Goal: Task Accomplishment & Management: Use online tool/utility

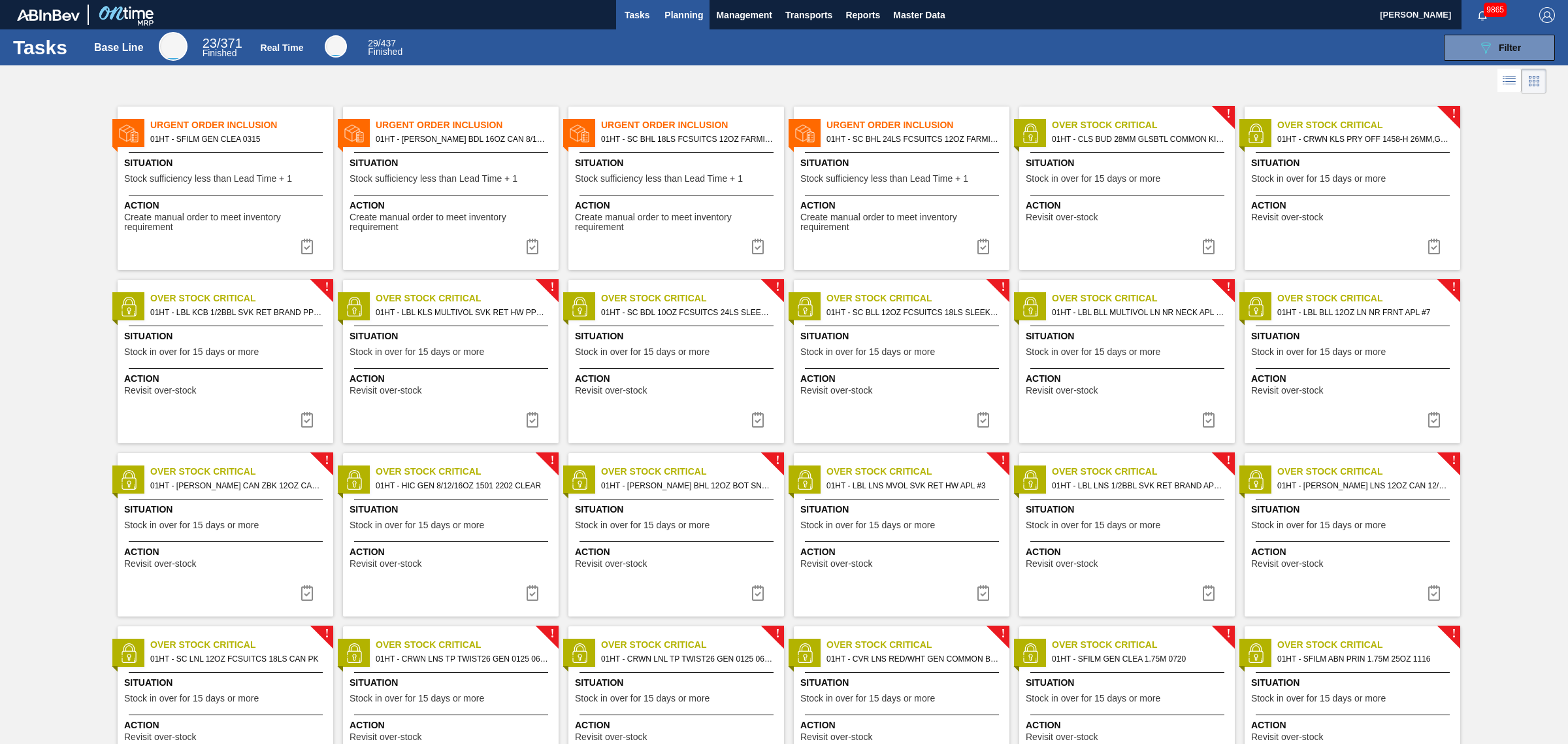
click at [668, 10] on span "Planning" at bounding box center [684, 15] width 38 height 16
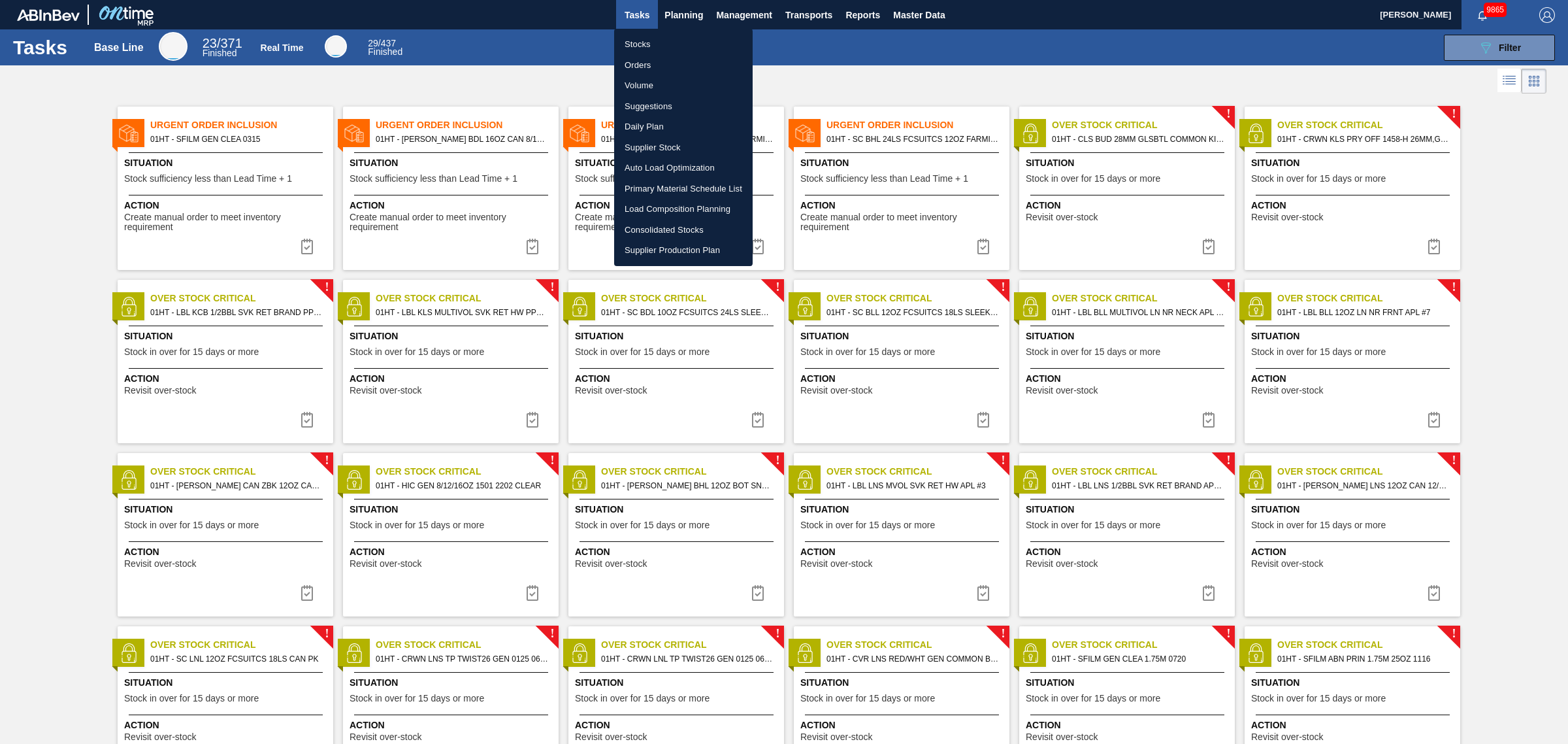
click at [823, 61] on div at bounding box center [784, 372] width 1568 height 744
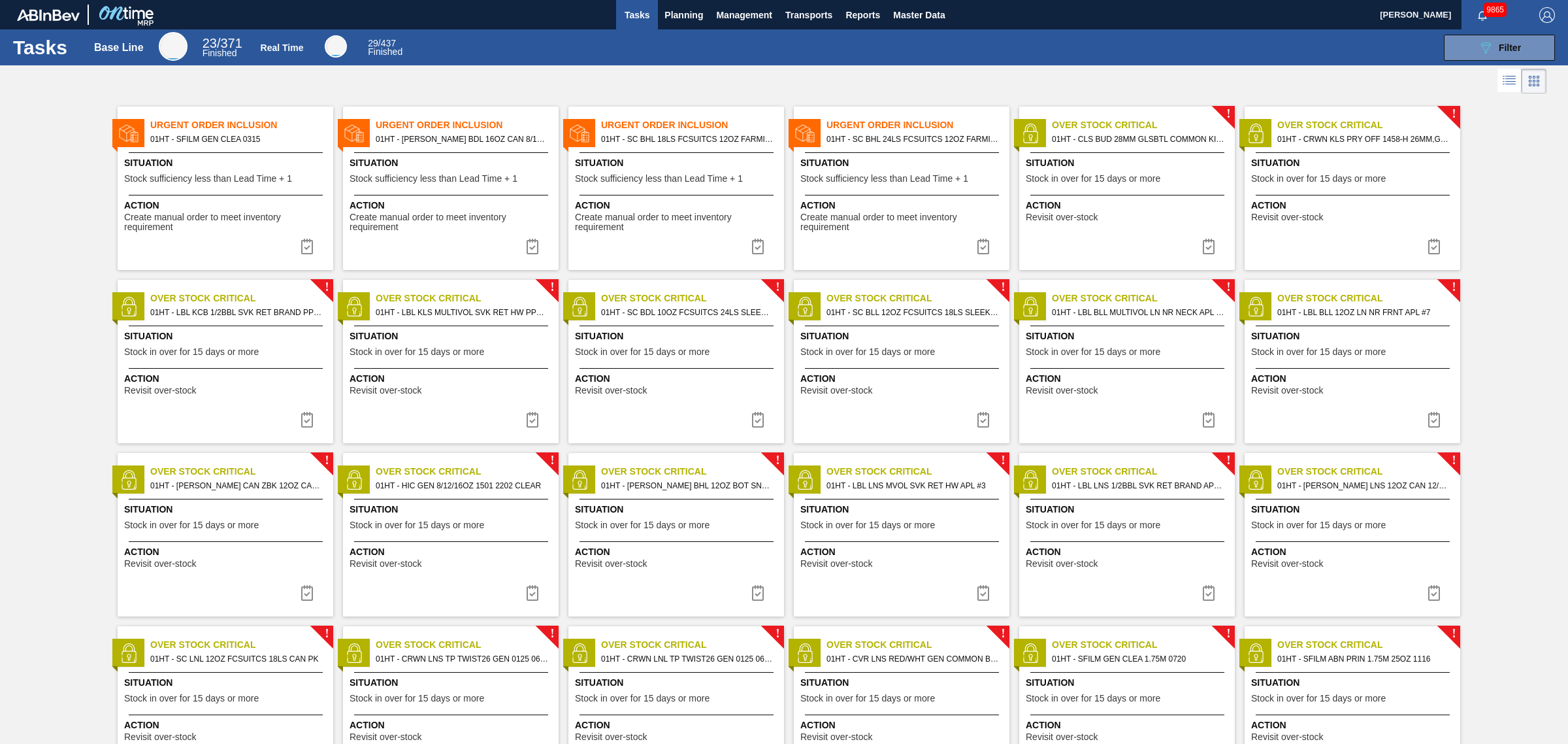
click at [452, 153] on div "Urgent Order Inclusion 01HT - [PERSON_NAME] BDL 16OZ CAN 8/16 CAN PK UFC Situat…" at bounding box center [451, 188] width 216 height 163
click at [907, 243] on div "Urgent Order Inclusion 01HT - SC BHL 24LS FCSUITCS 12OZ FARMING PROMO Situation…" at bounding box center [901, 188] width 216 height 163
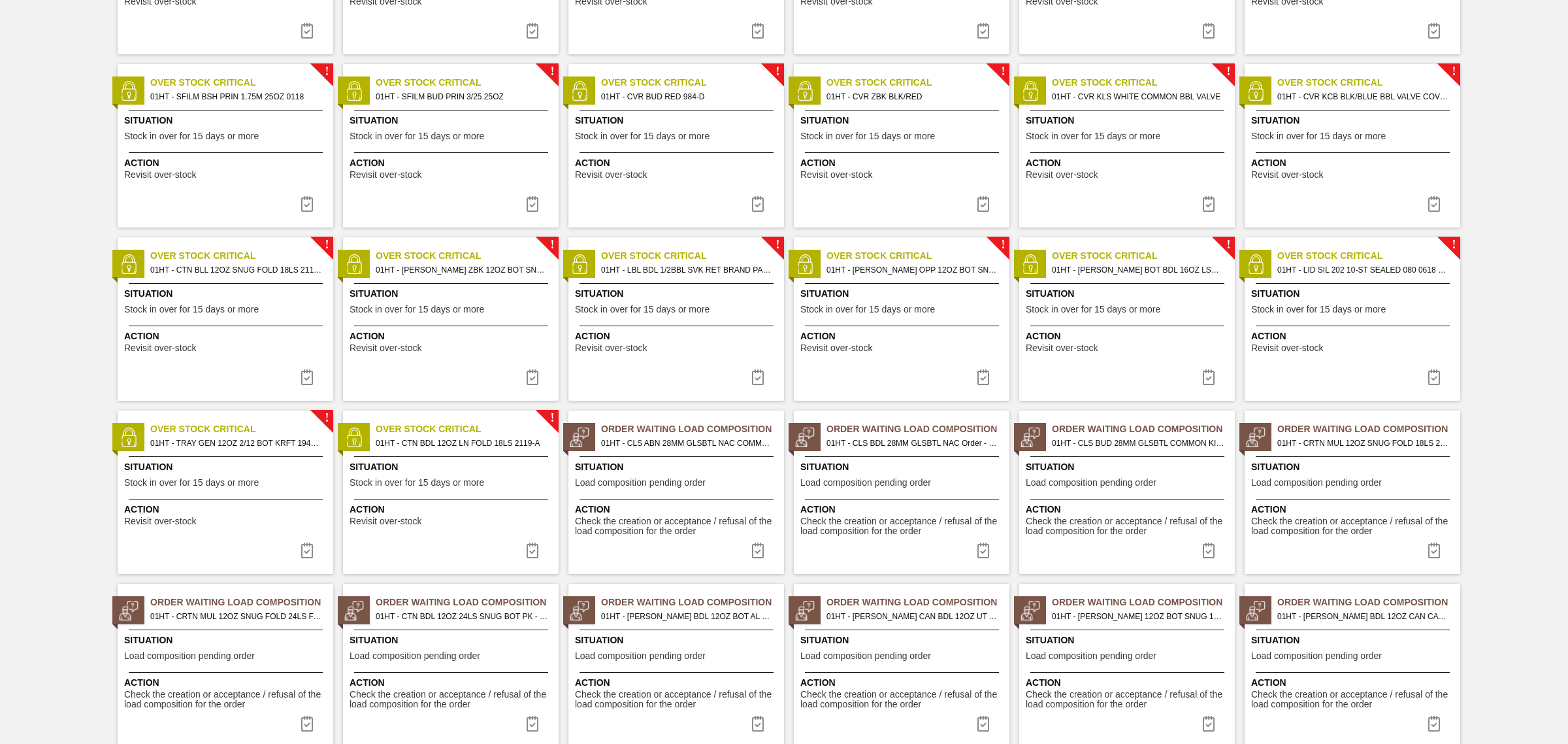
scroll to position [944, 0]
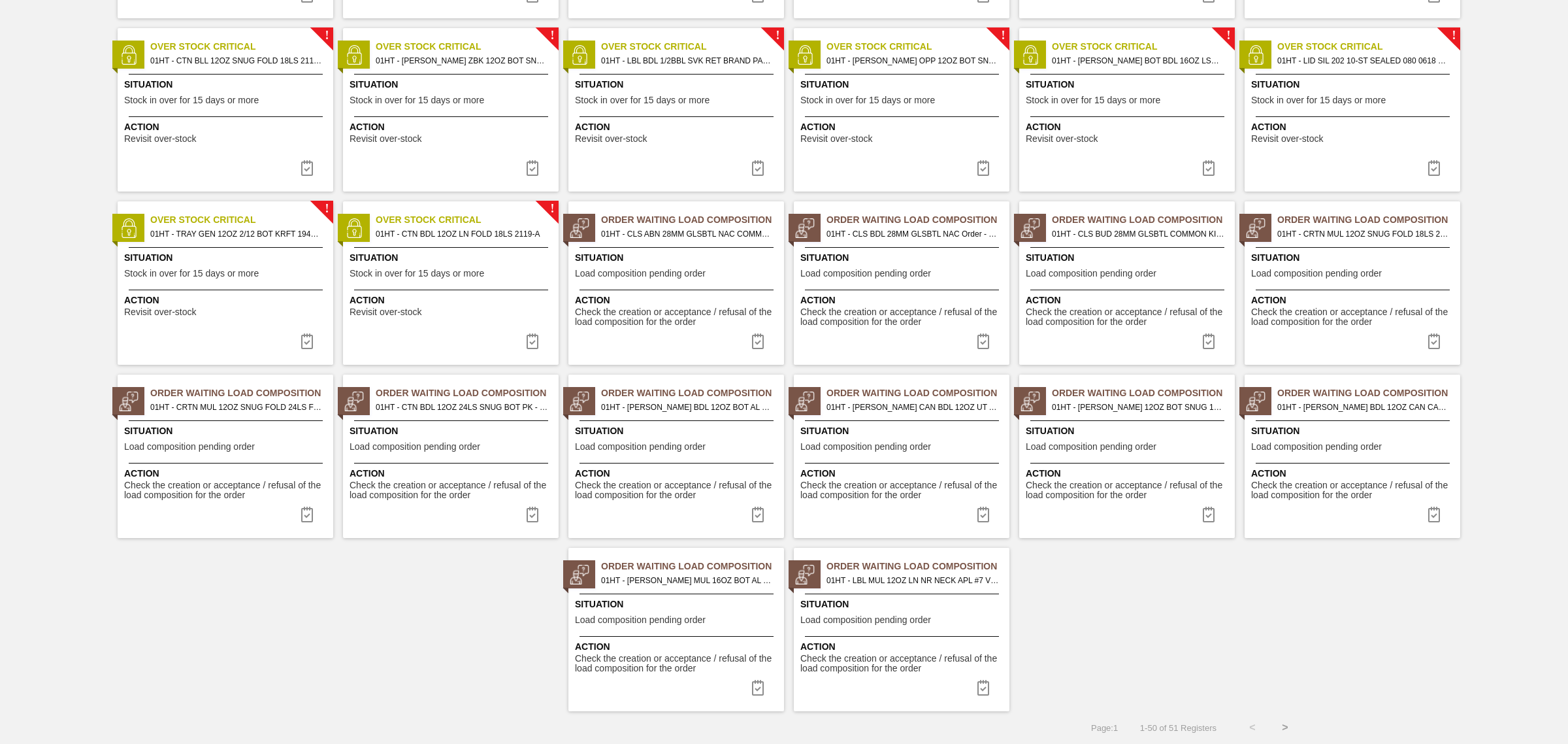
click at [1389, 264] on span "Situation" at bounding box center [1354, 258] width 205 height 14
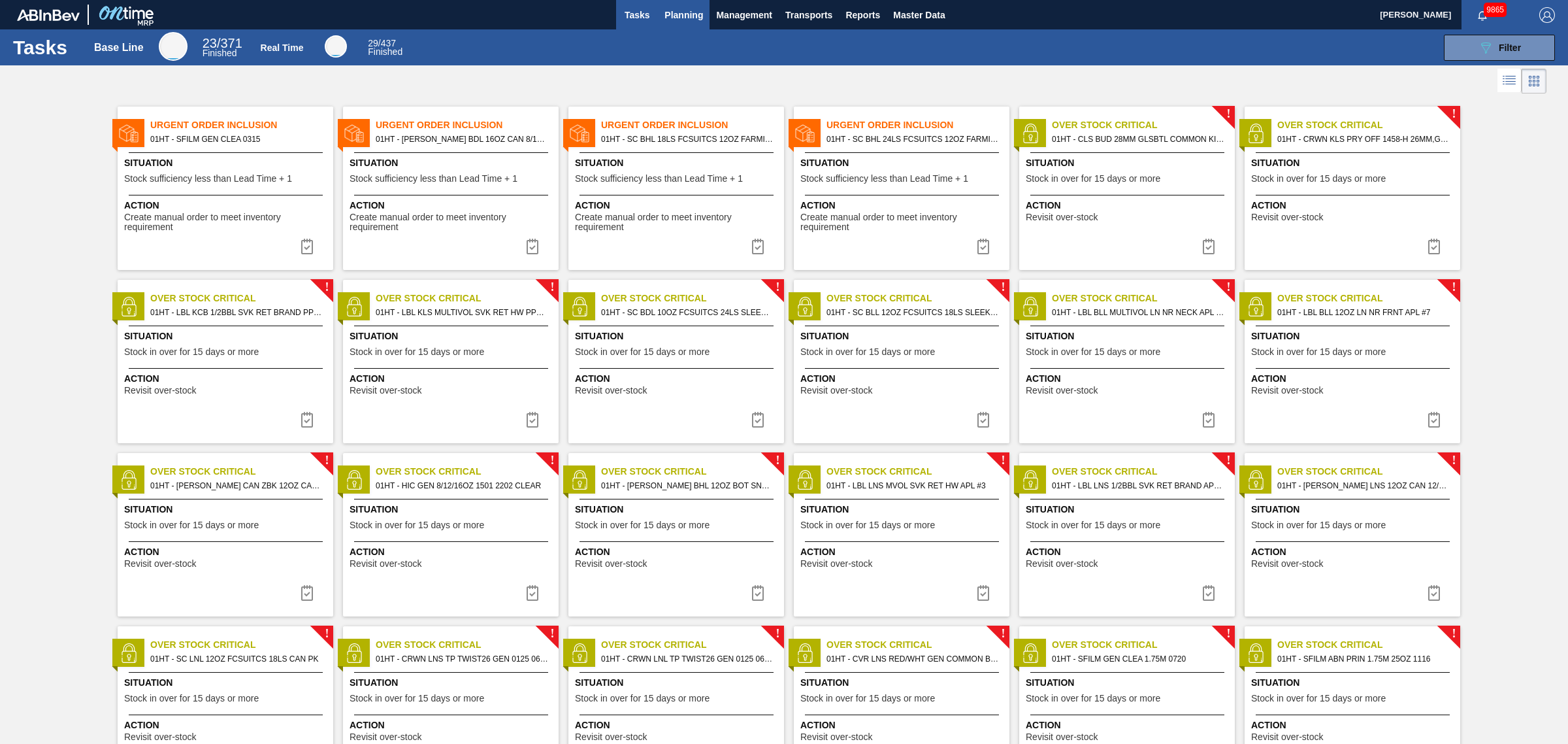
click at [686, 20] on span "Planning" at bounding box center [684, 15] width 38 height 16
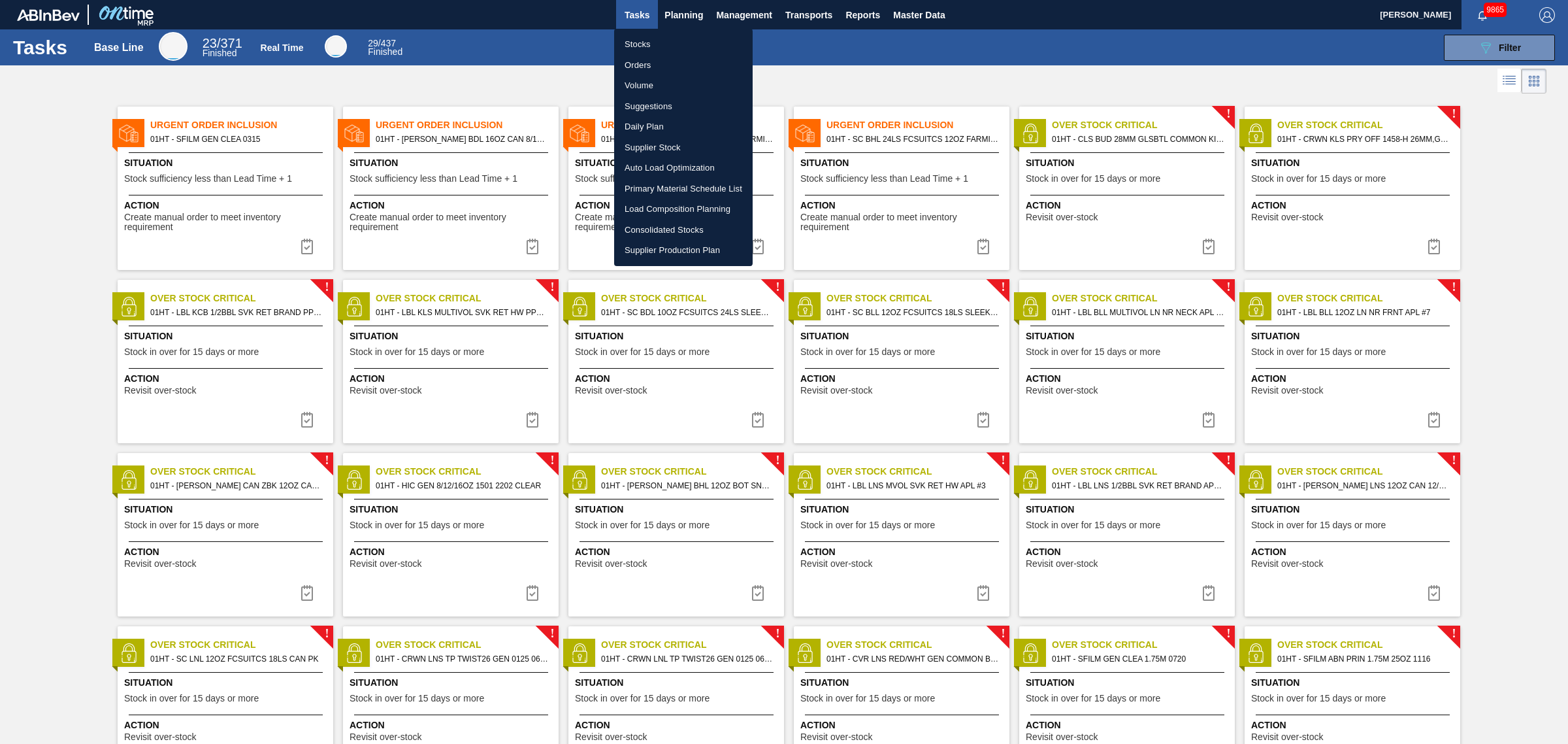
click at [646, 100] on li "Suggestions" at bounding box center [684, 107] width 139 height 21
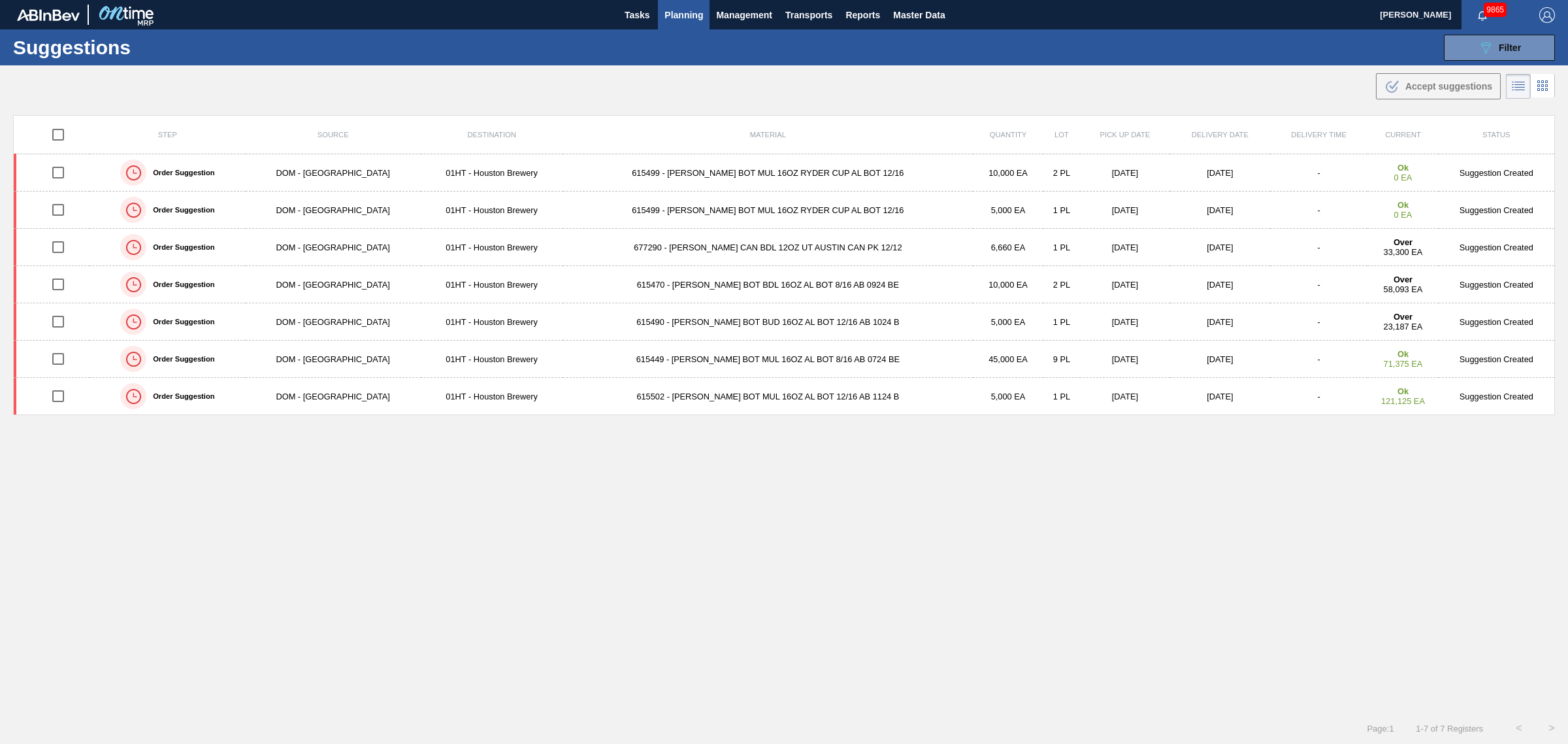
type from "[DATE]"
type to "[DATE]"
click at [1504, 53] on div "089F7B8B-B2A5-4AFE-B5C0-19BA573D28AC Filter" at bounding box center [1500, 48] width 43 height 16
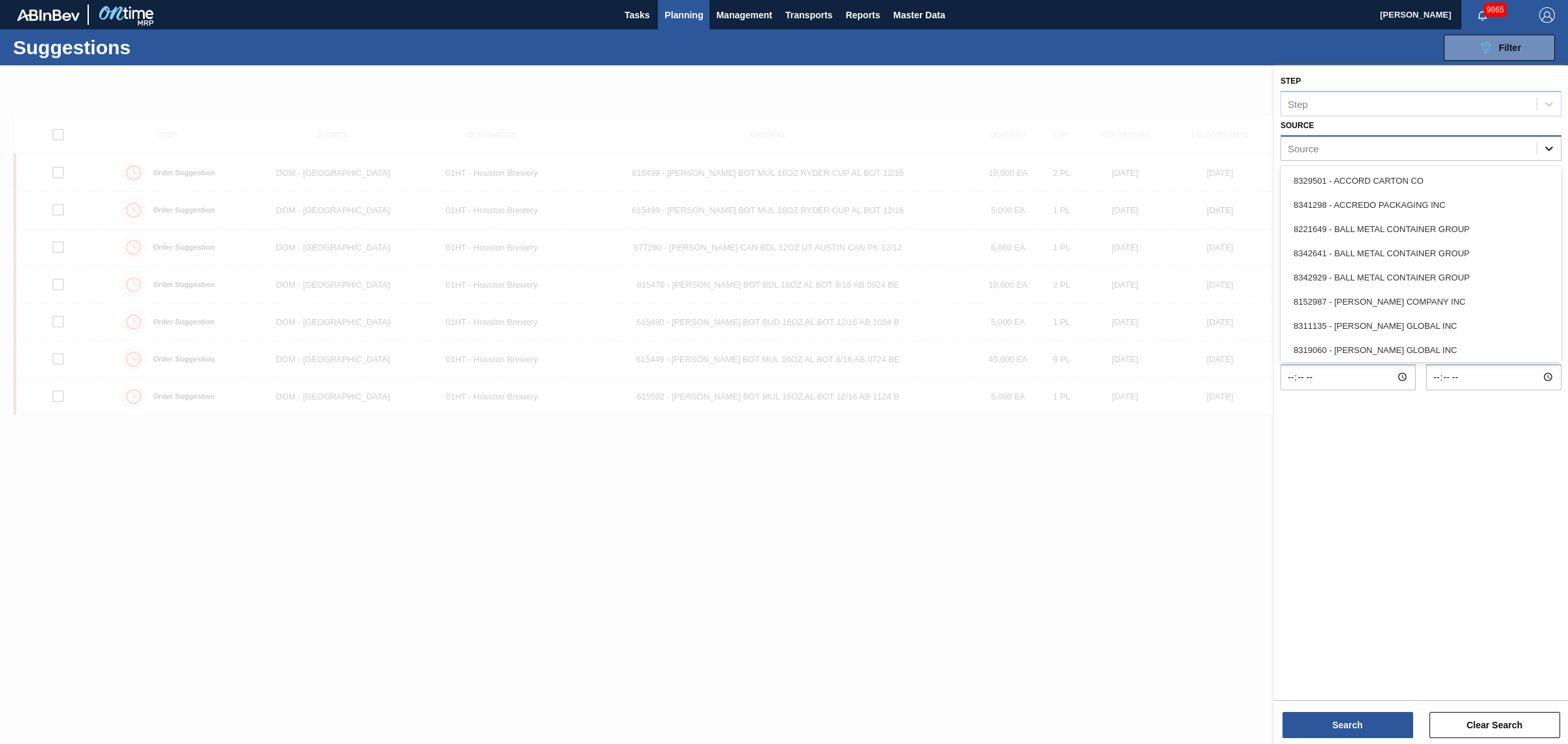
click at [1543, 147] on icon at bounding box center [1549, 148] width 13 height 13
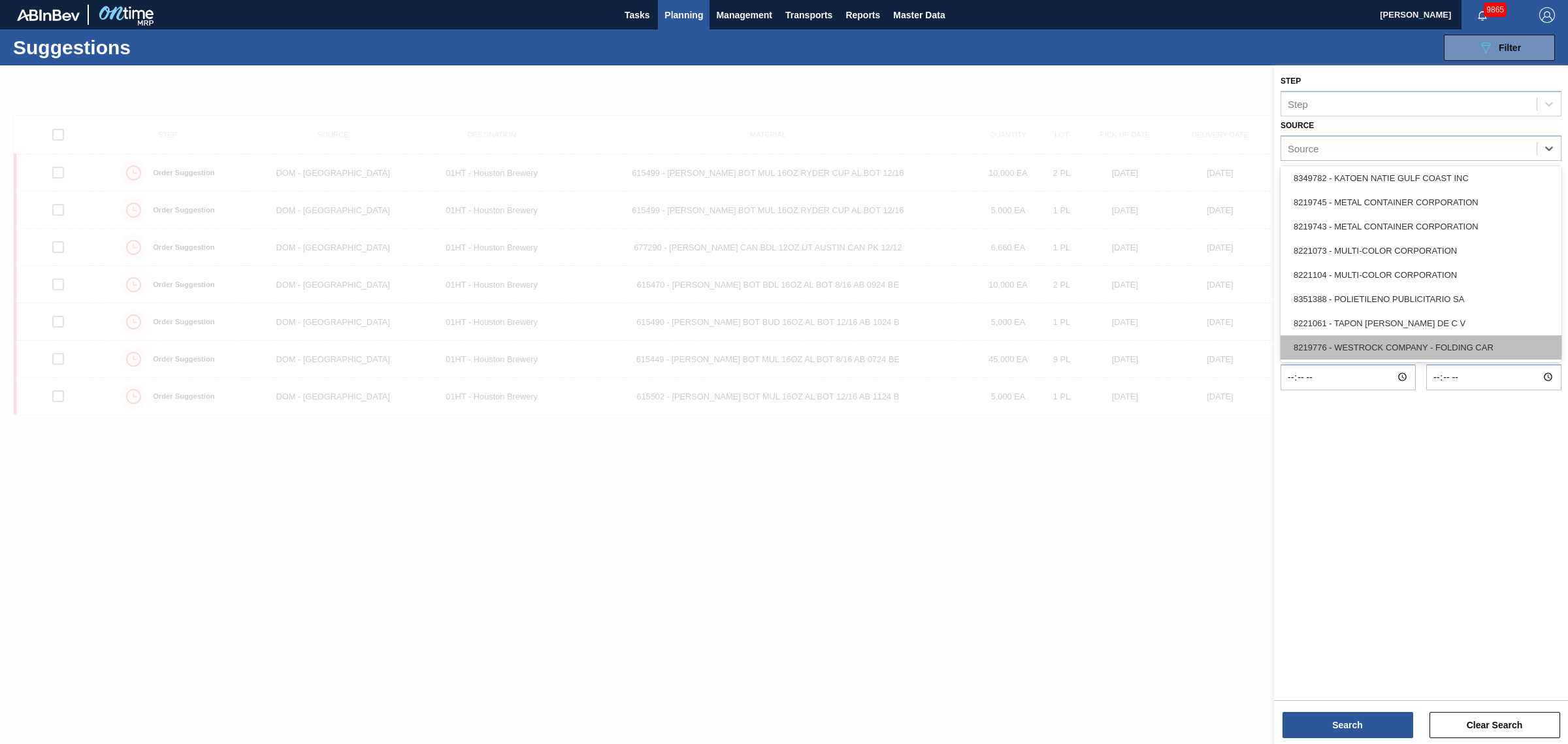
click at [1402, 351] on div "8219776 - WESTROCK COMPANY - FOLDING CAR" at bounding box center [1421, 348] width 281 height 24
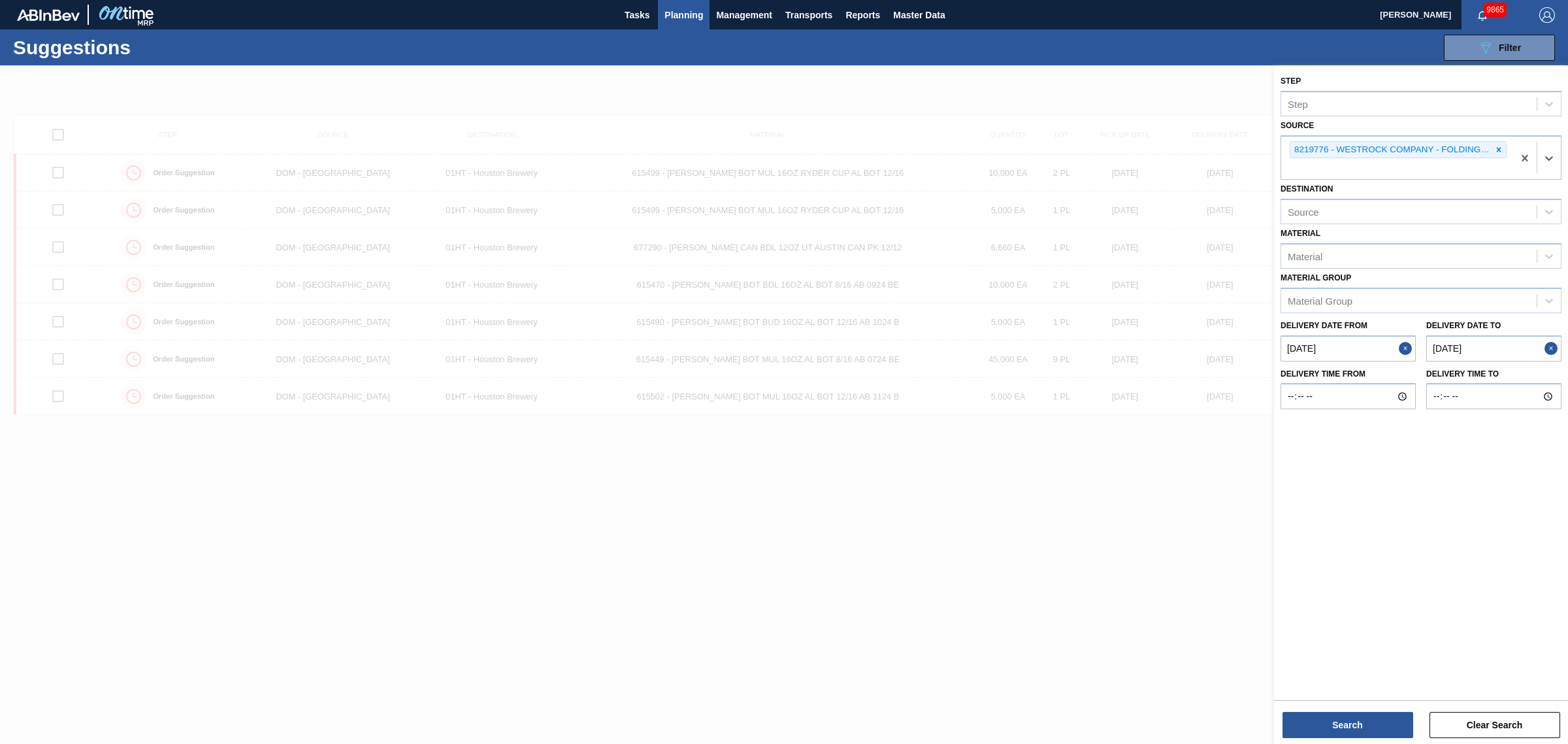
click at [1396, 348] on from "[DATE]" at bounding box center [1348, 349] width 135 height 26
click at [1315, 486] on div "18" at bounding box center [1318, 486] width 17 height 17
type from "[DATE]"
click at [1449, 341] on to "[DATE]" at bounding box center [1494, 349] width 135 height 26
click at [1415, 527] on div "31" at bounding box center [1415, 528] width 17 height 17
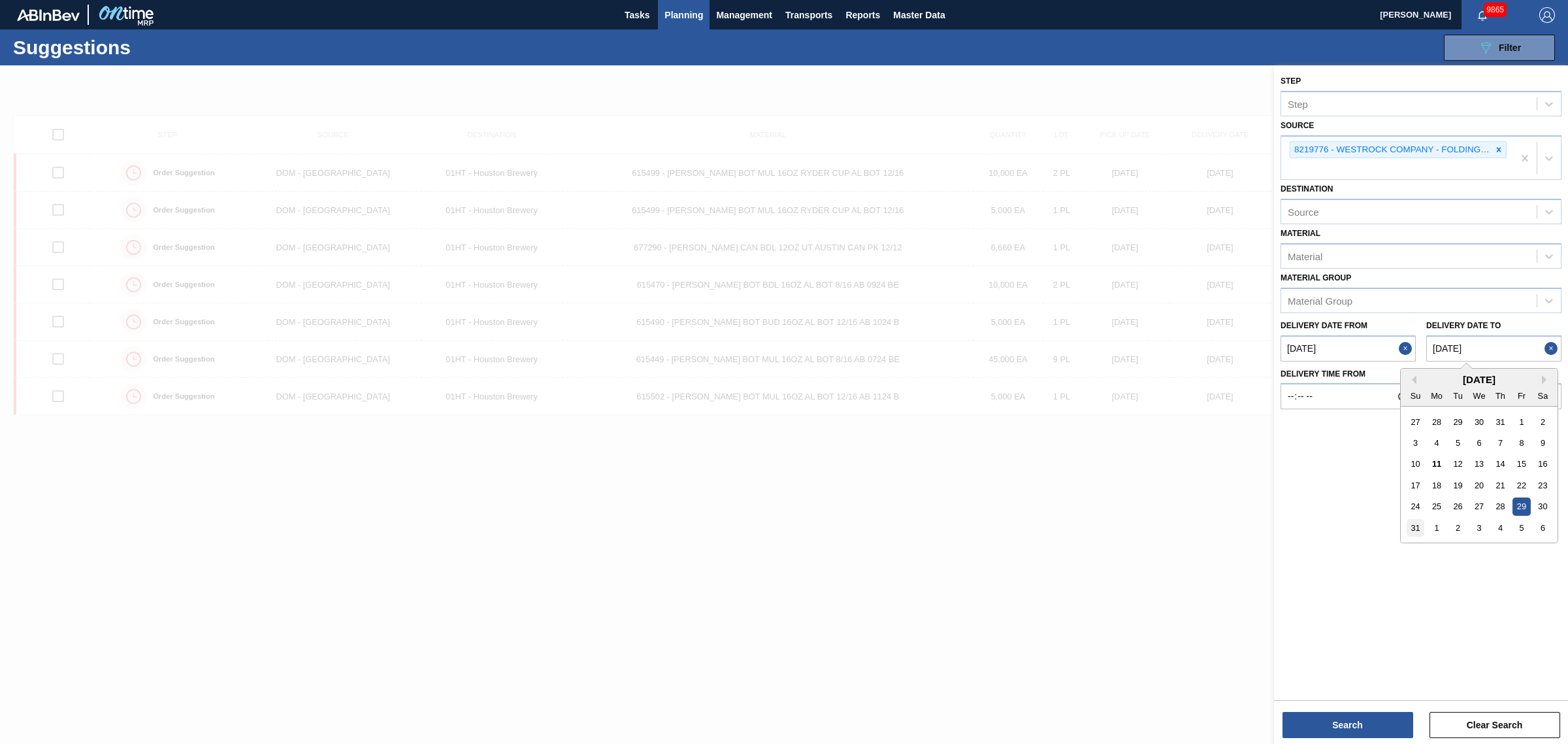
type to "[DATE]"
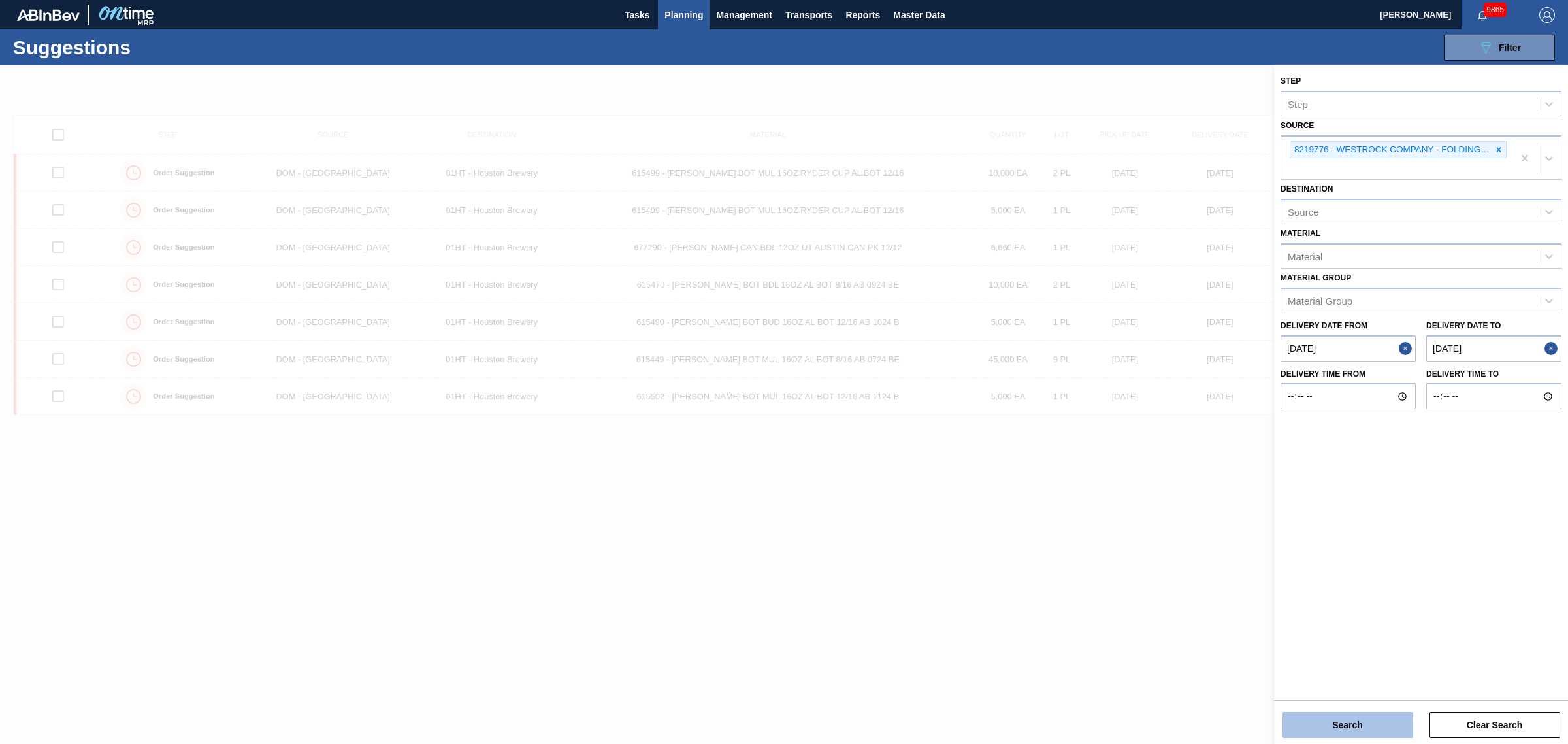
click at [1343, 723] on button "Search" at bounding box center [1348, 725] width 131 height 26
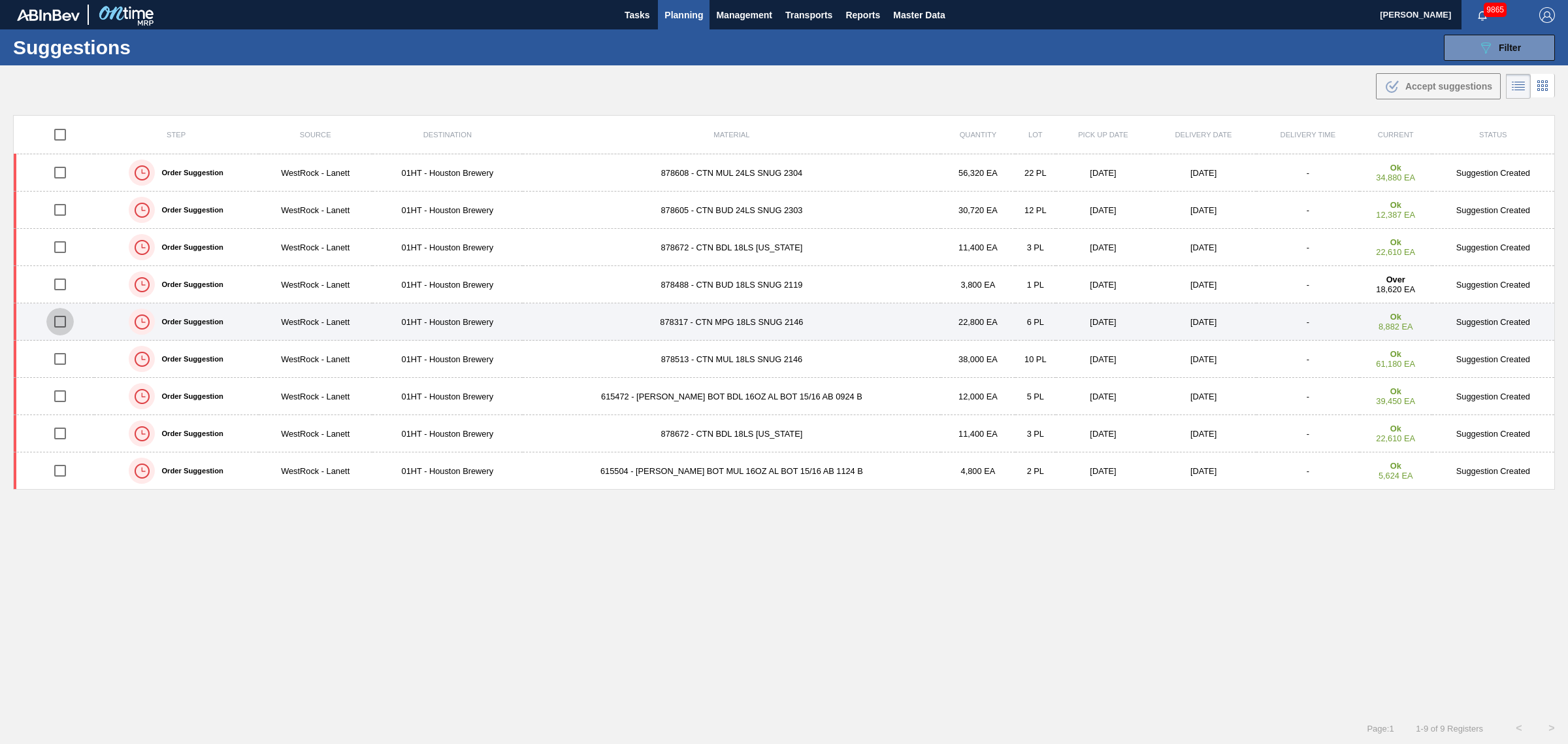
click at [60, 323] on input "checkbox" at bounding box center [61, 322] width 28 height 28
checkbox input "true"
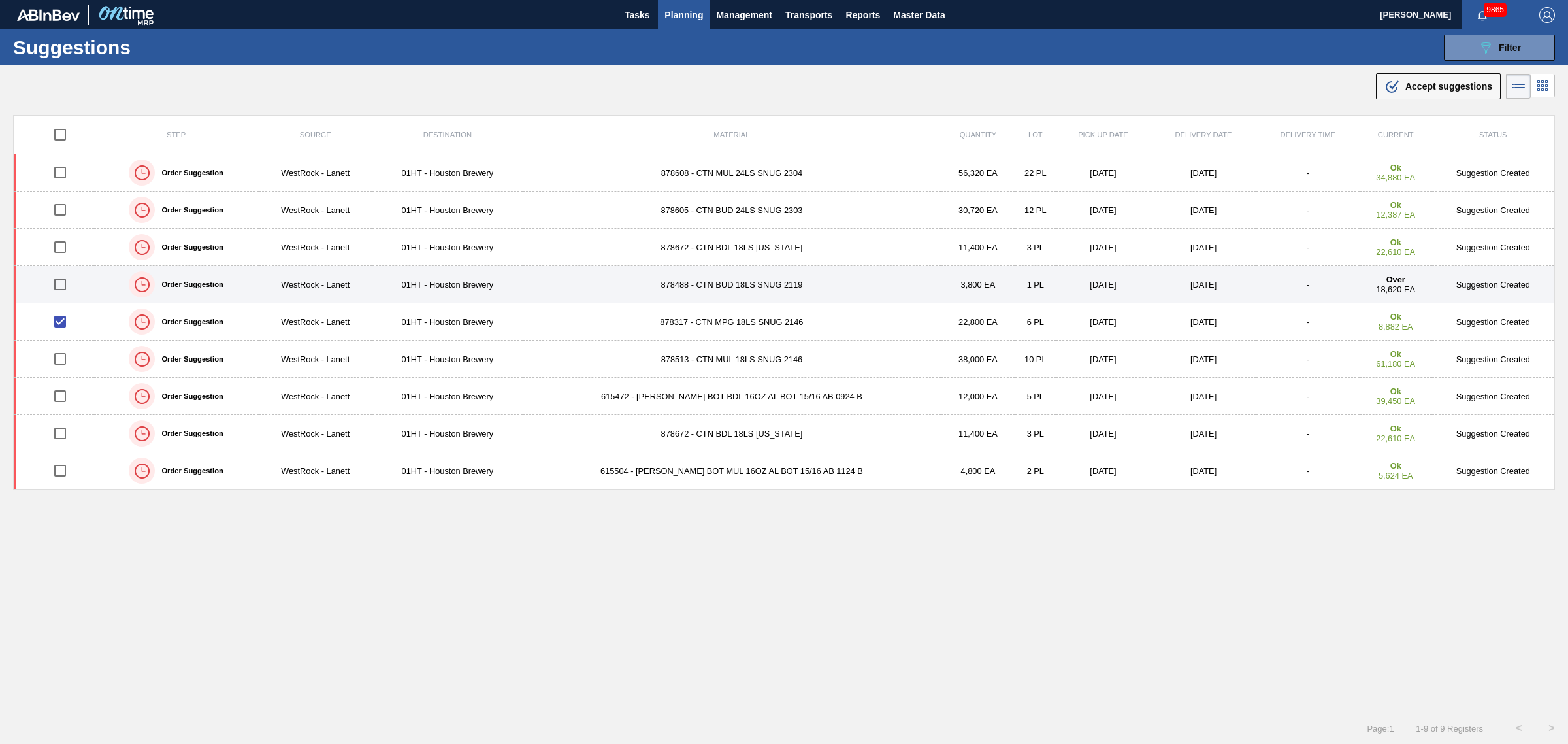
click at [63, 286] on input "checkbox" at bounding box center [61, 284] width 28 height 28
checkbox input "true"
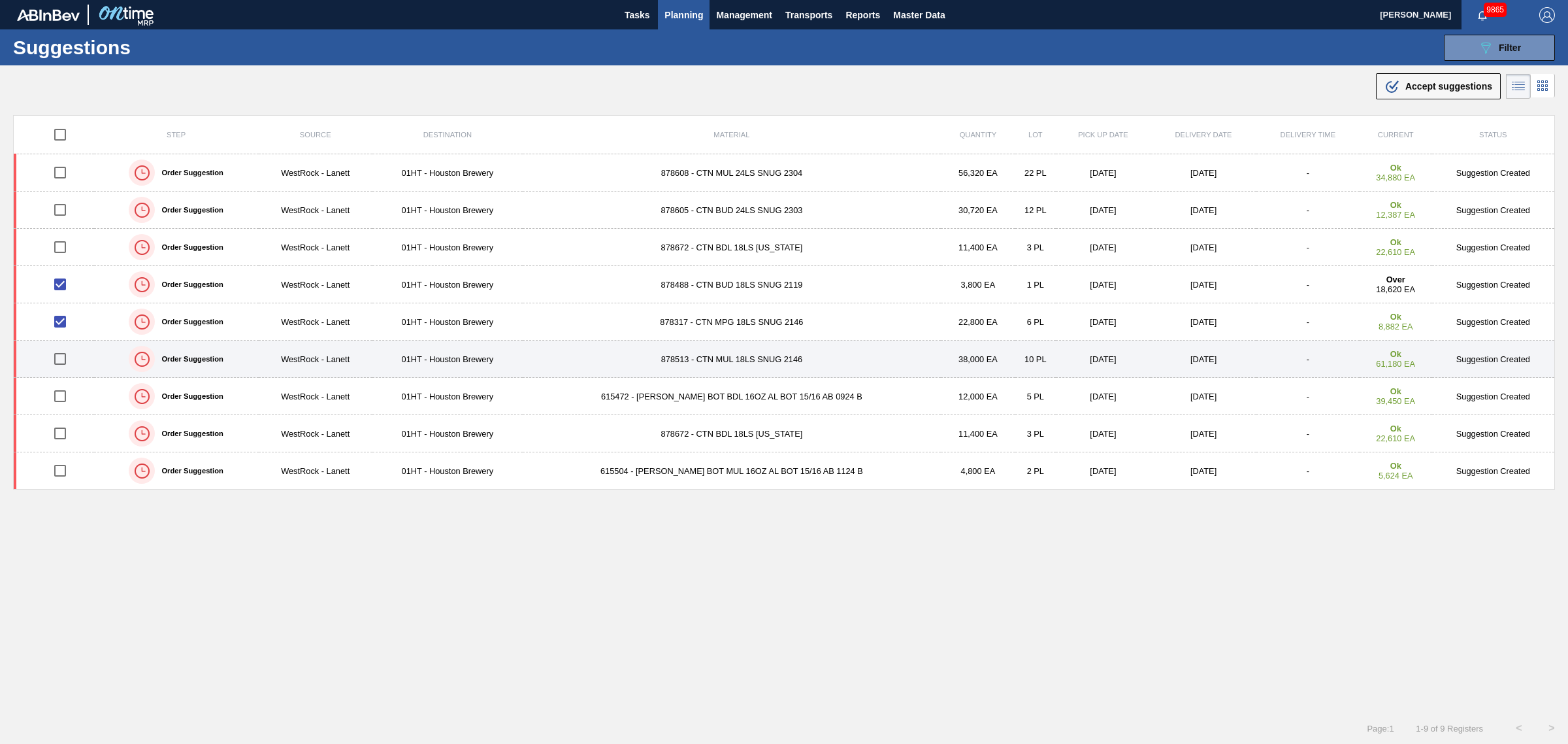
click at [57, 358] on input "checkbox" at bounding box center [61, 359] width 28 height 28
checkbox input "true"
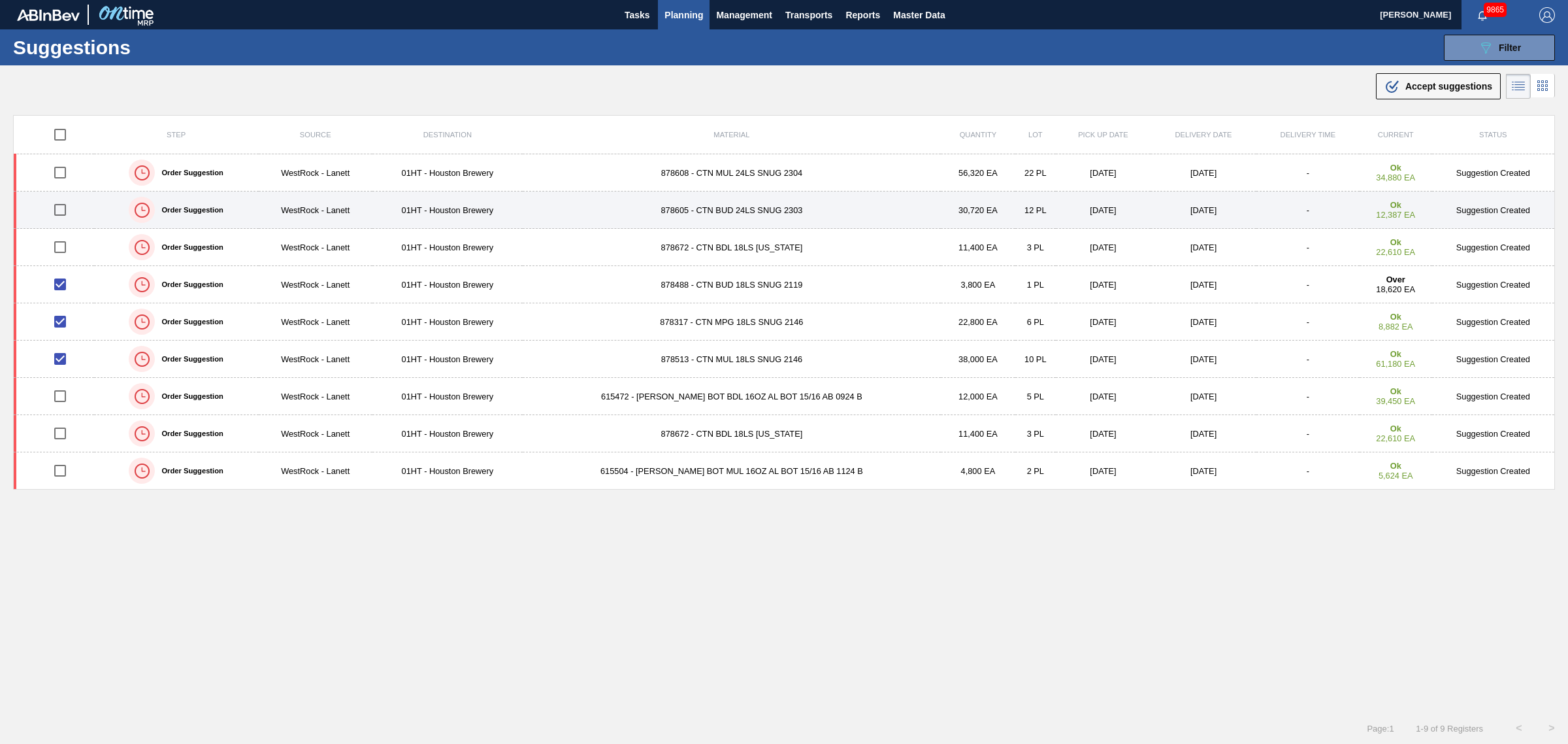
click at [68, 211] on input "checkbox" at bounding box center [61, 210] width 28 height 28
checkbox input "true"
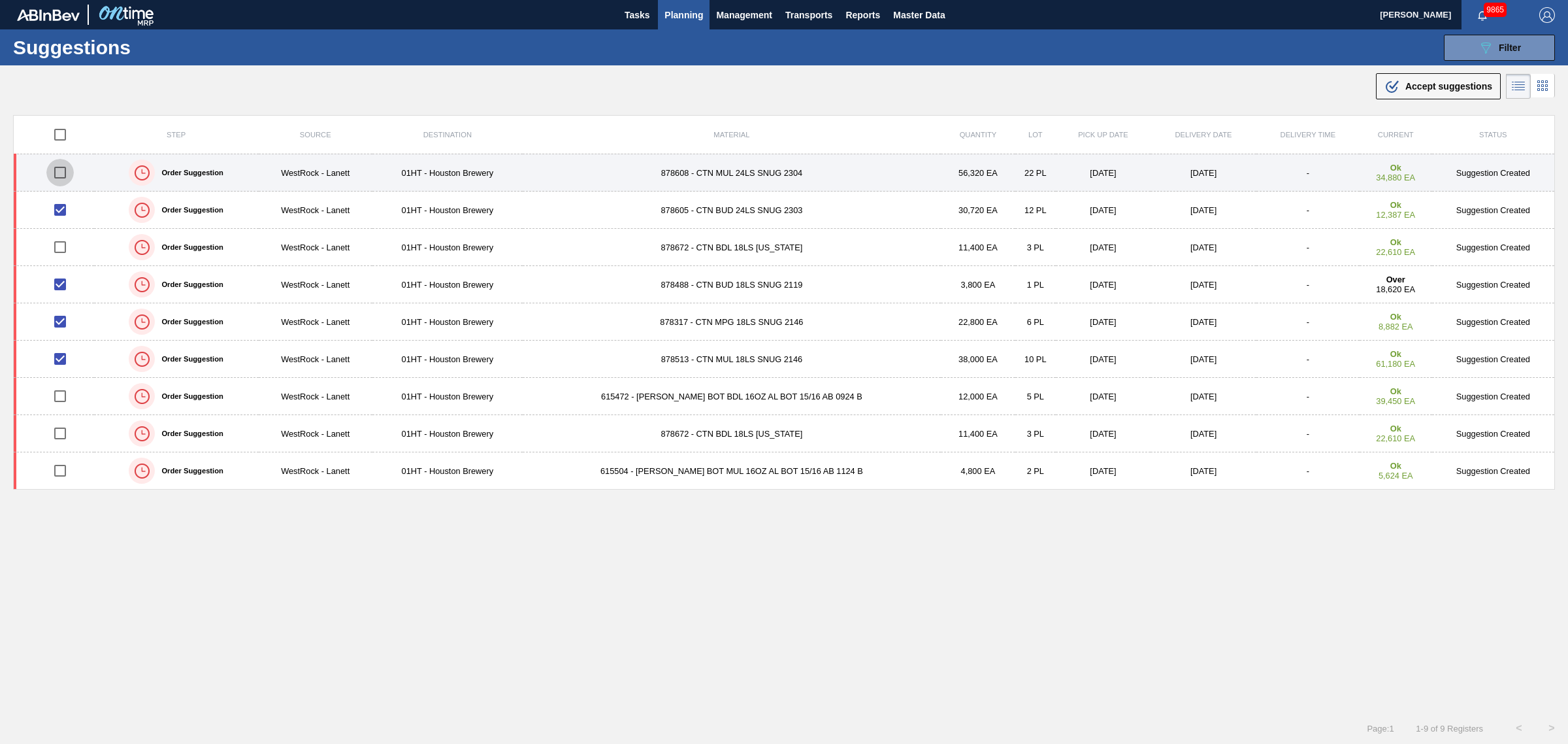
click at [60, 173] on input "checkbox" at bounding box center [61, 173] width 28 height 28
checkbox input "true"
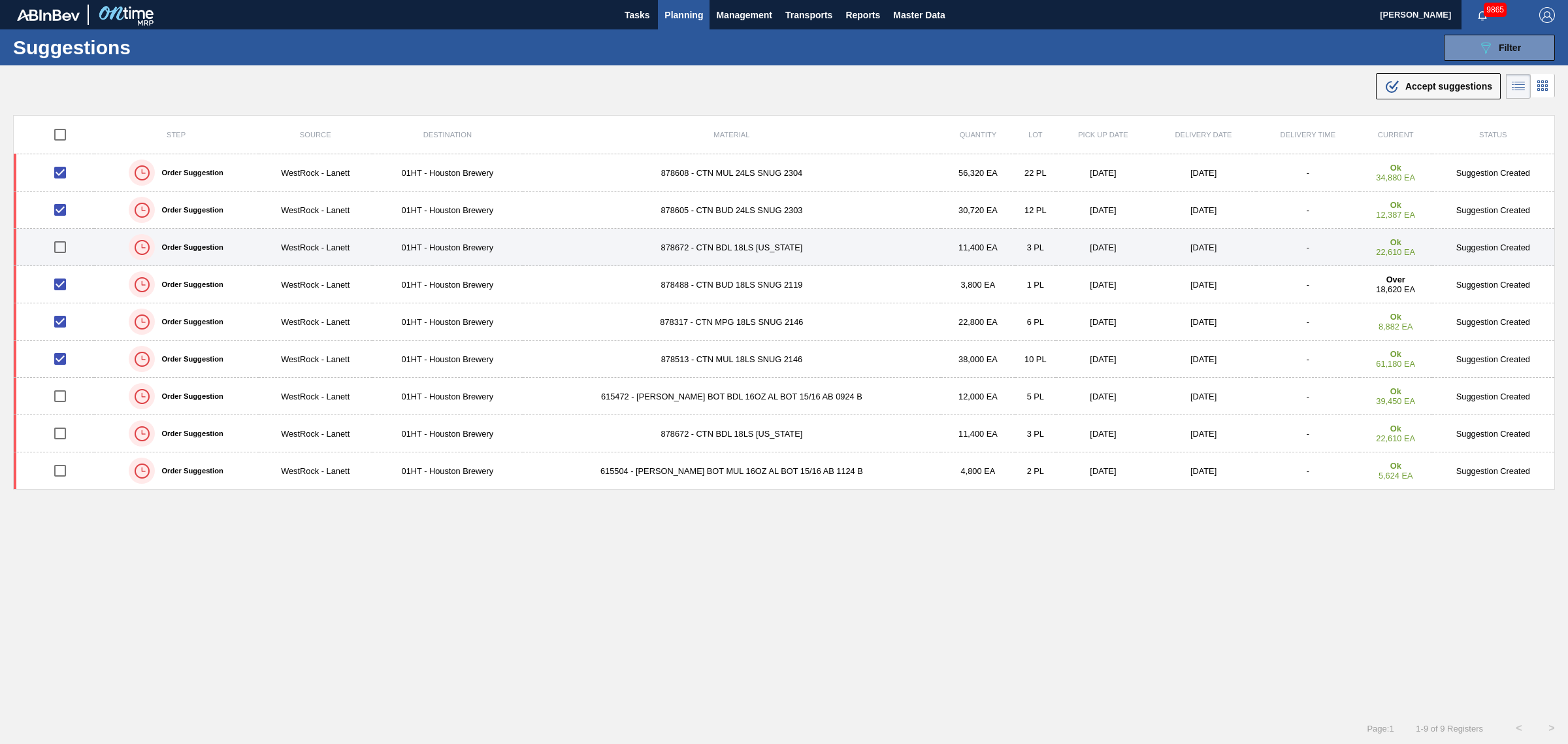
click at [63, 253] on input "checkbox" at bounding box center [61, 247] width 28 height 28
checkbox input "true"
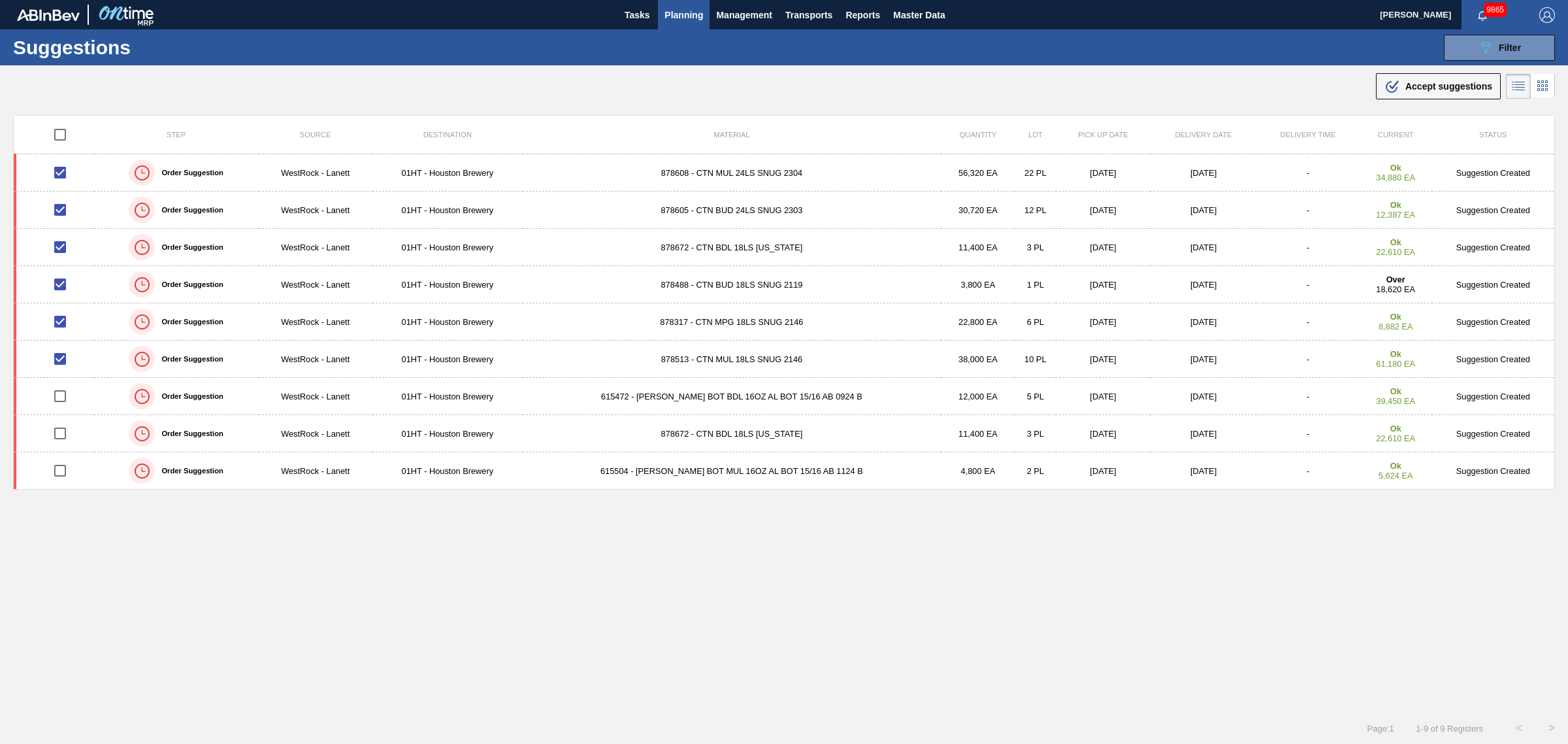
click at [1455, 88] on span "Accept suggestions" at bounding box center [1448, 86] width 87 height 10
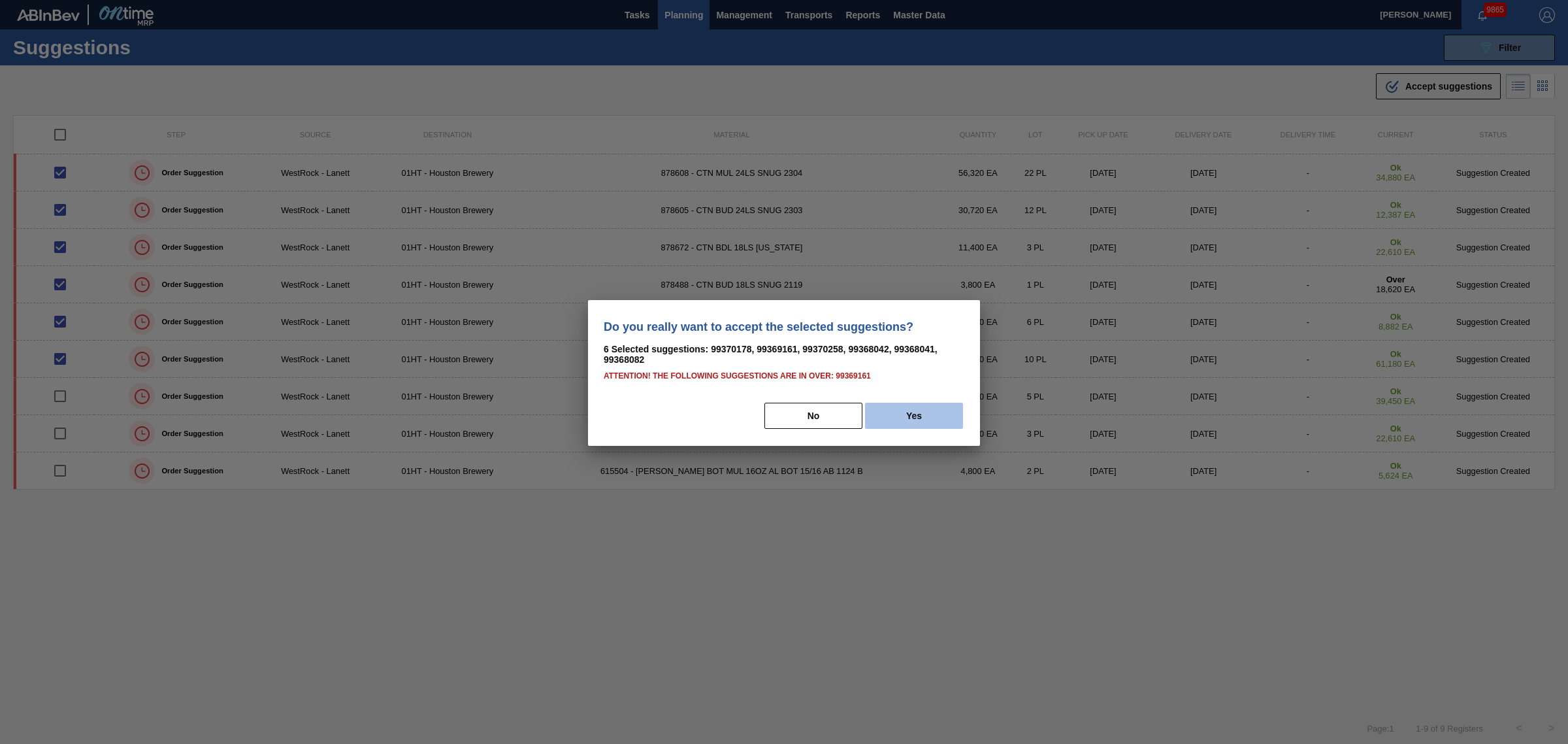
click at [912, 414] on button "Yes" at bounding box center [914, 415] width 98 height 26
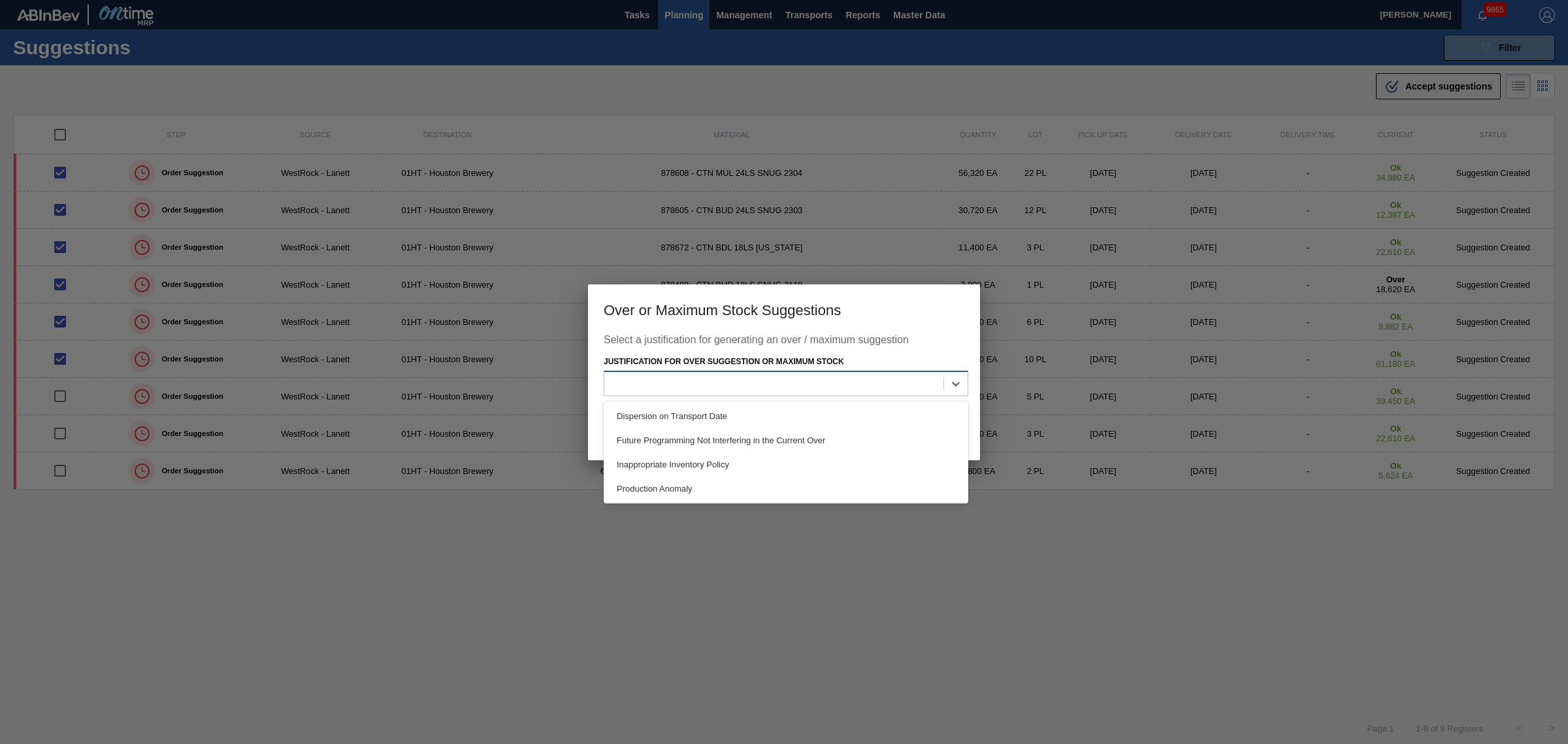
click at [805, 380] on div at bounding box center [773, 384] width 339 height 19
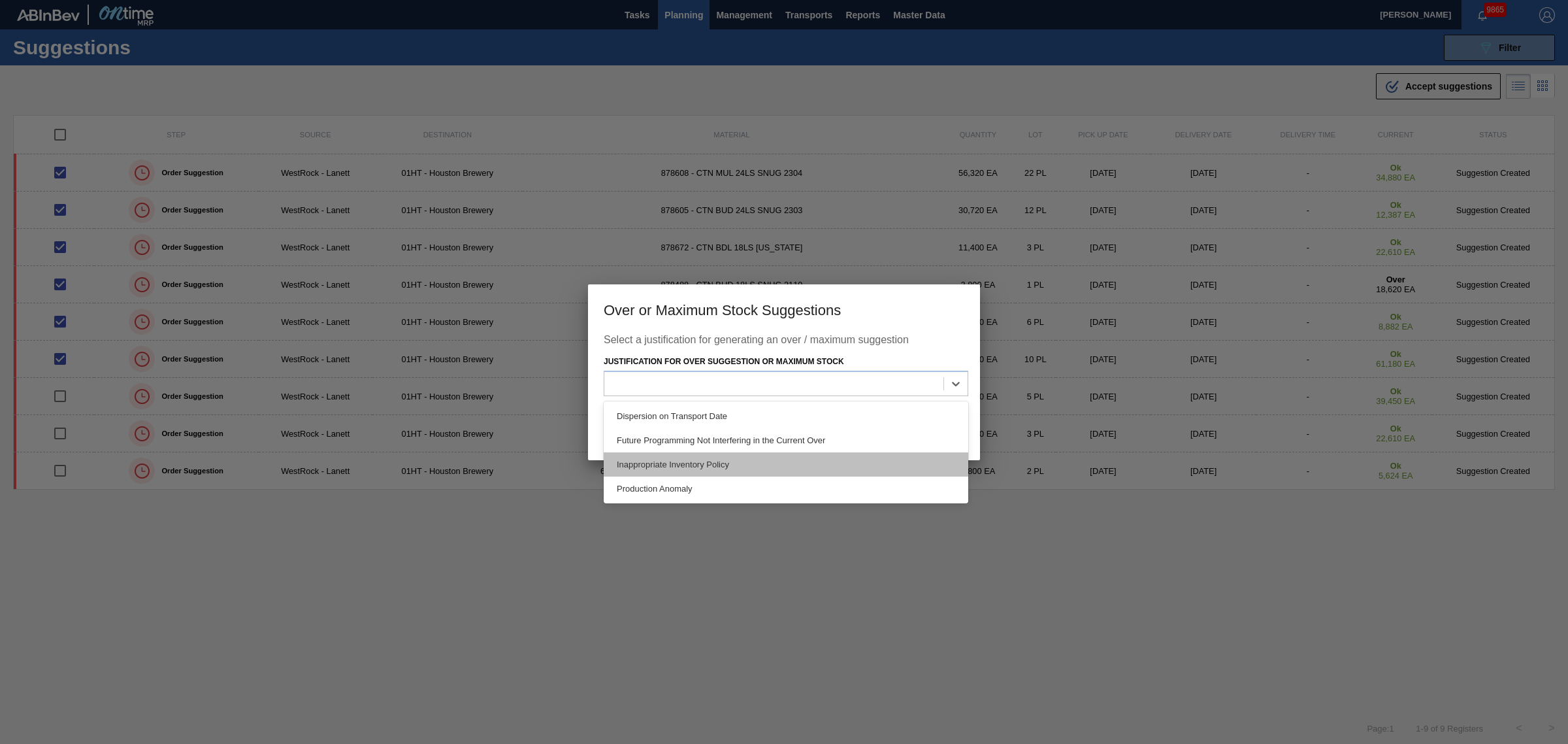
click at [725, 460] on div "Inappropriate Inventory Policy" at bounding box center [786, 465] width 365 height 24
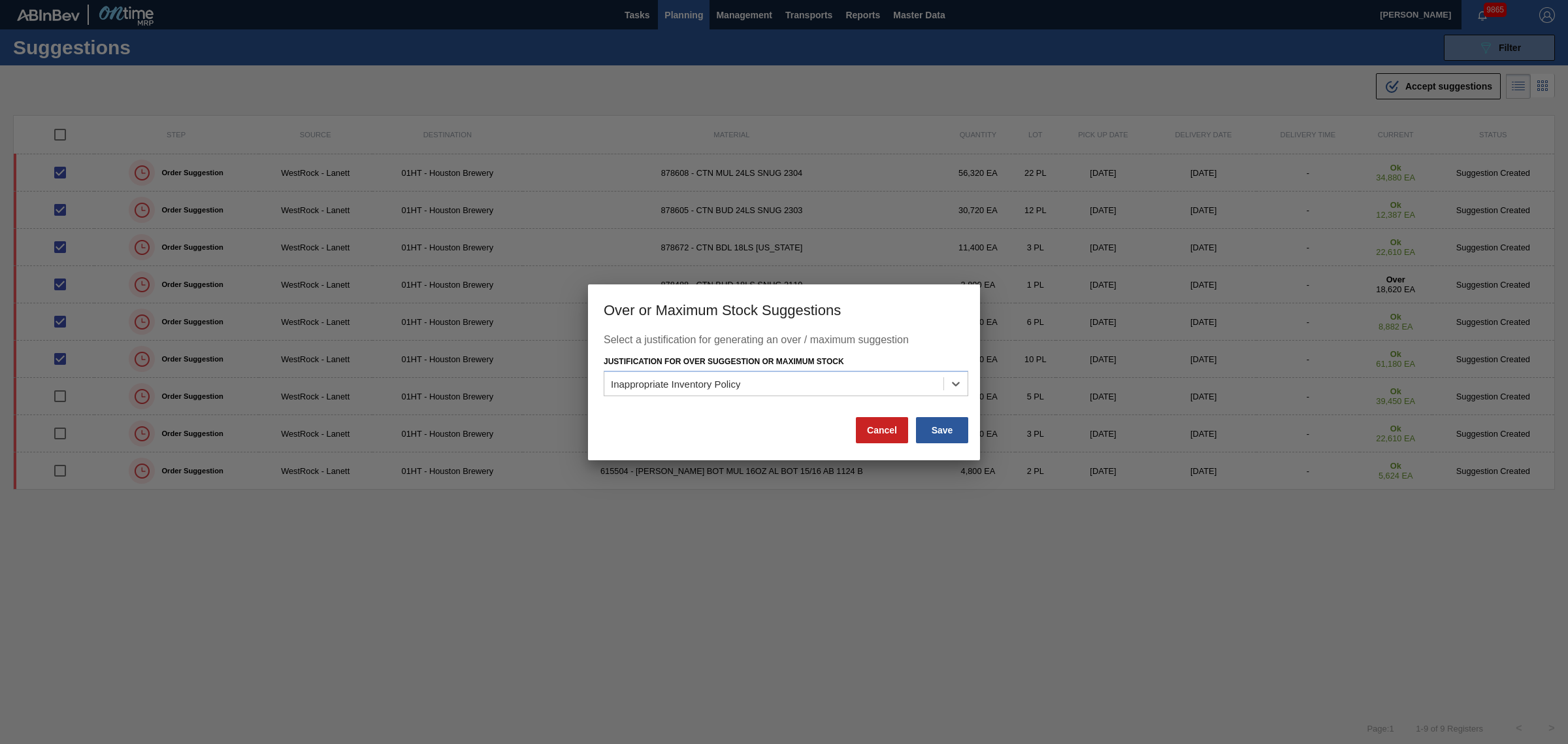
drag, startPoint x: 954, startPoint y: 429, endPoint x: 892, endPoint y: 419, distance: 62.8
click at [954, 427] on button "Save" at bounding box center [942, 430] width 52 height 26
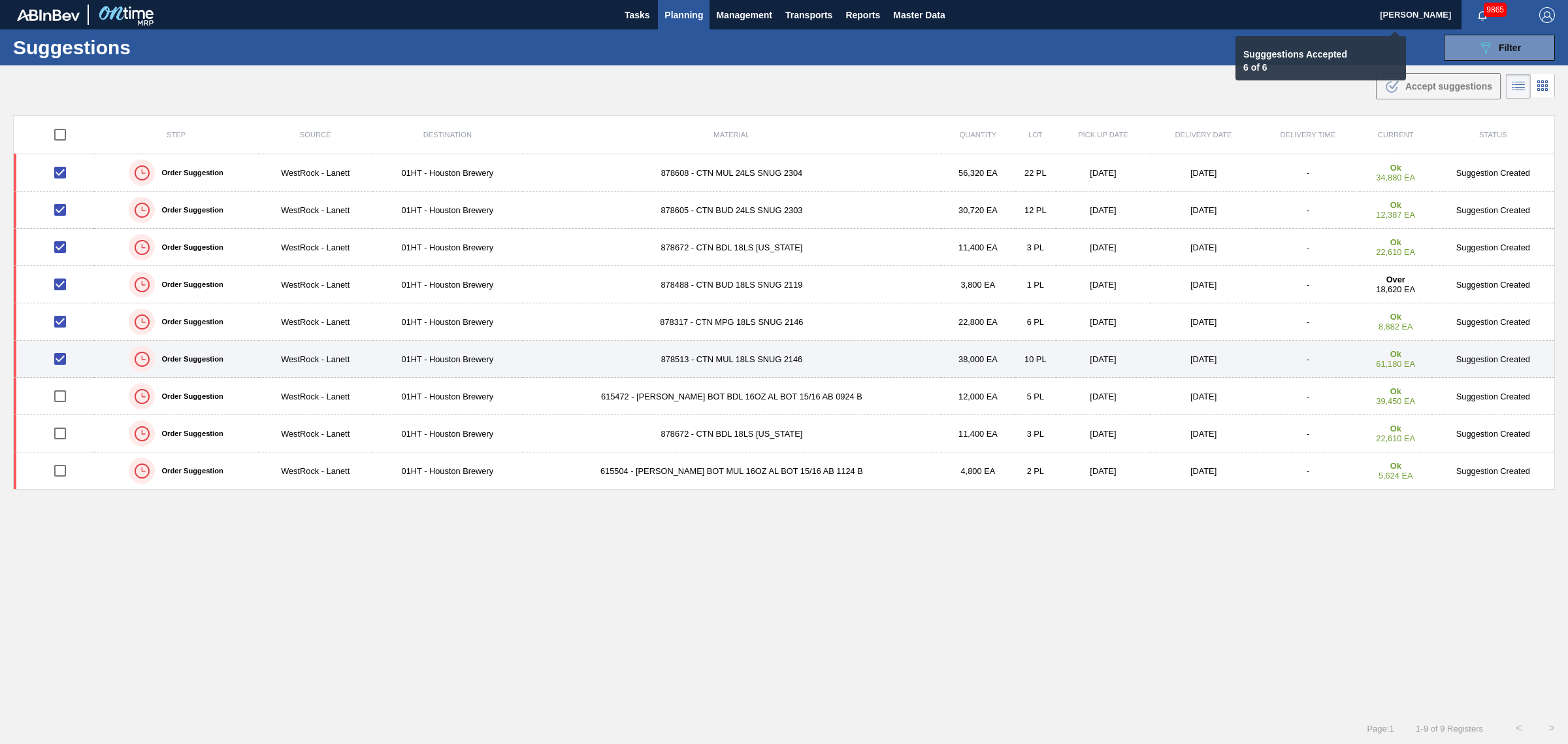
checkbox input "false"
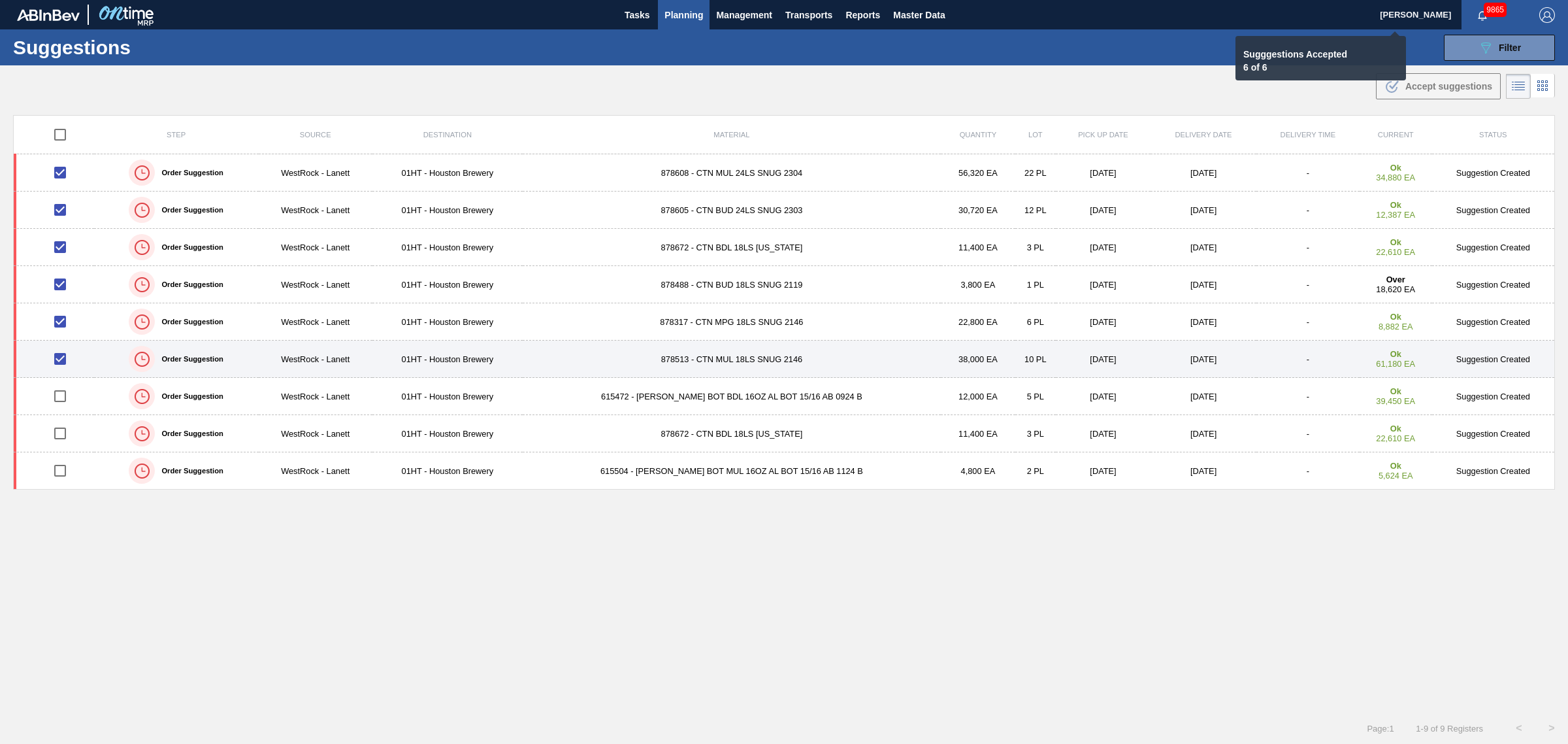
checkbox input "false"
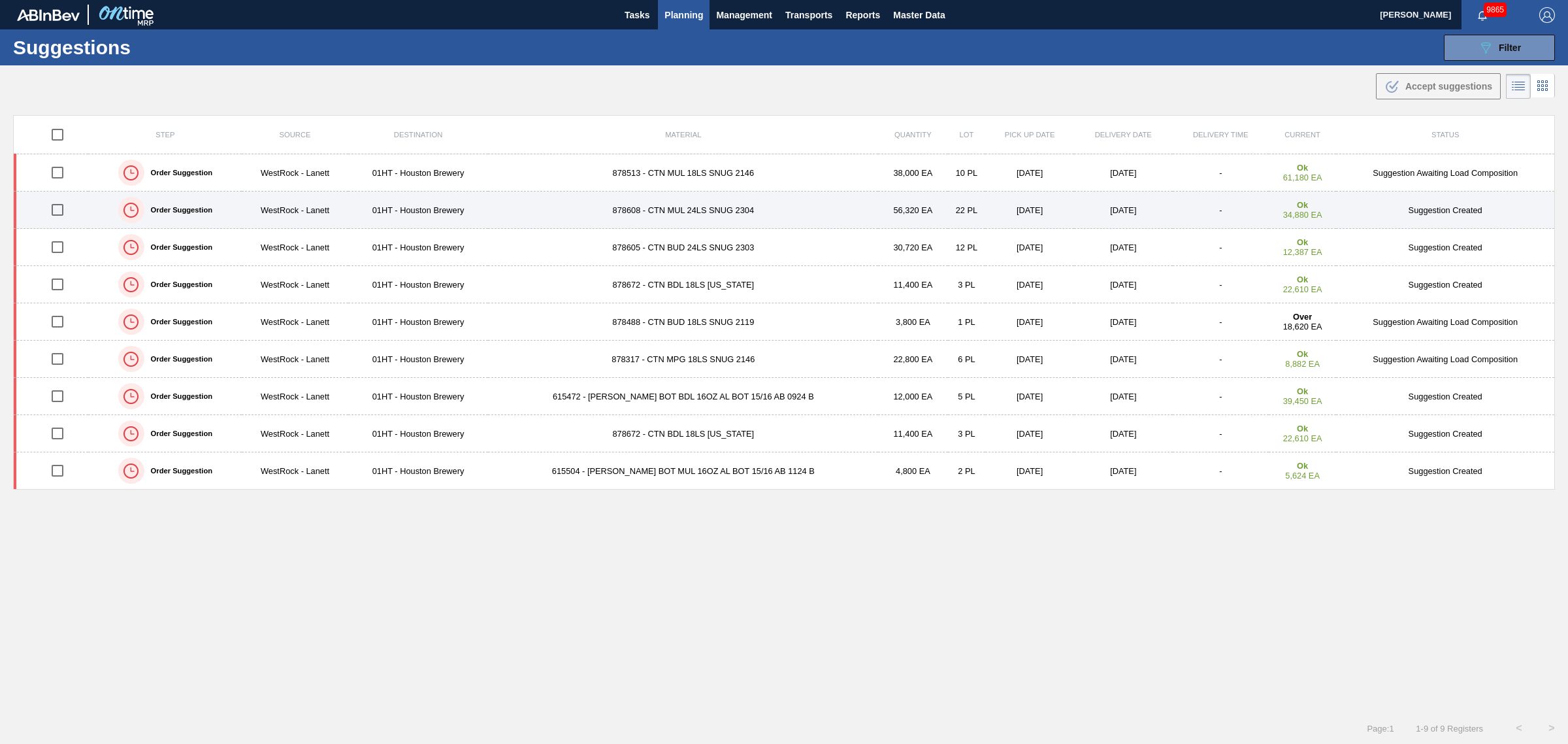
click at [60, 211] on input "checkbox" at bounding box center [58, 210] width 28 height 28
checkbox input "true"
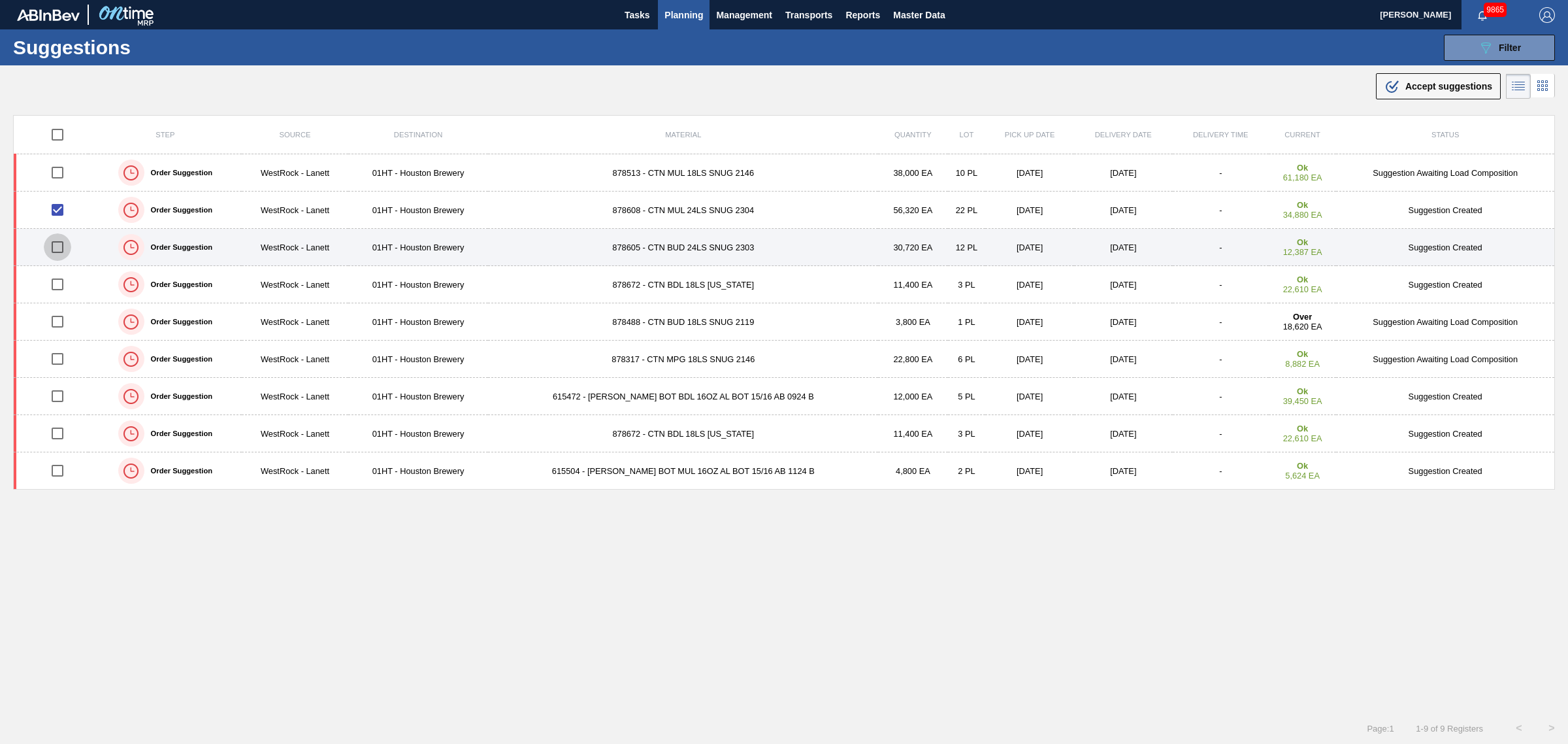
click at [57, 248] on input "checkbox" at bounding box center [58, 247] width 28 height 28
checkbox input "true"
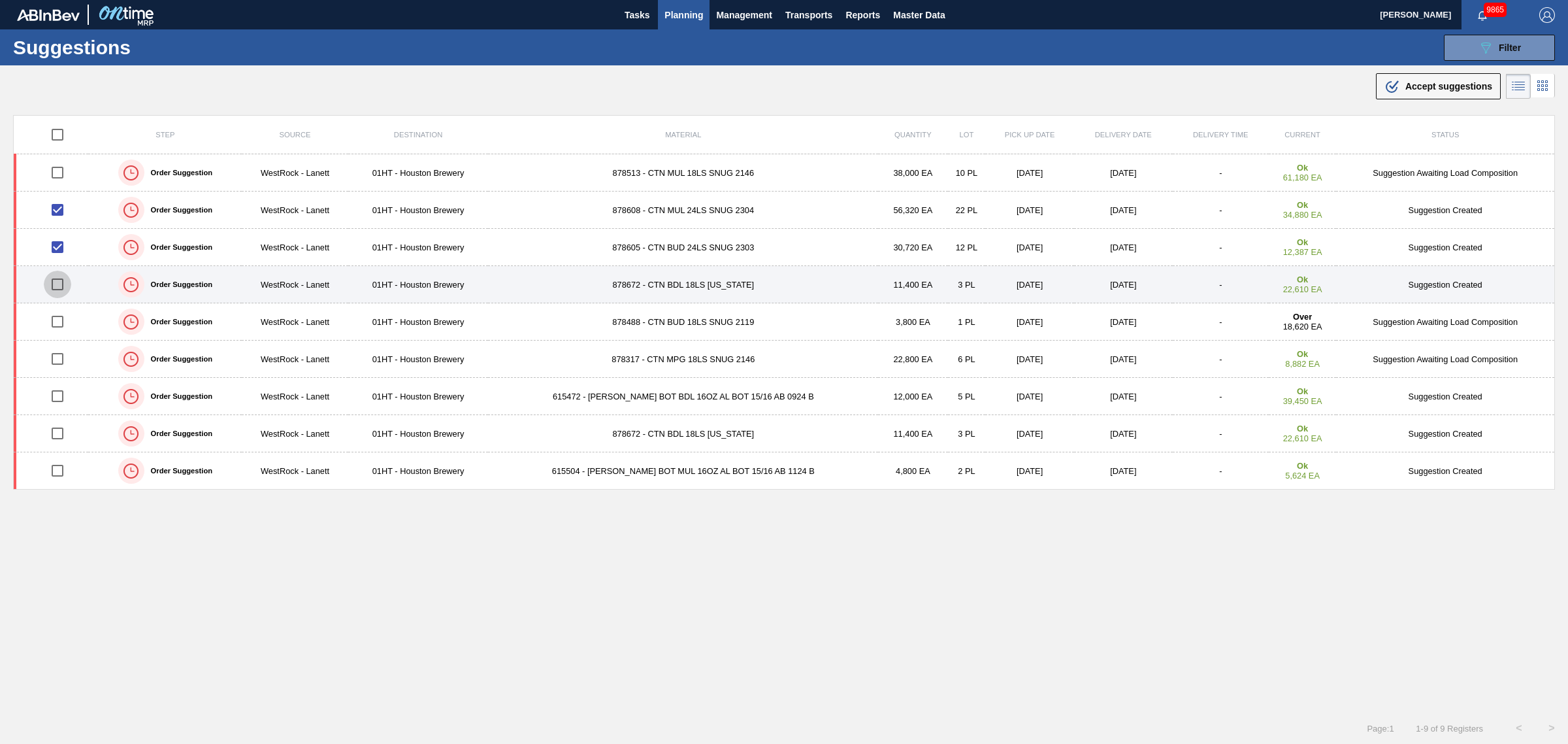
click at [59, 292] on input "checkbox" at bounding box center [58, 284] width 28 height 28
checkbox input "true"
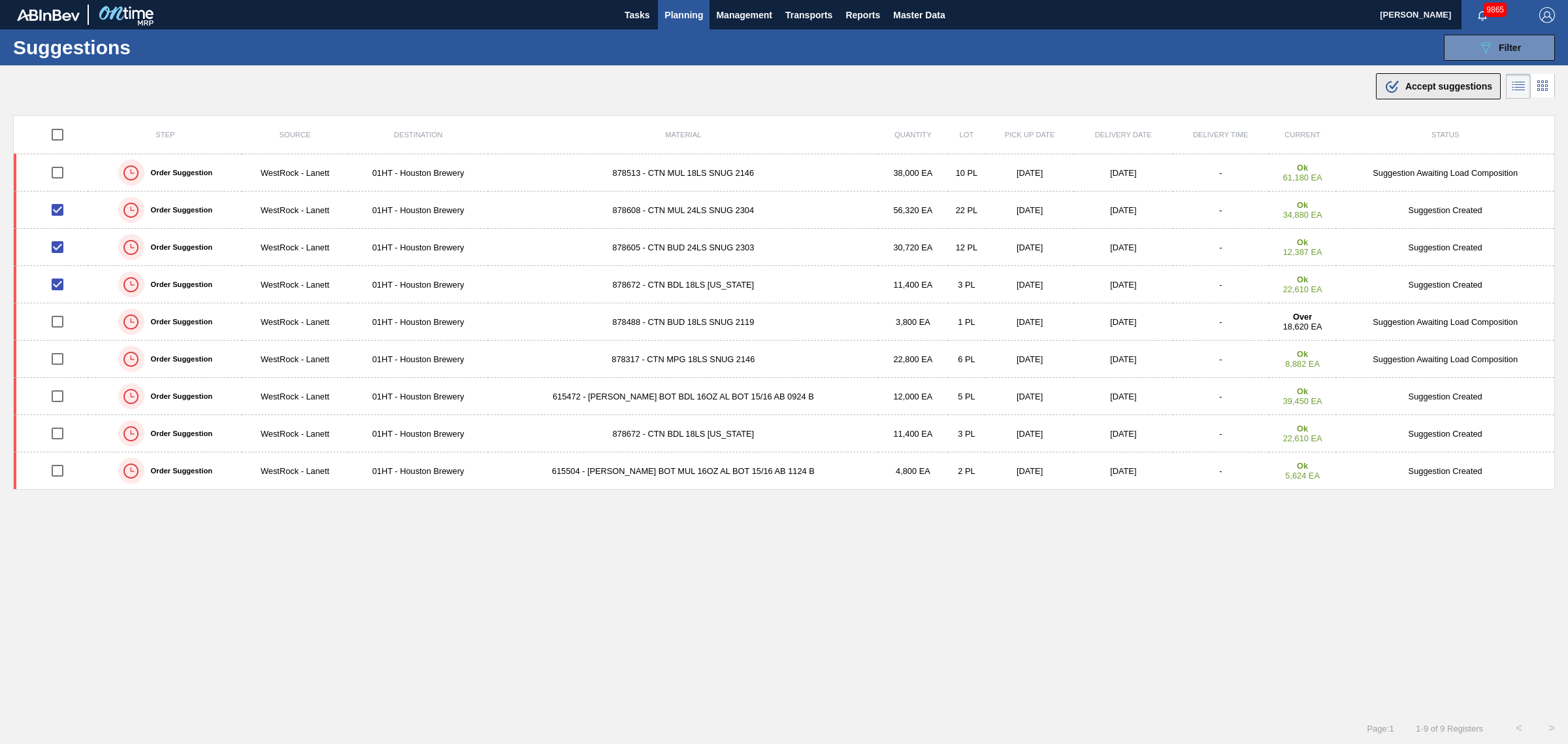
click at [1422, 95] on button ".b{fill:var(--color-action-default)} Accept suggestions" at bounding box center [1439, 86] width 125 height 26
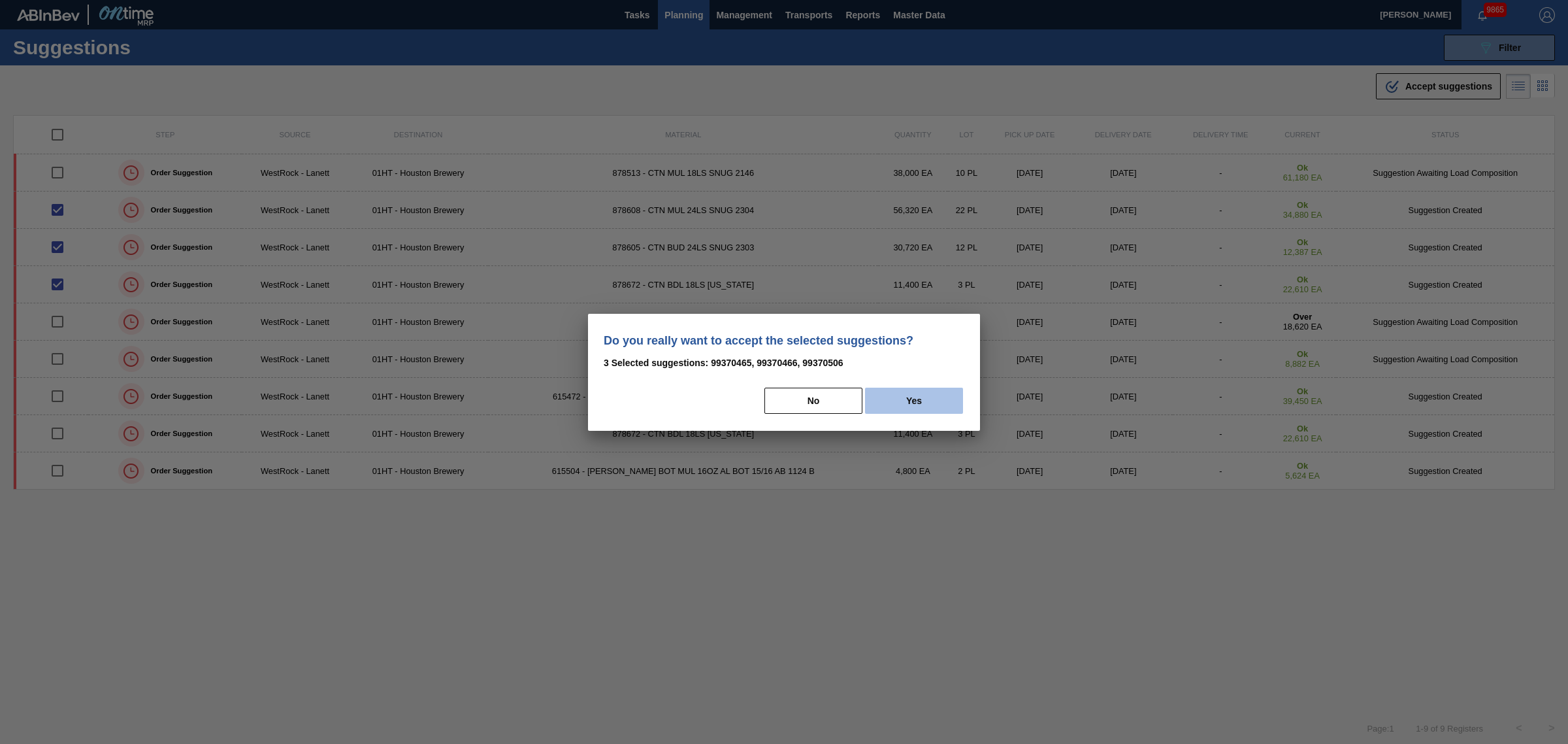
click at [947, 408] on button "Yes" at bounding box center [914, 401] width 98 height 26
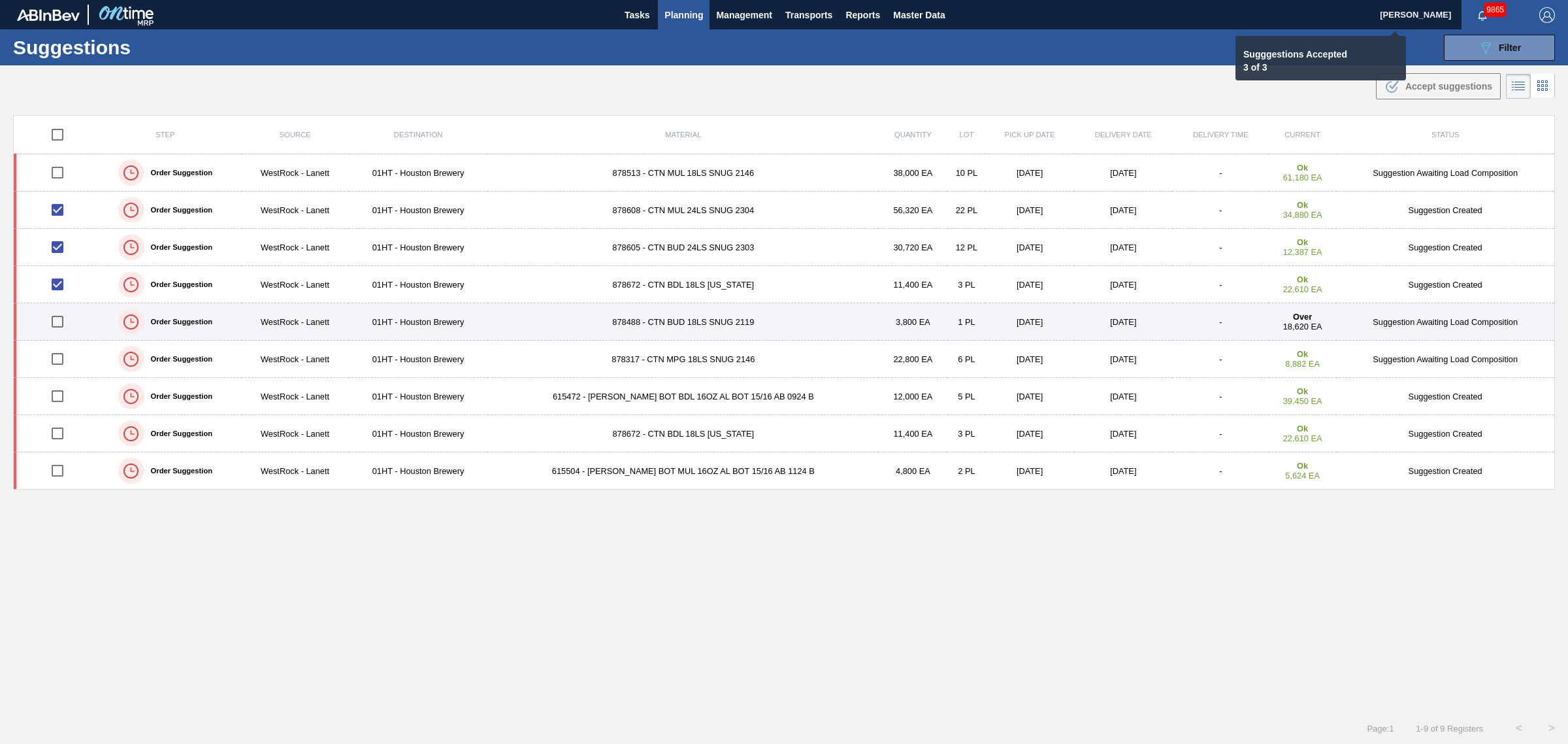
checkbox input "false"
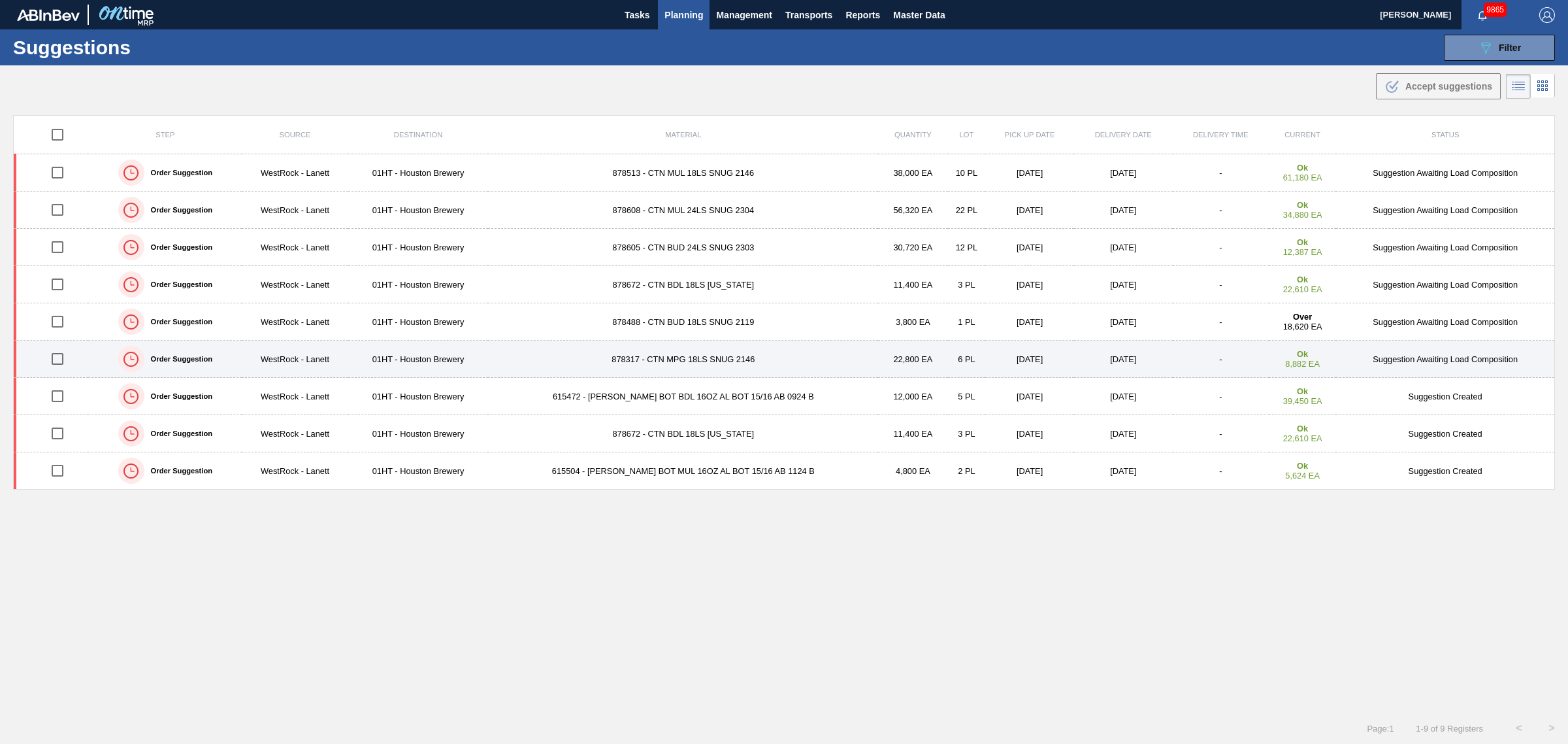
scroll to position [1, 0]
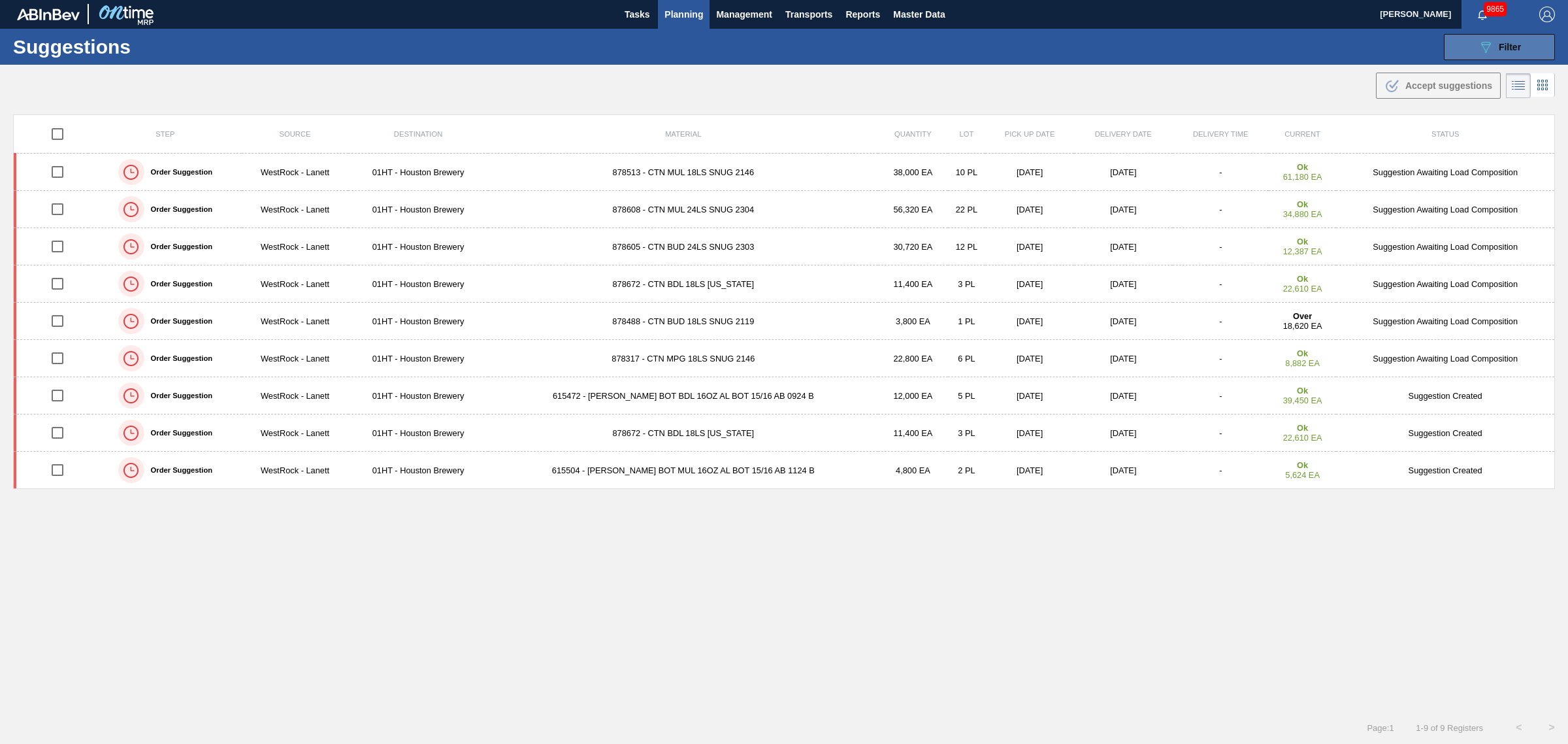
click at [1503, 53] on div "089F7B8B-B2A5-4AFE-B5C0-19BA573D28AC Filter" at bounding box center [1500, 47] width 43 height 16
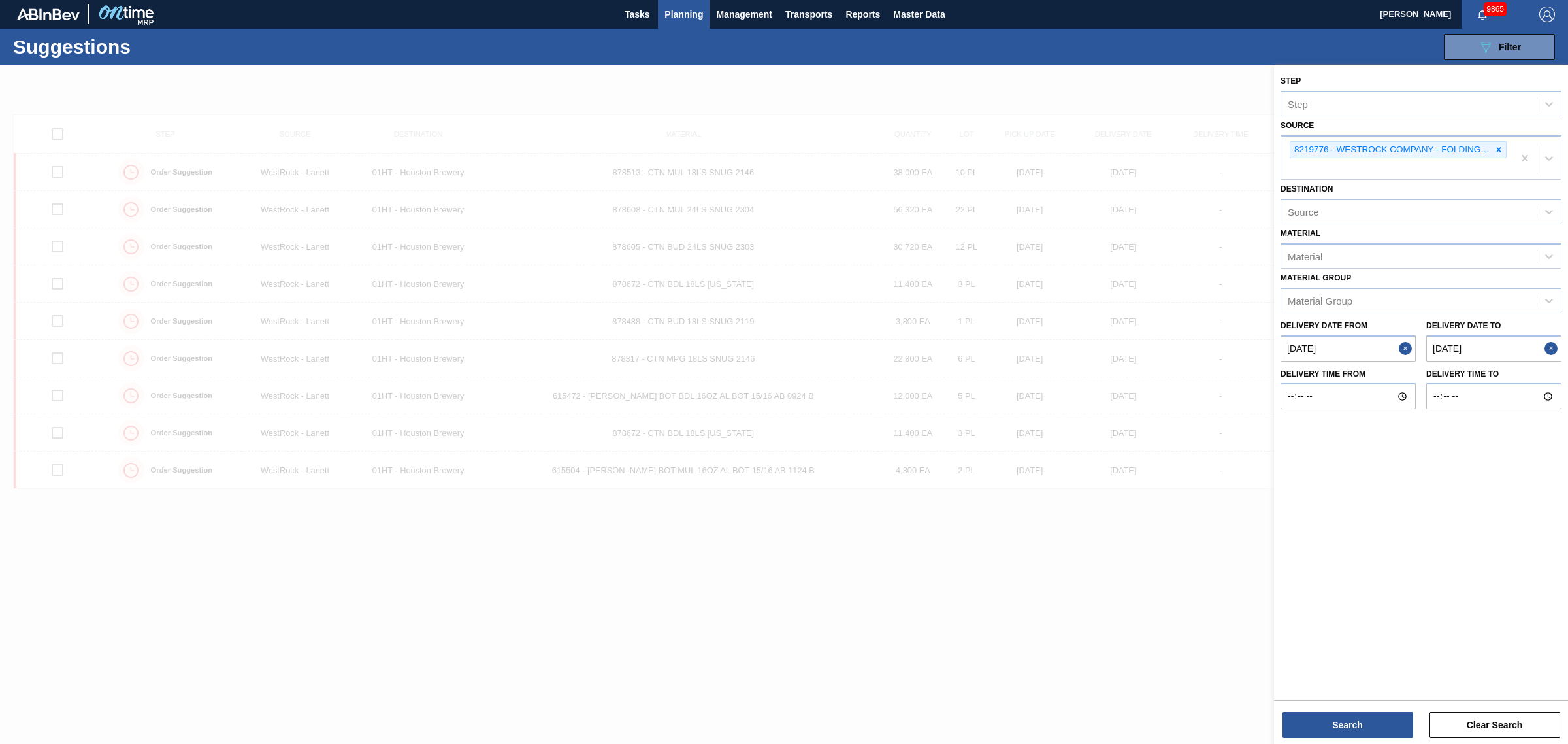
click at [1400, 344] on button "Close" at bounding box center [1408, 349] width 17 height 26
click at [1384, 347] on from "Delivery Date from" at bounding box center [1348, 349] width 135 height 26
click at [1363, 458] on div "13" at bounding box center [1359, 464] width 17 height 17
type from "[DATE]"
drag, startPoint x: 1363, startPoint y: 717, endPoint x: 1297, endPoint y: 656, distance: 89.9
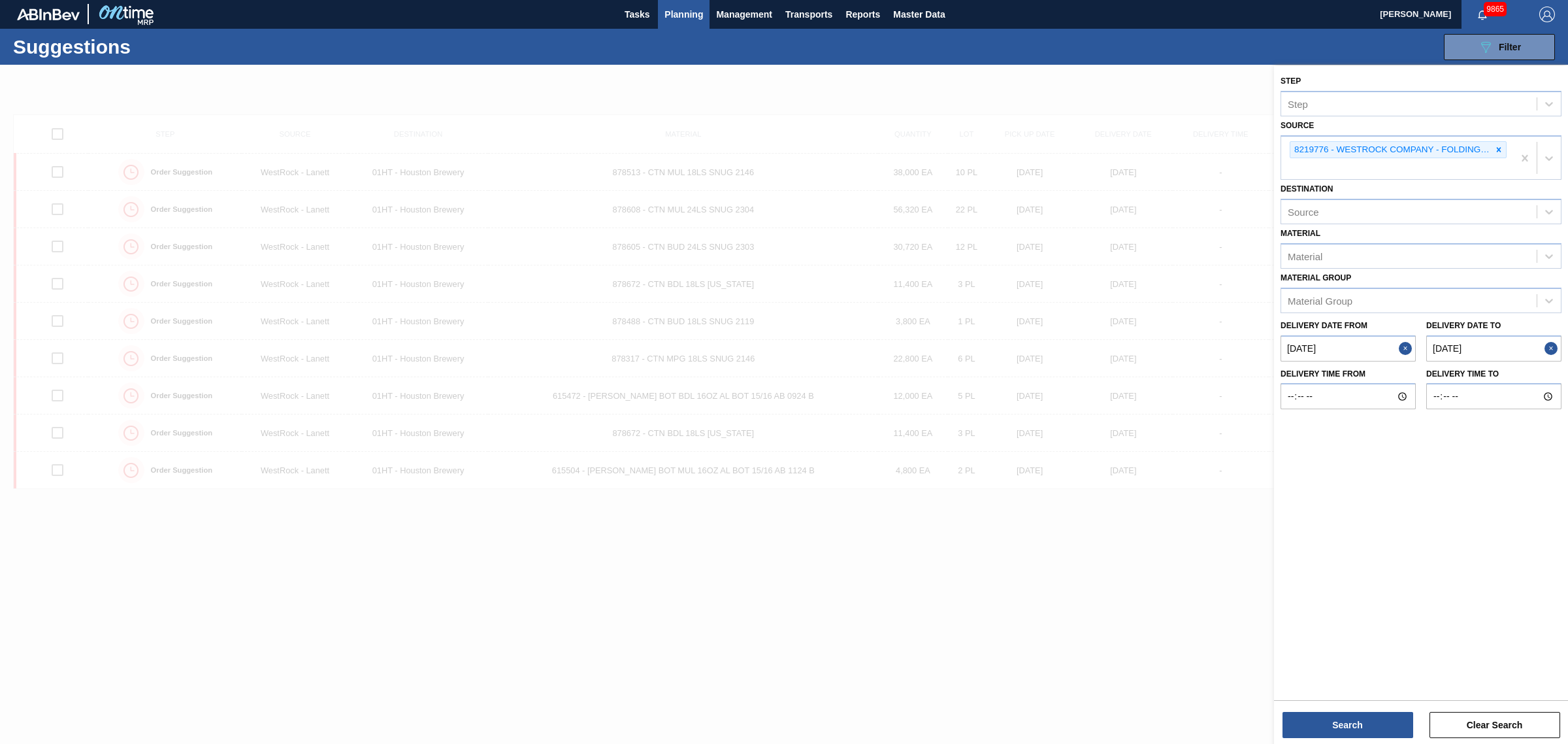
click at [1363, 710] on div "Search Clear Search" at bounding box center [1421, 718] width 294 height 36
click at [1346, 721] on button "Search" at bounding box center [1348, 725] width 131 height 26
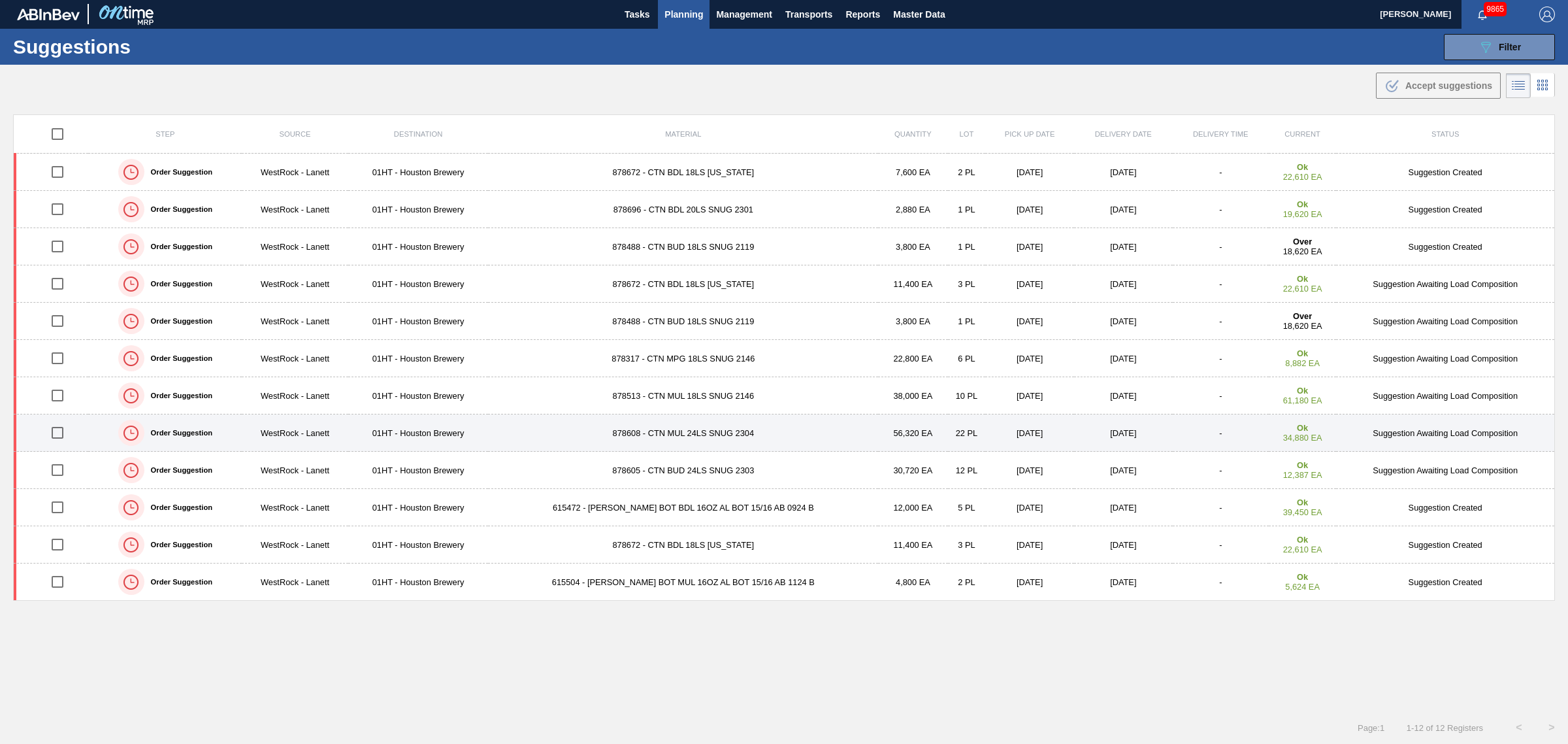
scroll to position [0, 0]
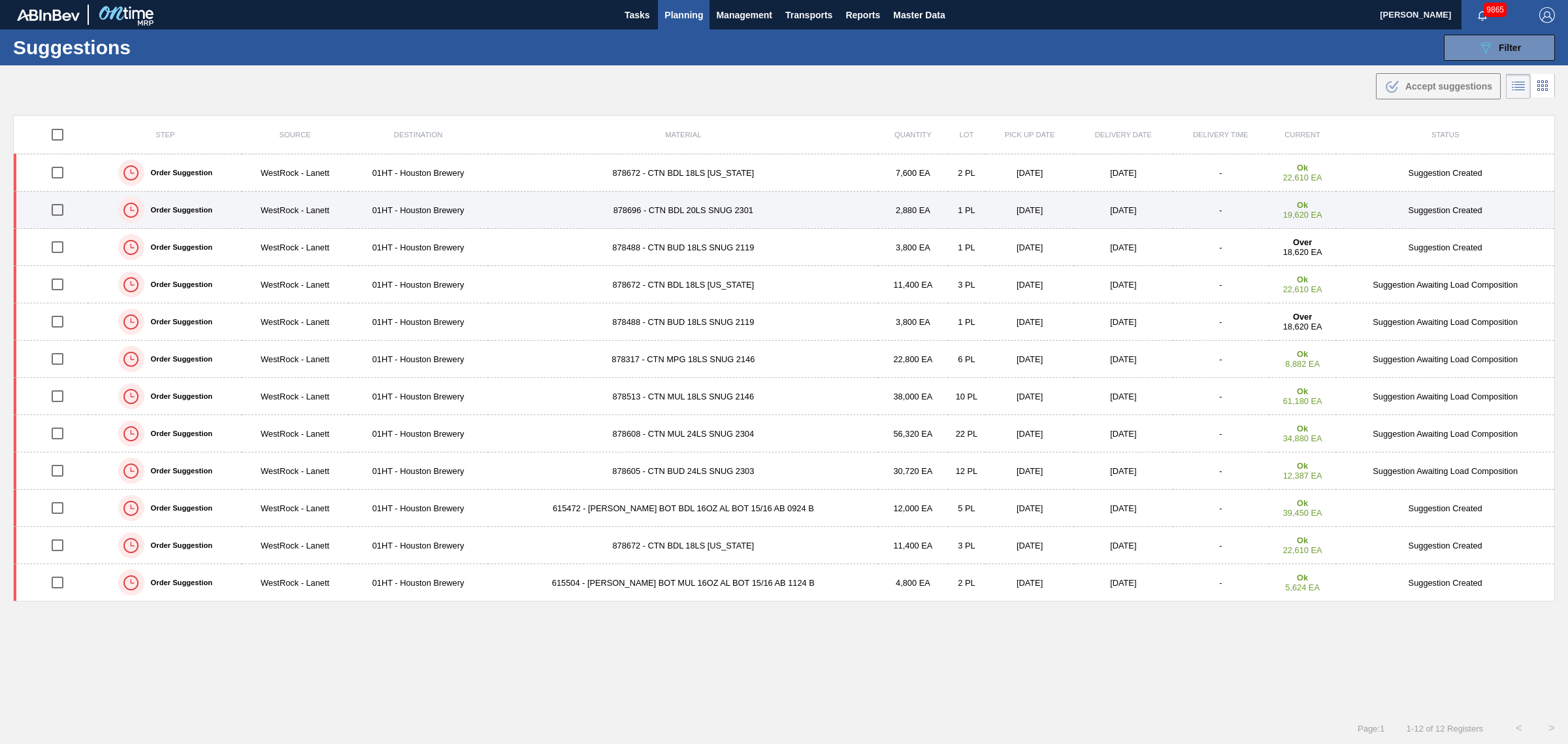
click at [55, 206] on input "checkbox" at bounding box center [58, 210] width 28 height 28
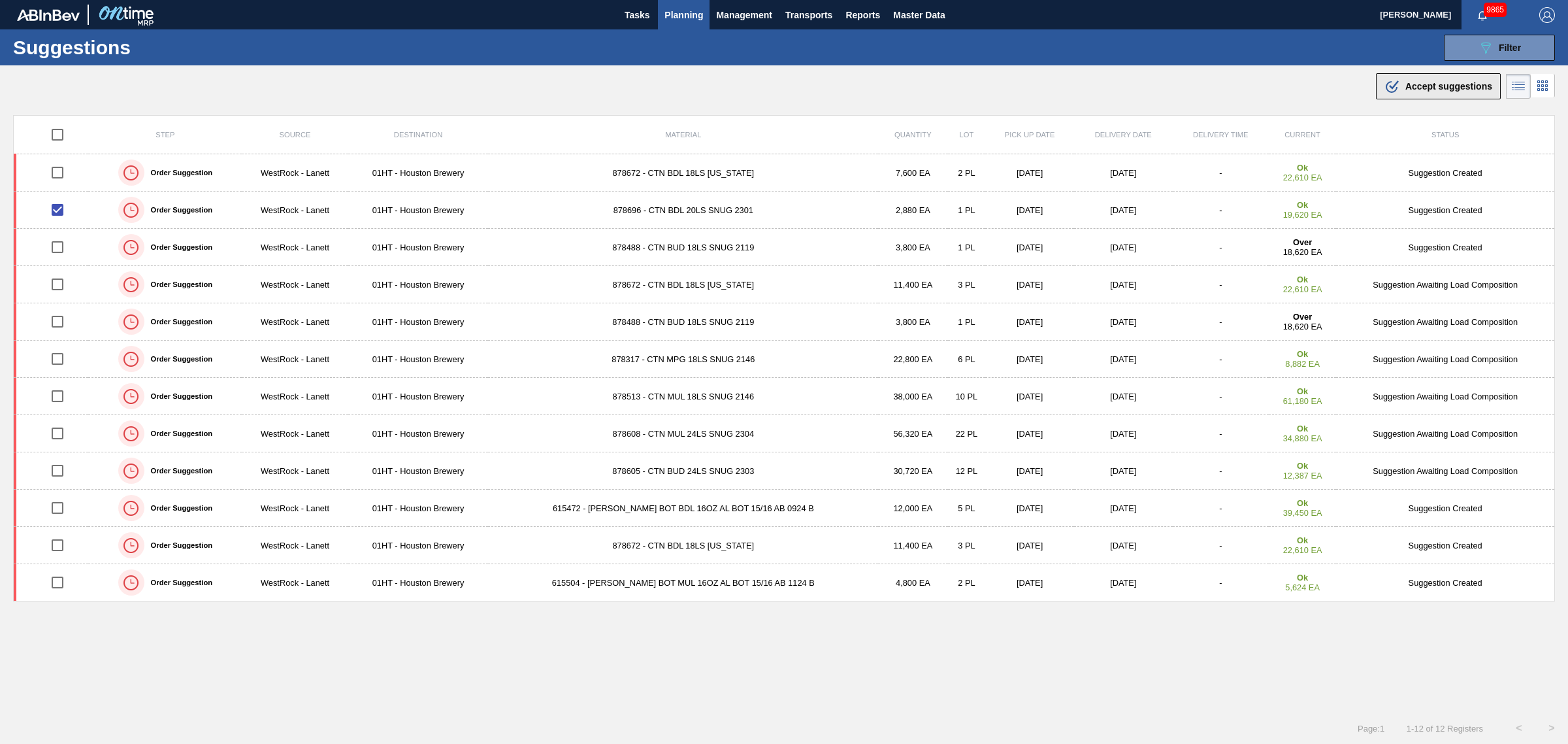
click at [1465, 89] on span "Accept suggestions" at bounding box center [1448, 86] width 87 height 10
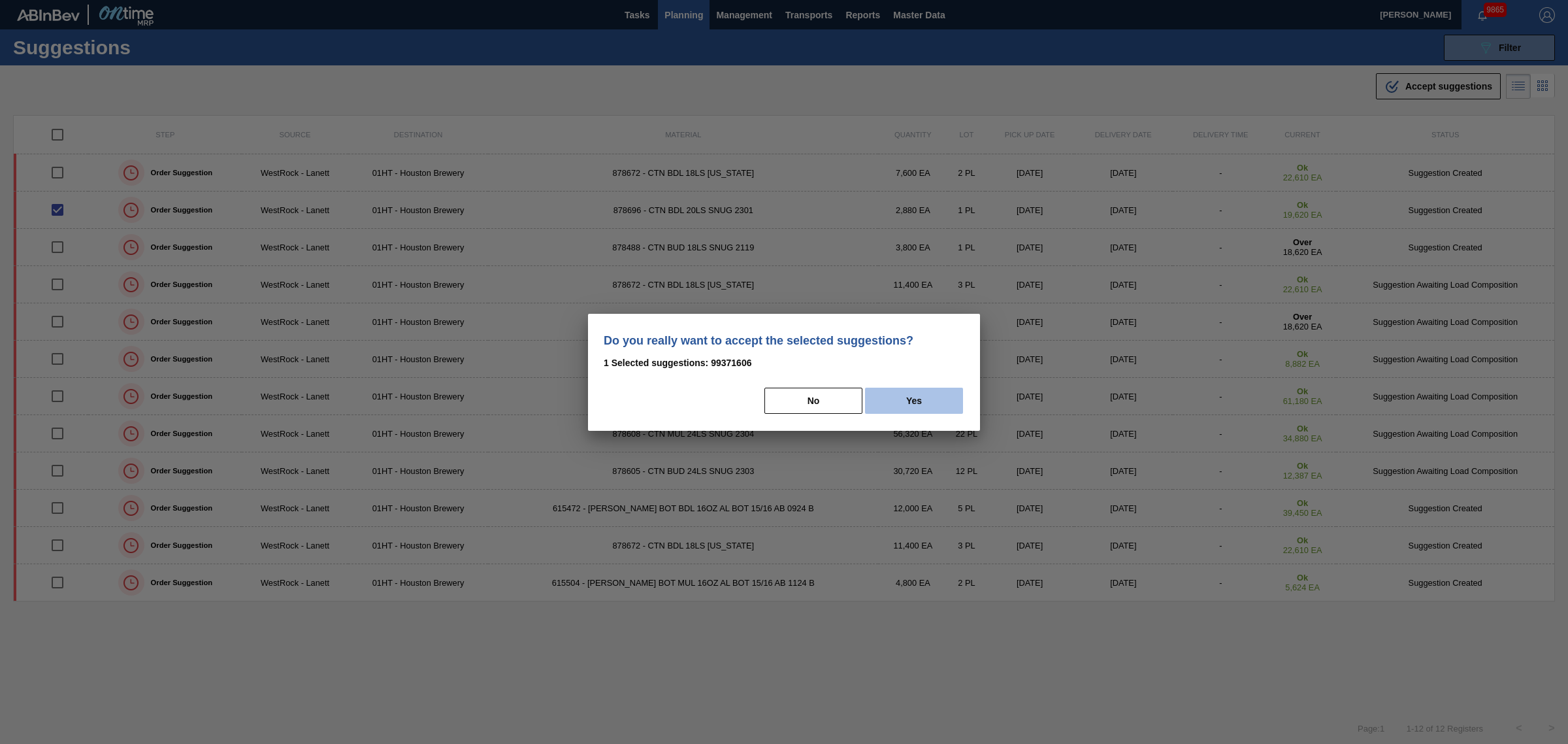
click at [925, 397] on button "Yes" at bounding box center [914, 401] width 98 height 26
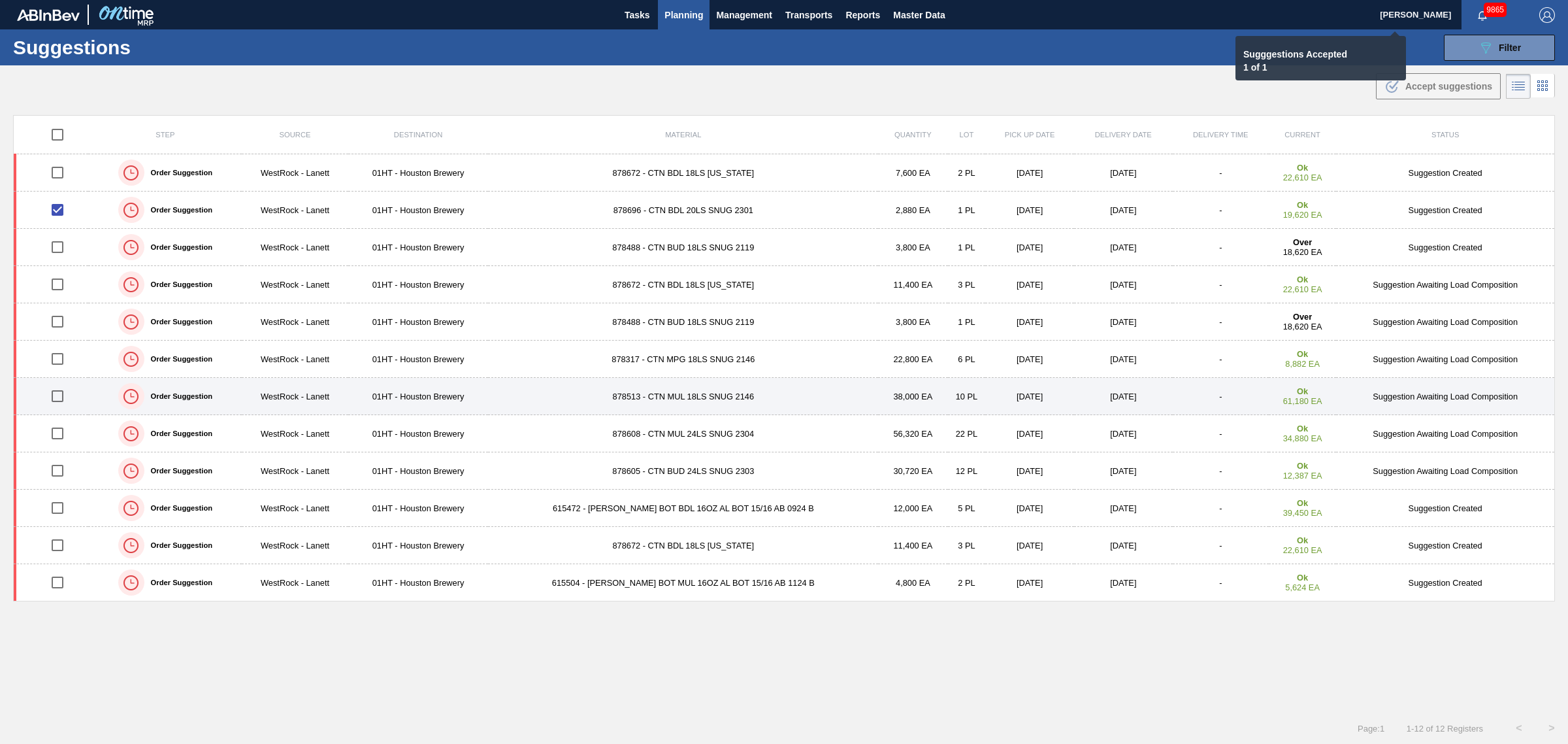
checkbox input "false"
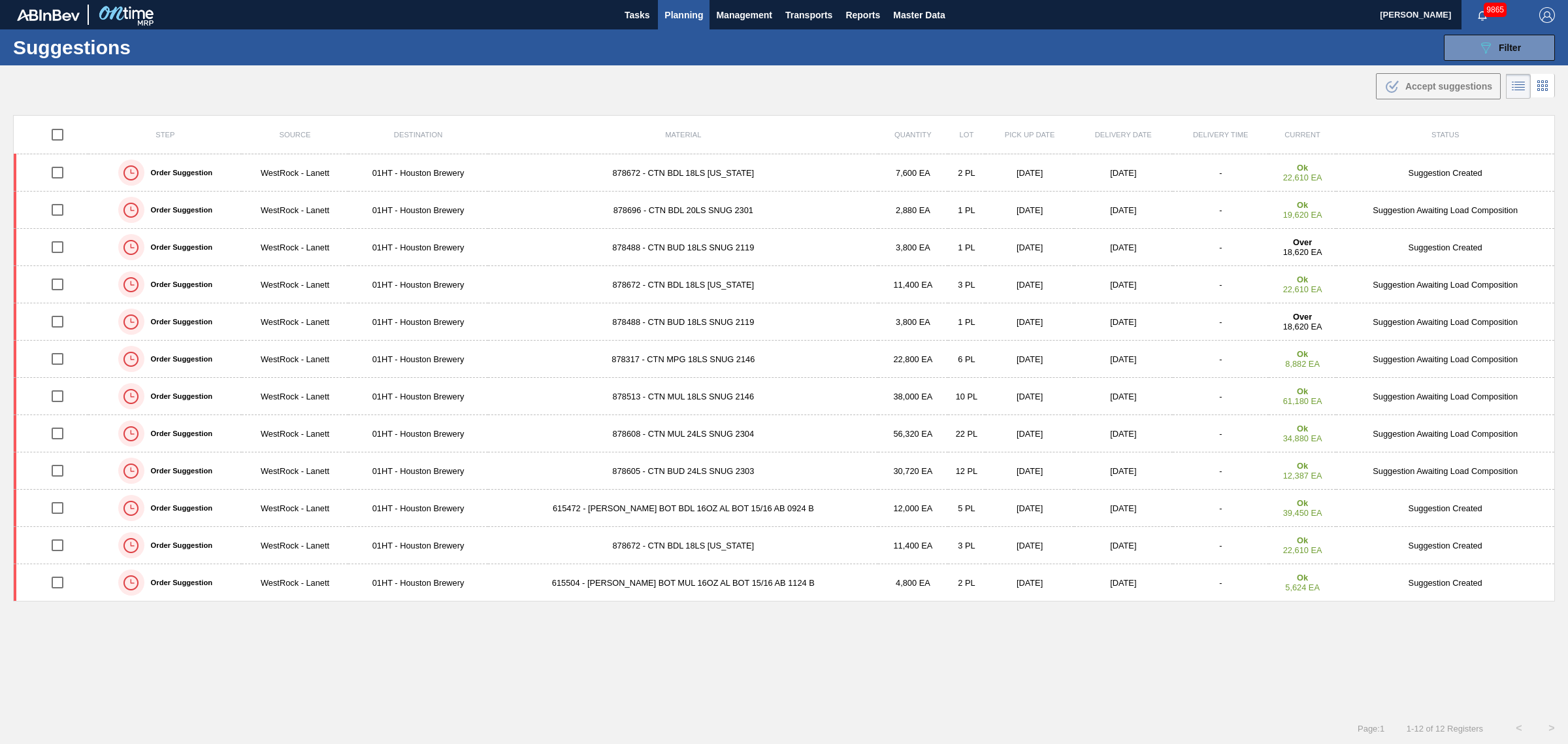
click at [683, 12] on span "Planning" at bounding box center [684, 15] width 38 height 16
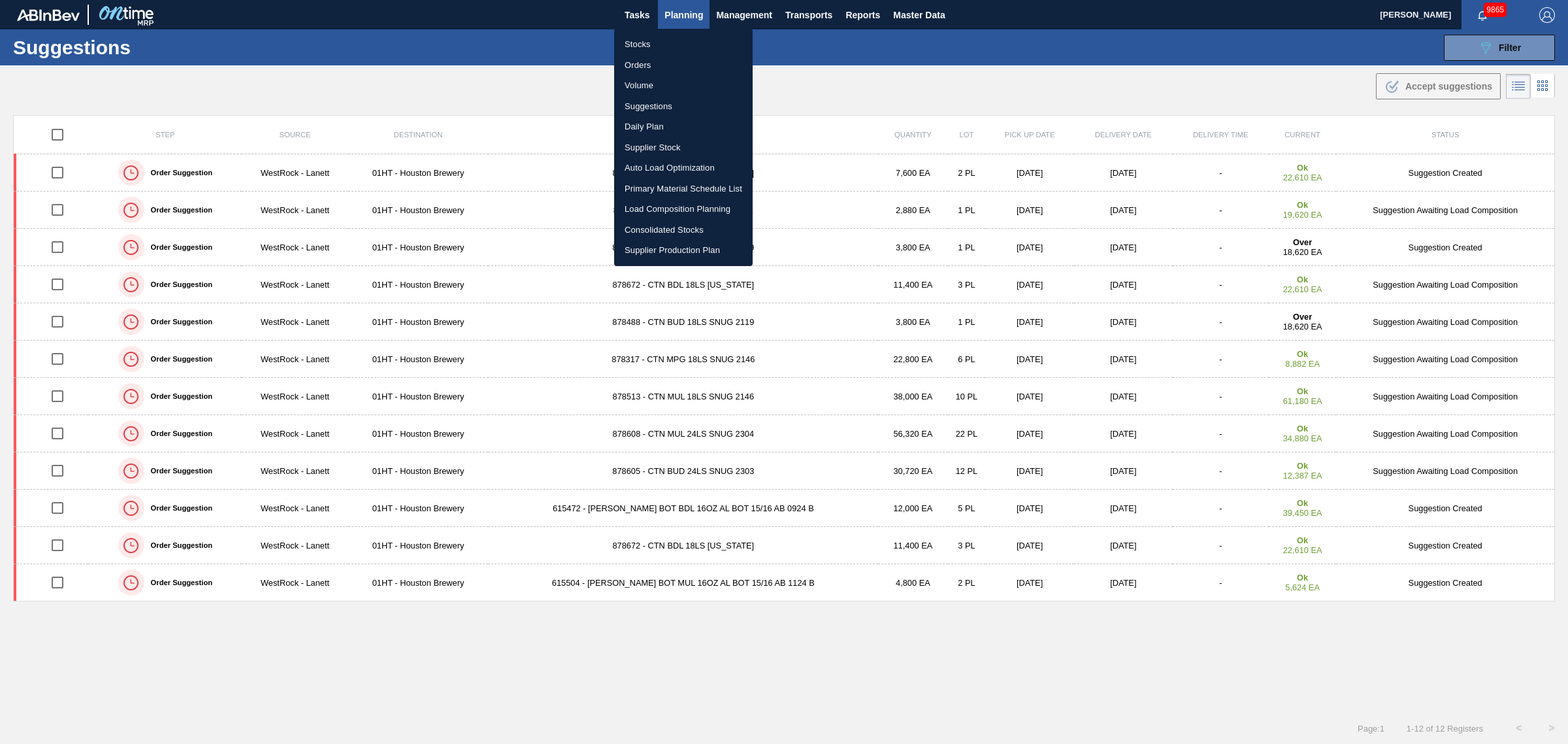
click at [654, 207] on li "Load Composition Planning" at bounding box center [684, 209] width 139 height 21
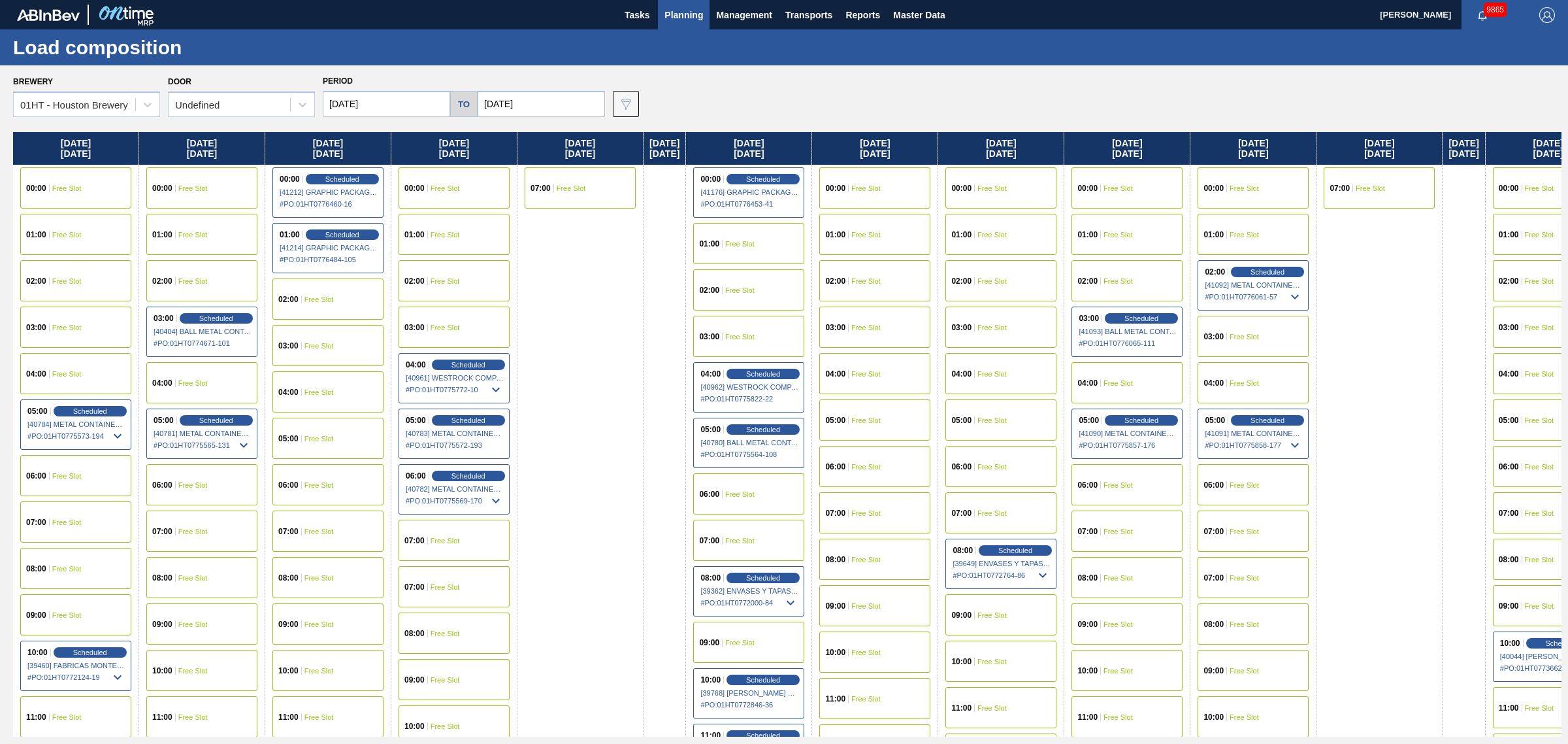
click at [880, 379] on div "04:00 Free Slot" at bounding box center [875, 373] width 111 height 41
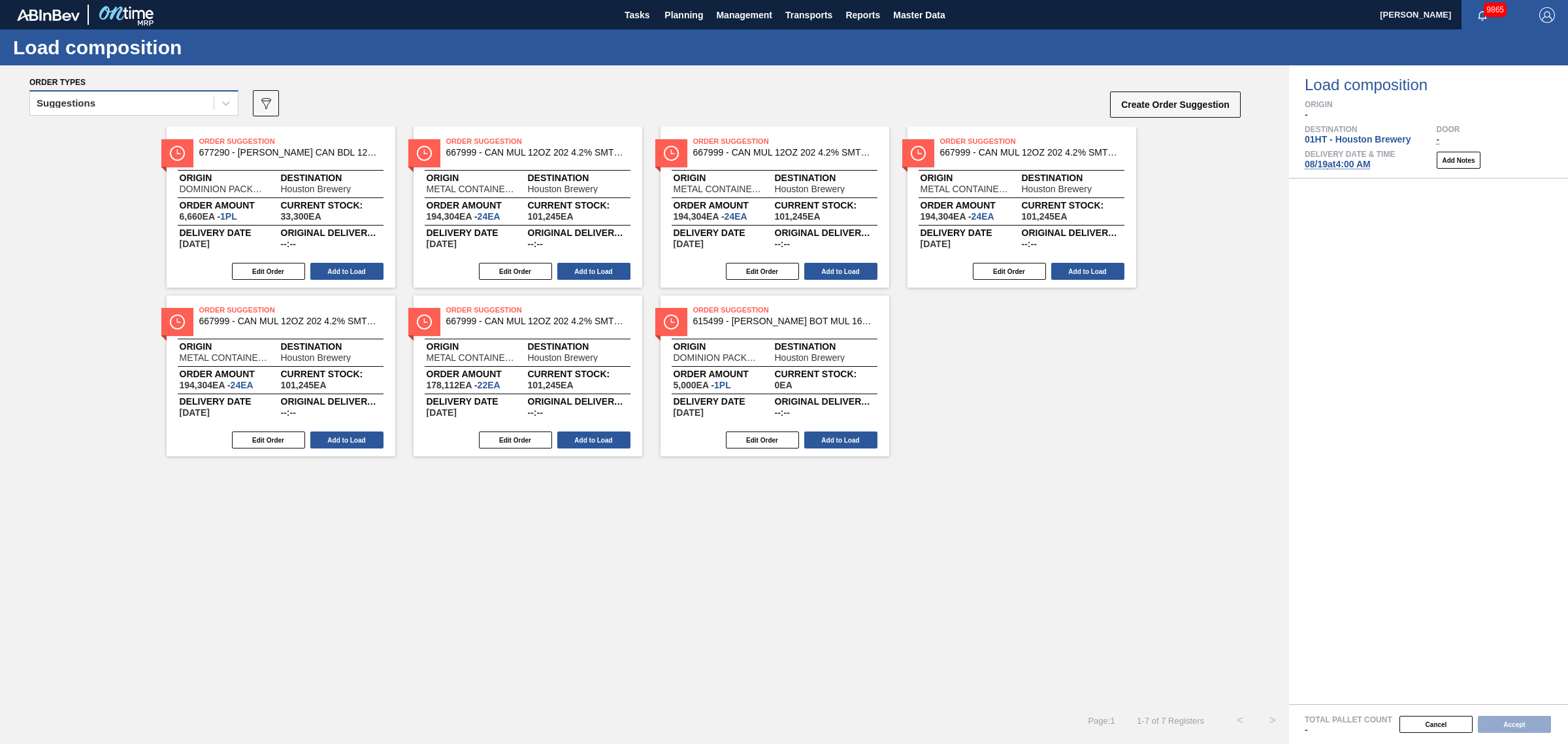
click at [132, 115] on div "Suggestions" at bounding box center [133, 102] width 209 height 25
click at [136, 102] on div "Suggestions" at bounding box center [122, 104] width 184 height 19
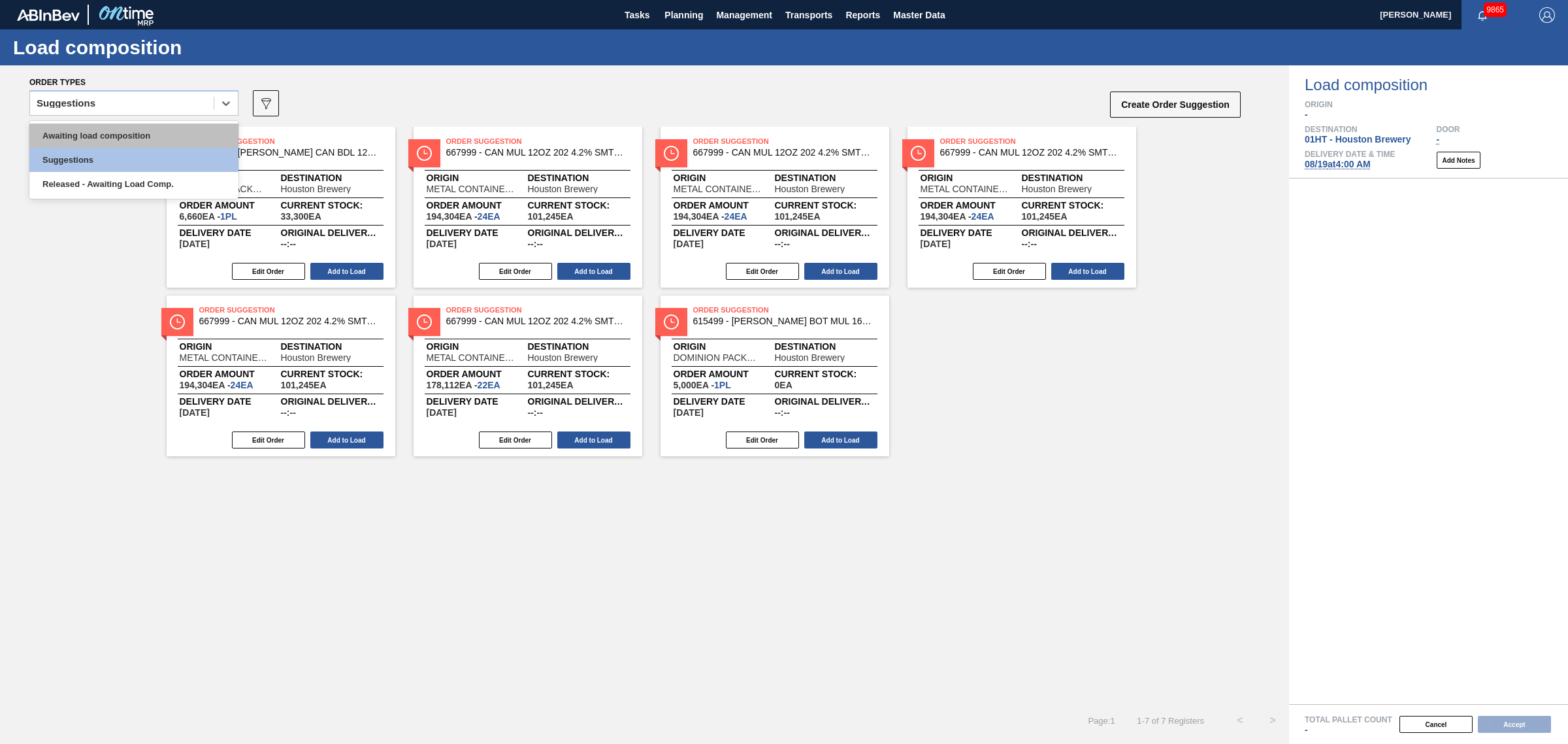
click at [139, 132] on div "Awaiting load composition" at bounding box center [133, 135] width 209 height 24
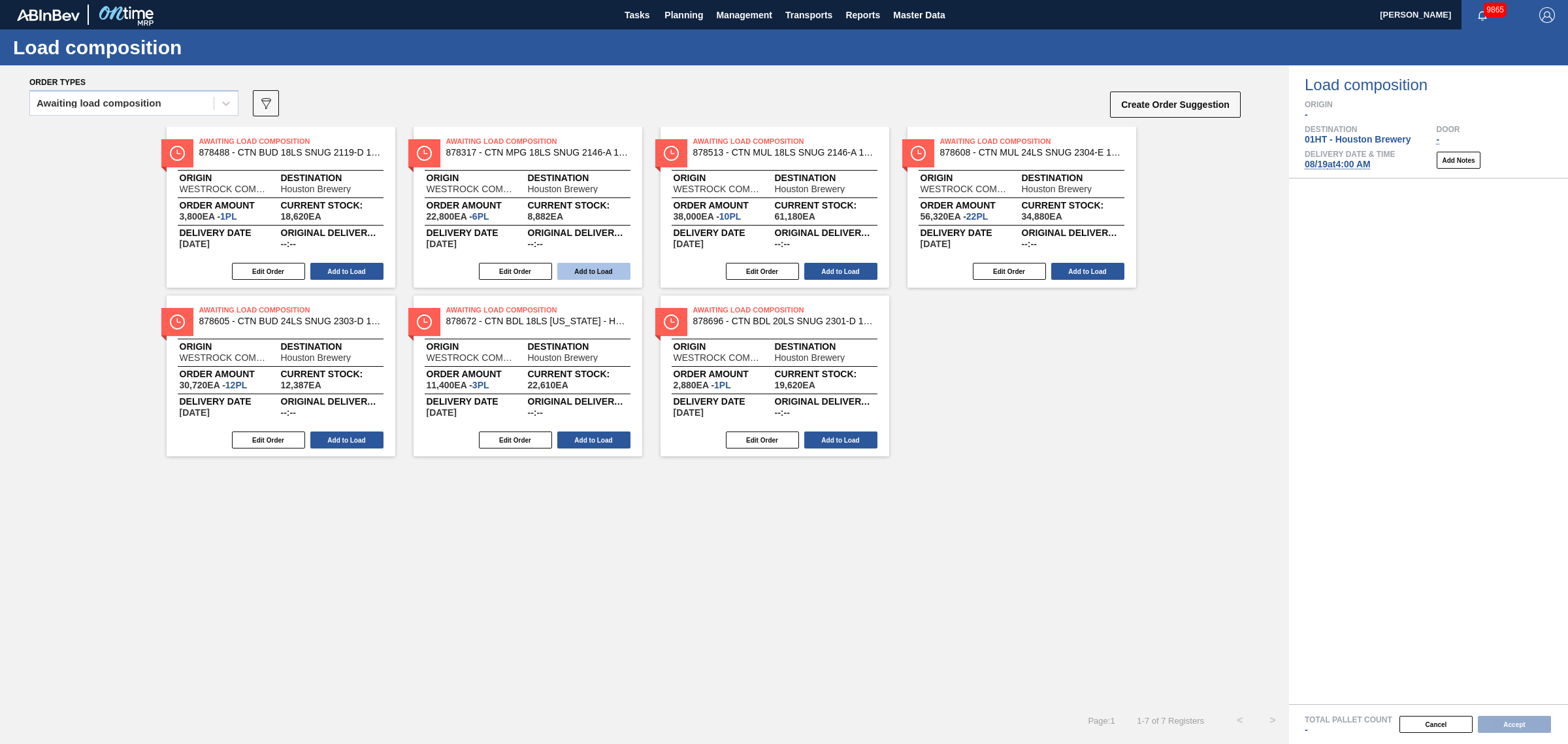
click at [600, 265] on button "Add to Load" at bounding box center [594, 271] width 73 height 17
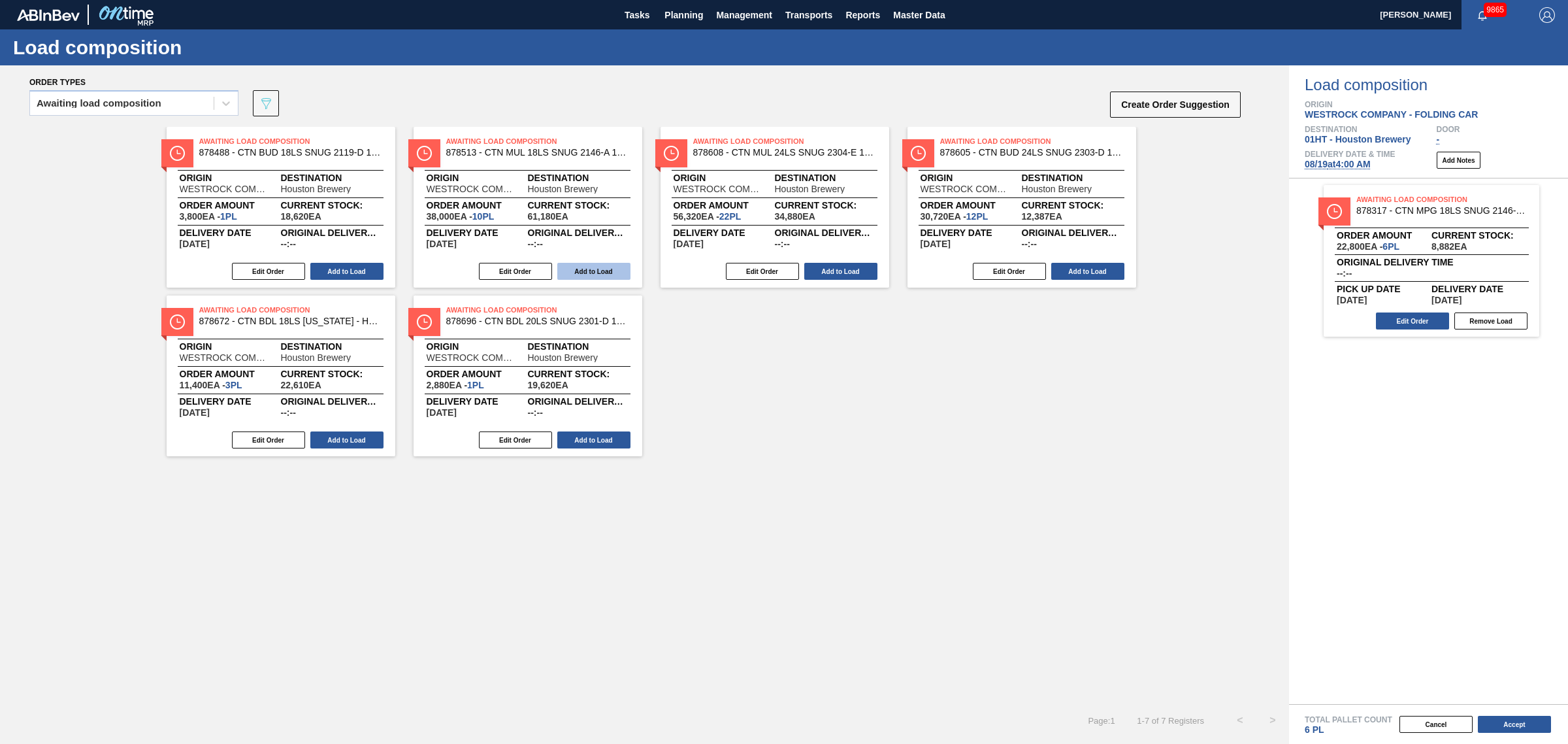
click at [606, 275] on button "Add to Load" at bounding box center [594, 271] width 73 height 17
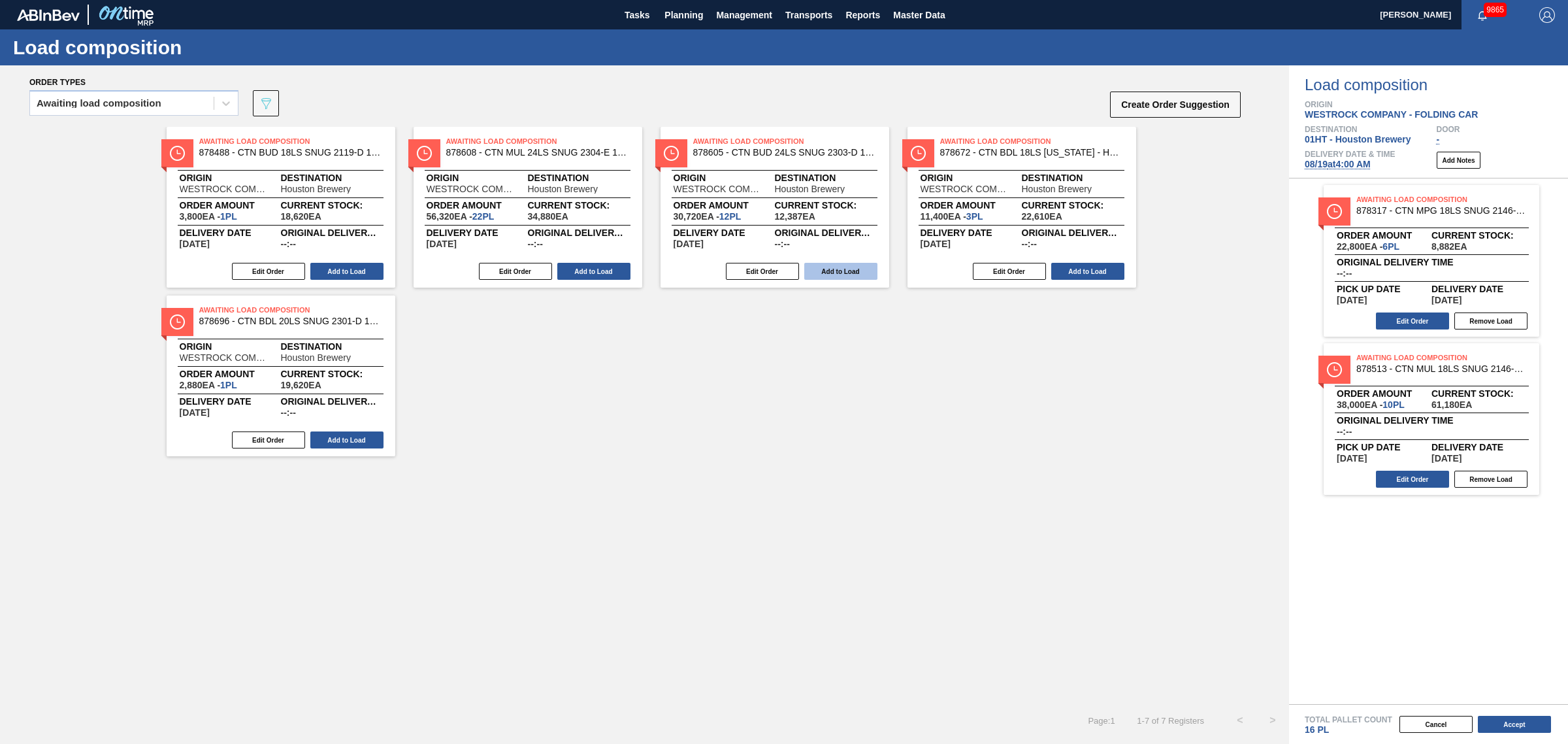
click at [843, 268] on button "Add to Load" at bounding box center [841, 271] width 73 height 17
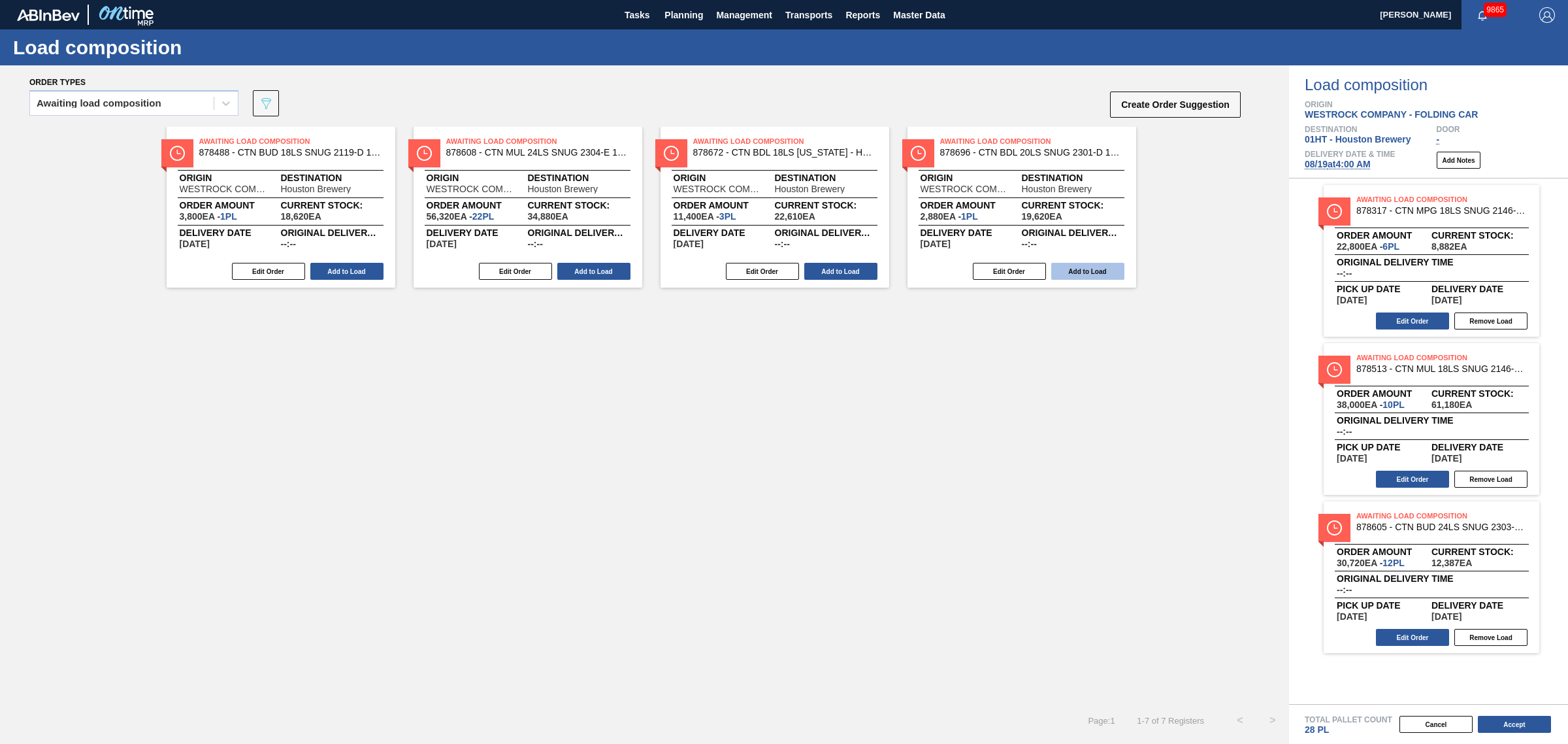
click at [1102, 272] on button "Add to Load" at bounding box center [1088, 271] width 73 height 17
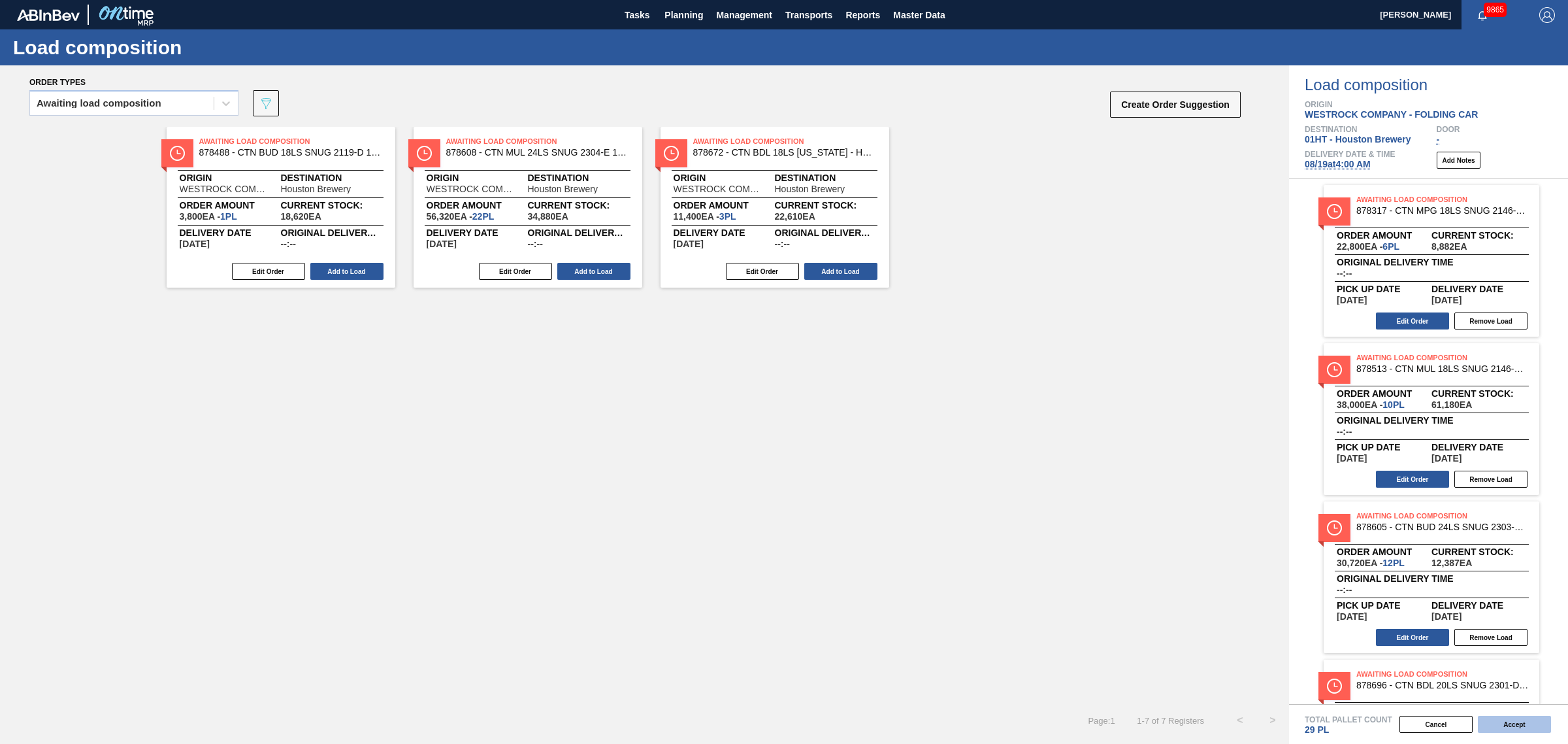
click at [1513, 727] on button "Accept" at bounding box center [1514, 724] width 73 height 17
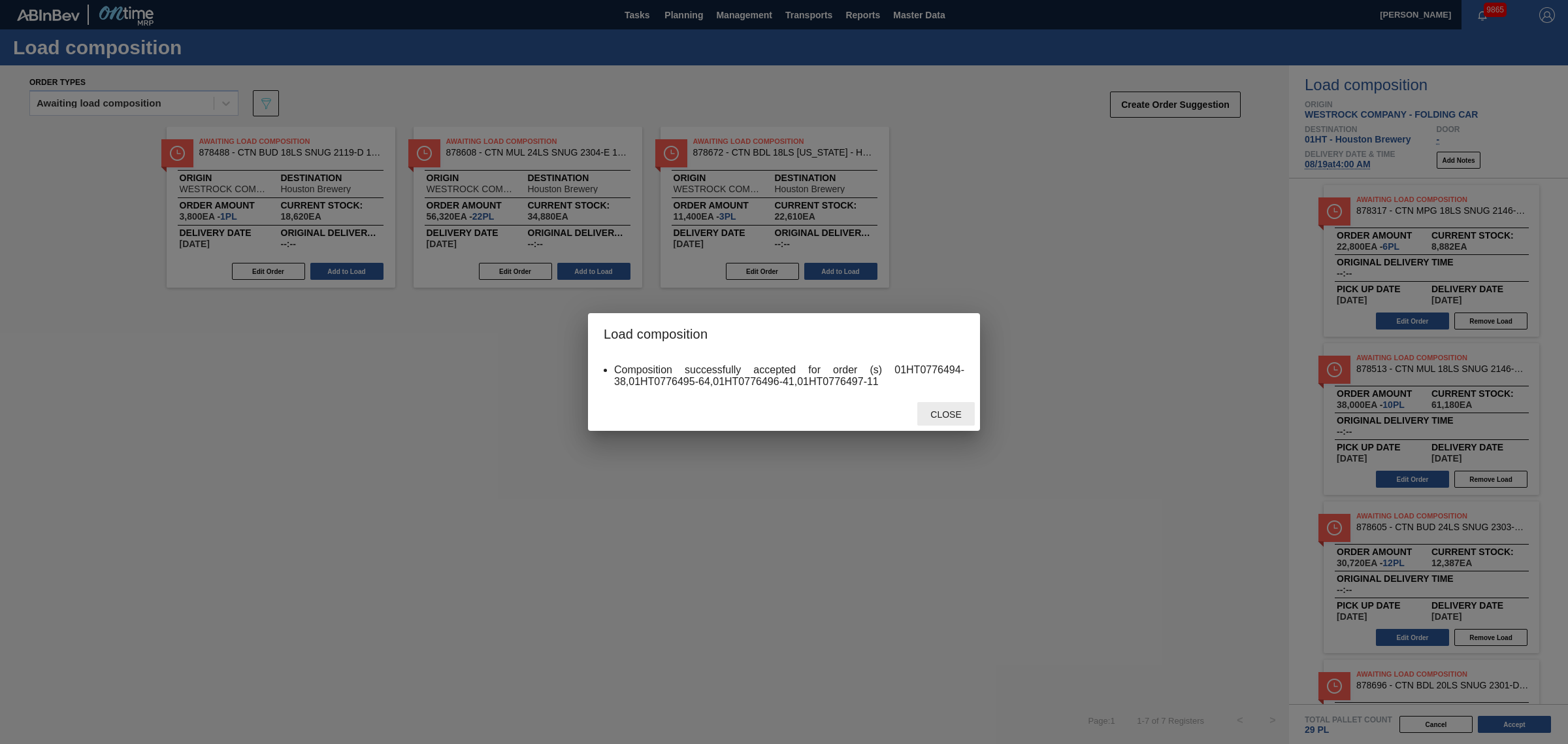
click at [949, 408] on div "Close" at bounding box center [946, 414] width 57 height 24
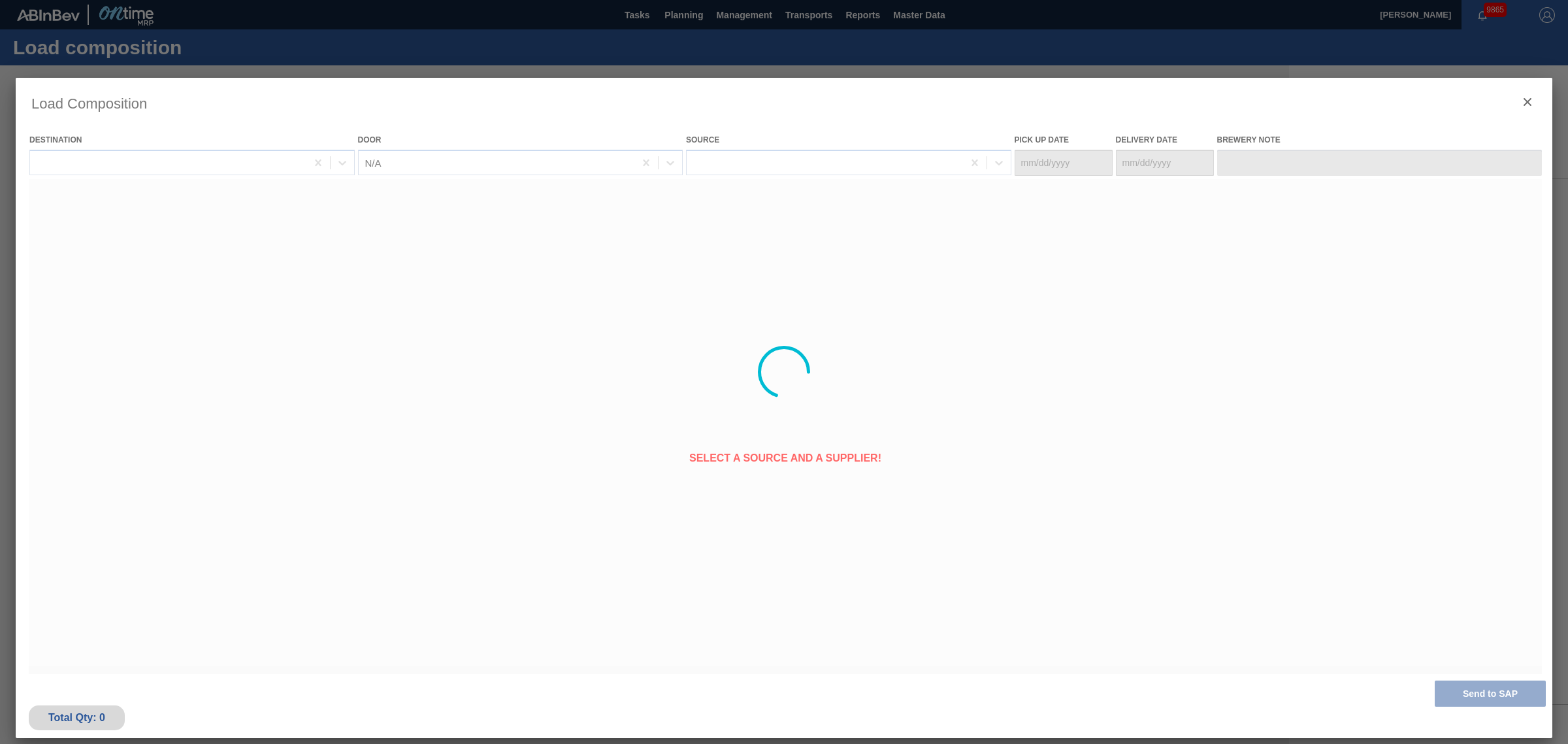
type Date "[DATE]"
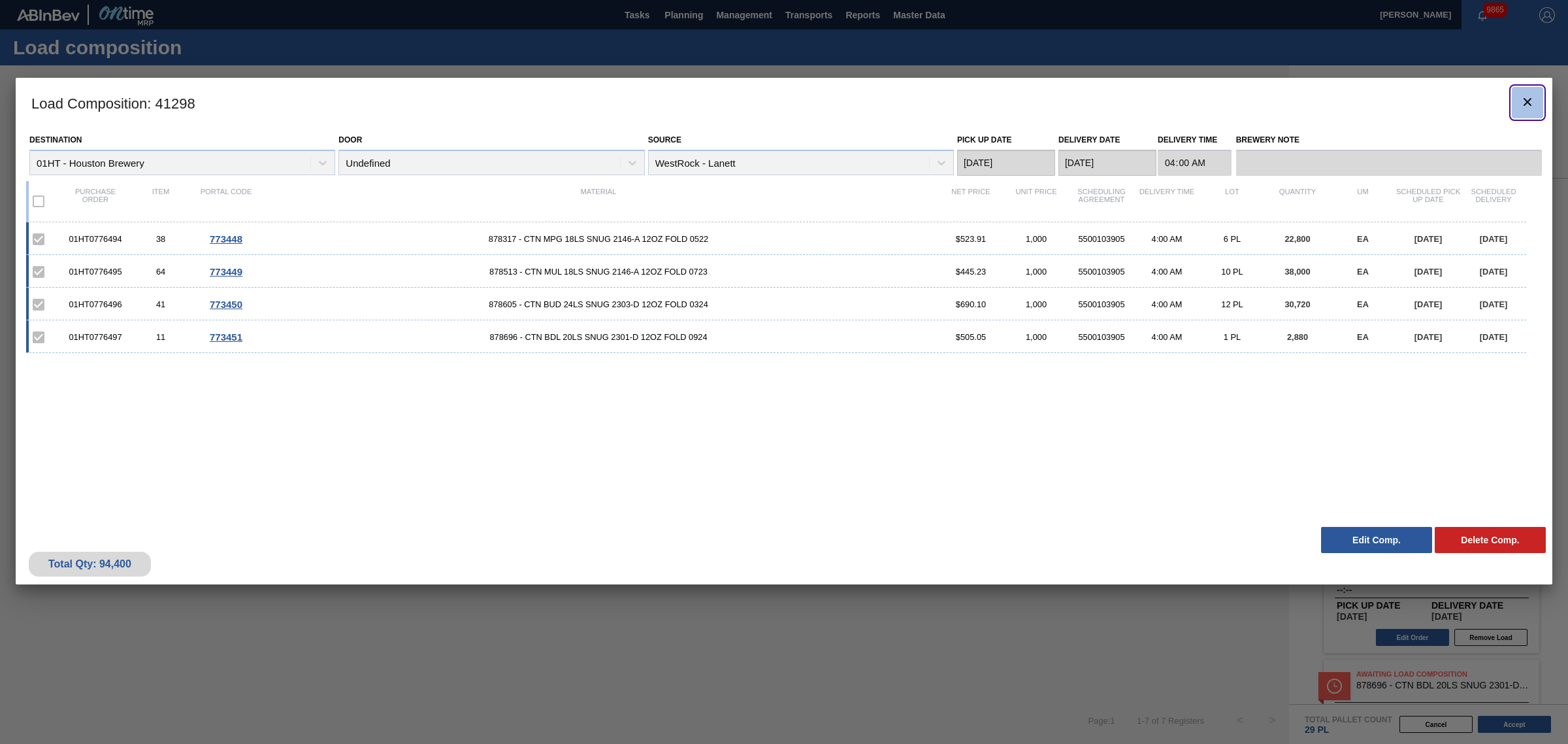
click at [1527, 100] on icon "botão de ícone" at bounding box center [1527, 102] width 16 height 16
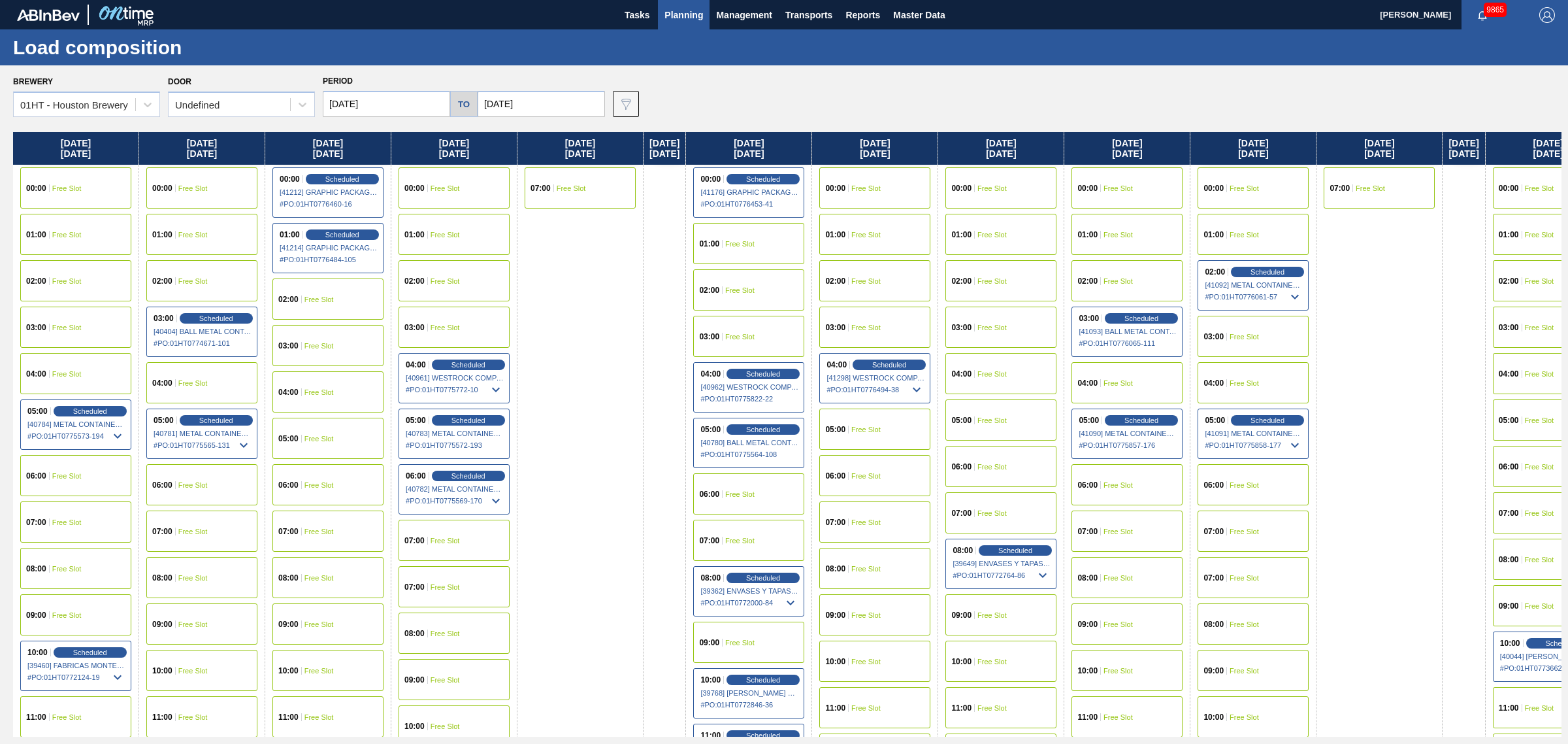
click at [1148, 373] on div "04:00 Free Slot" at bounding box center [1127, 382] width 111 height 41
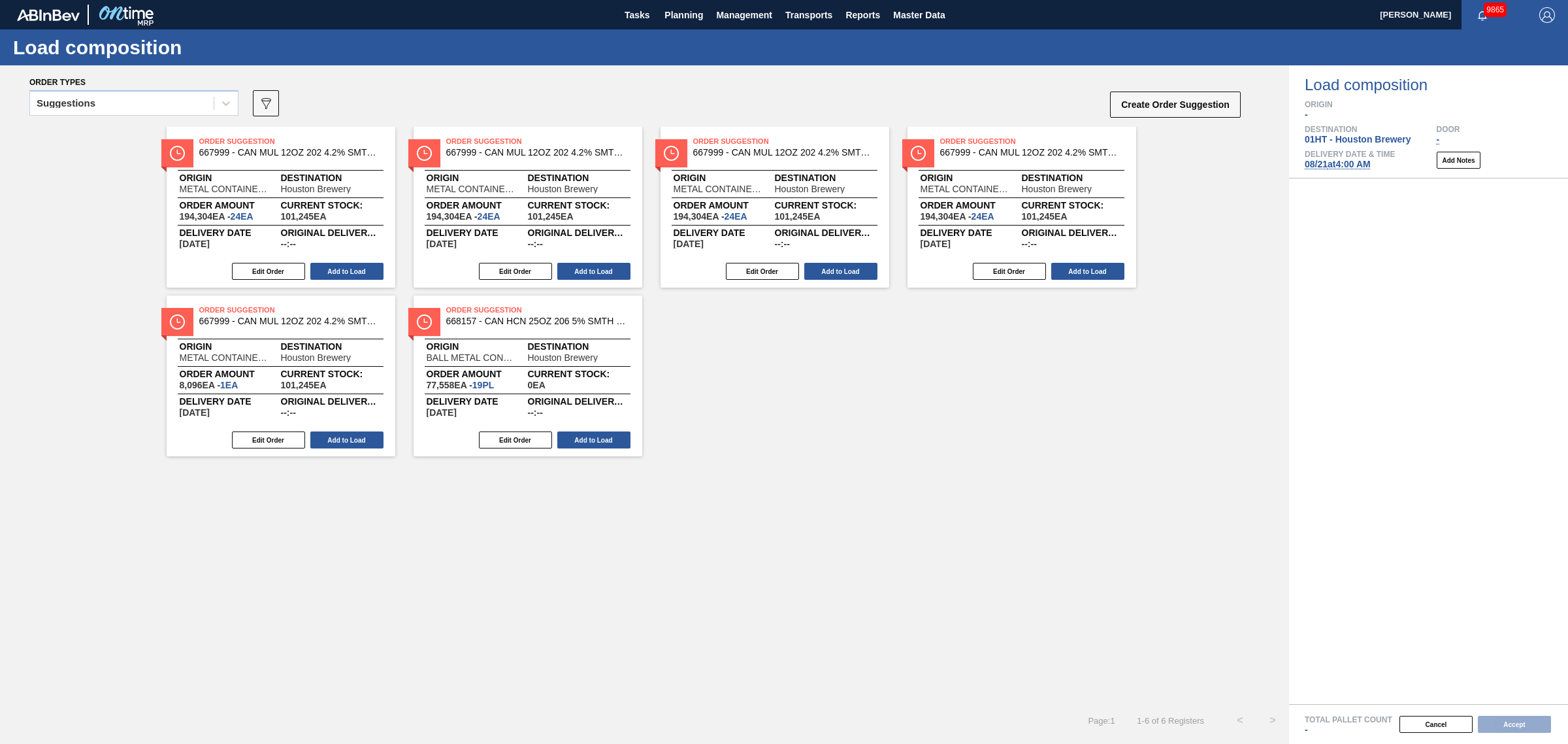
click at [157, 120] on div "Suggestions" at bounding box center [133, 107] width 209 height 34
click at [158, 116] on div "Suggestions" at bounding box center [133, 107] width 209 height 34
click at [155, 105] on div "Suggestions" at bounding box center [122, 104] width 184 height 19
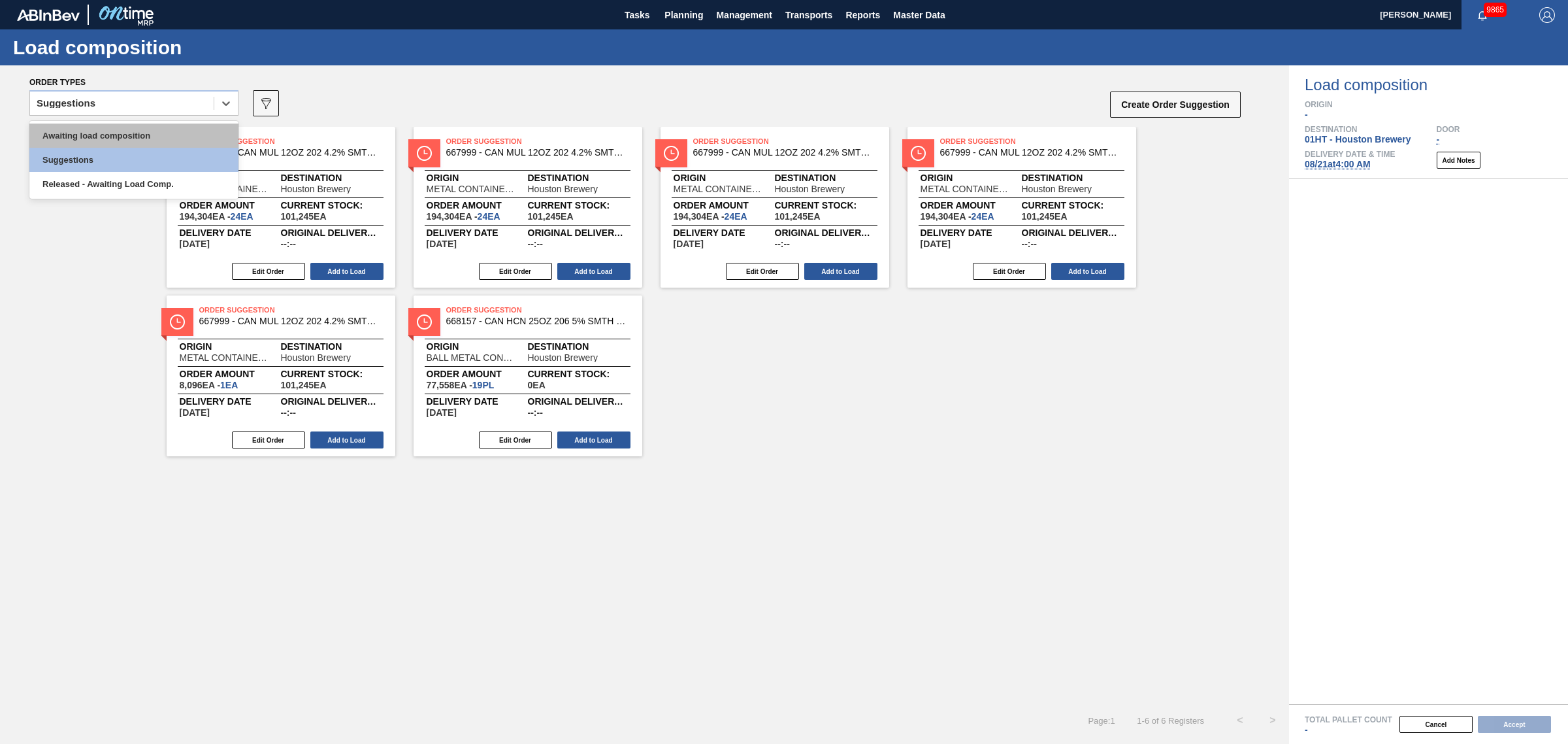
click at [155, 142] on div "Awaiting load composition" at bounding box center [133, 135] width 209 height 24
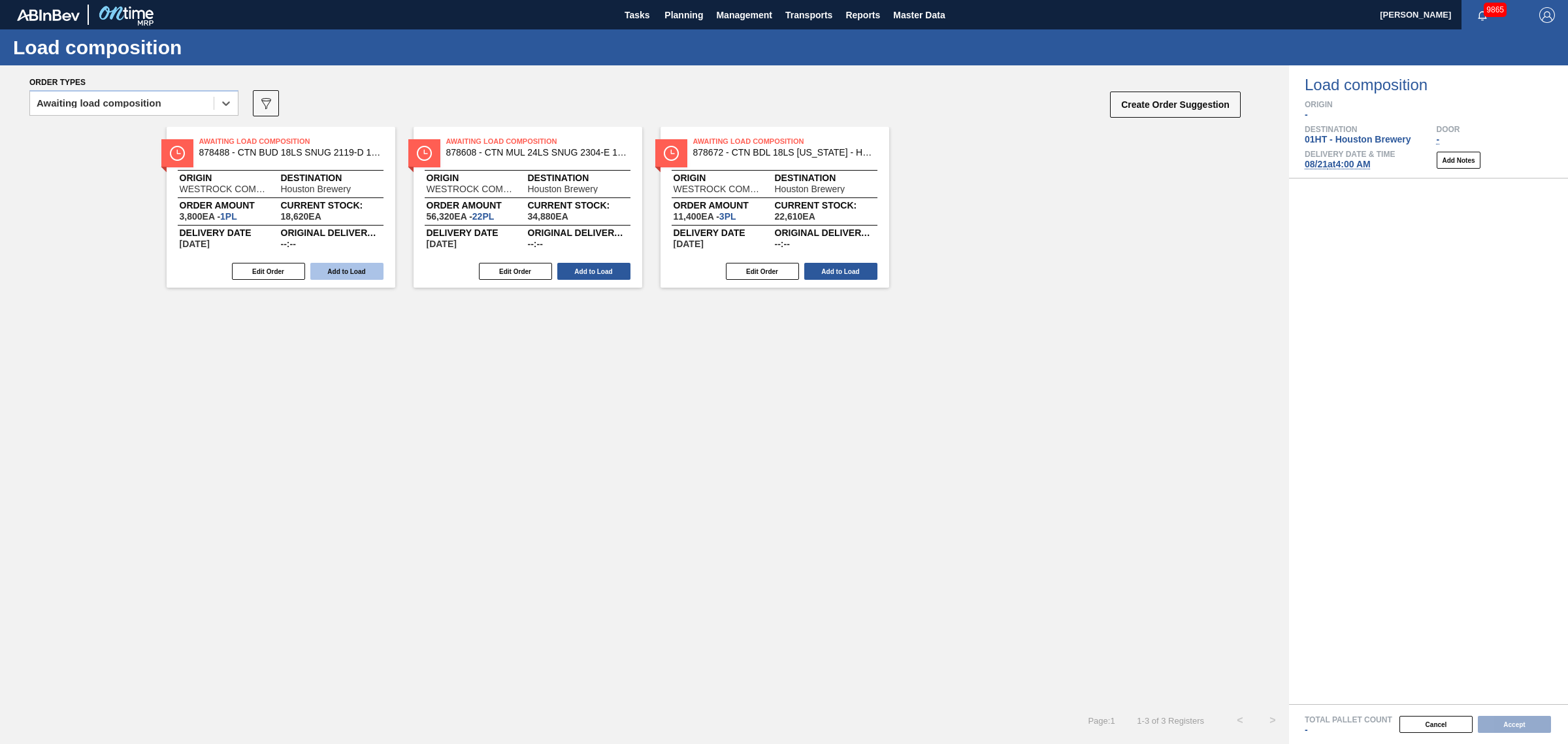
click at [343, 271] on button "Add to Load" at bounding box center [347, 271] width 73 height 17
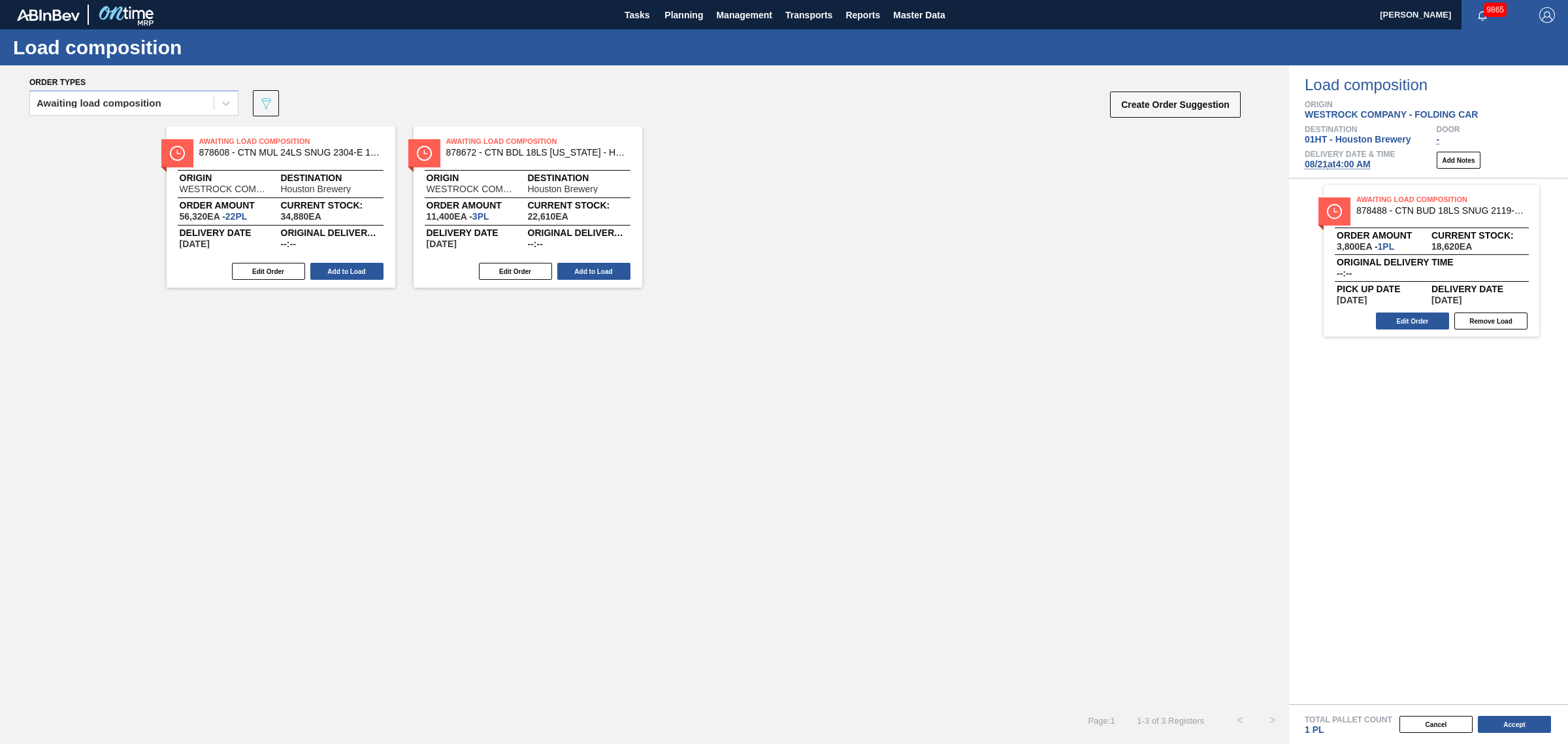
click at [344, 272] on button "Add to Load" at bounding box center [347, 271] width 73 height 17
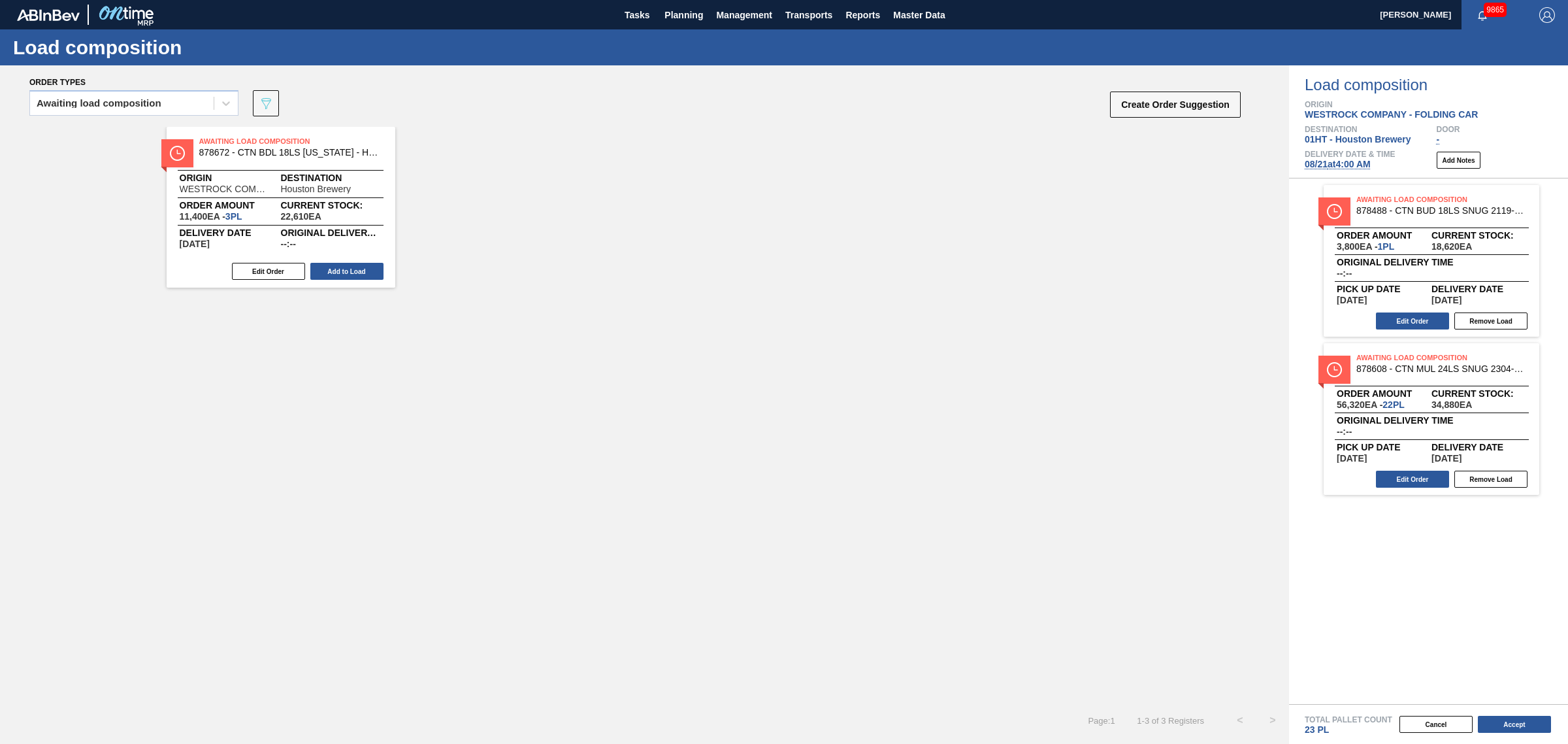
click at [344, 271] on button "Add to Load" at bounding box center [347, 271] width 73 height 17
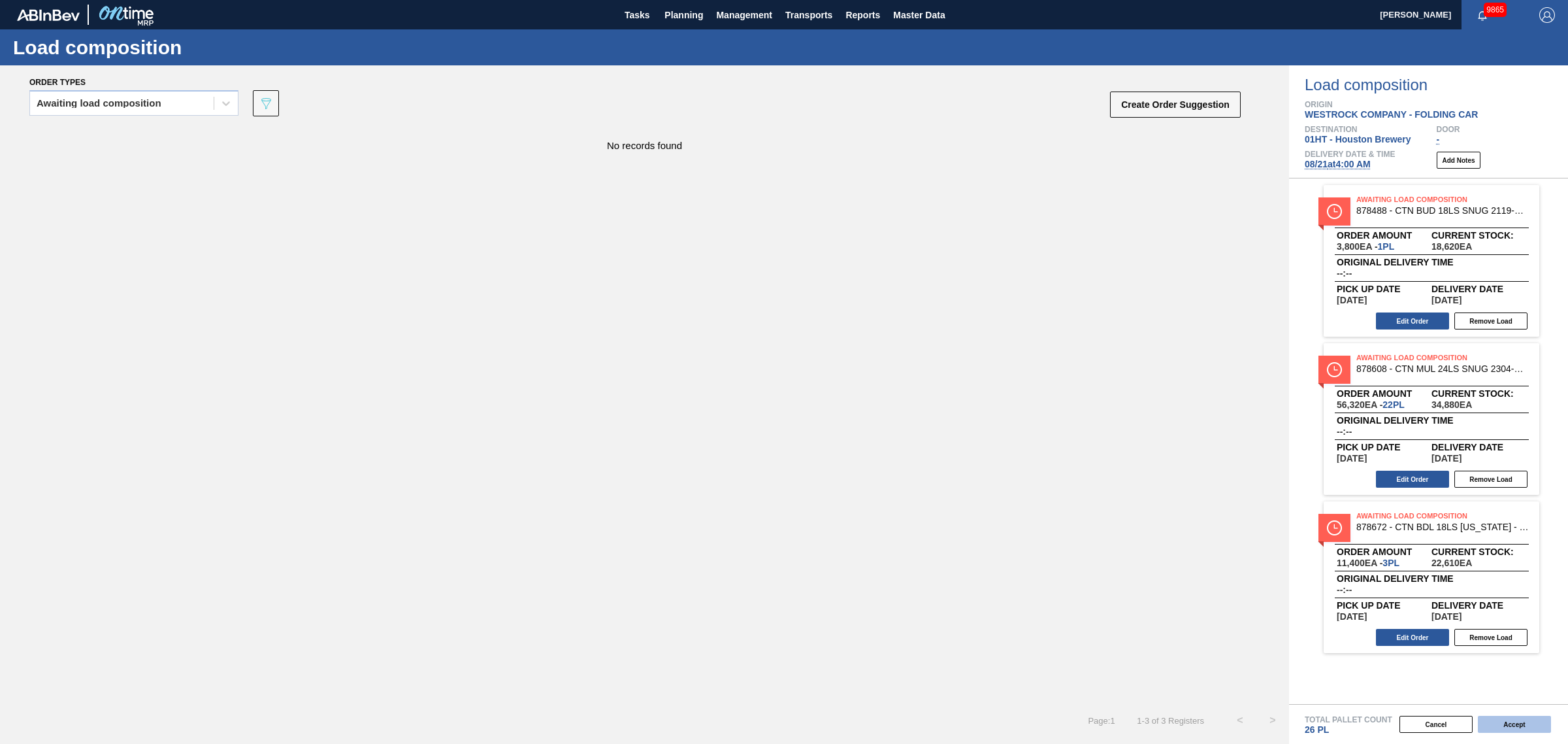
click at [1521, 722] on button "Accept" at bounding box center [1514, 724] width 73 height 17
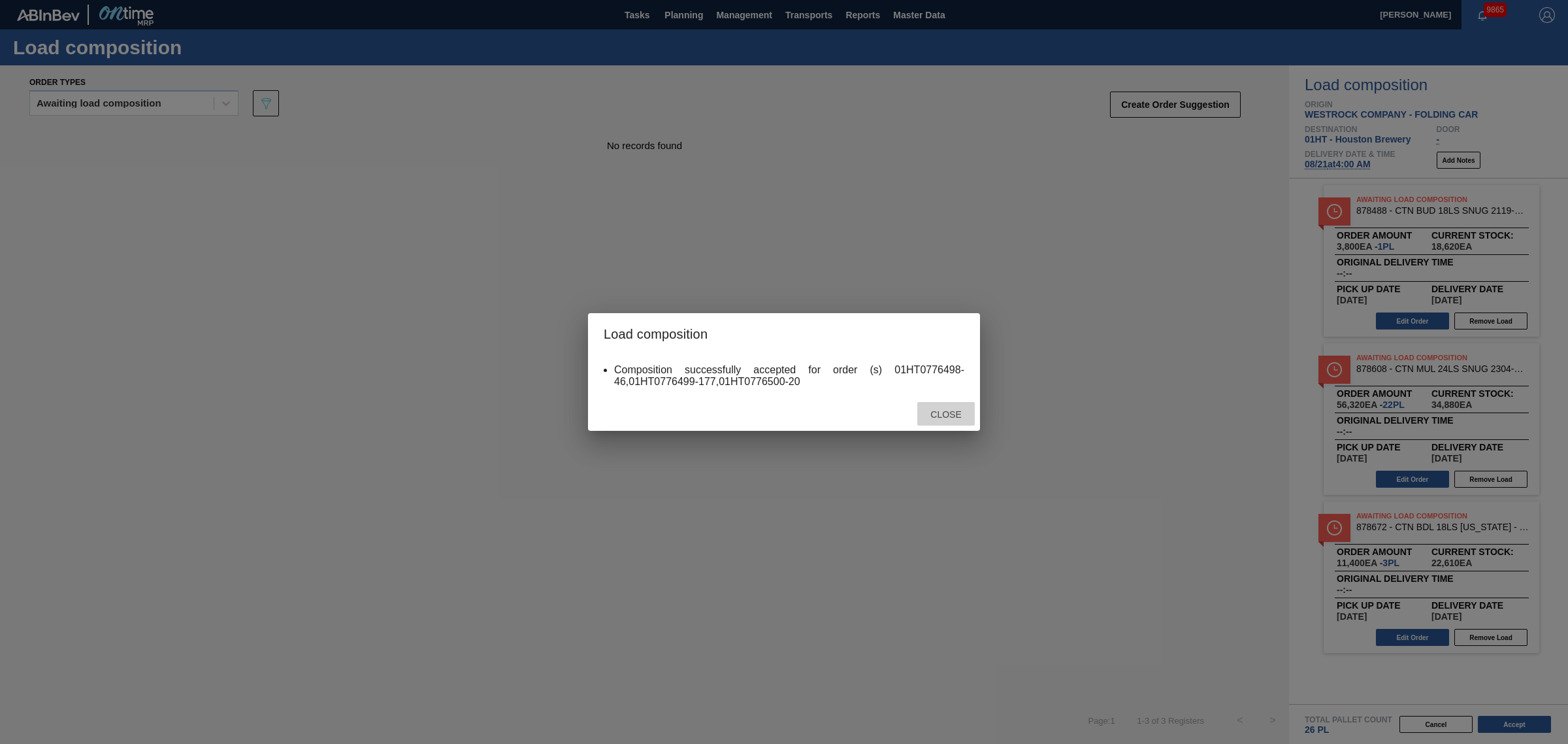
click at [936, 421] on div "Close" at bounding box center [946, 414] width 57 height 24
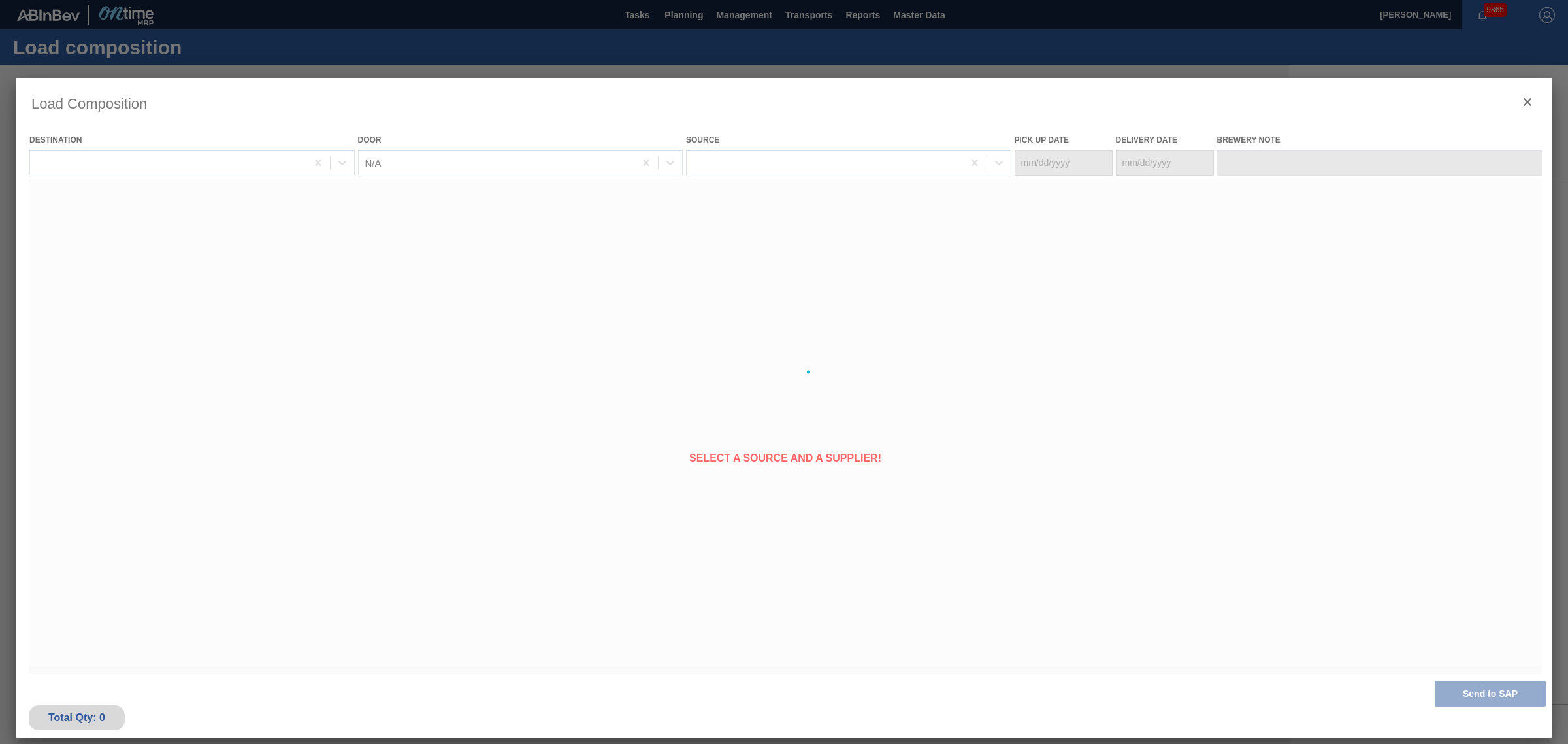
type Date "[DATE]"
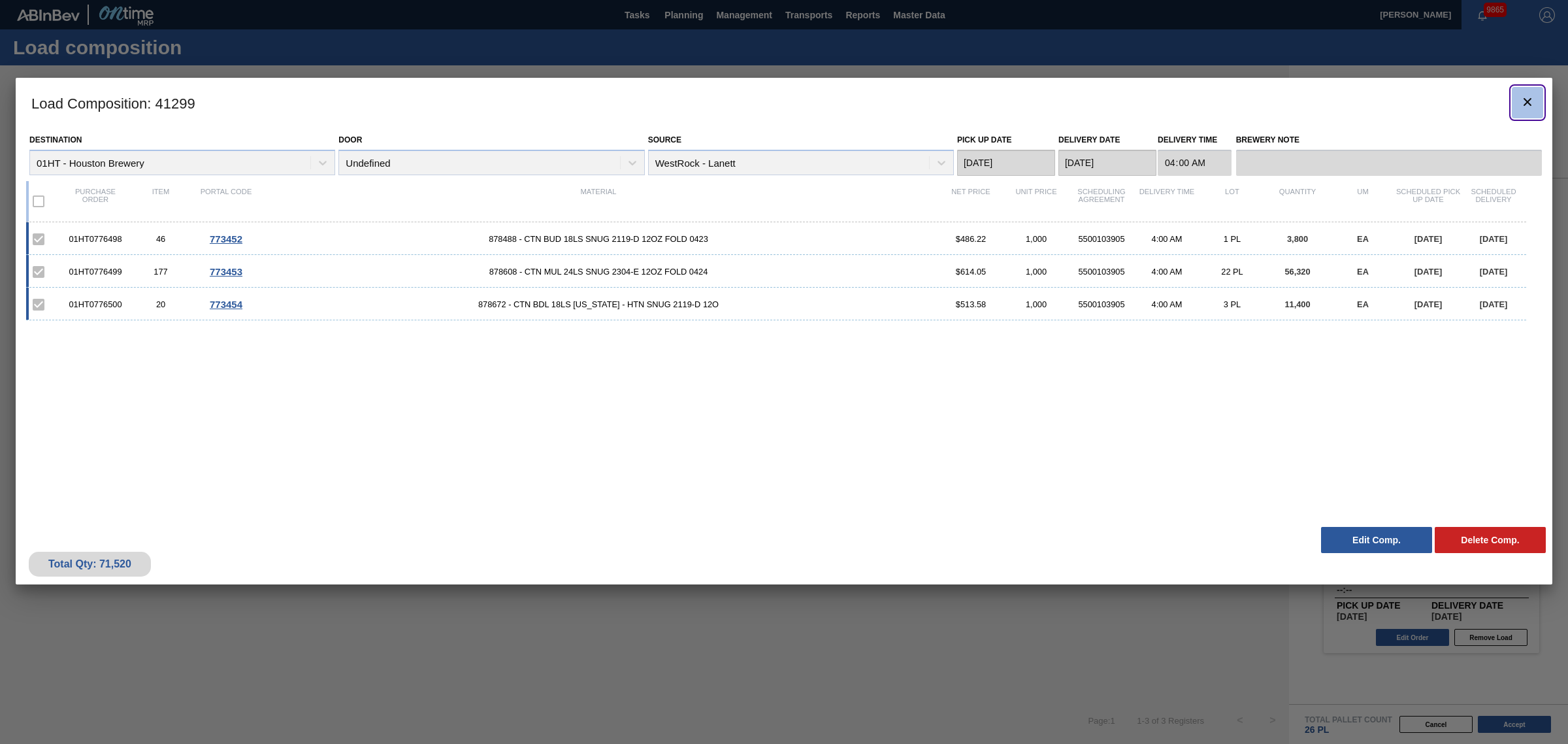
click at [1527, 100] on icon "botão de ícone" at bounding box center [1527, 102] width 16 height 16
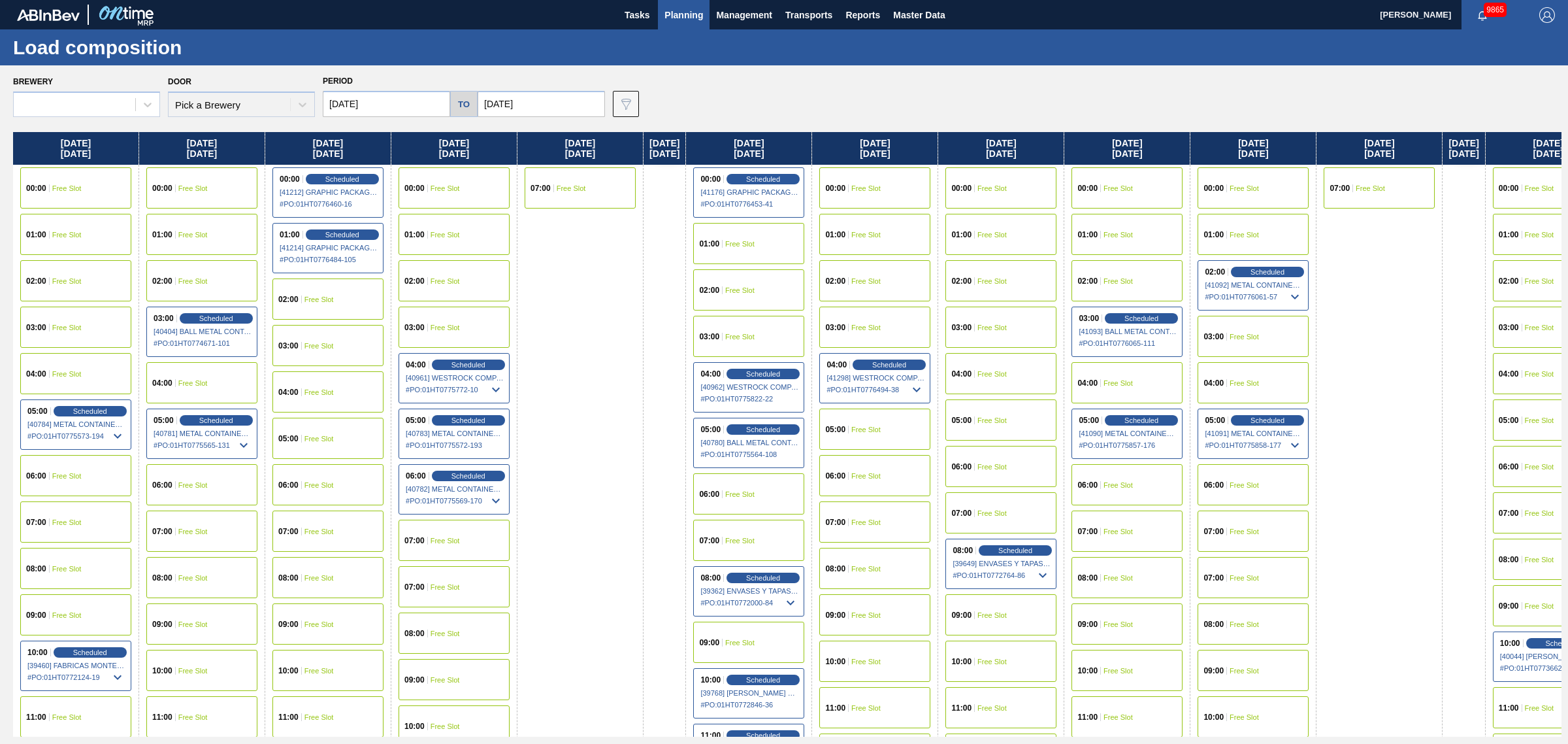
type input "[DATE]"
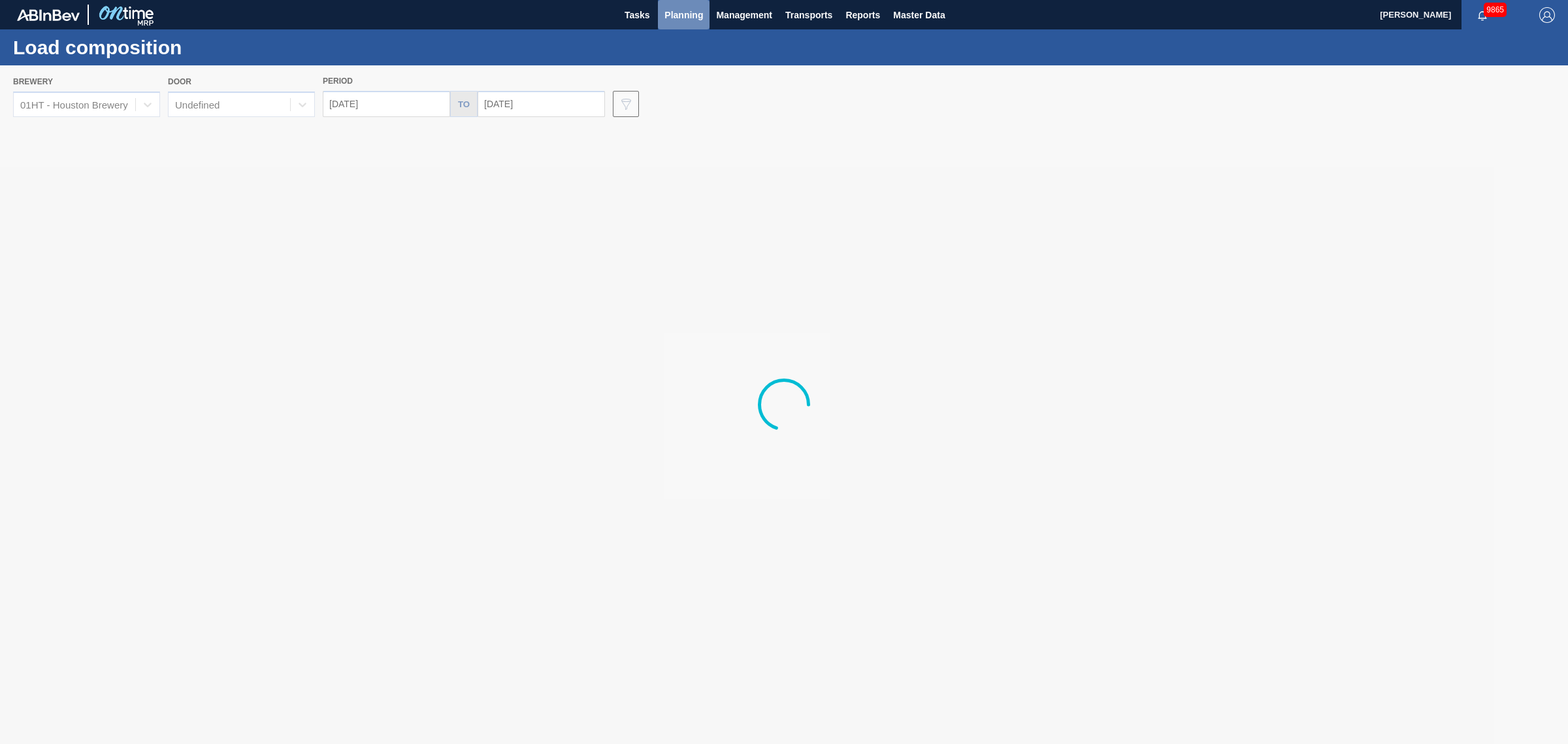
click at [665, 13] on span "Planning" at bounding box center [684, 15] width 38 height 16
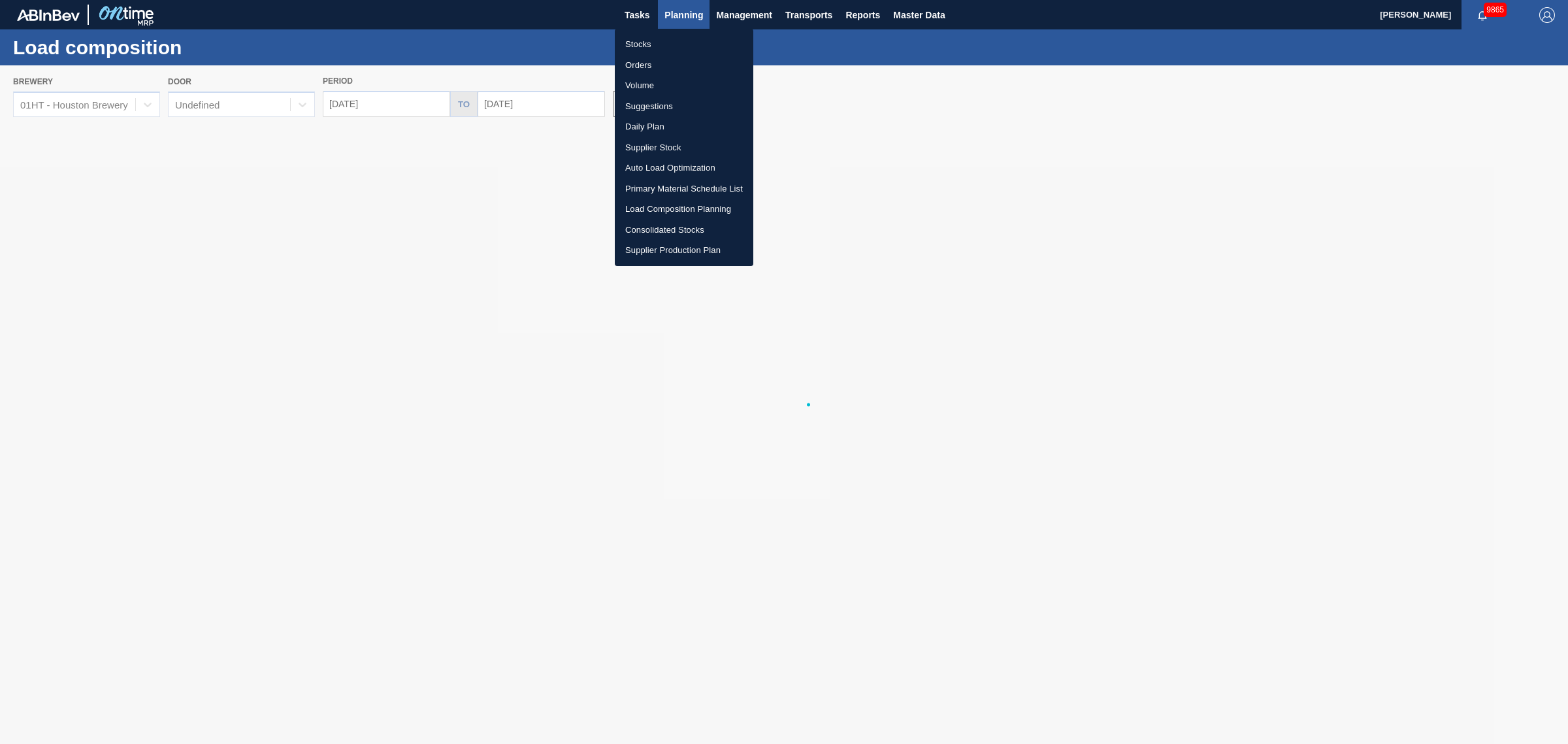
click at [654, 107] on li "Suggestions" at bounding box center [684, 107] width 139 height 21
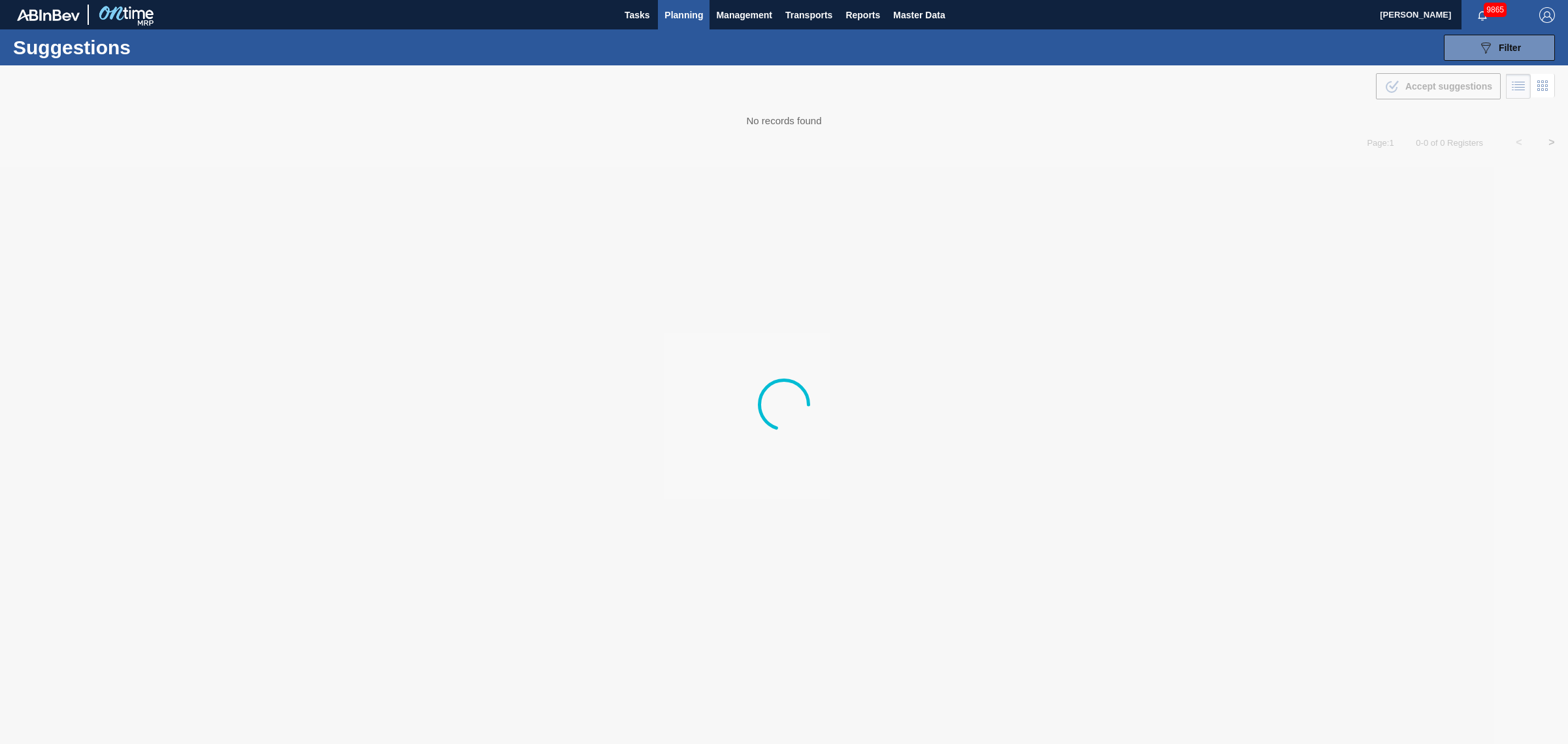
type from "[DATE]"
type to "[DATE]"
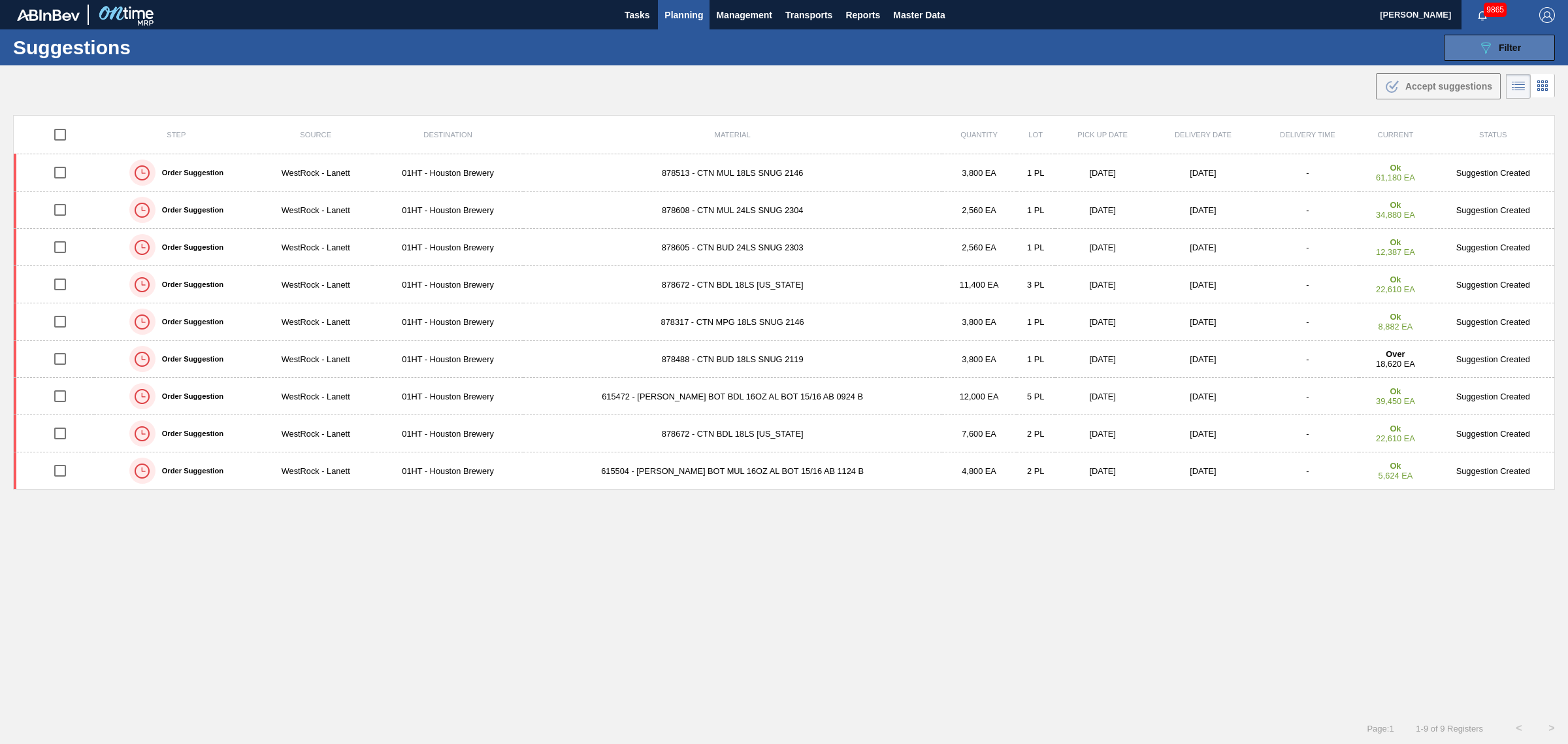
click at [1503, 41] on div "089F7B8B-B2A5-4AFE-B5C0-19BA573D28AC Filter" at bounding box center [1500, 48] width 43 height 16
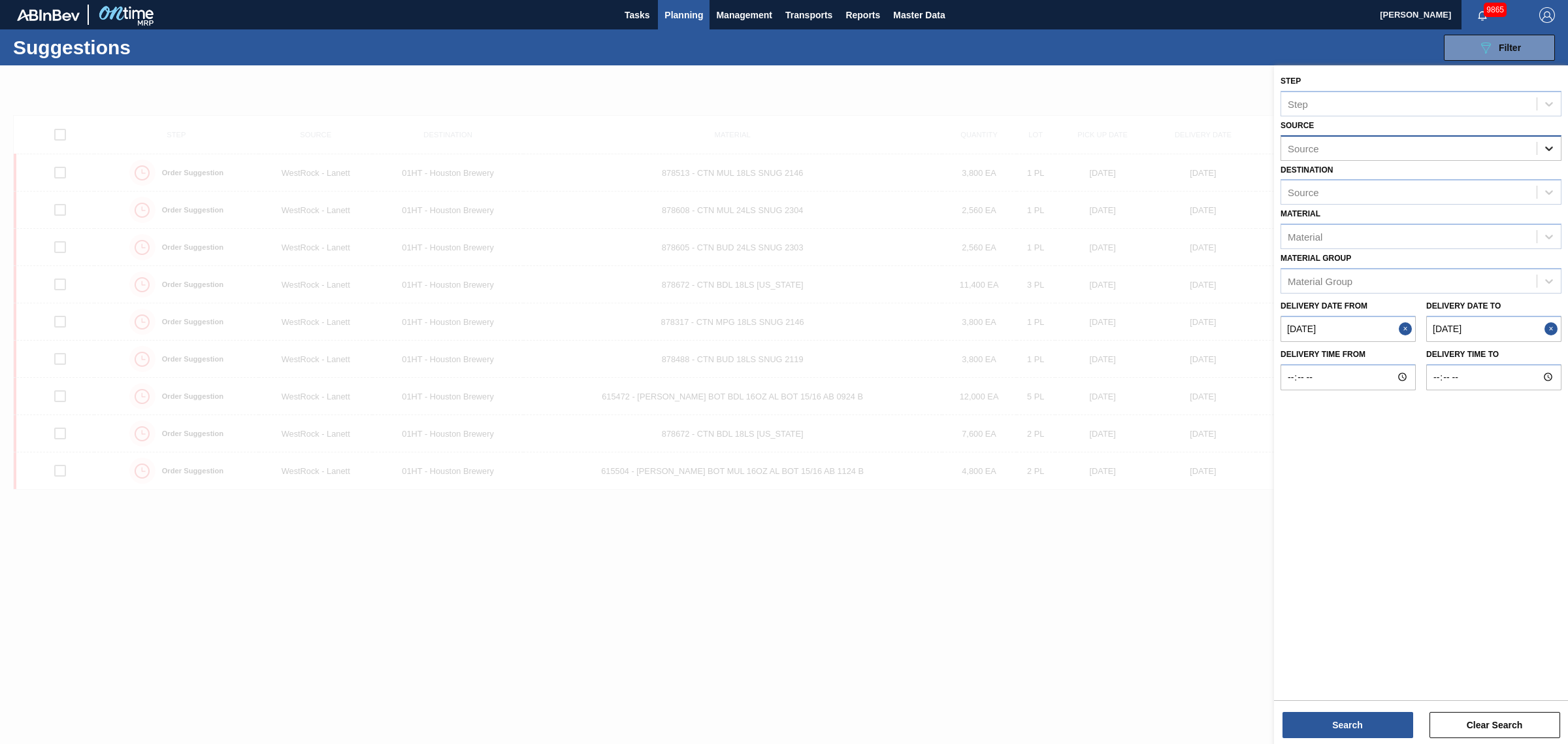
click at [1546, 151] on icon at bounding box center [1549, 148] width 13 height 13
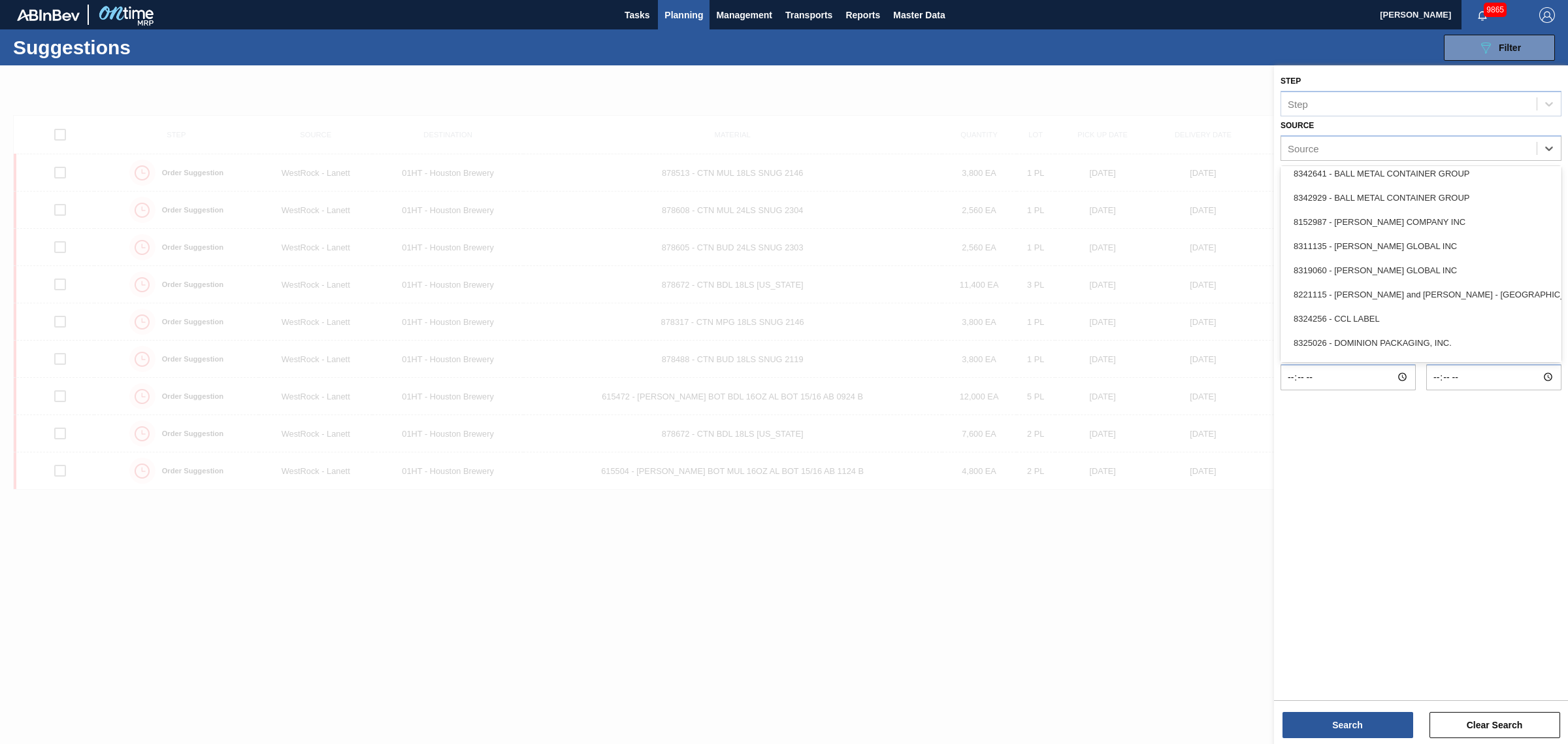
scroll to position [327, 0]
click at [1363, 200] on div "8221069 - GRAPHIC PACKAGING INTERNATIONA" at bounding box center [1421, 193] width 281 height 24
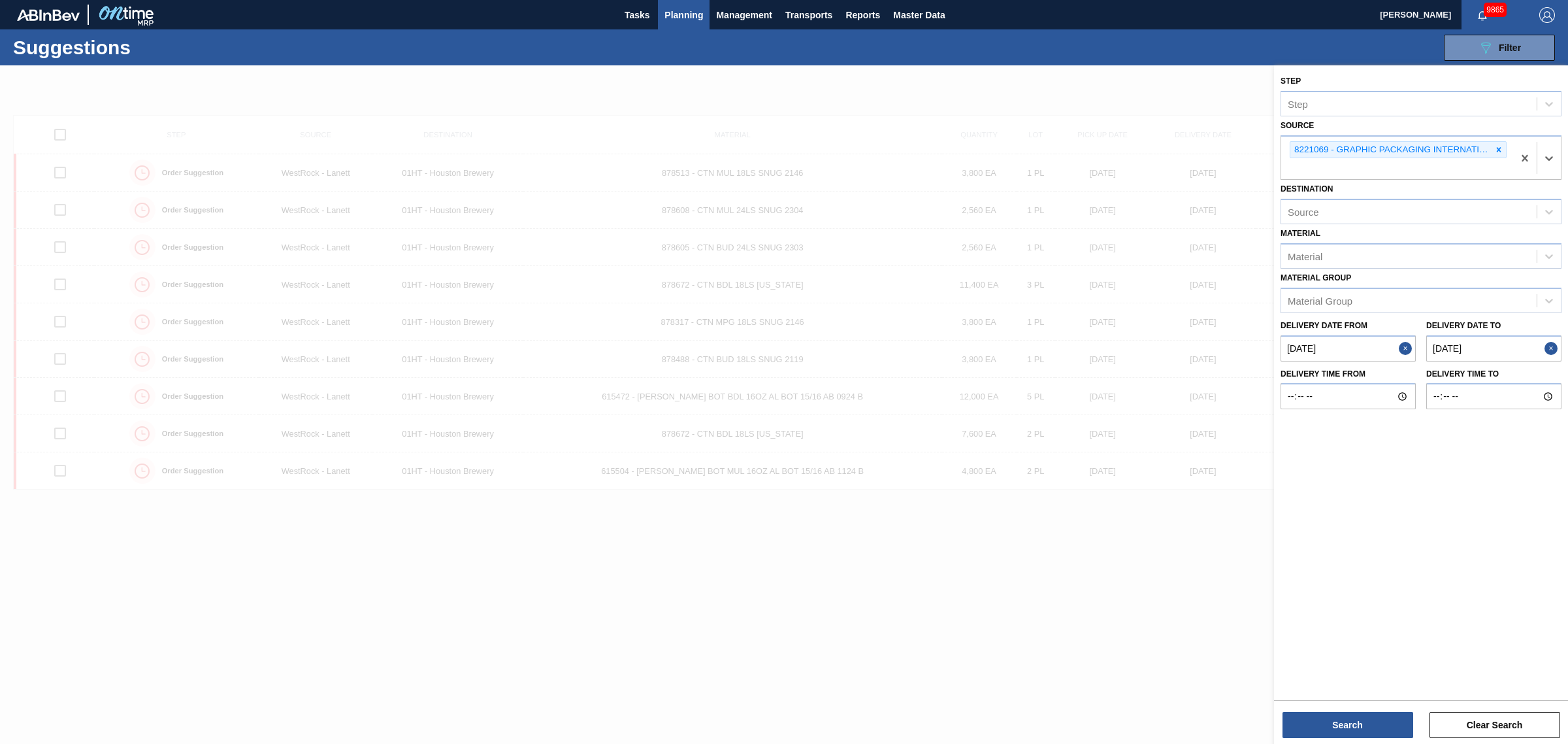
click at [1344, 338] on from "[DATE]" at bounding box center [1348, 349] width 135 height 26
click at [1315, 482] on div "18" at bounding box center [1318, 486] width 17 height 17
type from "[DATE]"
click at [1350, 728] on button "Search" at bounding box center [1348, 725] width 131 height 26
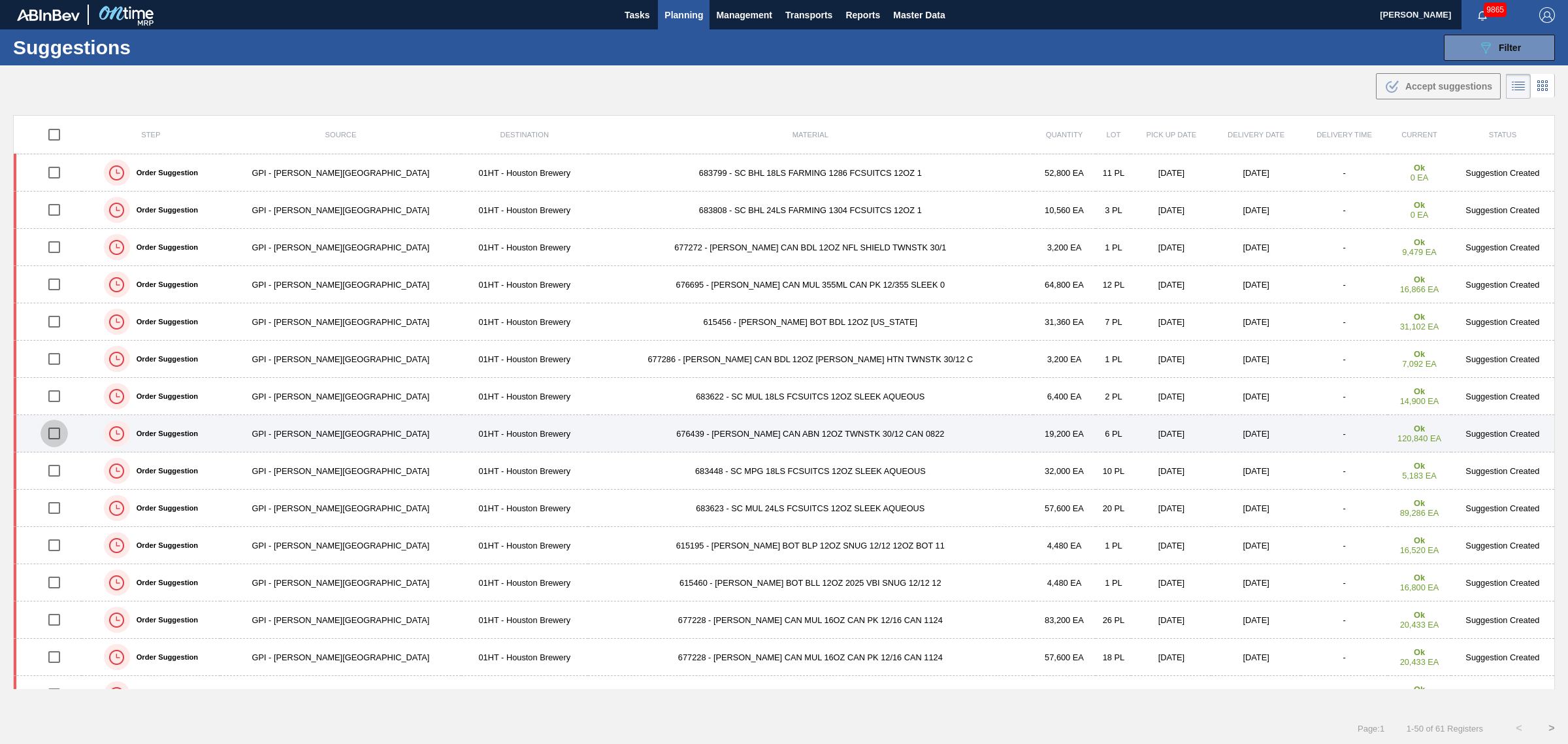
click at [60, 430] on input "checkbox" at bounding box center [55, 434] width 28 height 28
checkbox input "true"
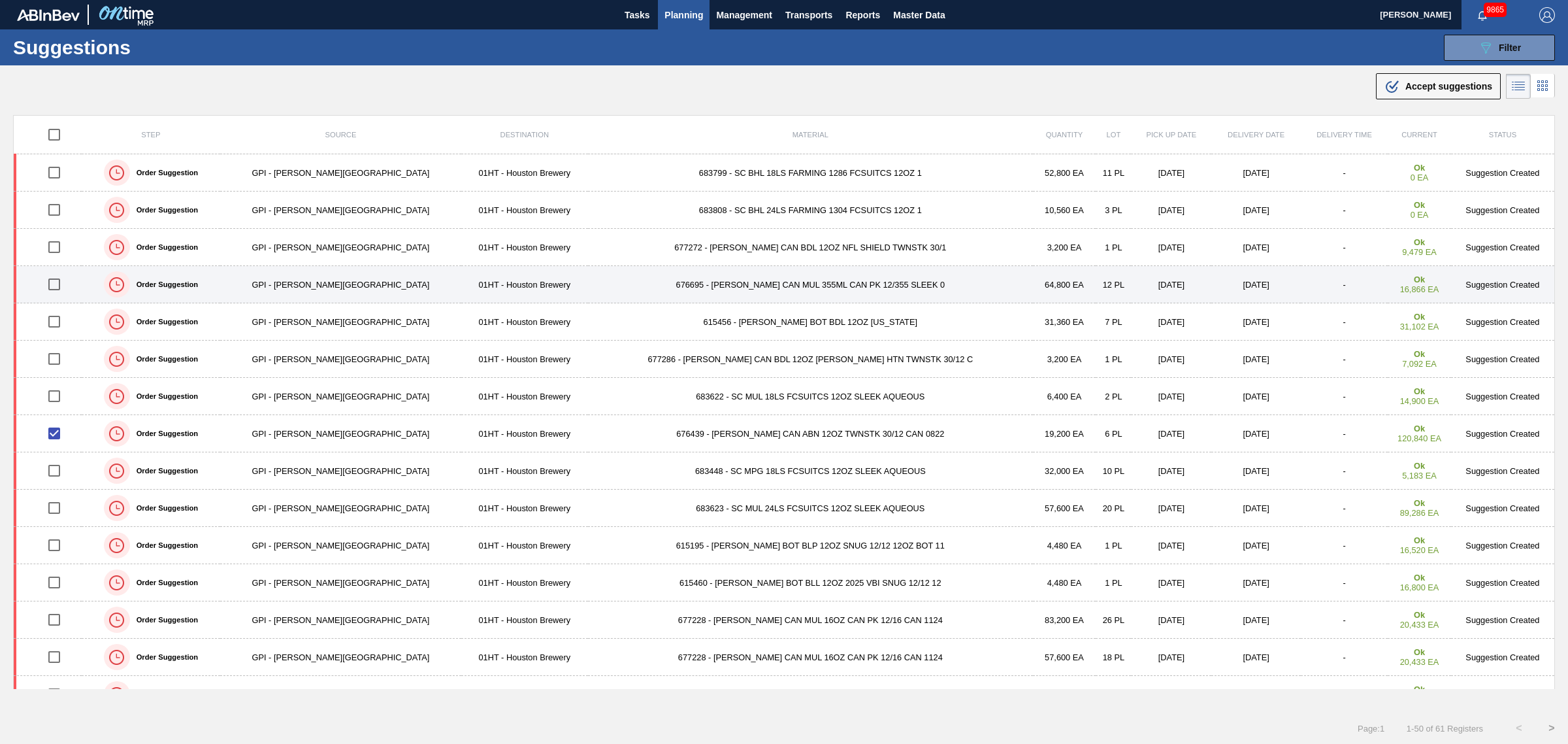
click at [61, 284] on input "checkbox" at bounding box center [55, 284] width 28 height 28
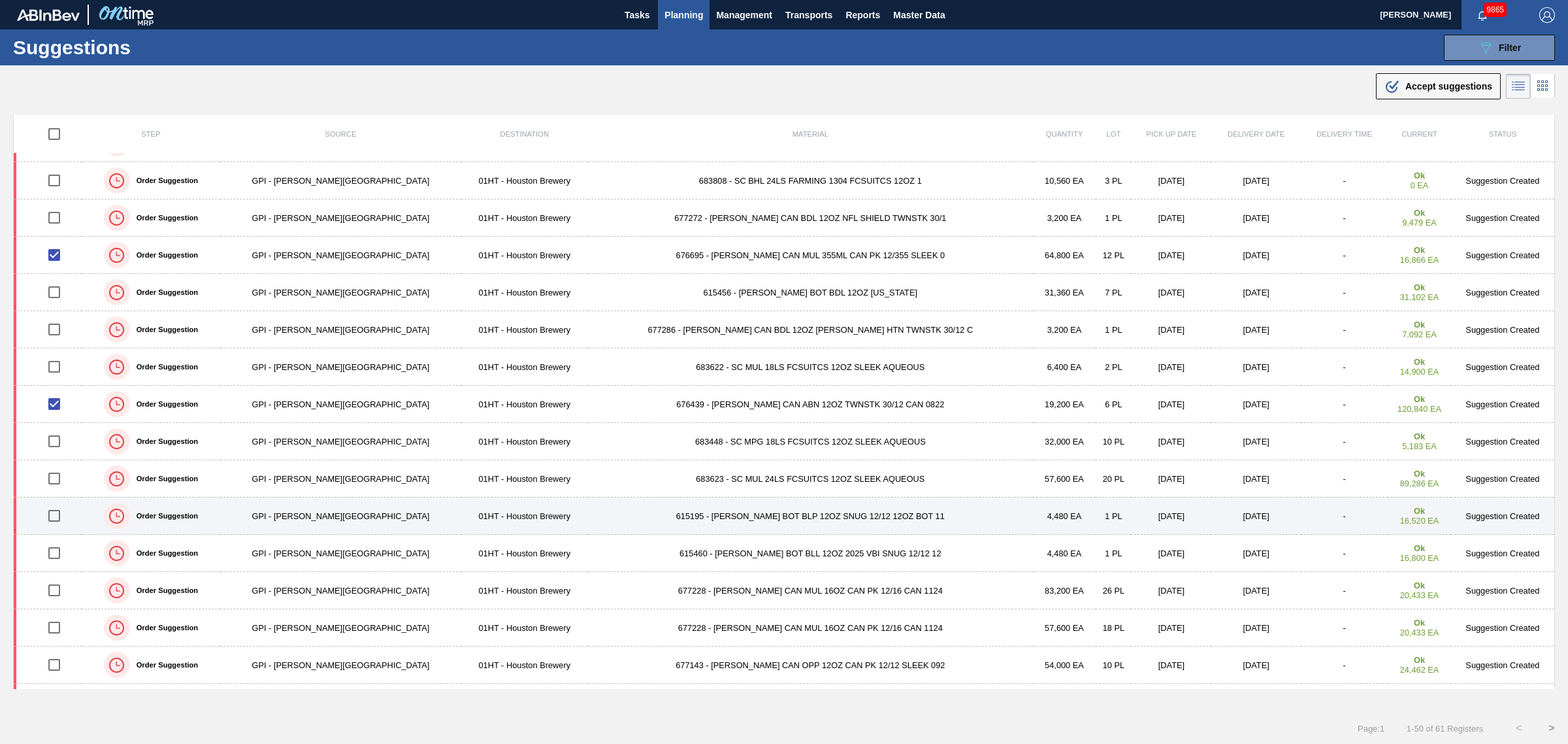
scroll to position [0, 0]
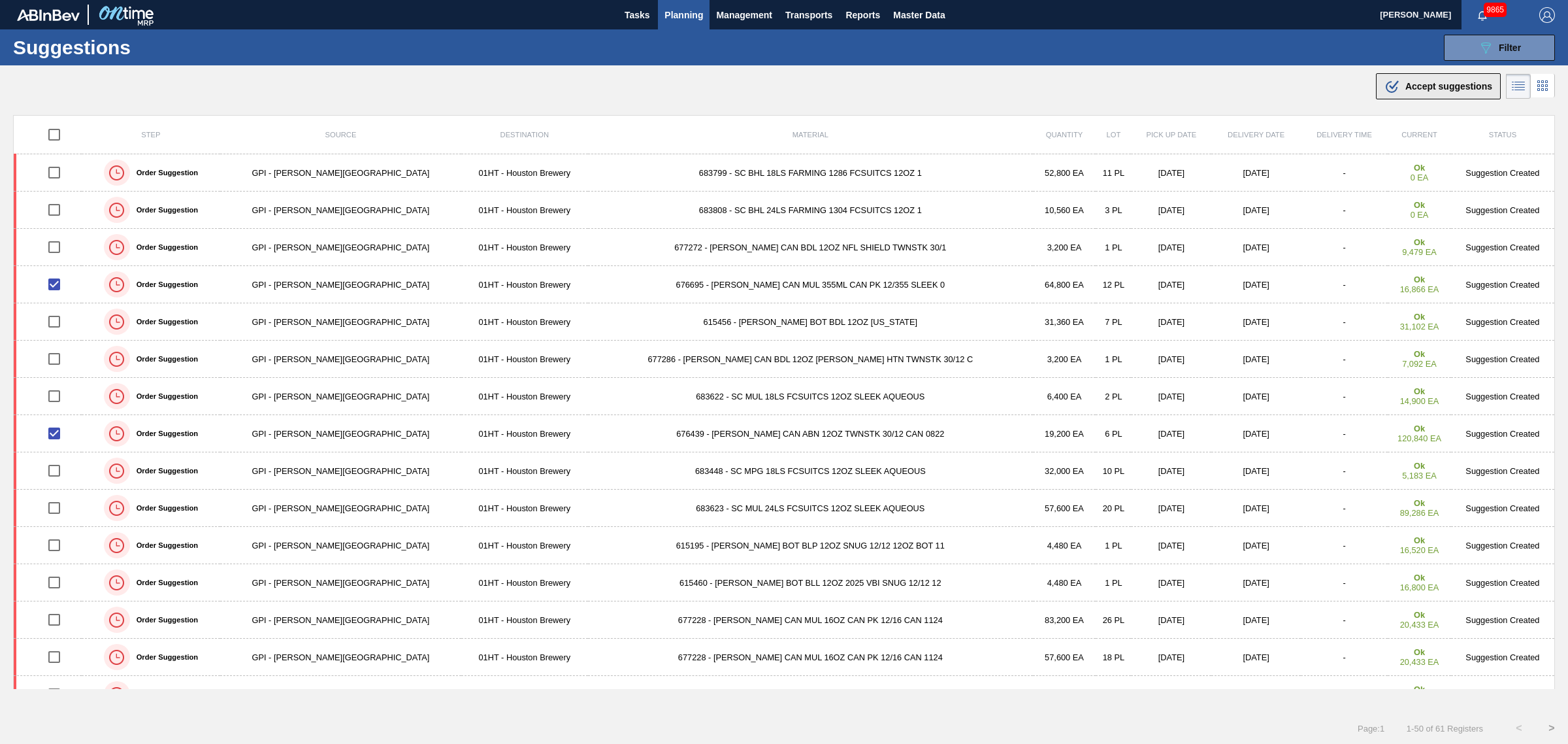
click at [1405, 83] on span "Accept suggestions" at bounding box center [1448, 86] width 87 height 10
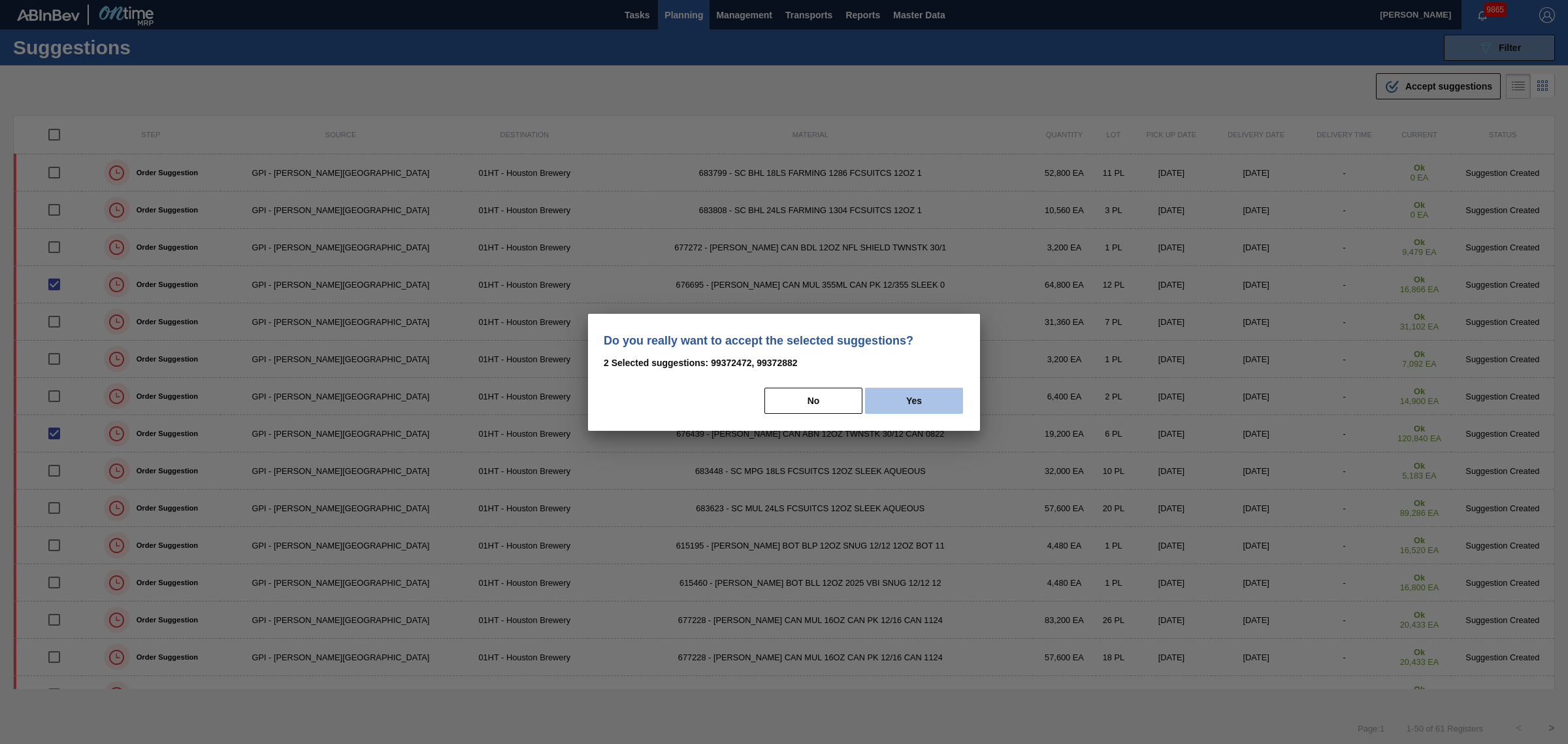
click at [931, 401] on button "Yes" at bounding box center [914, 401] width 98 height 26
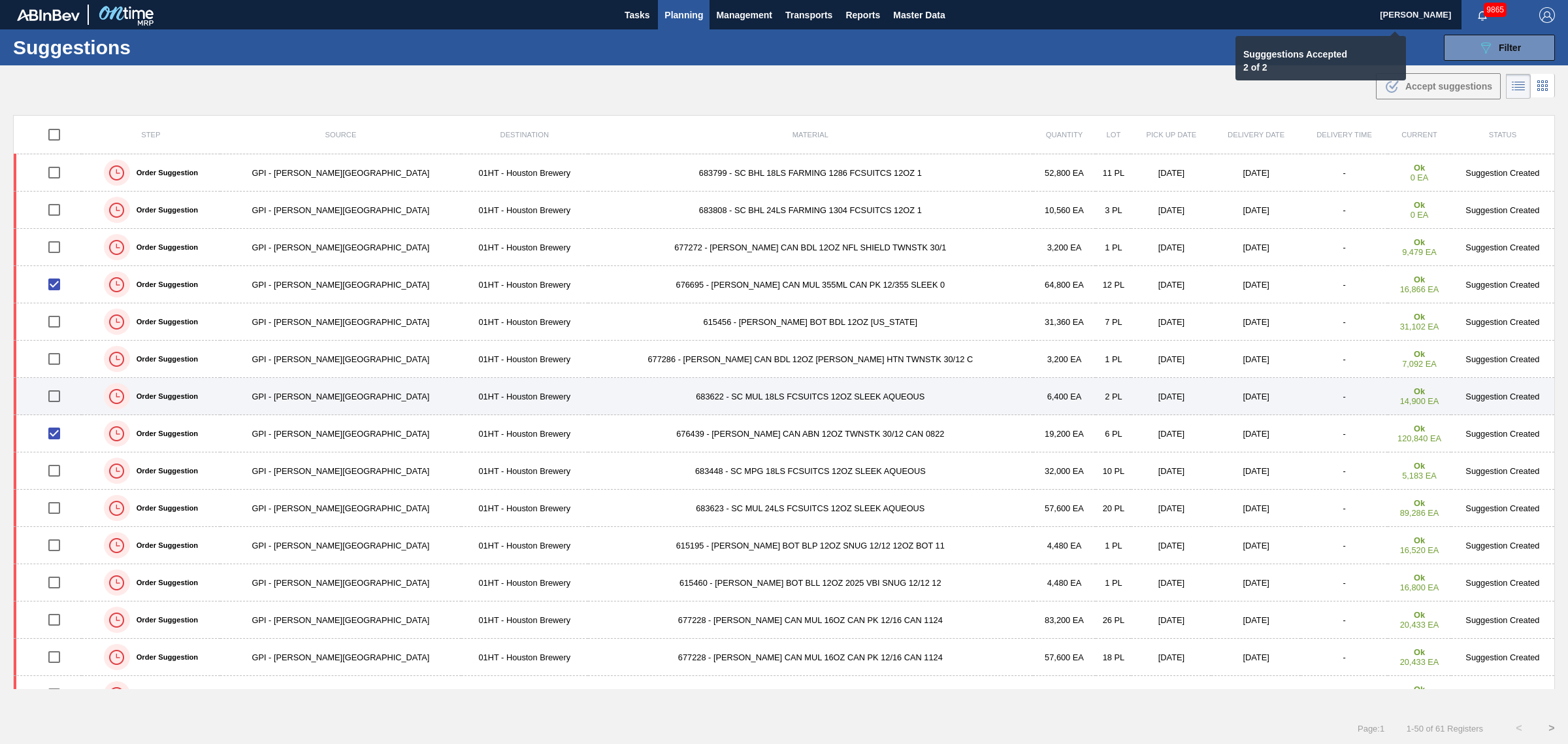
checkbox input "false"
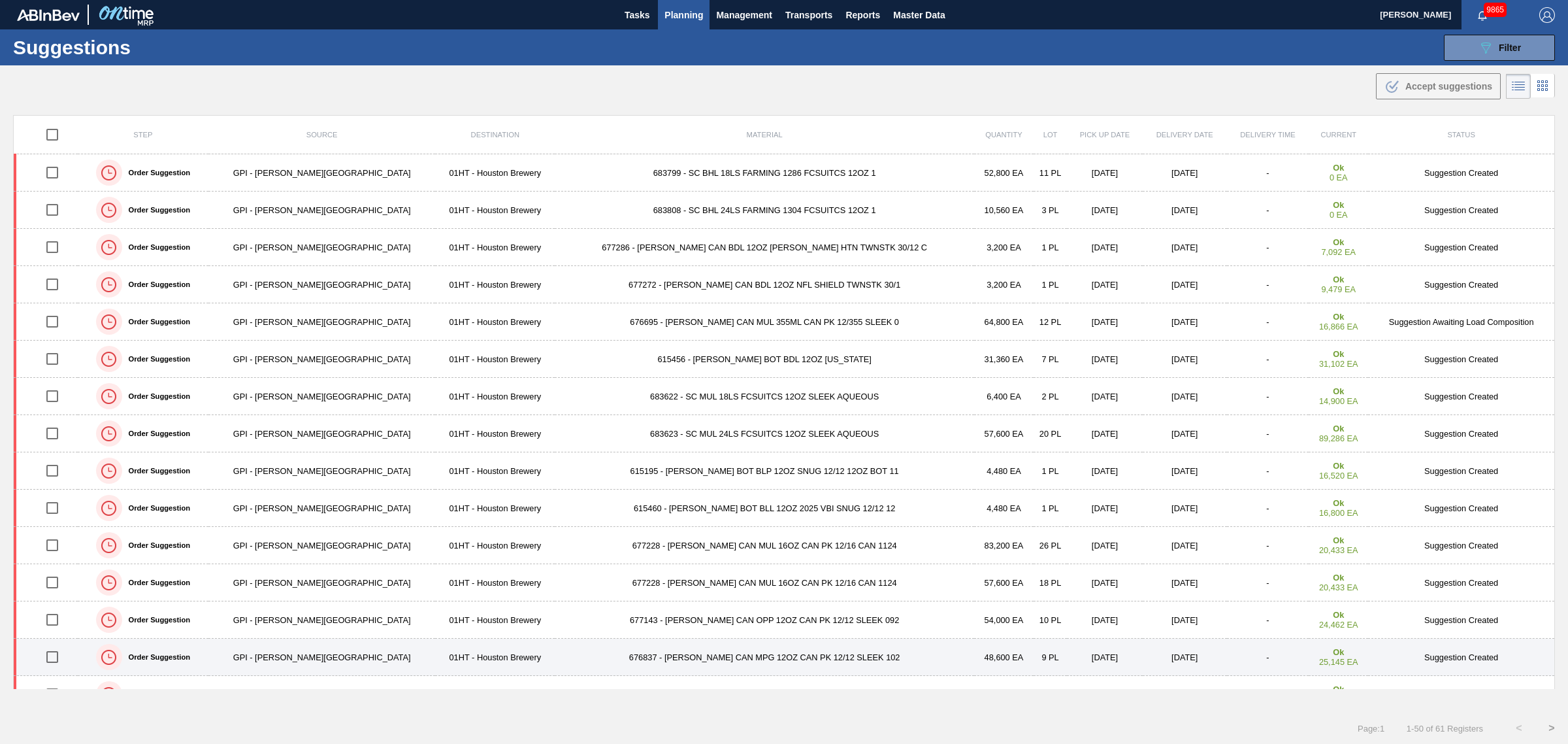
click at [57, 657] on input "checkbox" at bounding box center [52, 657] width 28 height 28
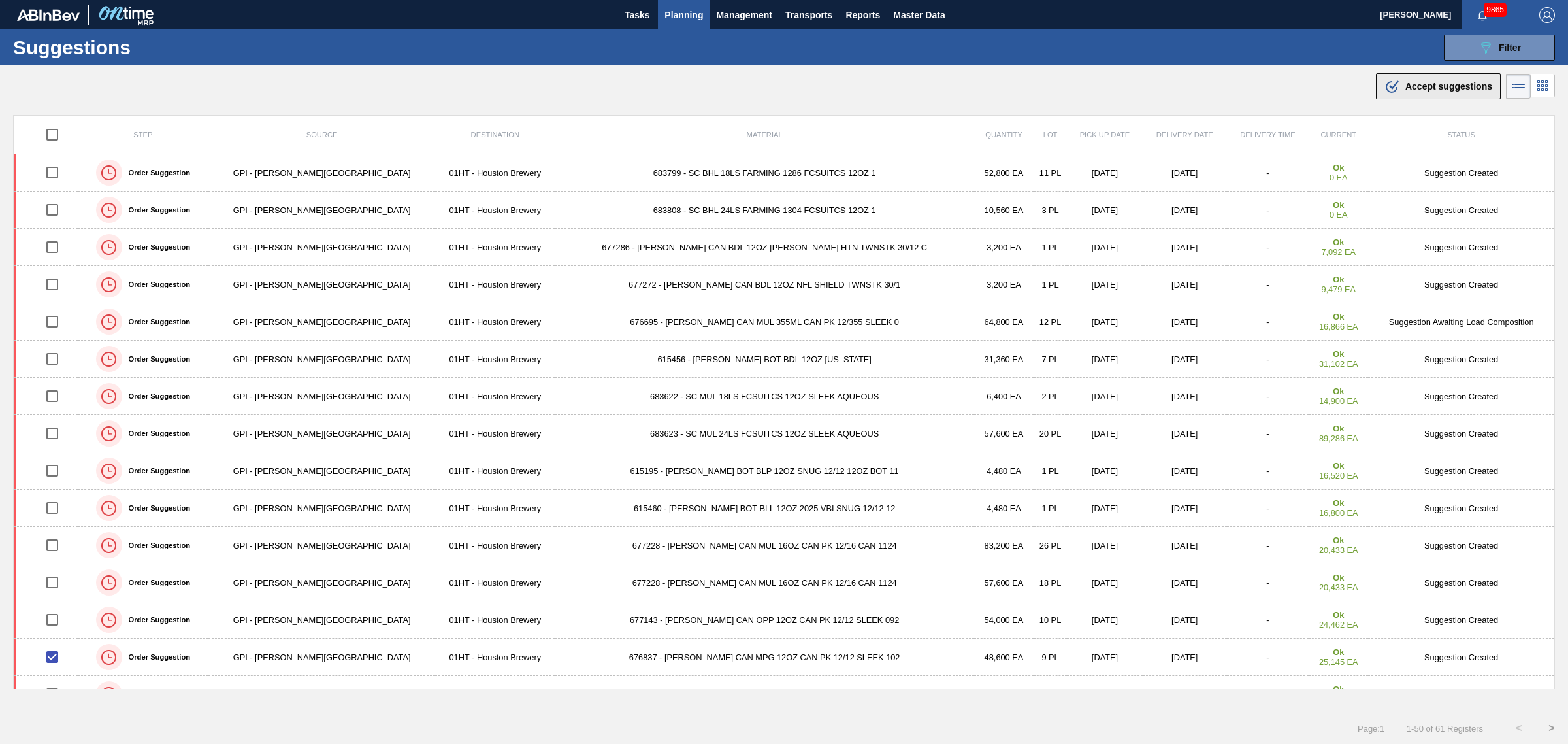
click at [1458, 76] on button ".b{fill:var(--color-action-default)} Accept suggestions" at bounding box center [1439, 86] width 125 height 26
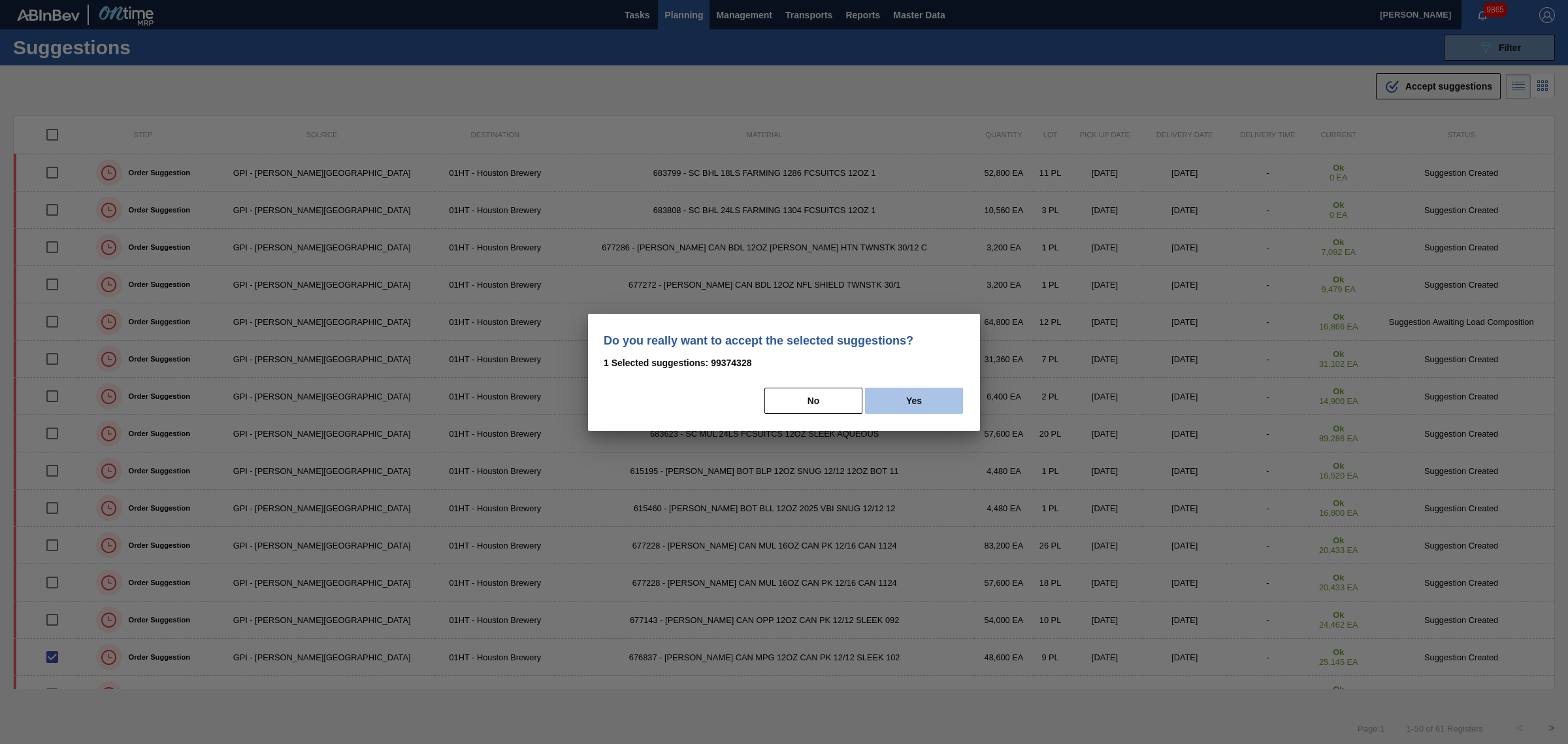
click at [910, 395] on button "Yes" at bounding box center [914, 401] width 98 height 26
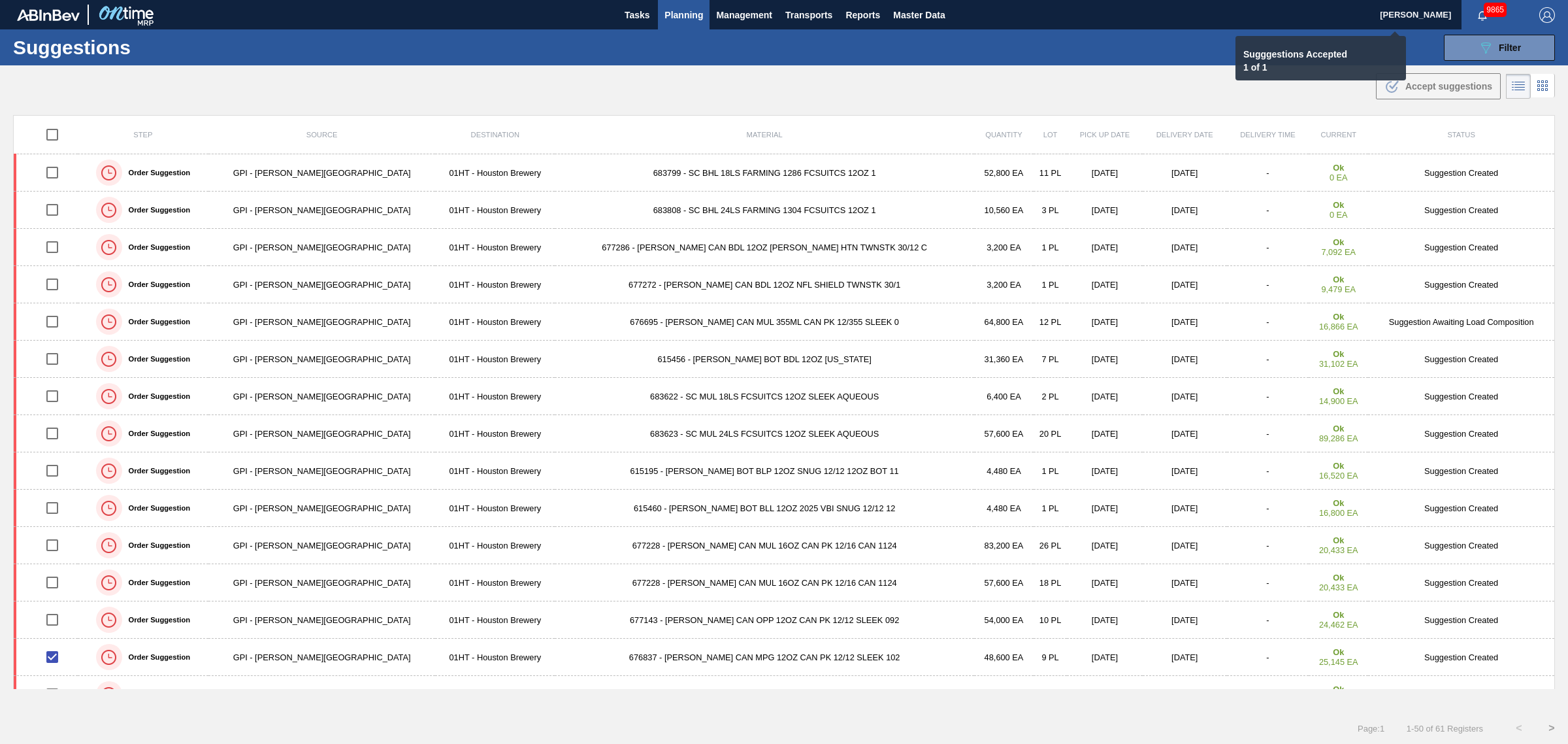
checkbox input "false"
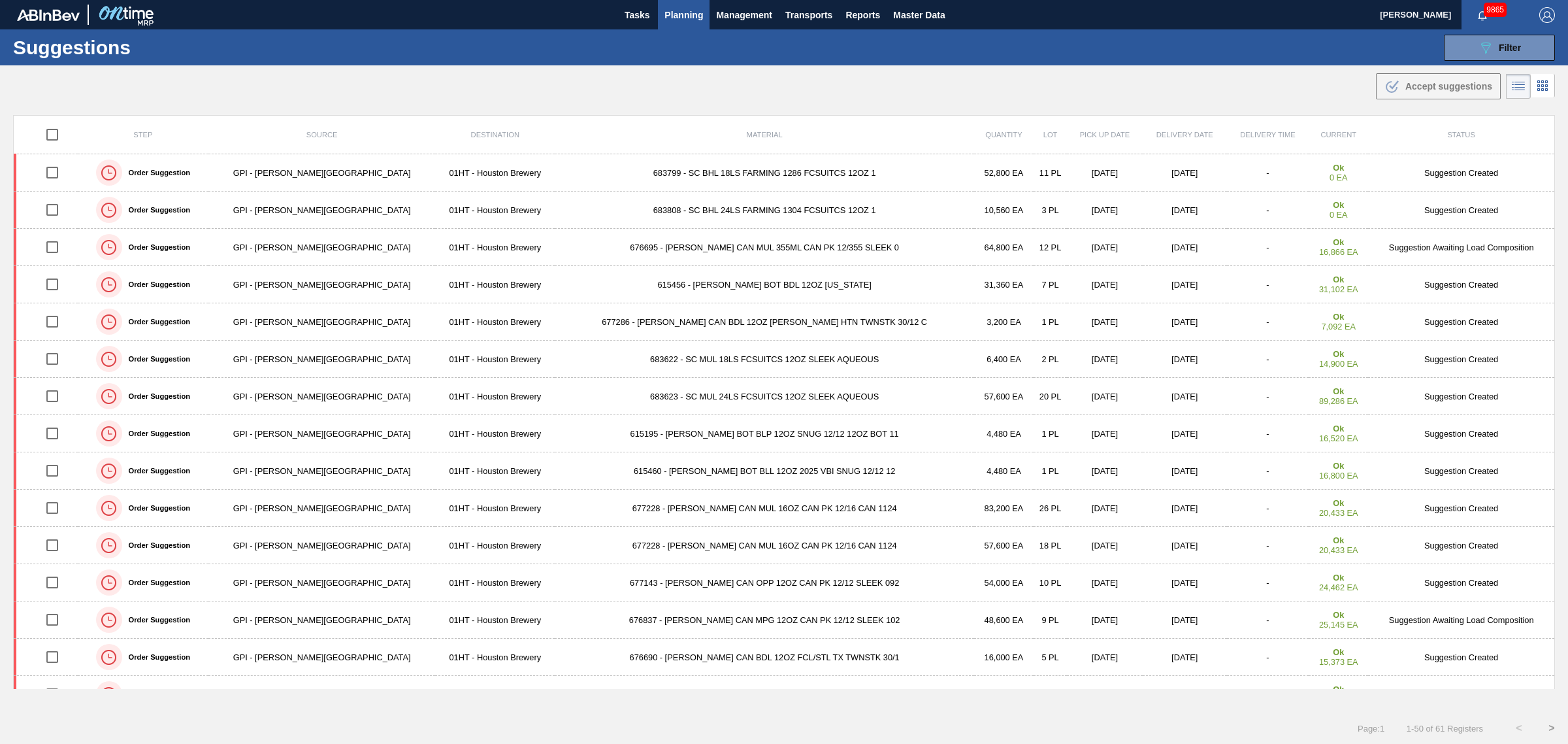
click at [678, 14] on span "Planning" at bounding box center [684, 15] width 38 height 16
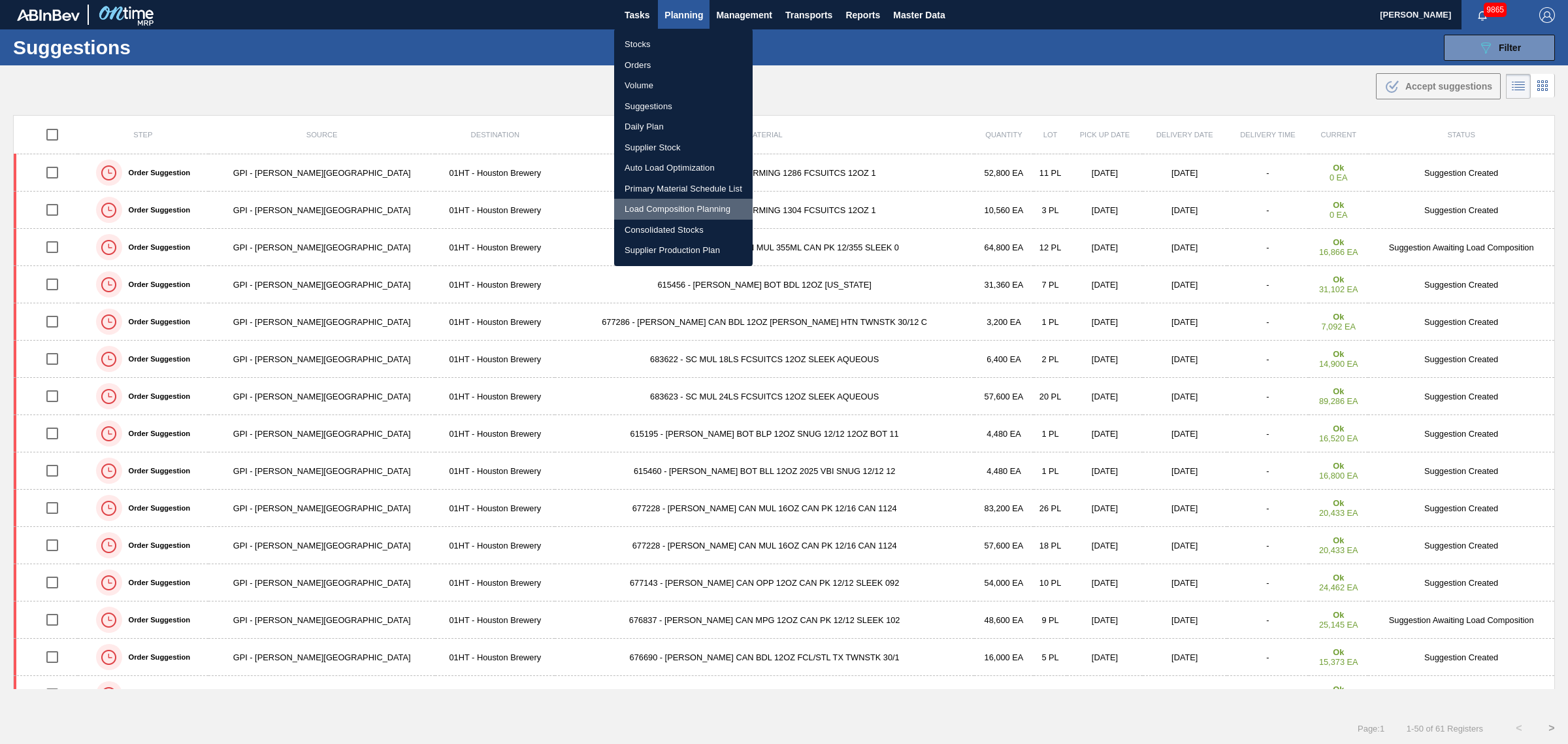
click at [667, 211] on li "Load Composition Planning" at bounding box center [684, 209] width 139 height 21
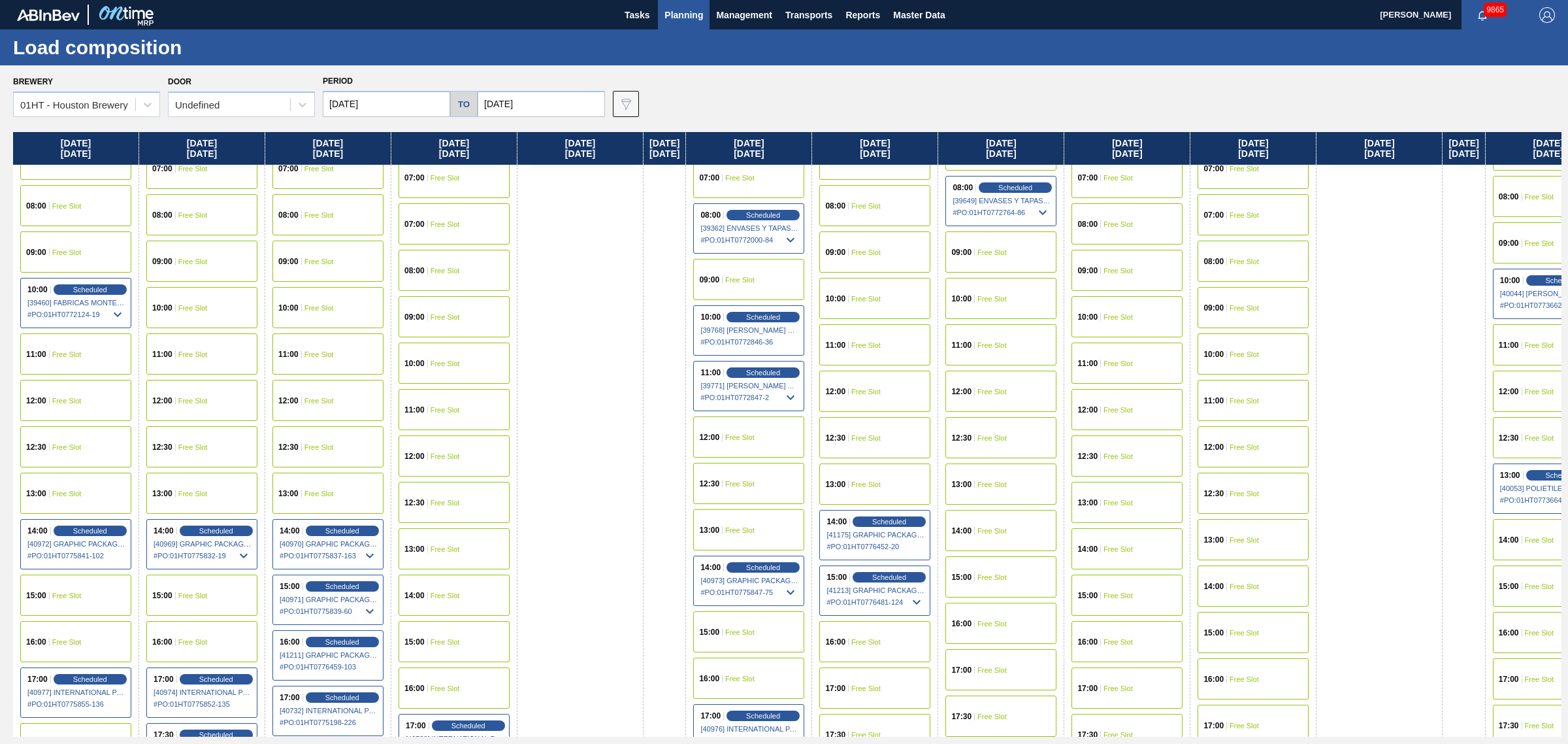
scroll to position [408, 0]
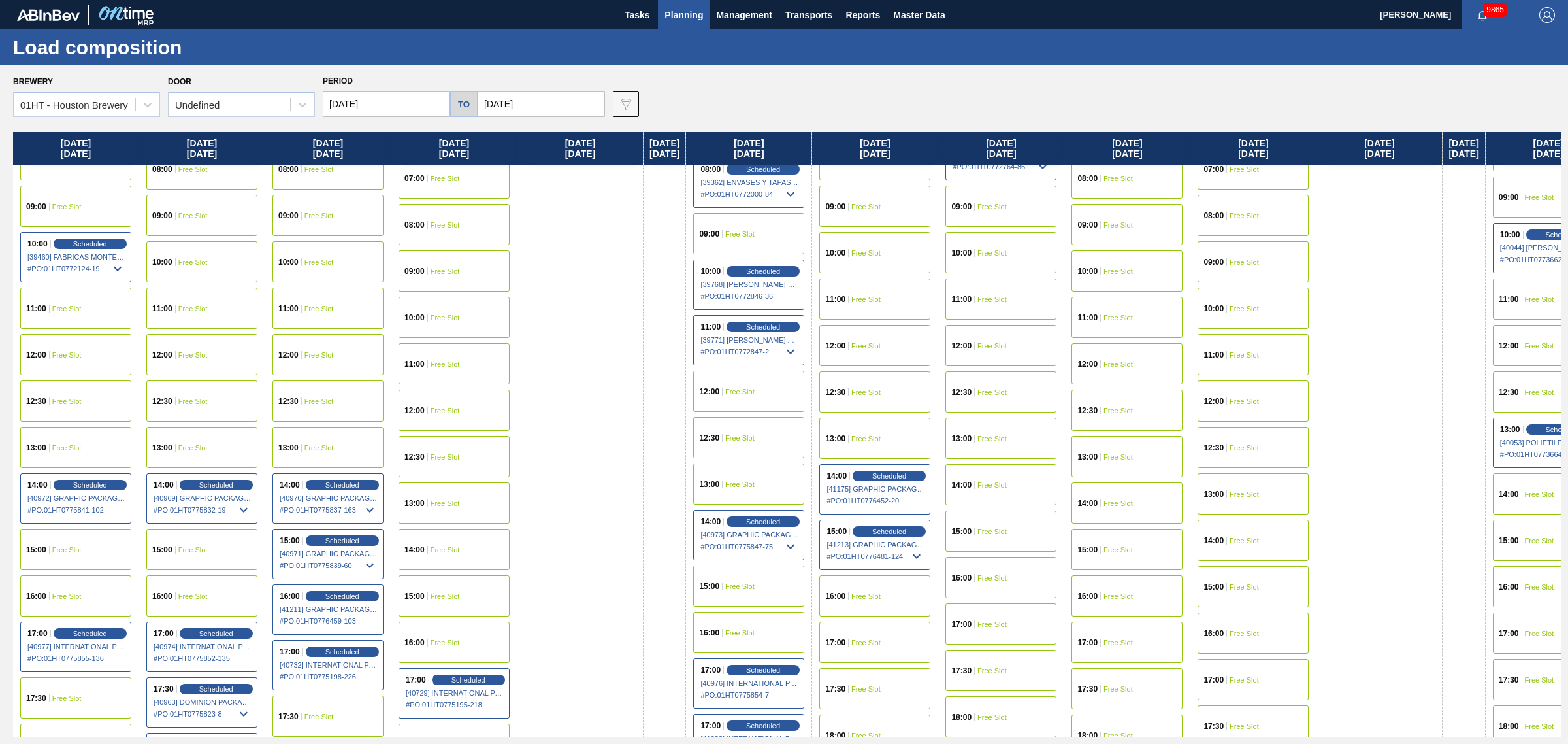
click at [972, 481] on span "14:00" at bounding box center [961, 485] width 20 height 8
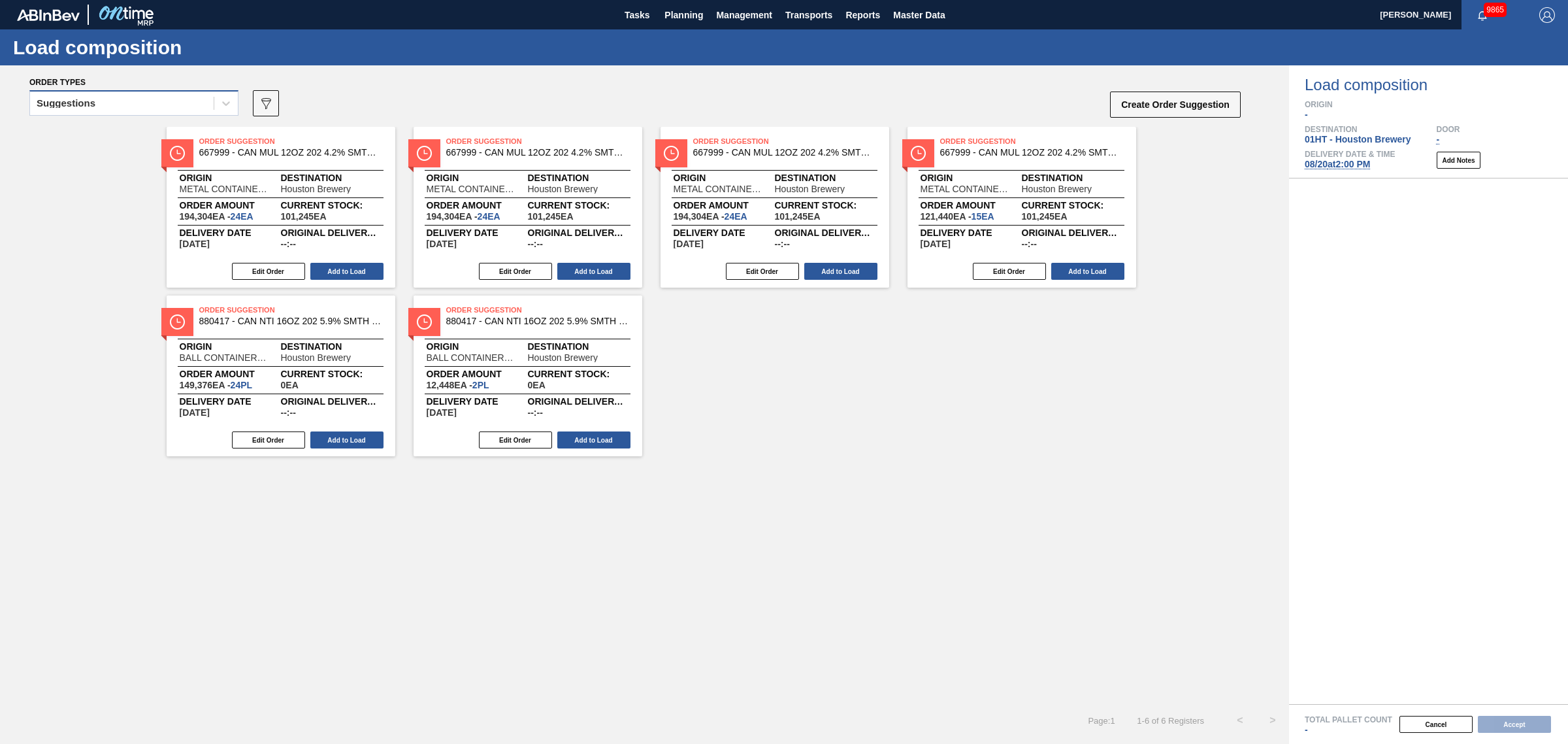
click at [83, 100] on div "Suggestions" at bounding box center [66, 103] width 59 height 10
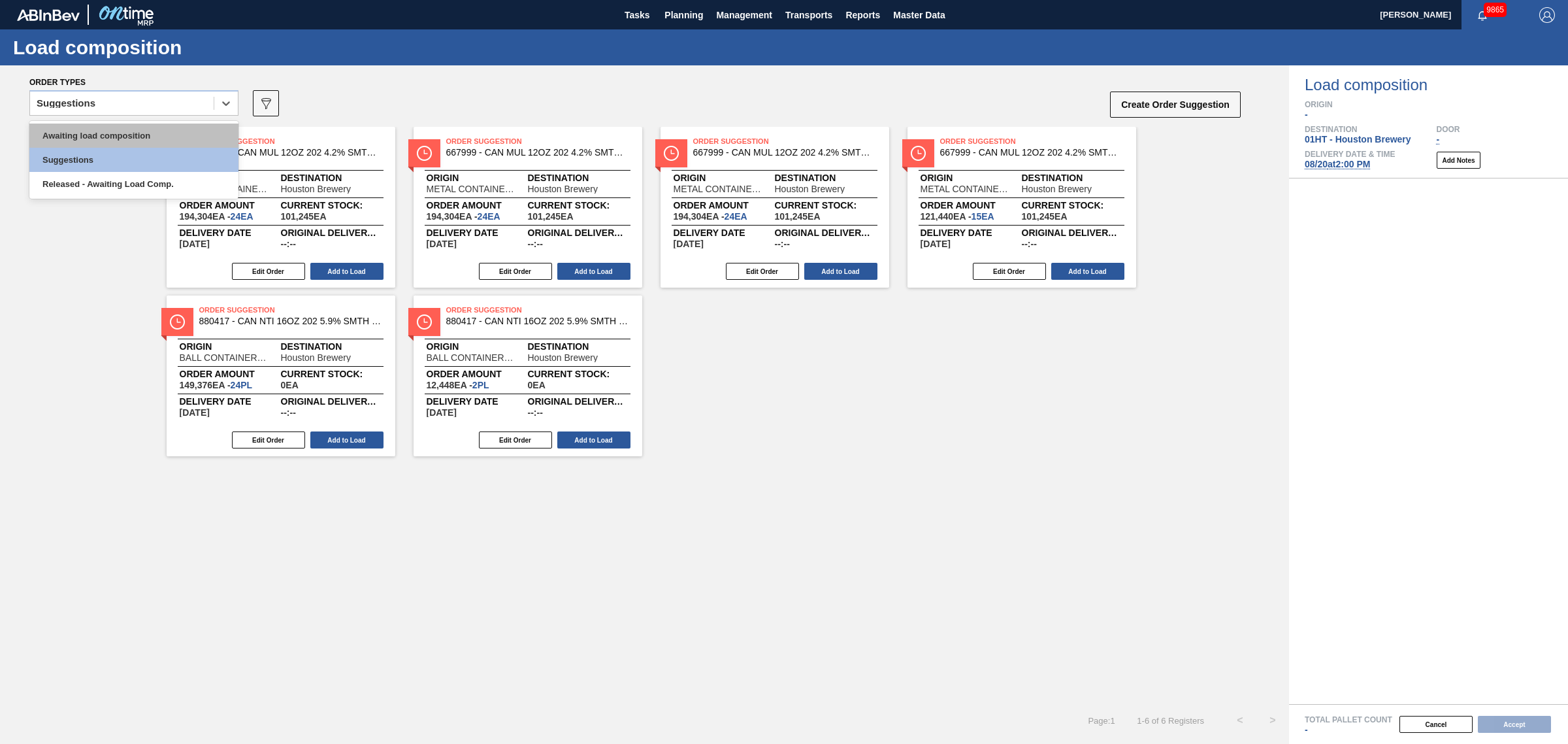
click at [113, 138] on div "Awaiting load composition" at bounding box center [133, 135] width 209 height 24
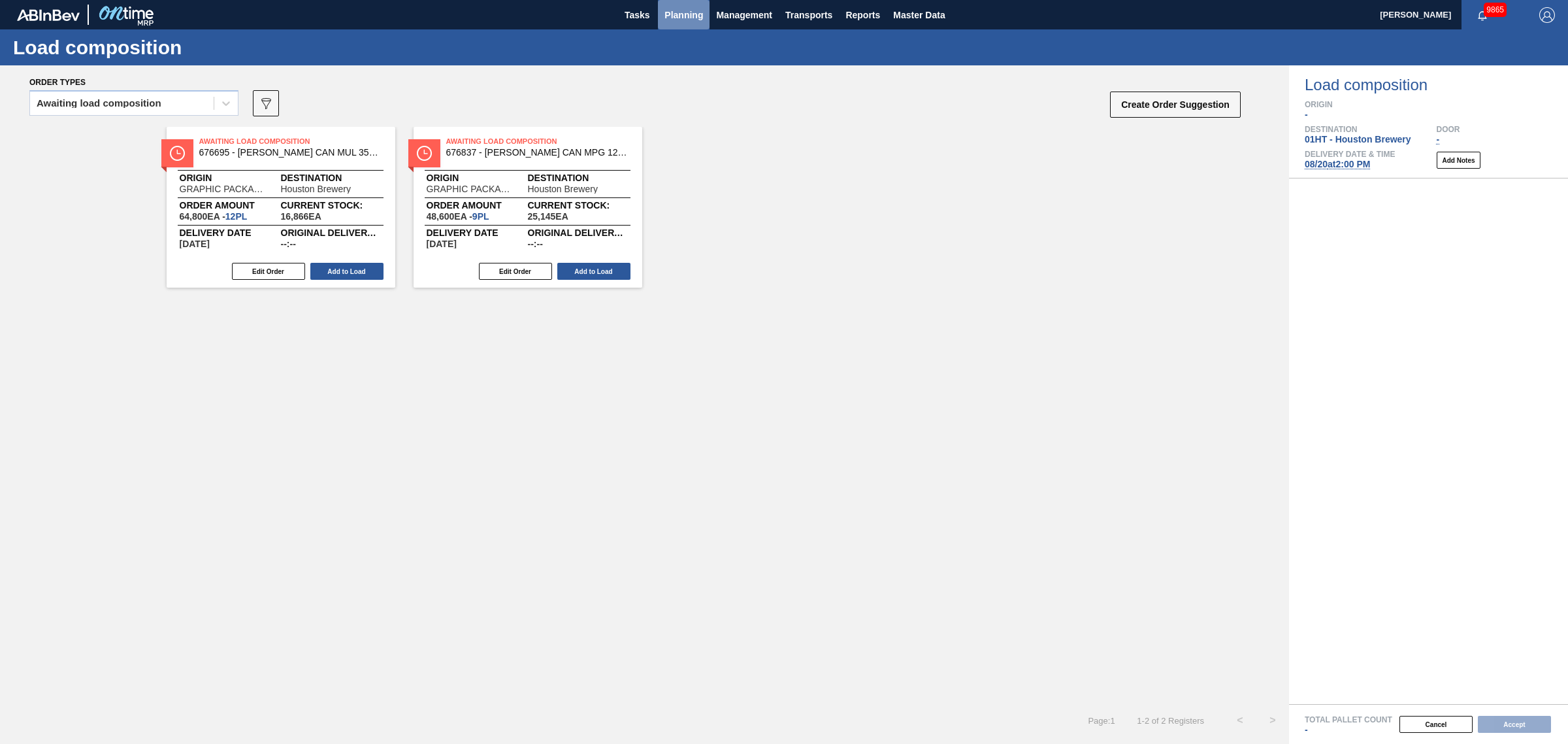
click at [670, 11] on span "Planning" at bounding box center [684, 15] width 38 height 16
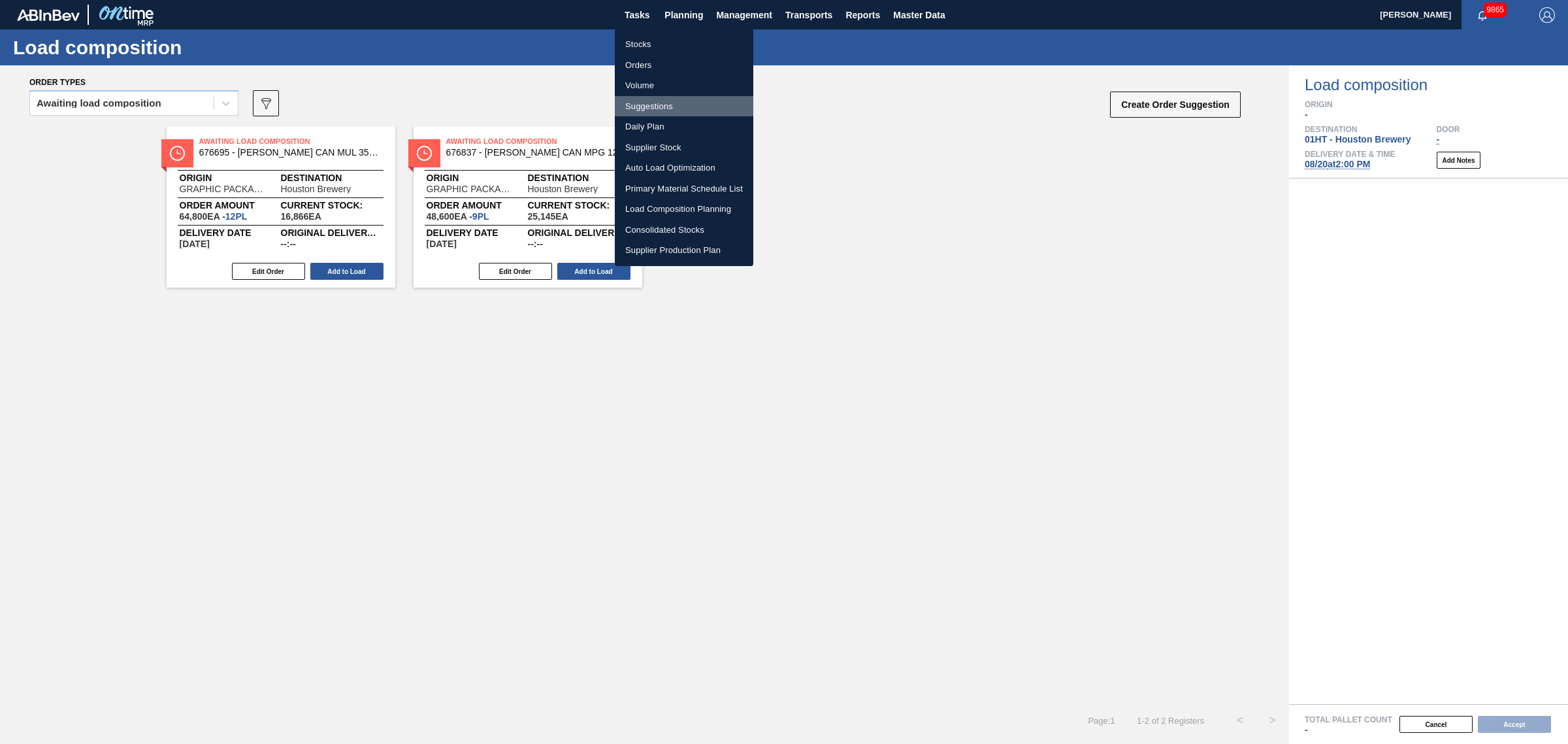
click at [647, 98] on li "Suggestions" at bounding box center [684, 107] width 139 height 21
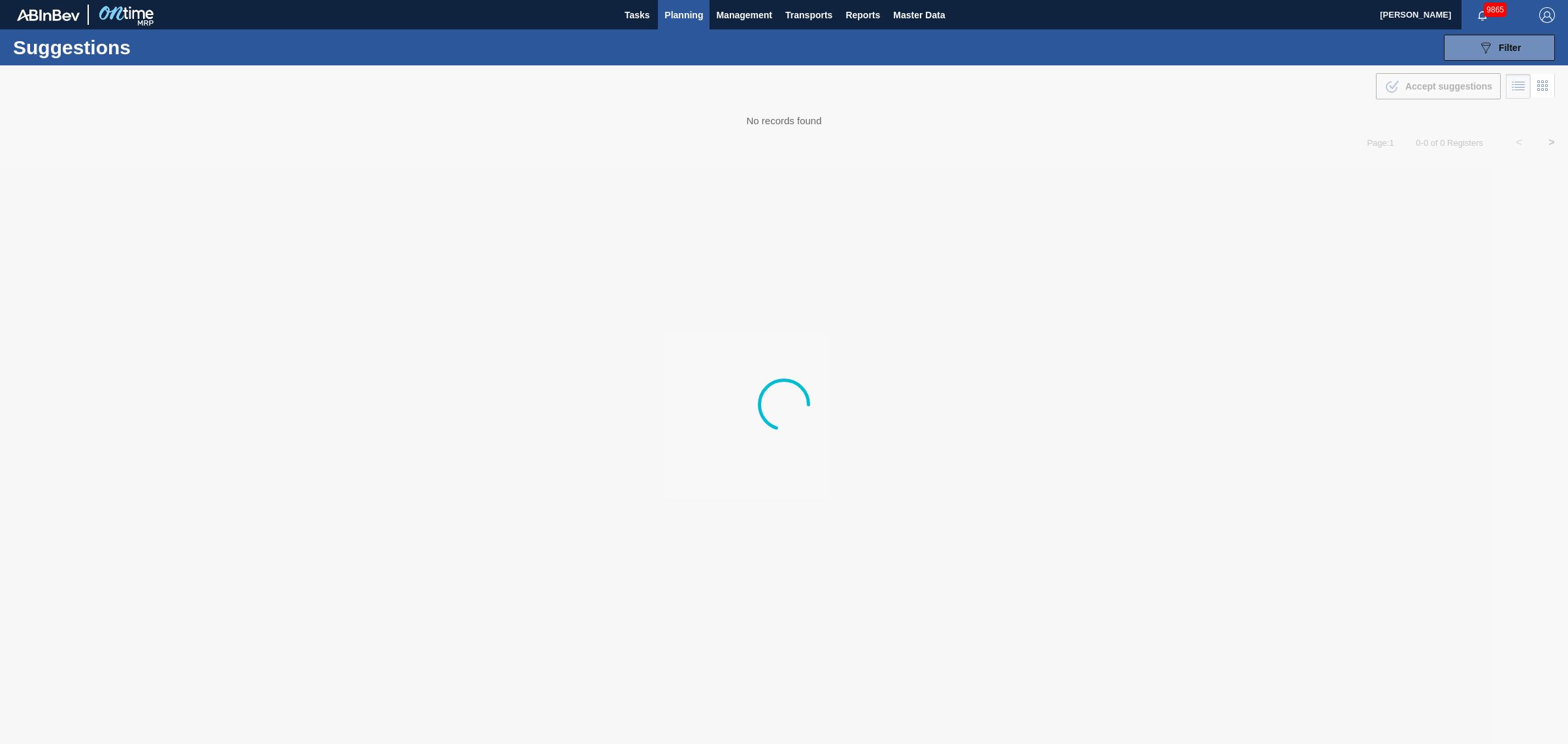
type from "[DATE]"
type to "[DATE]"
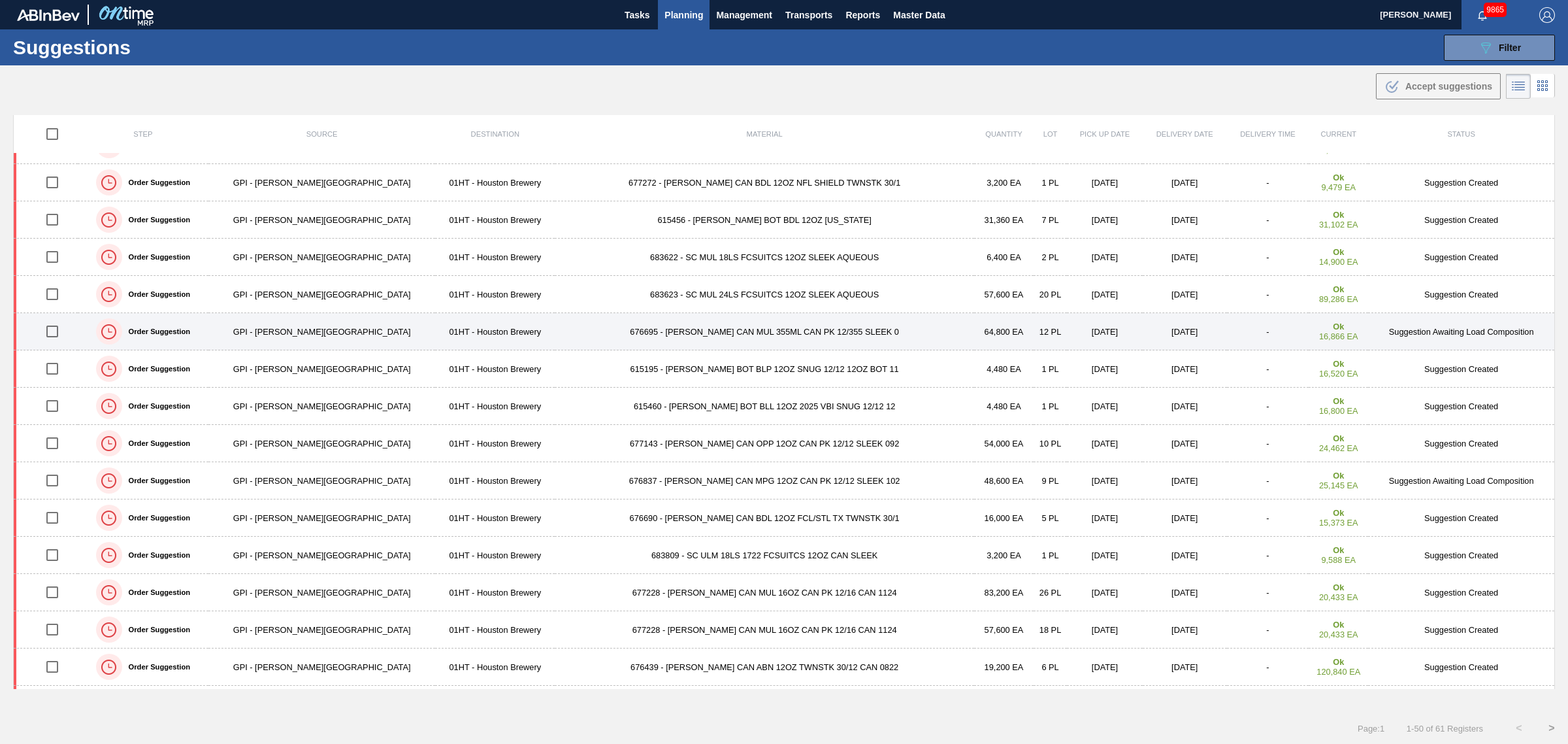
scroll to position [163, 0]
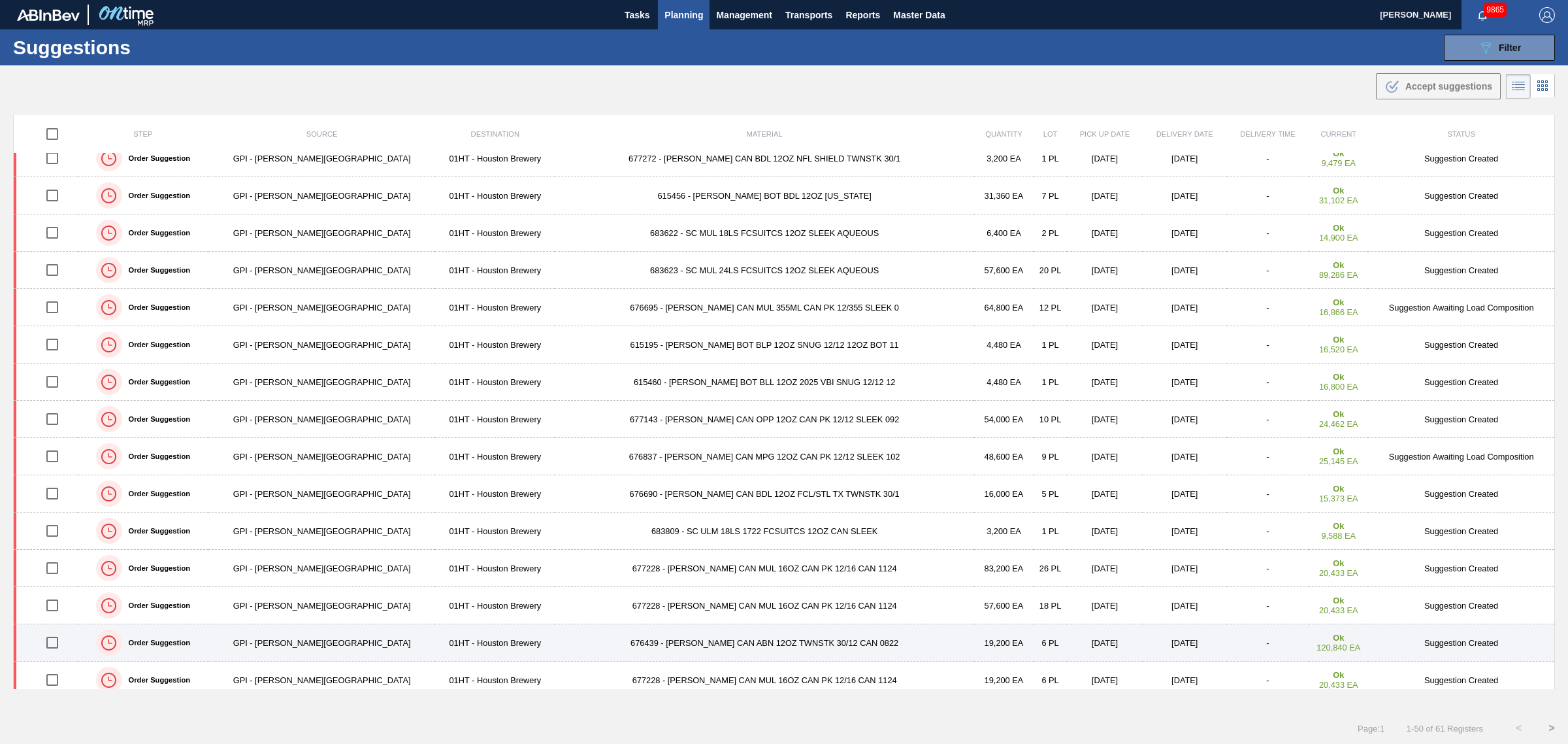
click at [54, 645] on input "checkbox" at bounding box center [52, 643] width 28 height 28
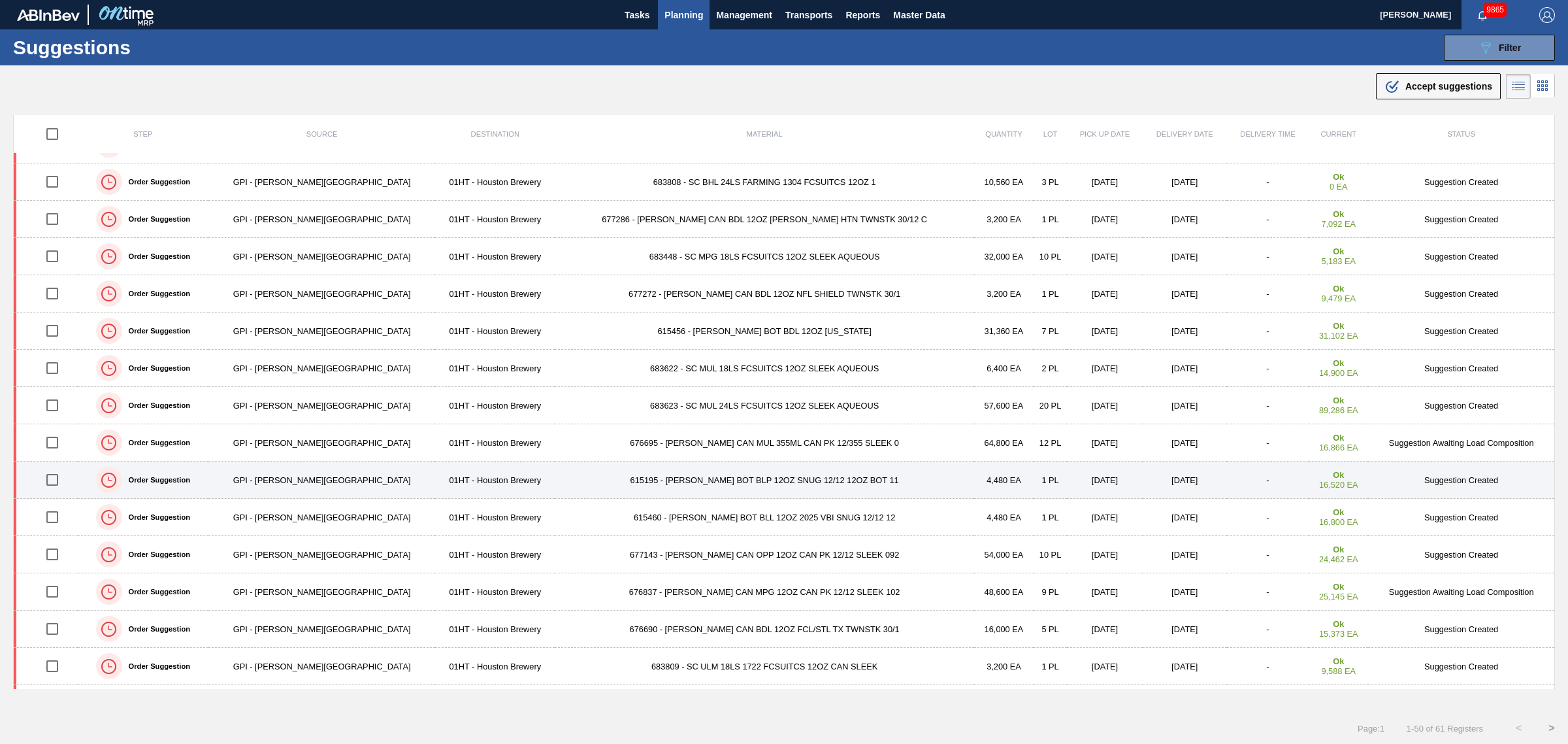
scroll to position [0, 0]
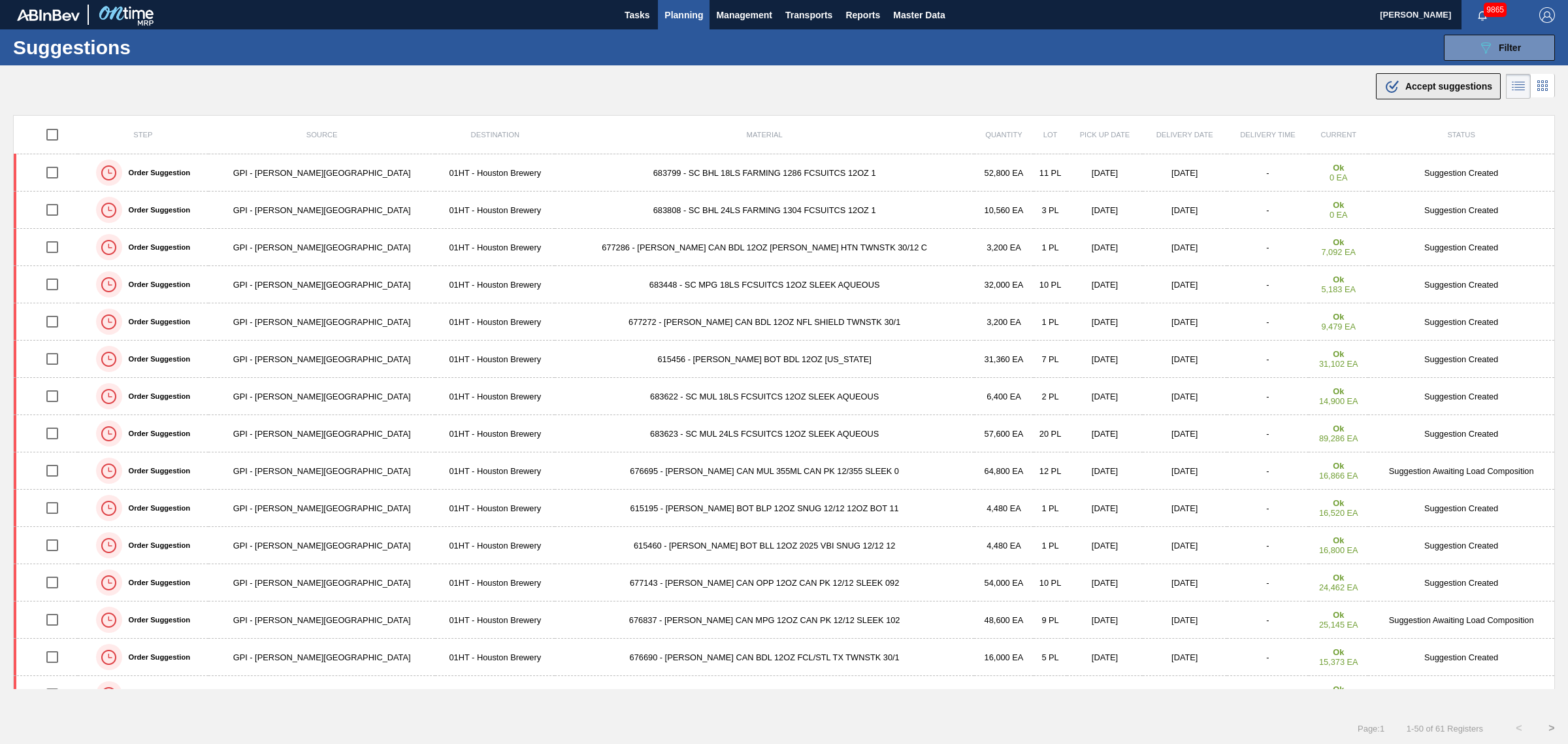
click at [1432, 92] on div ".b{fill:var(--color-action-default)} Accept suggestions" at bounding box center [1438, 86] width 107 height 16
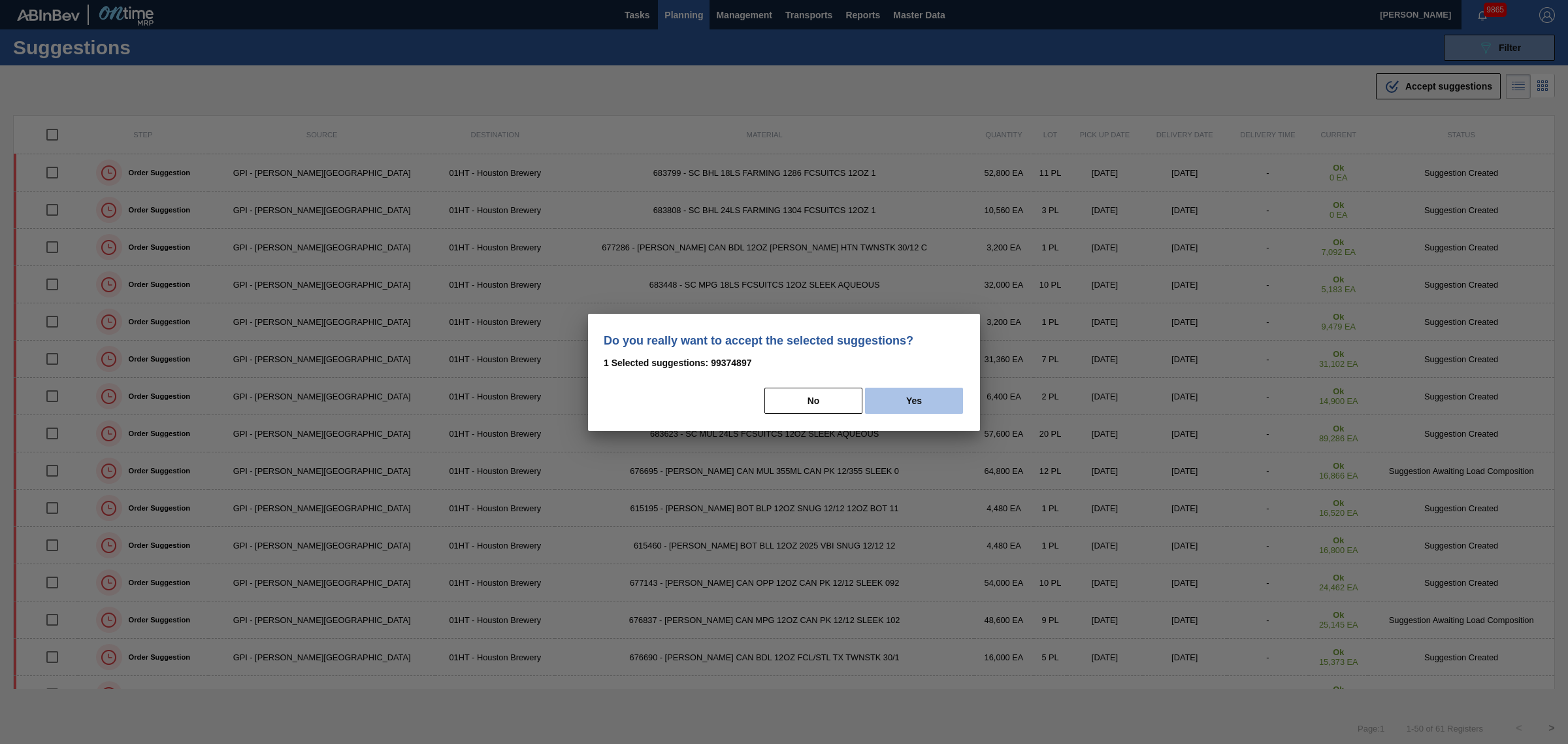
click at [932, 408] on button "Yes" at bounding box center [914, 401] width 98 height 26
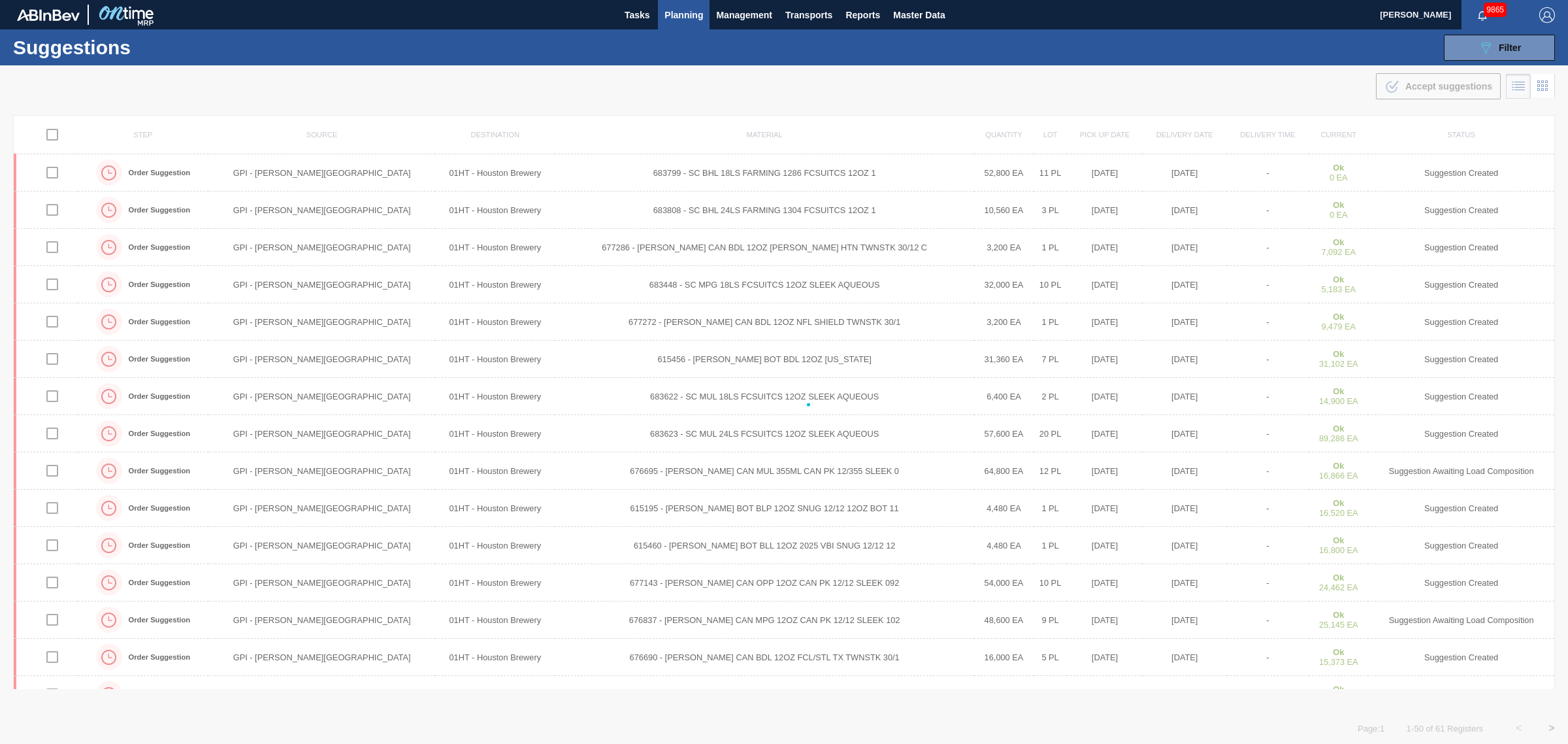
checkbox input "false"
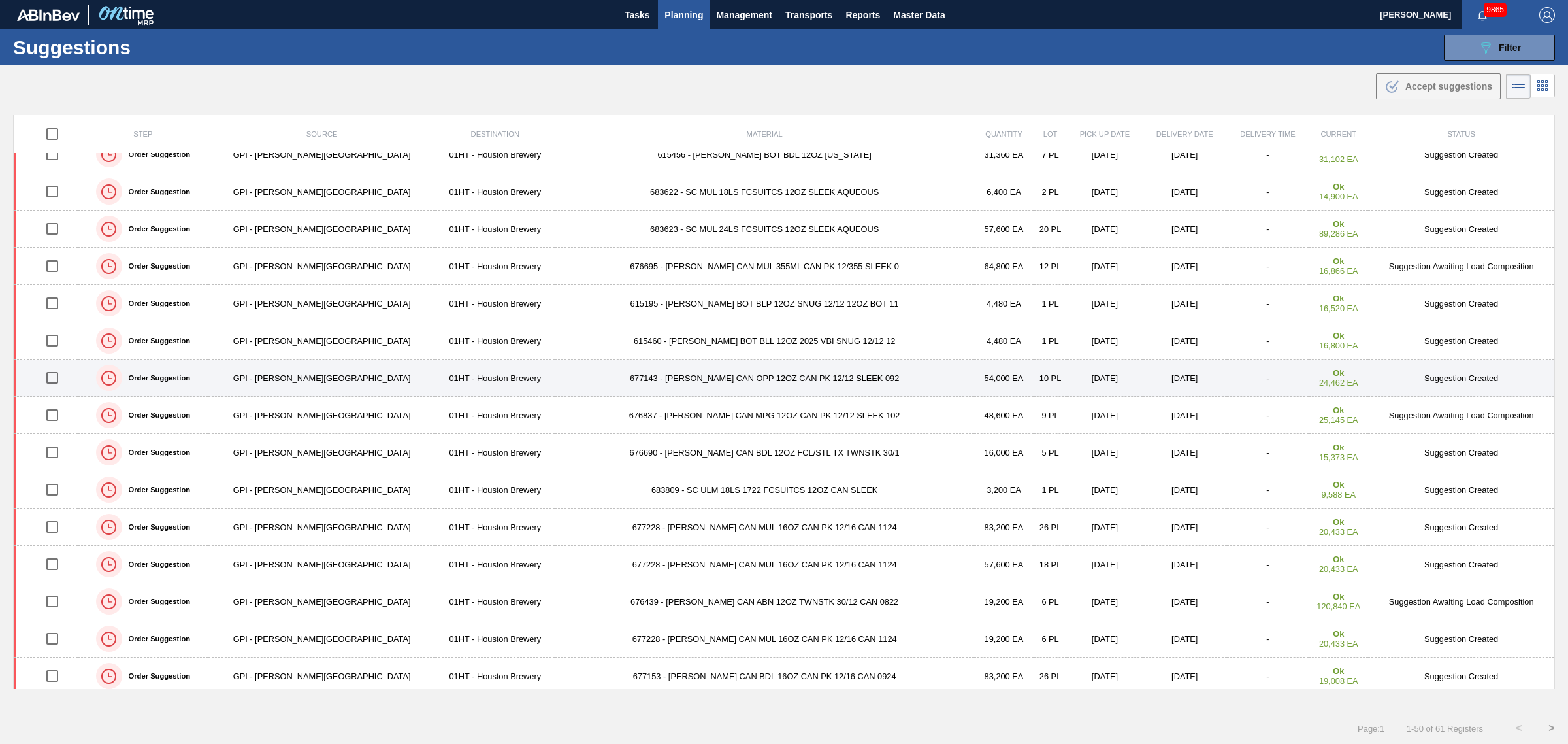
scroll to position [245, 0]
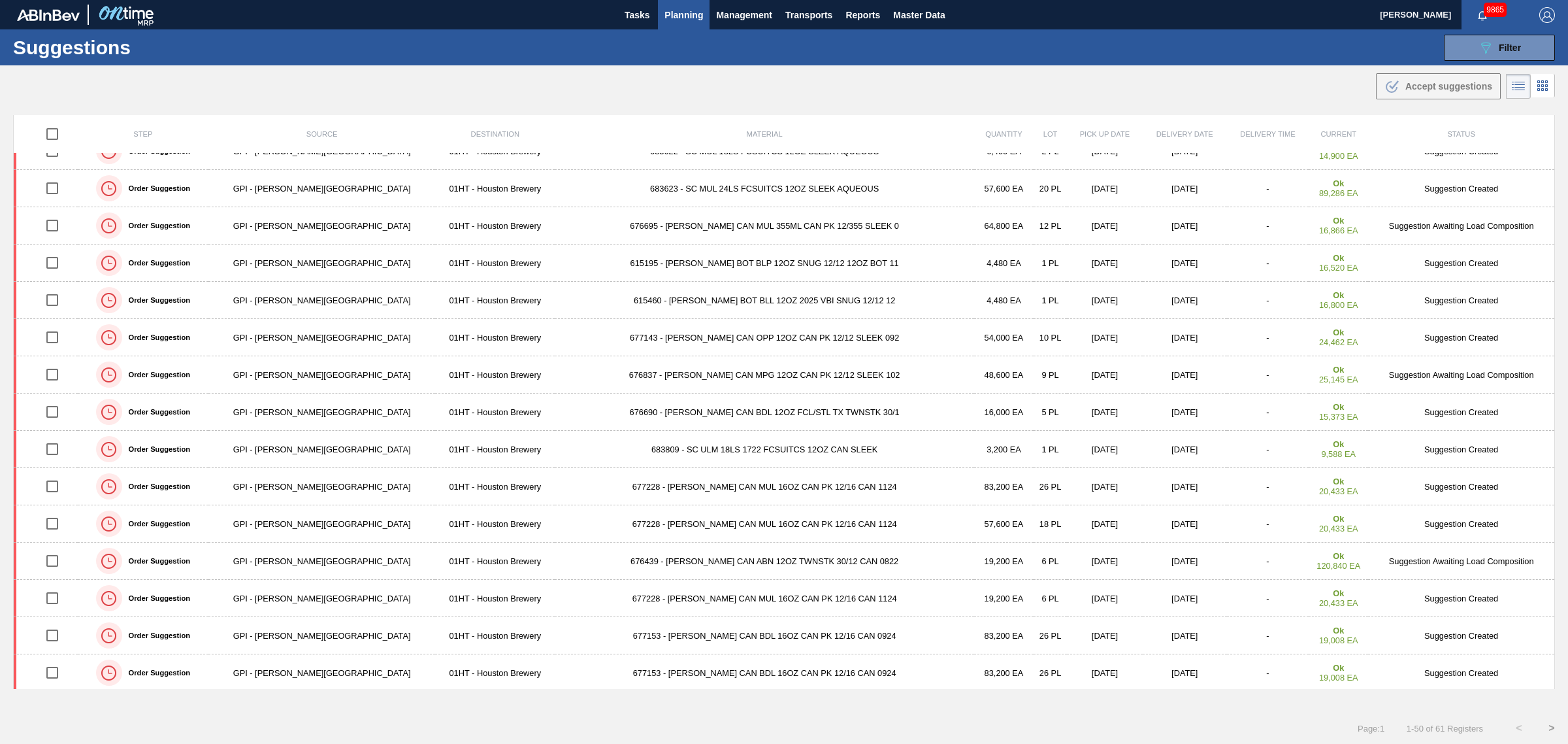
click at [677, 16] on span "Planning" at bounding box center [684, 15] width 38 height 16
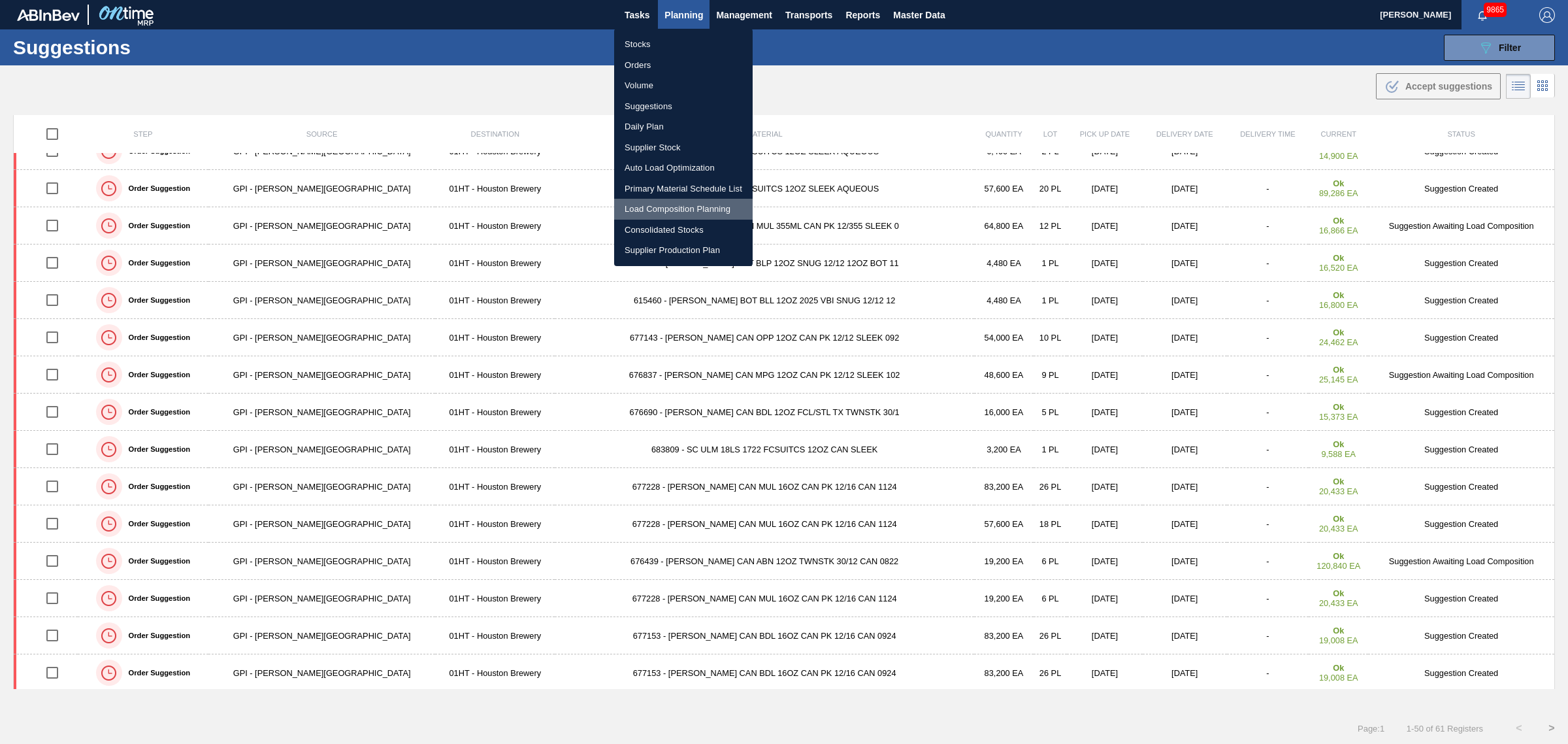
click at [674, 203] on li "Load Composition Planning" at bounding box center [684, 209] width 139 height 21
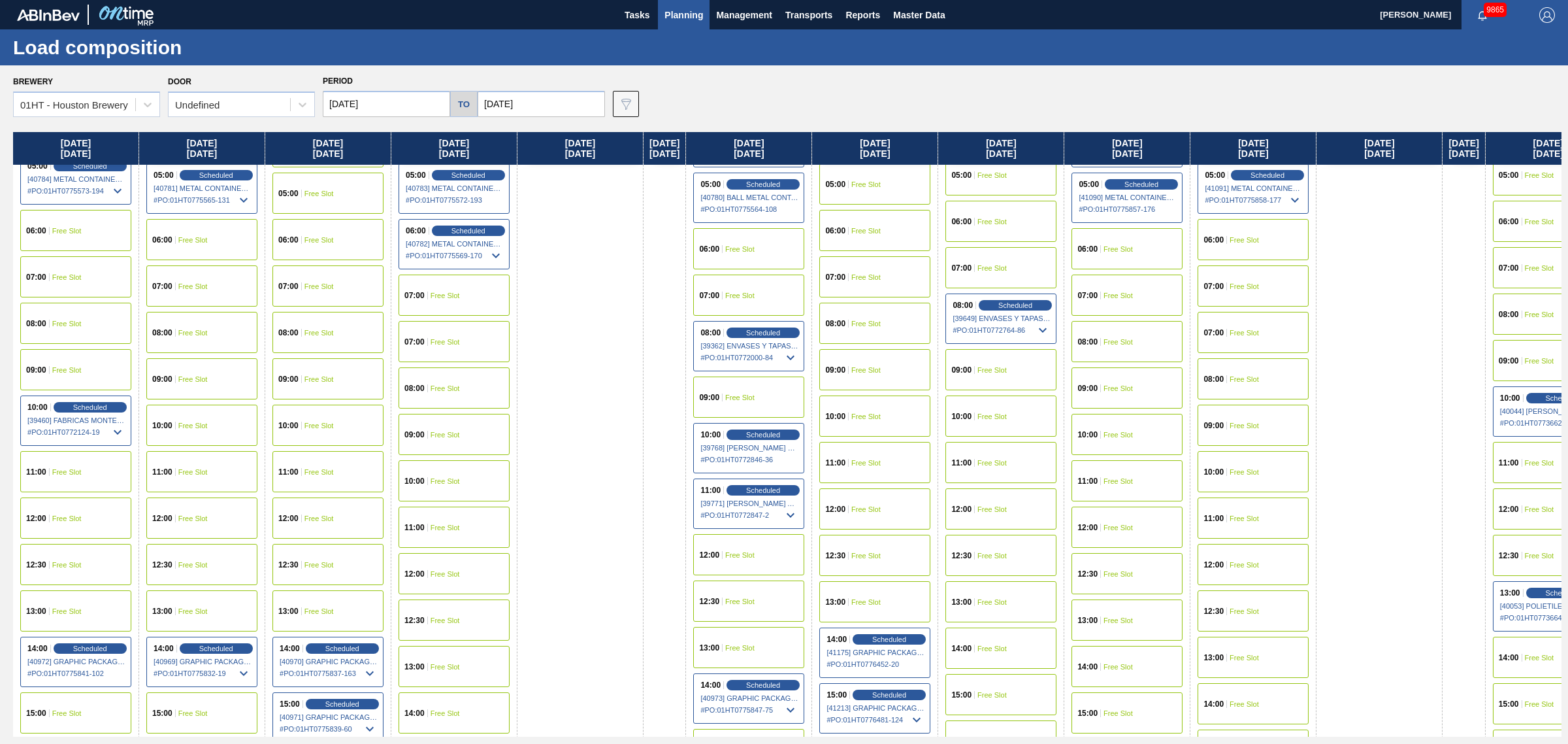
scroll to position [327, 0]
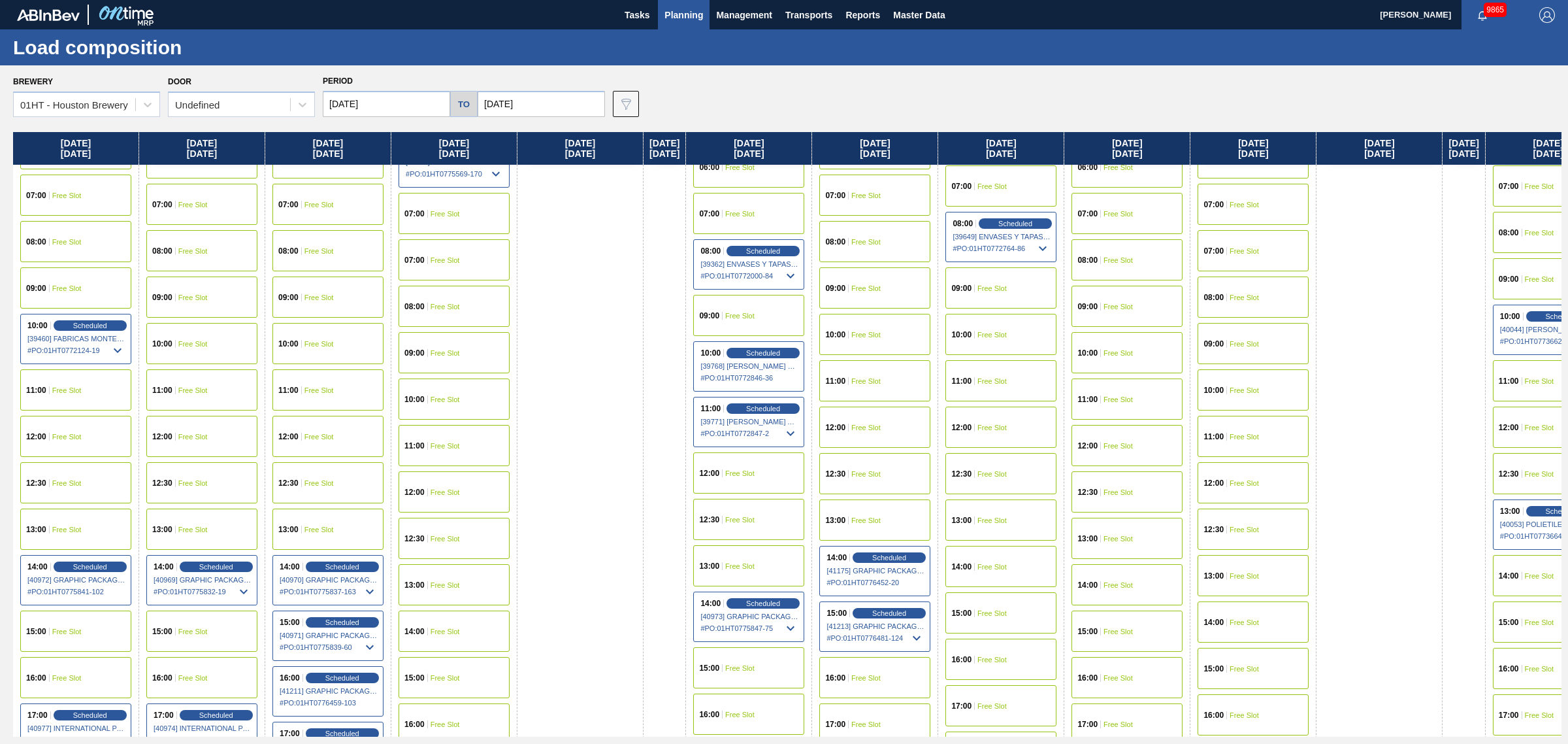
click at [1005, 563] on span "Free Slot" at bounding box center [992, 566] width 29 height 8
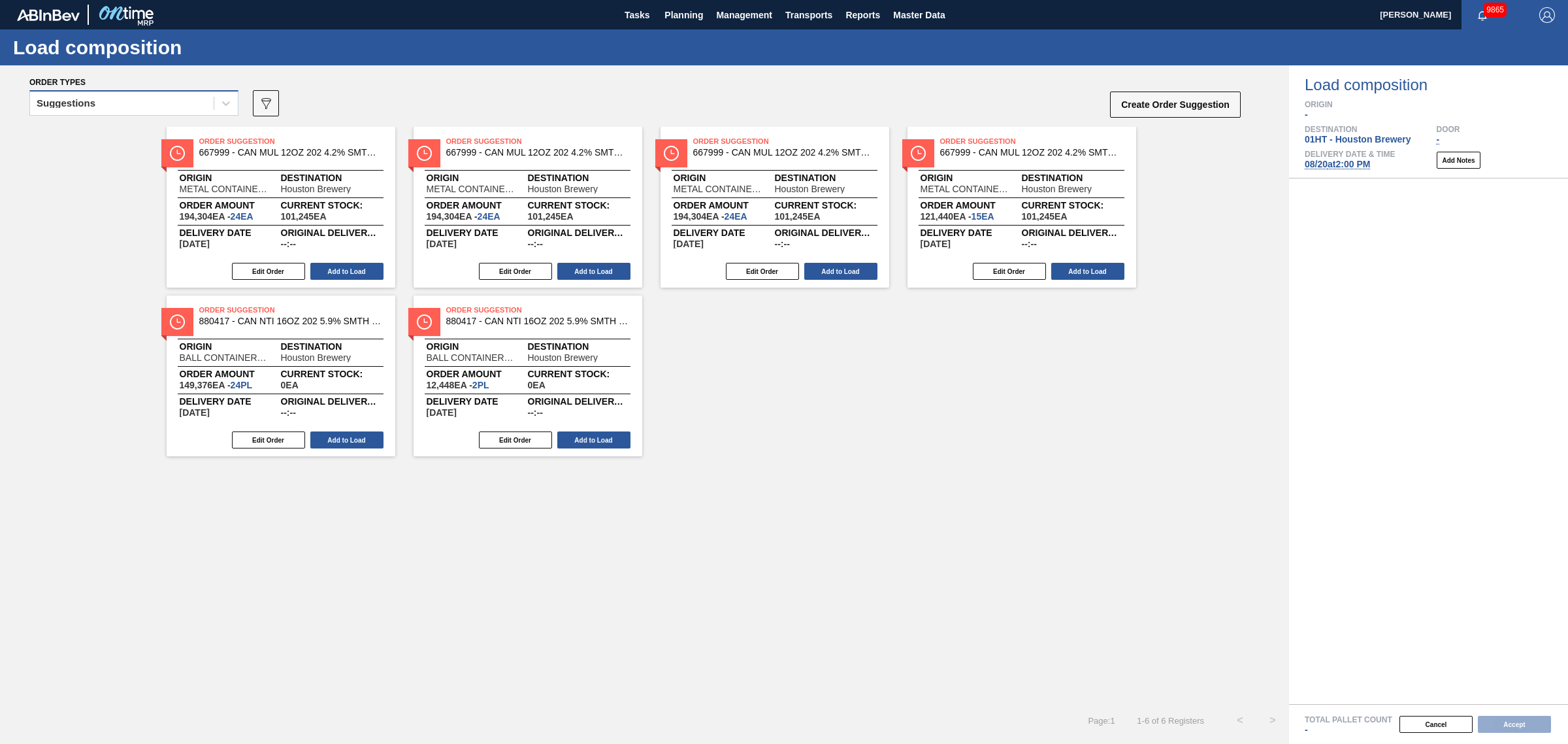
click at [128, 102] on div "Suggestions" at bounding box center [122, 104] width 184 height 19
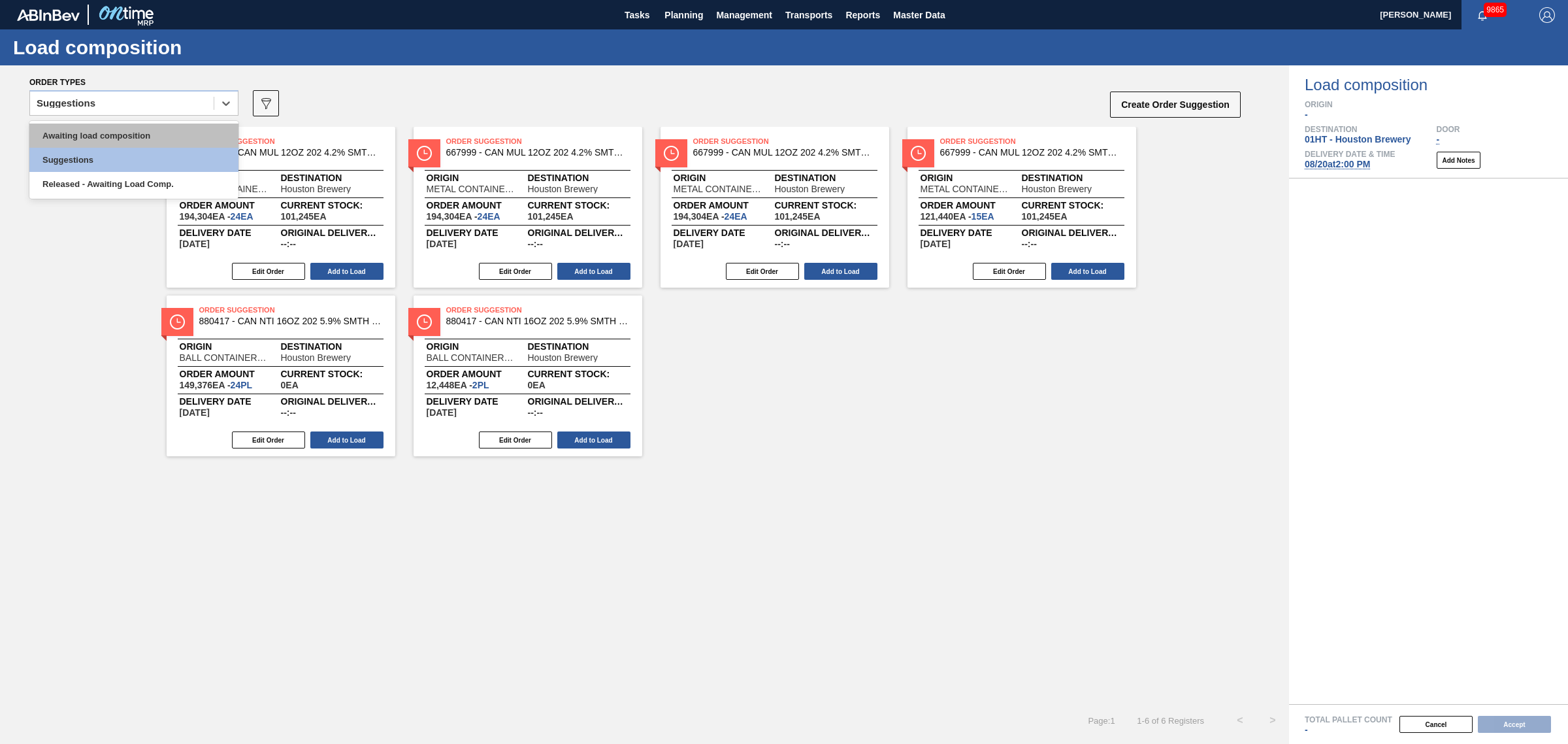
click at [126, 131] on div "Awaiting load composition" at bounding box center [133, 135] width 209 height 24
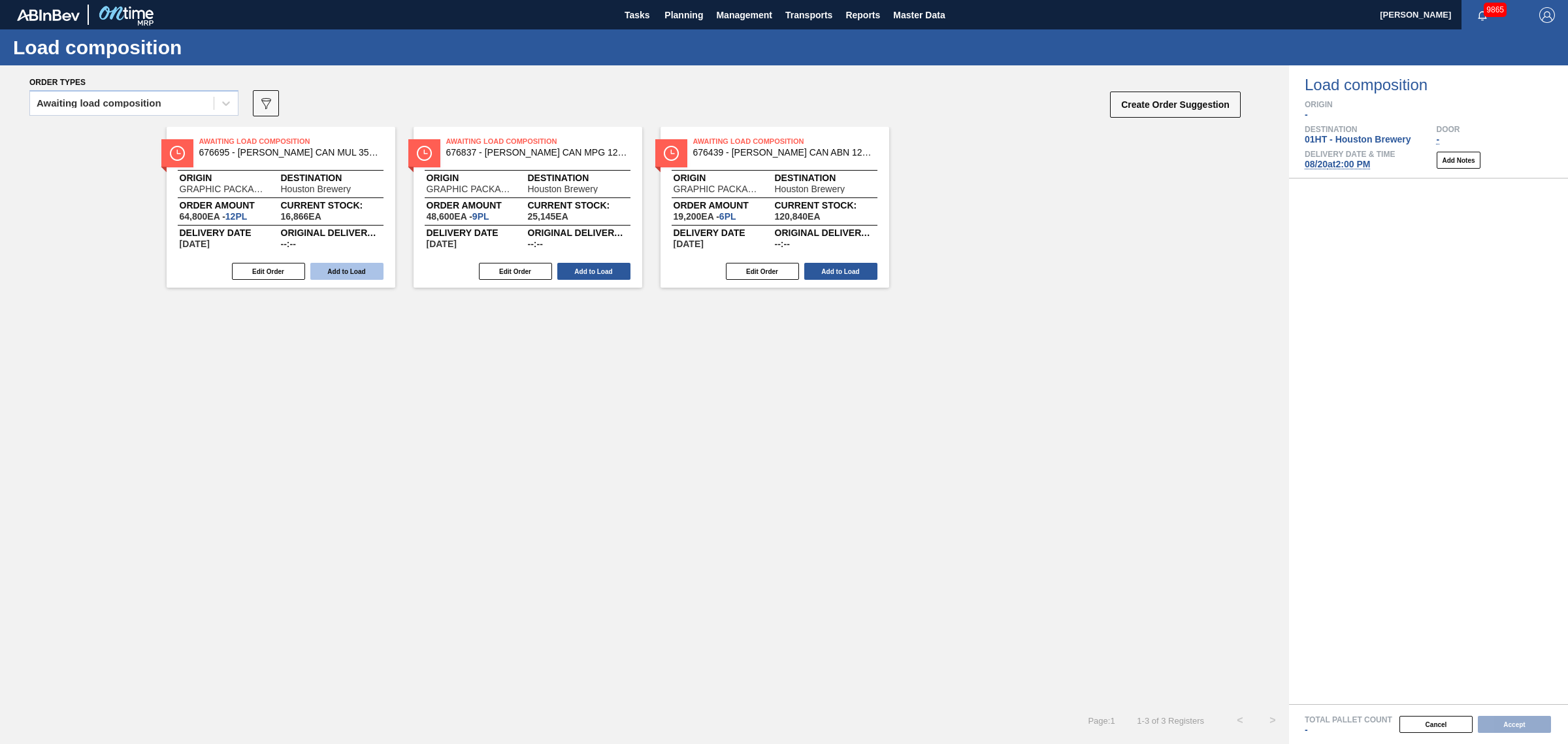
click at [360, 275] on button "Add to Load" at bounding box center [347, 271] width 73 height 17
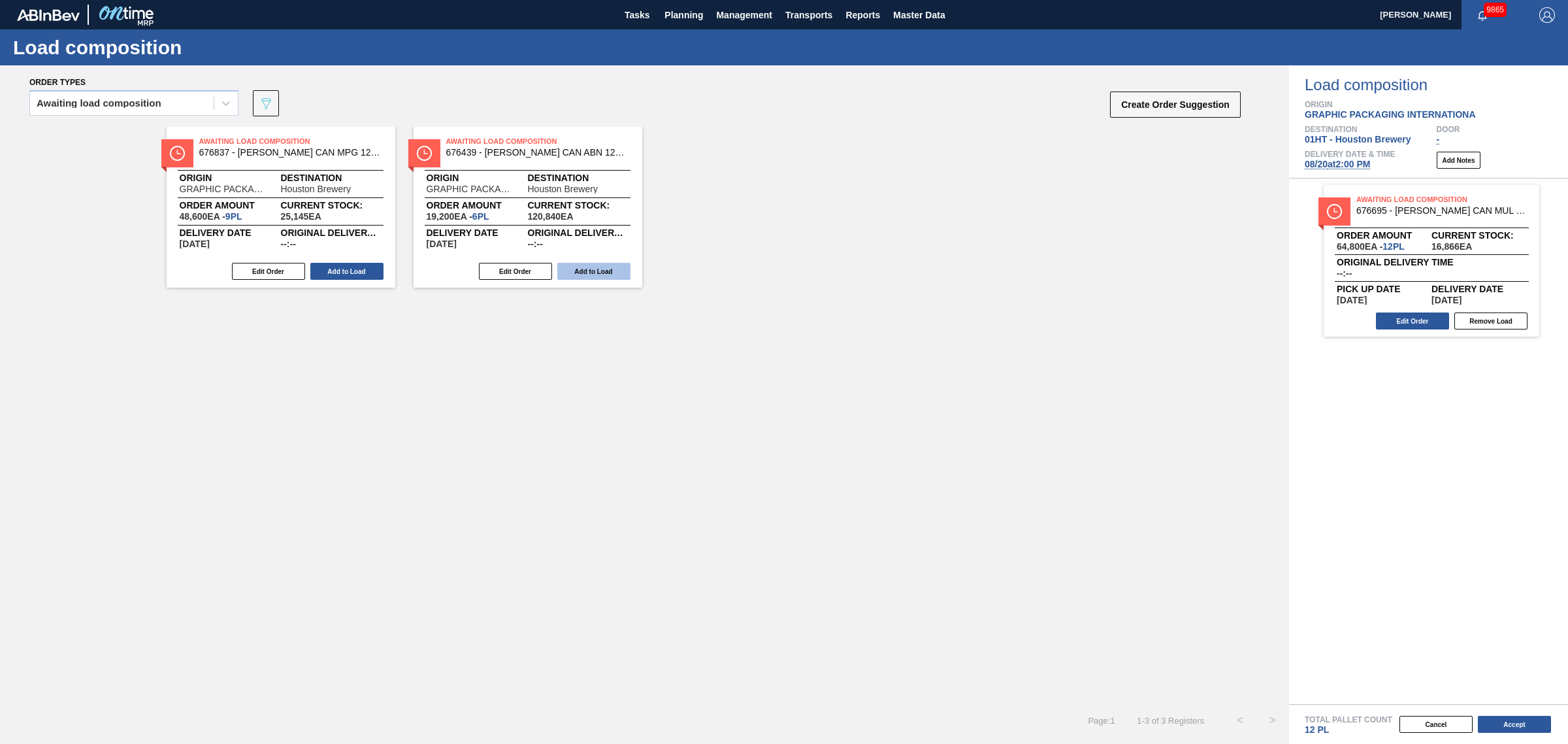
click at [360, 273] on button "Add to Load" at bounding box center [347, 271] width 73 height 17
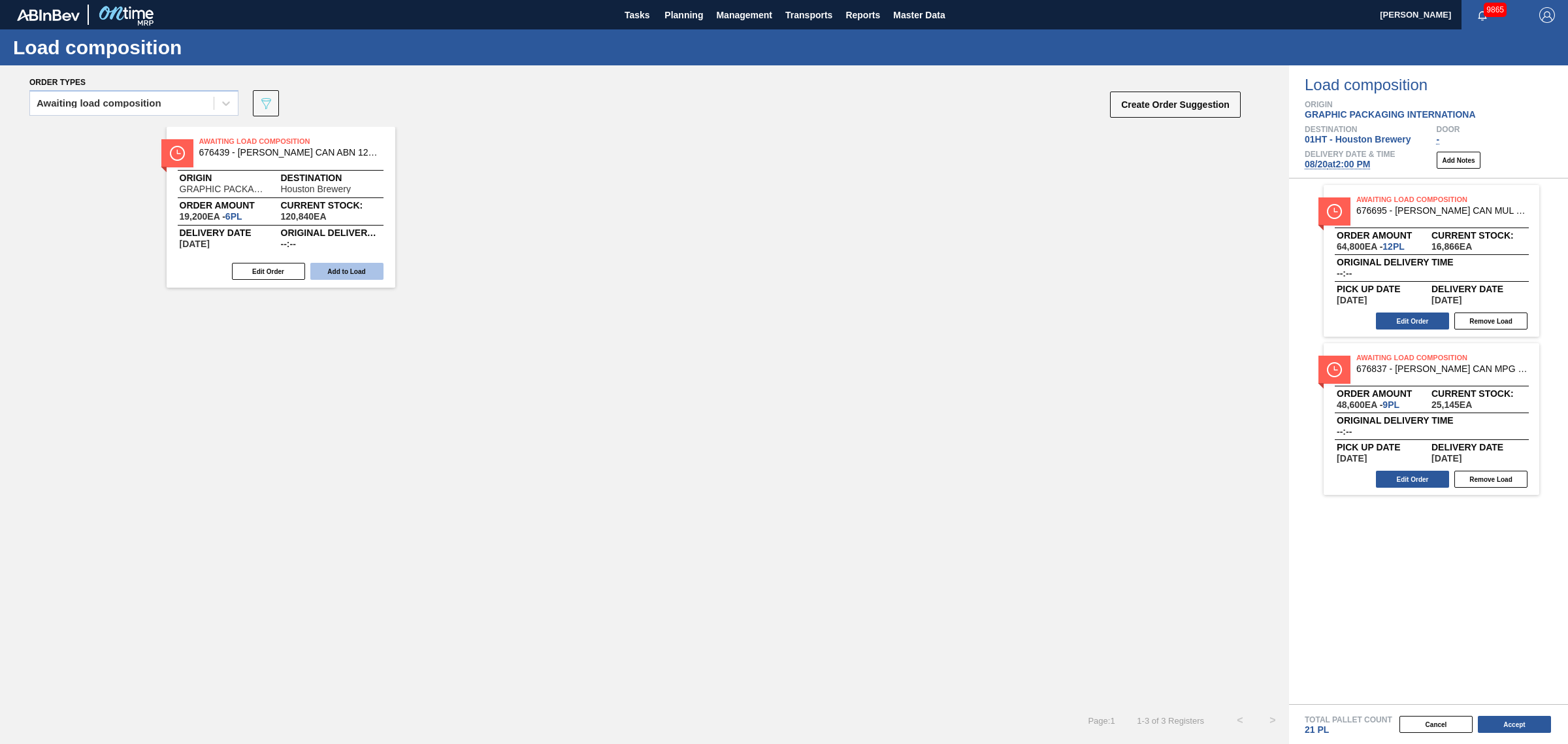
click at [360, 271] on button "Add to Load" at bounding box center [347, 271] width 73 height 17
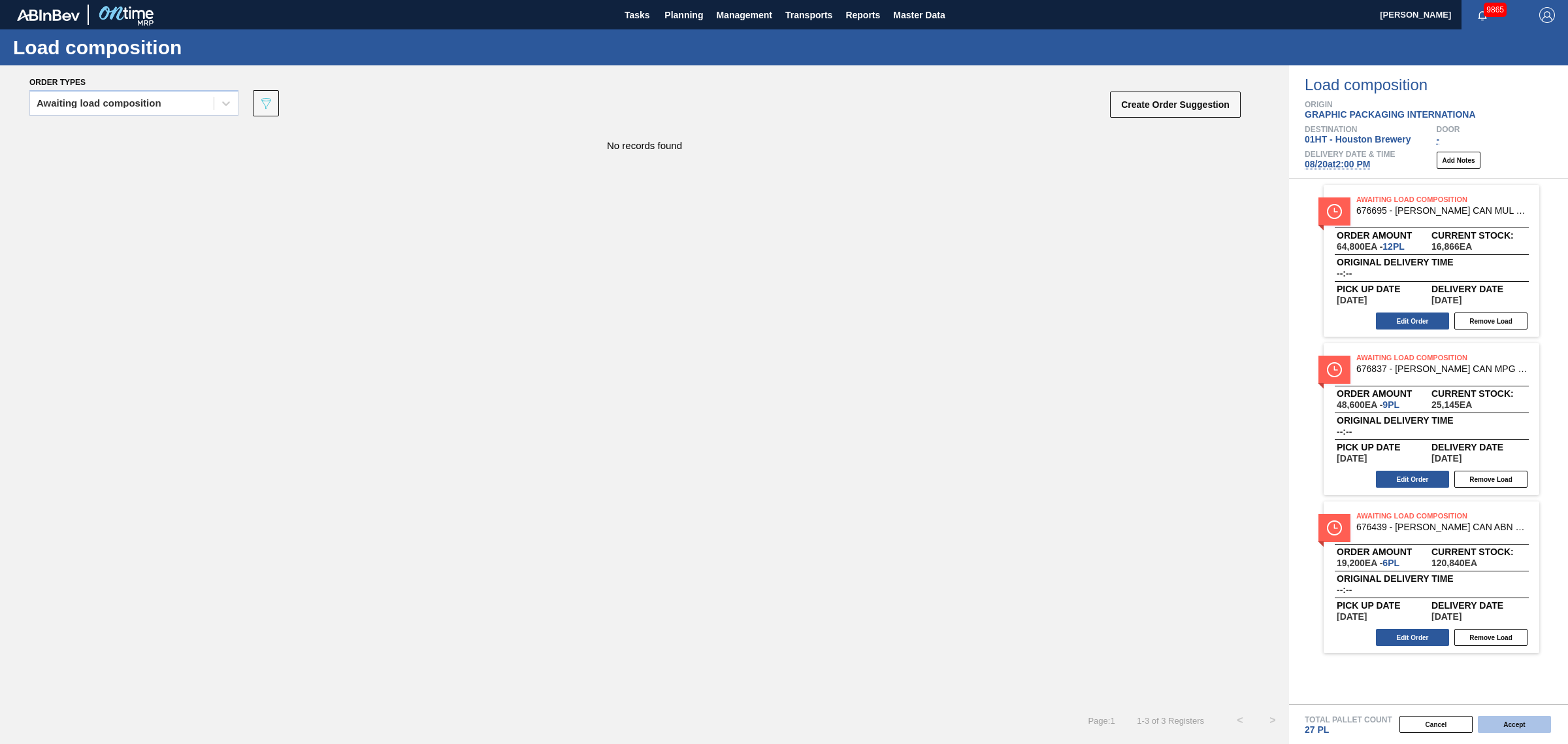
click at [1516, 719] on button "Accept" at bounding box center [1514, 724] width 73 height 17
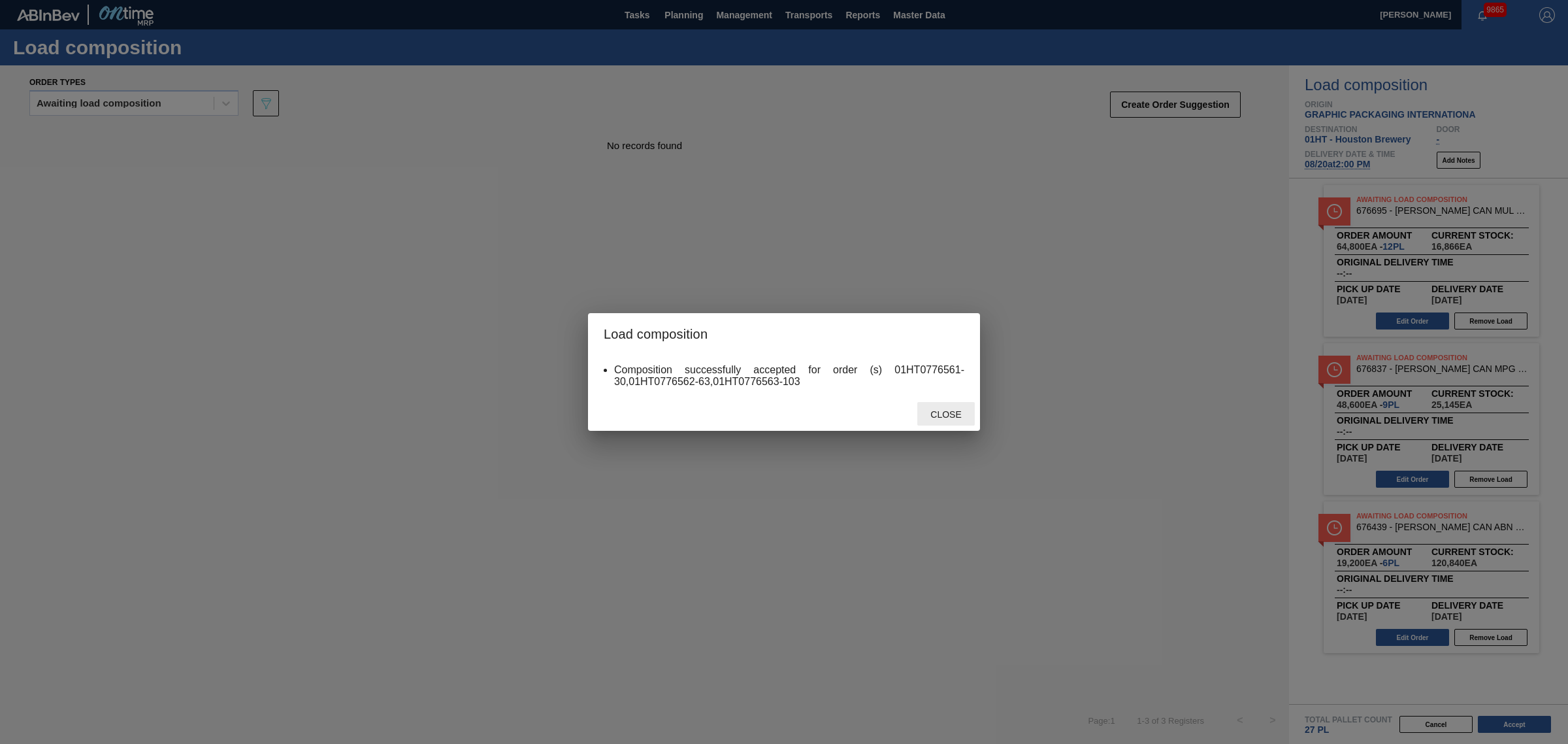
click at [952, 410] on span "Close" at bounding box center [946, 414] width 52 height 10
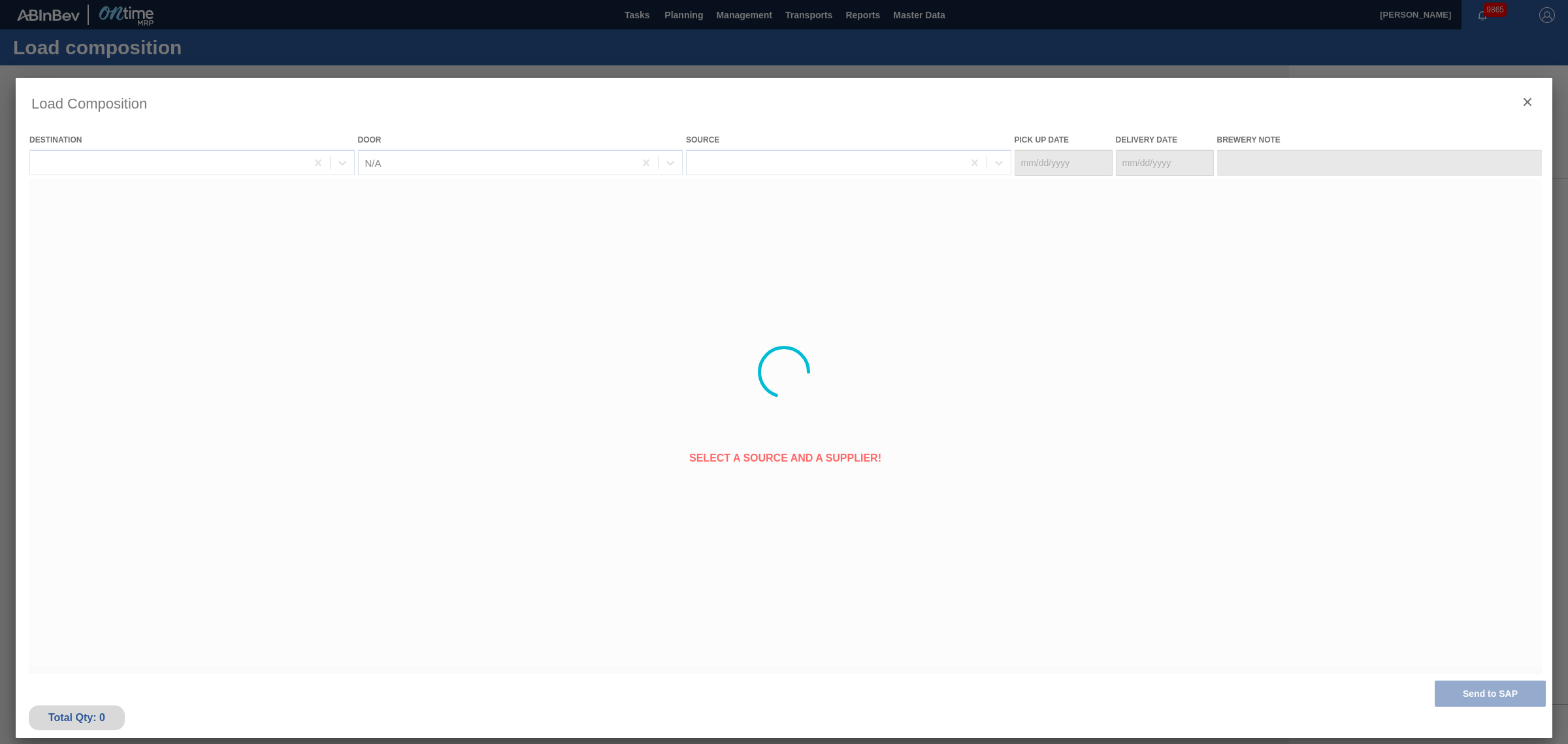
type Date "[DATE]"
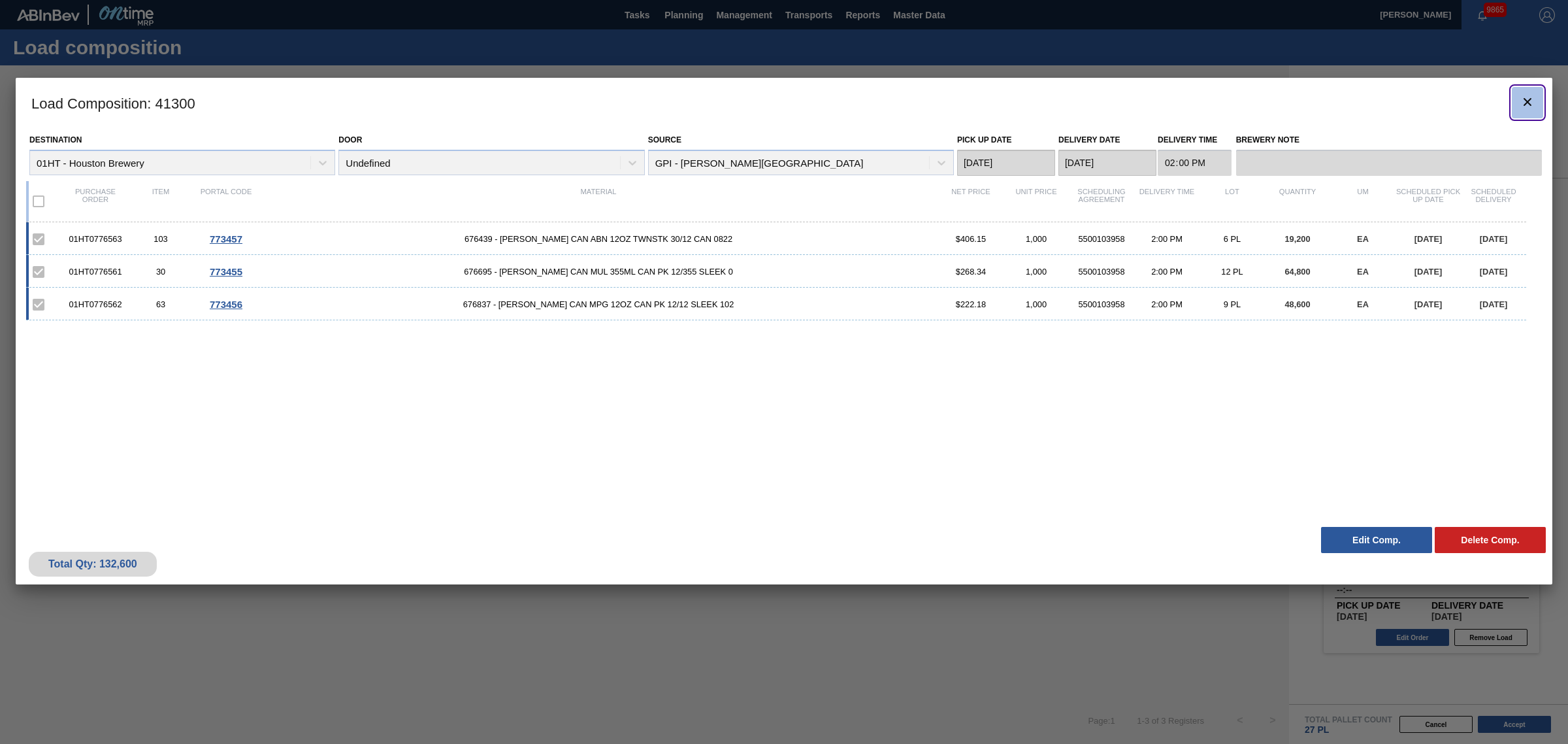
click at [1527, 100] on icon "botão de ícone" at bounding box center [1527, 102] width 16 height 16
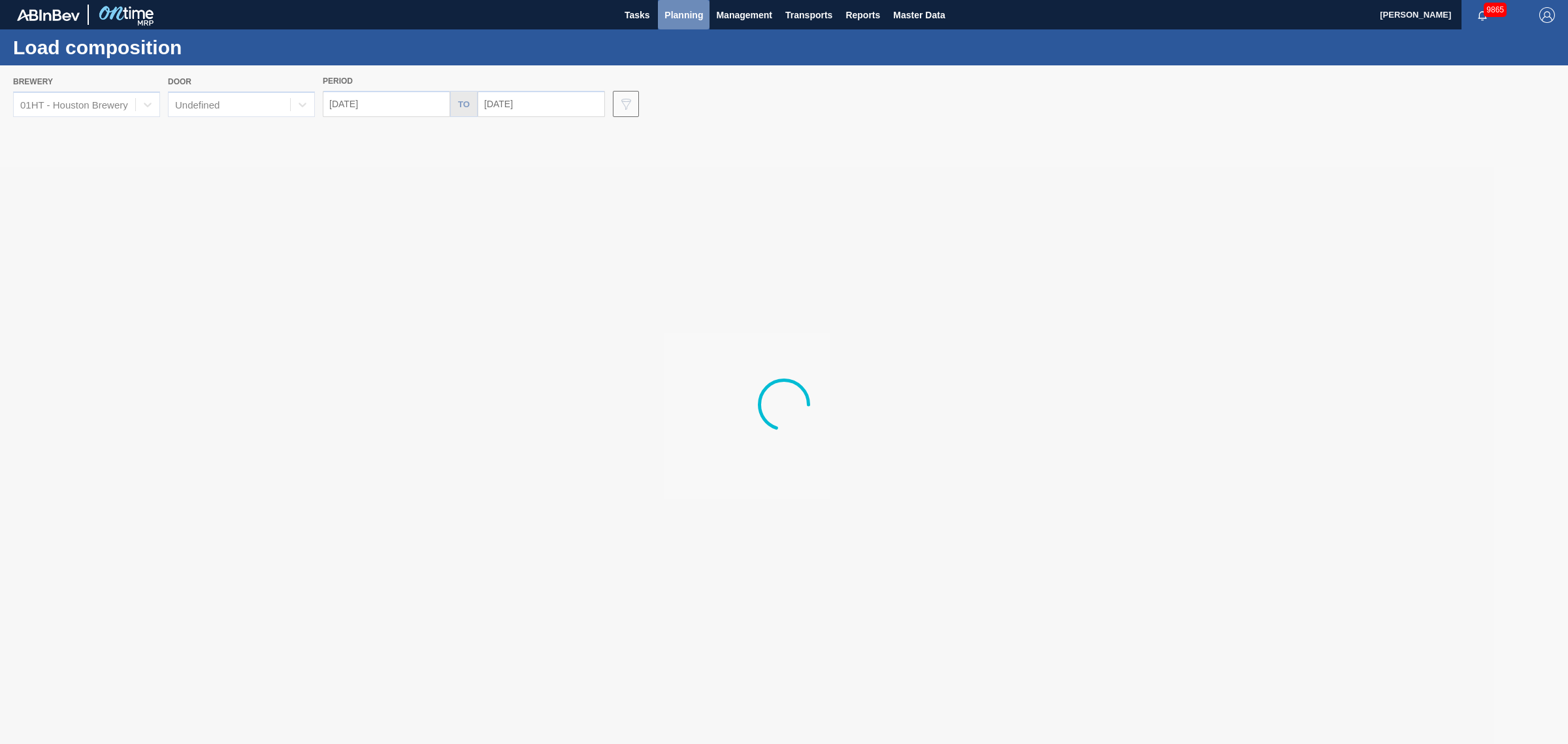
click at [678, 12] on span "Planning" at bounding box center [684, 15] width 38 height 16
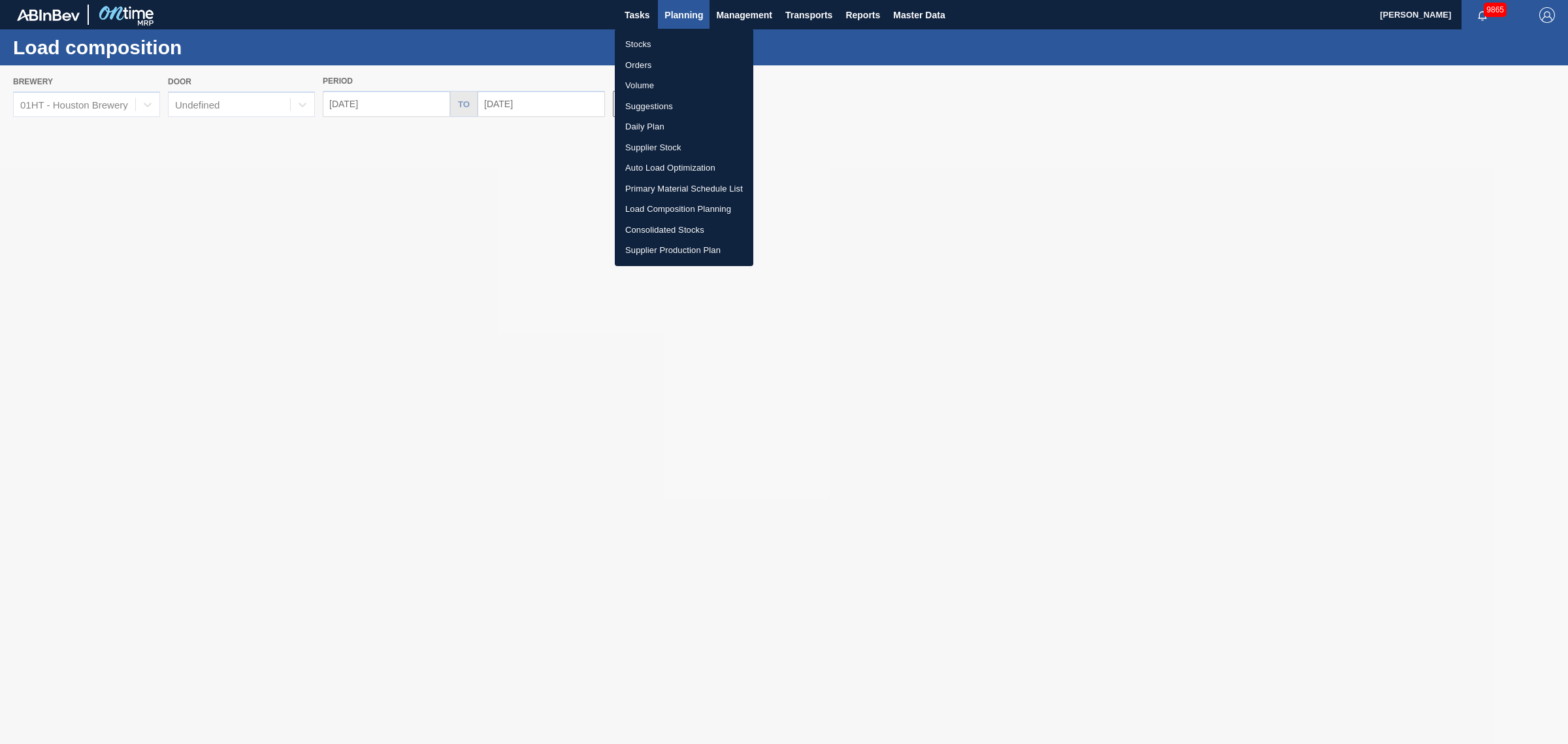
click at [654, 106] on li "Suggestions" at bounding box center [684, 107] width 139 height 21
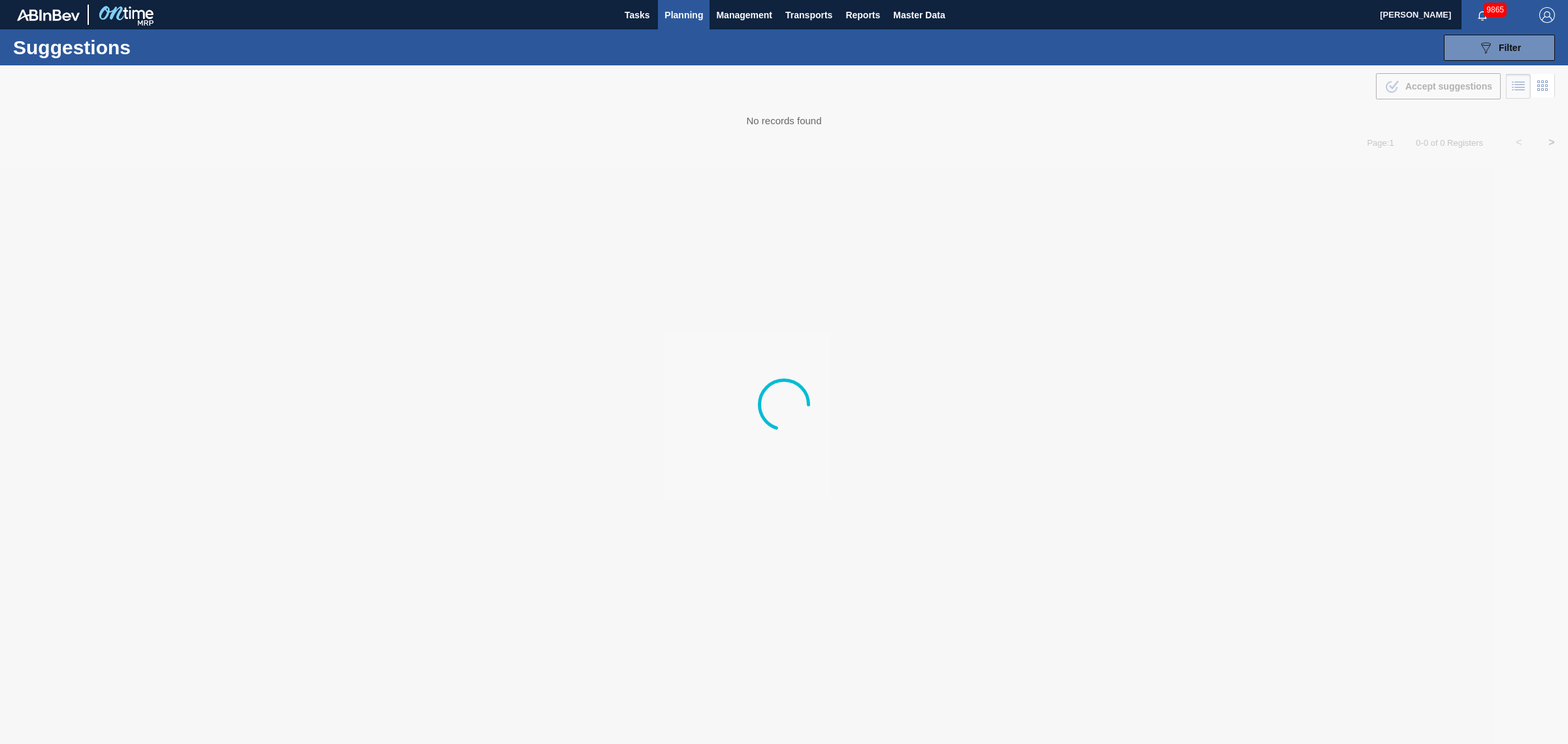
type from "[DATE]"
type to "[DATE]"
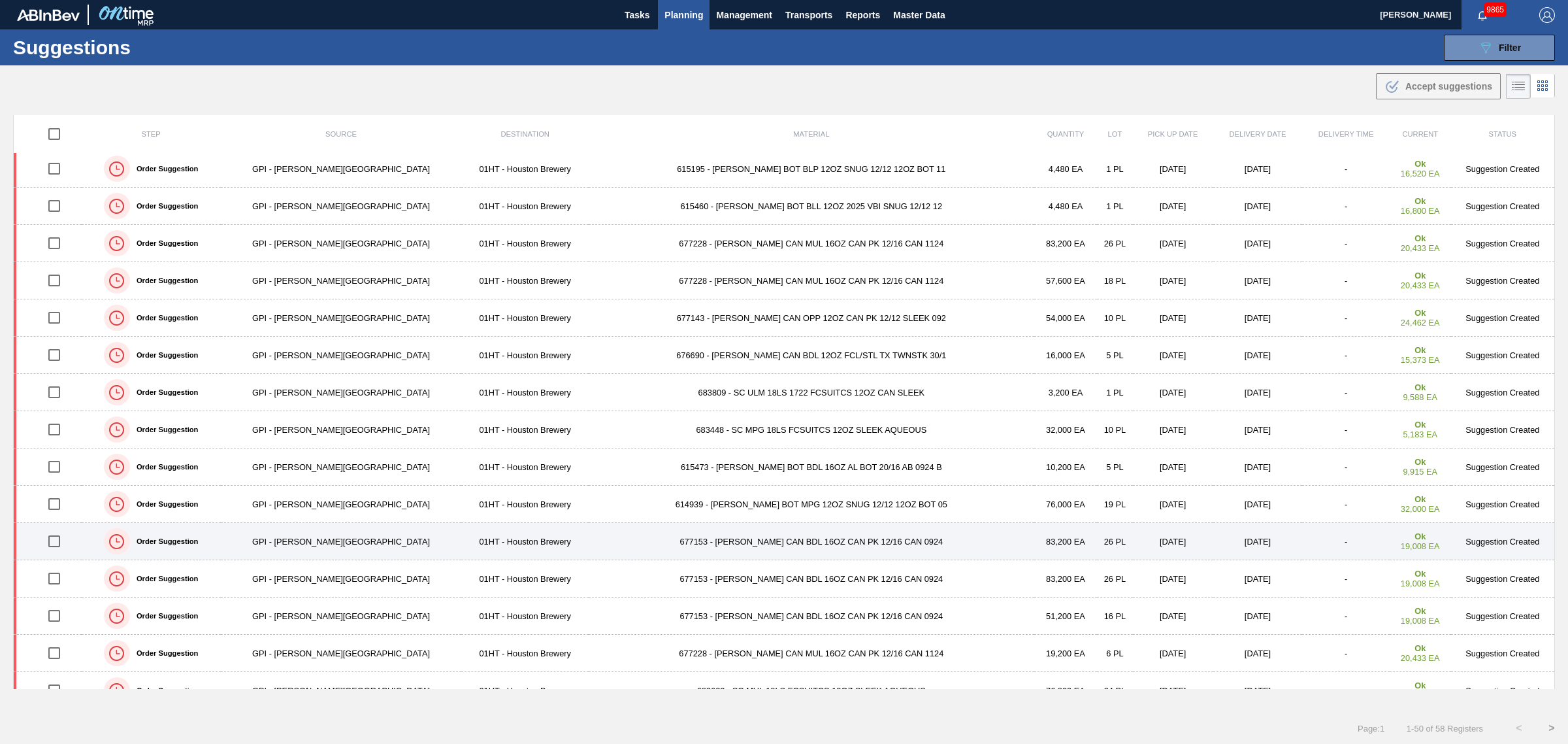
scroll to position [245, 0]
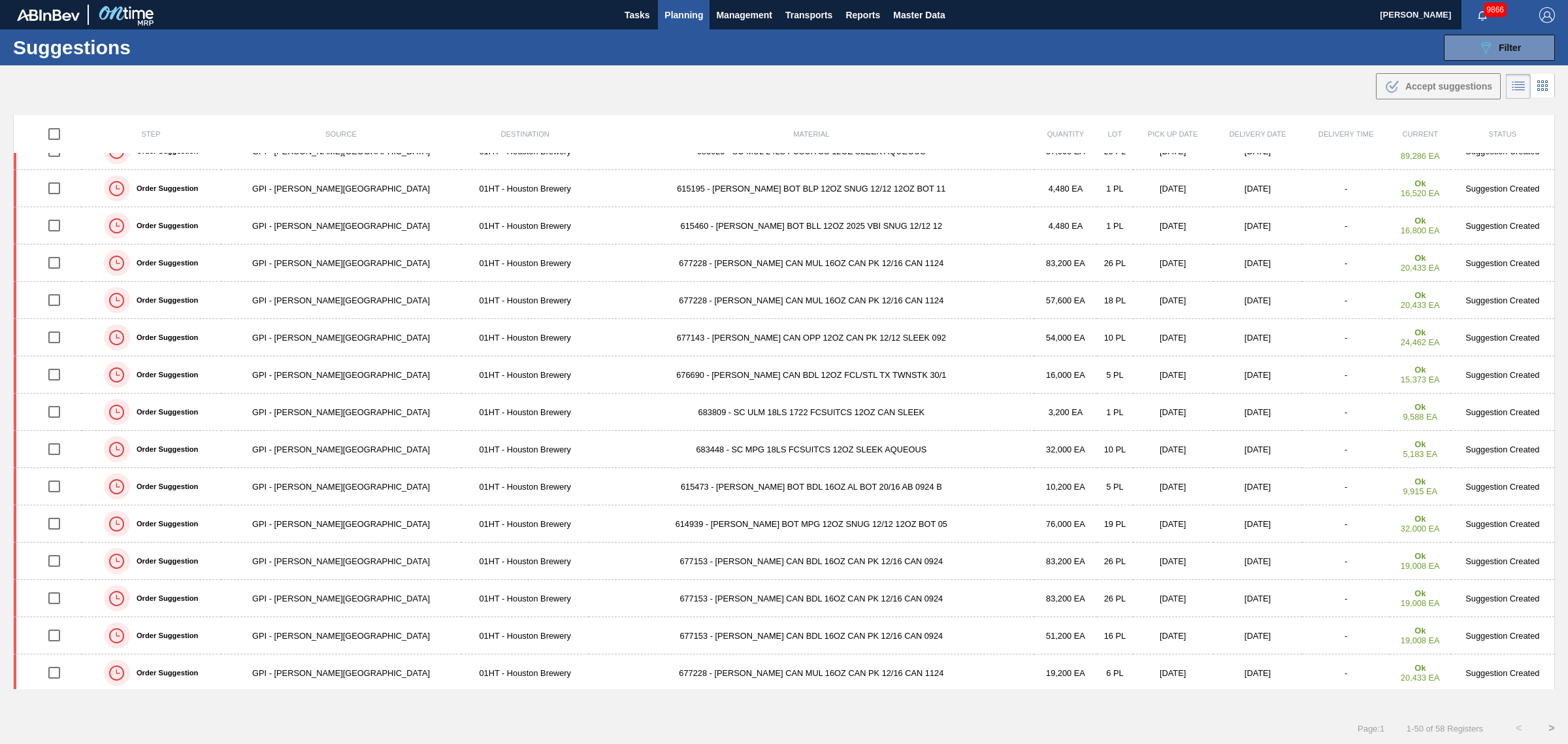
click at [693, 13] on span "Planning" at bounding box center [684, 15] width 38 height 16
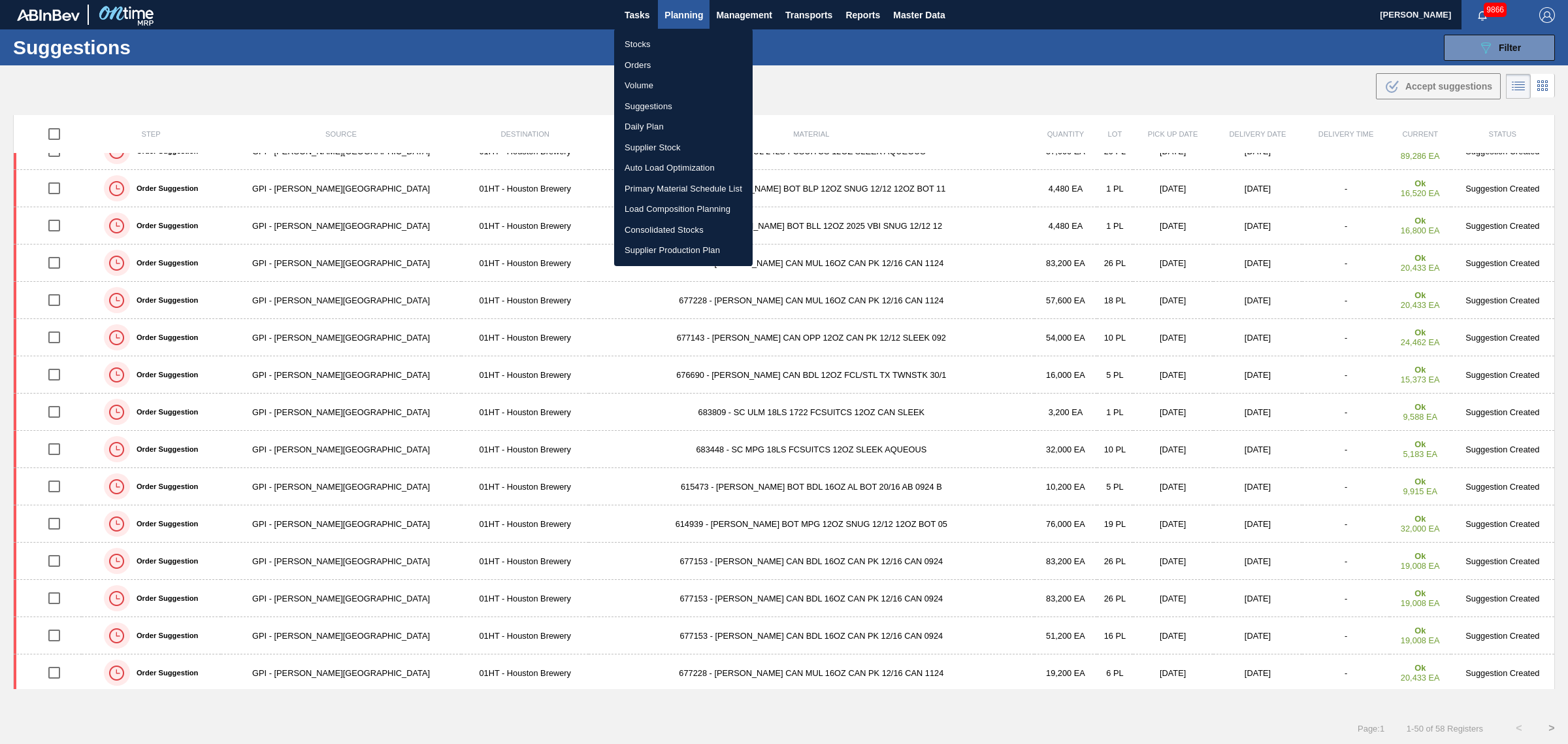
drag, startPoint x: 628, startPoint y: 44, endPoint x: 685, endPoint y: 49, distance: 57.2
click at [626, 44] on li "Stocks" at bounding box center [684, 44] width 139 height 21
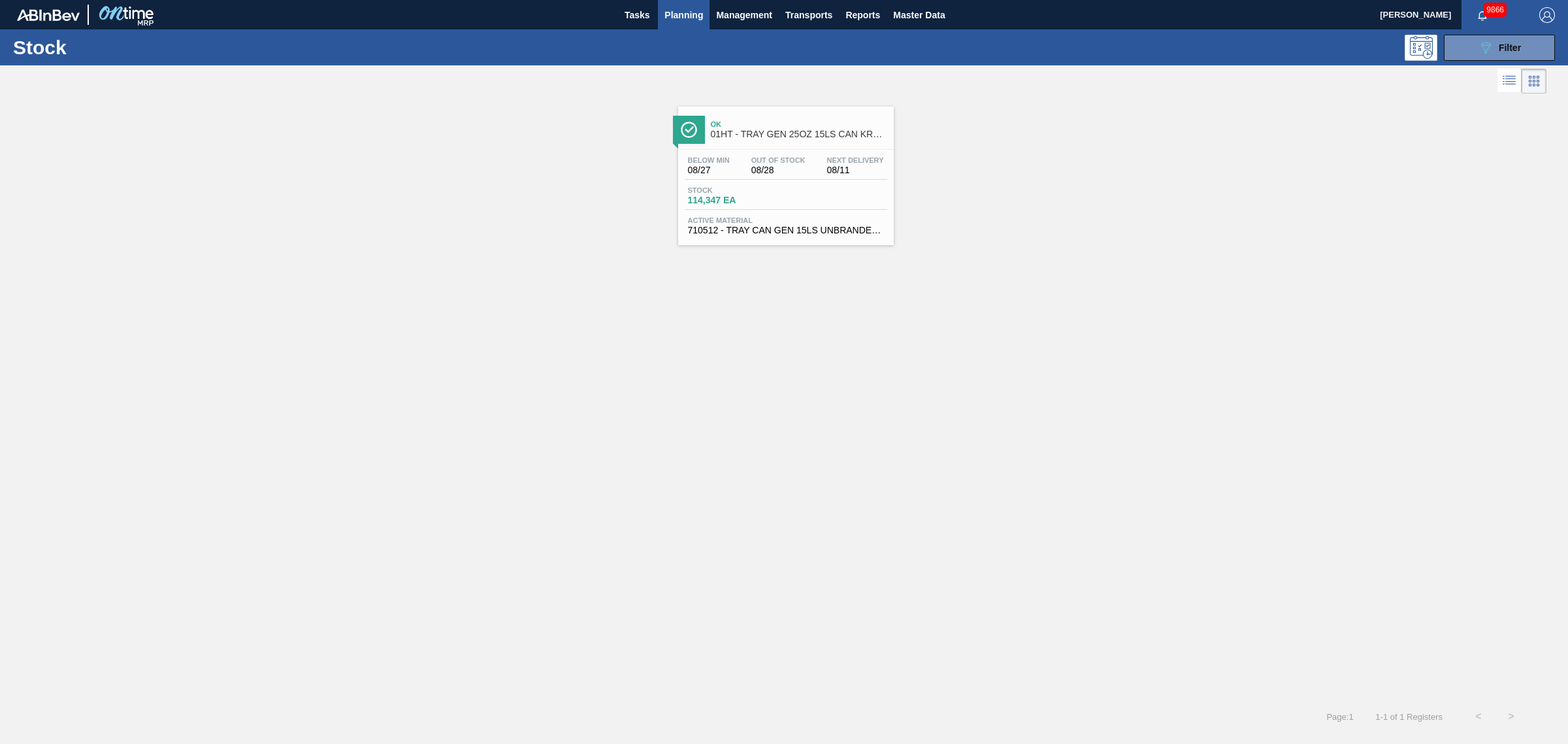
click at [1474, 33] on div "Stock 089F7B8B-B2A5-4AFE-B5C0-19BA573D28AC Filter" at bounding box center [784, 47] width 1568 height 36
click at [1506, 47] on span "Filter" at bounding box center [1510, 48] width 23 height 10
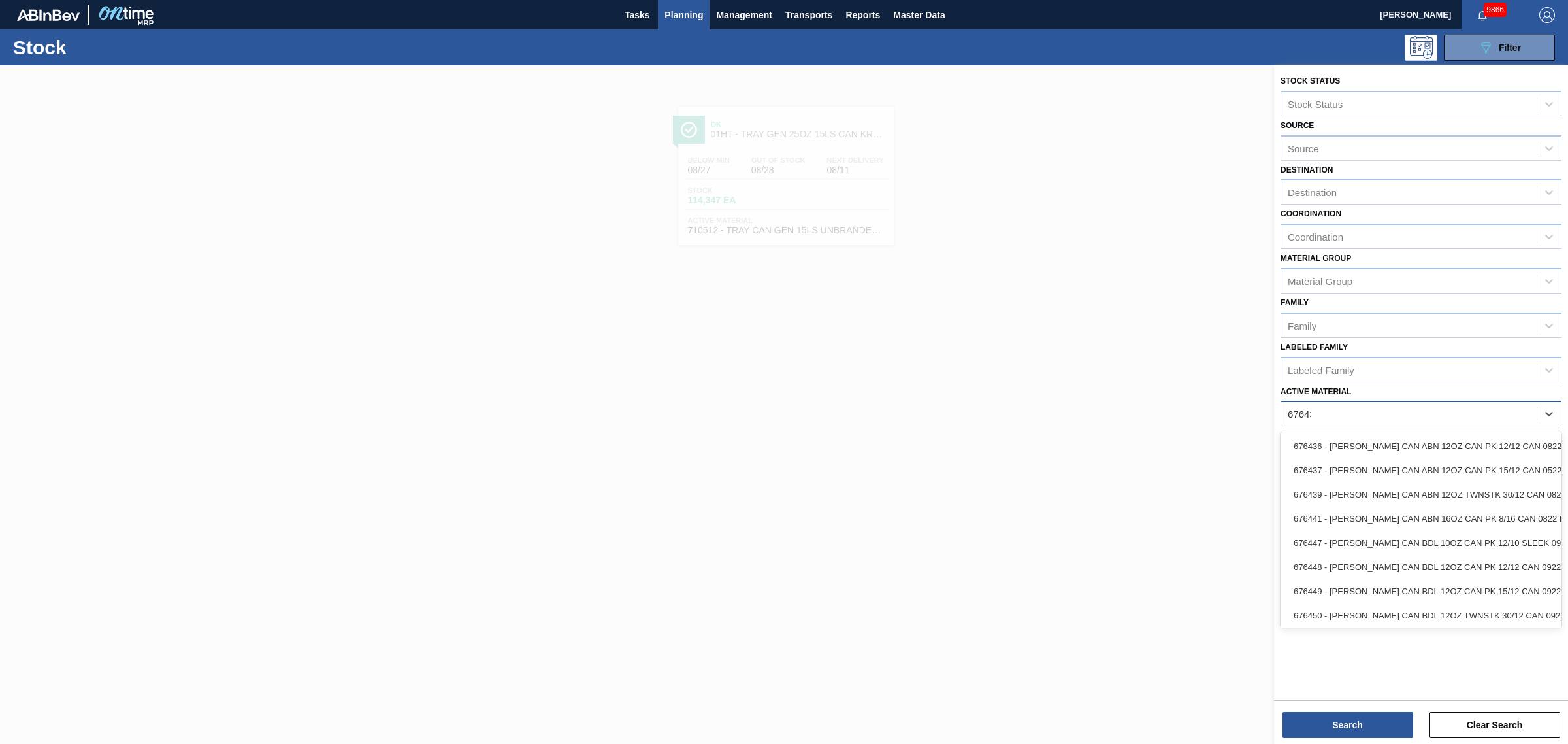
type Material "676439"
type Material "676837"
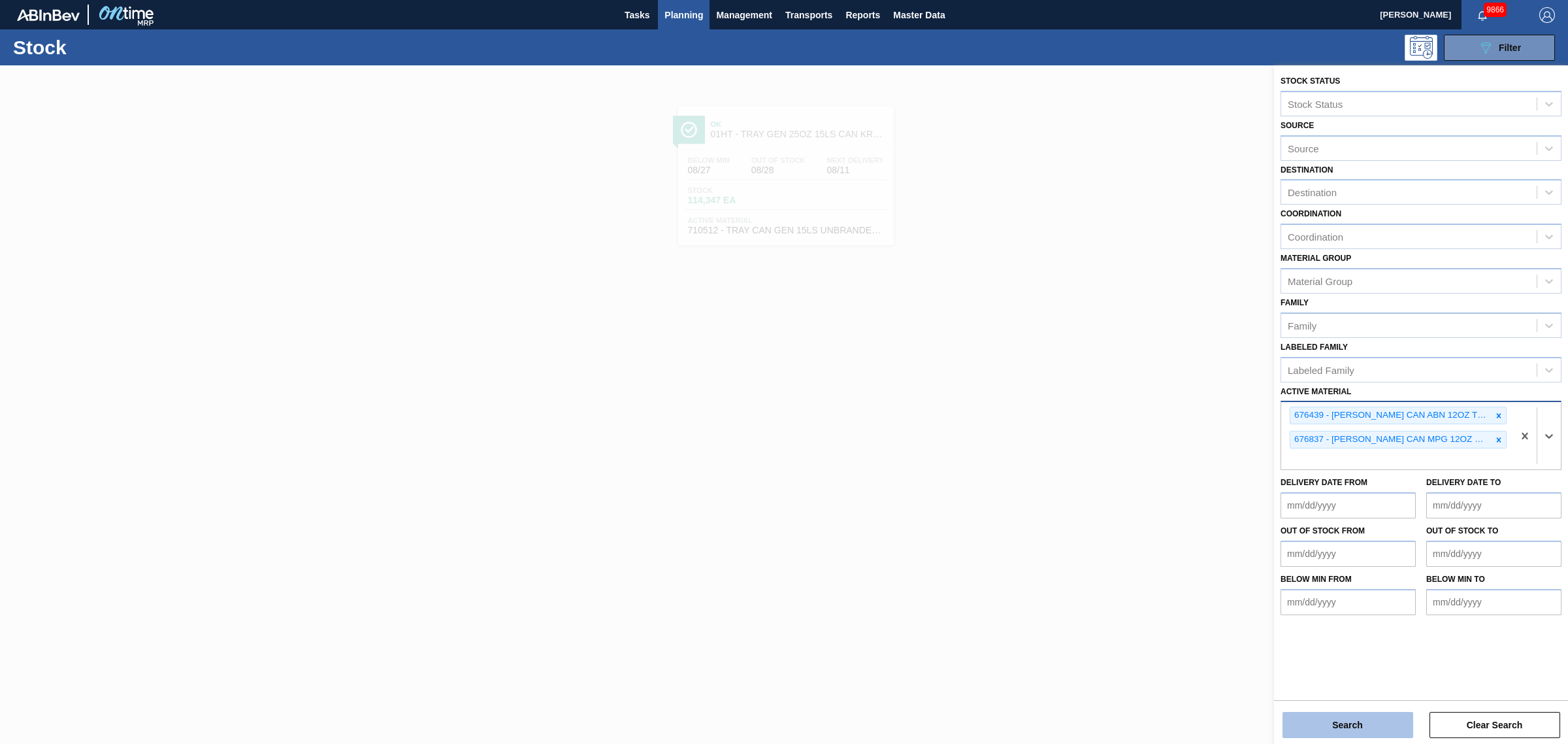
click at [1344, 724] on button "Search" at bounding box center [1348, 725] width 131 height 26
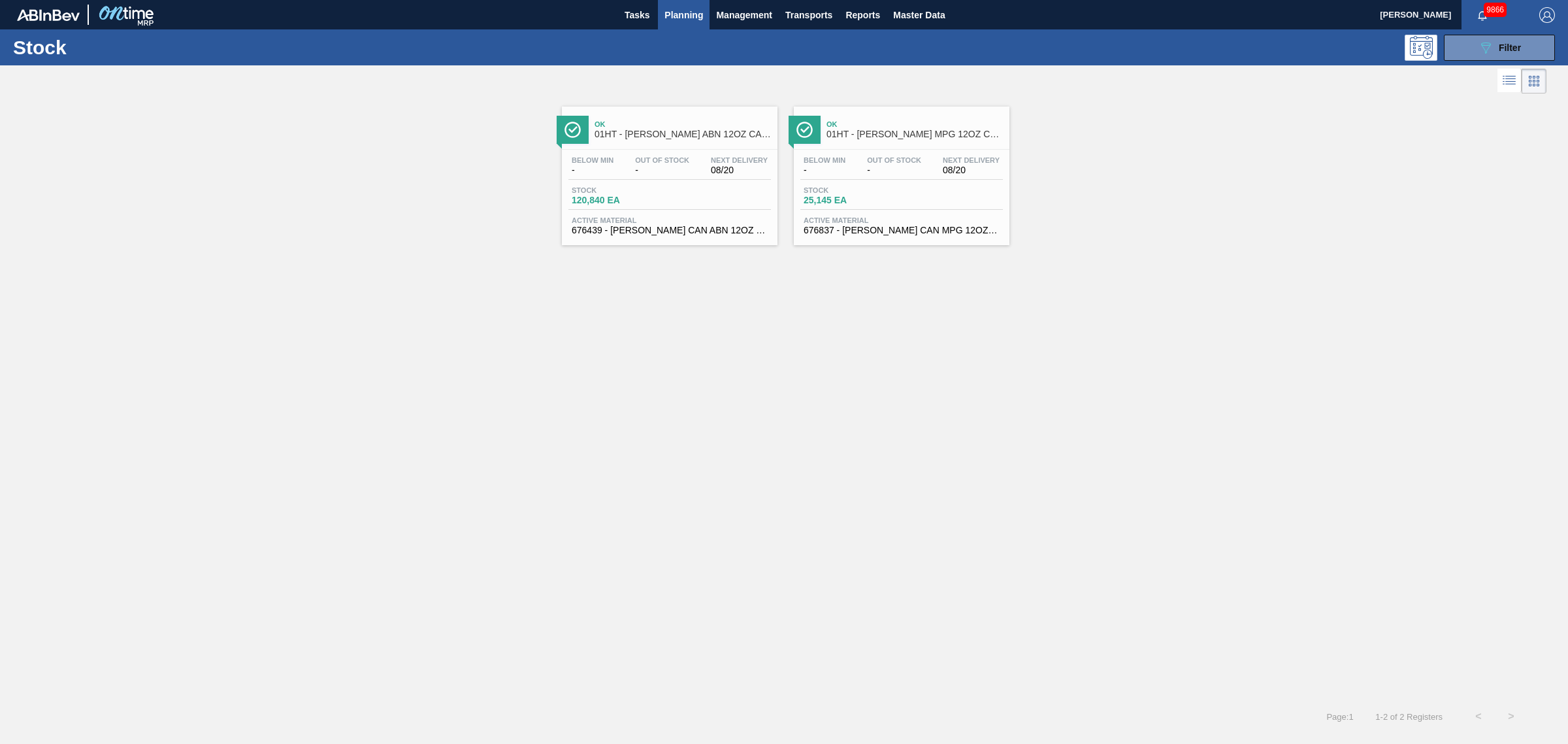
click at [665, 205] on div "Stock 120,840 EA" at bounding box center [617, 196] width 98 height 19
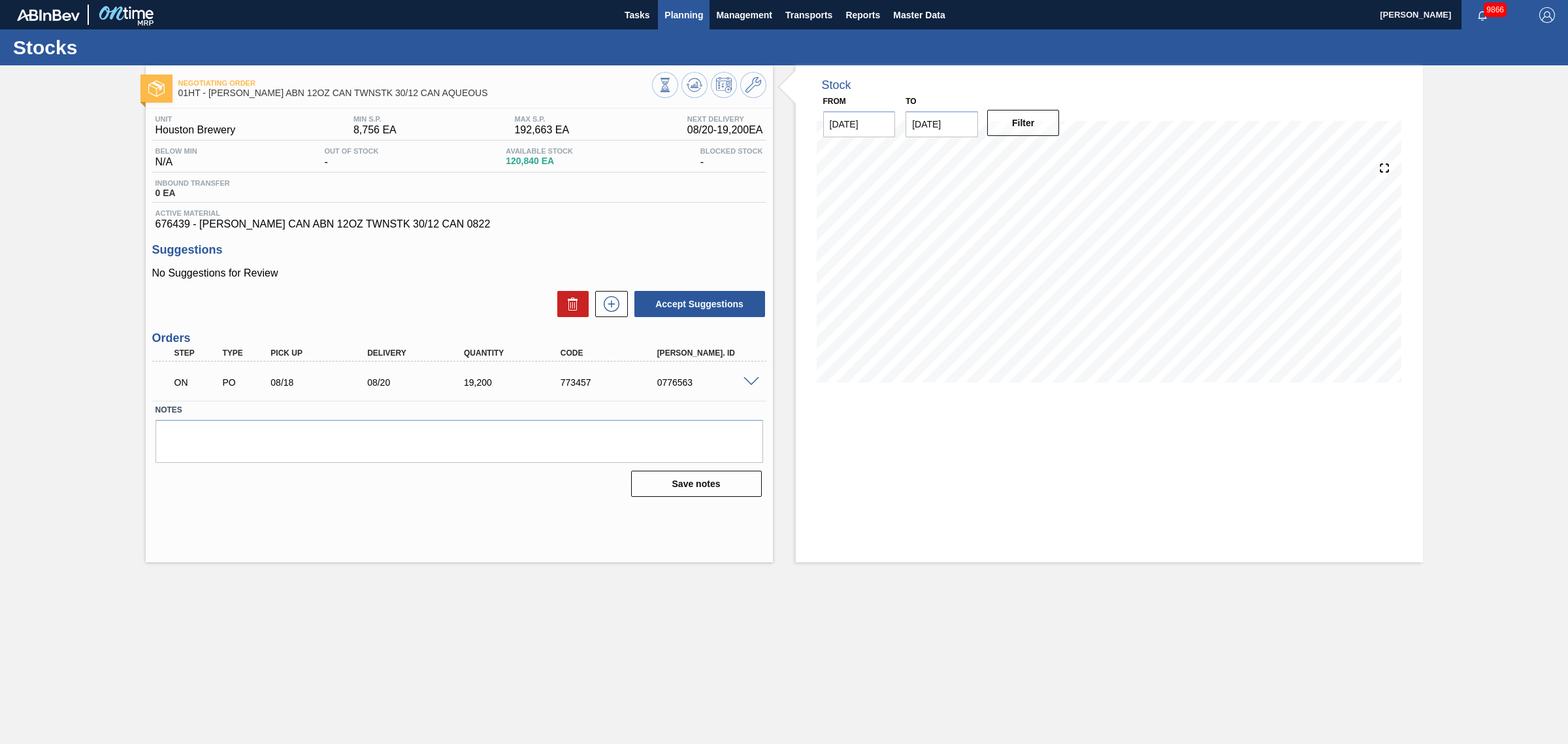
click at [691, 15] on span "Planning" at bounding box center [684, 15] width 38 height 16
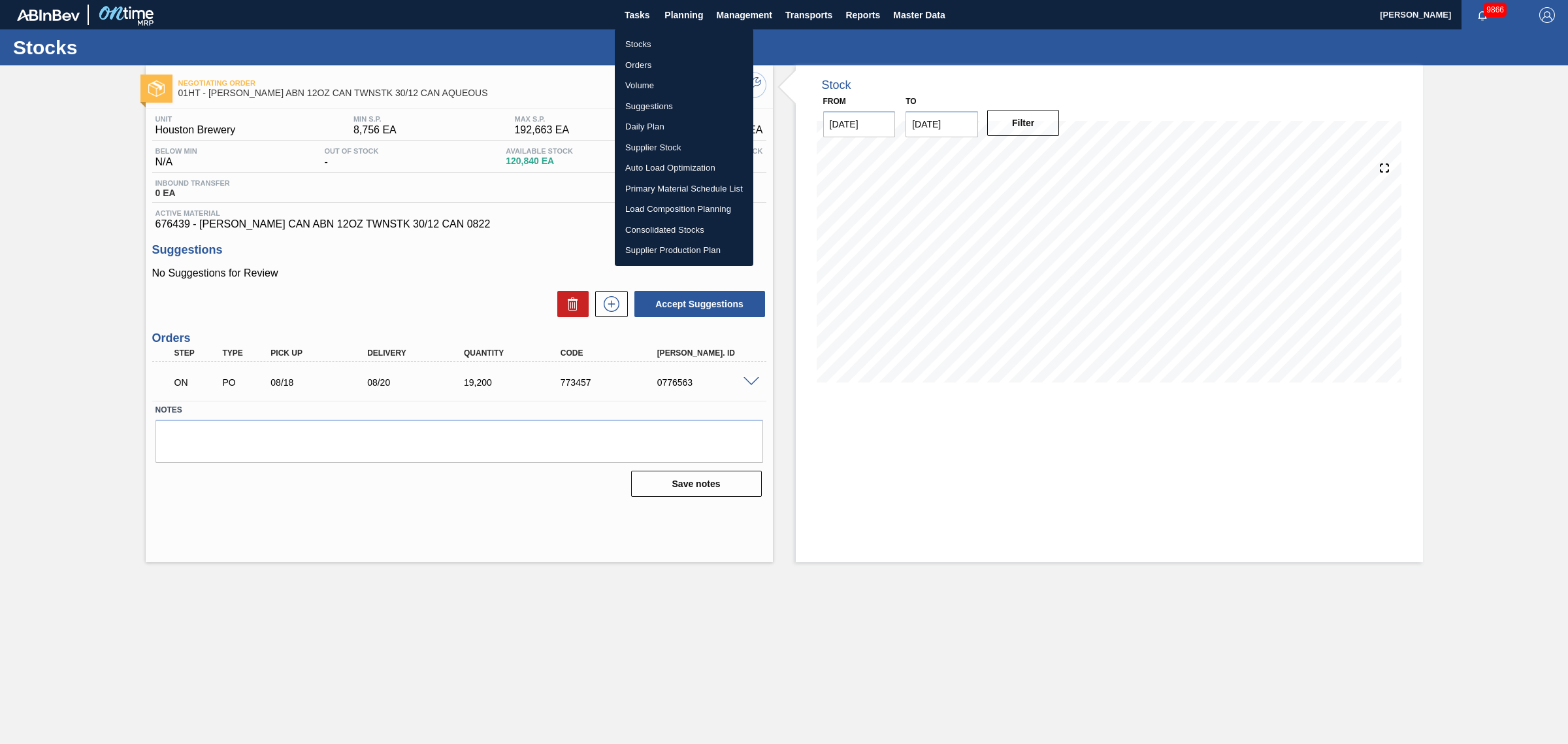
click at [637, 46] on li "Stocks" at bounding box center [684, 44] width 139 height 21
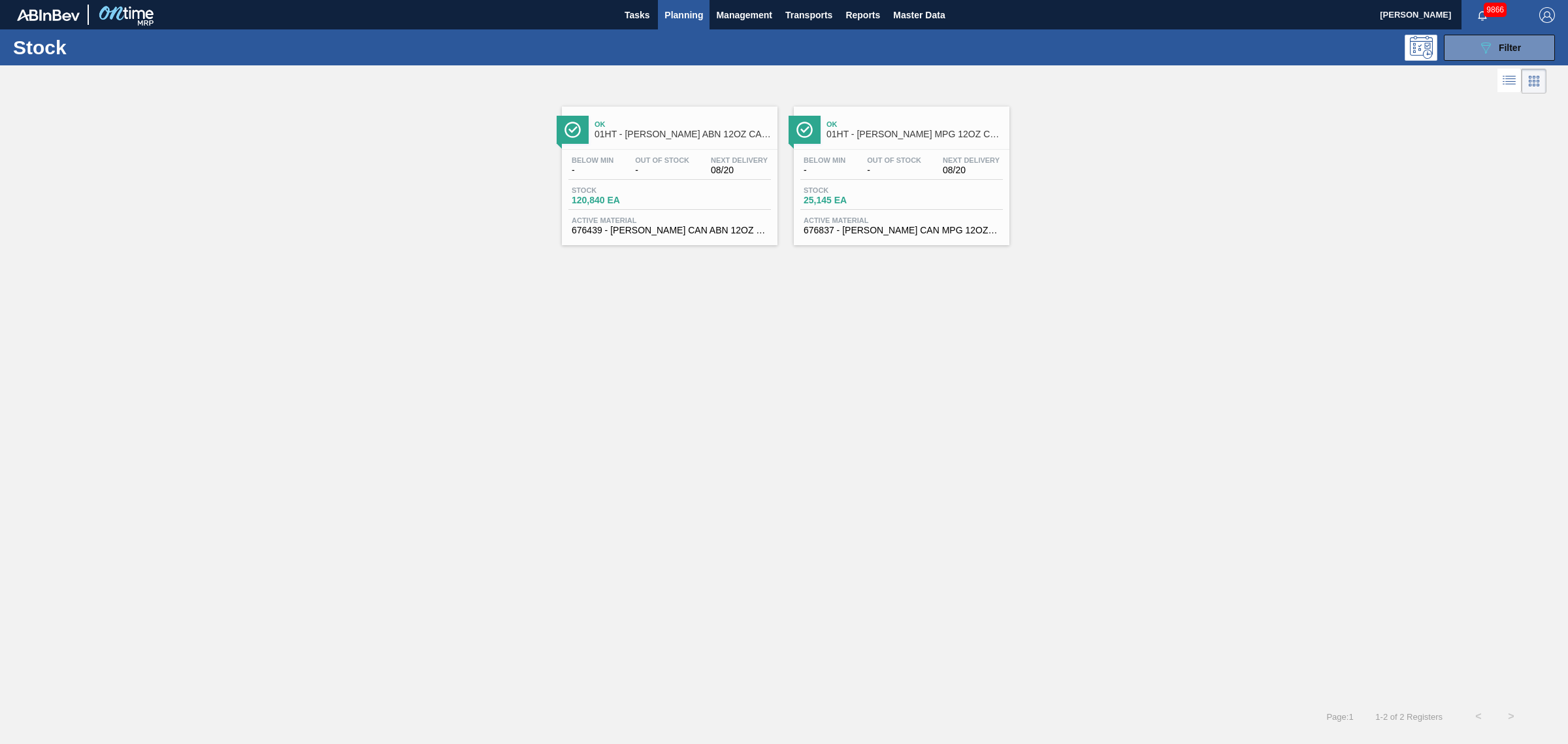
click at [842, 174] on span "-" at bounding box center [824, 170] width 42 height 10
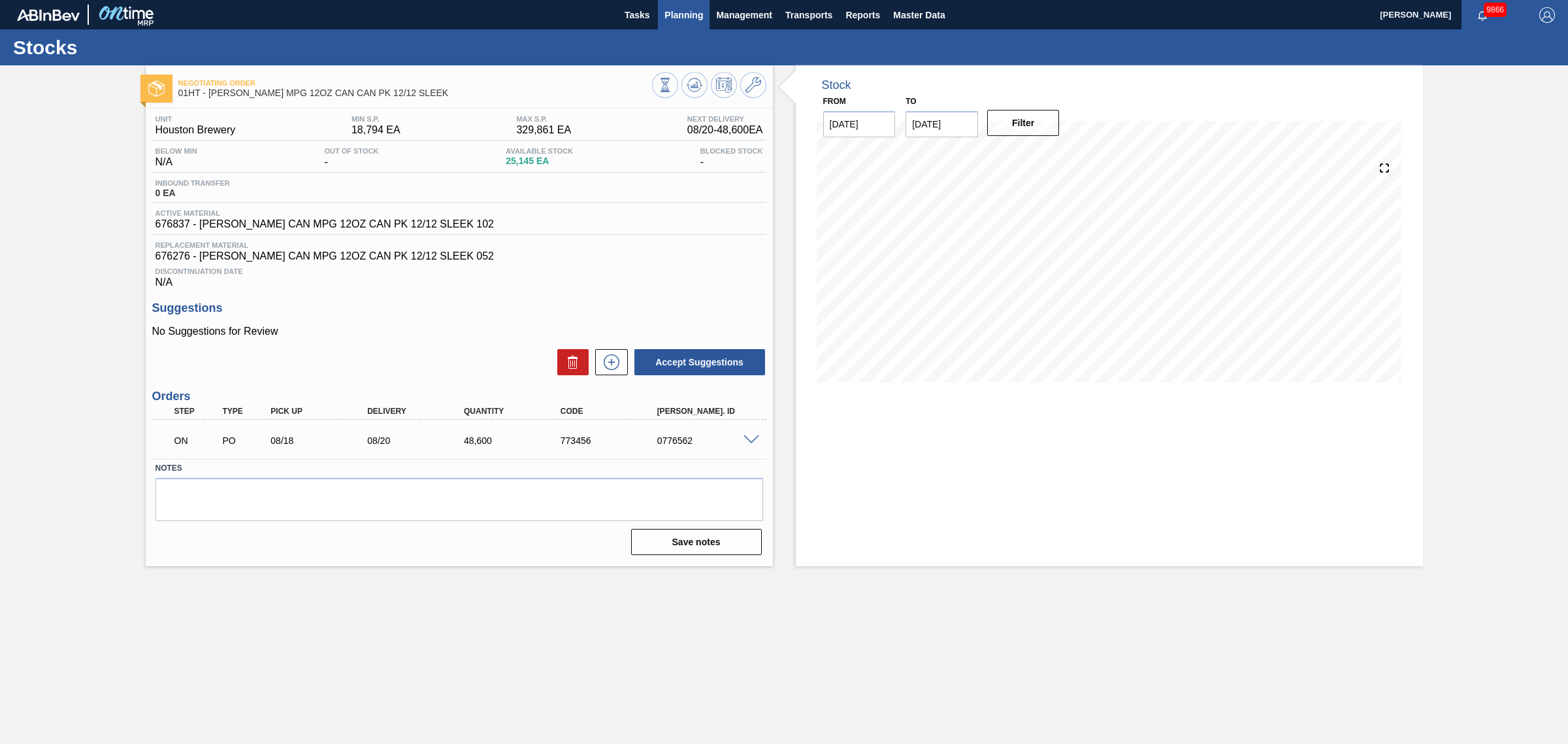
click at [692, 11] on span "Planning" at bounding box center [684, 15] width 38 height 16
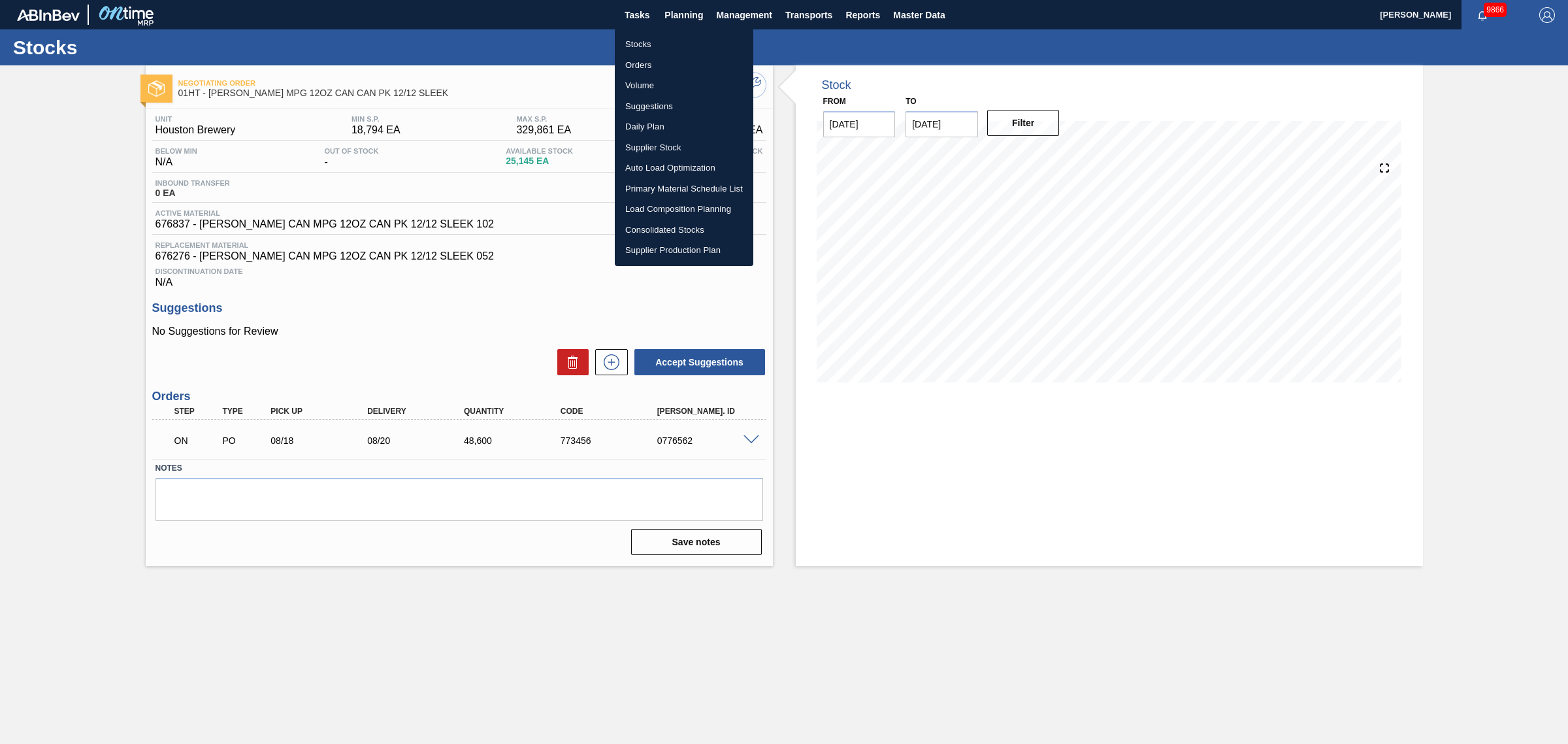
click at [654, 102] on li "Suggestions" at bounding box center [684, 107] width 139 height 21
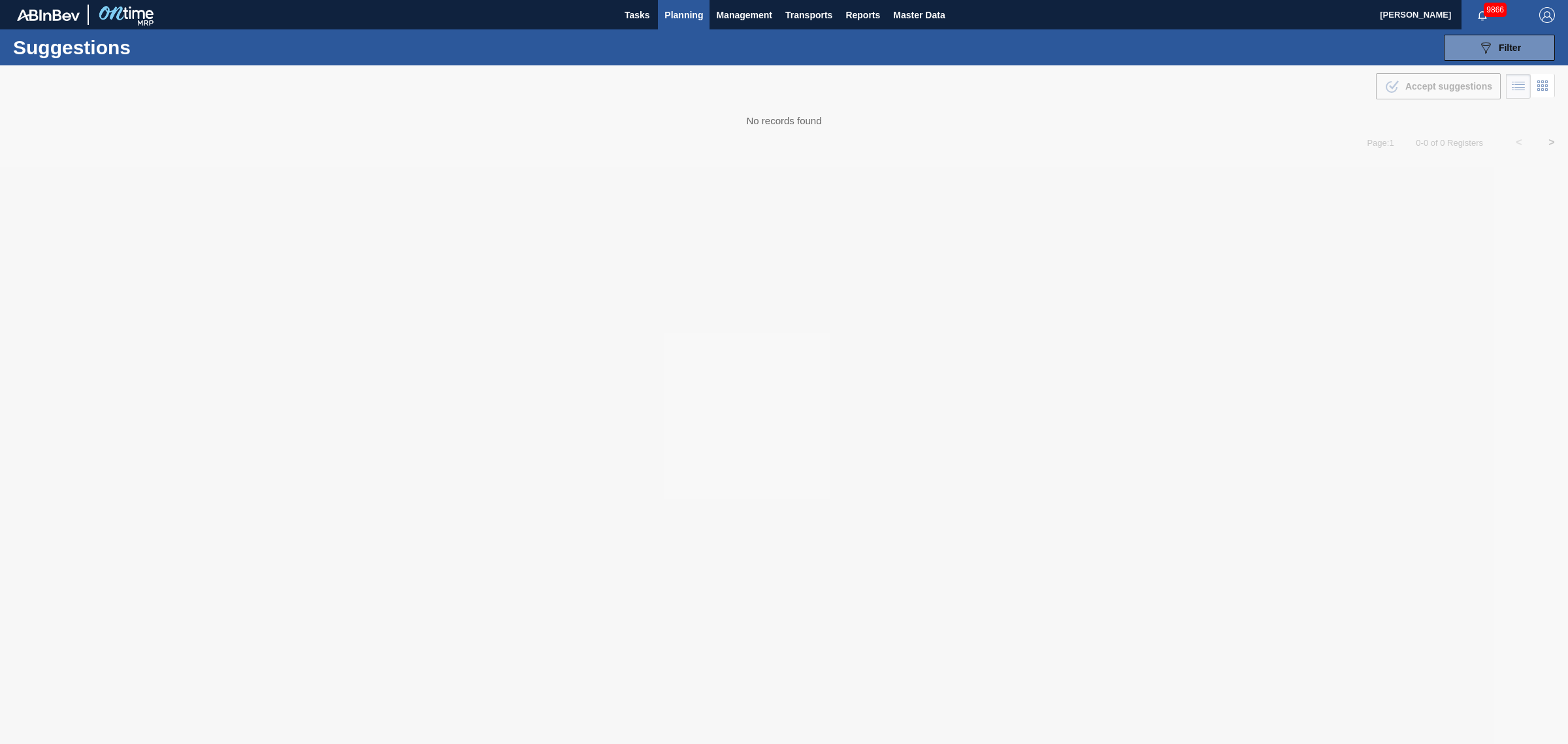
type from "[DATE]"
type to "[DATE]"
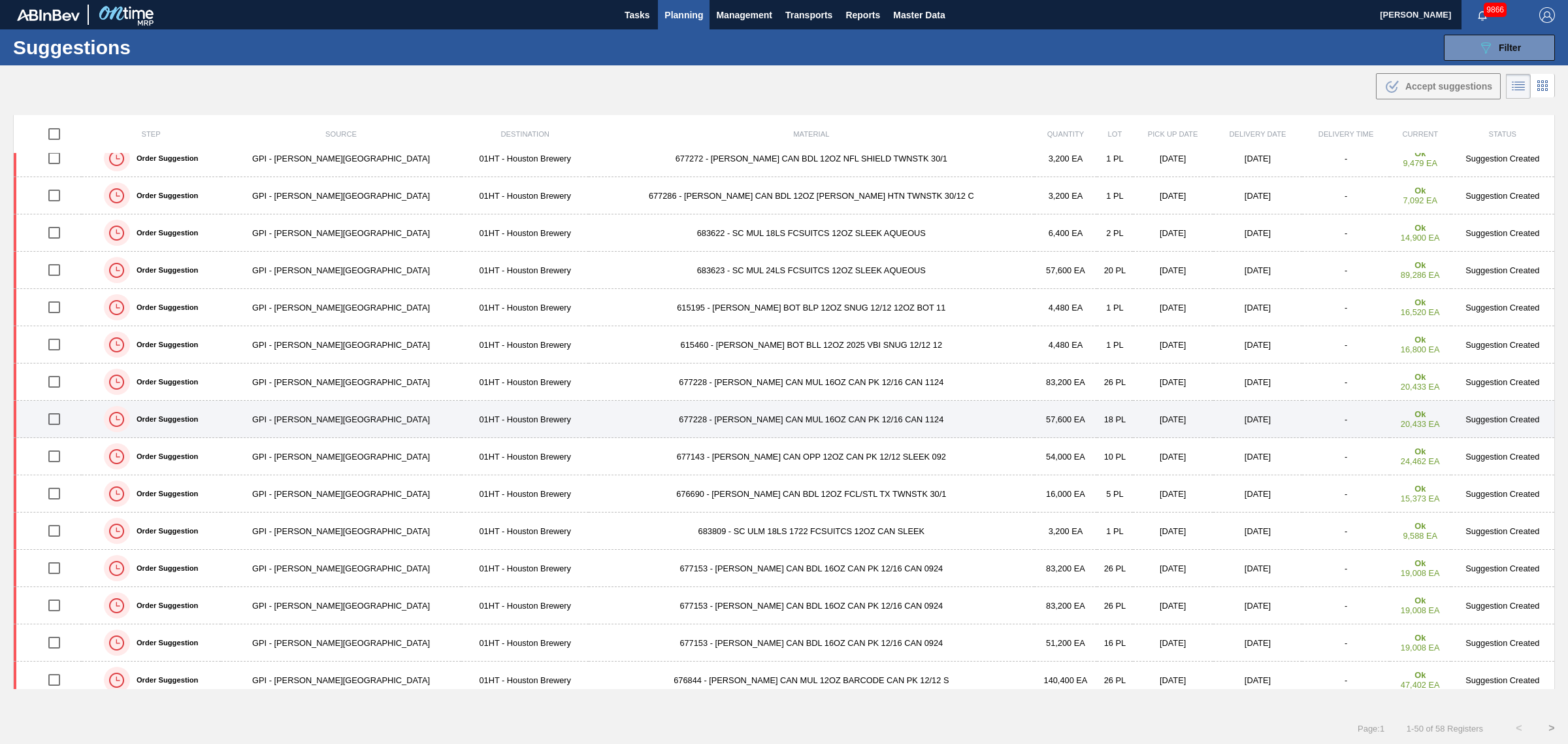
scroll to position [245, 0]
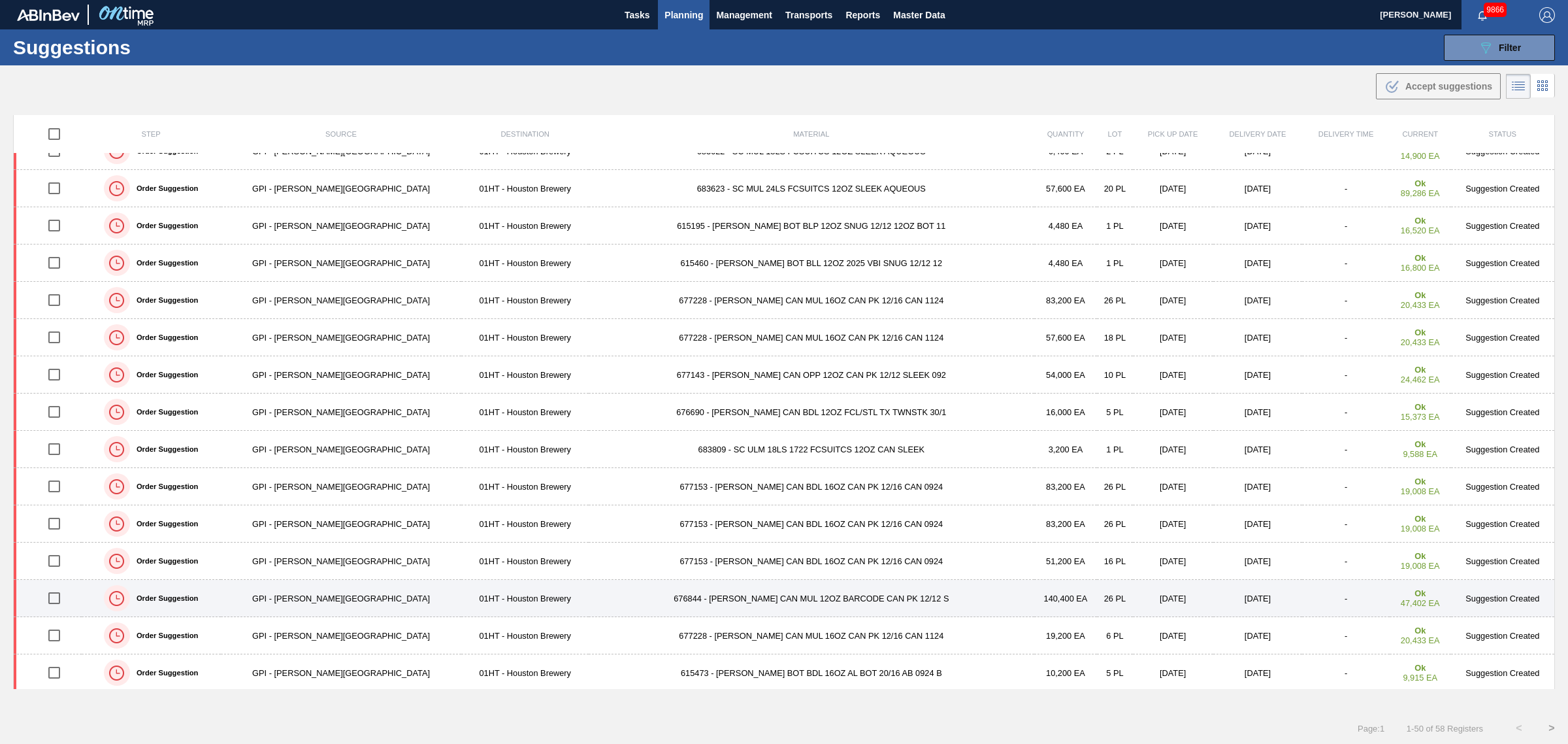
click at [64, 601] on input "checkbox" at bounding box center [55, 598] width 28 height 28
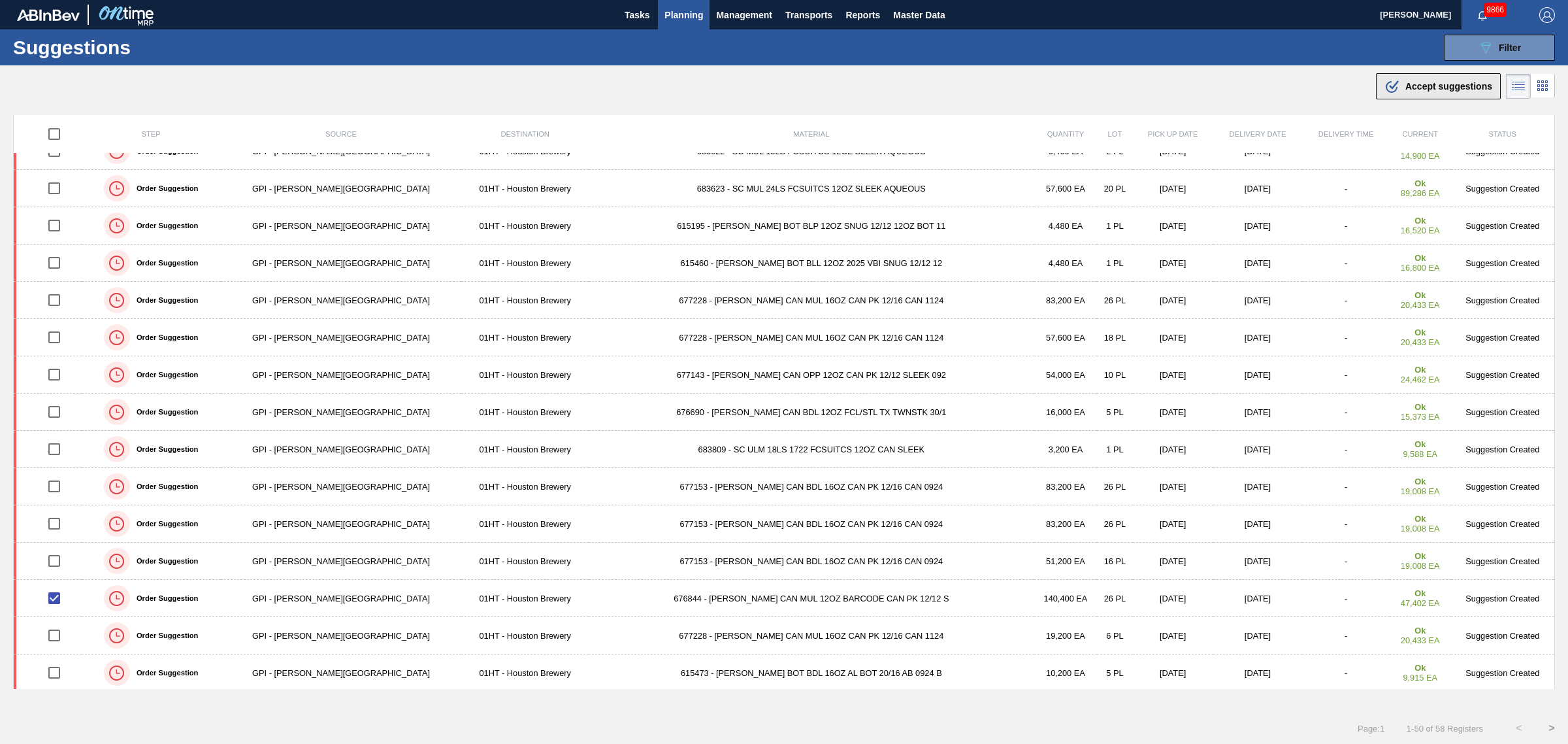
click at [1448, 88] on span "Accept suggestions" at bounding box center [1448, 86] width 87 height 10
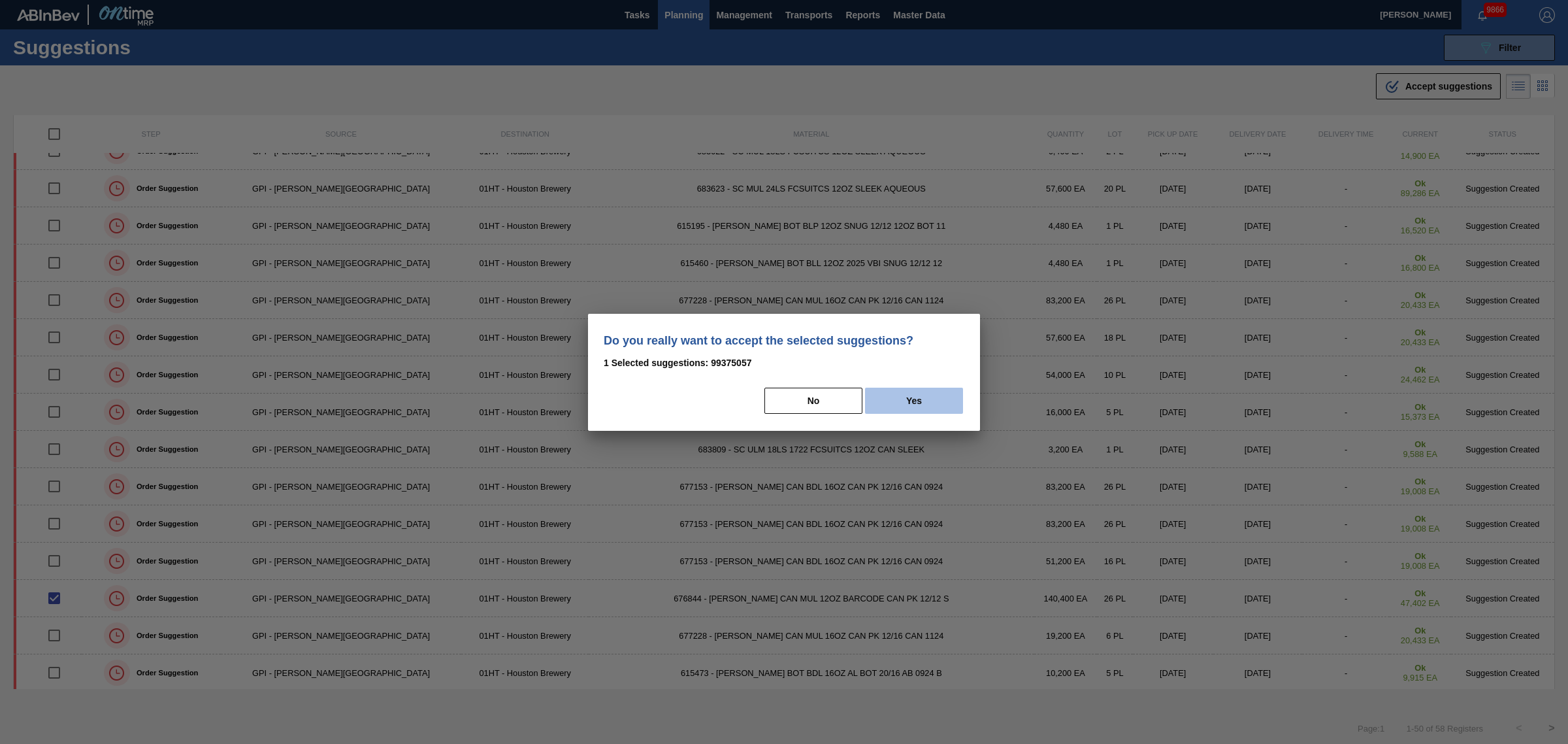
click at [902, 408] on button "Yes" at bounding box center [914, 401] width 98 height 26
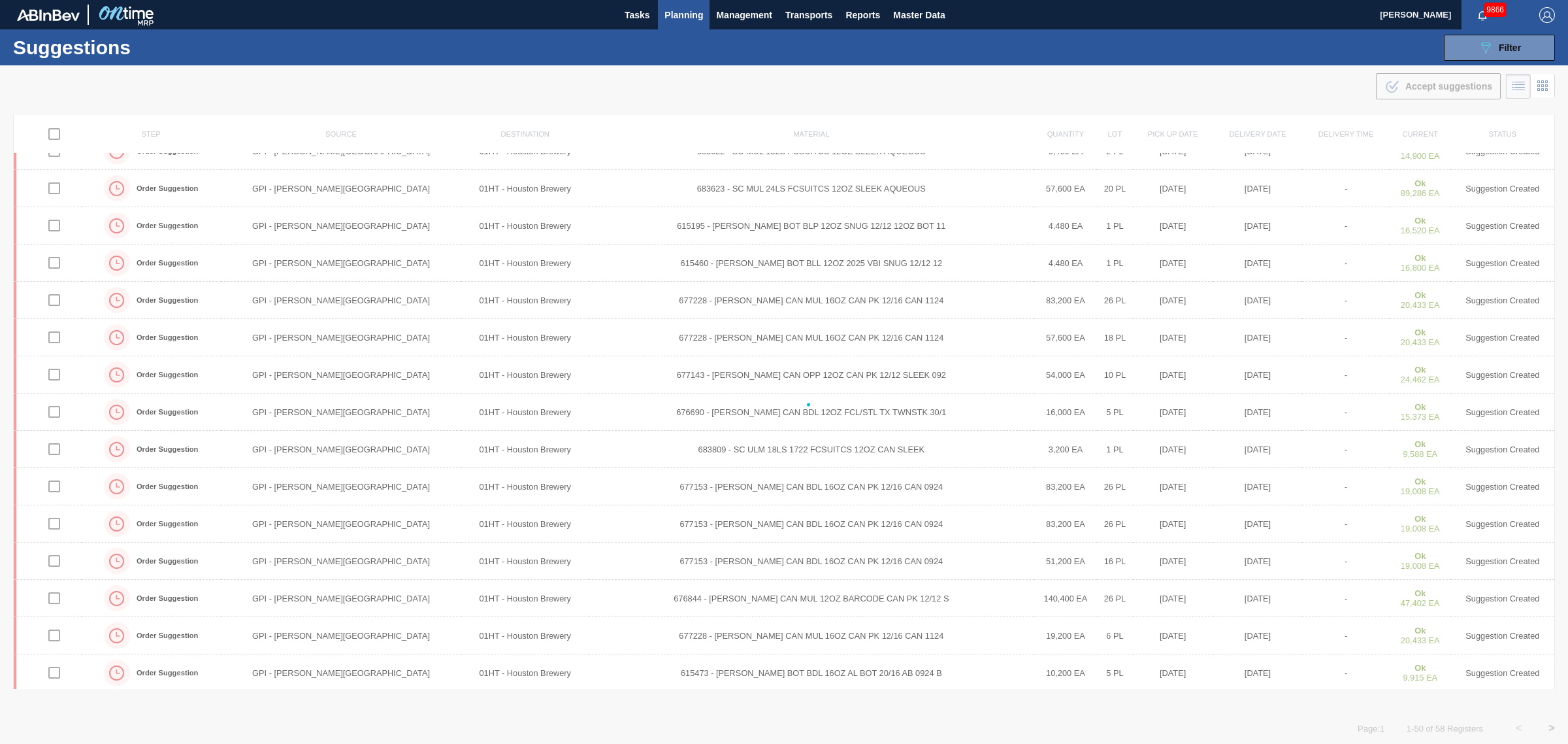
checkbox input "false"
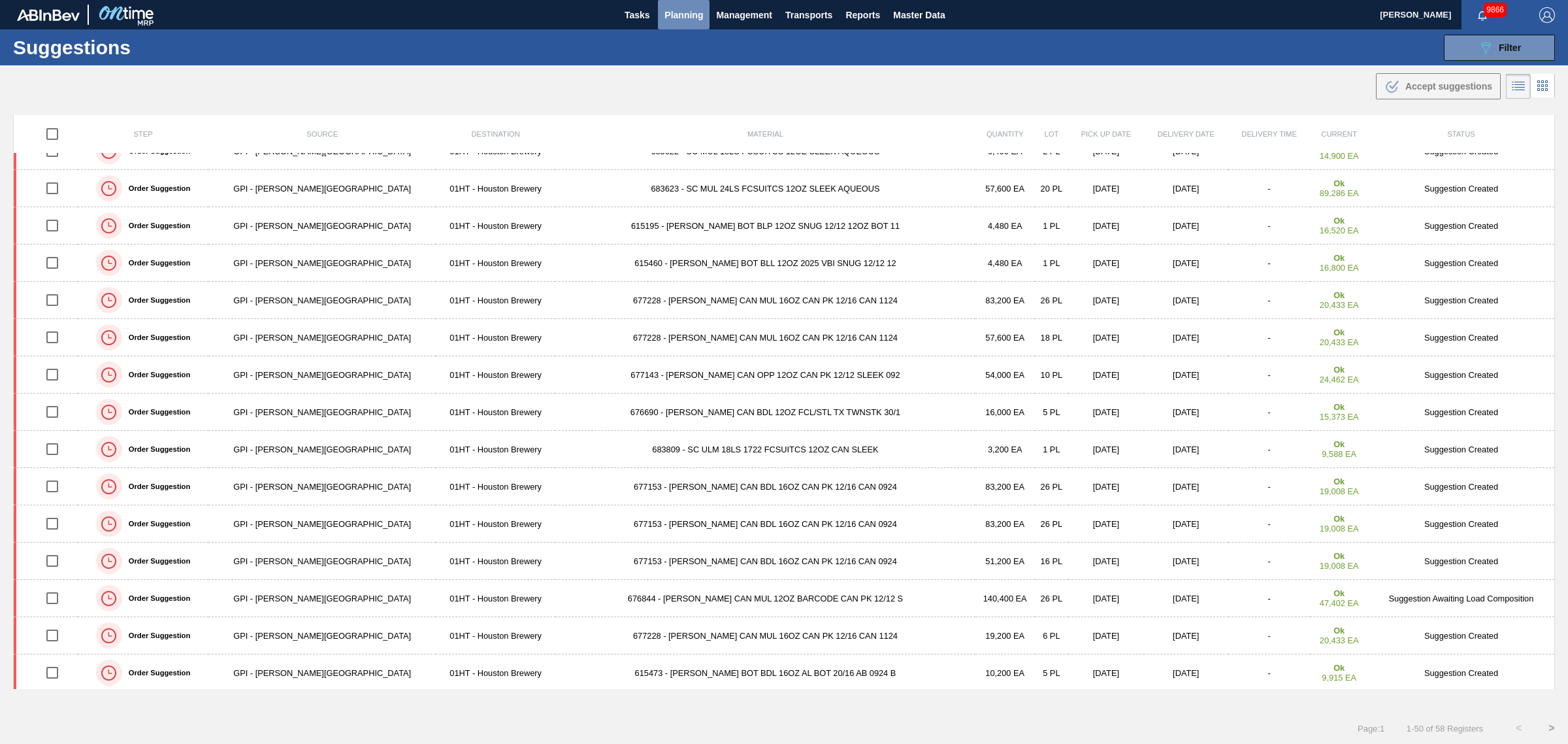
click at [667, 10] on span "Planning" at bounding box center [684, 15] width 38 height 16
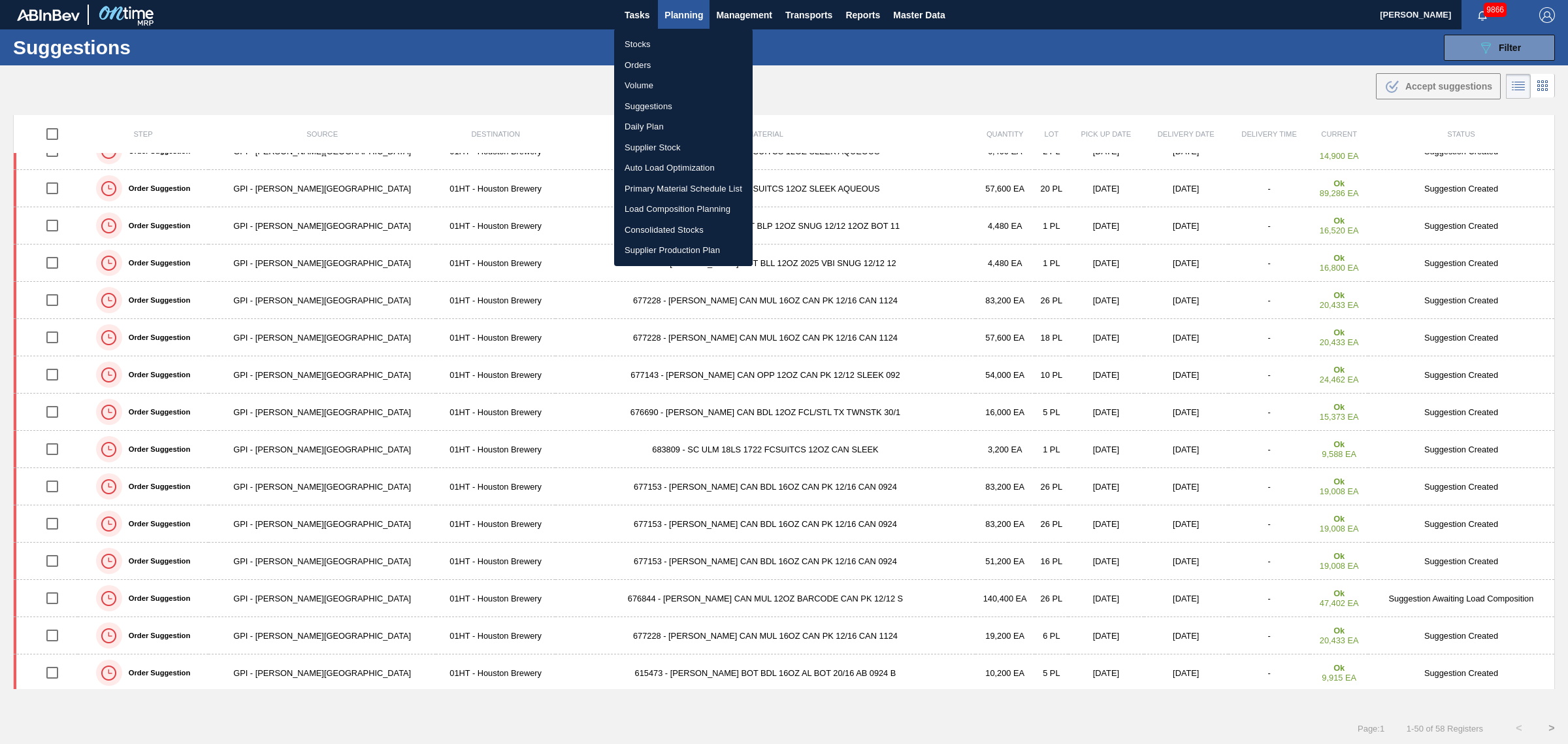
click at [661, 207] on li "Load Composition Planning" at bounding box center [684, 209] width 139 height 21
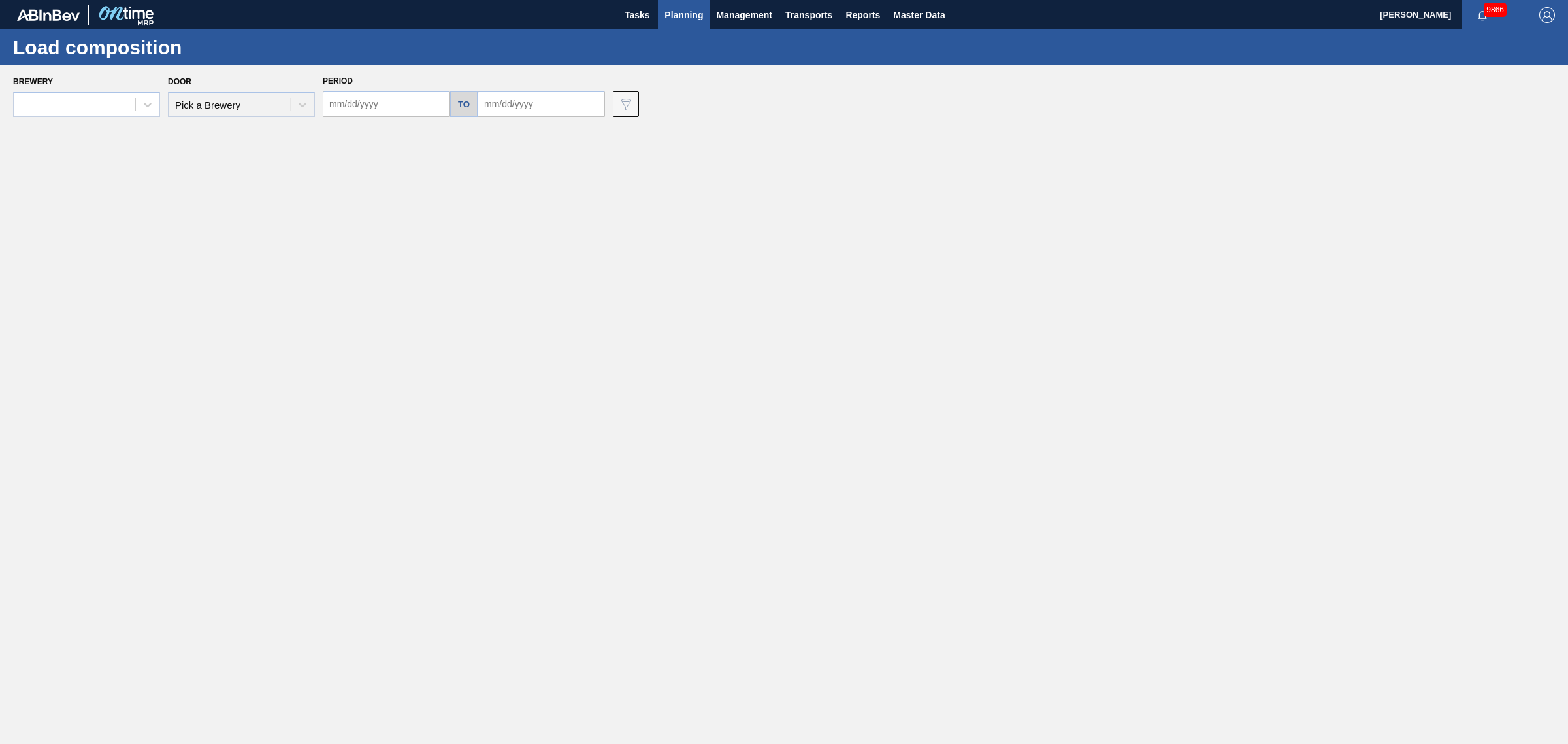
type input "[DATE]"
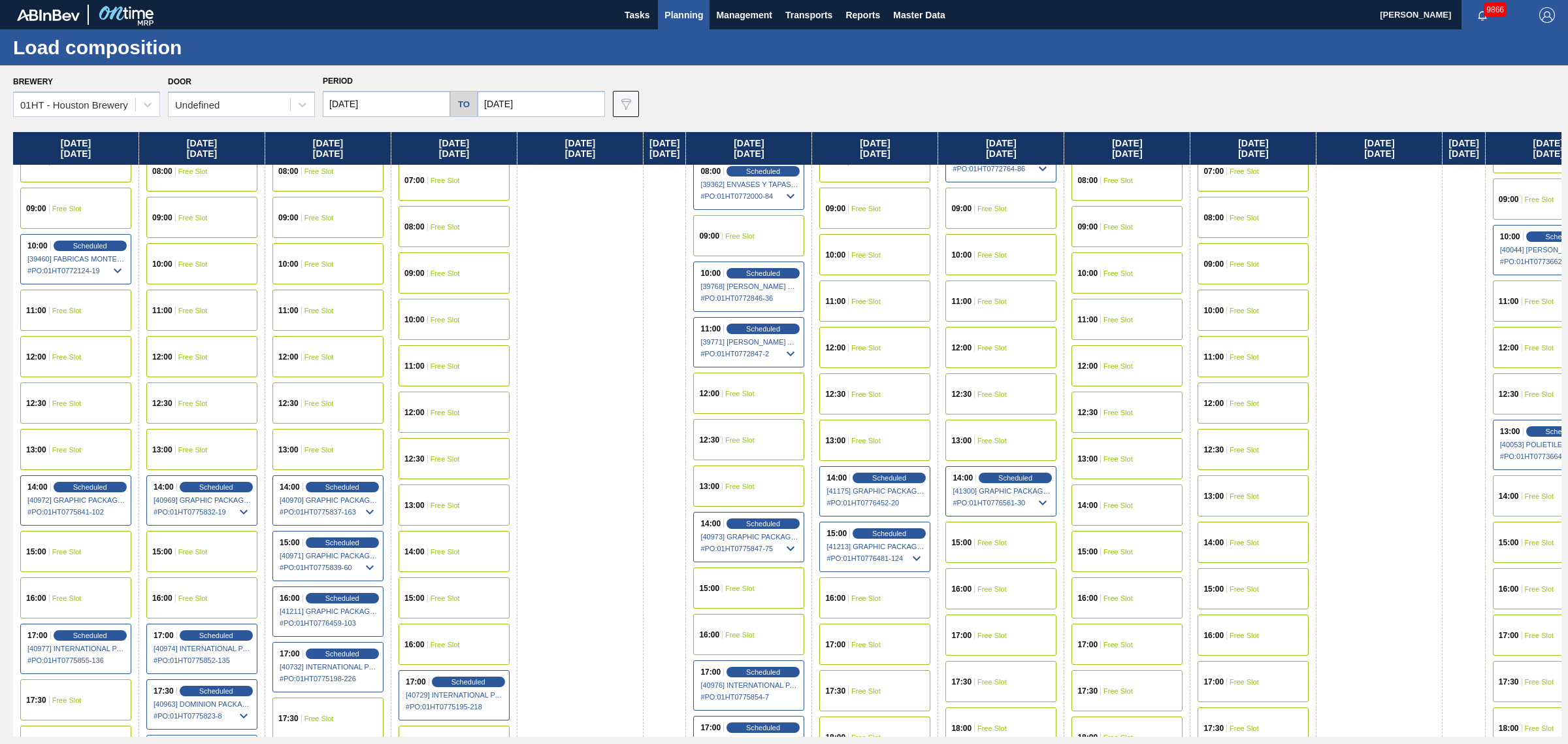
scroll to position [408, 0]
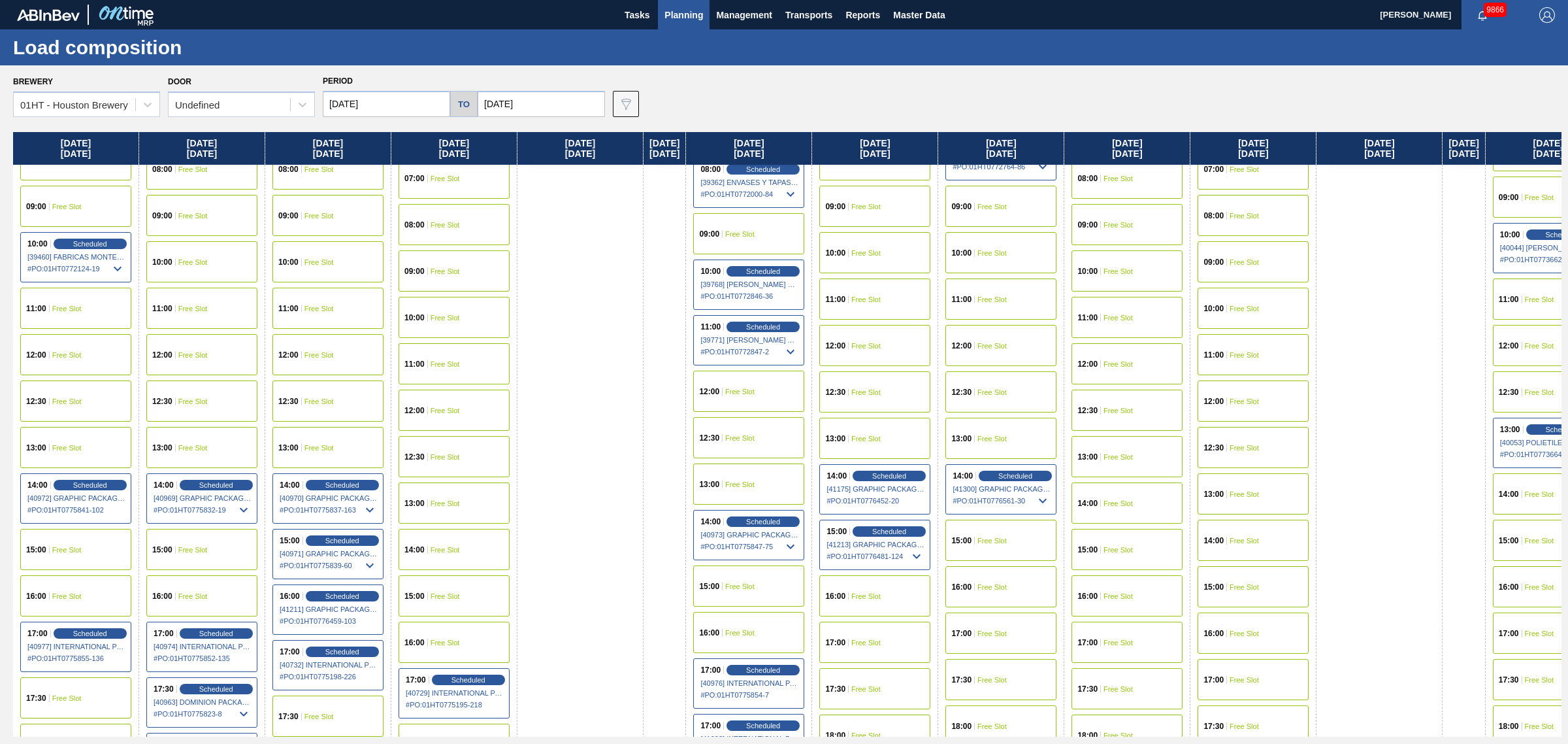
click at [1122, 500] on span "Free Slot" at bounding box center [1118, 503] width 29 height 8
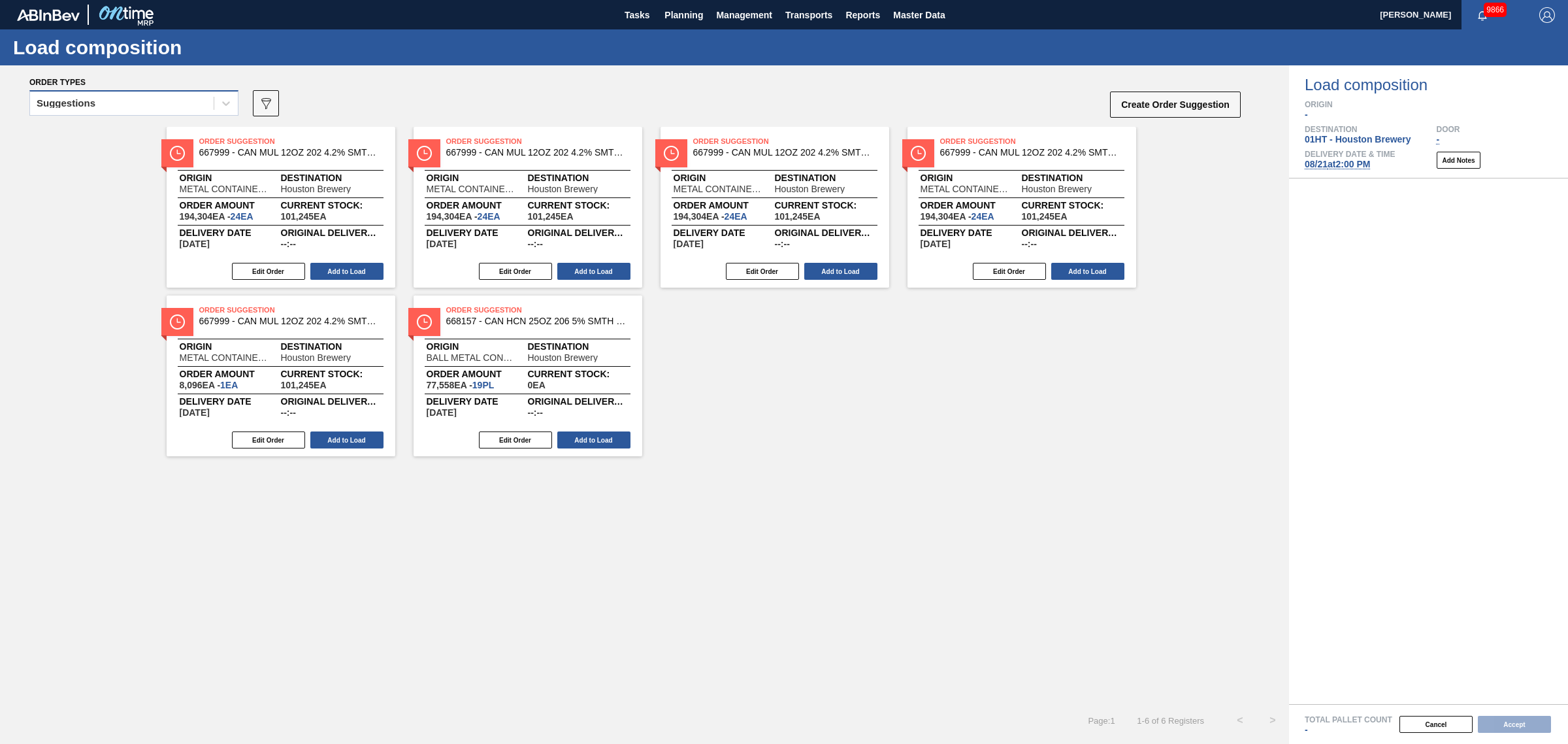
click at [209, 99] on div "Suggestions" at bounding box center [122, 104] width 184 height 19
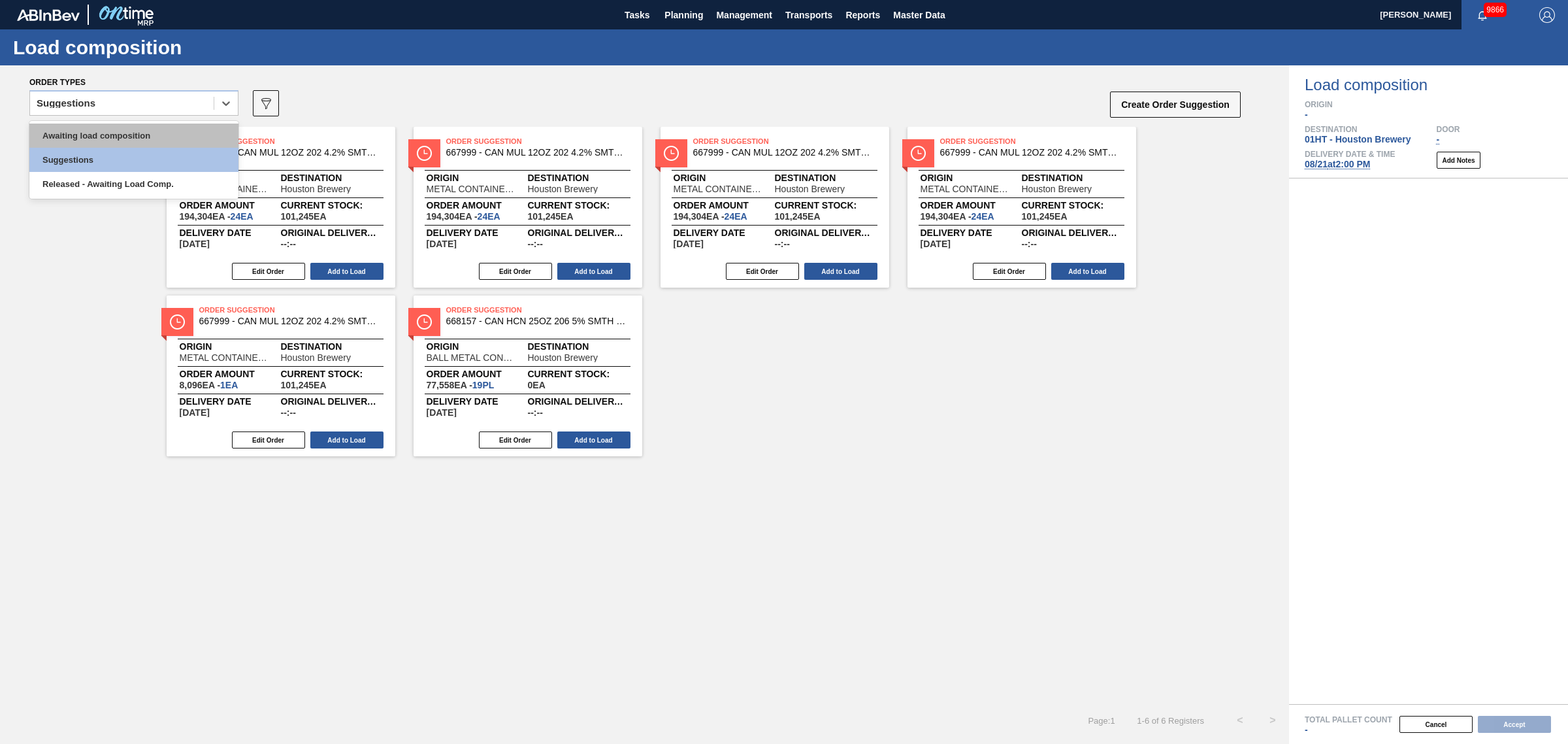
click at [192, 133] on div "Awaiting load composition" at bounding box center [133, 135] width 209 height 24
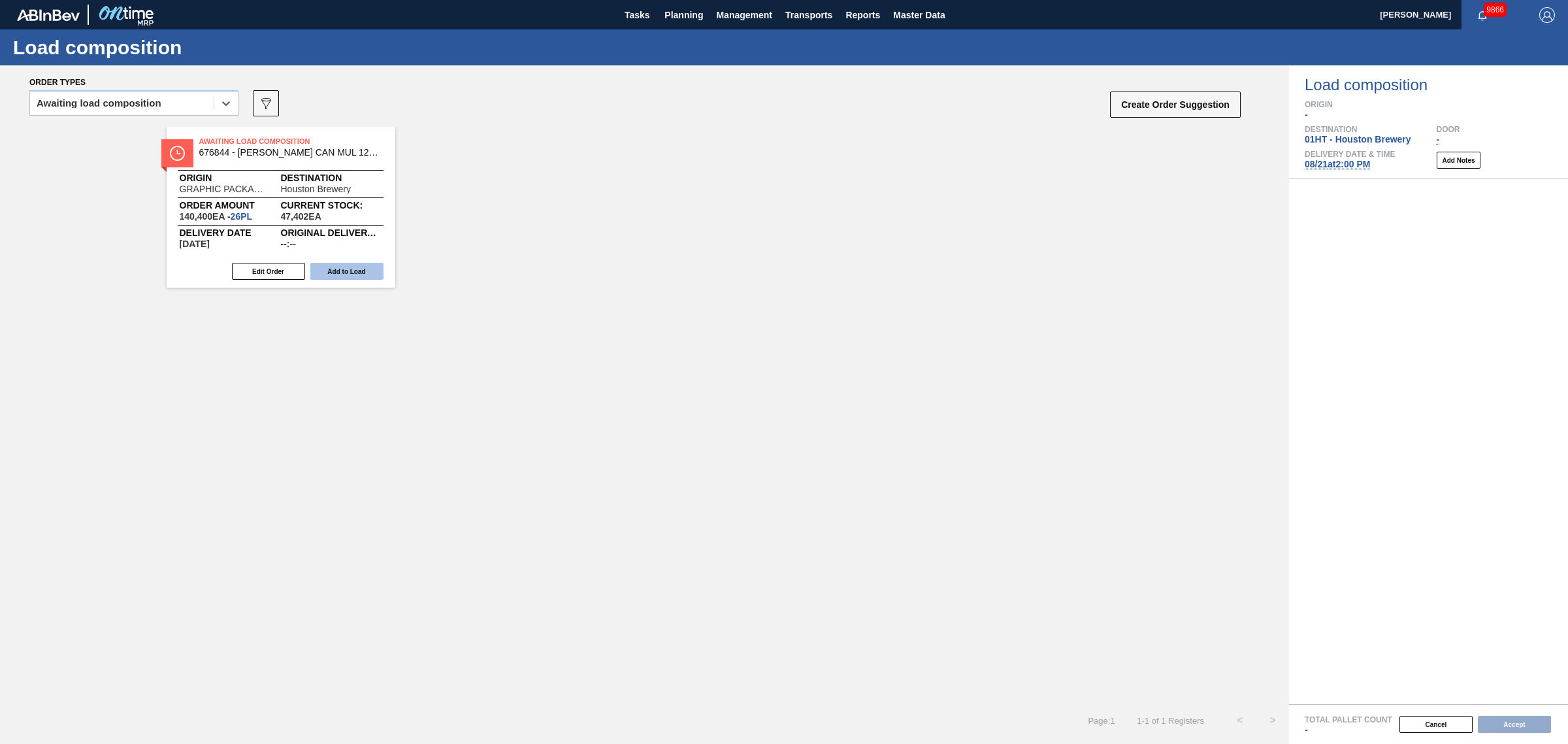
drag, startPoint x: 340, startPoint y: 272, endPoint x: 348, endPoint y: 272, distance: 8.0
click at [348, 272] on button "Add to Load" at bounding box center [347, 271] width 73 height 17
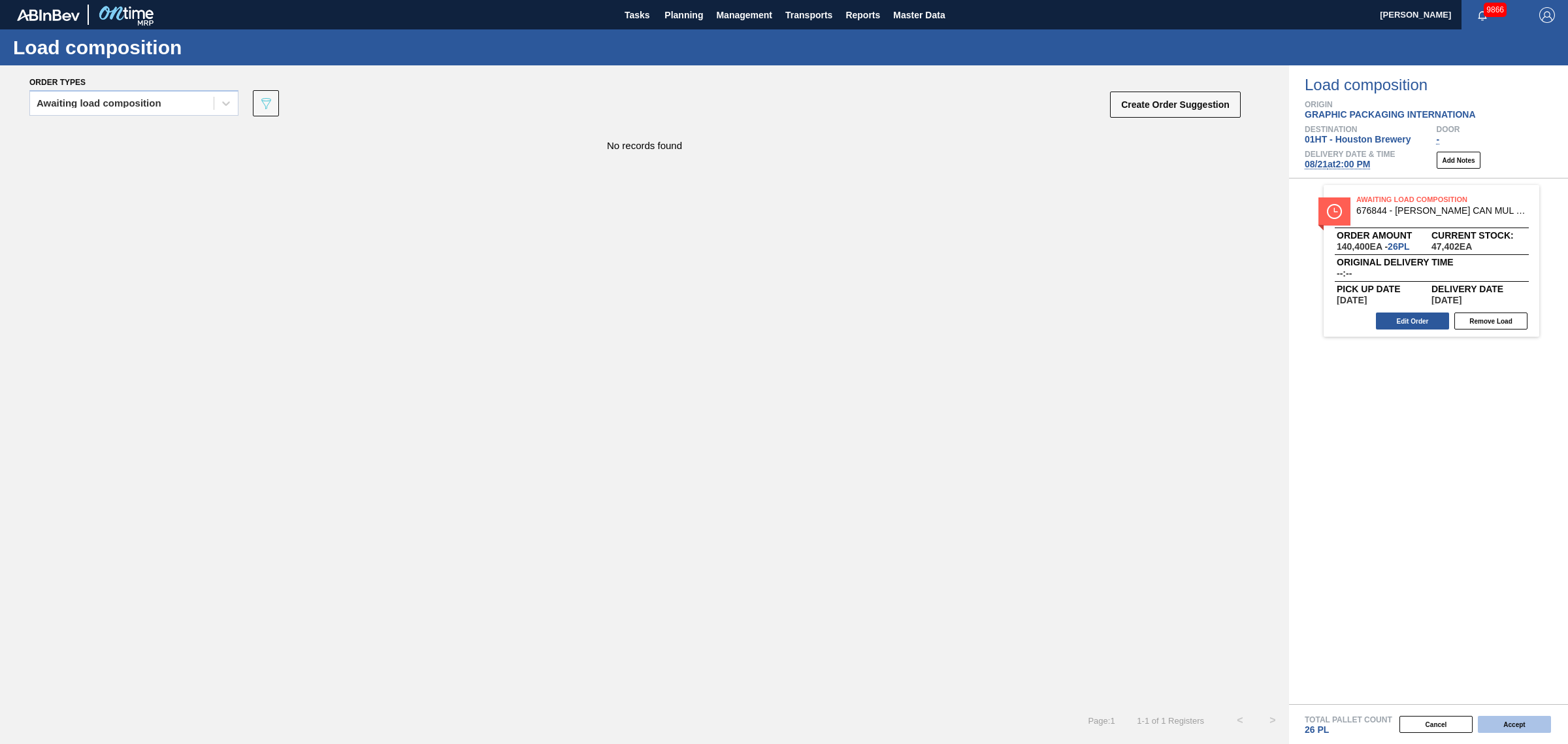
click at [1500, 721] on button "Accept" at bounding box center [1514, 724] width 73 height 17
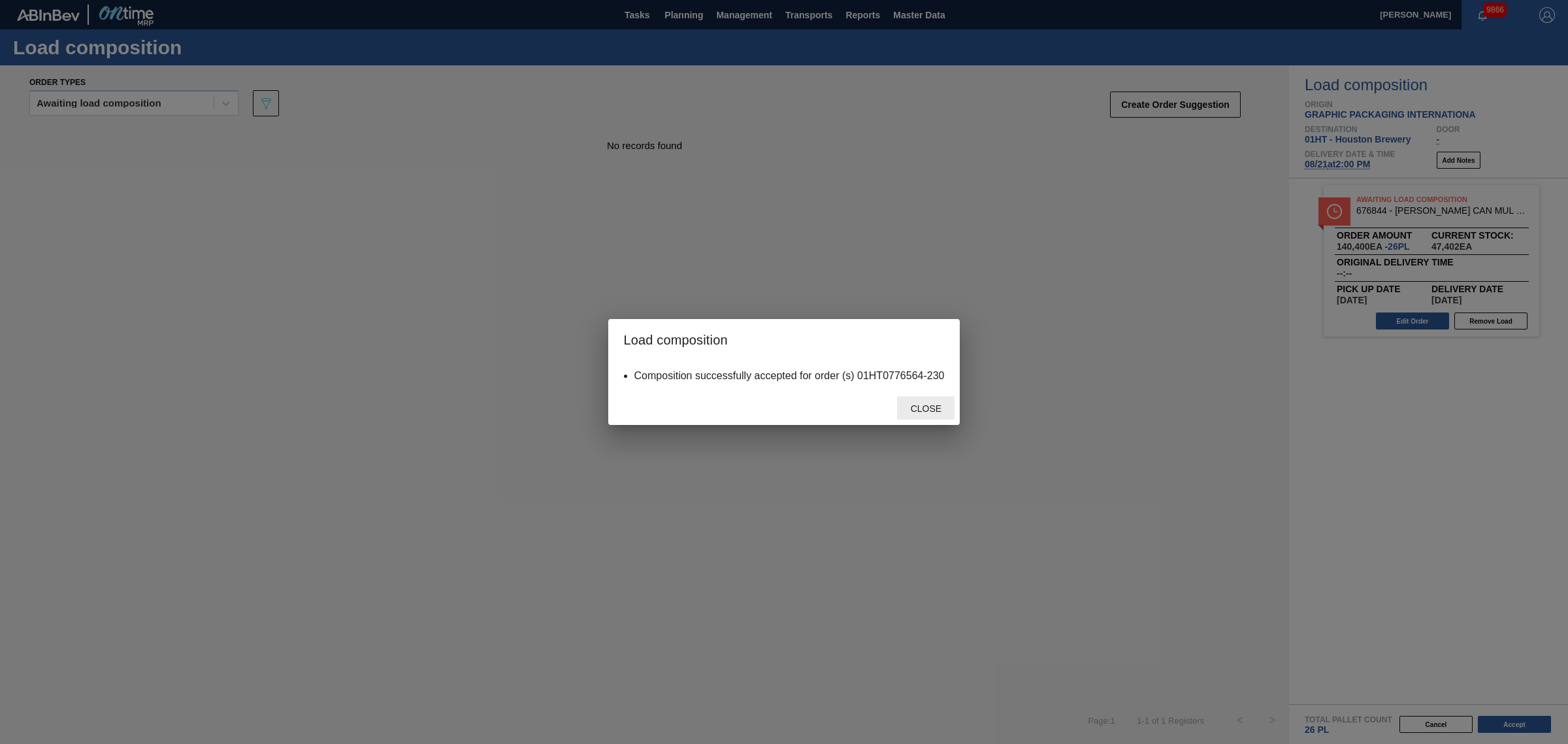
click at [932, 404] on span "Close" at bounding box center [927, 408] width 52 height 10
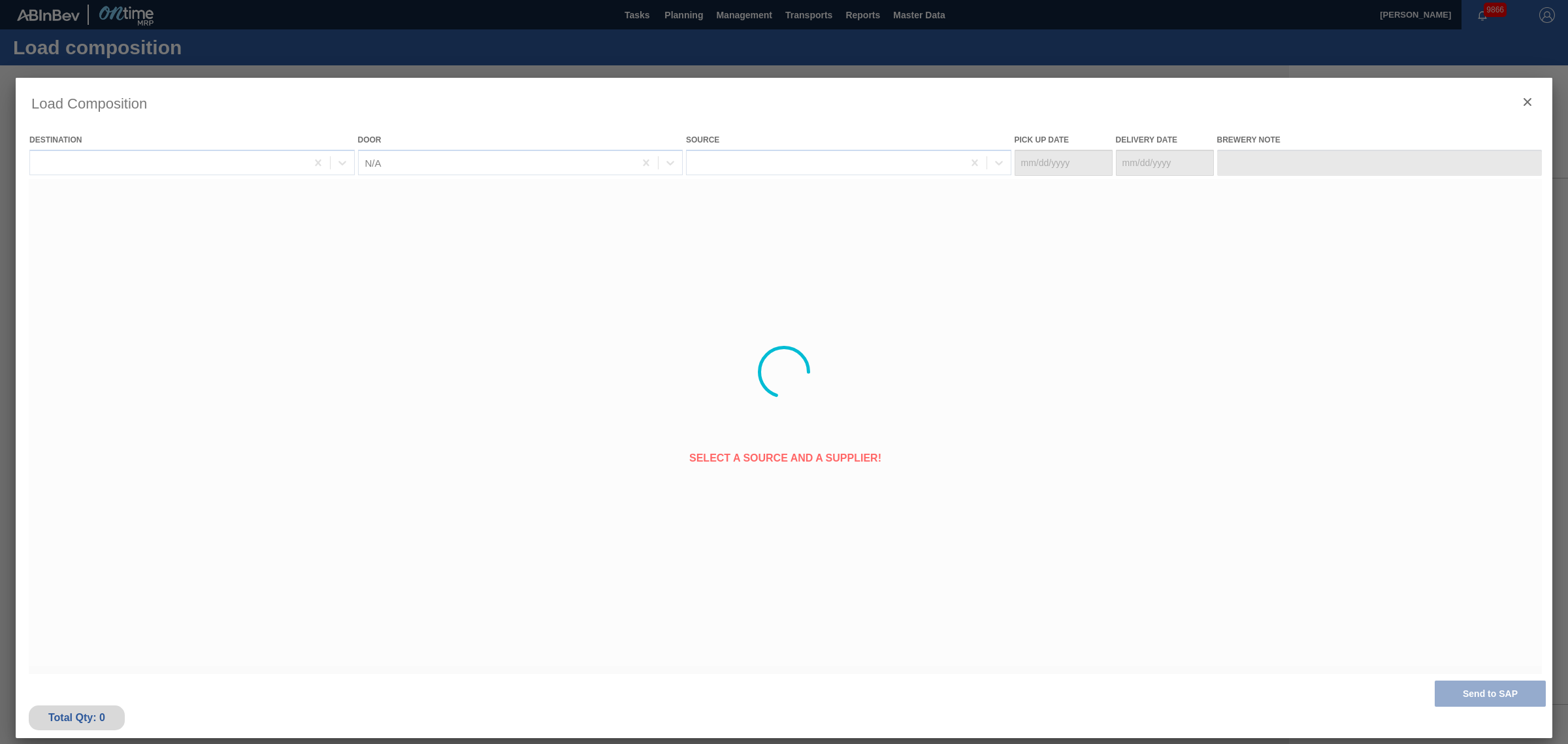
type Date "[DATE]"
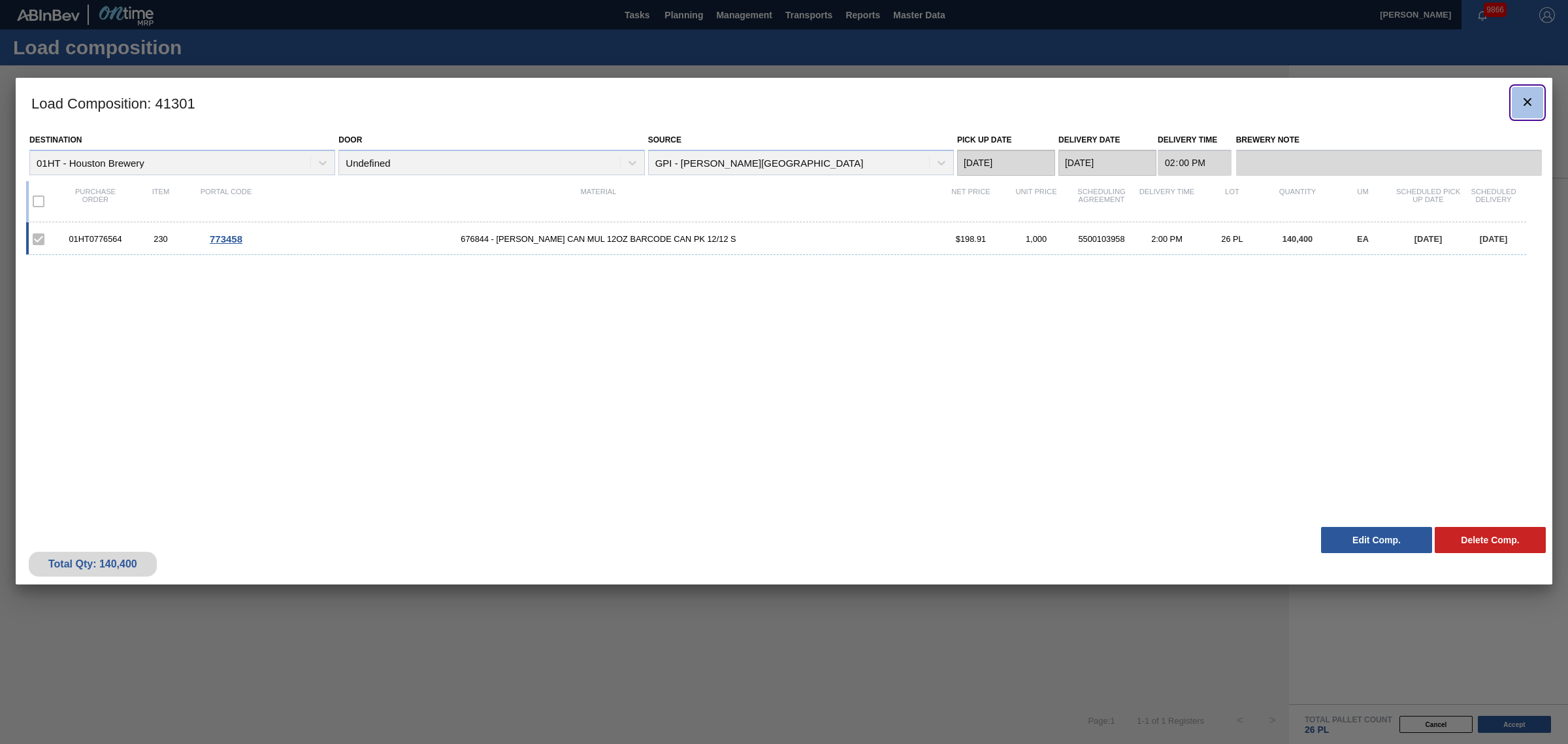
click at [1526, 95] on icon "botão de ícone" at bounding box center [1527, 102] width 16 height 16
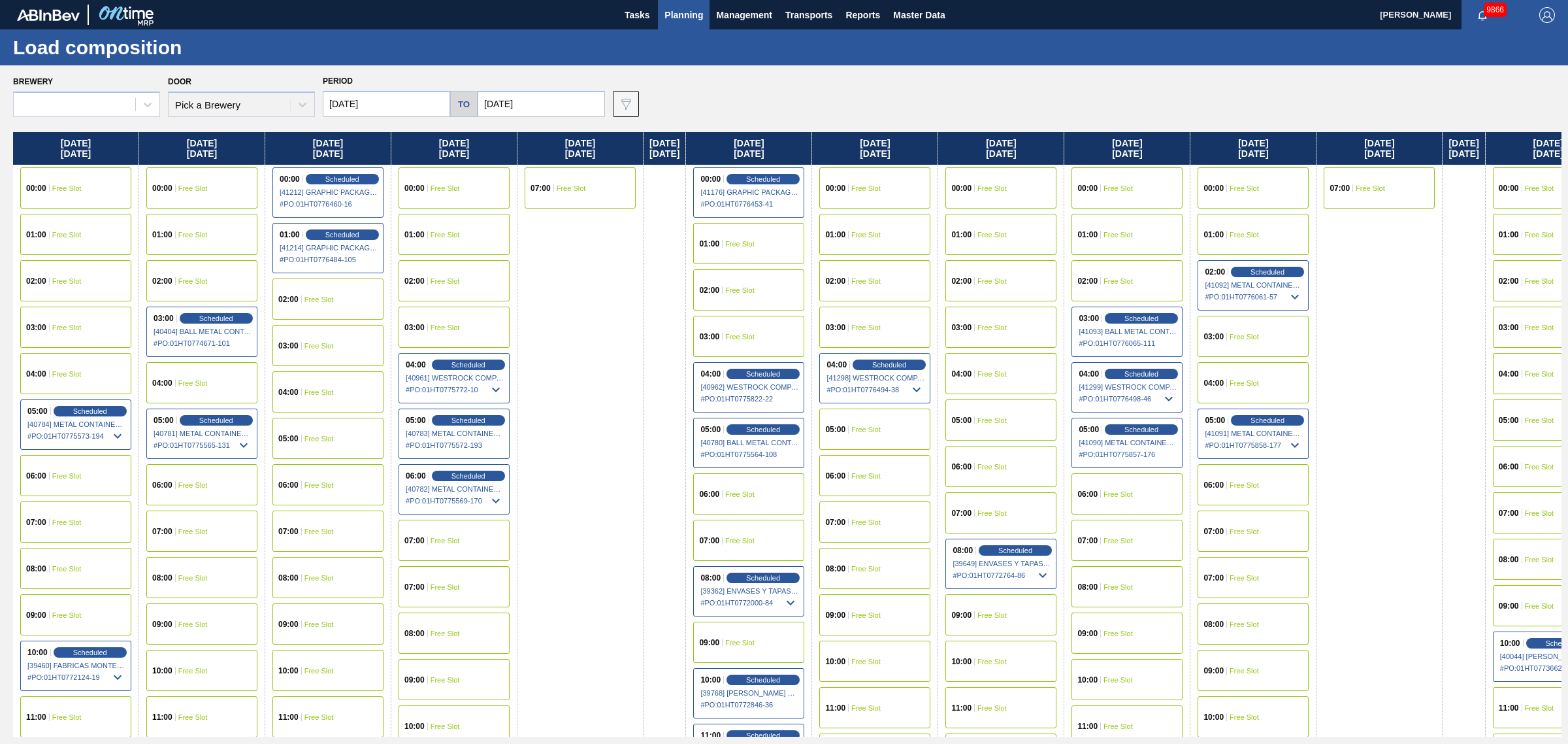
type input "[DATE]"
click at [683, 14] on span "Planning" at bounding box center [684, 15] width 38 height 16
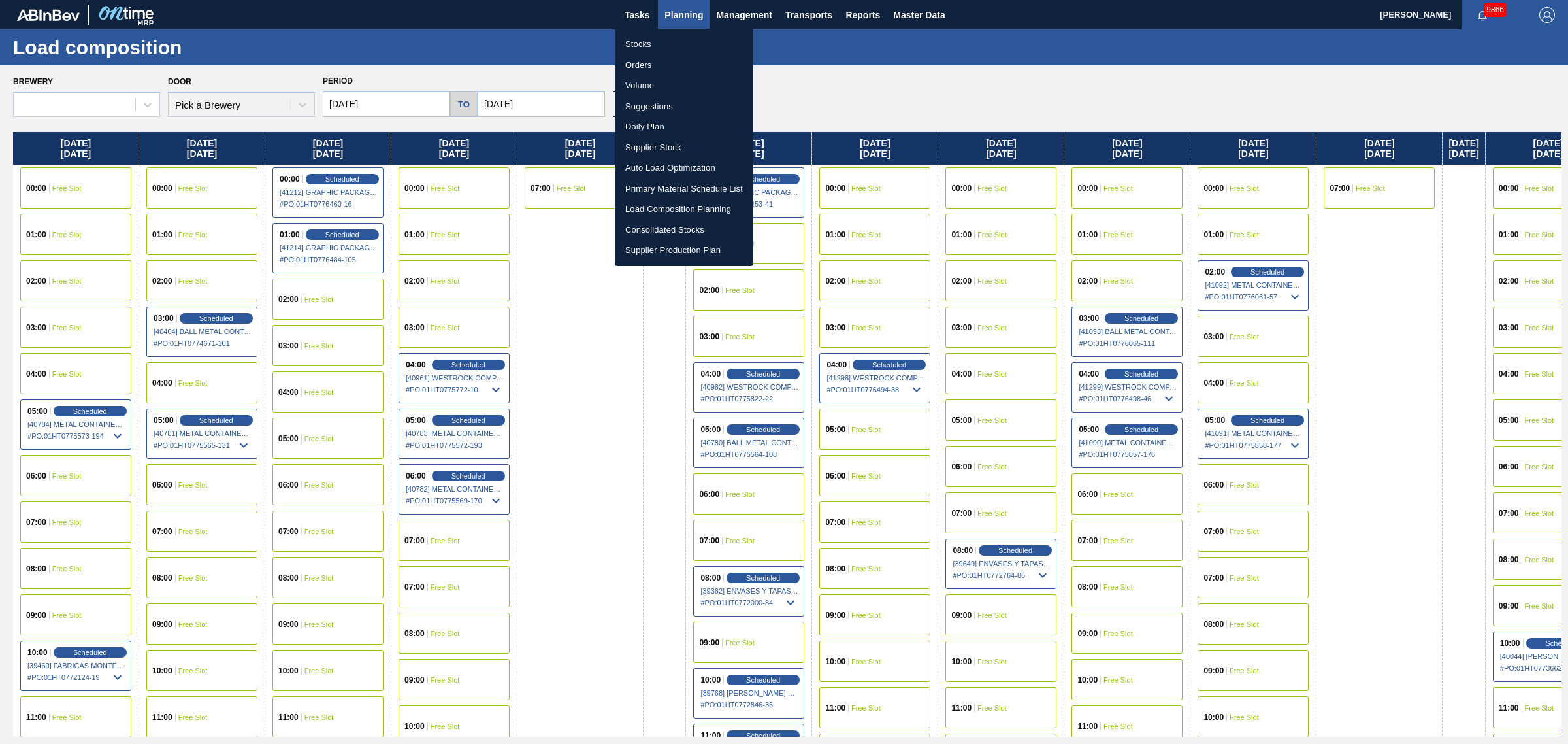
click at [651, 105] on li "Suggestions" at bounding box center [684, 107] width 139 height 21
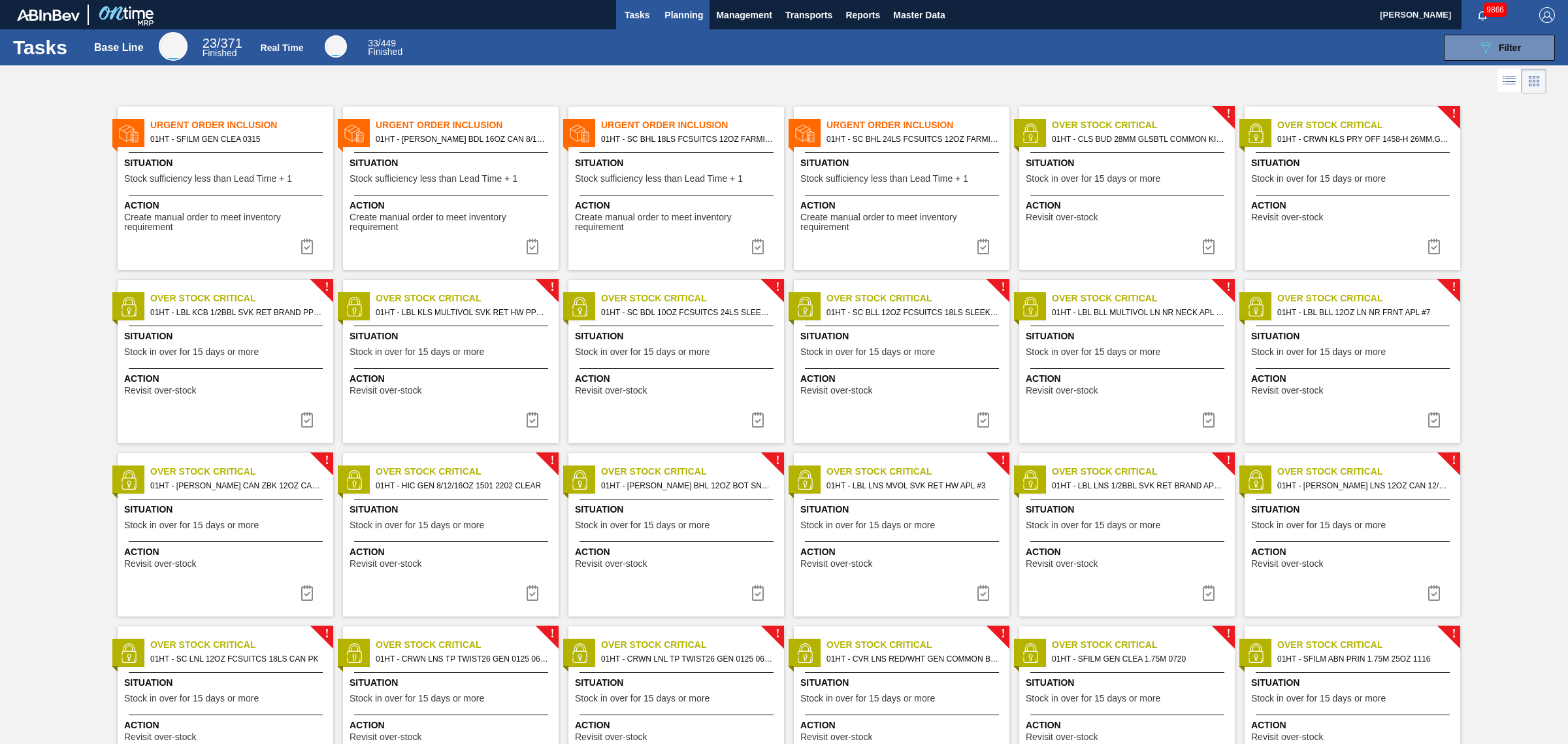
click at [676, 15] on span "Planning" at bounding box center [684, 15] width 38 height 16
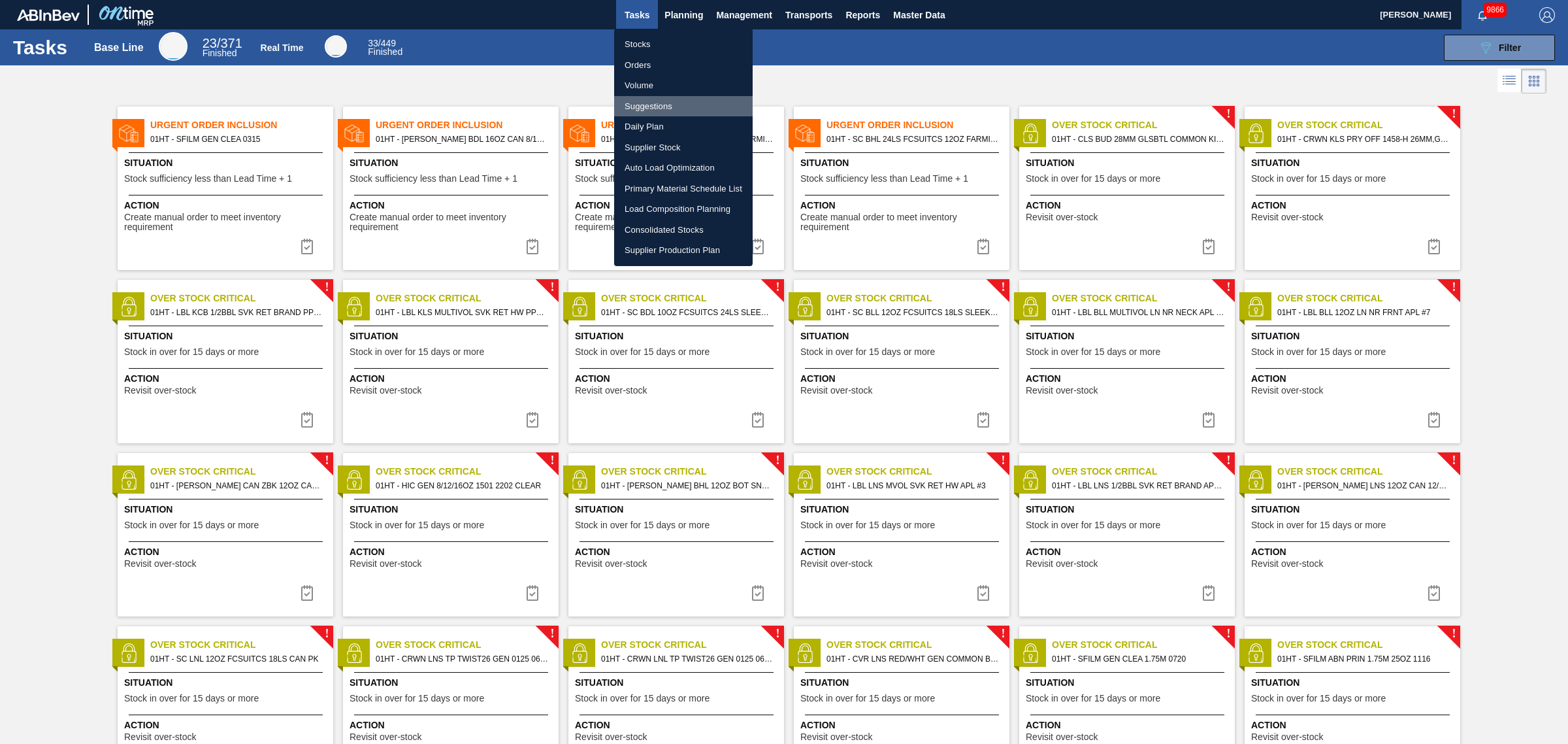
click at [647, 100] on li "Suggestions" at bounding box center [684, 107] width 139 height 21
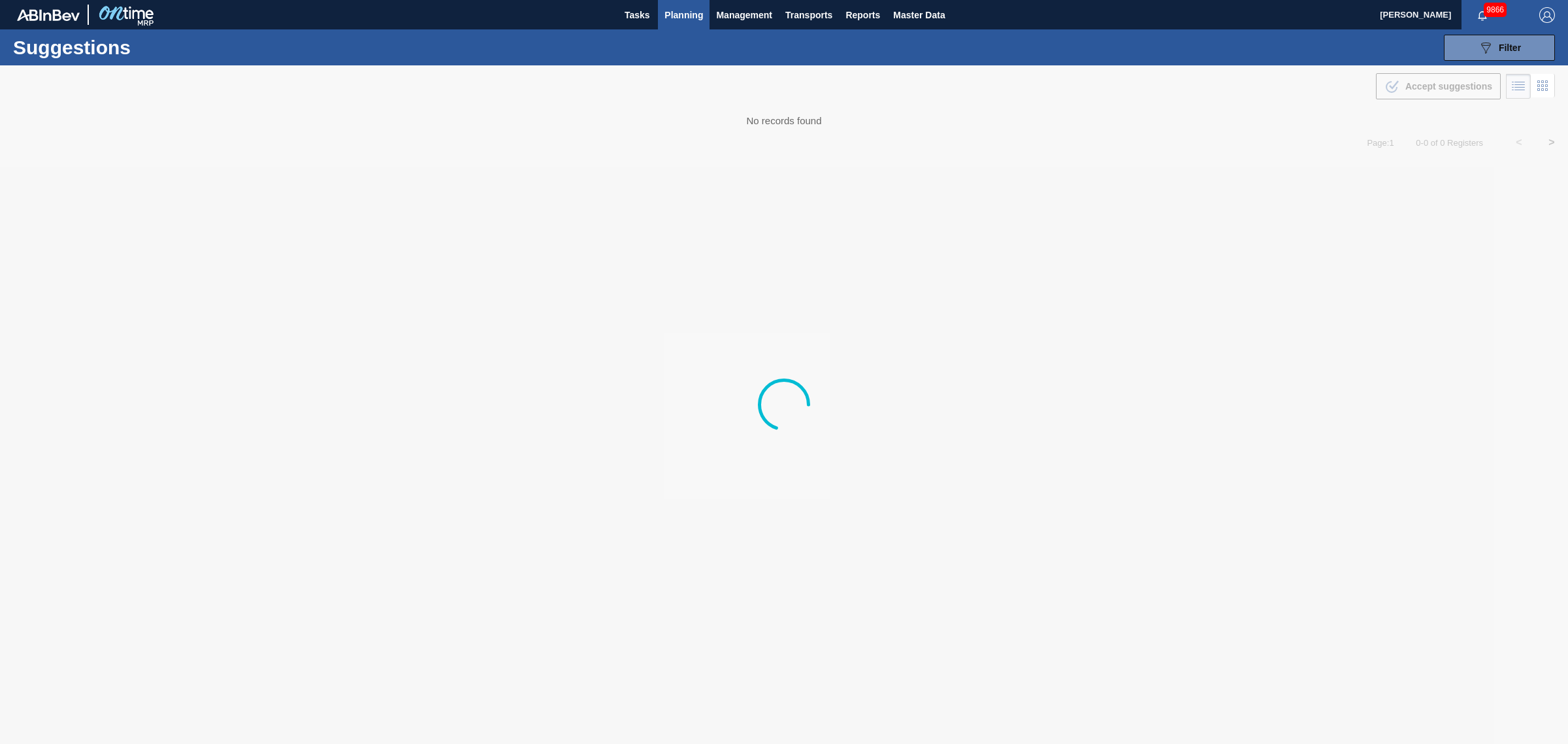
type from "[DATE]"
type to "[DATE]"
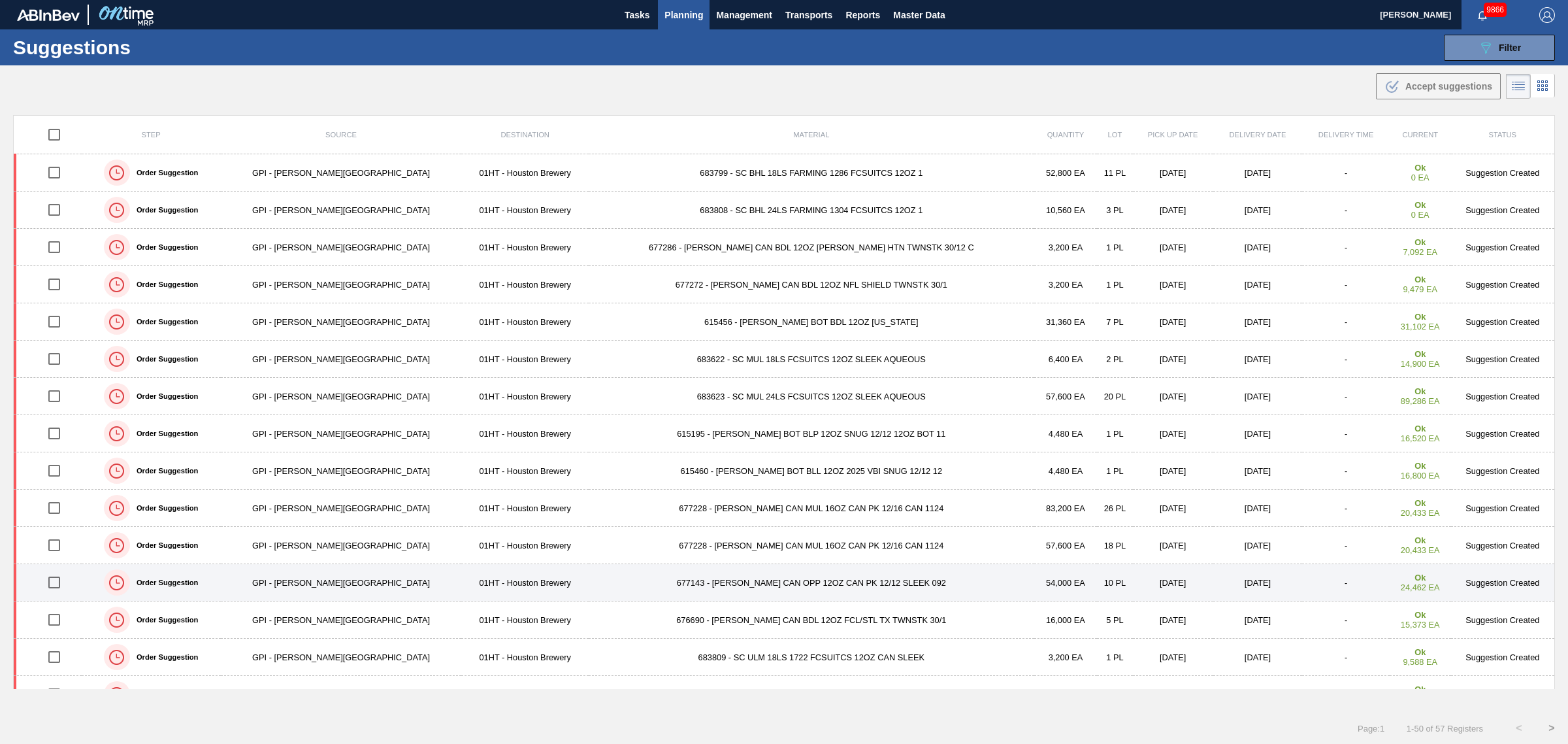
click at [60, 583] on input "checkbox" at bounding box center [55, 583] width 28 height 28
checkbox input "true"
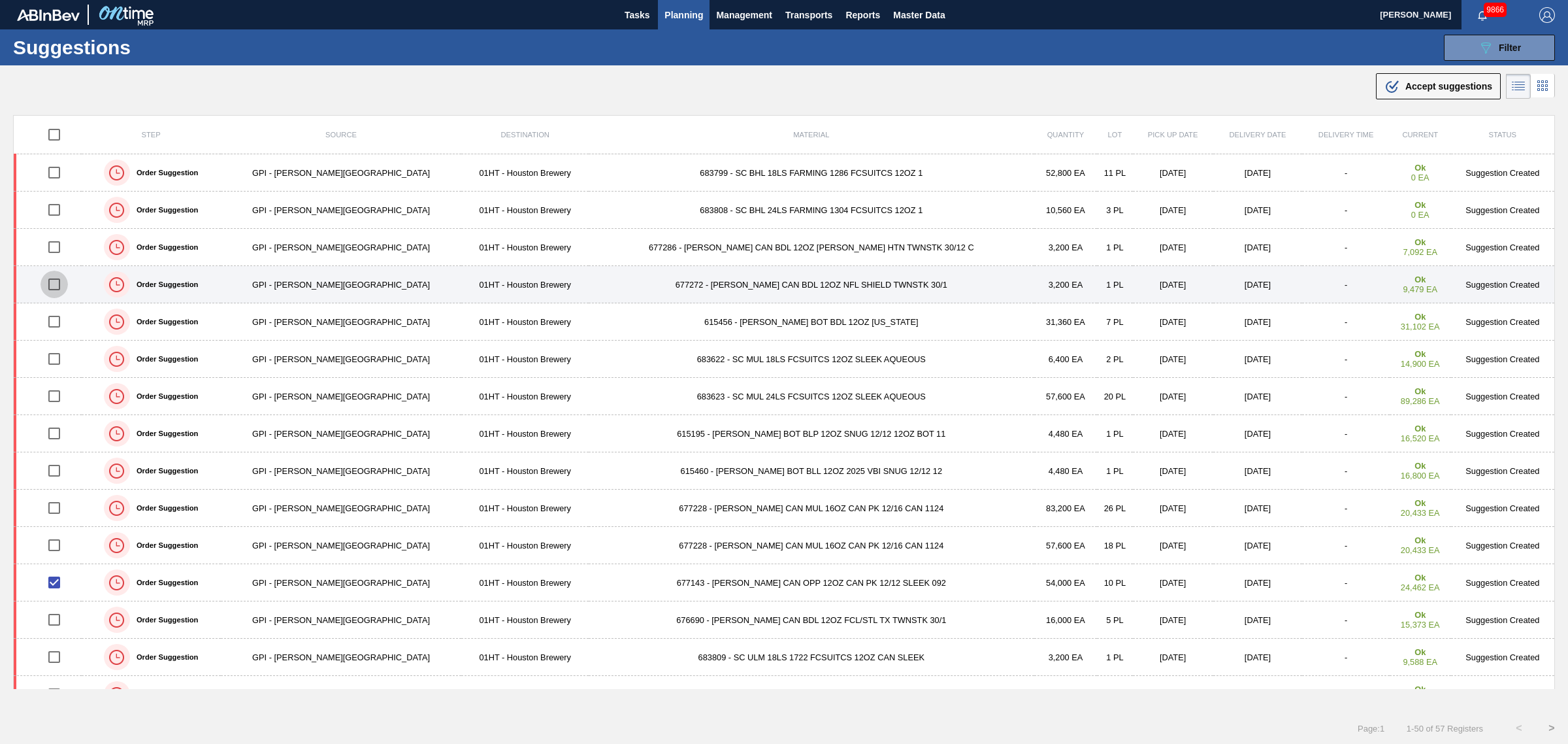
click at [65, 286] on input "checkbox" at bounding box center [55, 284] width 28 height 28
checkbox input "true"
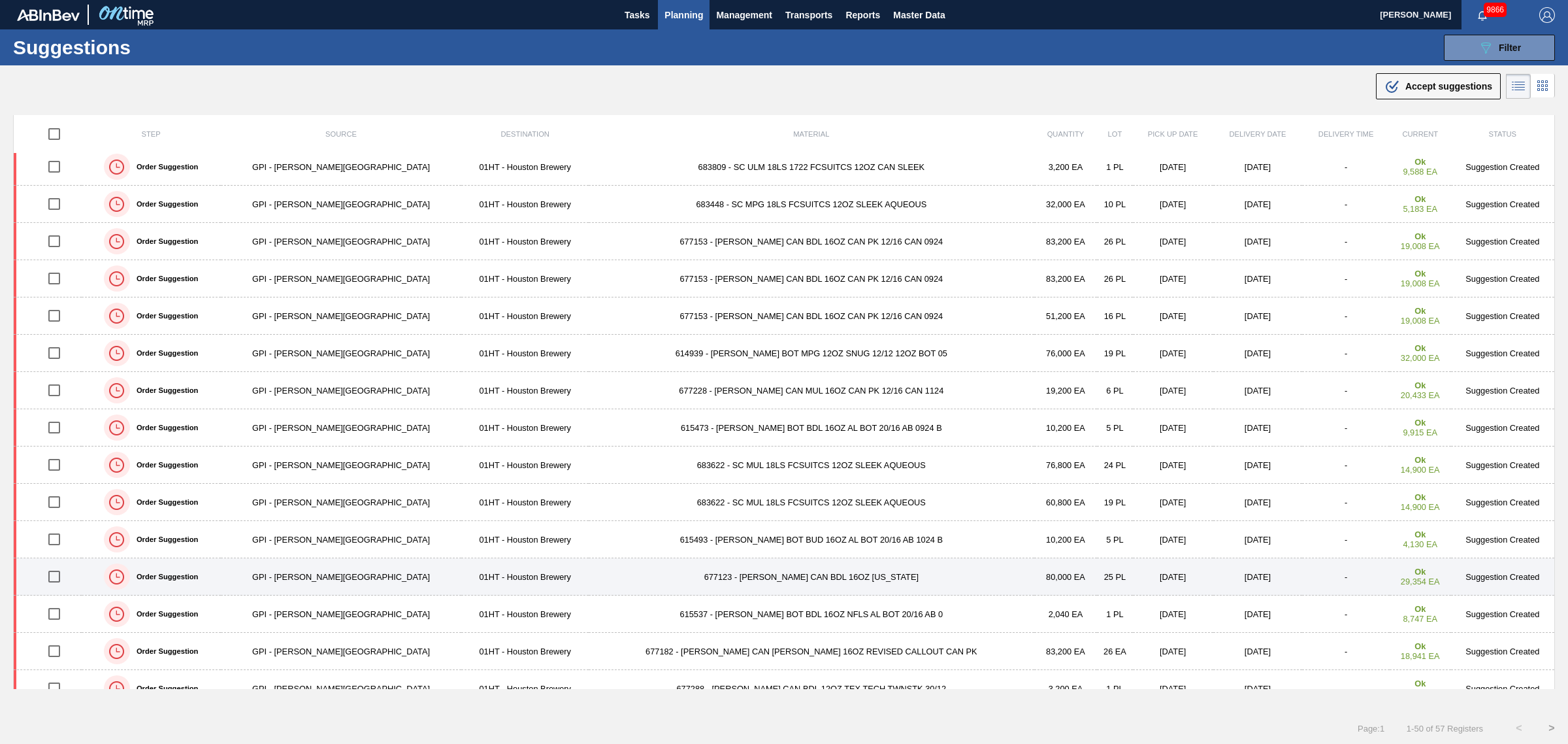
scroll to position [572, 0]
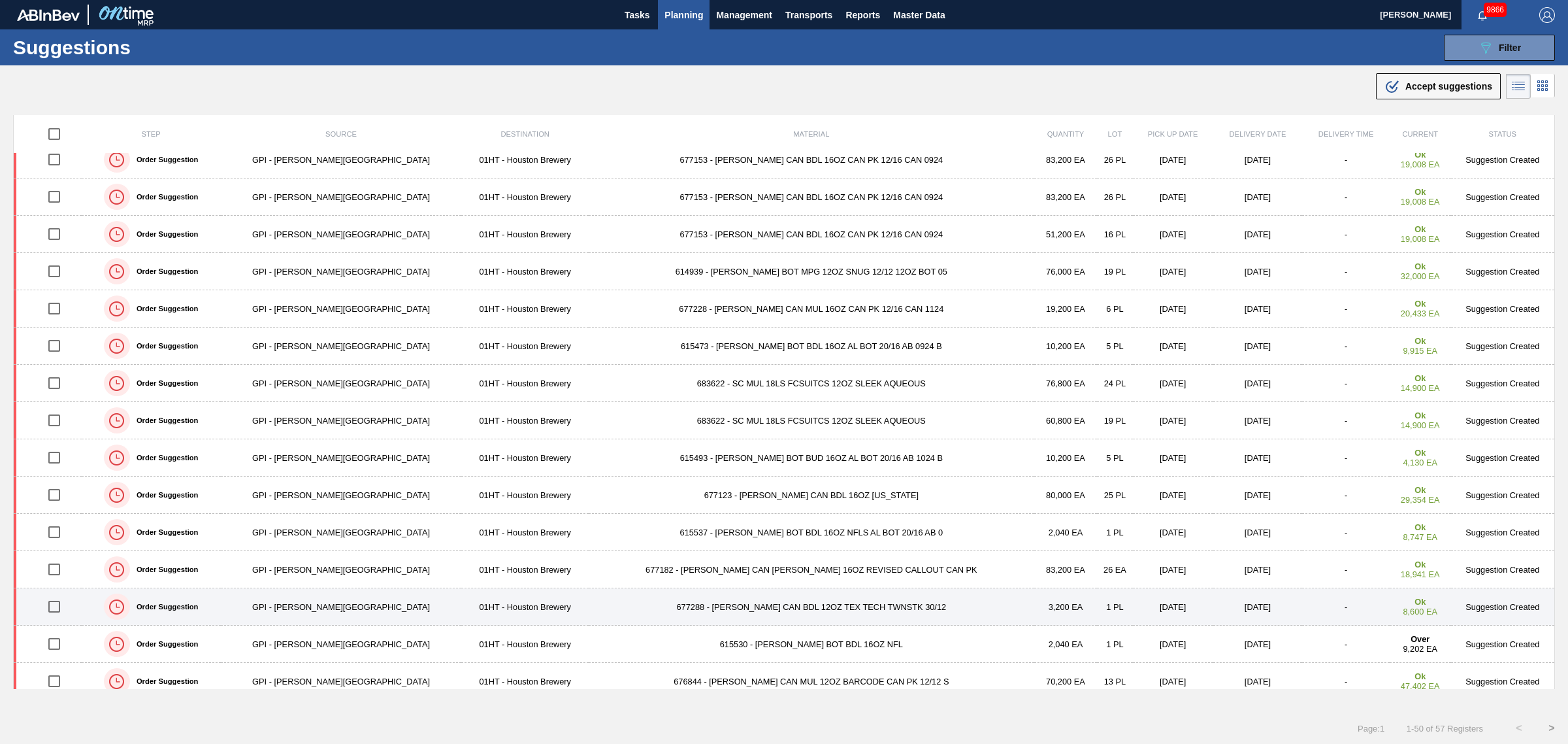
click at [57, 608] on input "checkbox" at bounding box center [55, 607] width 28 height 28
checkbox input "true"
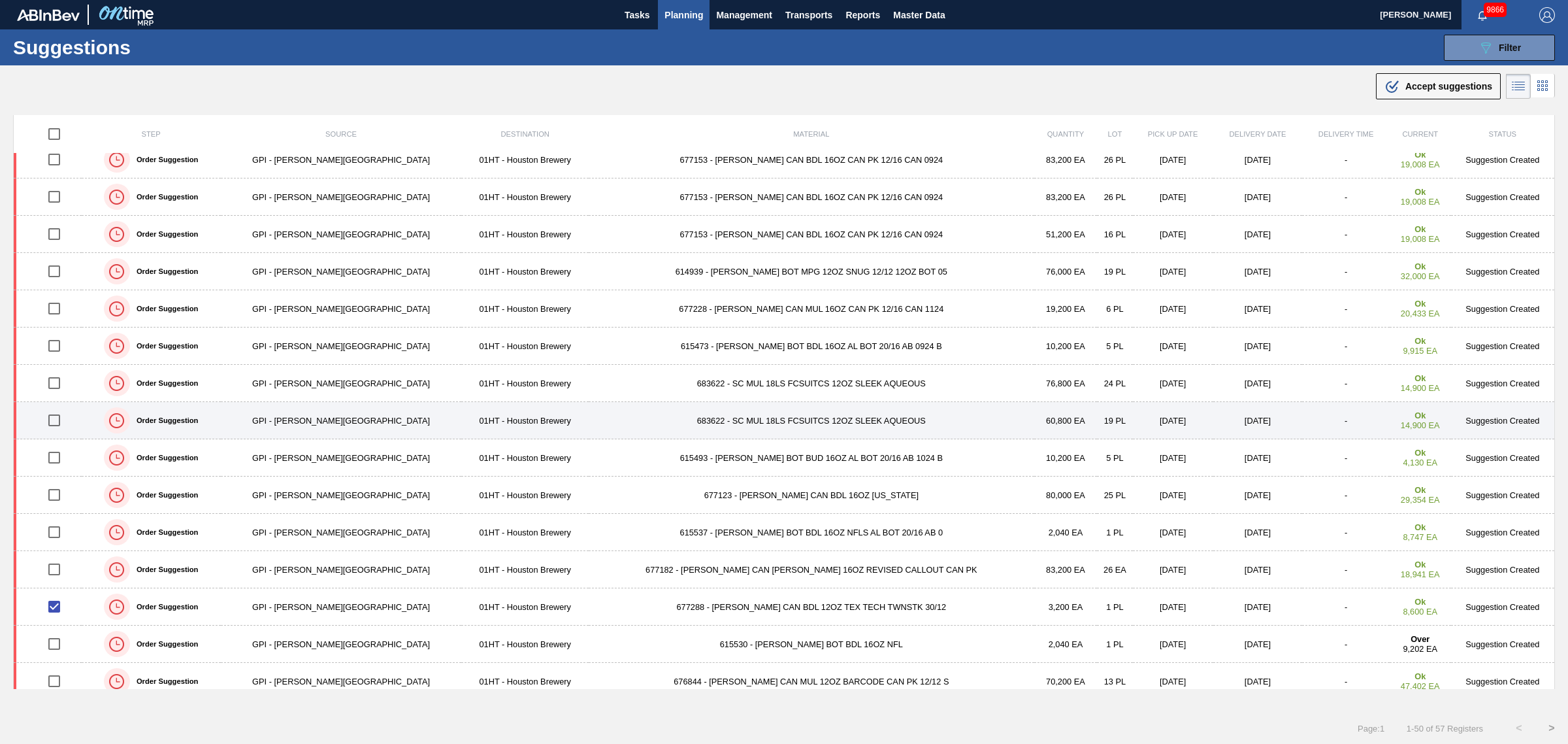
scroll to position [490, 0]
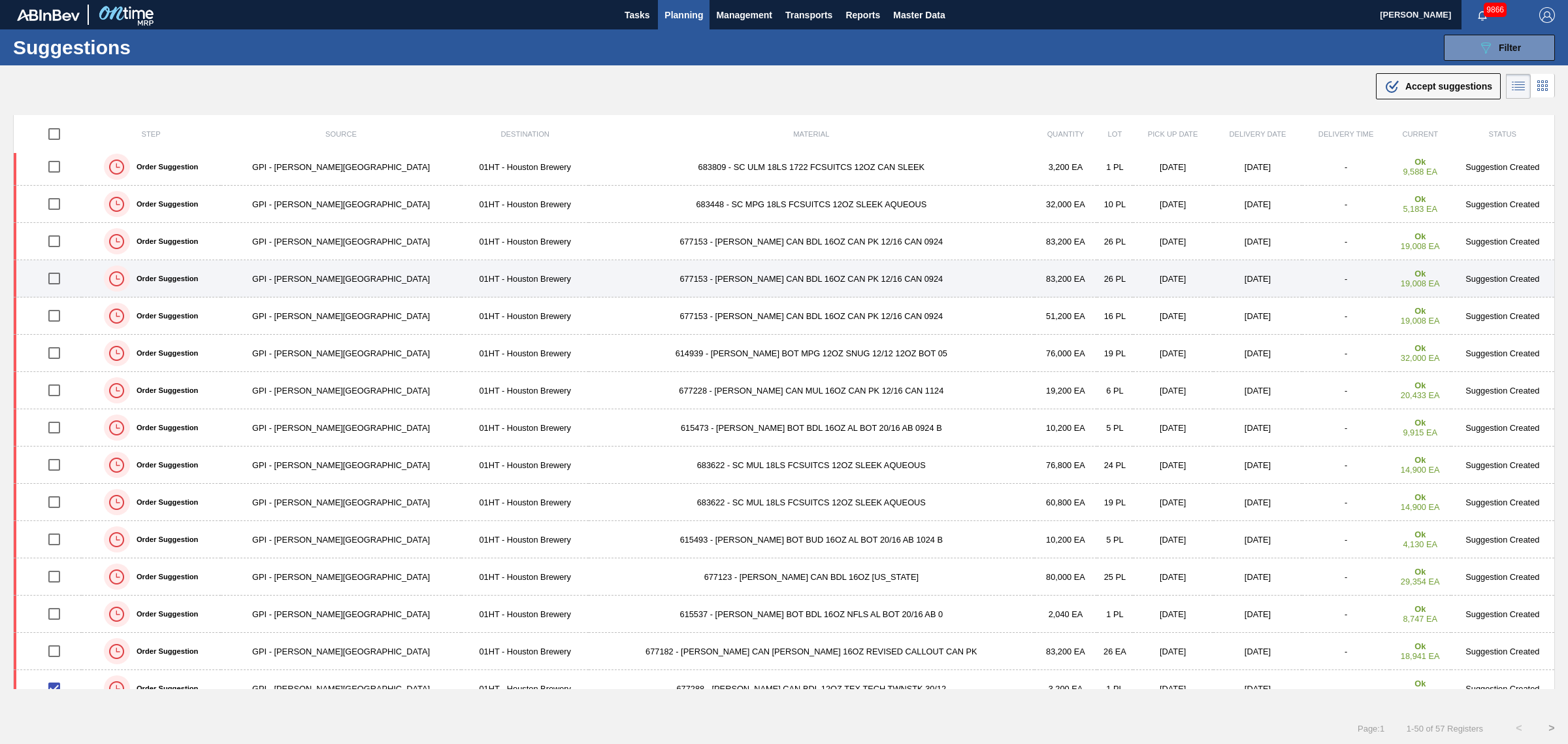
click at [63, 278] on input "checkbox" at bounding box center [55, 278] width 28 height 28
checkbox input "true"
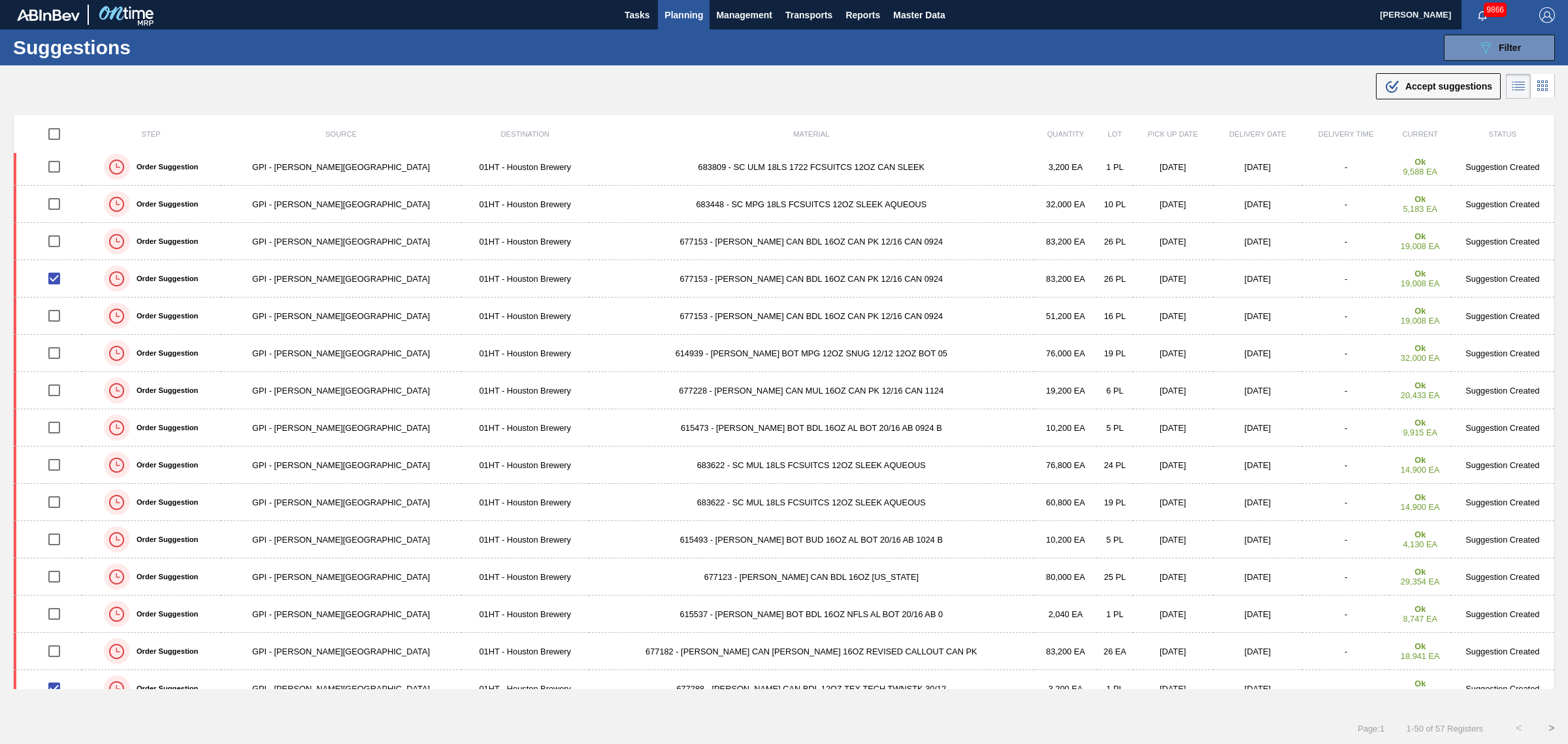
click at [1429, 83] on span "Accept suggestions" at bounding box center [1448, 86] width 87 height 10
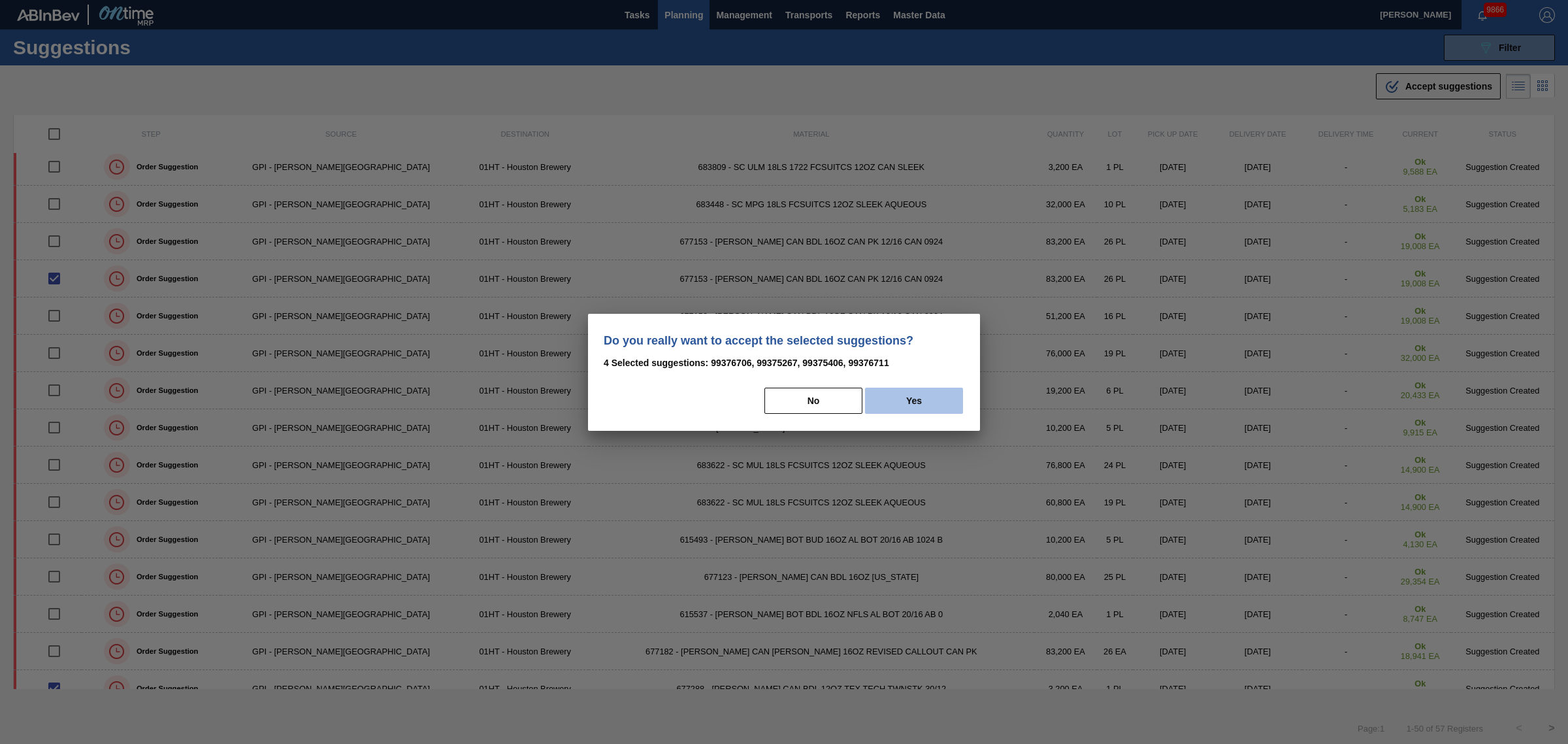
click at [935, 396] on button "Yes" at bounding box center [914, 401] width 98 height 26
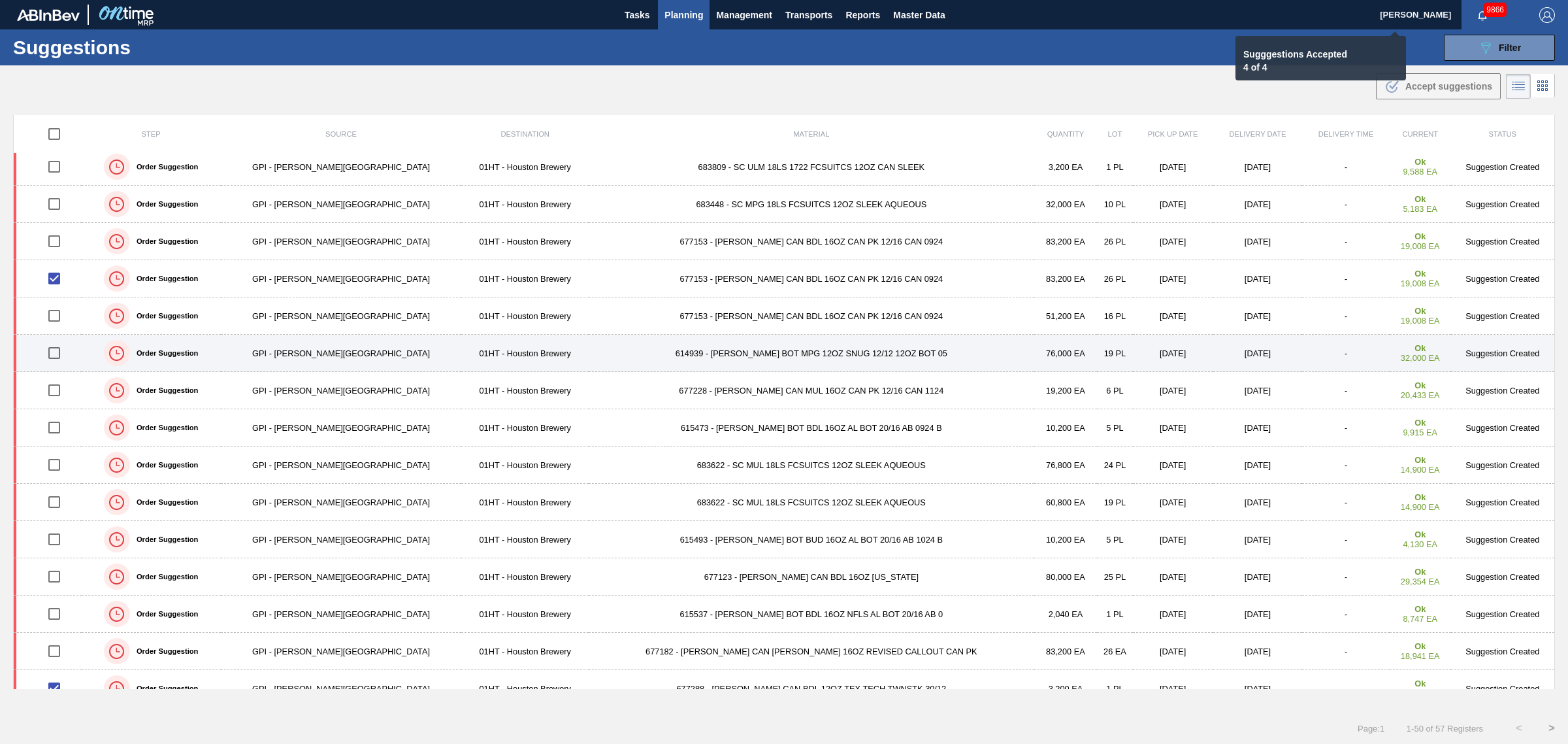
checkbox input "false"
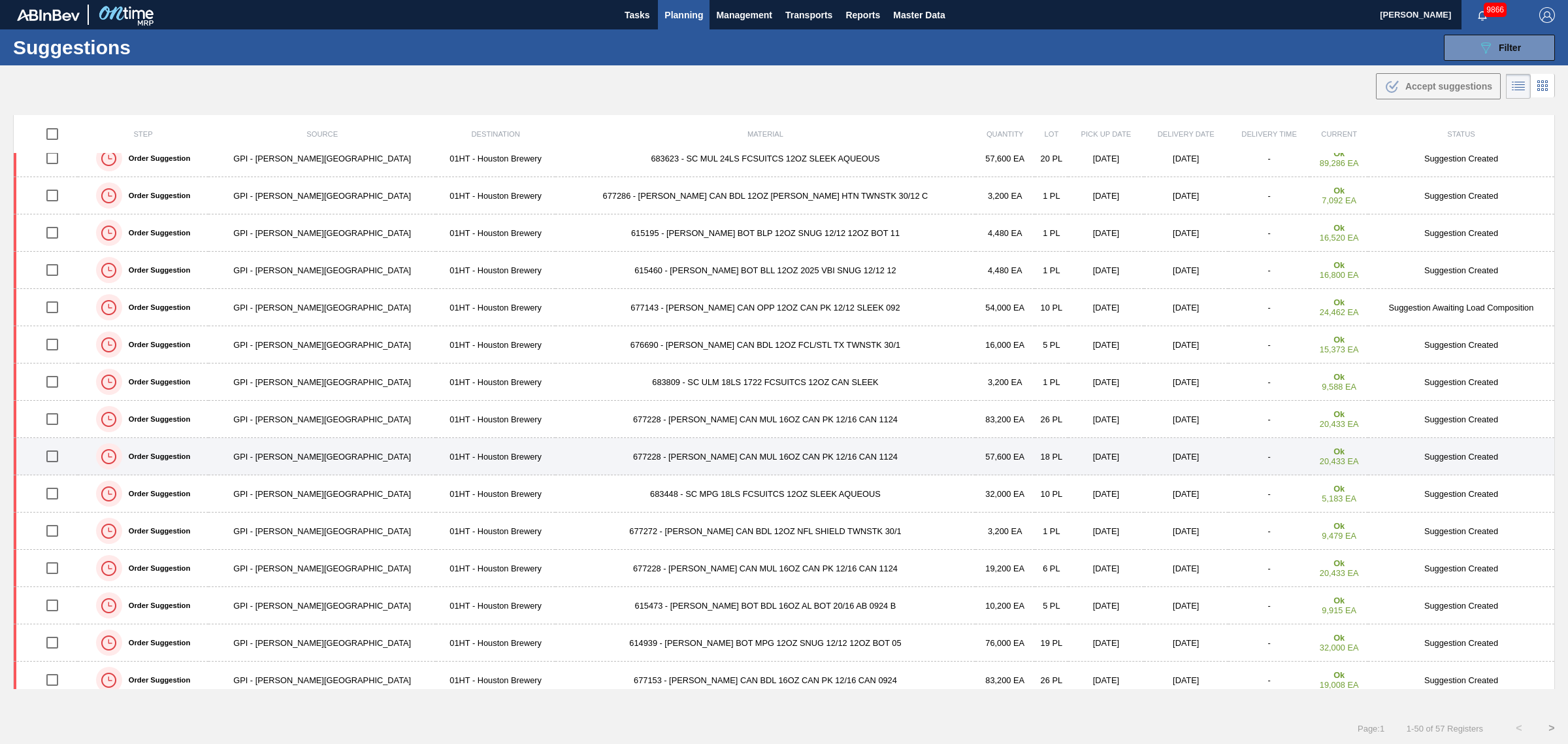
scroll to position [245, 0]
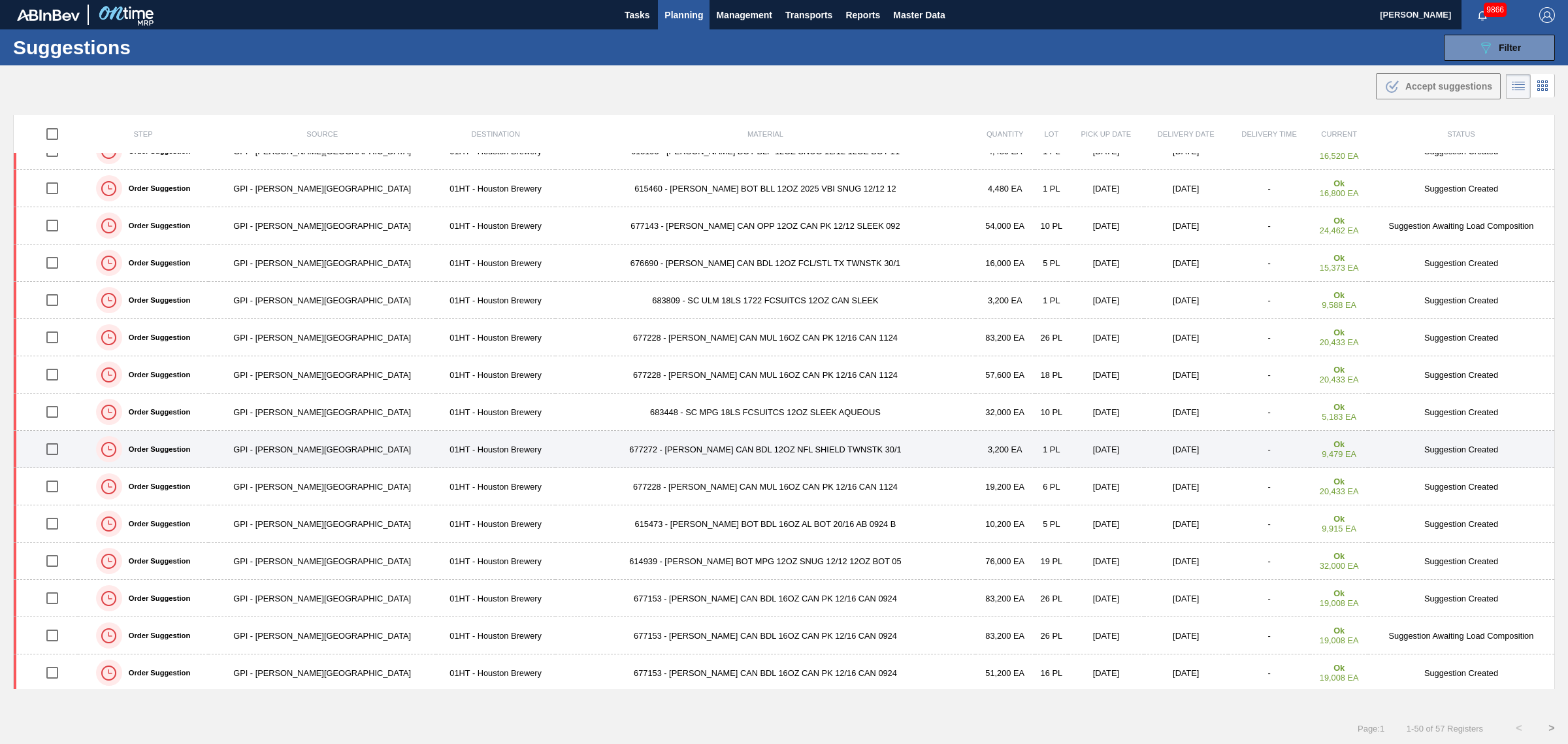
click at [55, 449] on input "checkbox" at bounding box center [52, 449] width 28 height 28
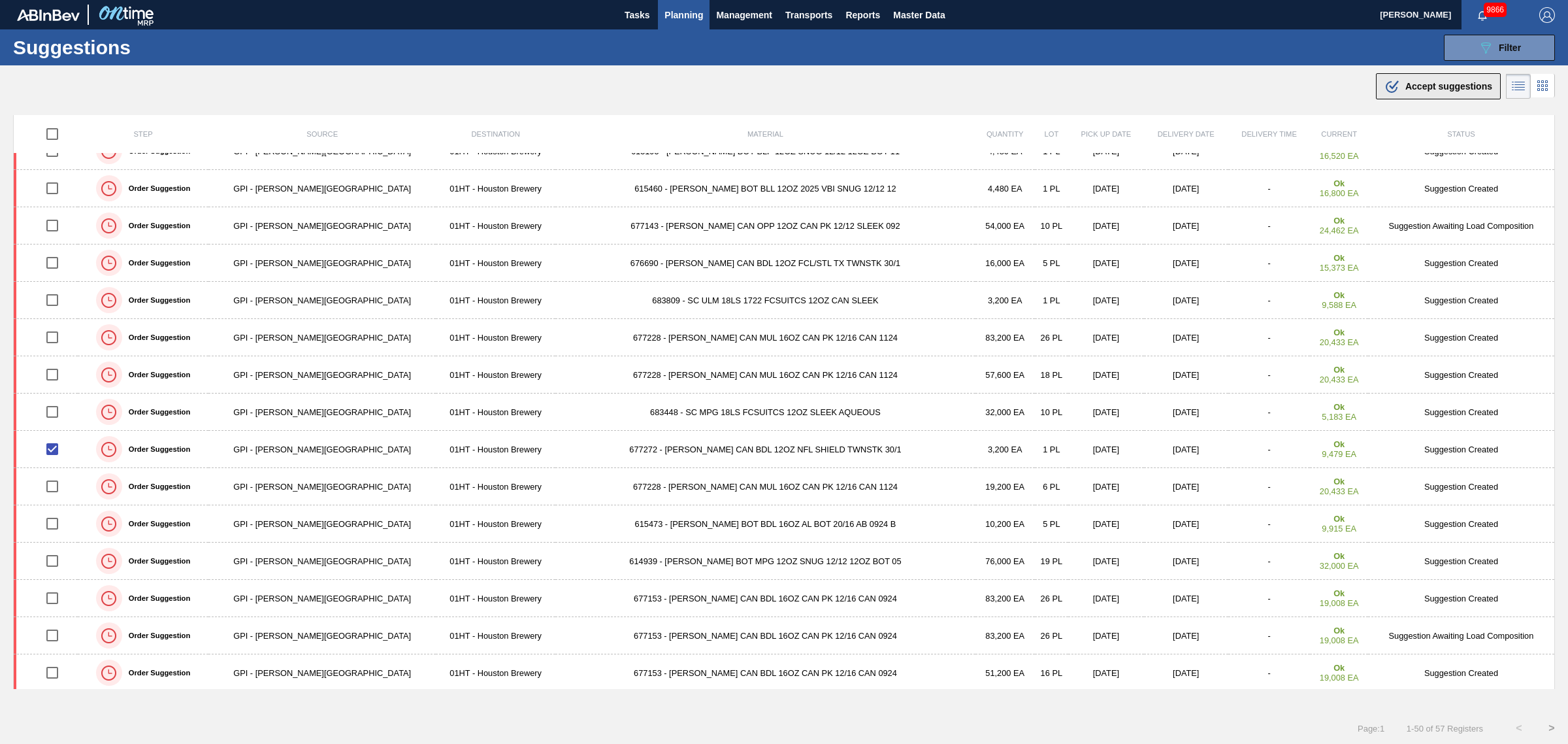
click at [1437, 87] on span "Accept suggestions" at bounding box center [1448, 86] width 87 height 10
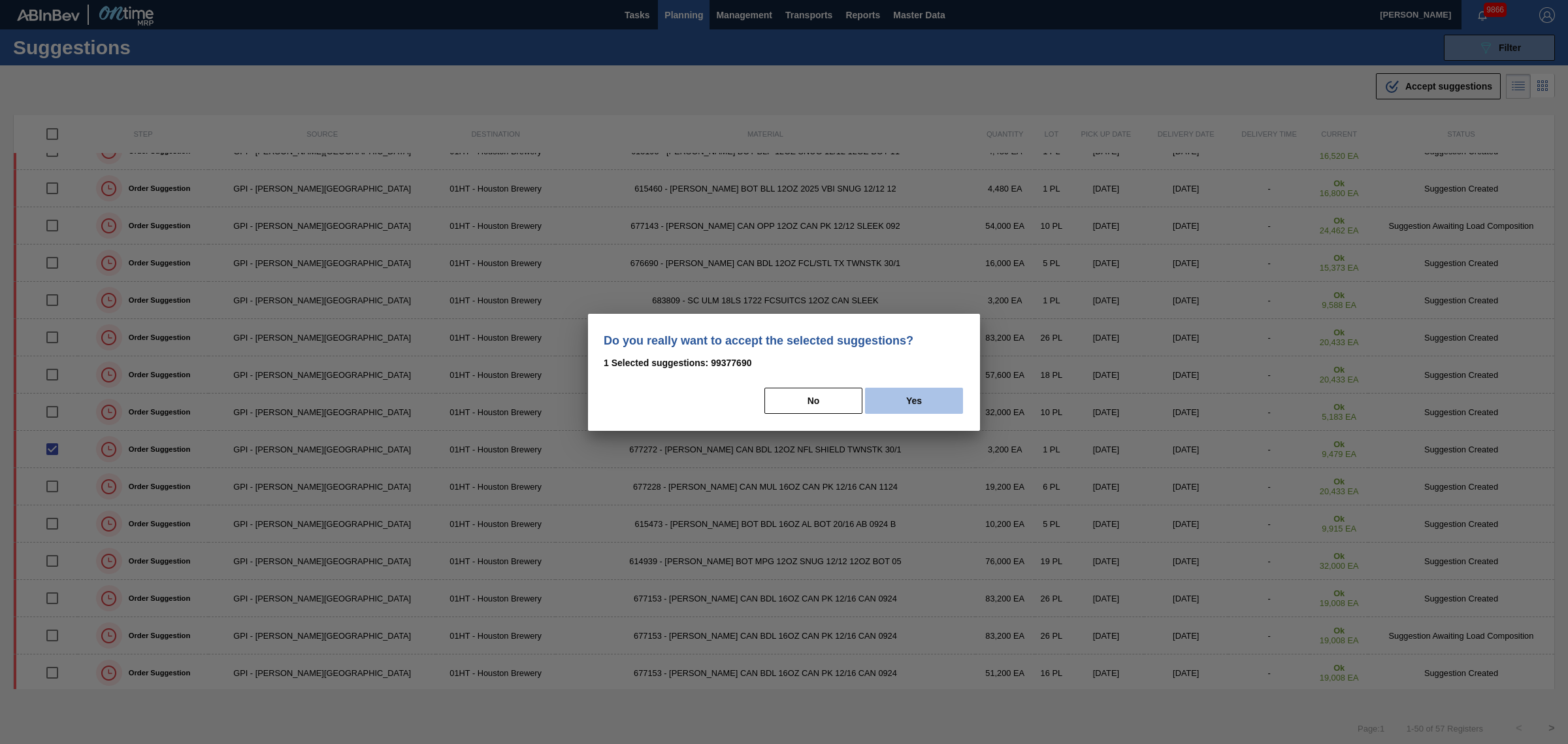
click at [885, 390] on button "Yes" at bounding box center [914, 401] width 98 height 26
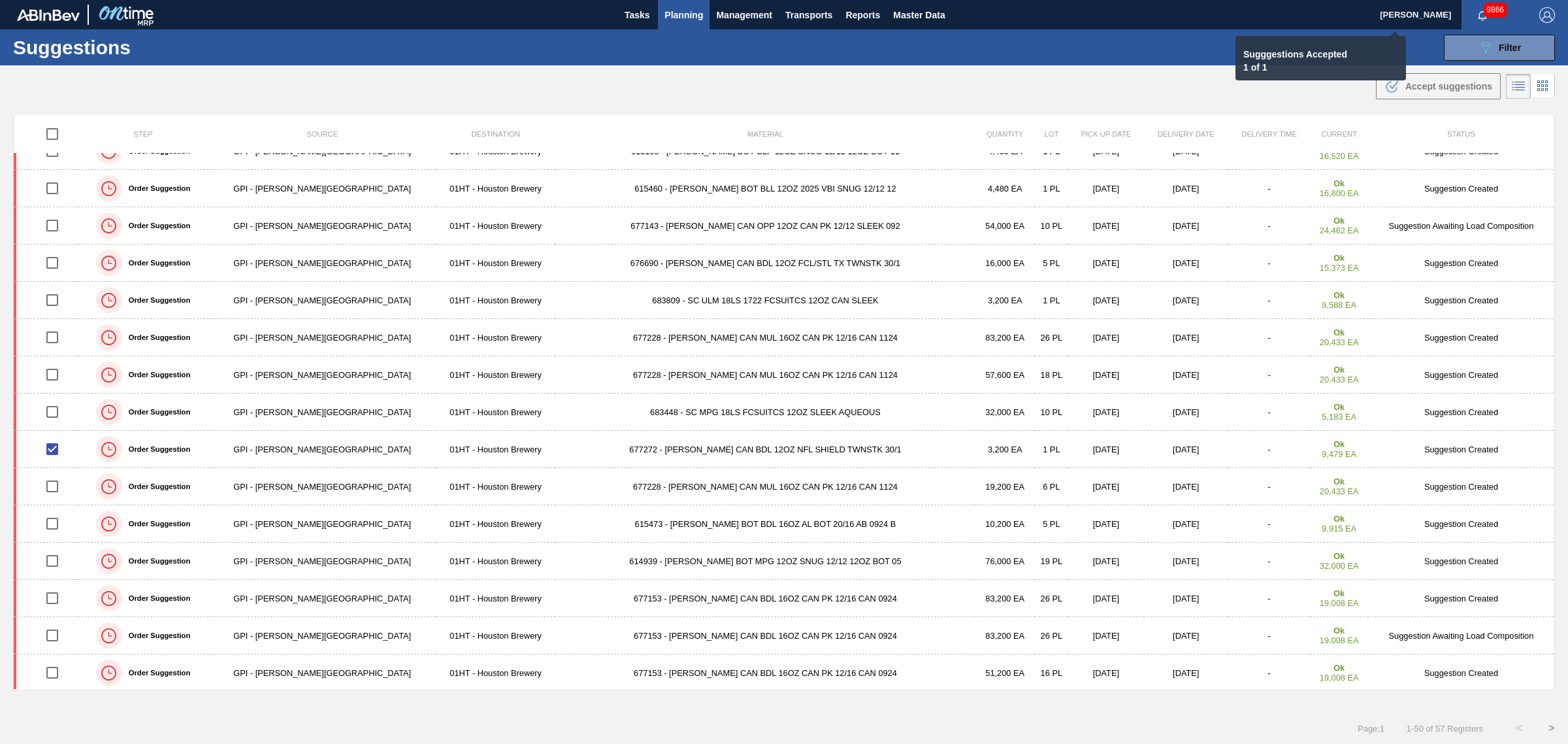
checkbox input "false"
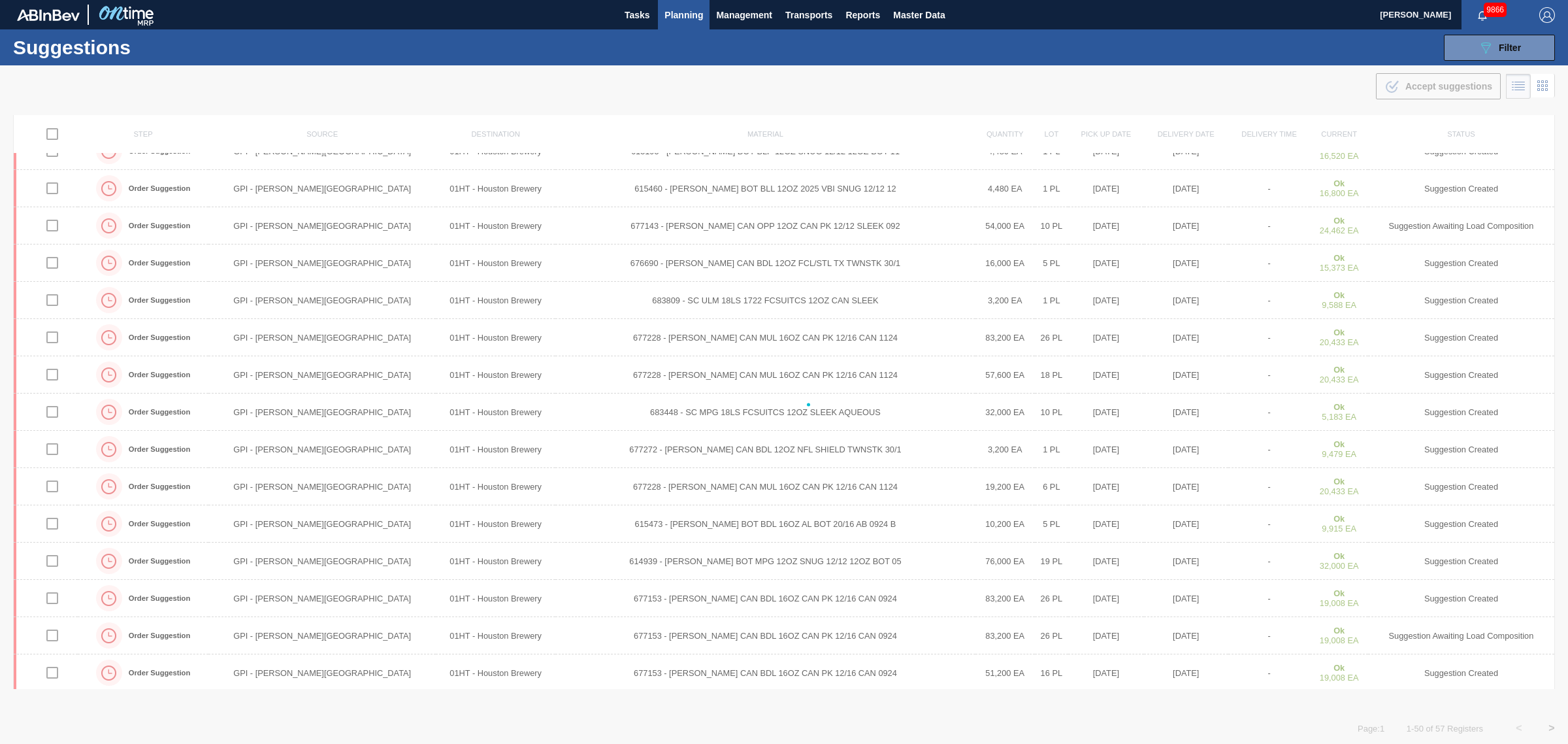
scroll to position [207, 0]
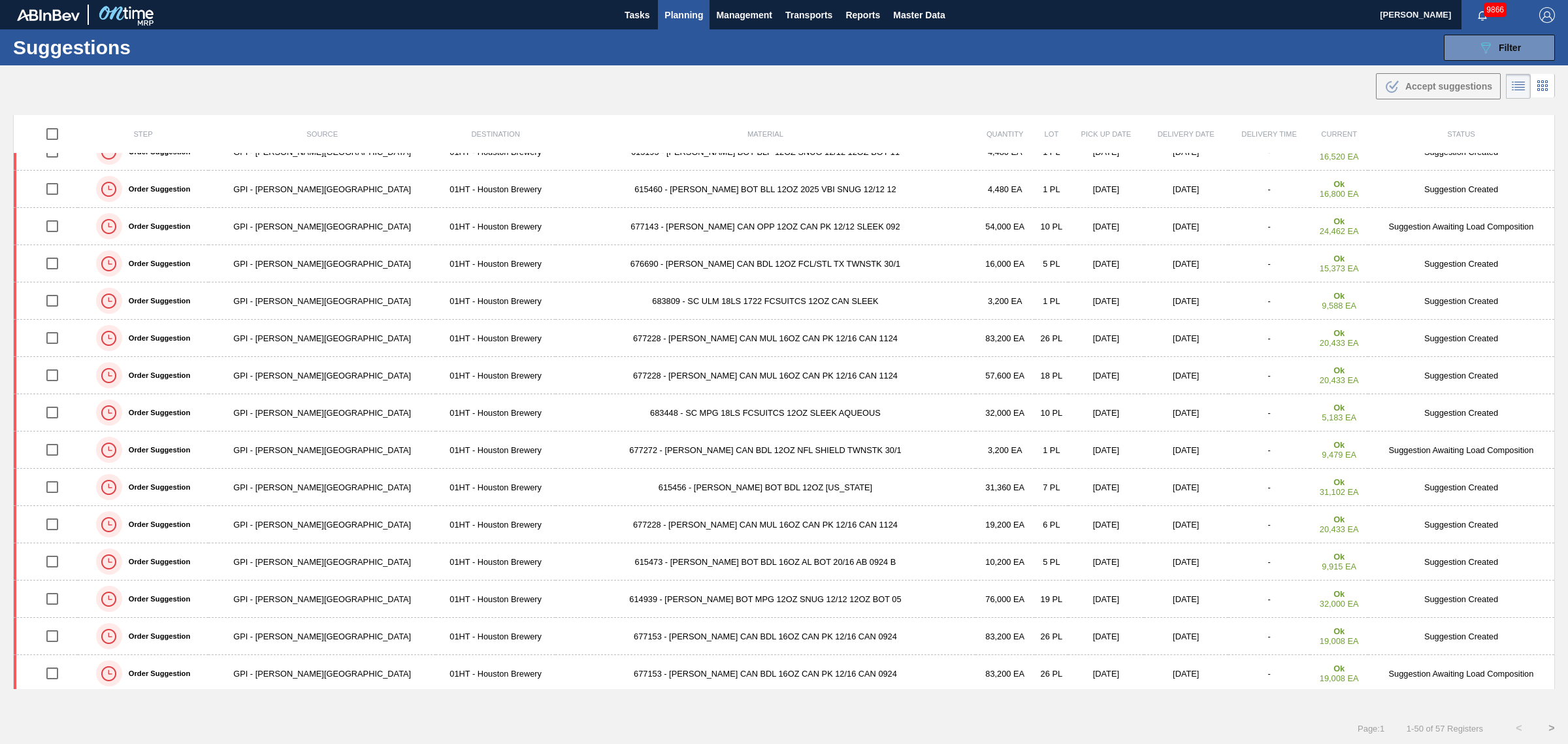
click at [673, 9] on span "Planning" at bounding box center [684, 15] width 38 height 16
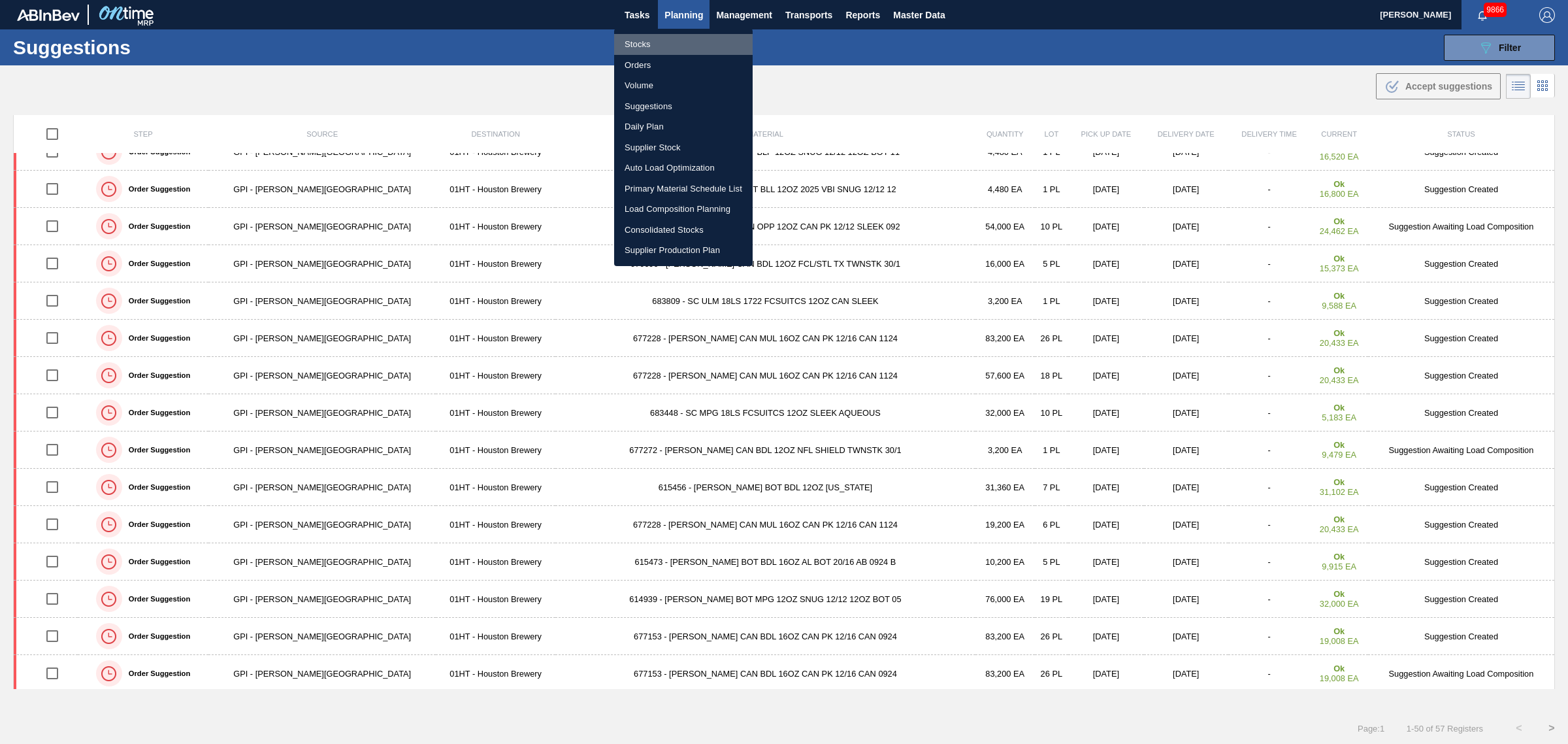
click at [632, 41] on li "Stocks" at bounding box center [684, 44] width 139 height 21
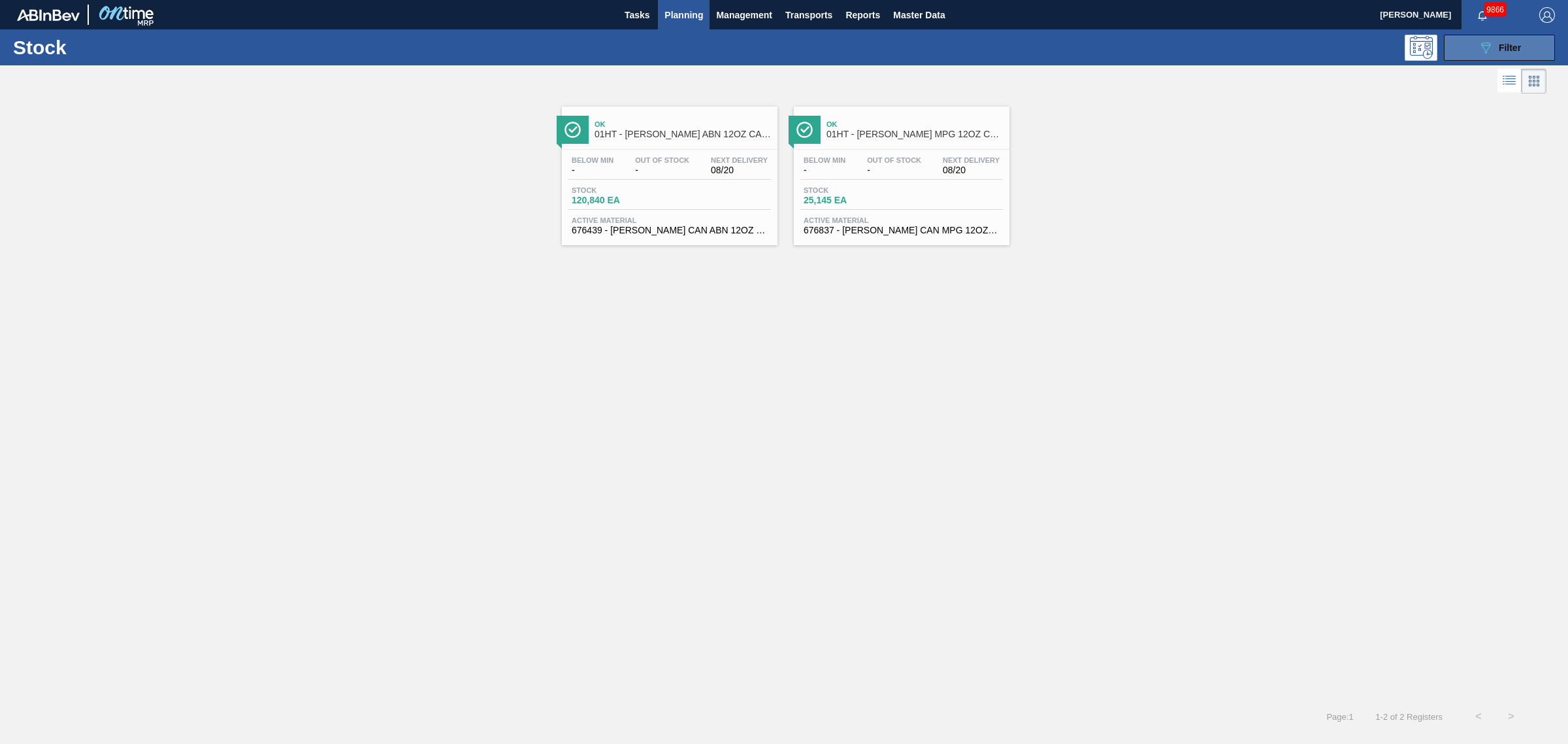
click at [1490, 41] on icon "089F7B8B-B2A5-4AFE-B5C0-19BA573D28AC" at bounding box center [1486, 48] width 16 height 16
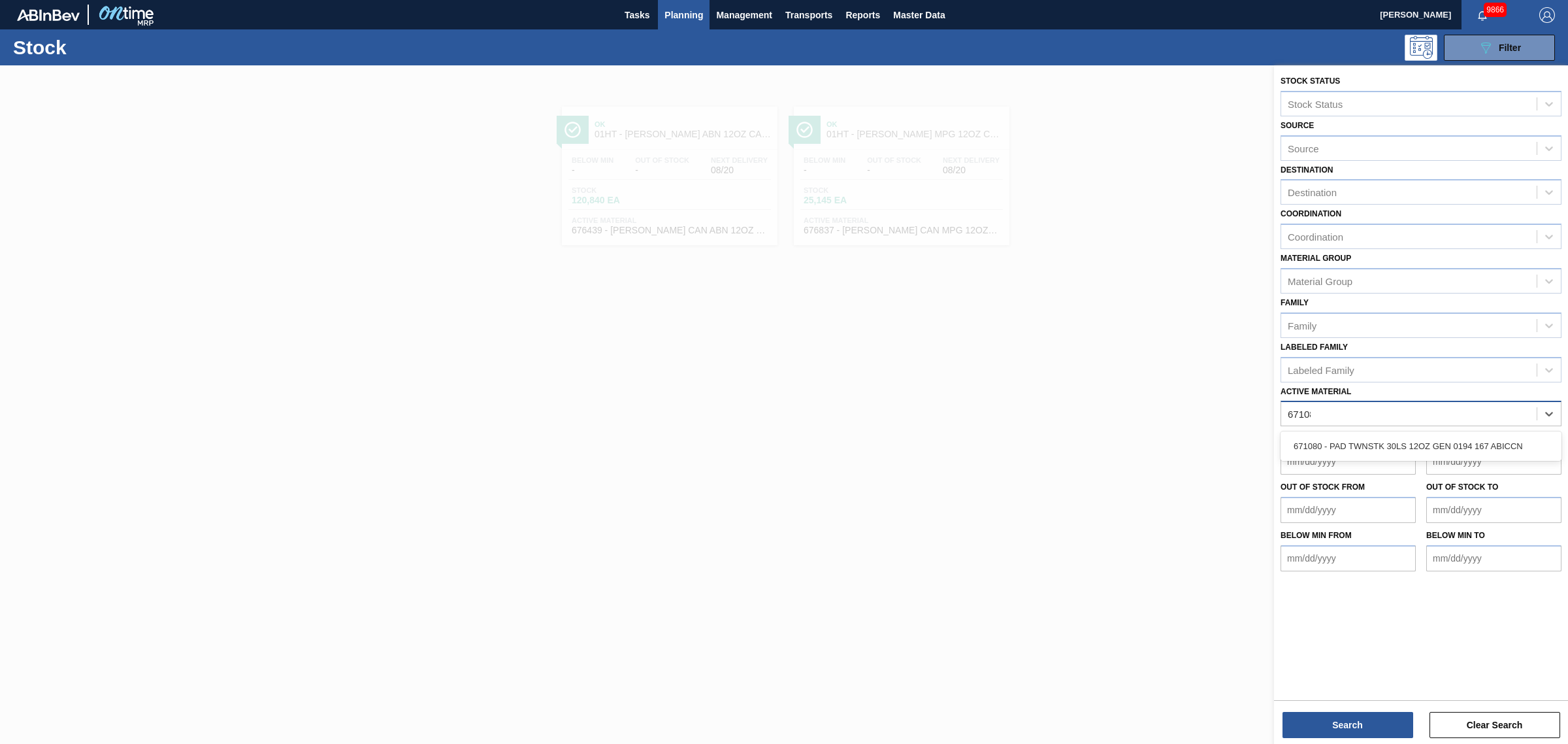
type Material "671080"
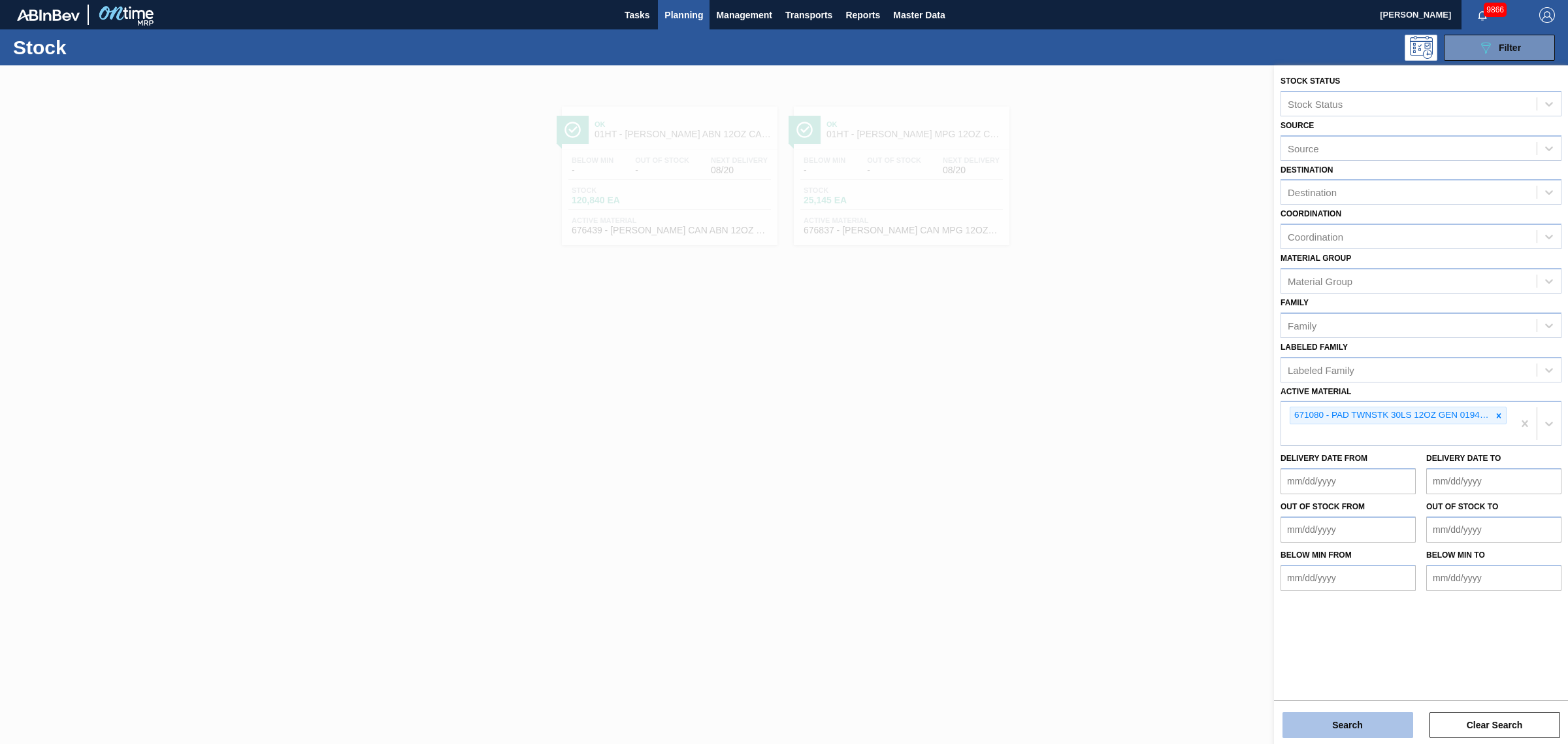
click at [1318, 721] on button "Search" at bounding box center [1348, 725] width 131 height 26
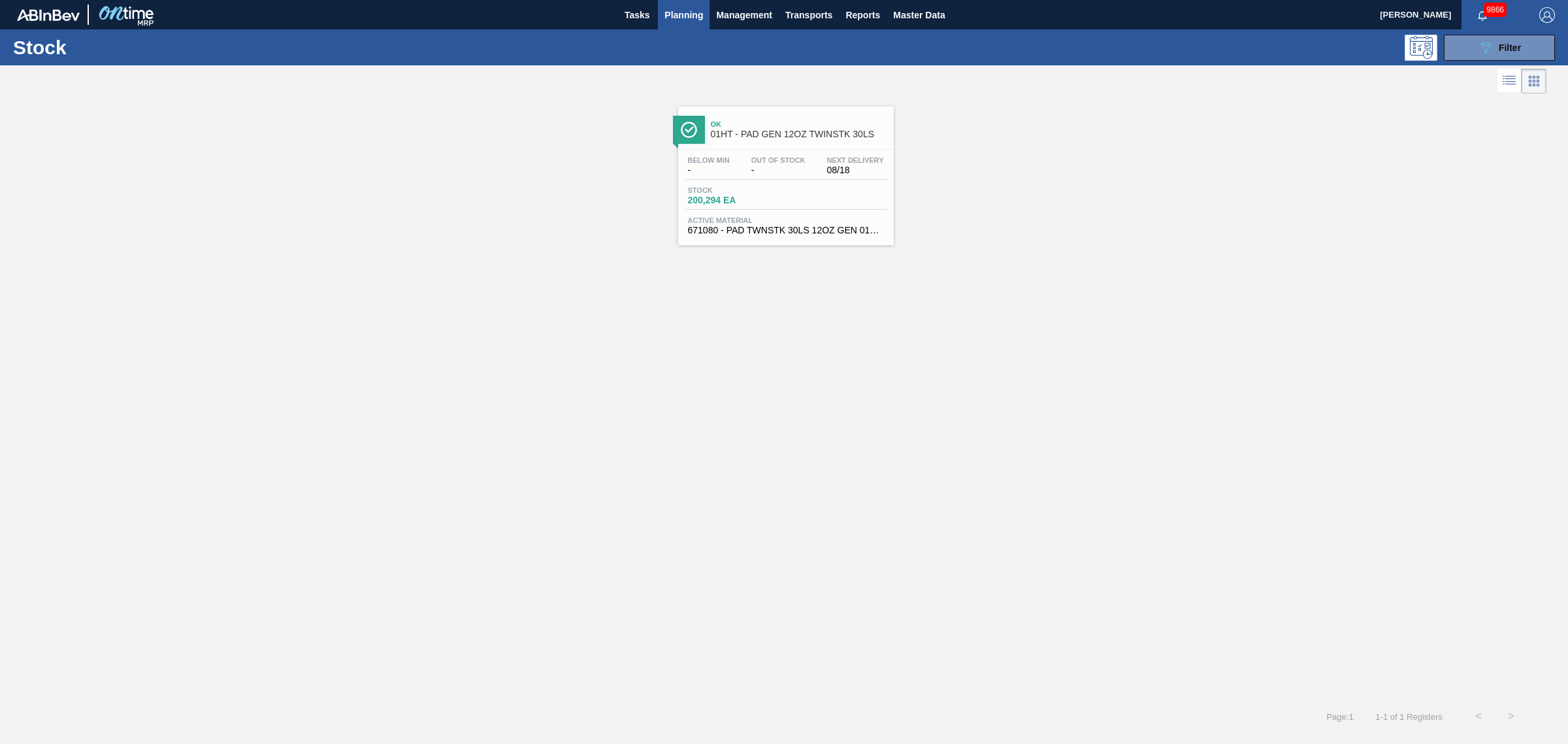
click at [837, 153] on div "Below Min - Out Of Stock - Next Delivery 08/18 Stock 200,294 EA Active Material…" at bounding box center [785, 194] width 216 height 89
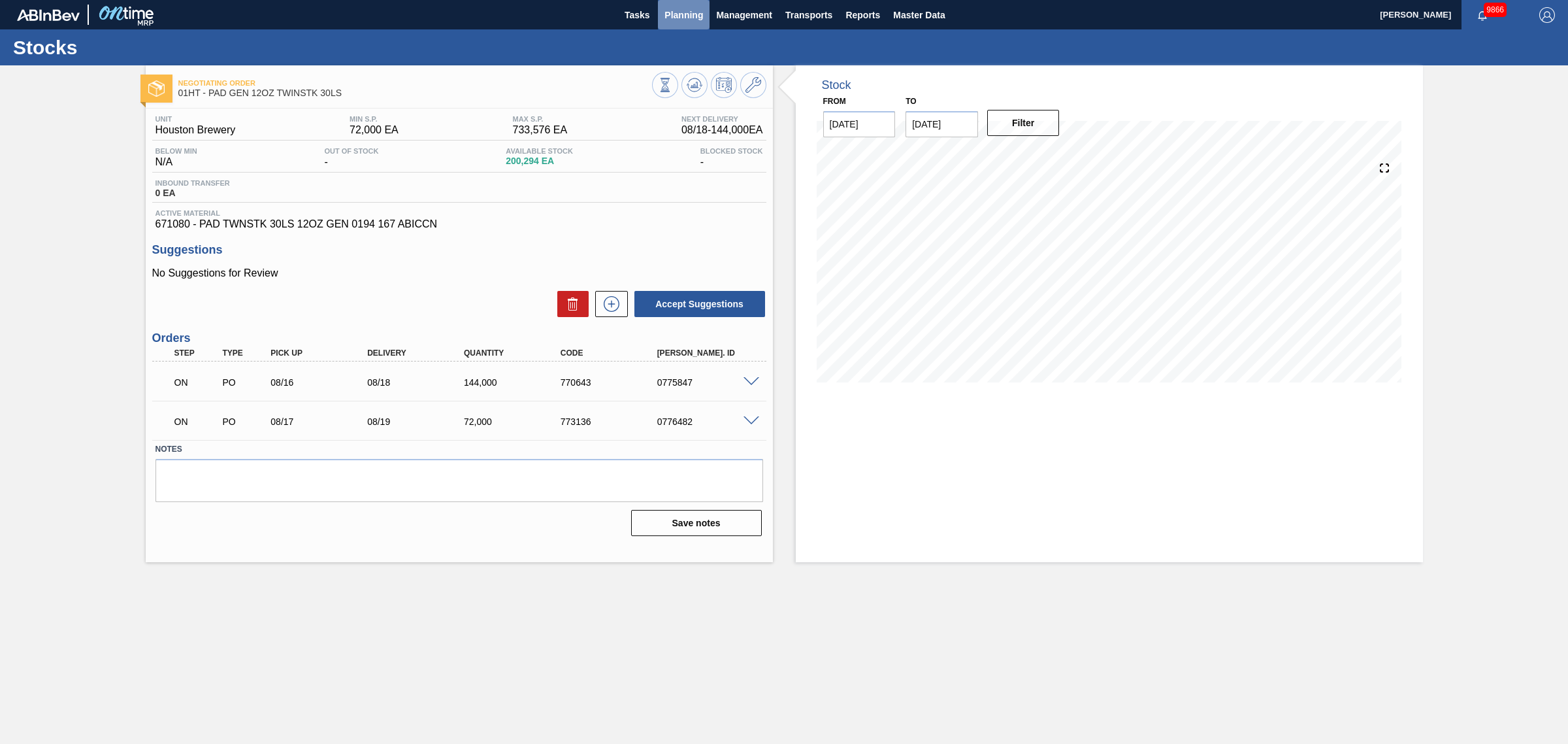
click at [696, 15] on span "Planning" at bounding box center [684, 15] width 38 height 16
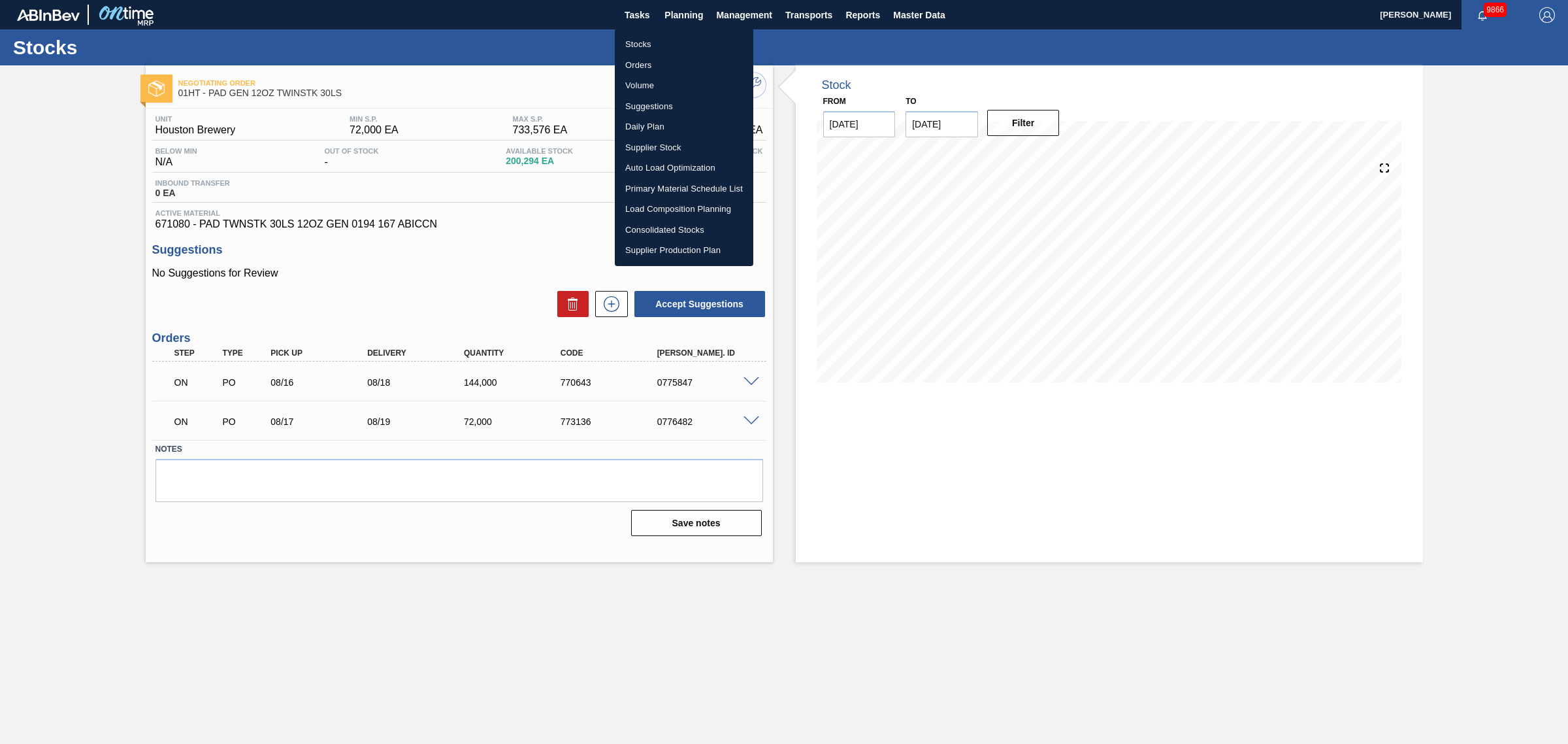
click at [638, 38] on li "Stocks" at bounding box center [684, 44] width 139 height 21
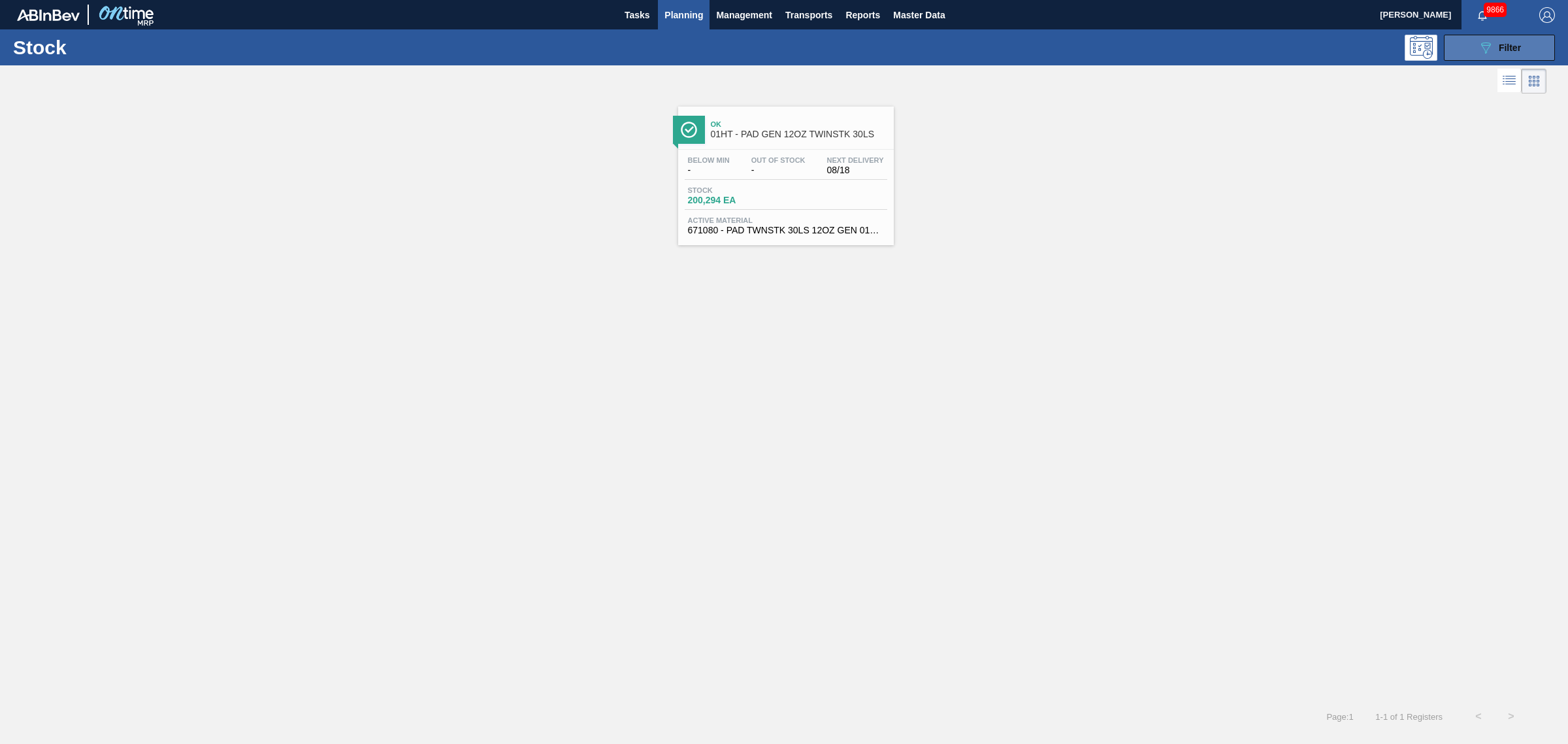
click at [1500, 42] on span "Filter" at bounding box center [1510, 48] width 23 height 10
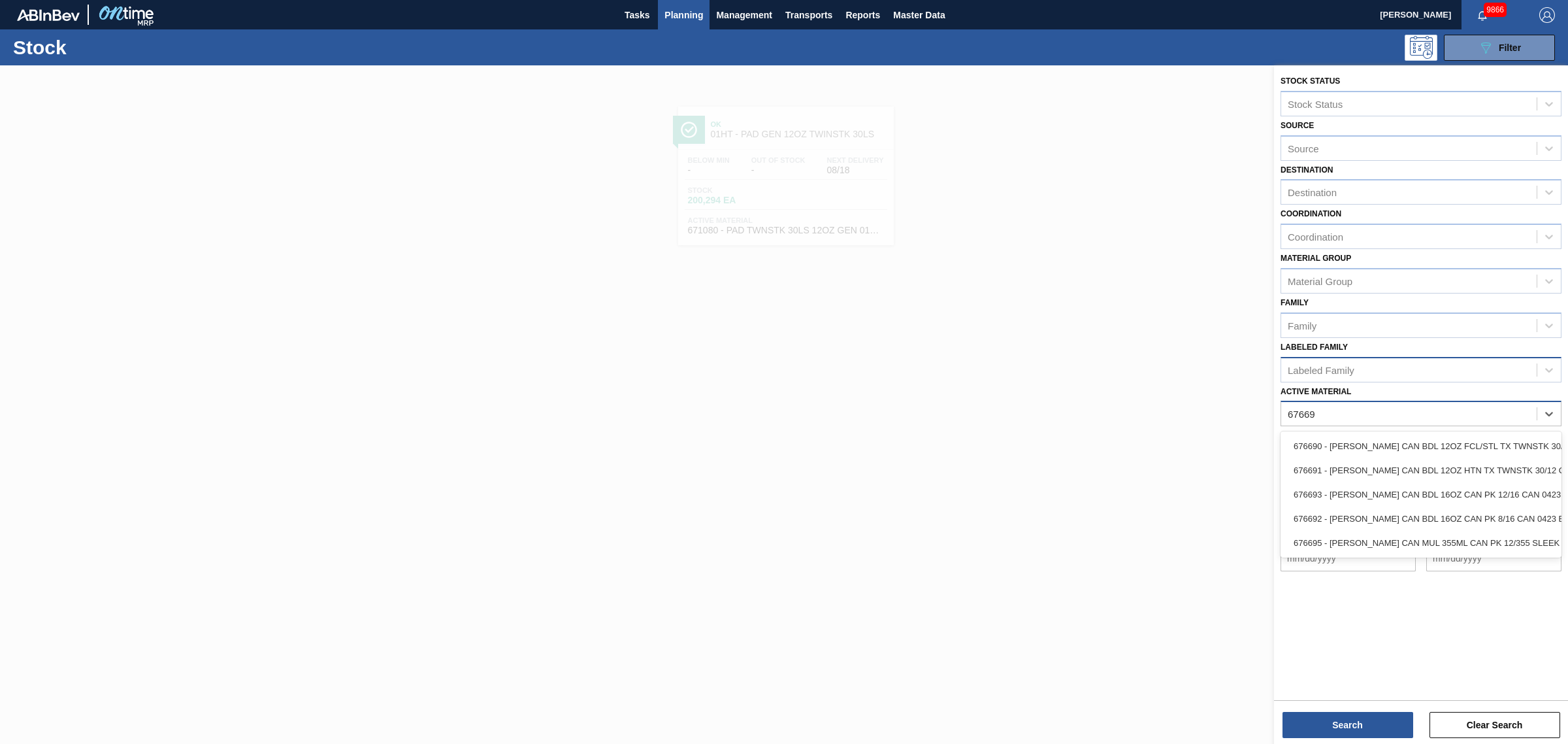
type Material "676690"
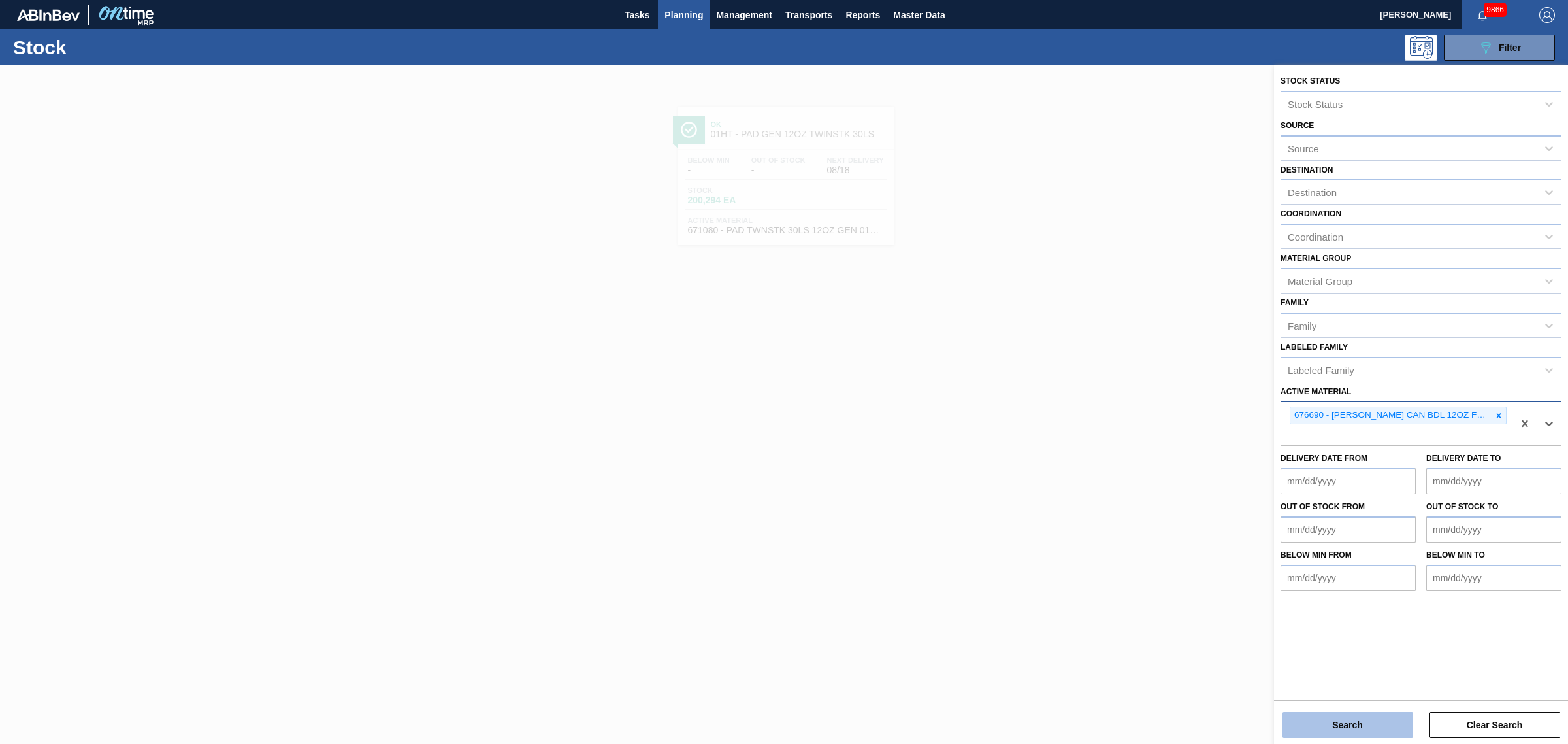
drag, startPoint x: 1385, startPoint y: 728, endPoint x: 1380, endPoint y: 723, distance: 7.1
click at [1380, 723] on button "Search" at bounding box center [1348, 725] width 131 height 26
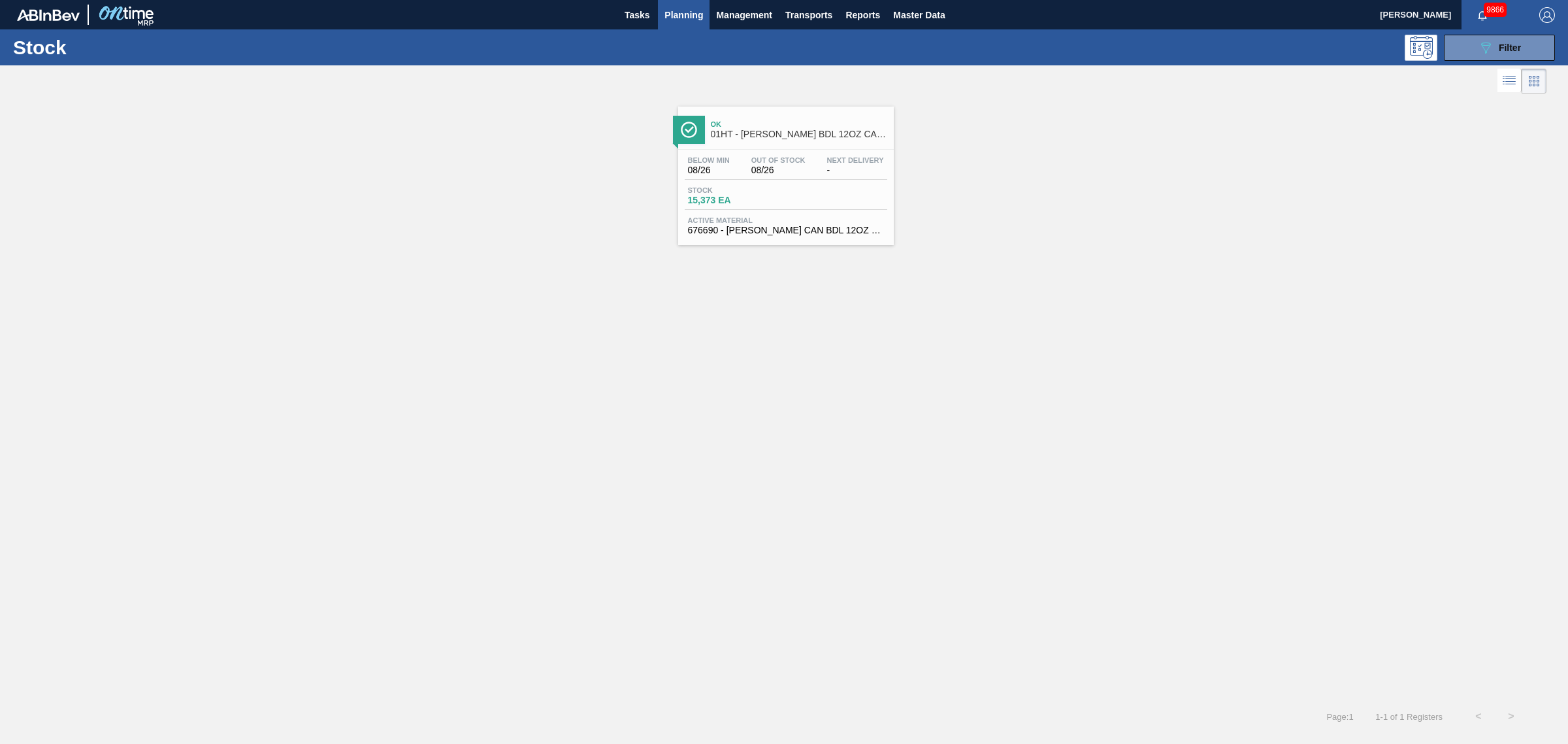
click at [740, 153] on div "Below Min 08/26 Out Of Stock 08/26 Next Delivery - Stock 15,373 EA Active Mater…" at bounding box center [785, 194] width 216 height 89
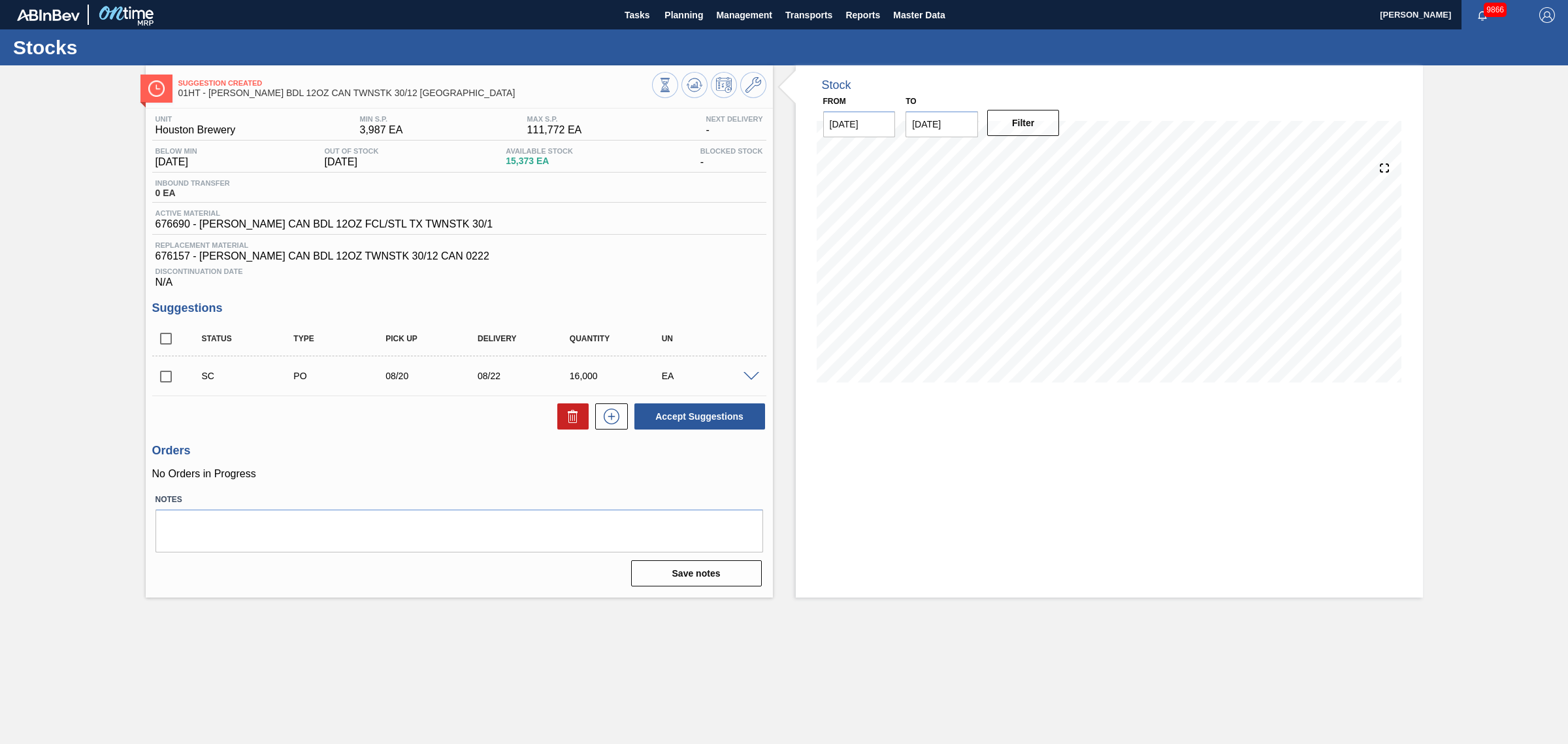
click at [750, 381] on span at bounding box center [751, 376] width 16 height 10
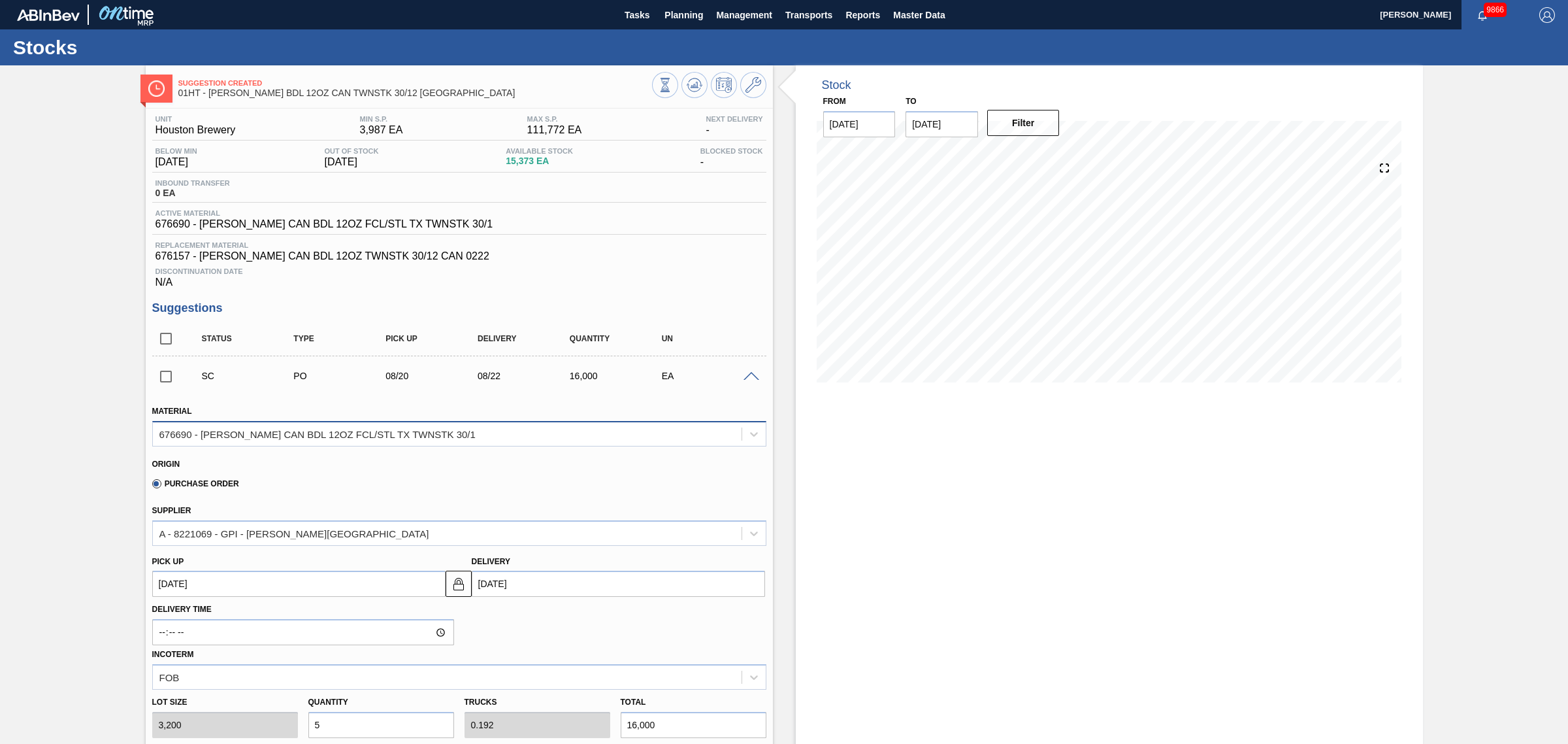
click at [550, 428] on div "676690 - [PERSON_NAME] CAN BDL 12OZ FCL/STL TX TWNSTK 30/1" at bounding box center [446, 434] width 589 height 19
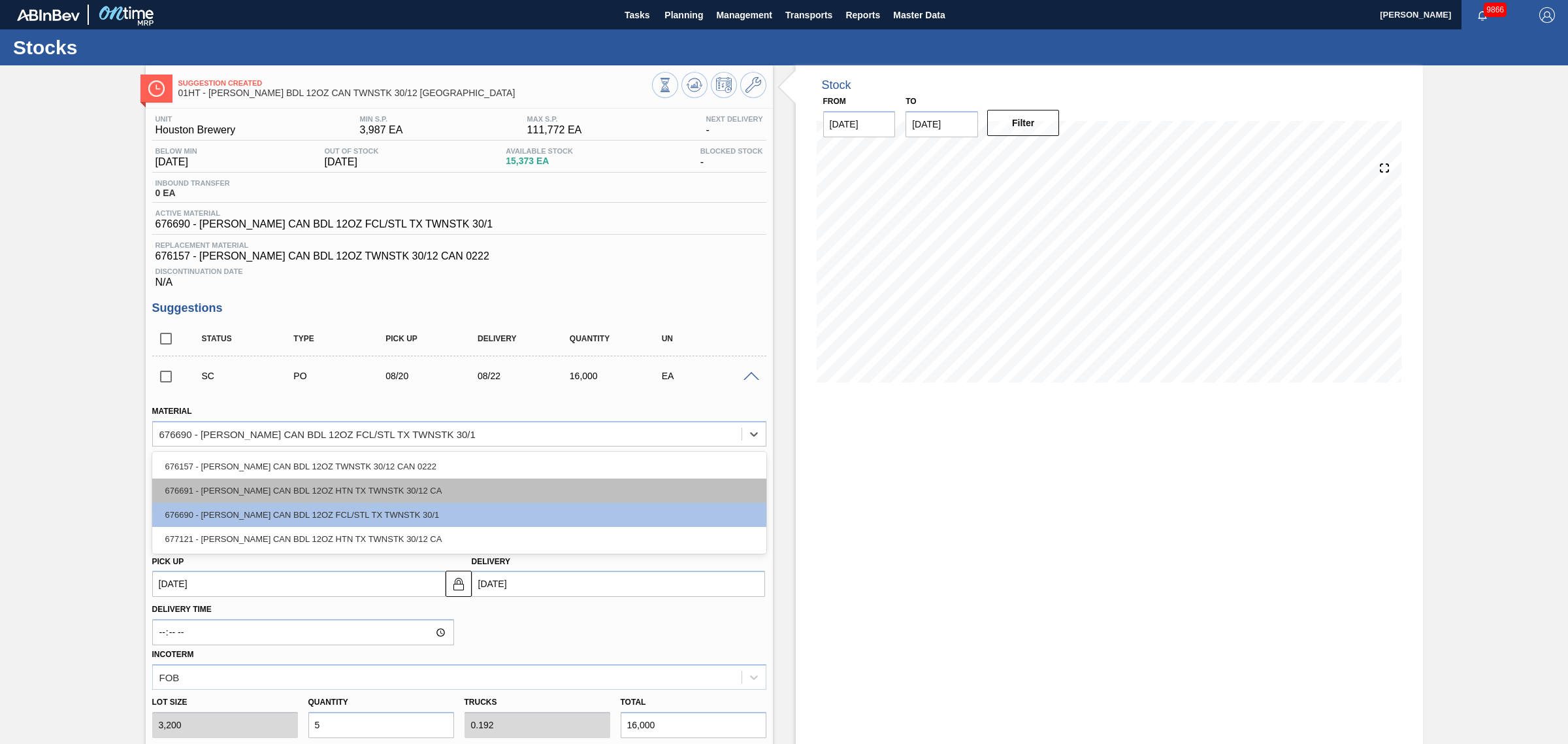
click at [517, 490] on div "676691 - [PERSON_NAME] CAN BDL 12OZ HTN TX TWNSTK 30/12 CA" at bounding box center [459, 491] width 615 height 24
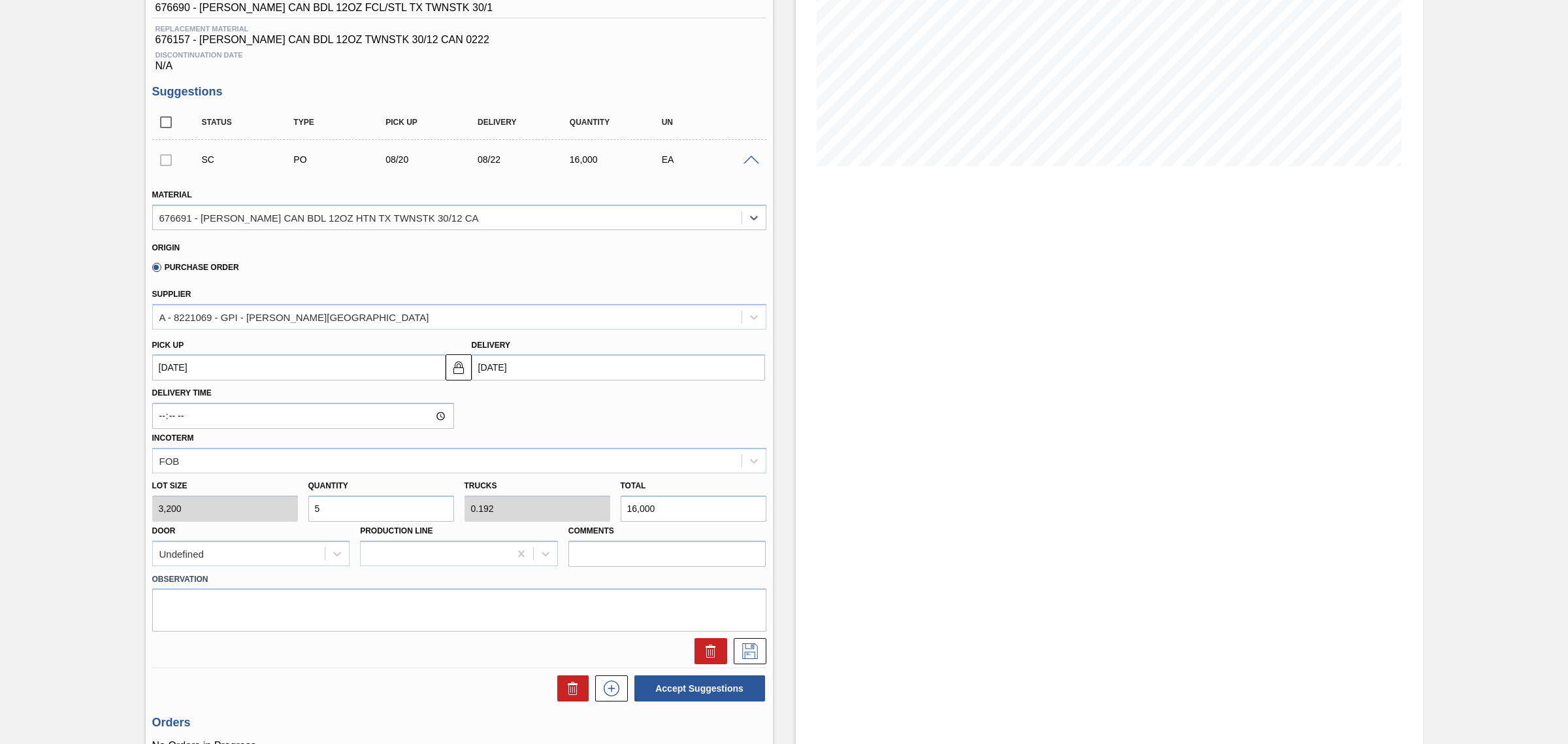
scroll to position [245, 0]
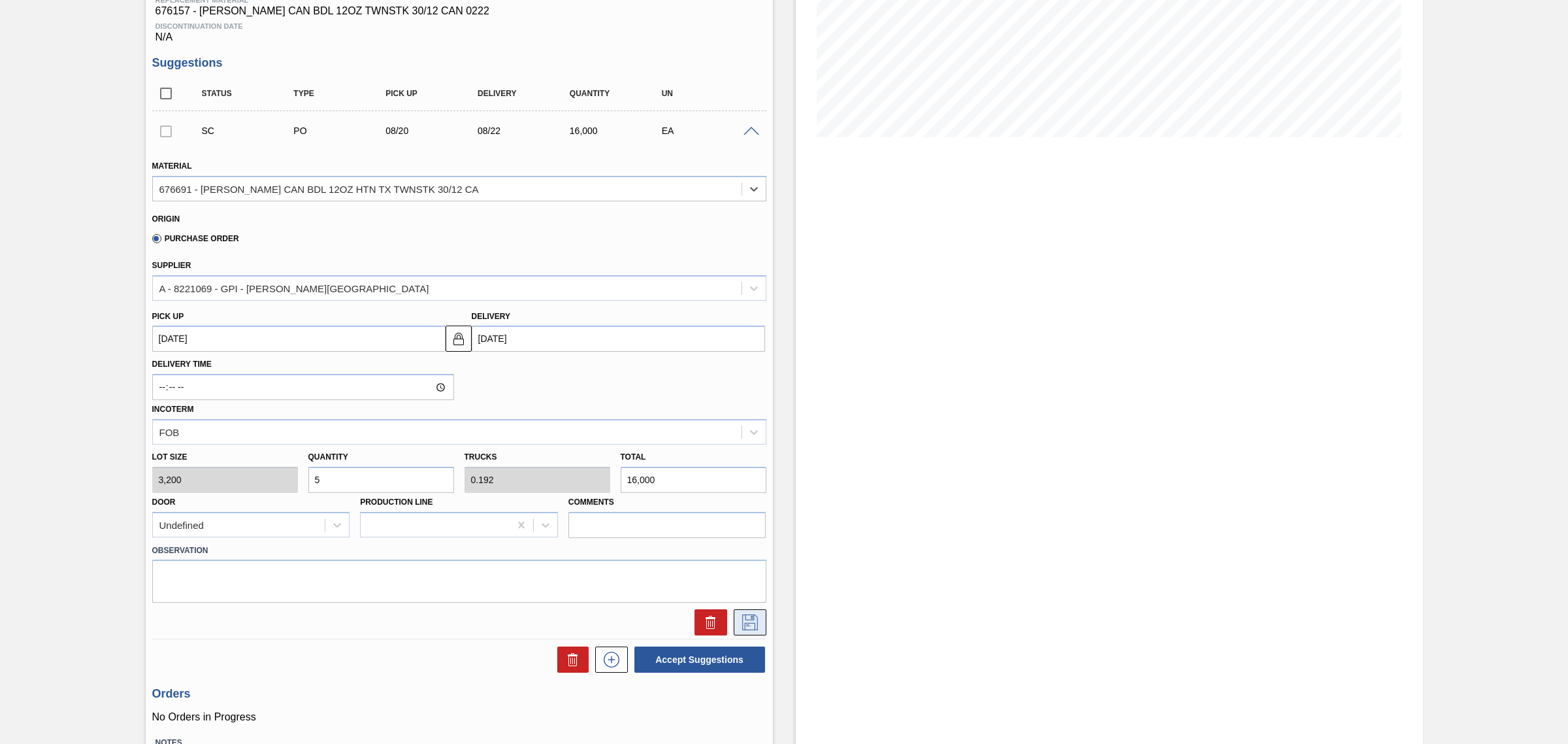
click at [751, 622] on icon at bounding box center [750, 621] width 7 height 10
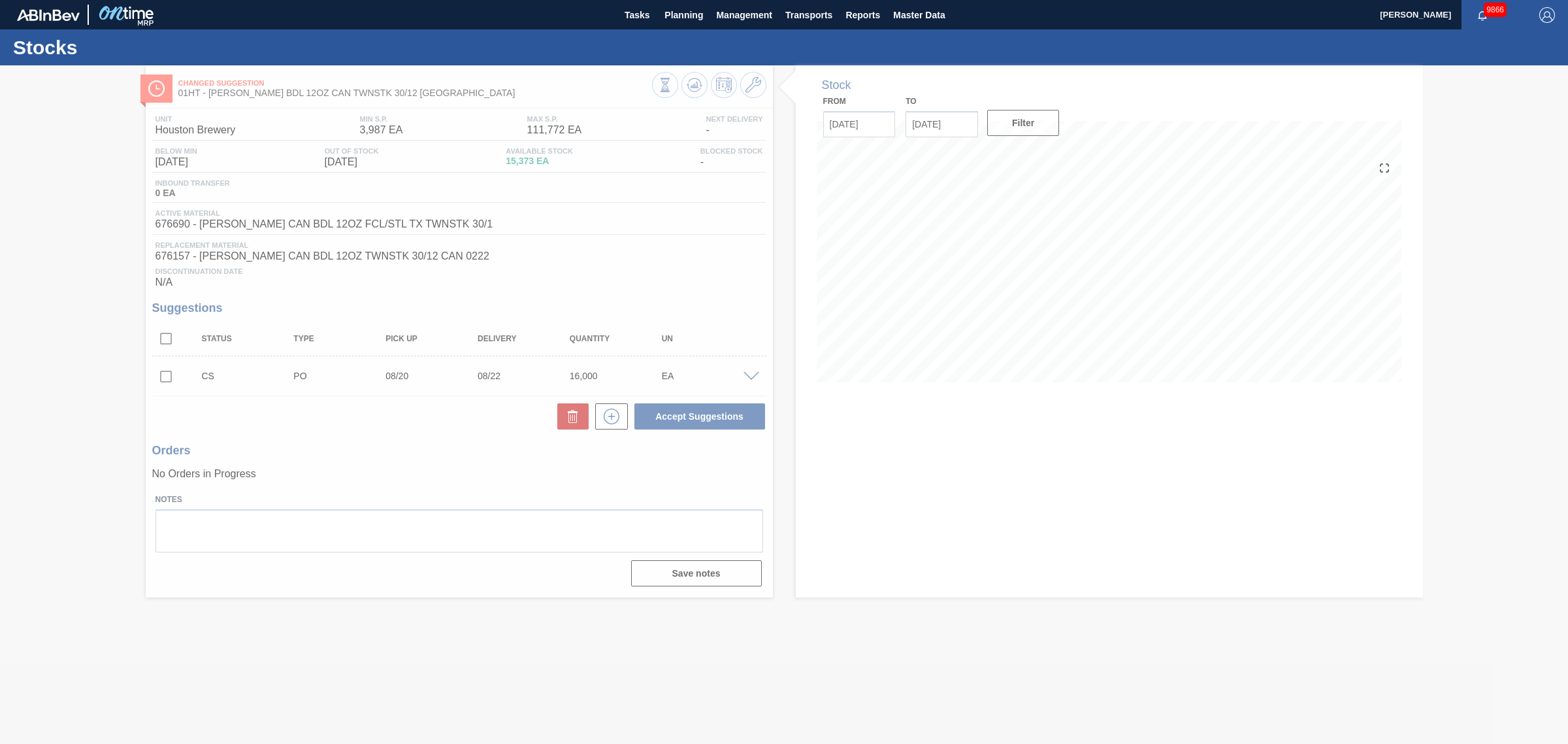
scroll to position [0, 0]
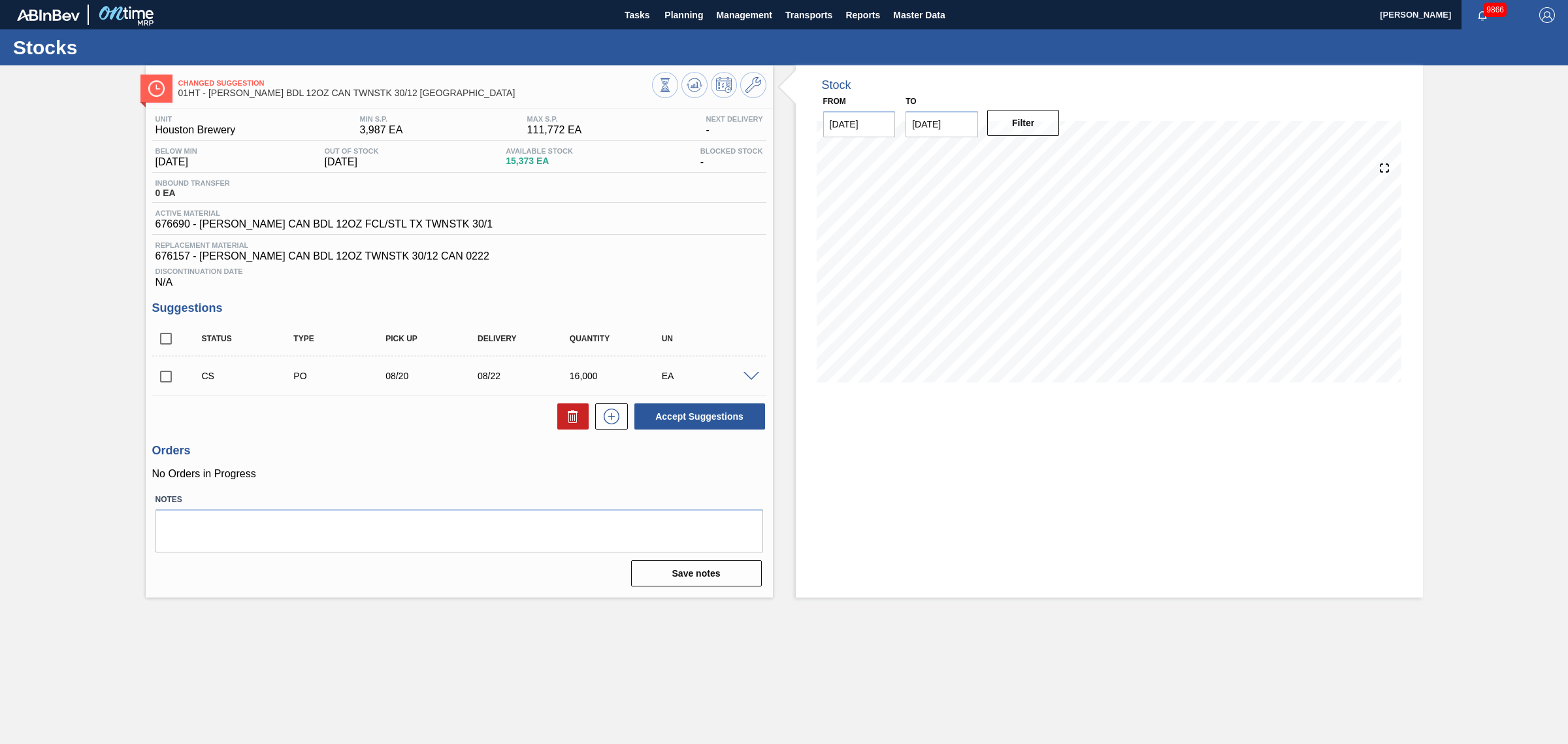
click at [164, 381] on input "checkbox" at bounding box center [166, 376] width 28 height 28
click at [668, 421] on button "Accept Suggestions" at bounding box center [699, 416] width 131 height 26
checkbox input "false"
click at [675, 10] on span "Planning" at bounding box center [684, 15] width 38 height 16
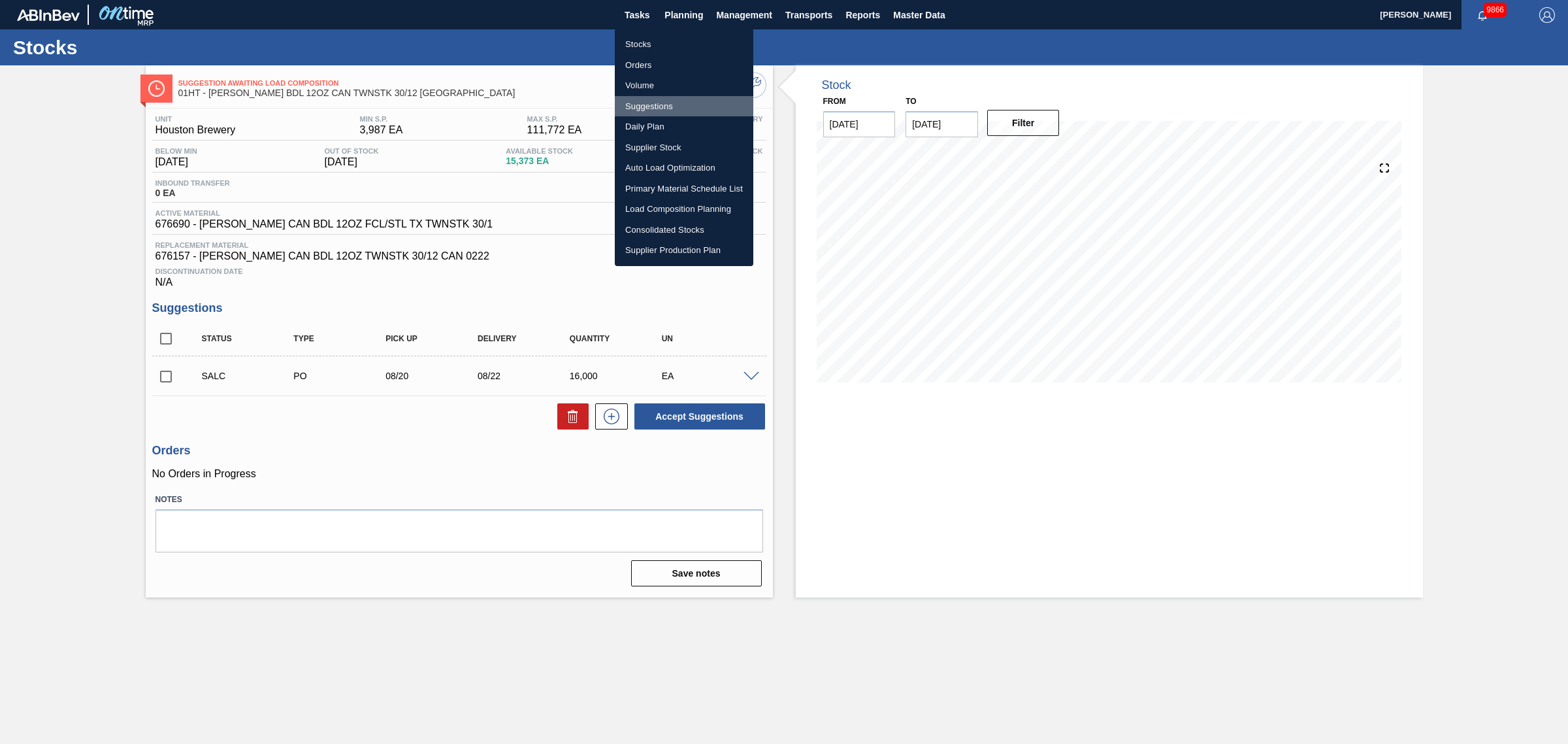
click at [638, 105] on li "Suggestions" at bounding box center [684, 107] width 139 height 21
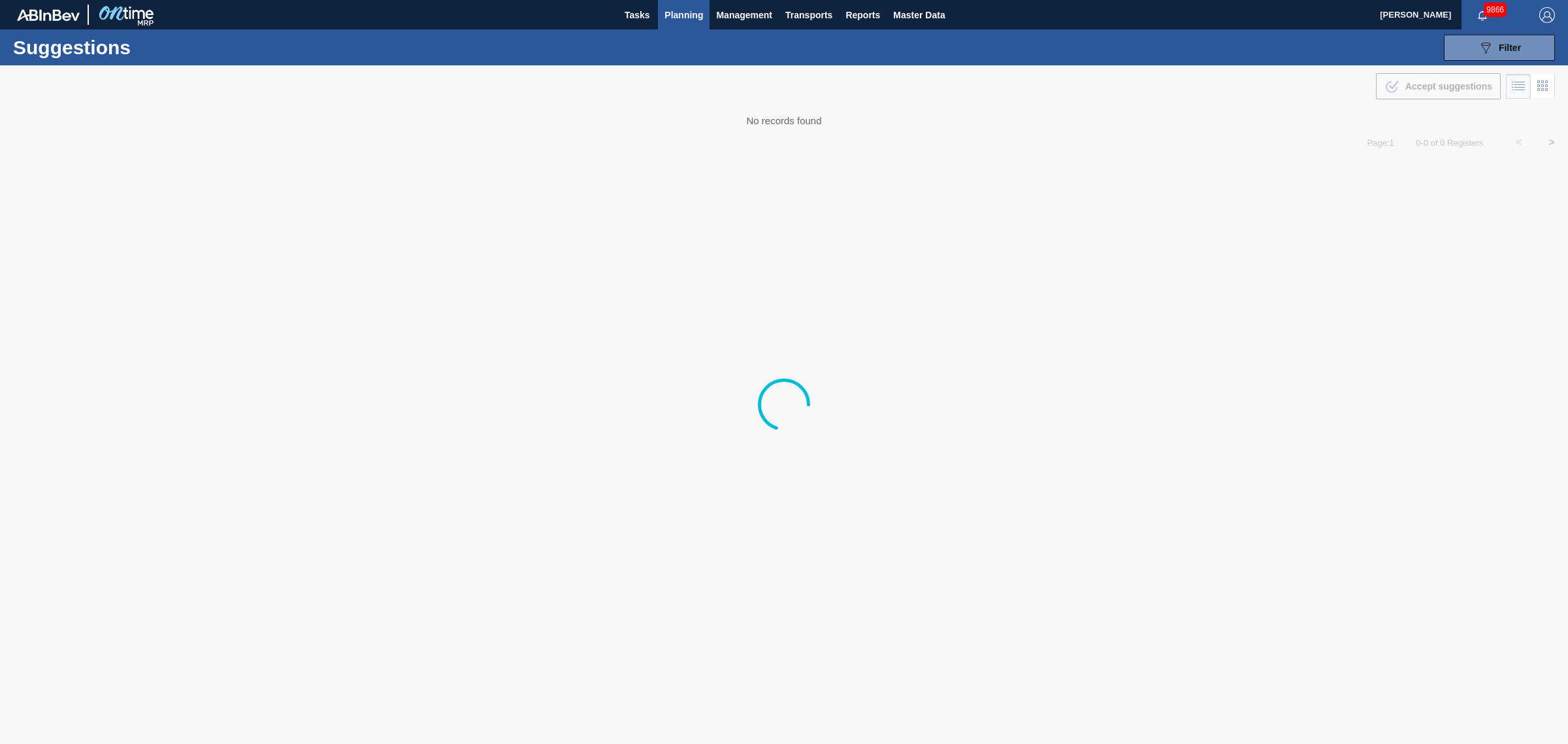
type from "[DATE]"
type to "[DATE]"
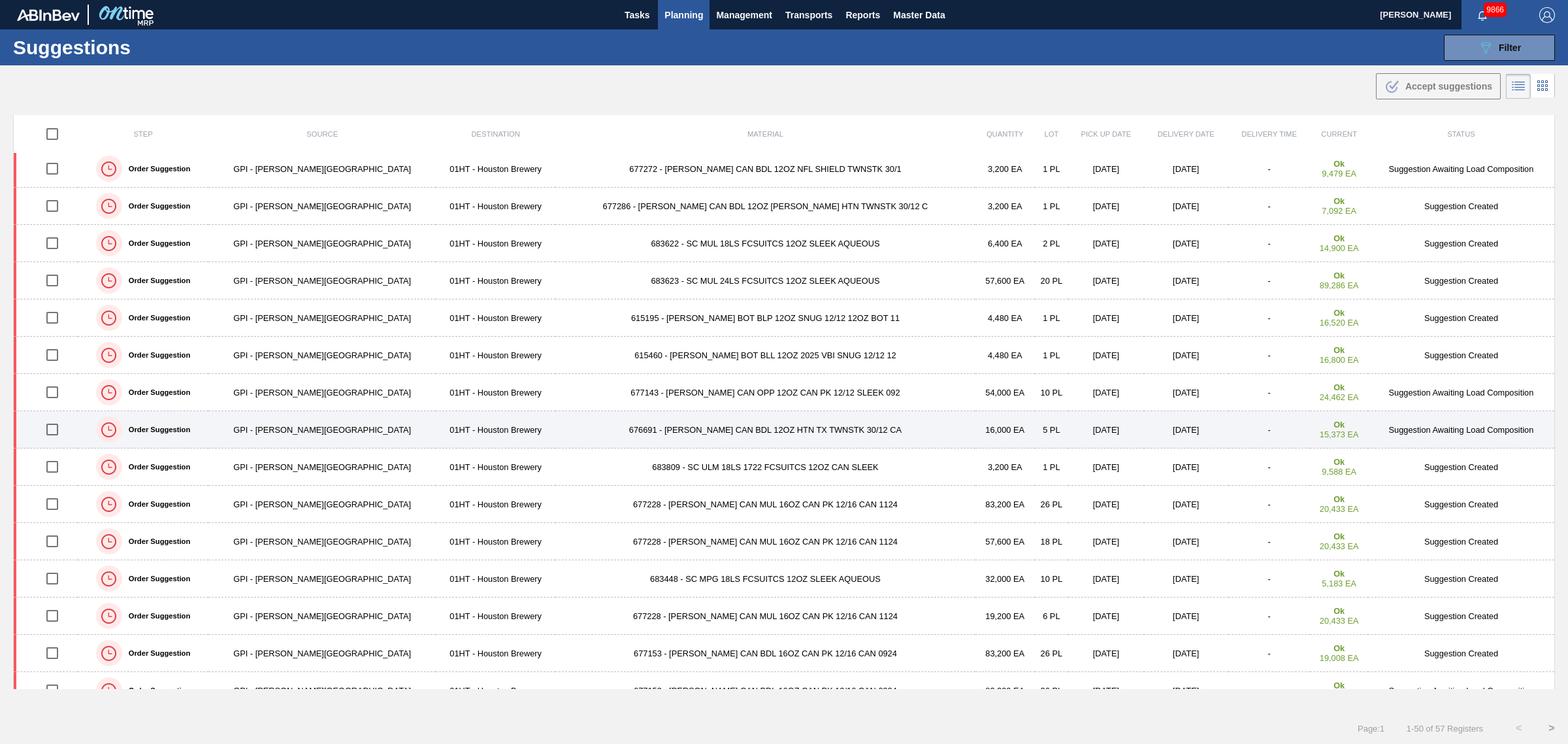
scroll to position [163, 0]
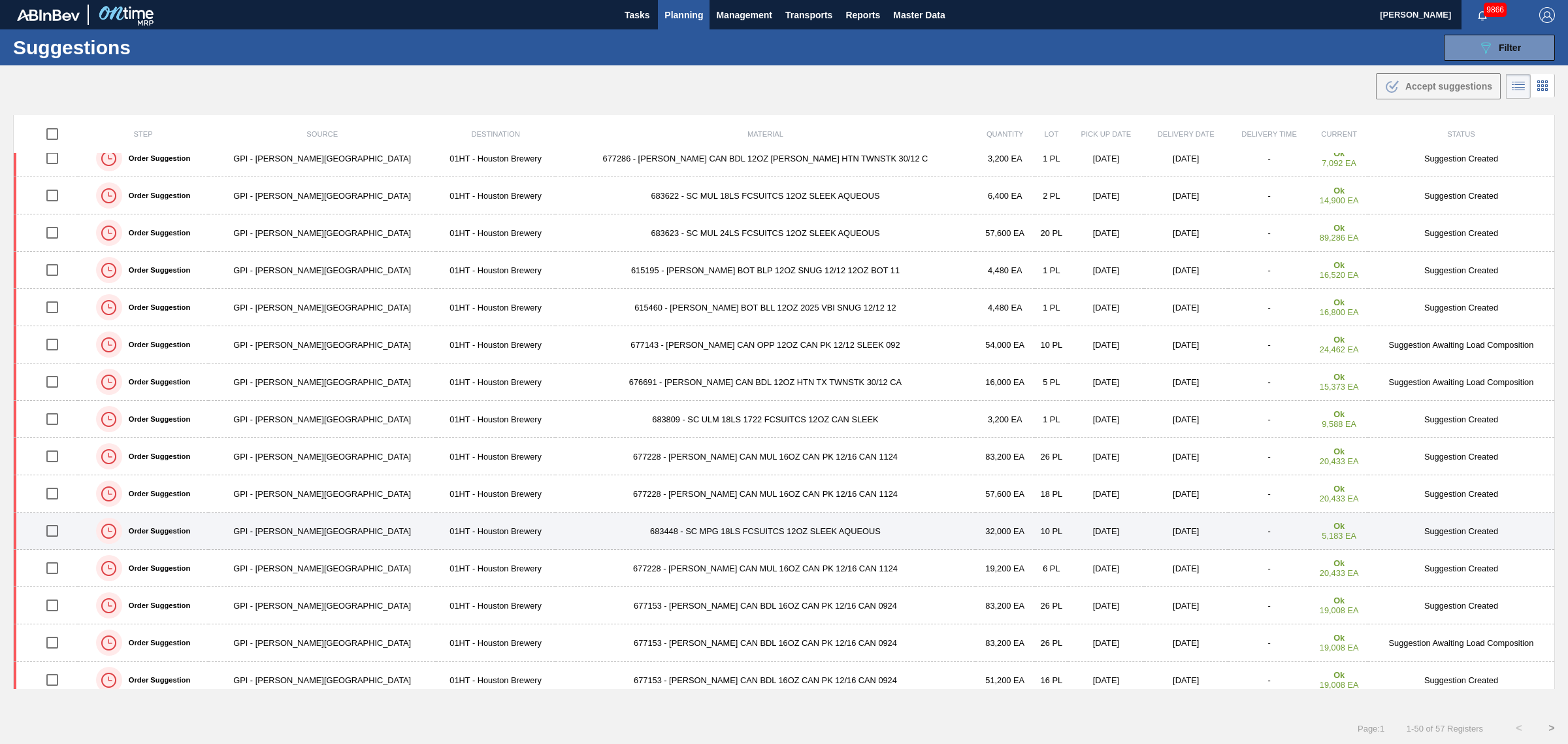
click at [59, 533] on input "checkbox" at bounding box center [52, 531] width 28 height 28
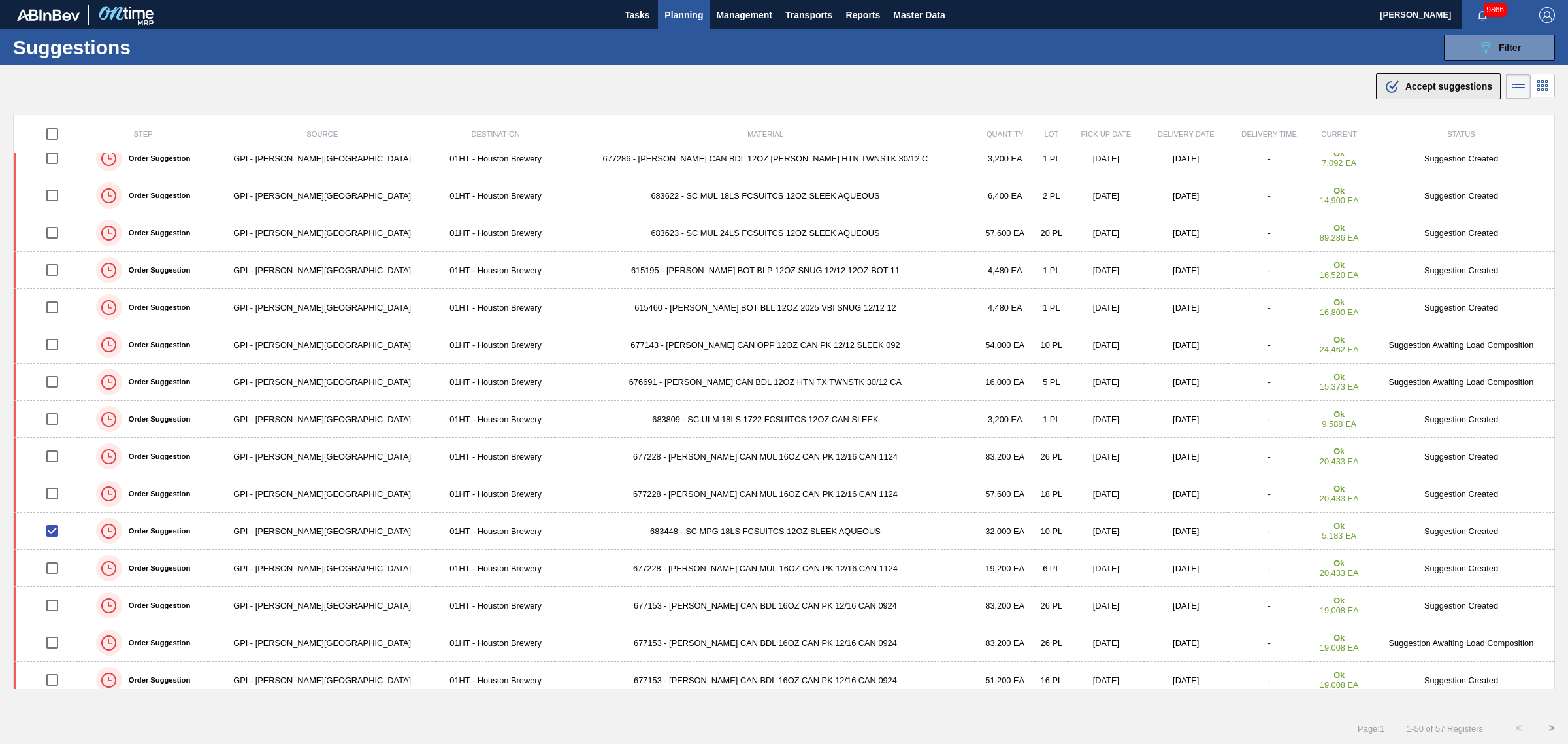
click at [1400, 86] on div ".b{fill:var(--color-action-default)} Accept suggestions" at bounding box center [1438, 86] width 107 height 16
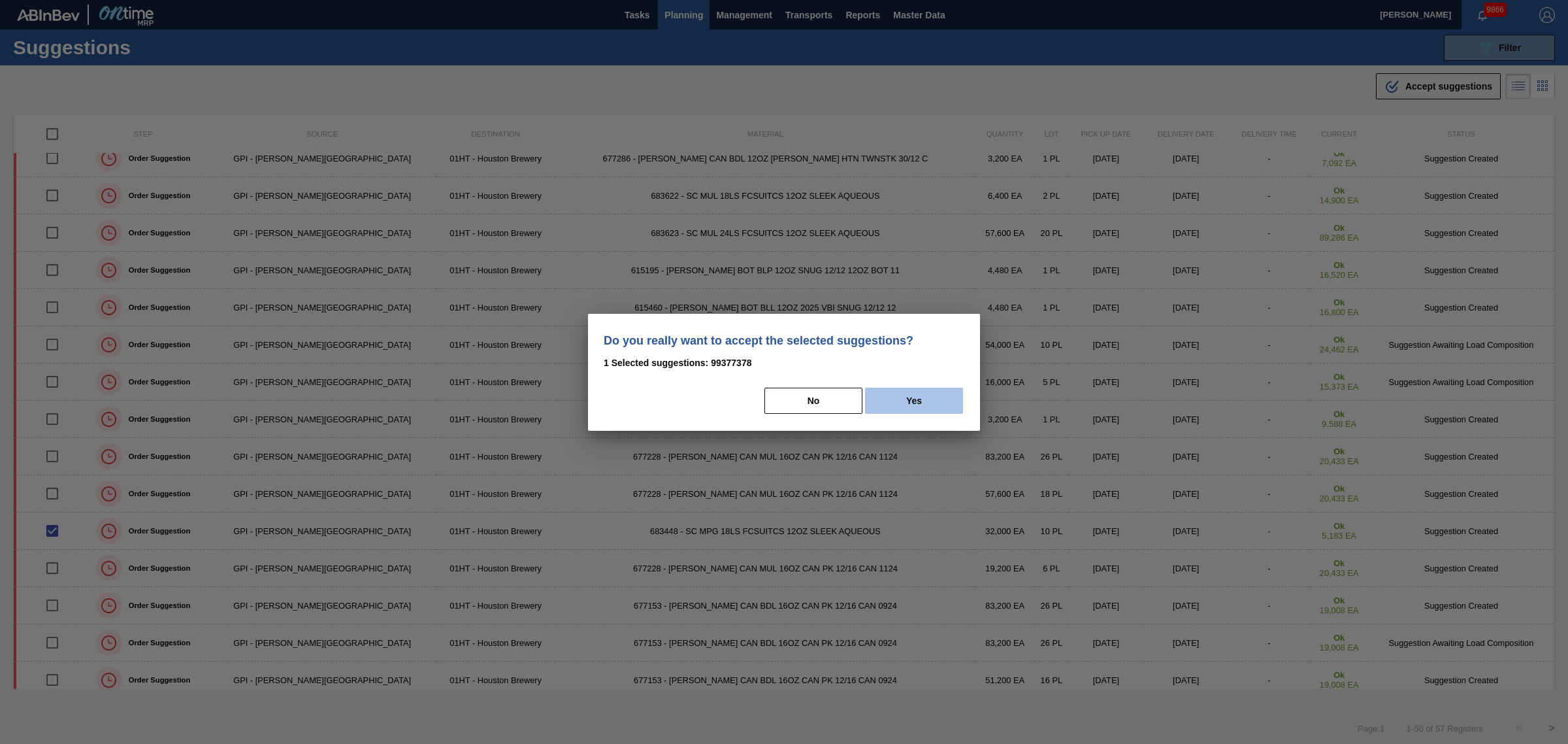
drag, startPoint x: 909, startPoint y: 408, endPoint x: 917, endPoint y: 401, distance: 10.6
click at [910, 408] on button "Yes" at bounding box center [914, 401] width 98 height 26
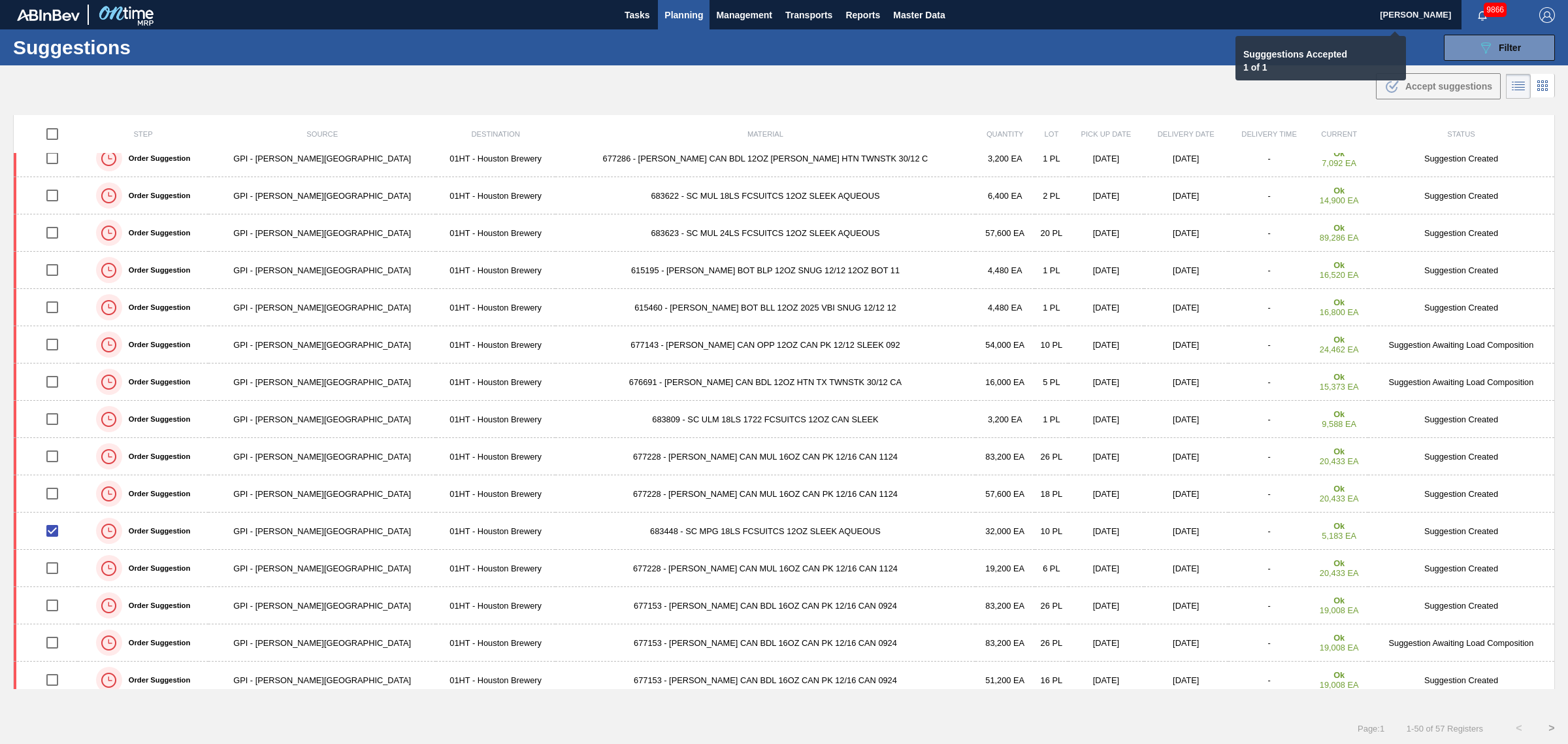
checkbox input "false"
click at [683, 14] on span "Planning" at bounding box center [684, 15] width 38 height 16
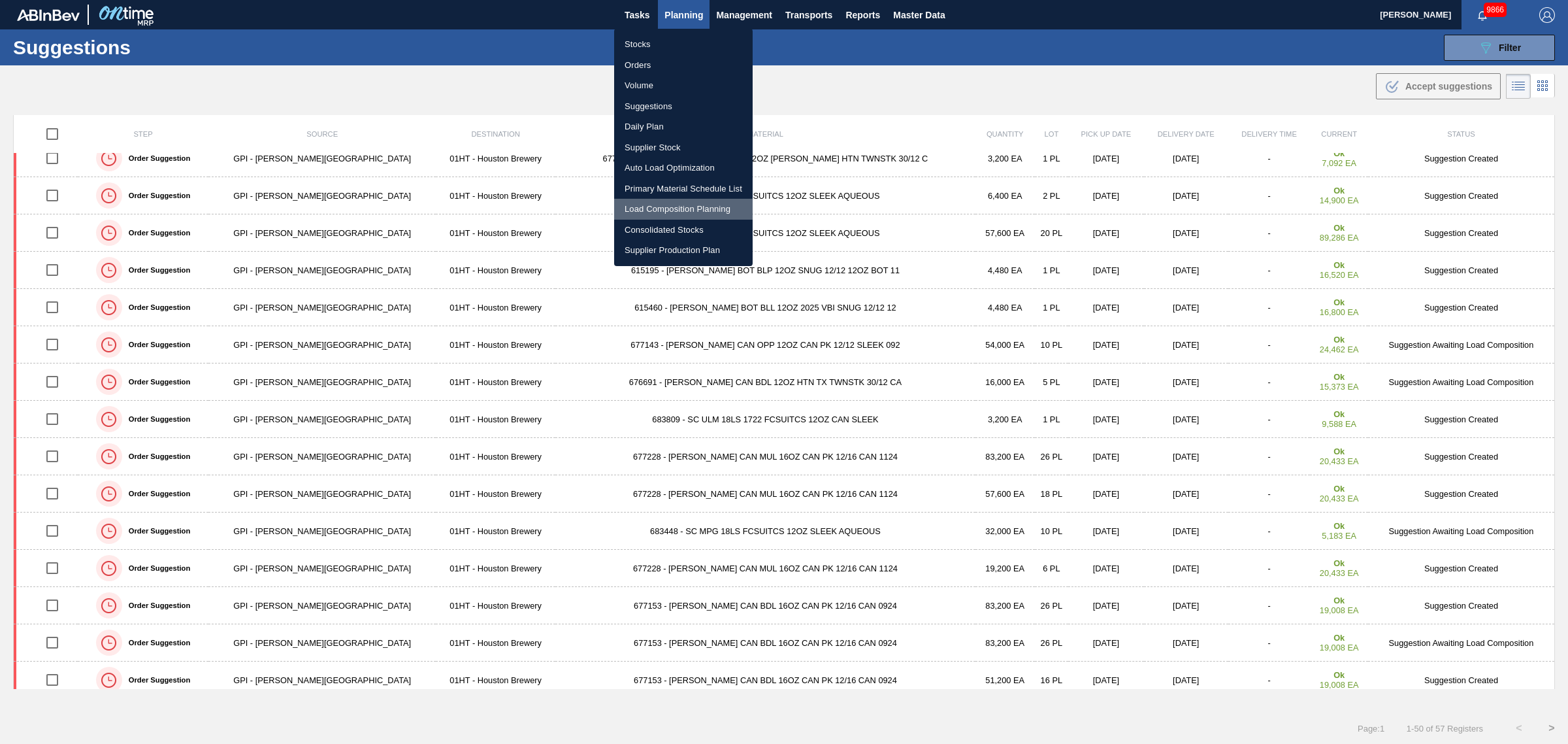
click at [667, 207] on li "Load Composition Planning" at bounding box center [684, 209] width 139 height 21
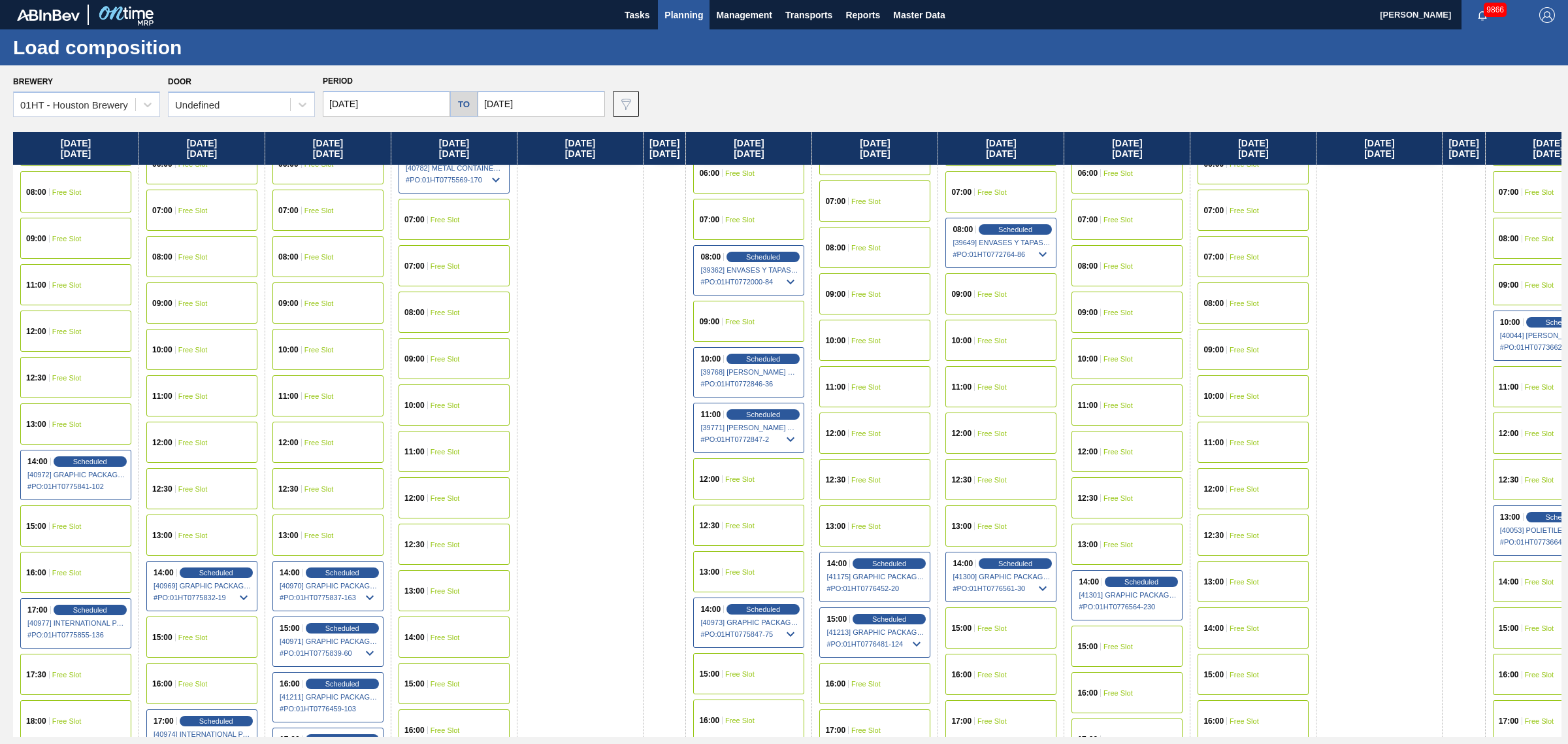
scroll to position [327, 0]
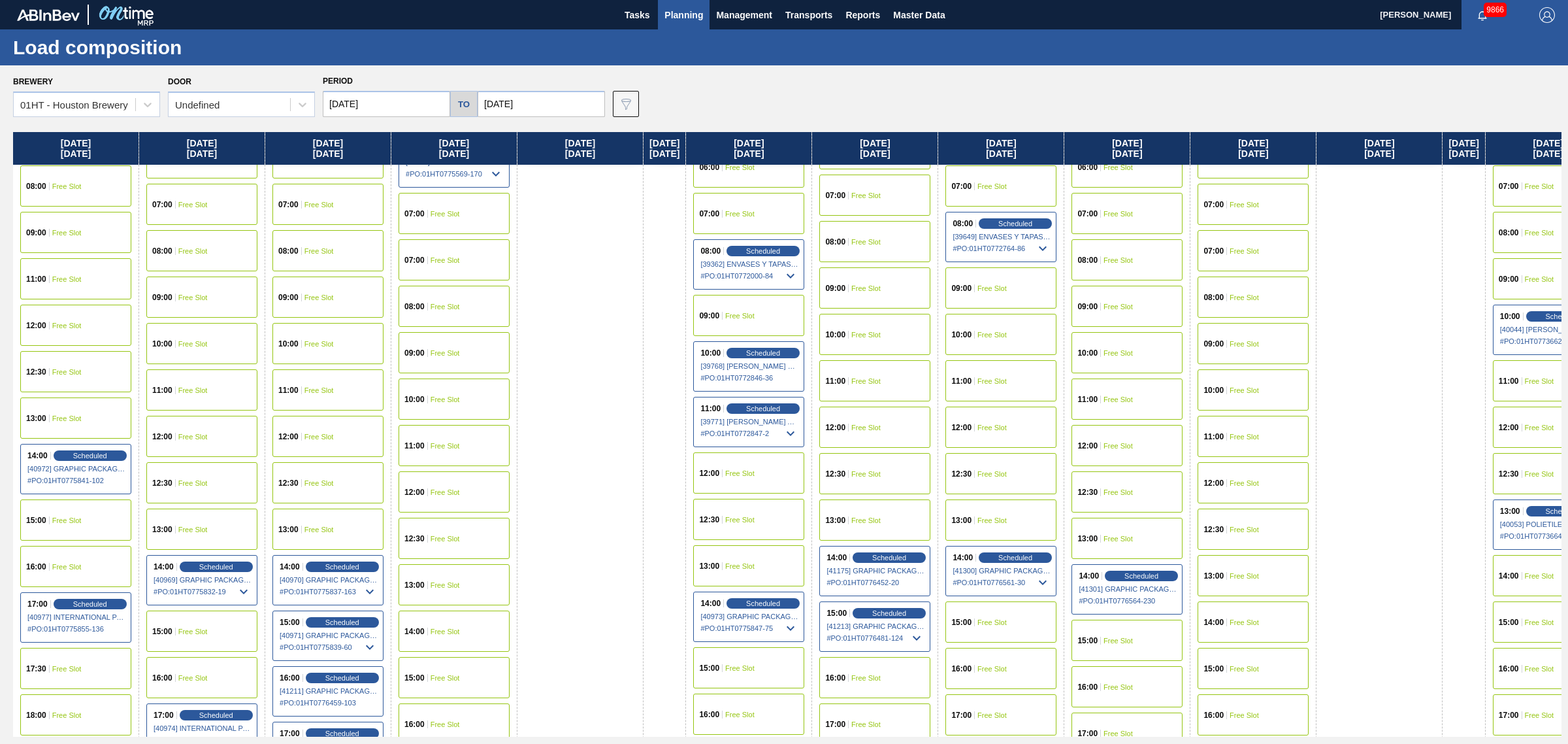
click at [1133, 641] on span "Free Slot" at bounding box center [1118, 640] width 29 height 8
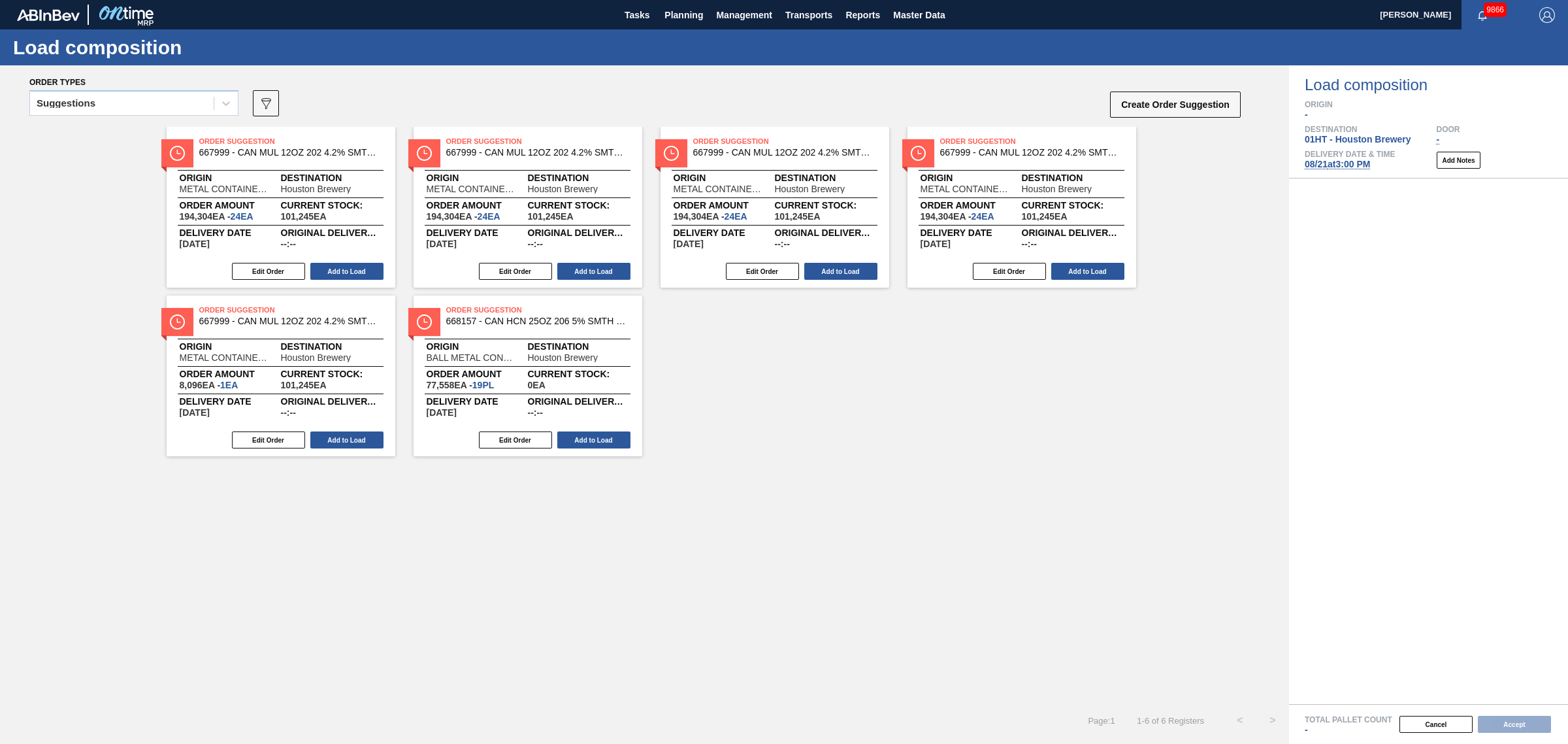
click at [147, 118] on div "Suggestions" at bounding box center [133, 107] width 209 height 34
click at [147, 113] on div "Suggestions" at bounding box center [133, 102] width 209 height 25
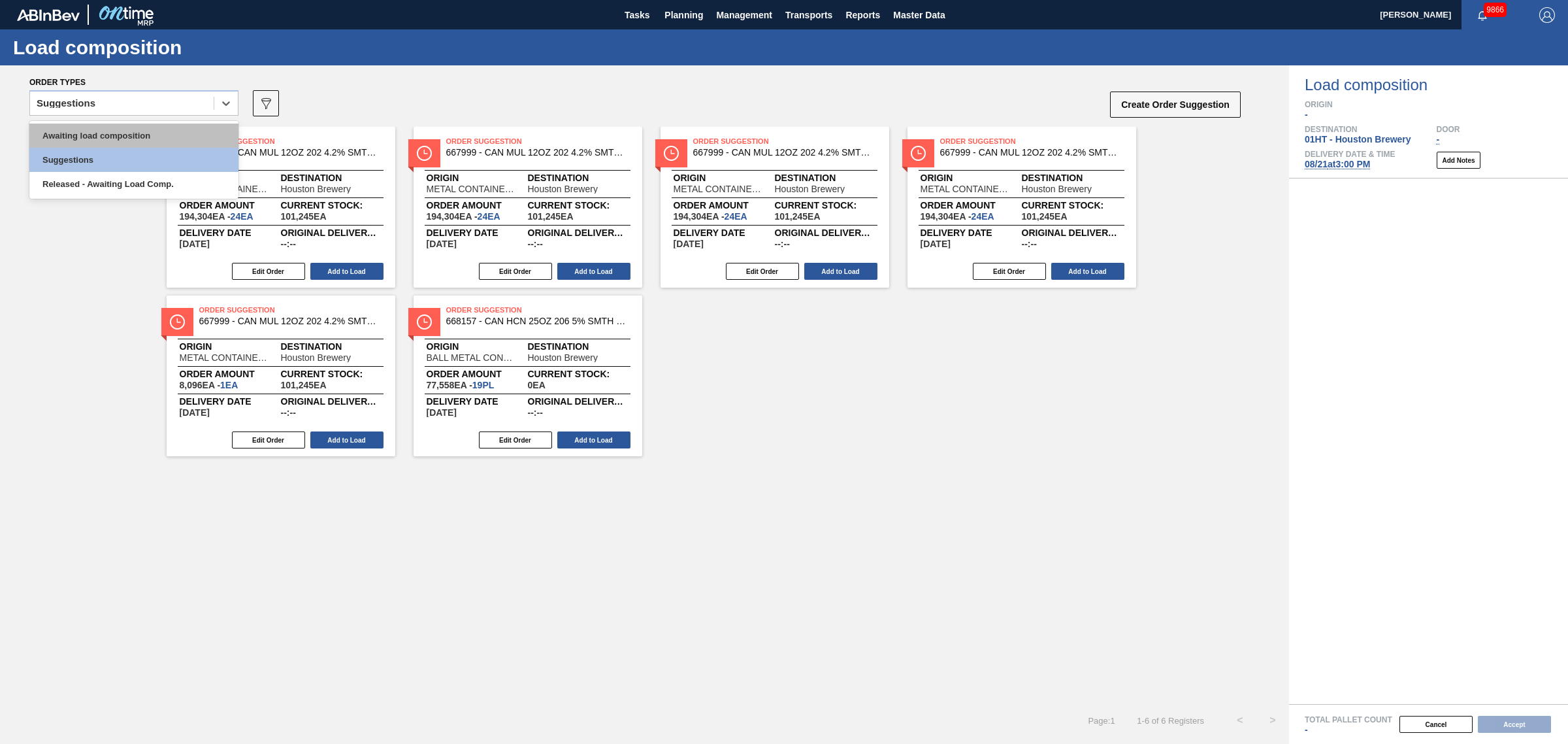
click at [142, 132] on div "Awaiting load composition" at bounding box center [133, 135] width 209 height 24
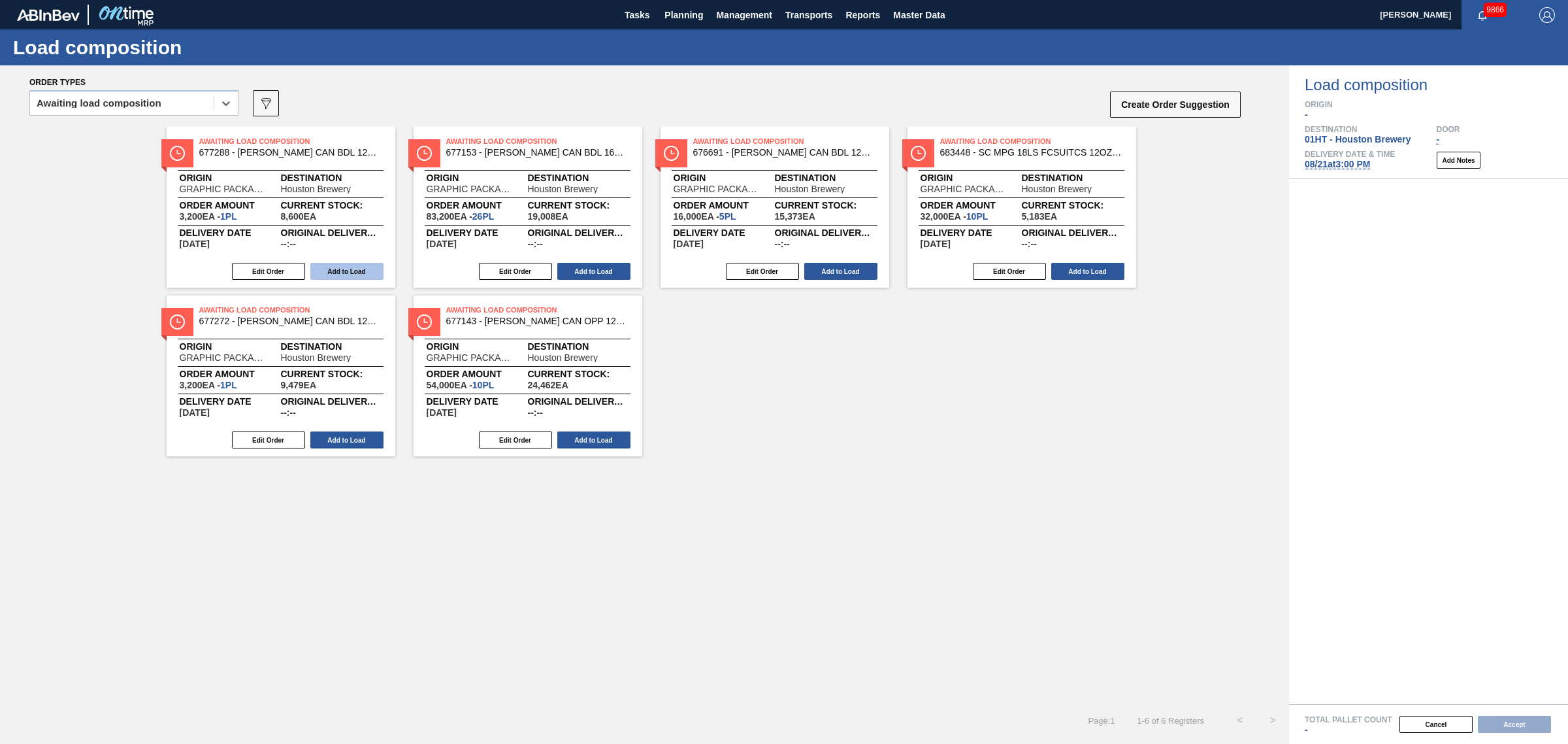
click at [353, 276] on button "Add to Load" at bounding box center [347, 271] width 73 height 17
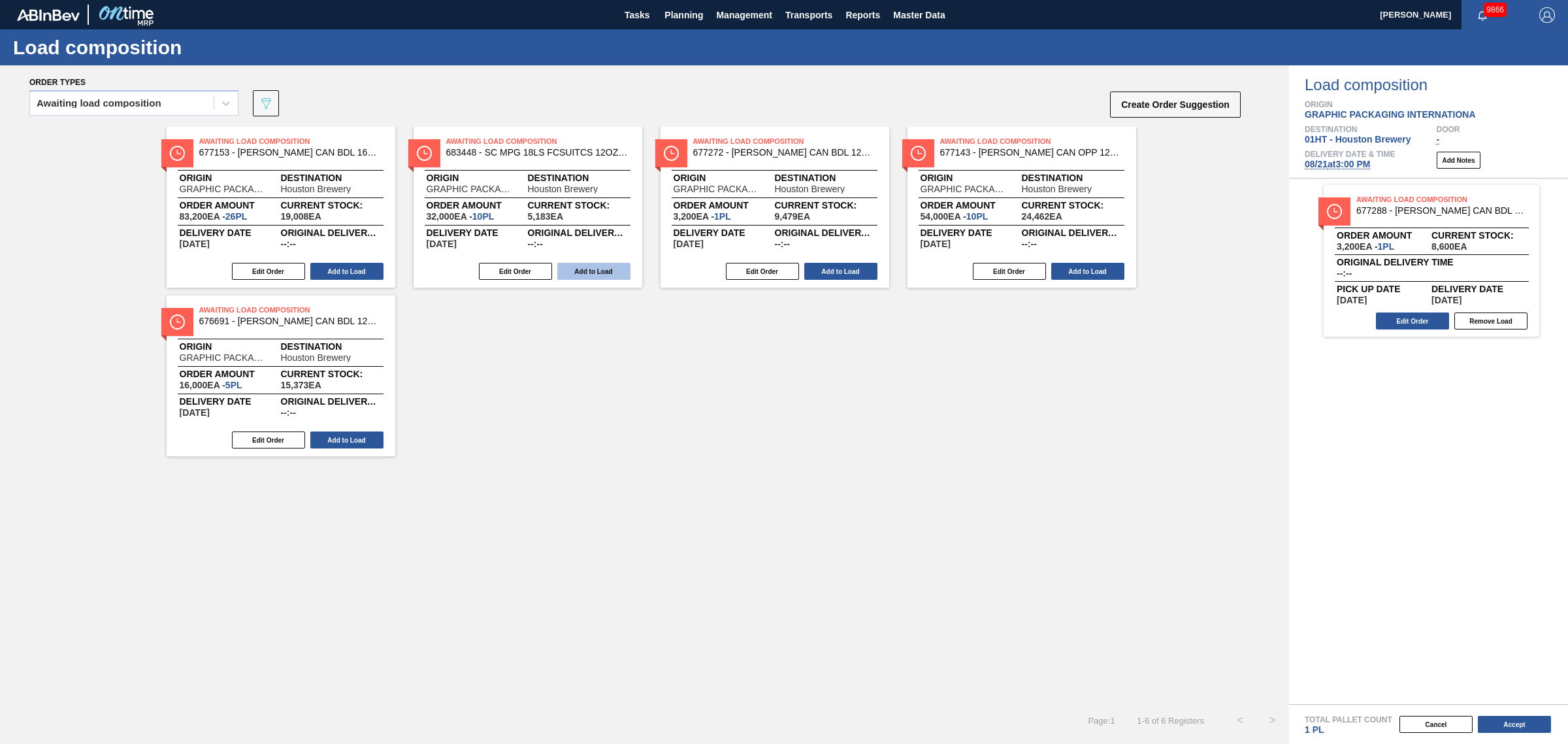
click at [582, 264] on button "Add to Load" at bounding box center [594, 271] width 73 height 17
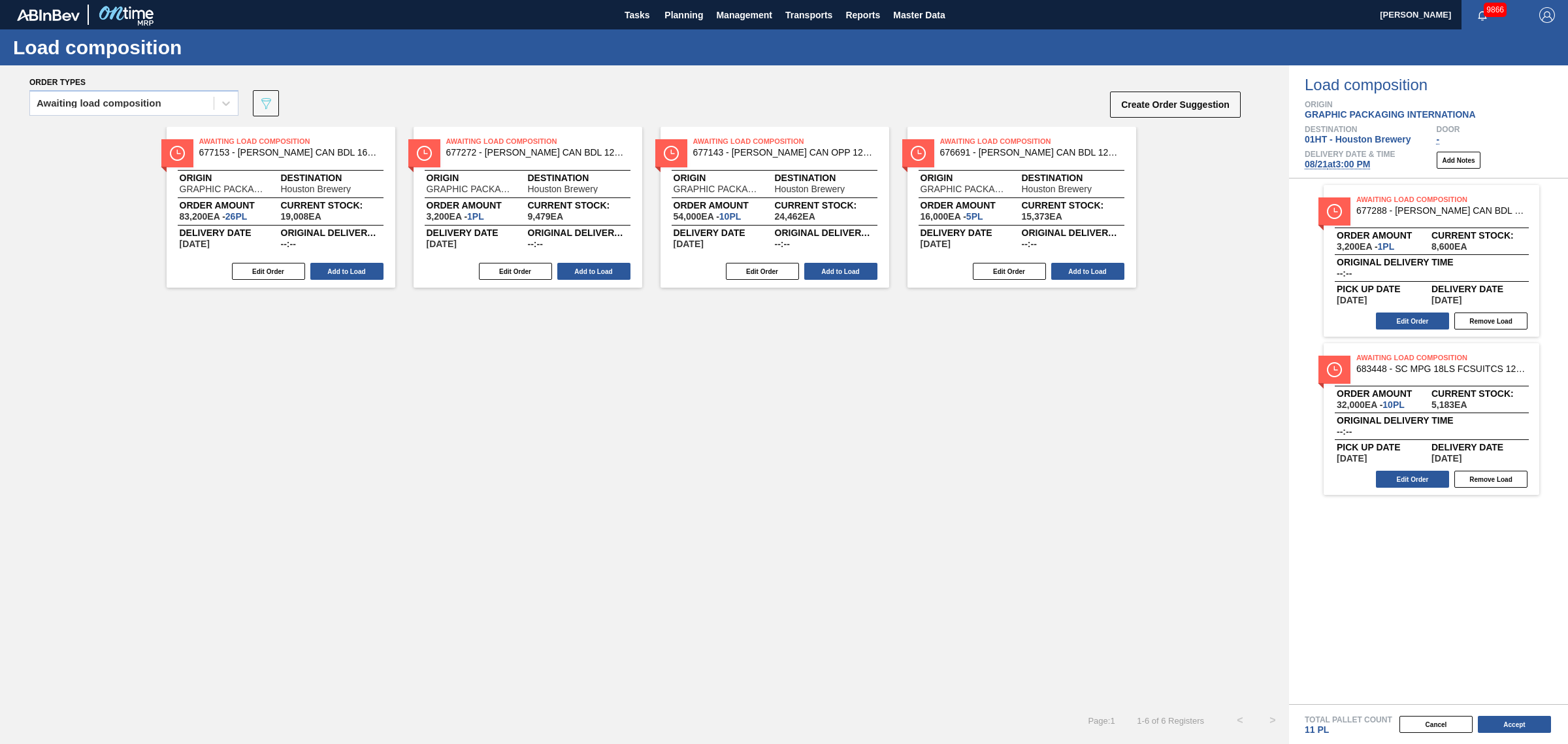
click at [582, 264] on button "Add to Load" at bounding box center [594, 271] width 73 height 17
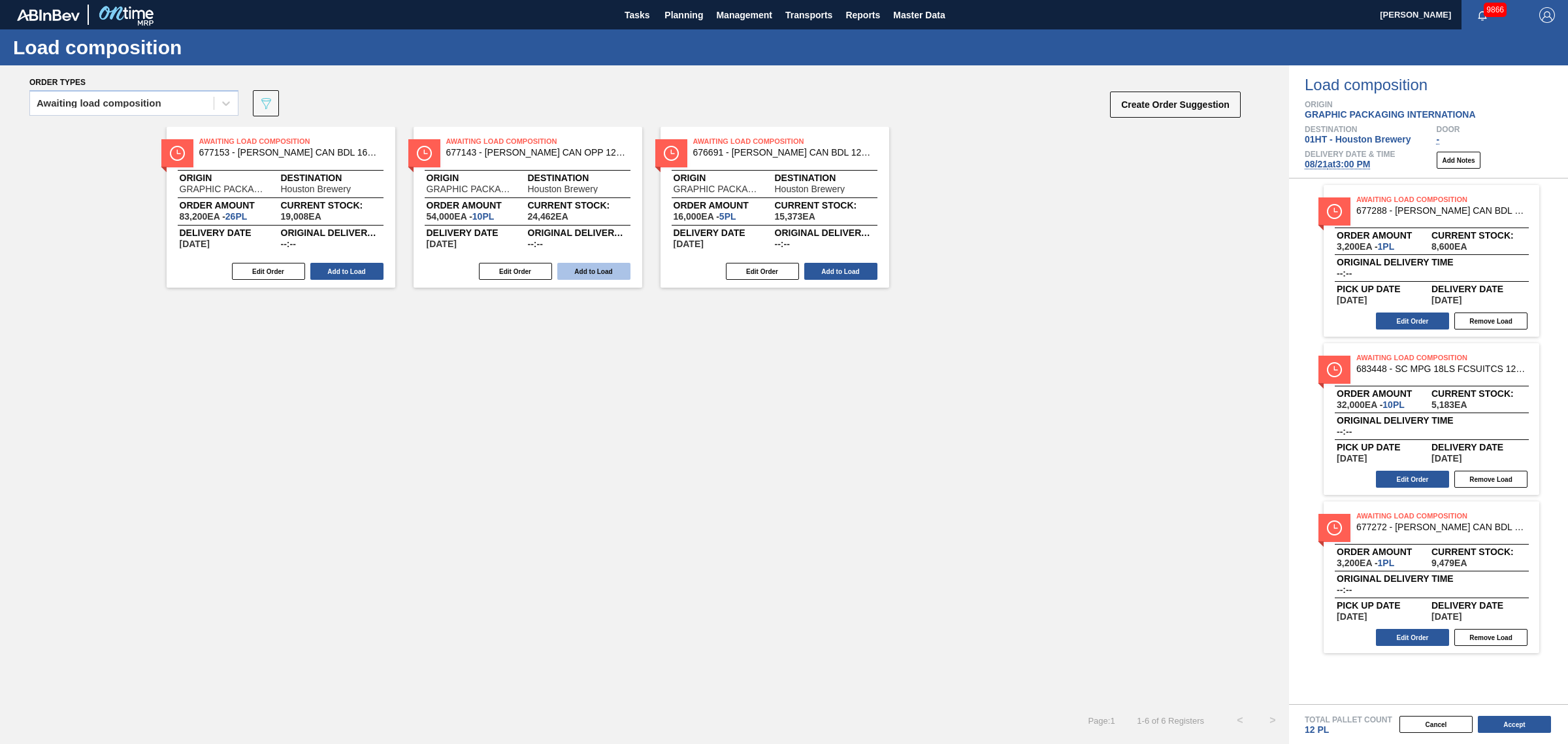
click at [582, 266] on button "Add to Load" at bounding box center [594, 271] width 73 height 17
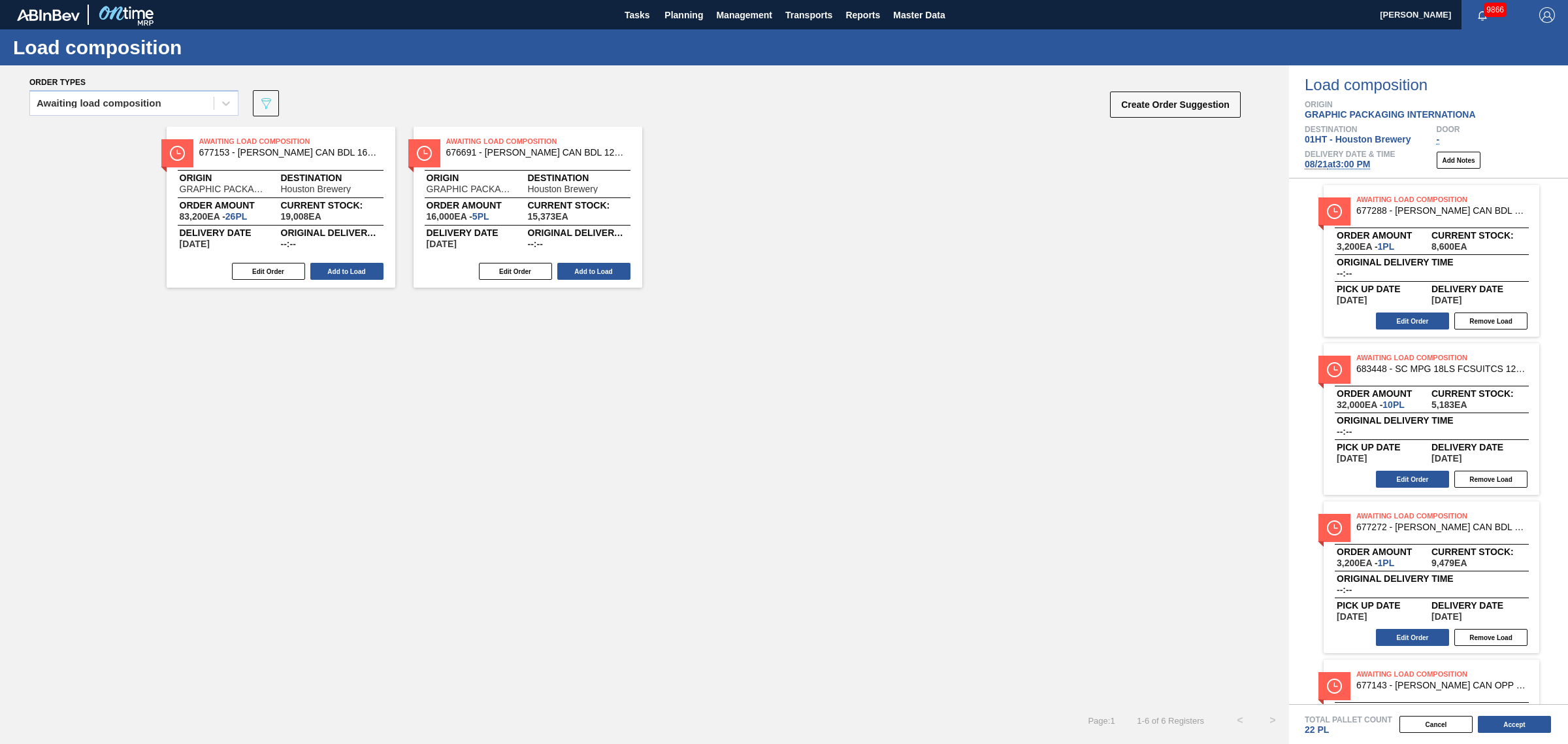
click at [582, 266] on button "Add to Load" at bounding box center [594, 271] width 73 height 17
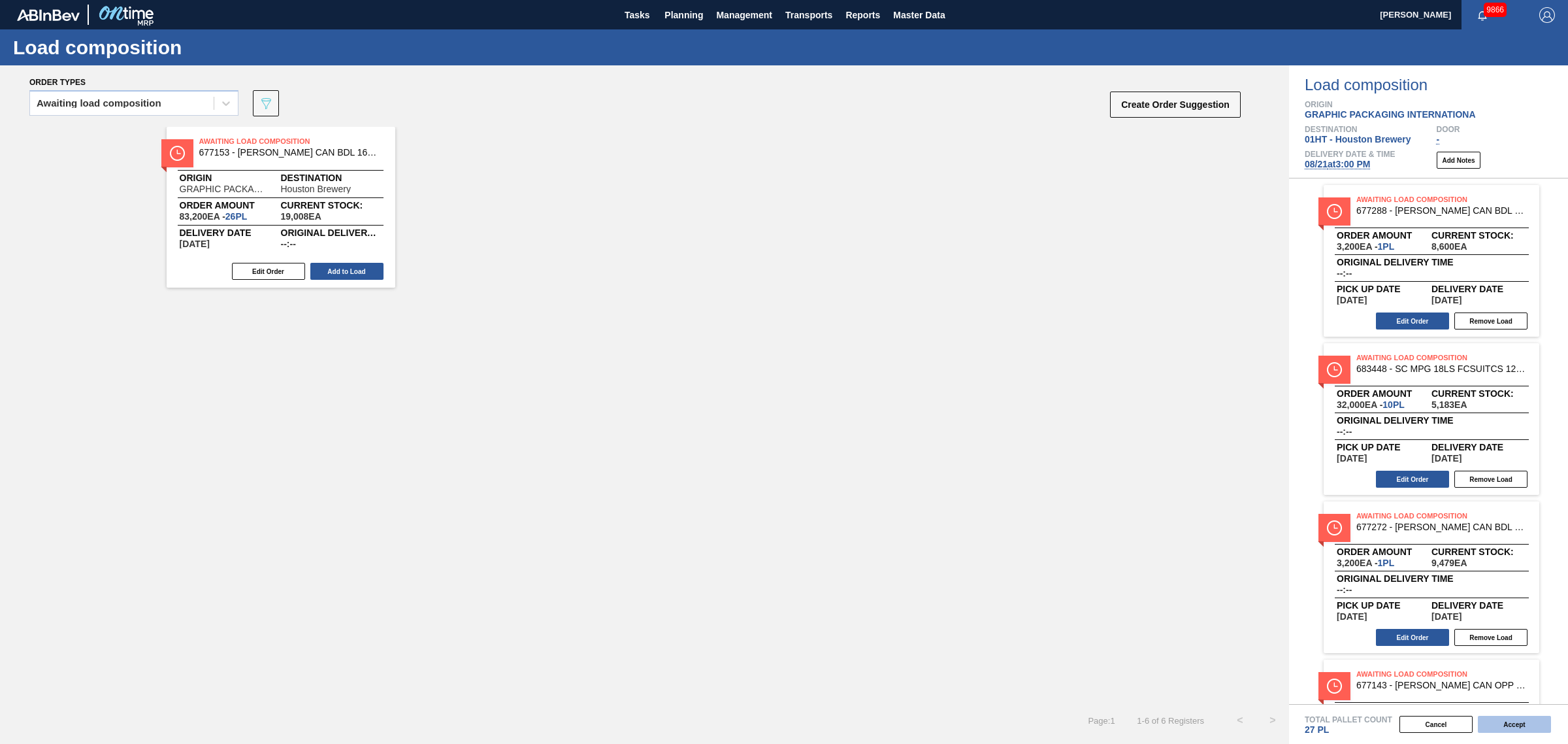
click at [1507, 721] on button "Accept" at bounding box center [1514, 724] width 73 height 17
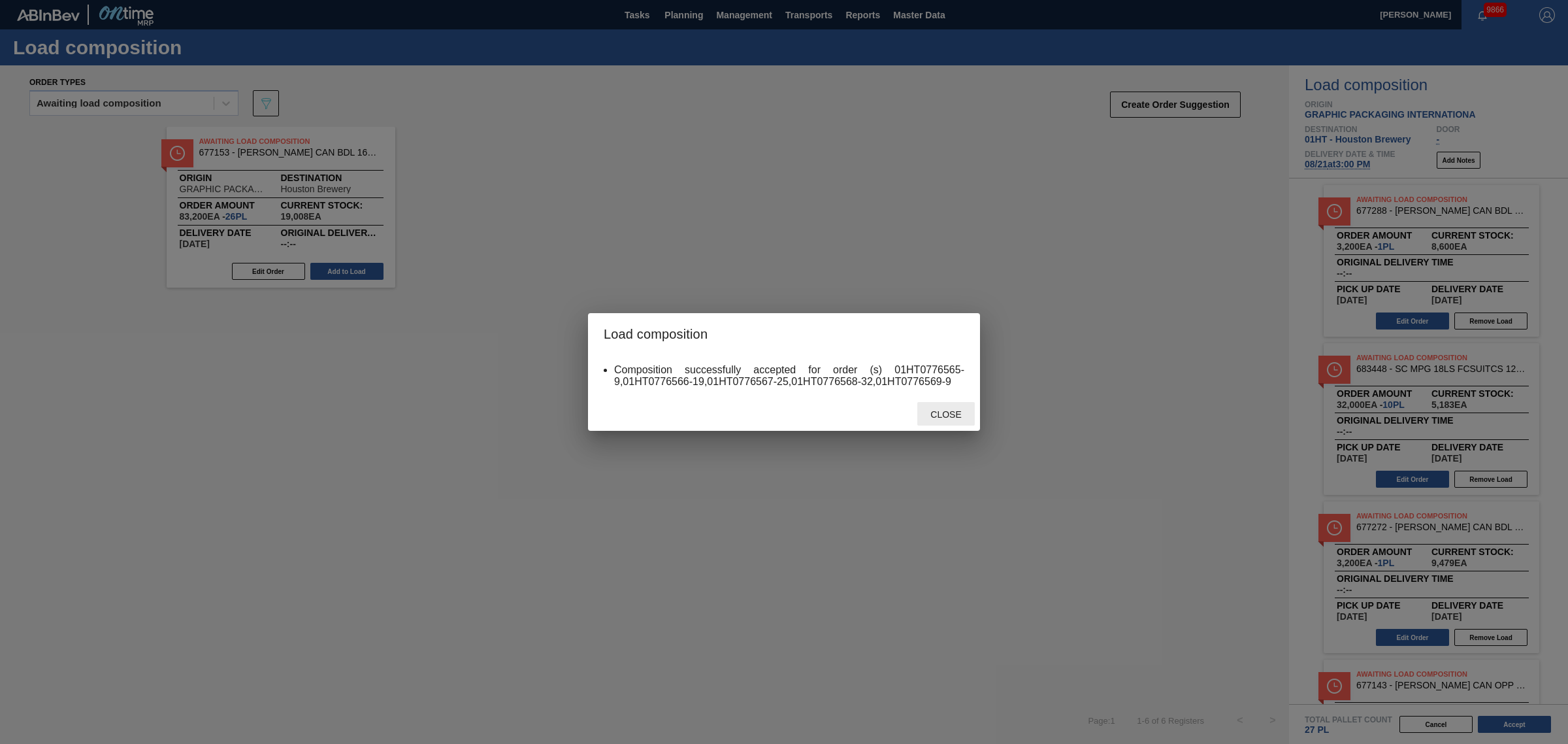
click at [959, 413] on span "Close" at bounding box center [946, 414] width 52 height 10
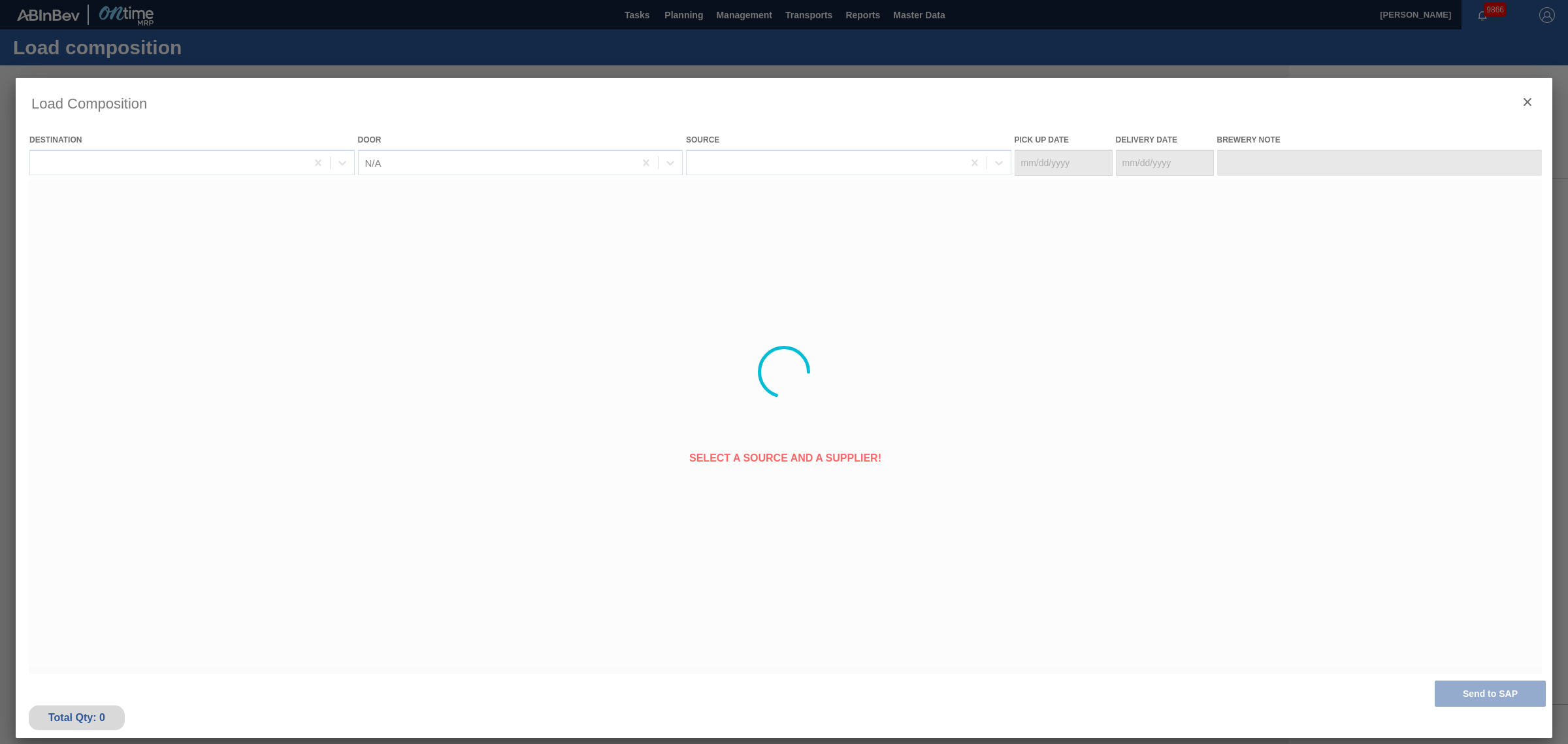
type Date "[DATE]"
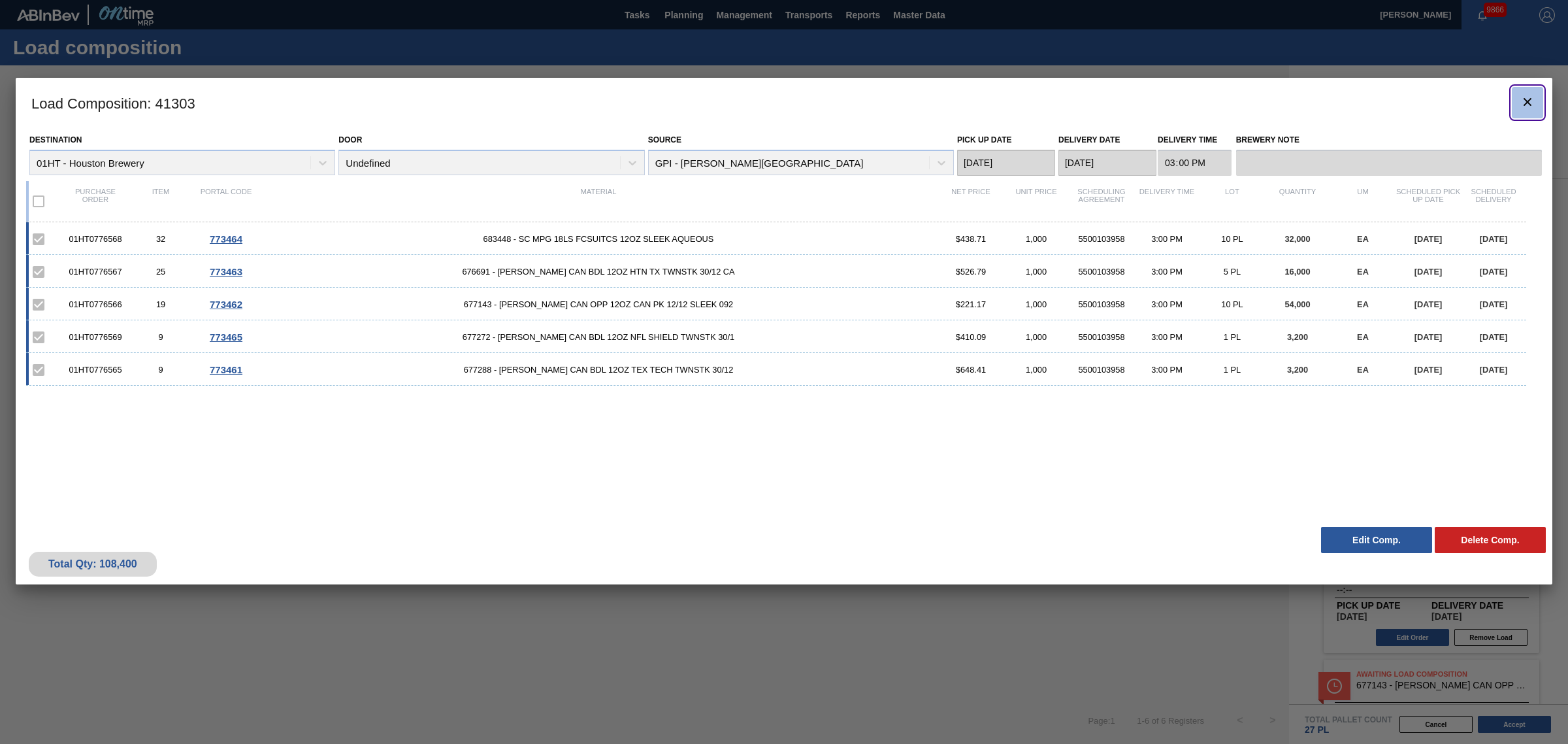
click at [1522, 96] on icon "botão de ícone" at bounding box center [1527, 102] width 16 height 16
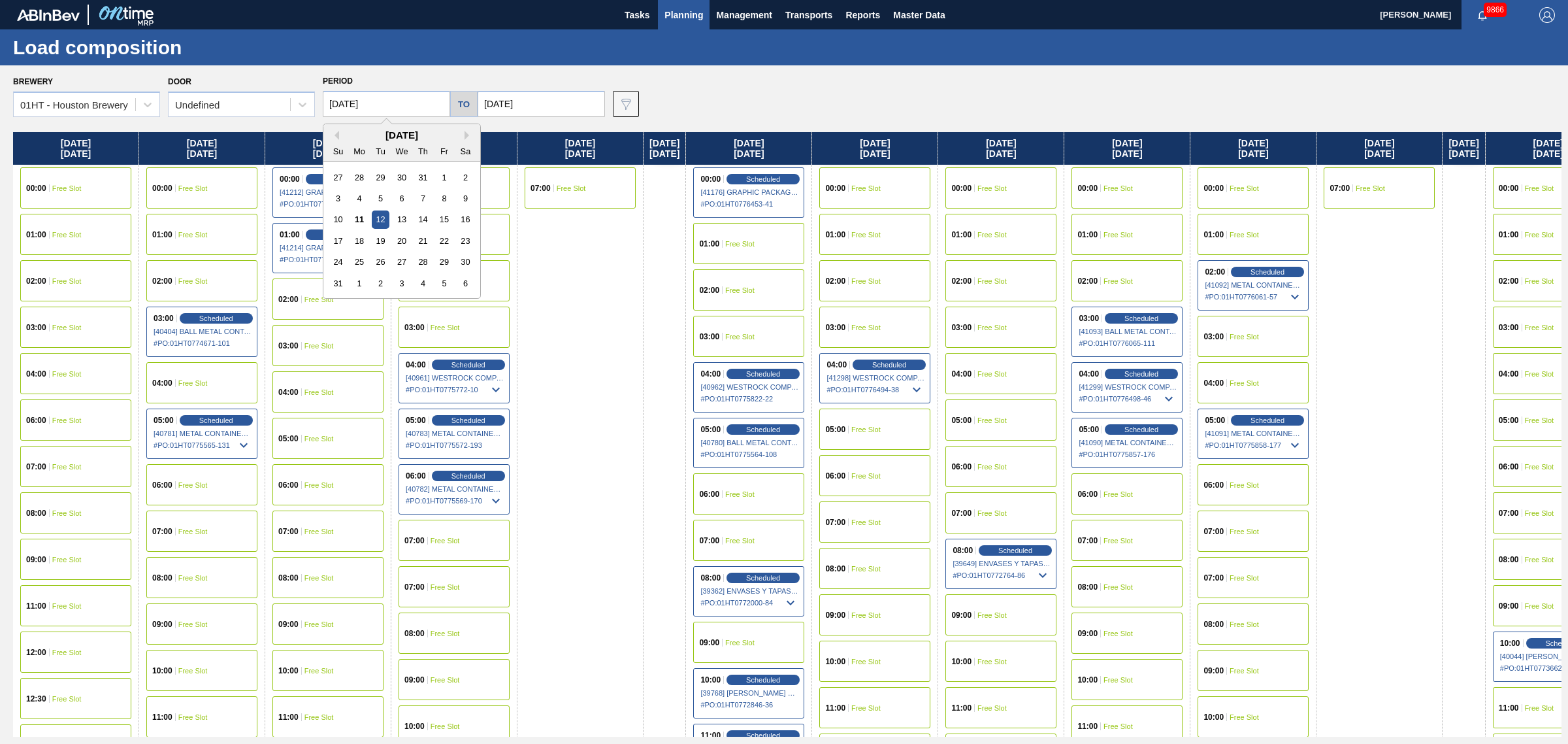
click at [383, 112] on input "[DATE]" at bounding box center [386, 104] width 127 height 26
click at [358, 234] on div "18" at bounding box center [360, 241] width 17 height 17
type input "[DATE]"
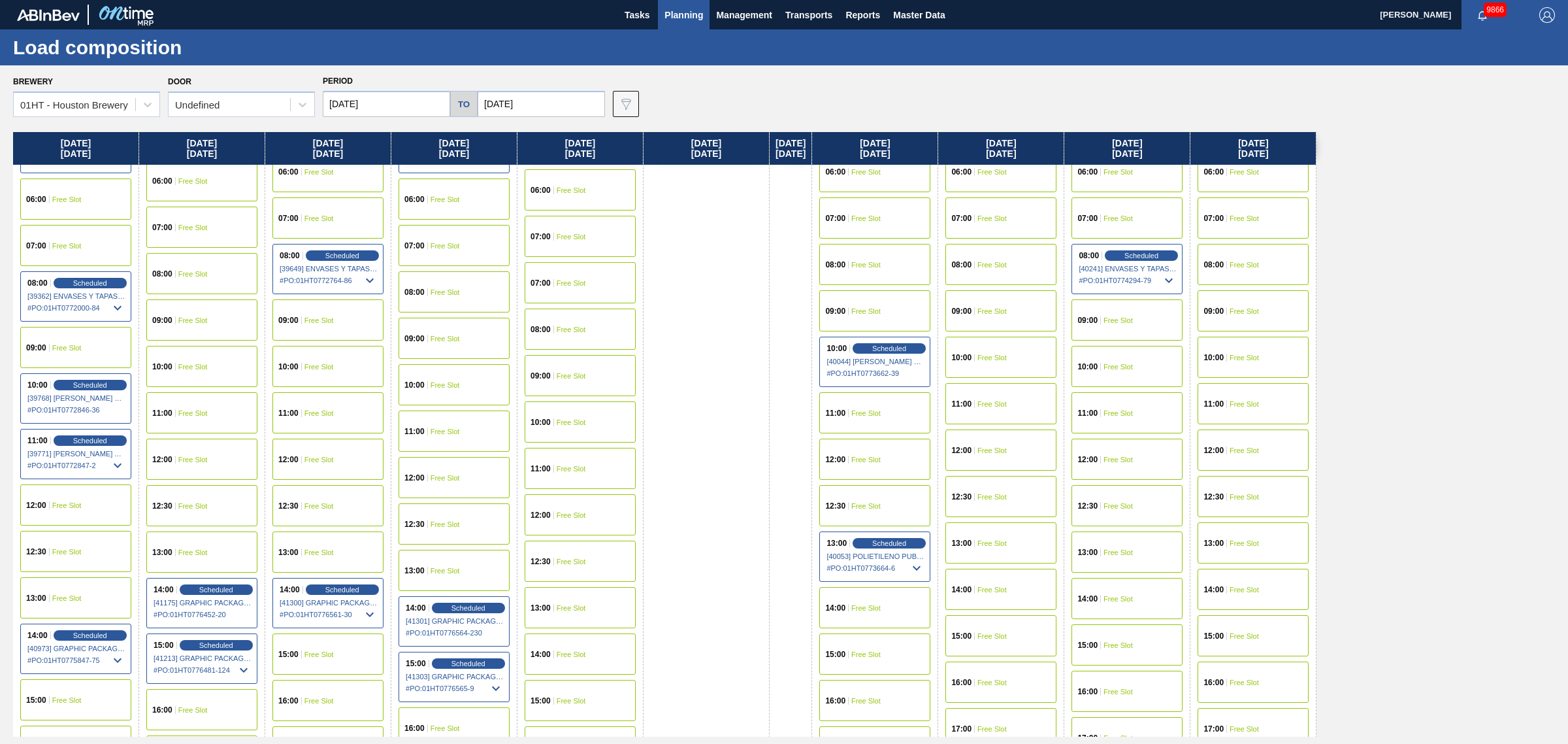
scroll to position [327, 0]
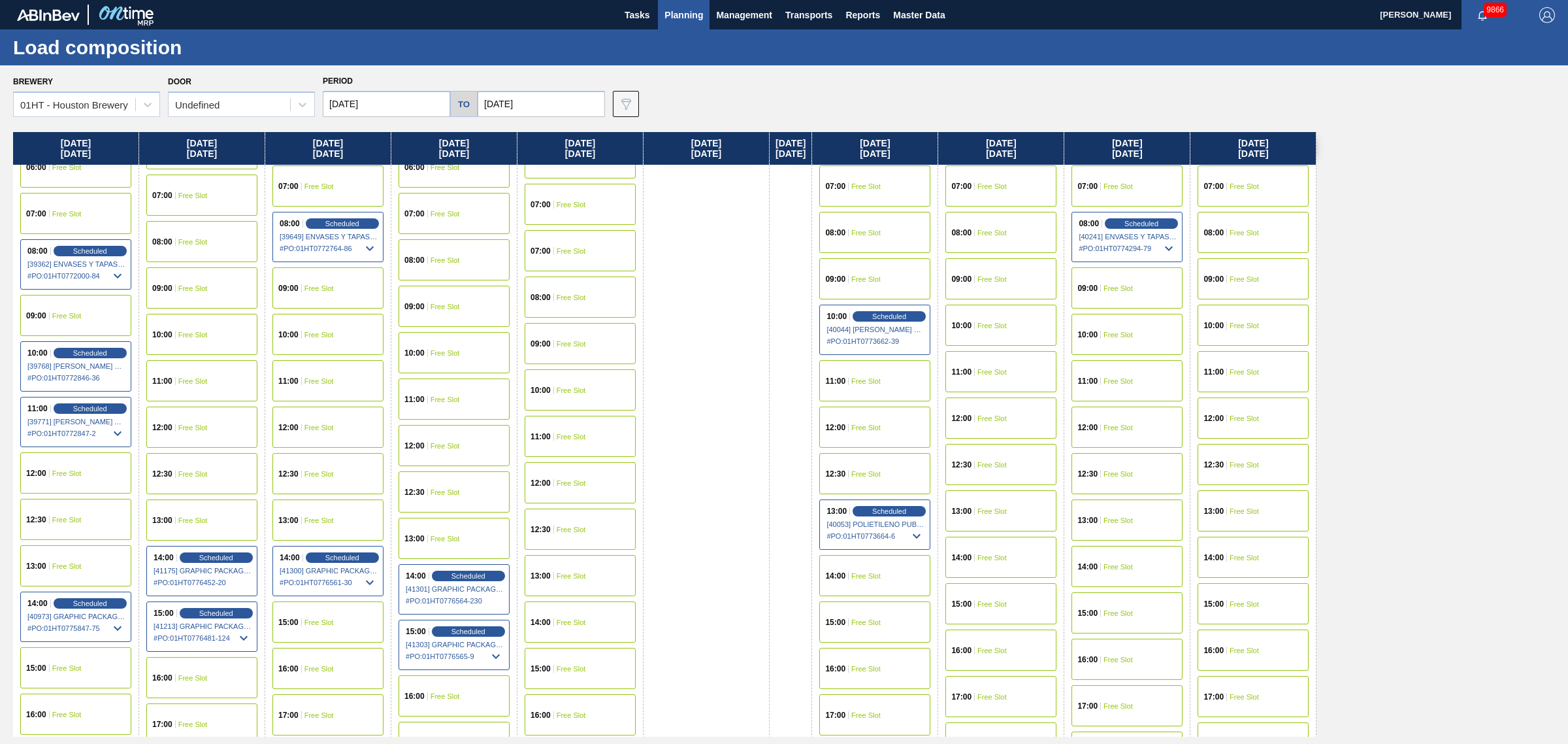
click at [886, 580] on div "14:00 Free Slot" at bounding box center [875, 575] width 111 height 41
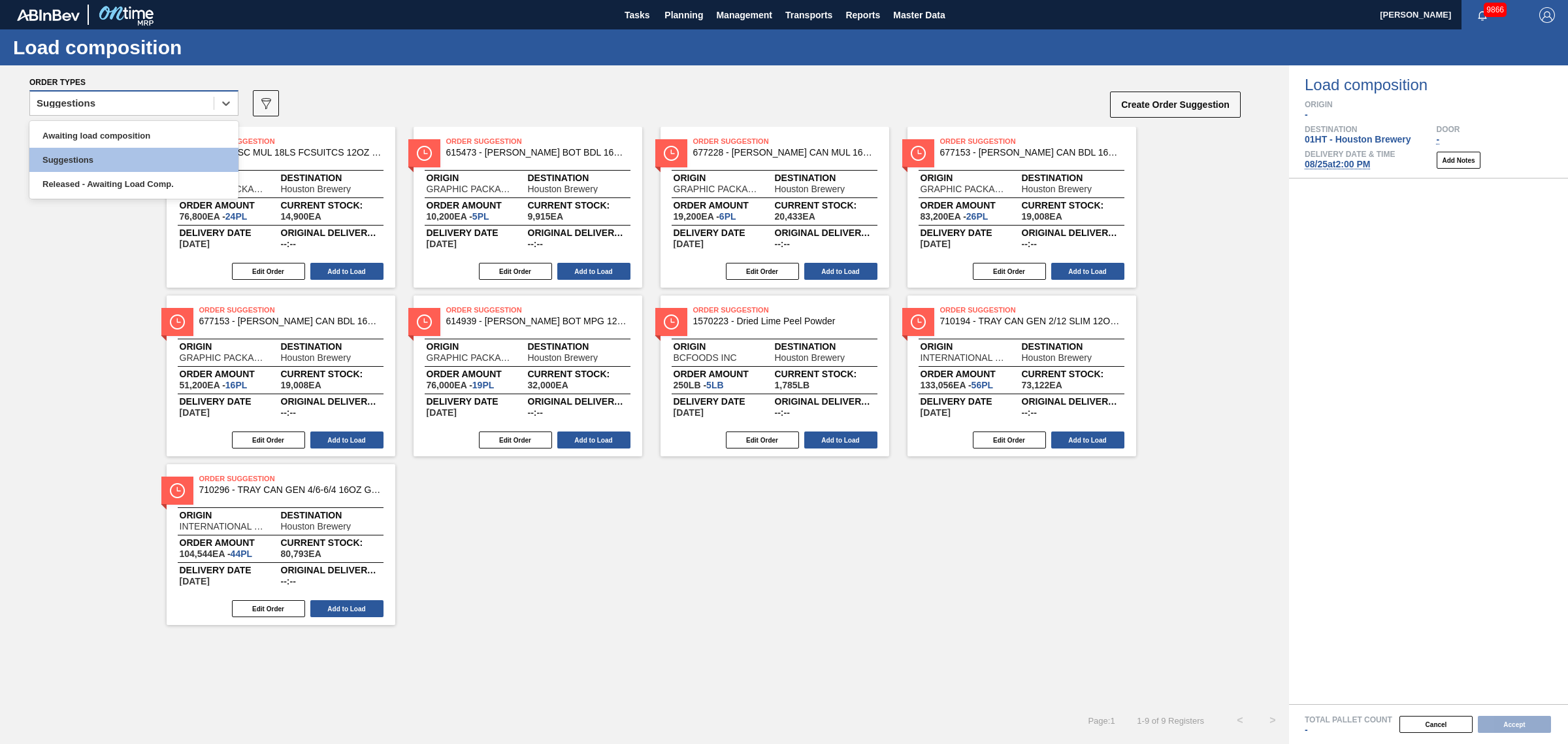
click at [164, 95] on div "Suggestions" at bounding box center [122, 104] width 184 height 19
click at [166, 126] on div "Awaiting load composition" at bounding box center [133, 135] width 209 height 24
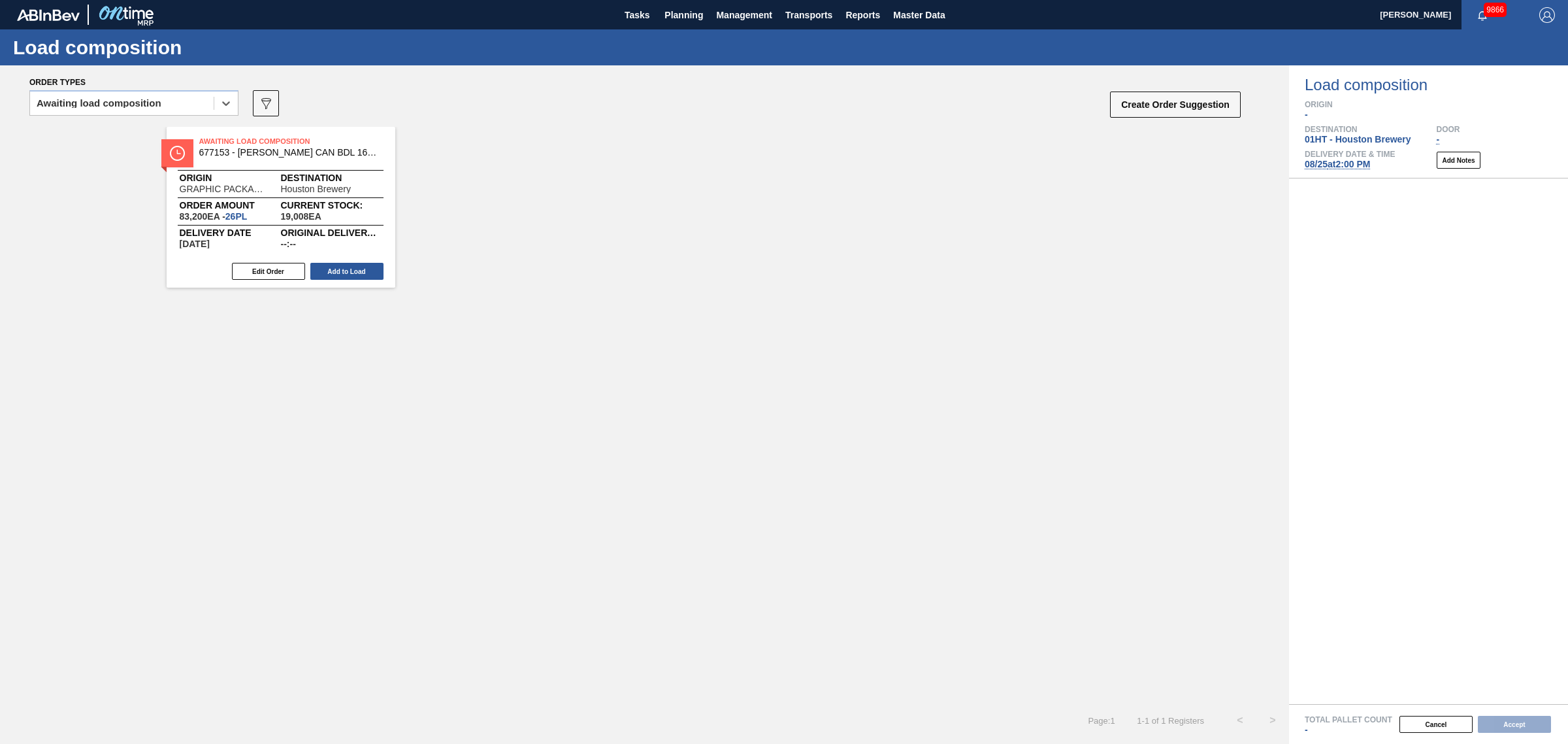
click at [343, 262] on div "Edit Order Add to Load" at bounding box center [276, 271] width 218 height 20
click at [364, 266] on button "Add to Load" at bounding box center [347, 271] width 73 height 17
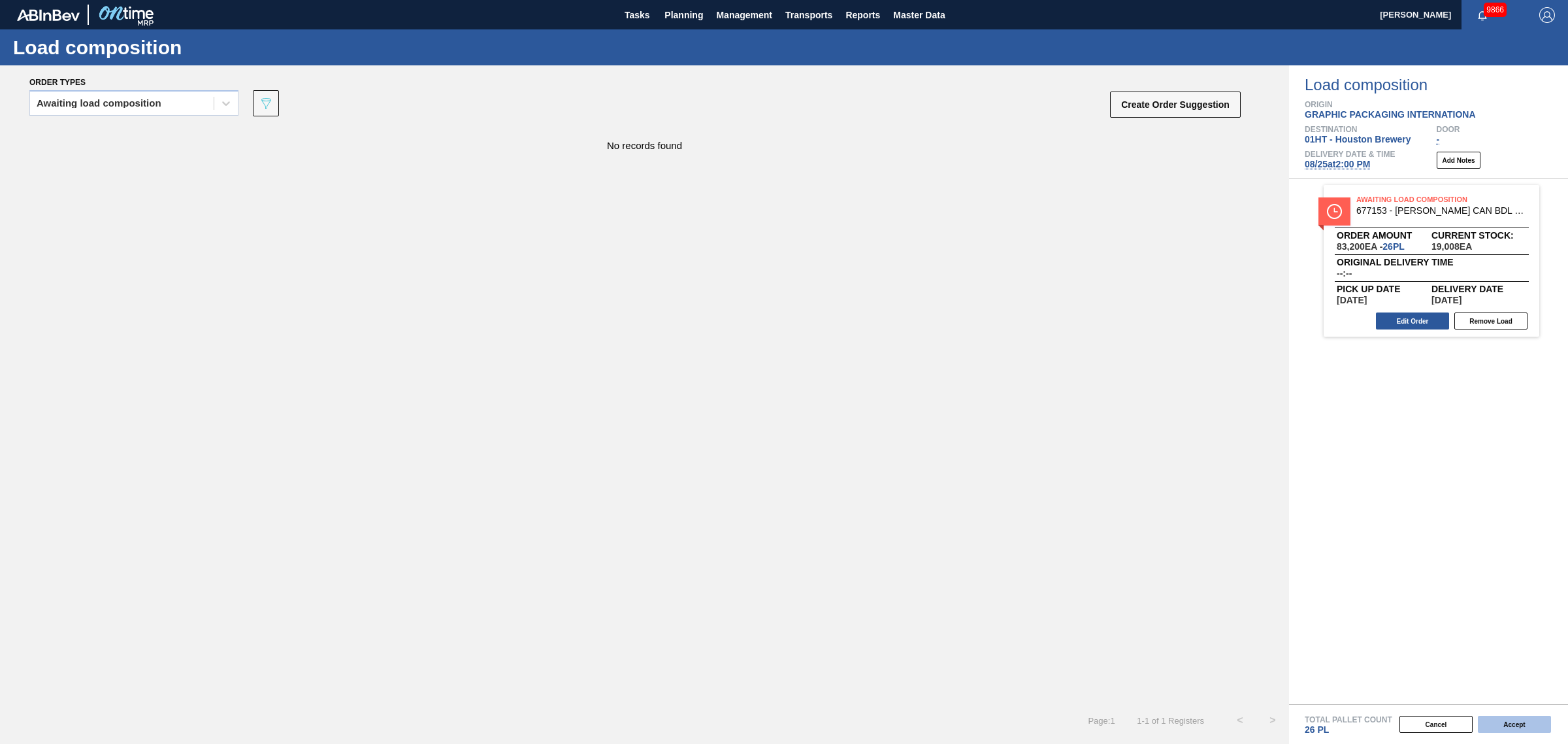
click at [1509, 723] on button "Accept" at bounding box center [1514, 724] width 73 height 17
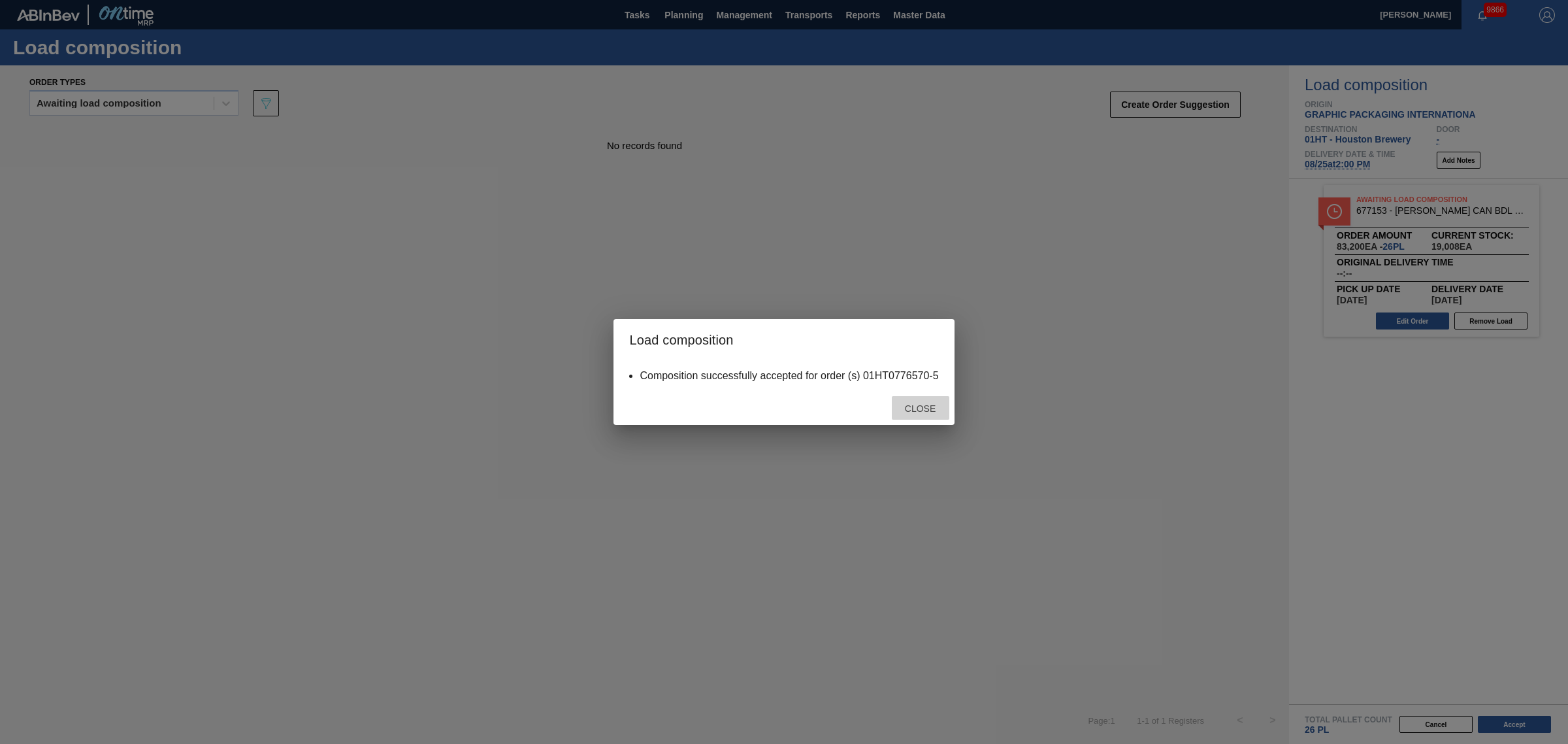
click at [912, 404] on span "Close" at bounding box center [921, 408] width 52 height 10
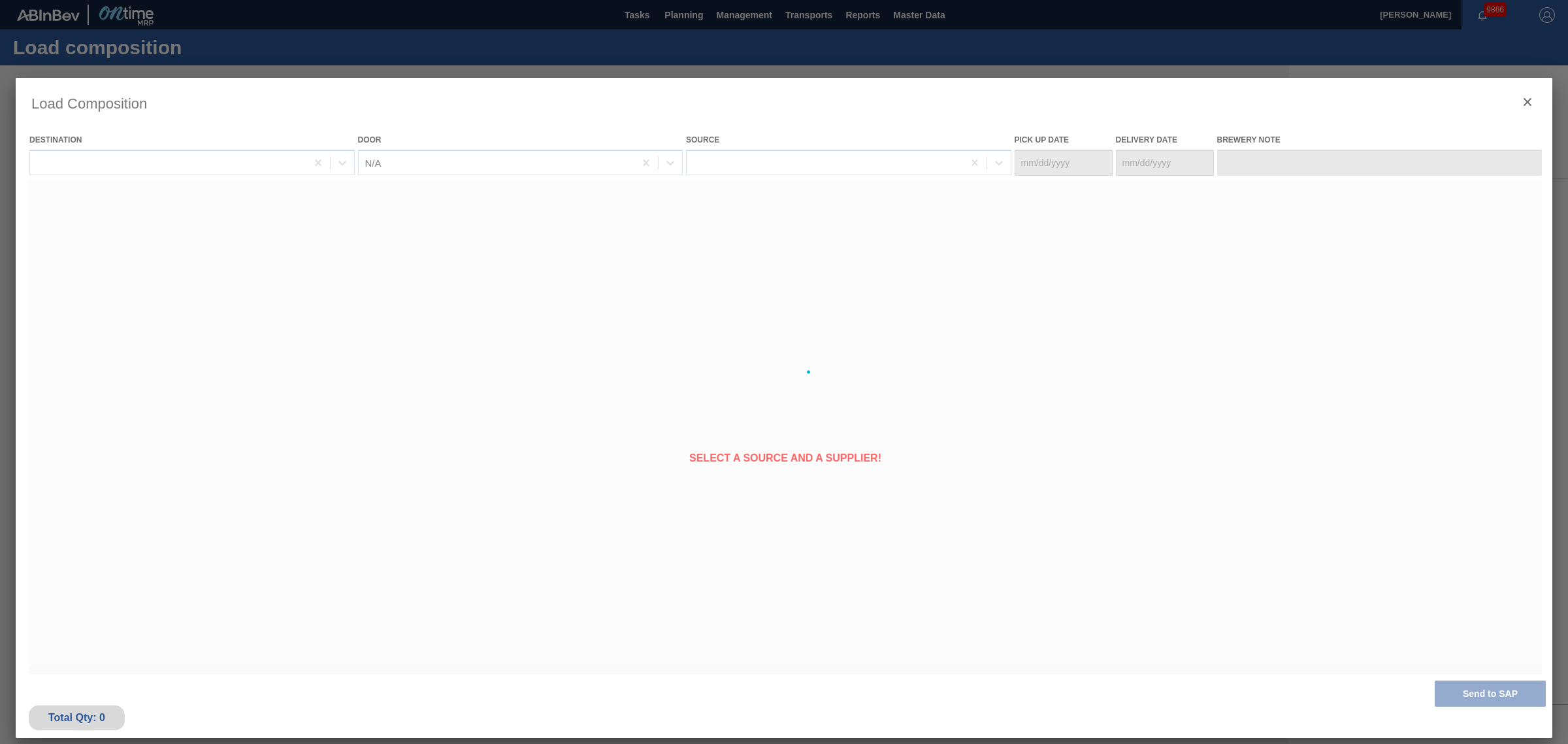
type Date "[DATE]"
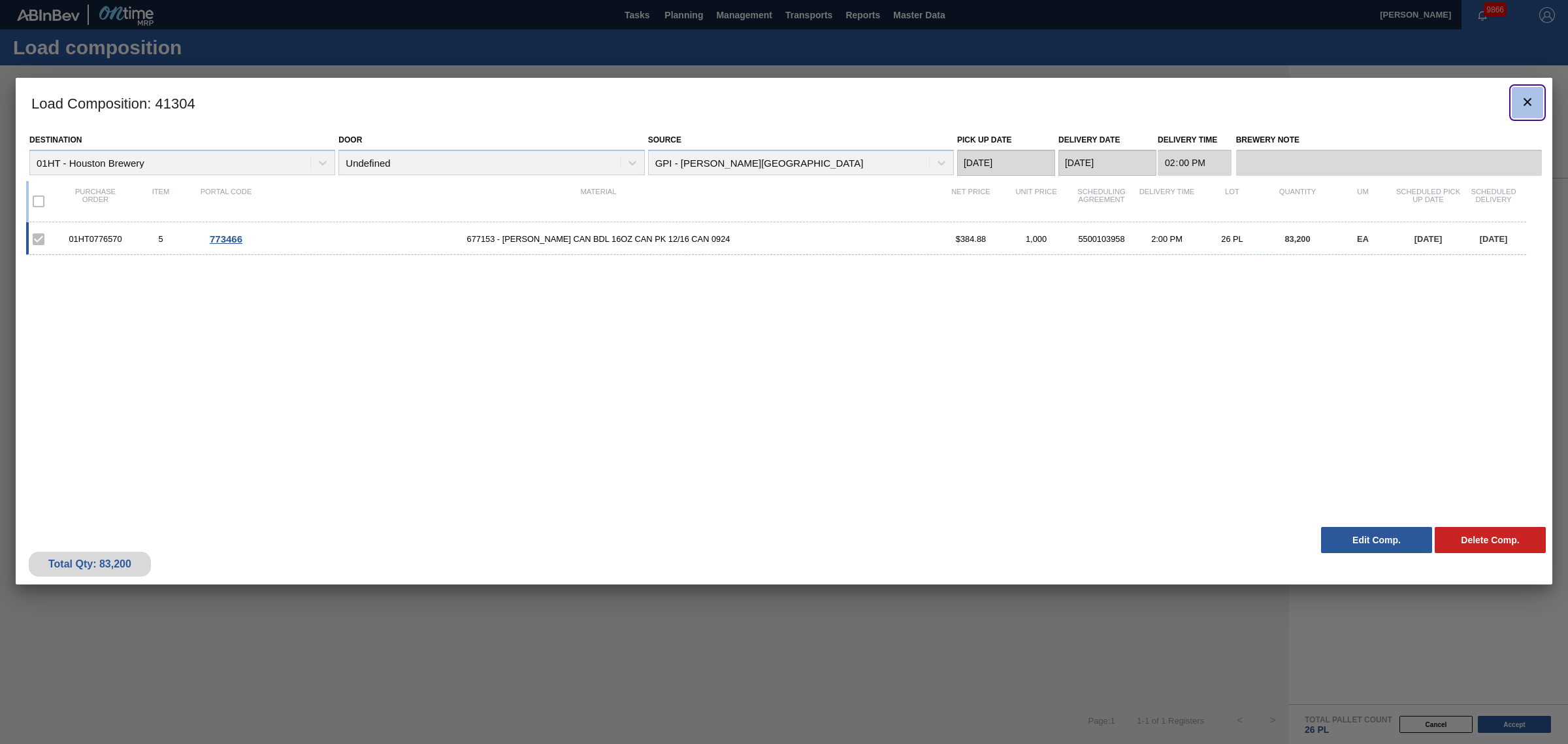
click at [1517, 108] on button "botão de ícone" at bounding box center [1527, 102] width 31 height 31
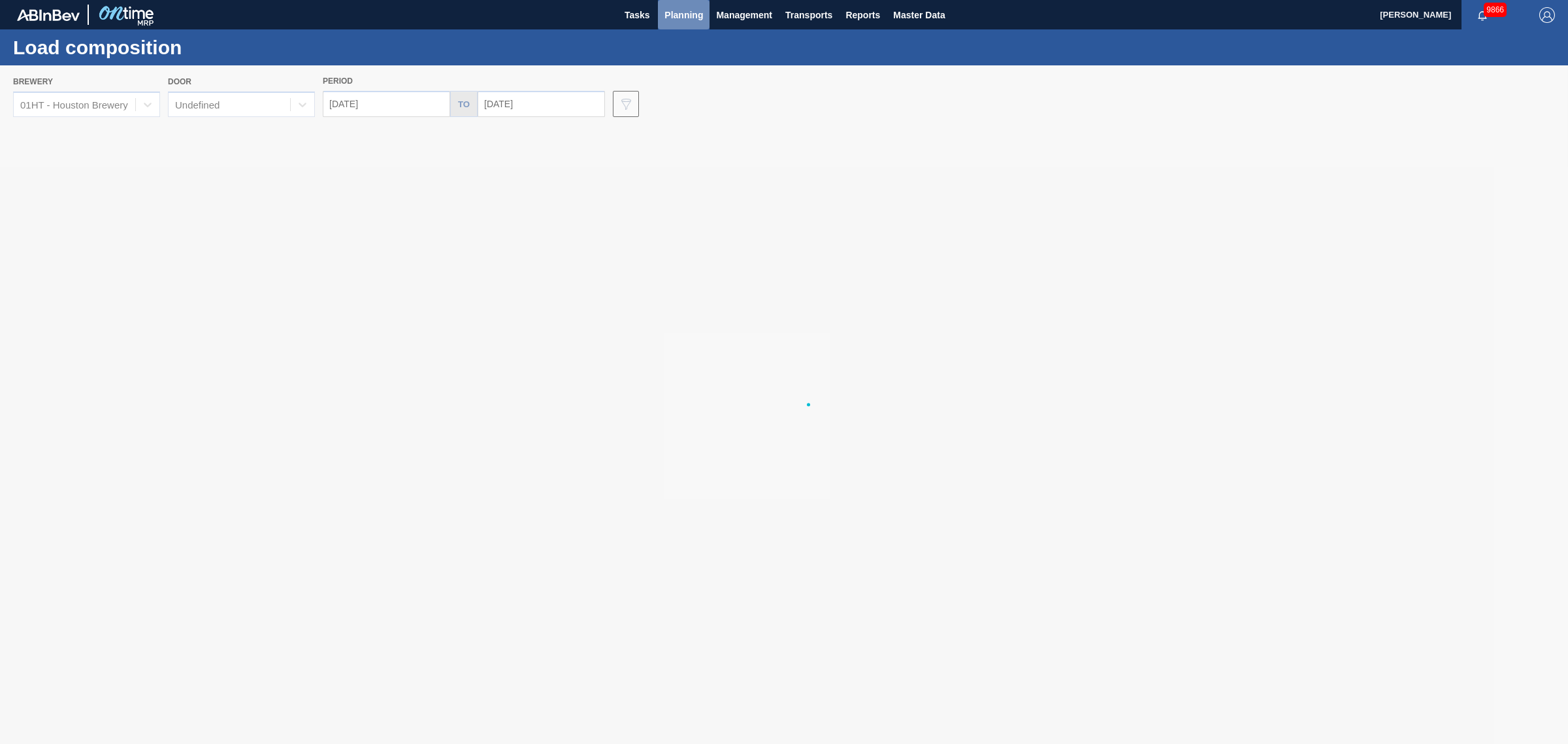
click at [688, 8] on span "Planning" at bounding box center [684, 15] width 38 height 16
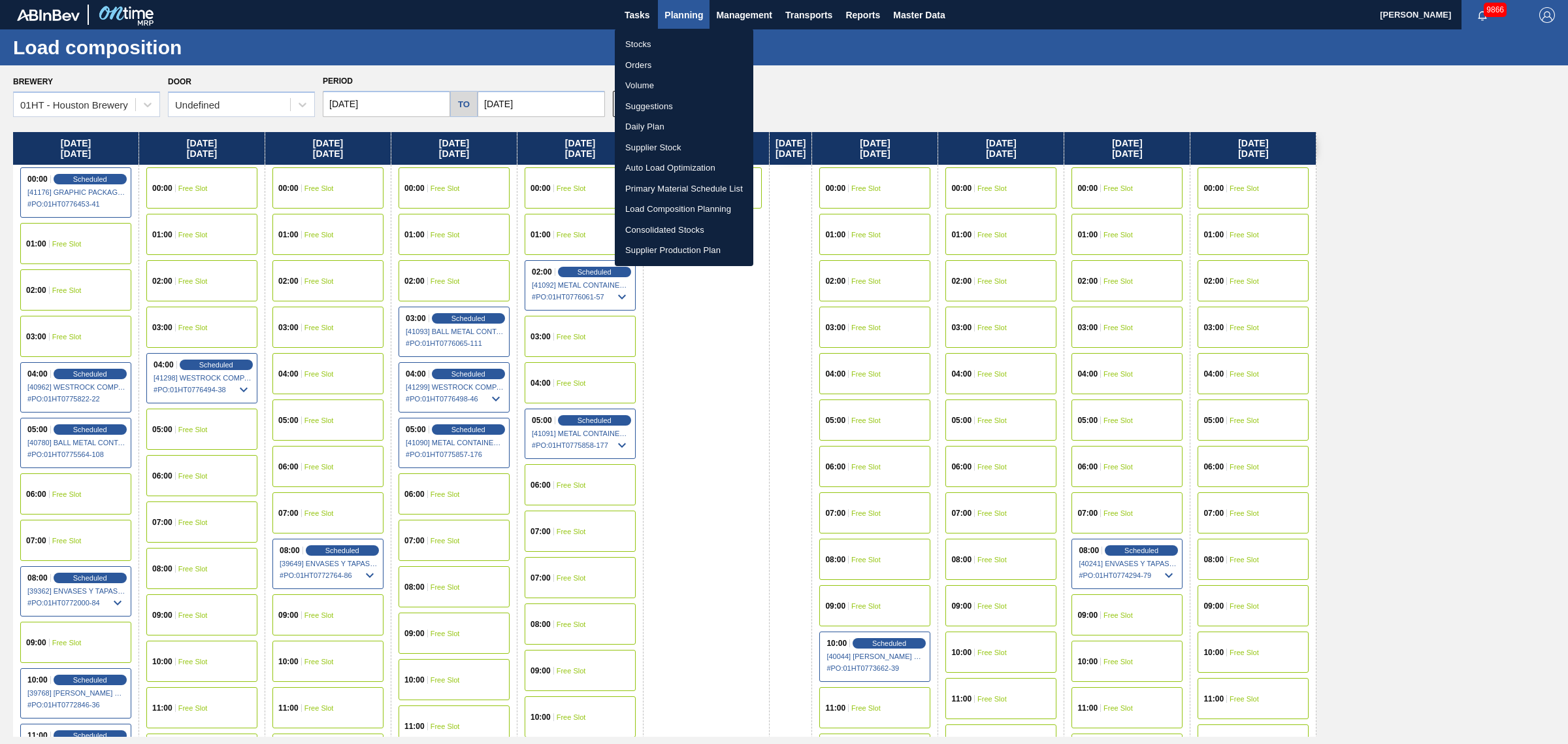
click at [657, 99] on li "Suggestions" at bounding box center [684, 107] width 139 height 21
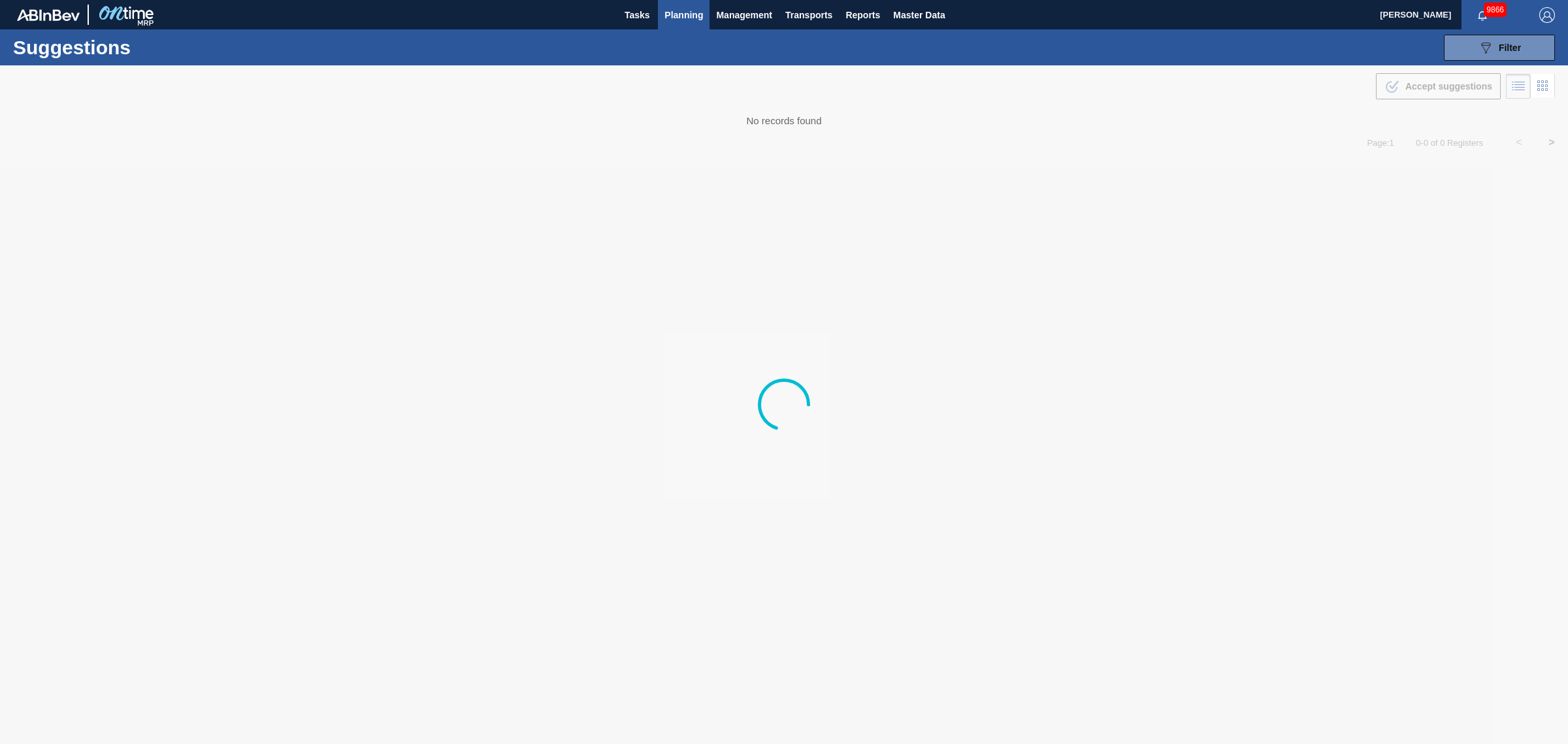
type from "[DATE]"
type to "[DATE]"
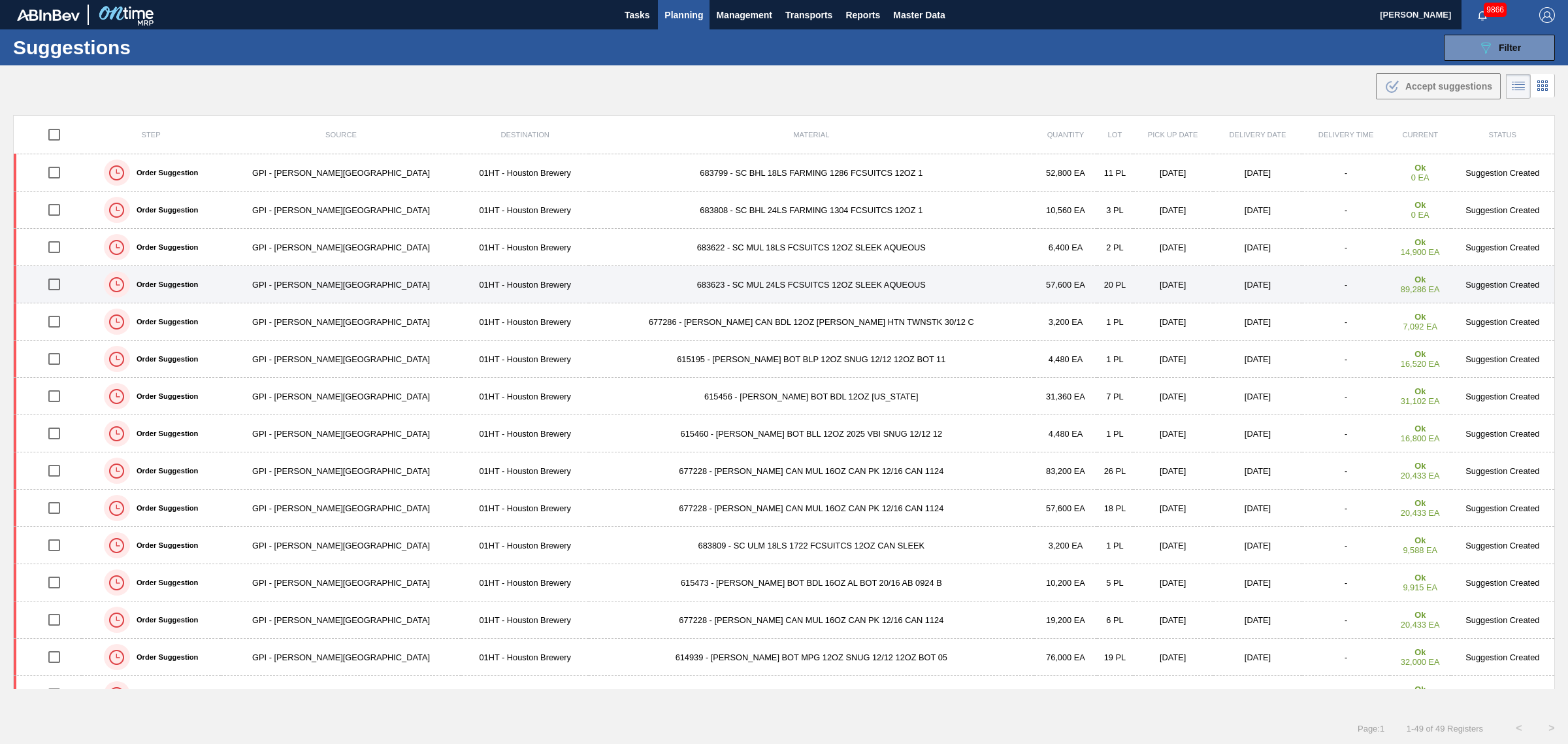
click at [59, 289] on input "checkbox" at bounding box center [55, 284] width 28 height 28
checkbox input "true"
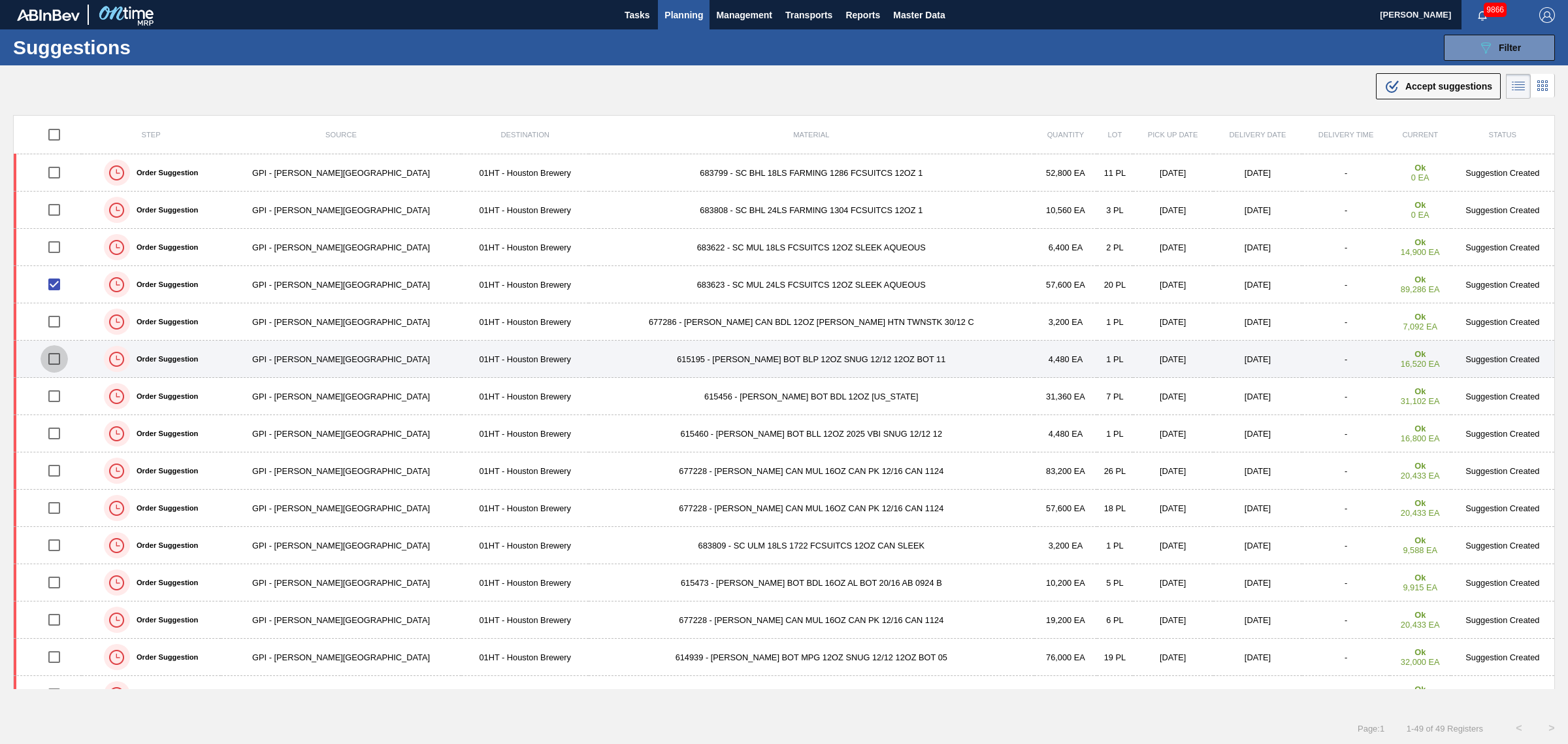
click at [60, 361] on input "checkbox" at bounding box center [55, 359] width 28 height 28
checkbox input "true"
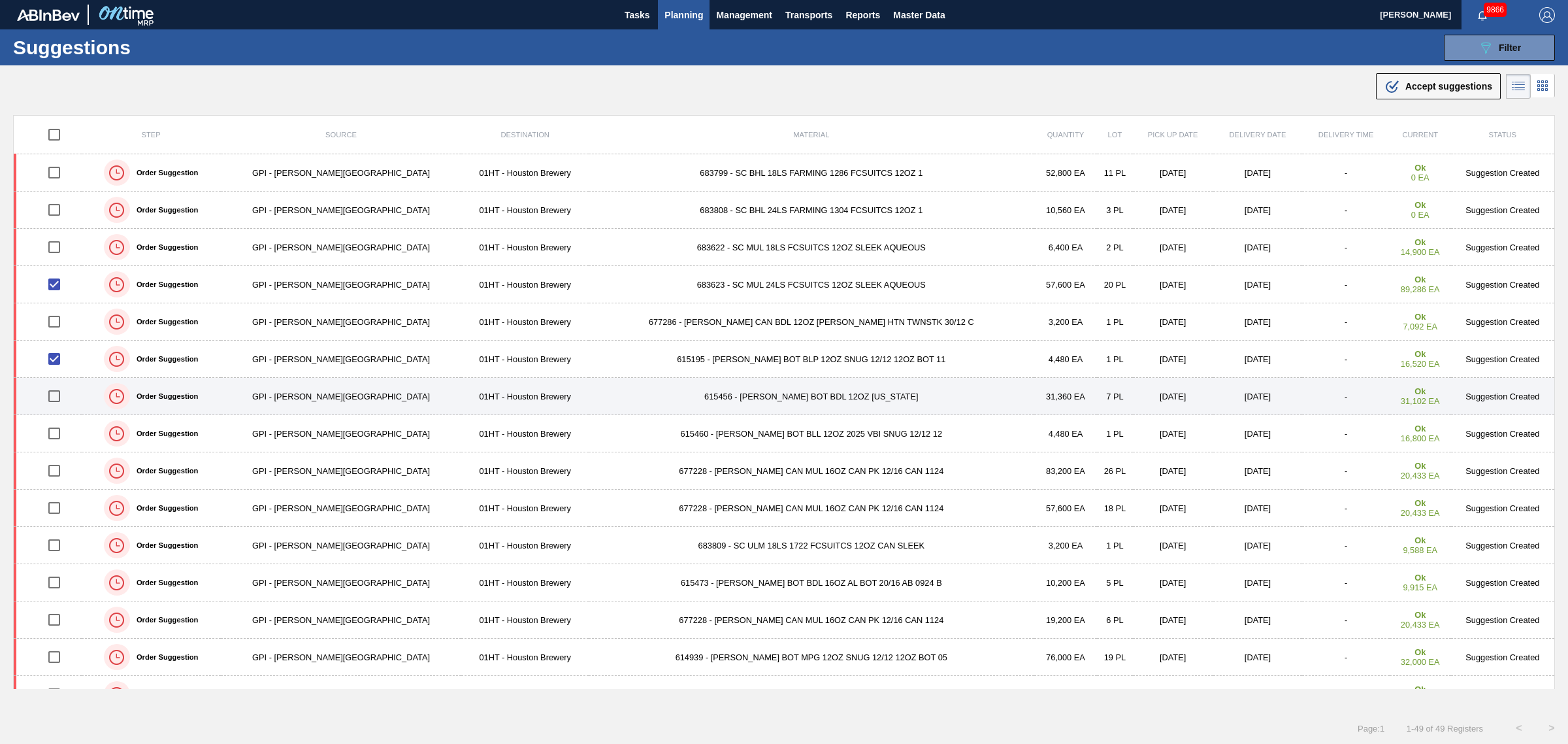
click at [65, 395] on input "checkbox" at bounding box center [55, 396] width 28 height 28
checkbox input "true"
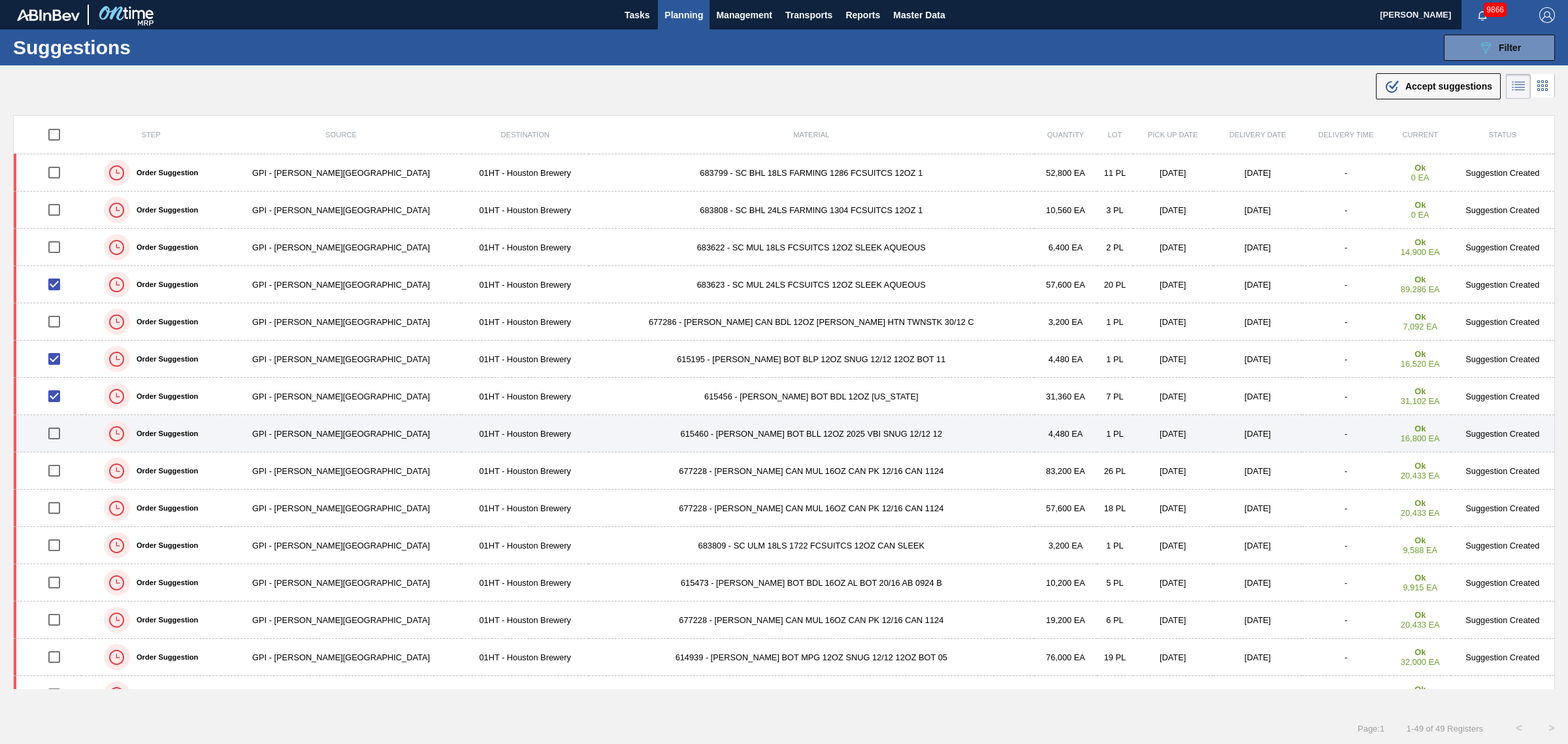
click at [57, 434] on input "checkbox" at bounding box center [55, 434] width 28 height 28
checkbox input "true"
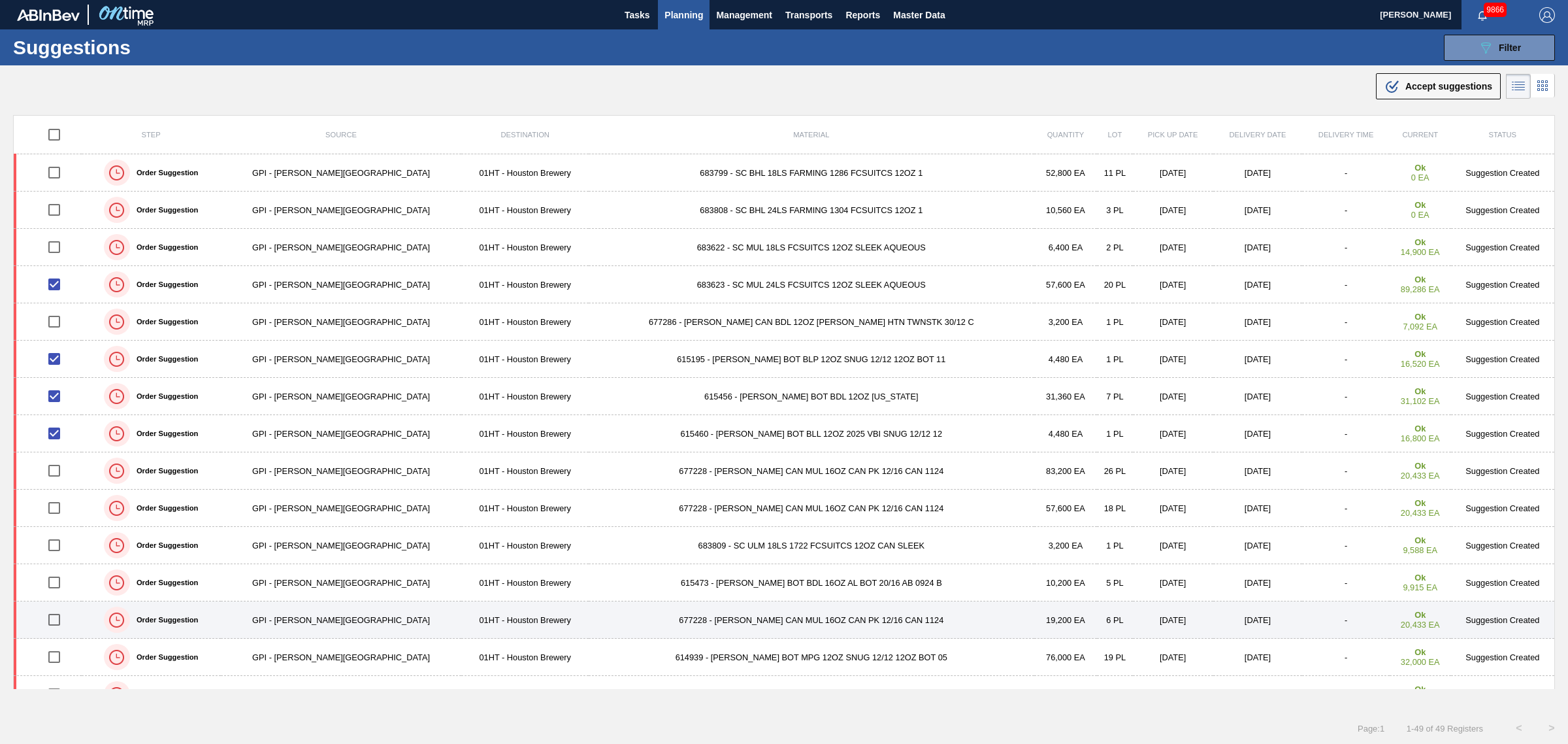
scroll to position [82, 0]
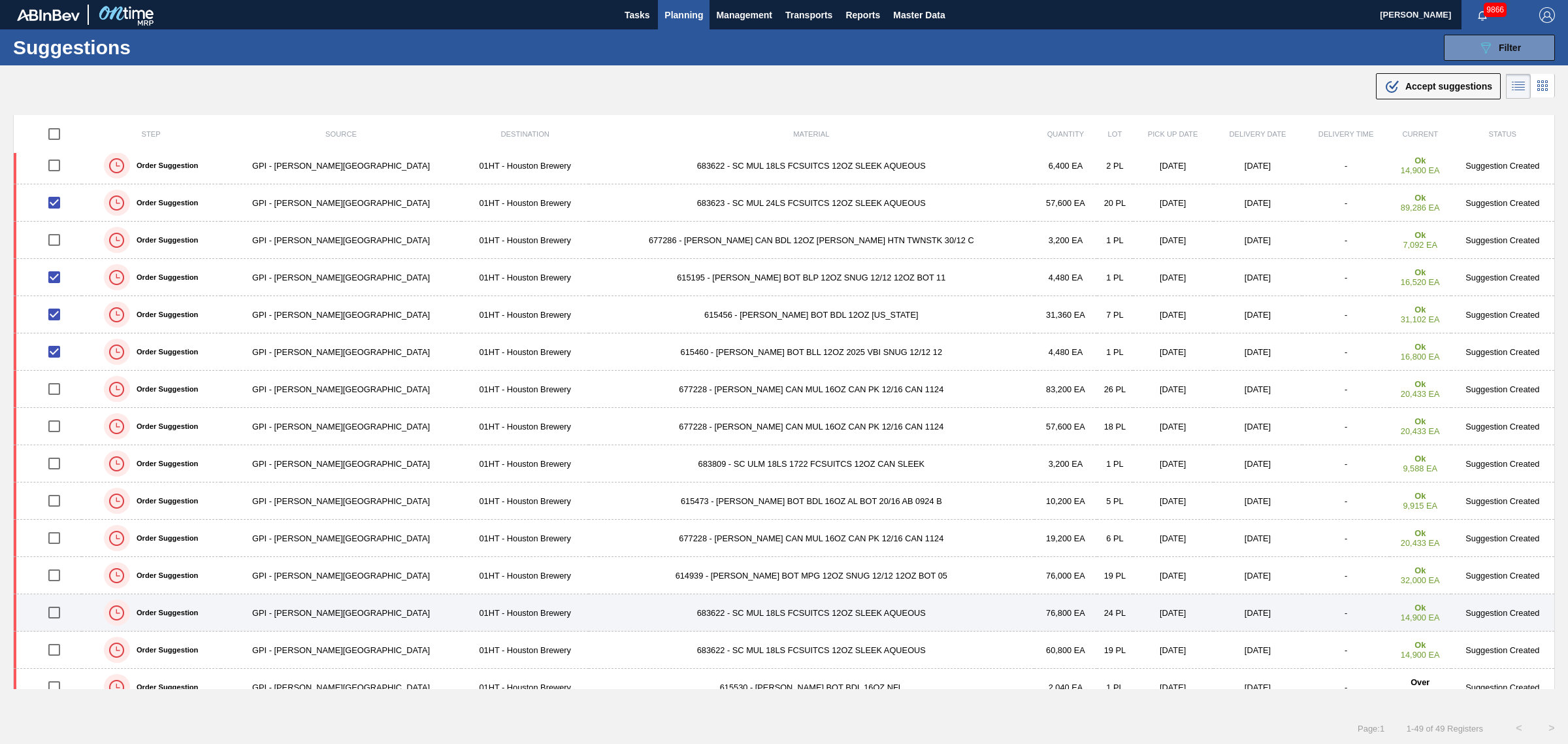
click at [55, 610] on input "checkbox" at bounding box center [55, 612] width 28 height 28
checkbox input "true"
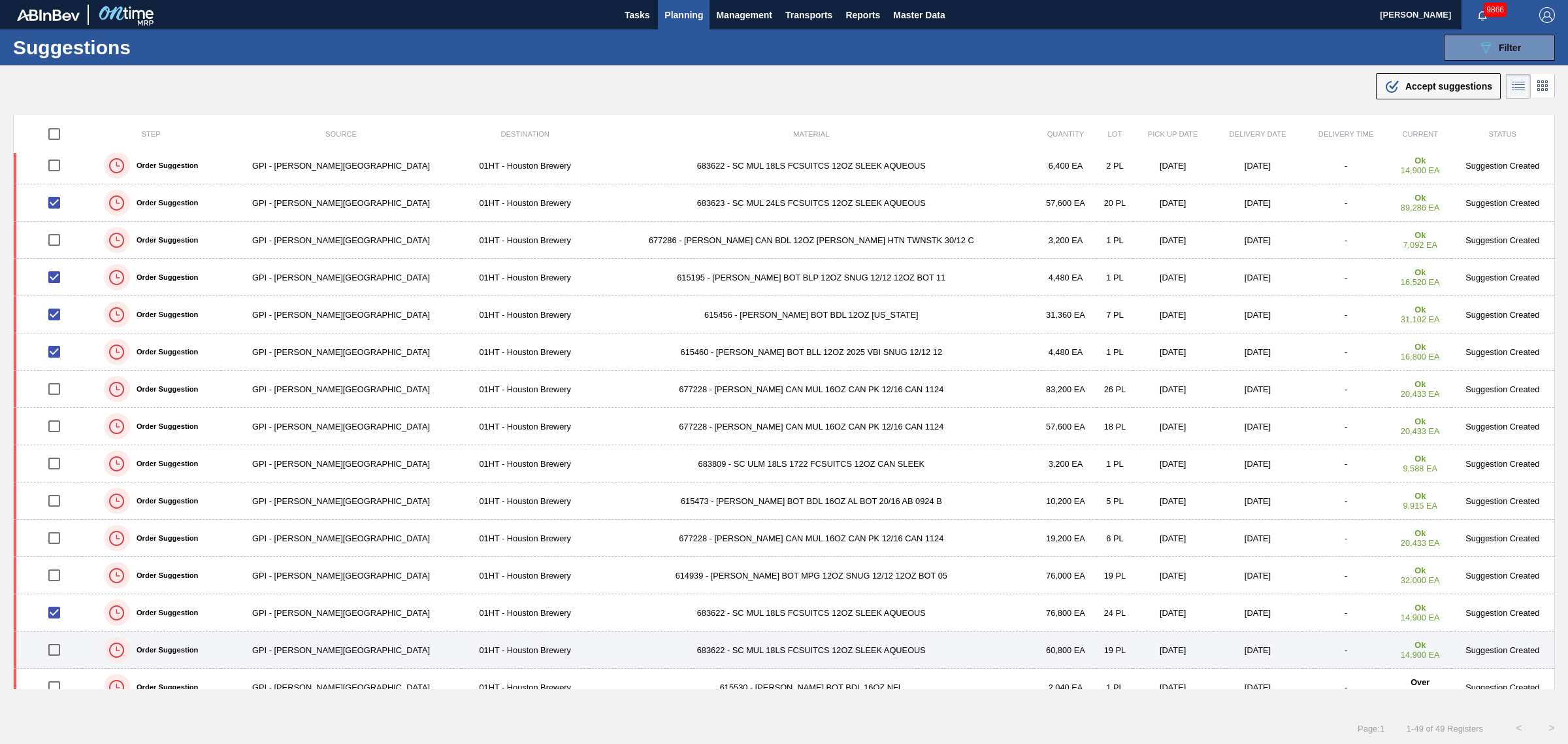
click at [60, 649] on input "checkbox" at bounding box center [55, 649] width 28 height 28
checkbox input "true"
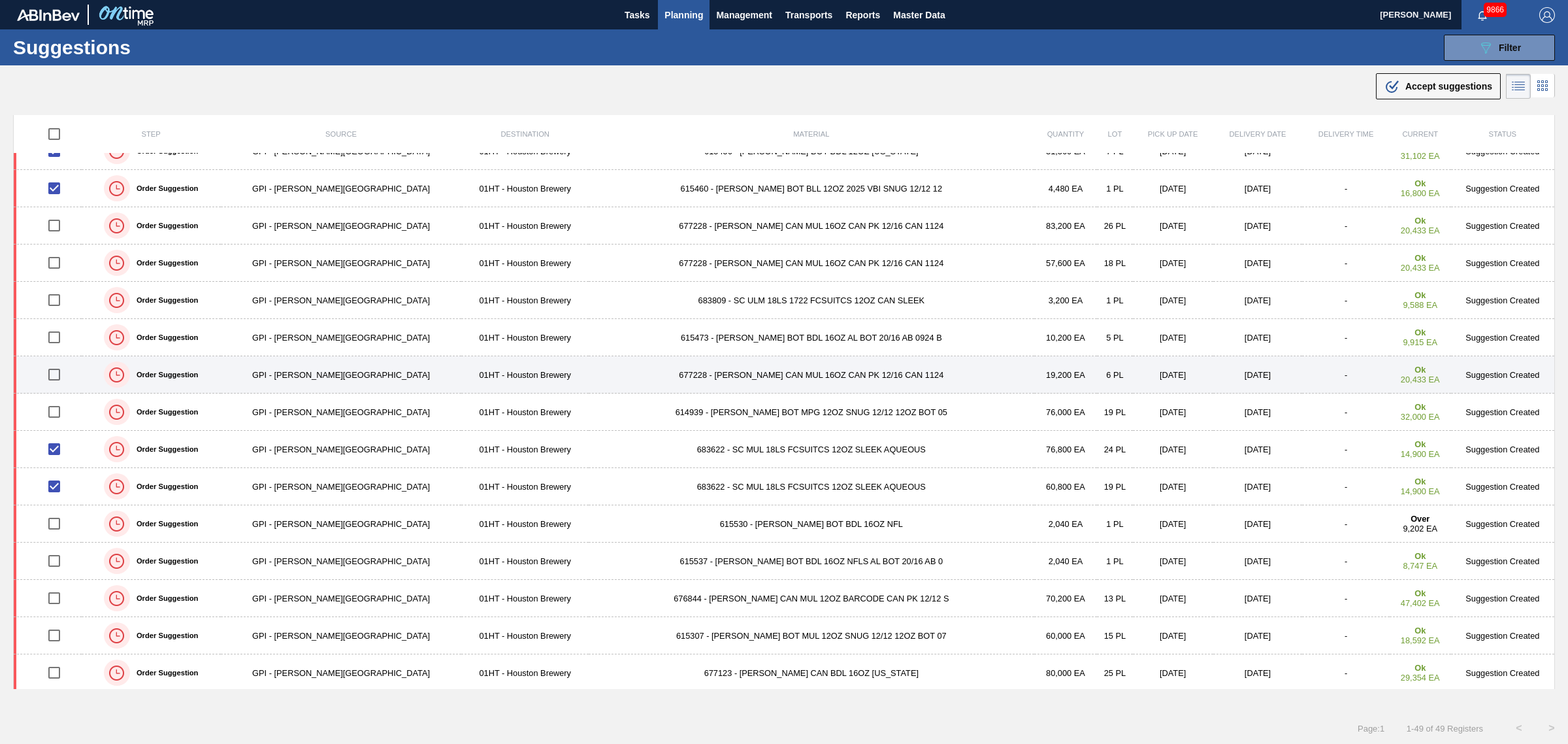
scroll to position [0, 0]
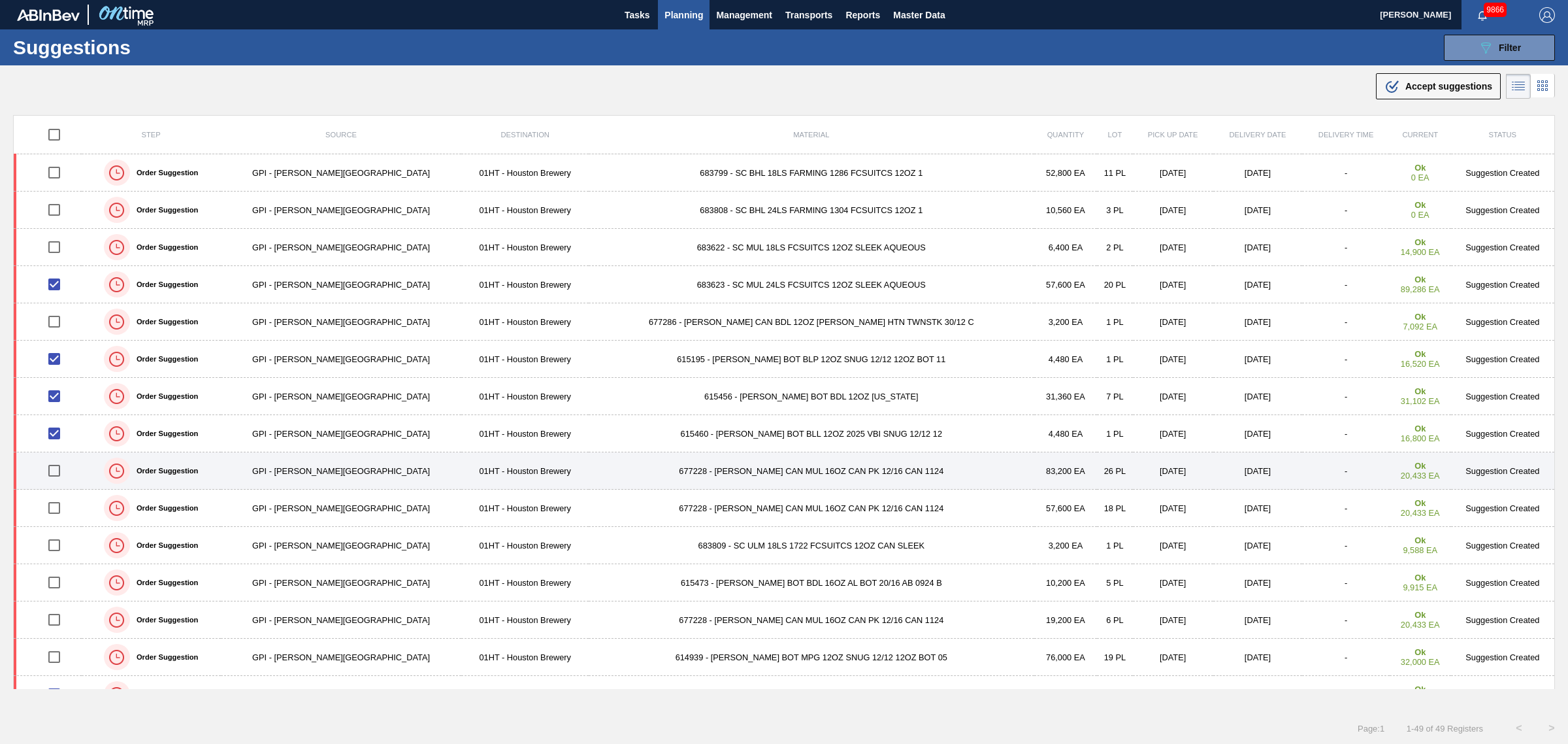
click at [57, 476] on input "checkbox" at bounding box center [55, 471] width 28 height 28
checkbox input "true"
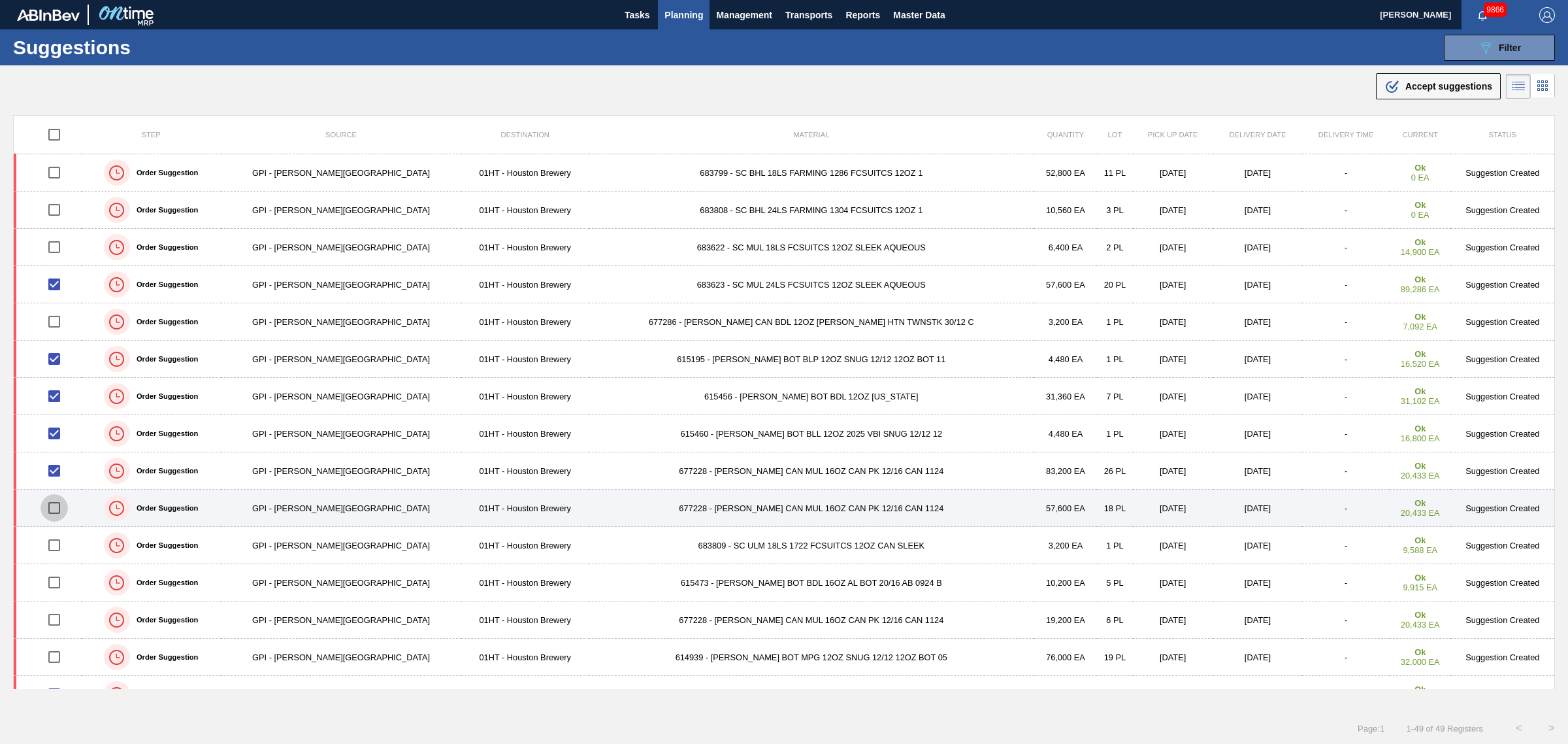
click at [59, 510] on input "checkbox" at bounding box center [55, 508] width 28 height 28
checkbox input "true"
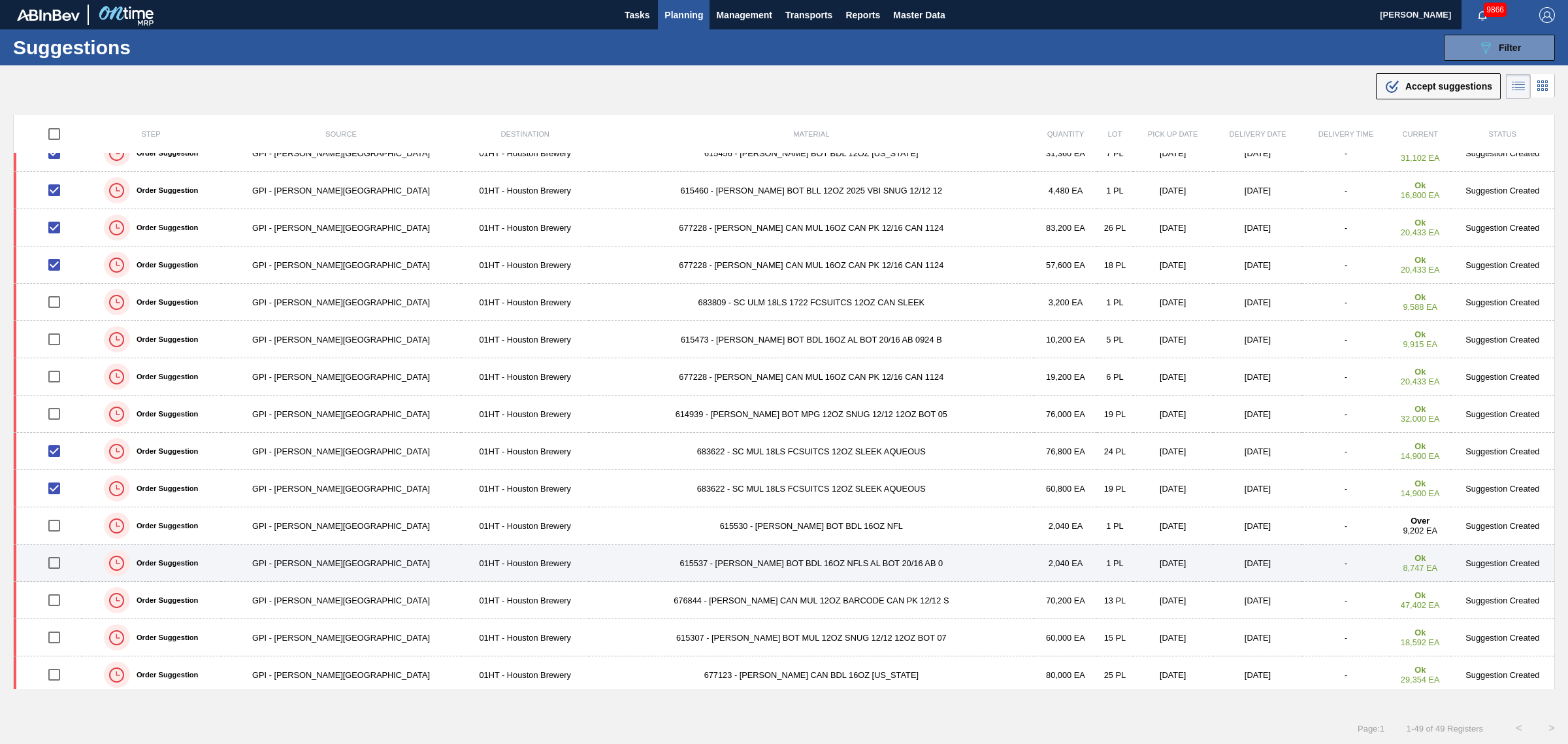
scroll to position [245, 0]
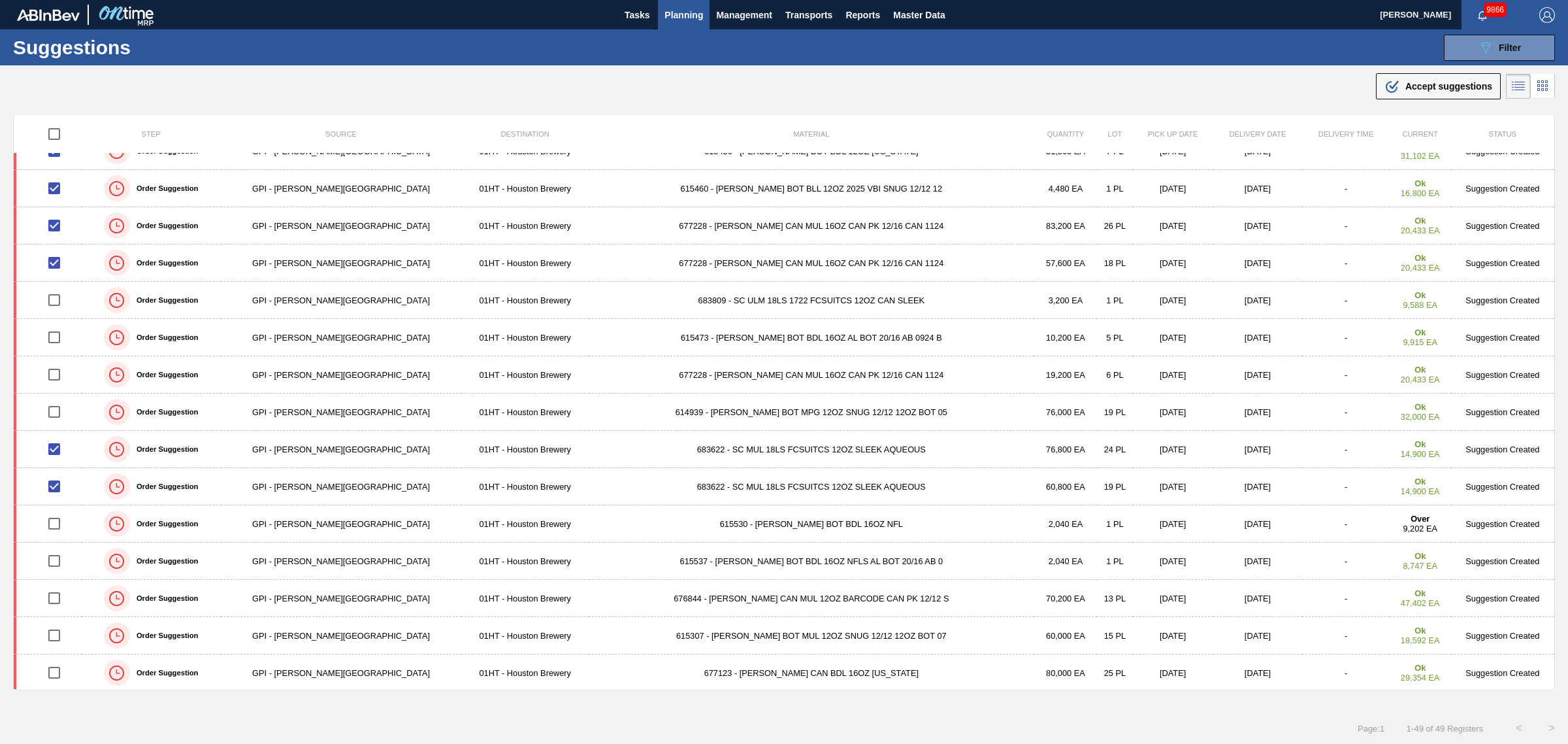
click at [1448, 82] on span "Accept suggestions" at bounding box center [1448, 86] width 87 height 10
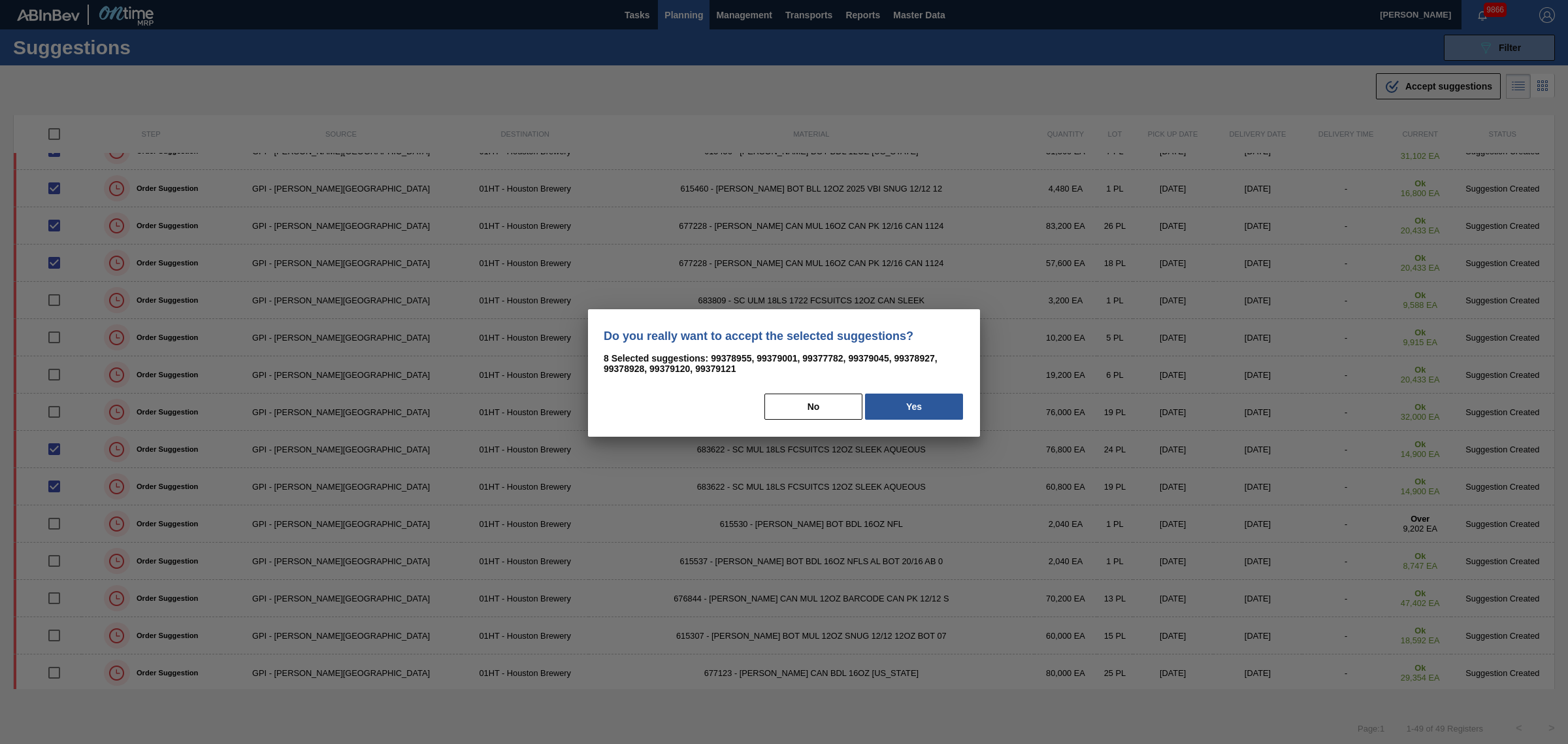
drag, startPoint x: 931, startPoint y: 407, endPoint x: 931, endPoint y: 399, distance: 8.0
click at [932, 407] on button "Yes" at bounding box center [914, 407] width 98 height 26
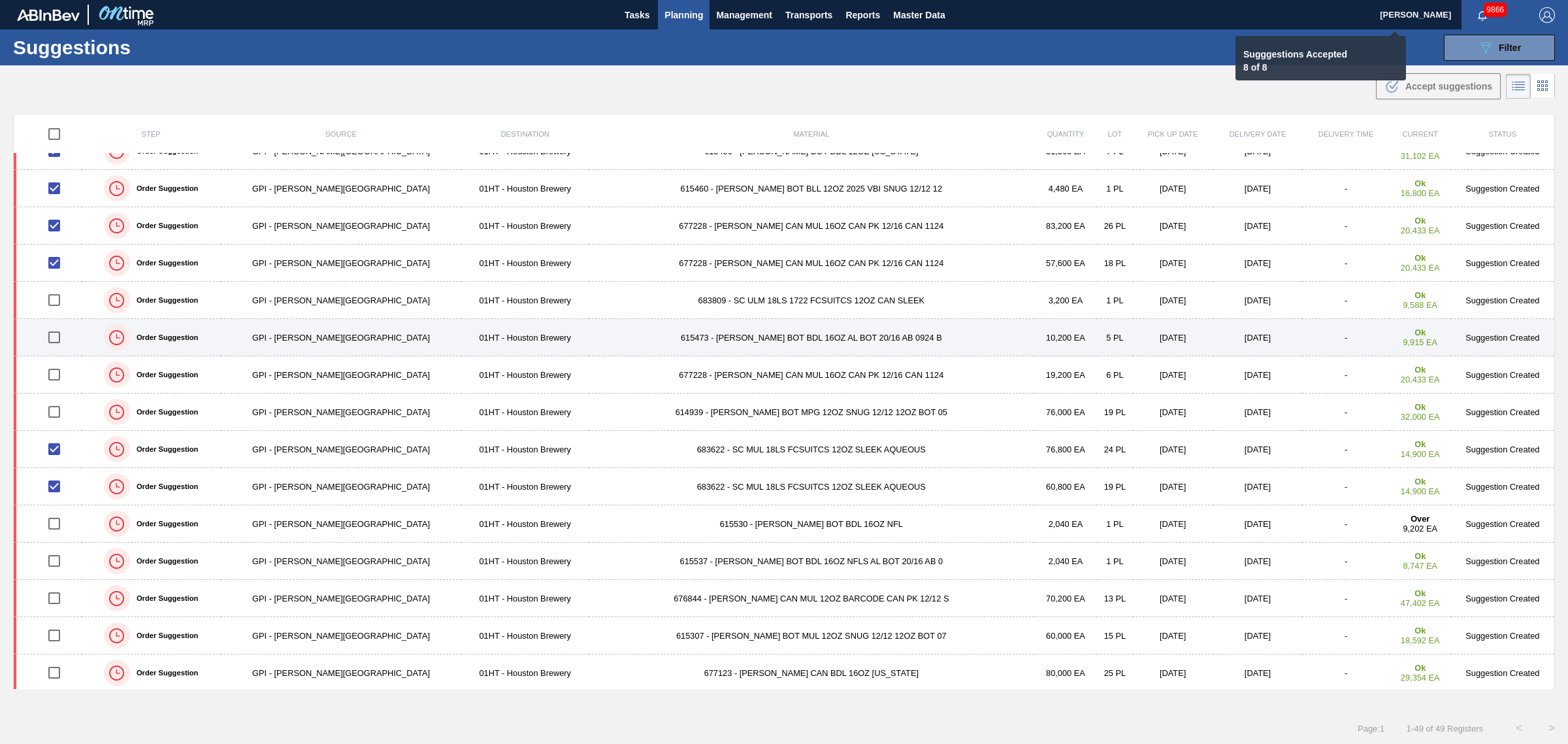
checkbox input "false"
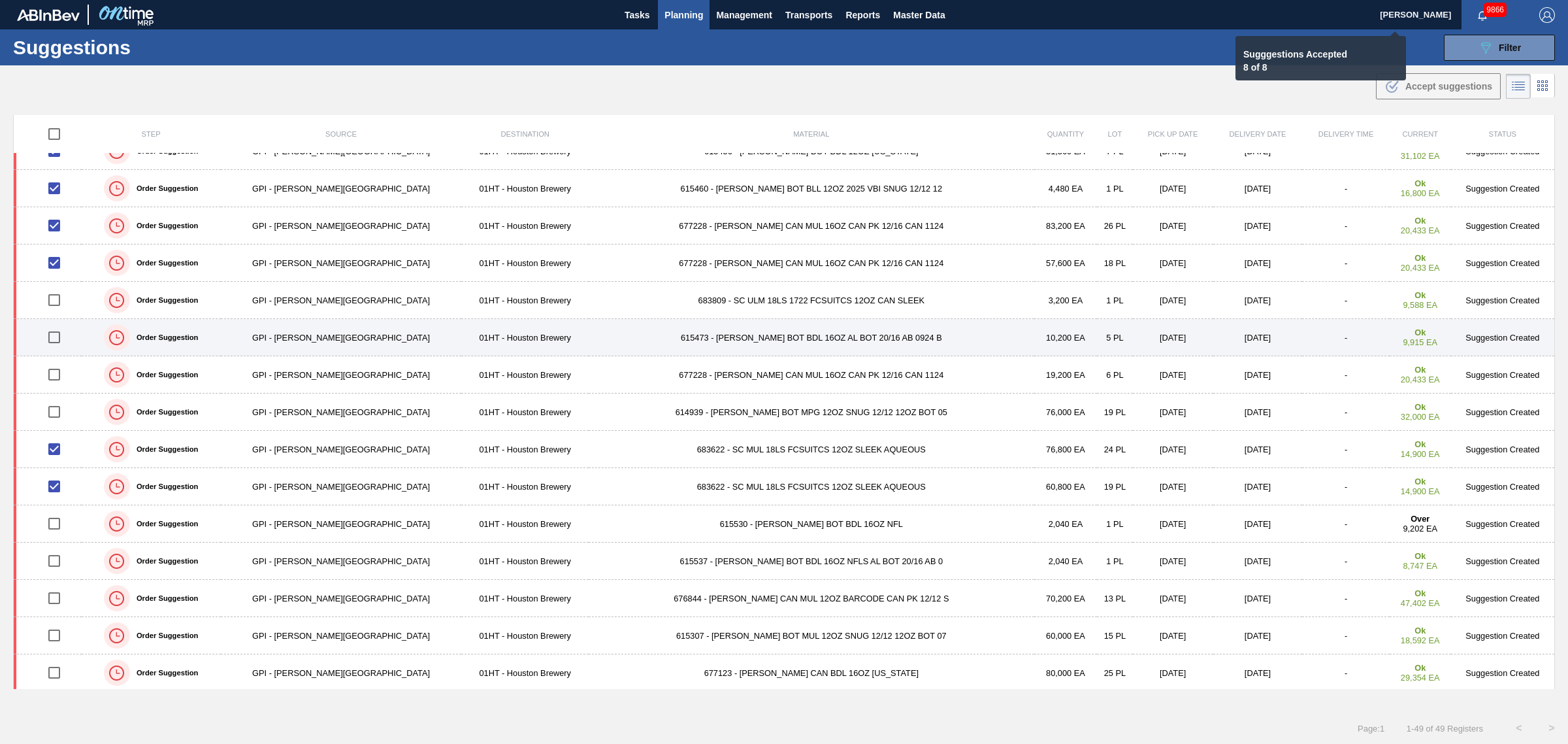
checkbox input "false"
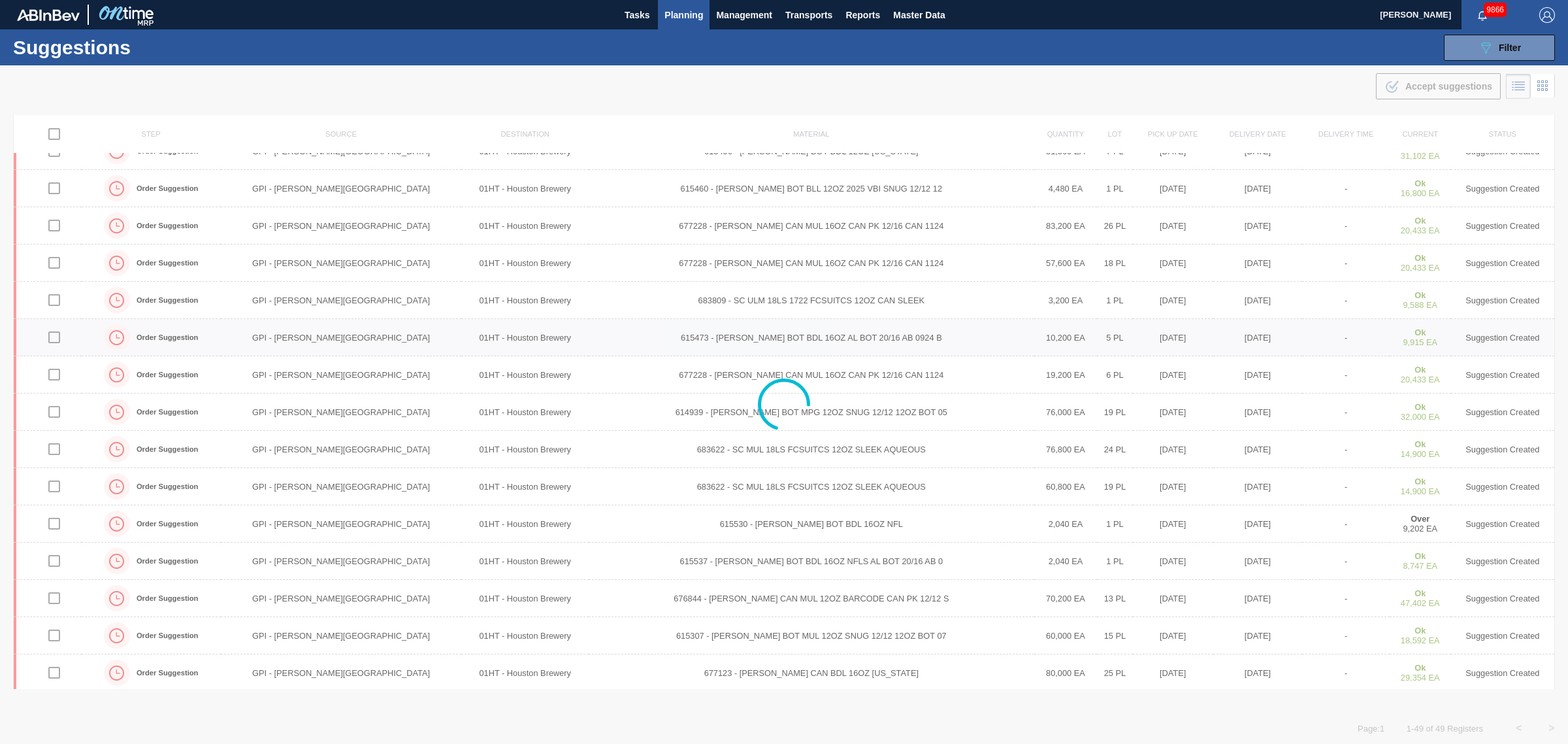
scroll to position [283, 0]
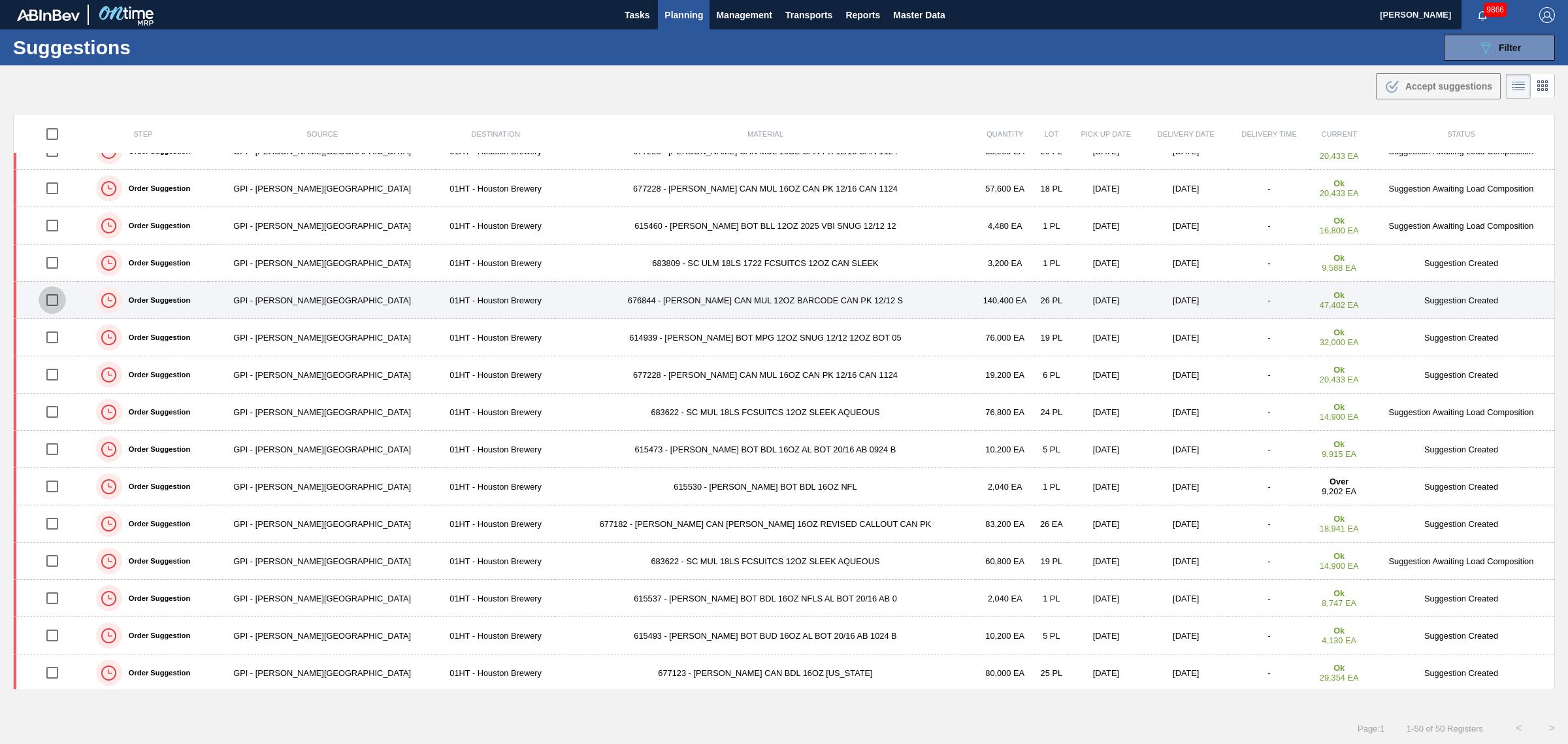
click at [60, 297] on input "checkbox" at bounding box center [52, 300] width 28 height 28
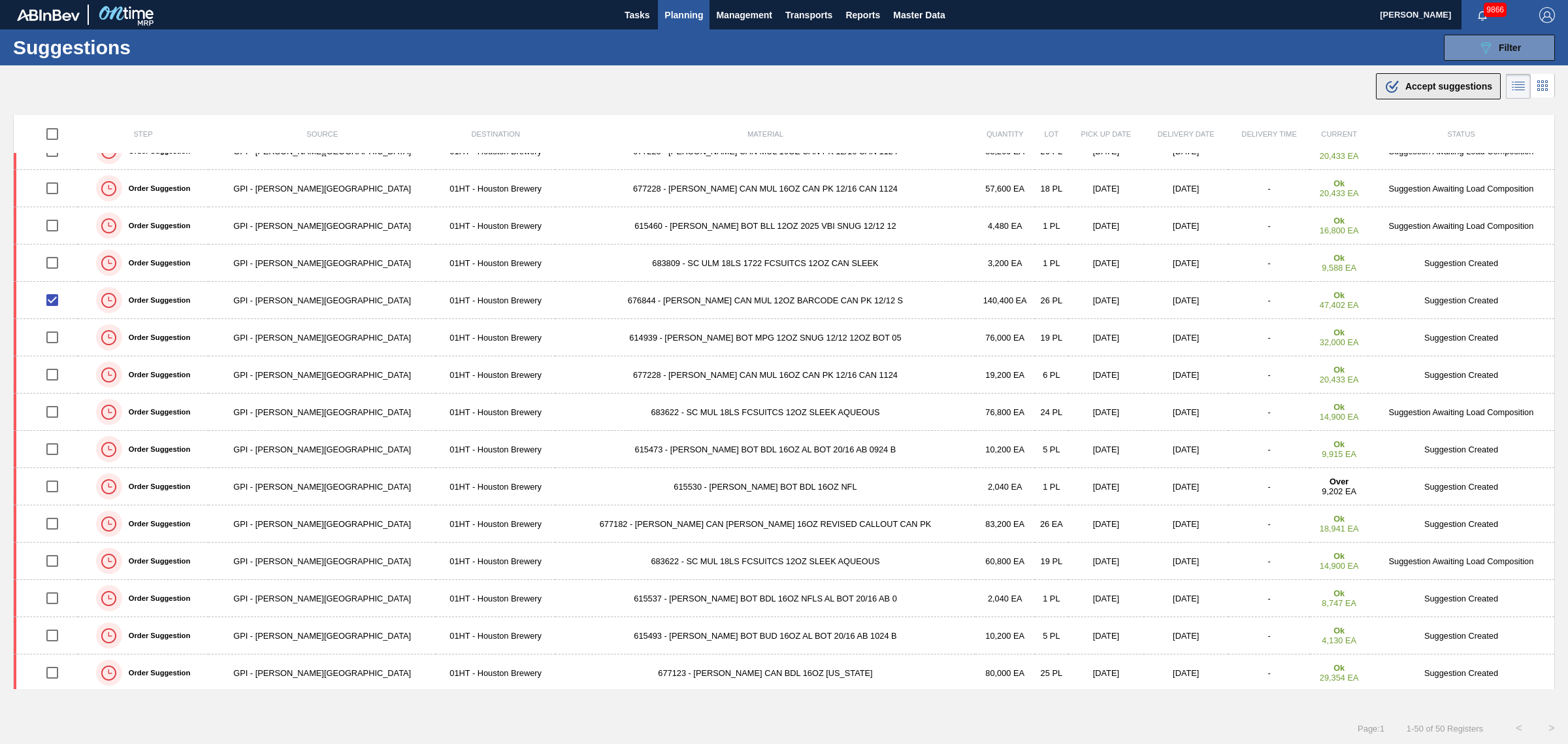
click at [1426, 85] on span "Accept suggestions" at bounding box center [1448, 86] width 87 height 10
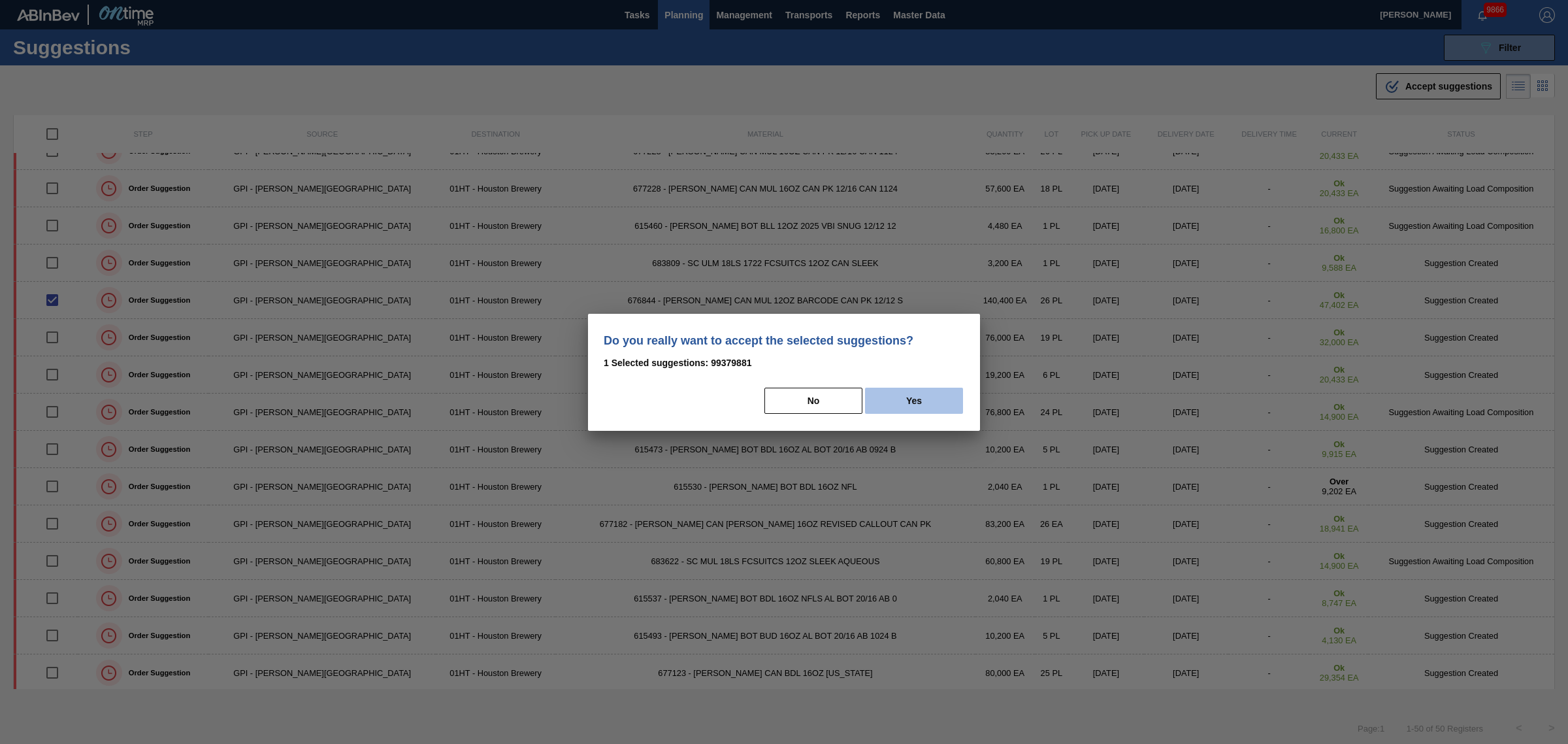
click at [949, 404] on button "Yes" at bounding box center [914, 401] width 98 height 26
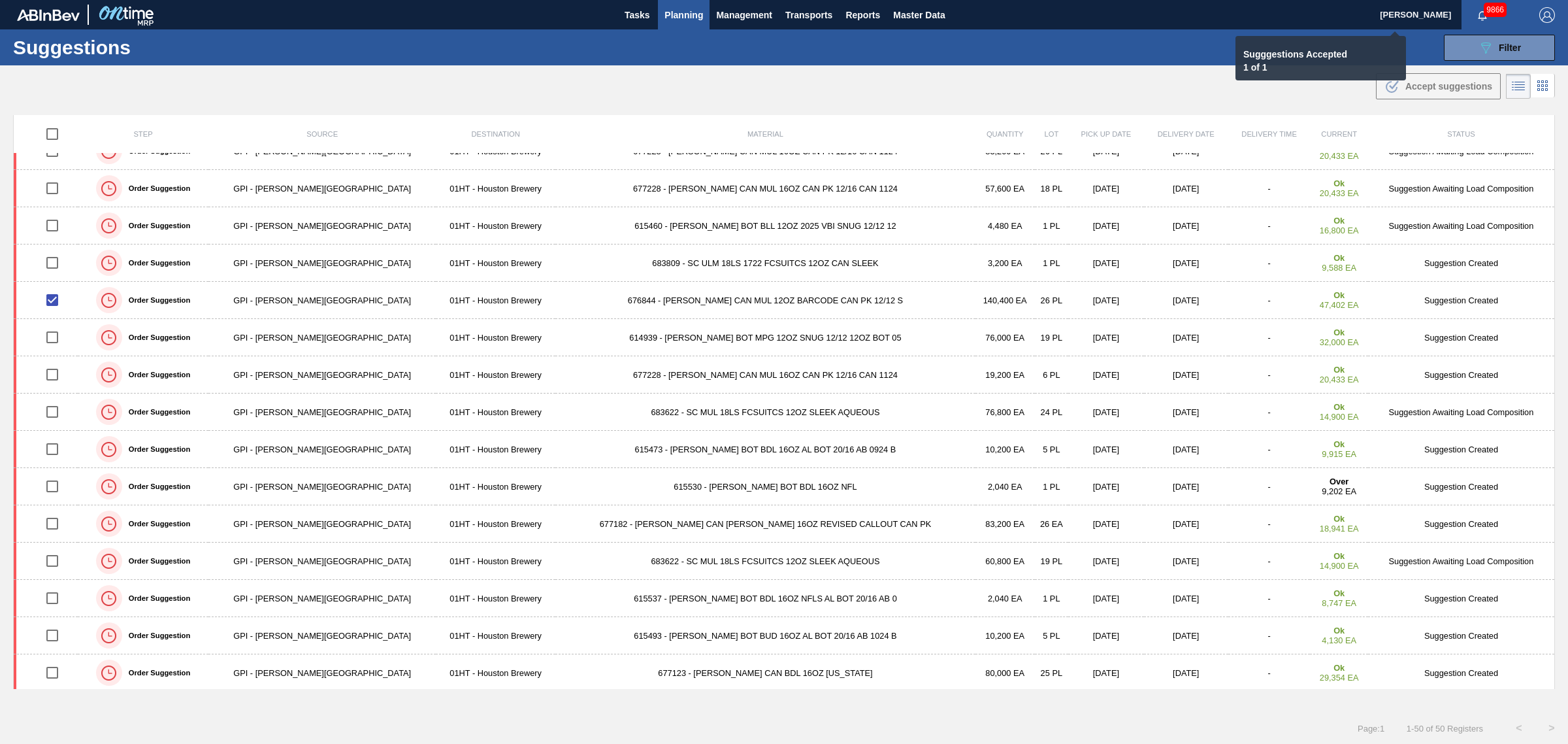
checkbox input "false"
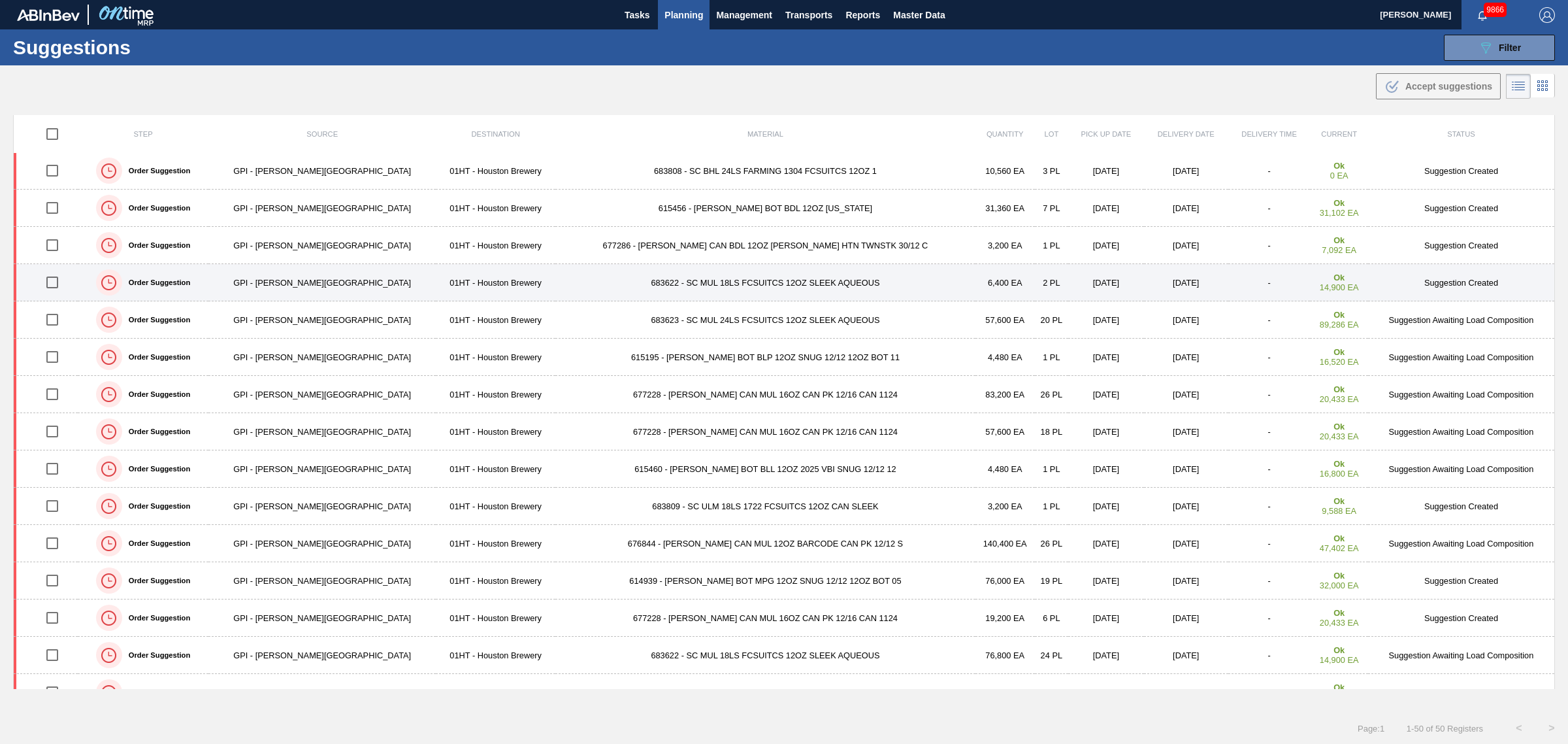
scroll to position [0, 0]
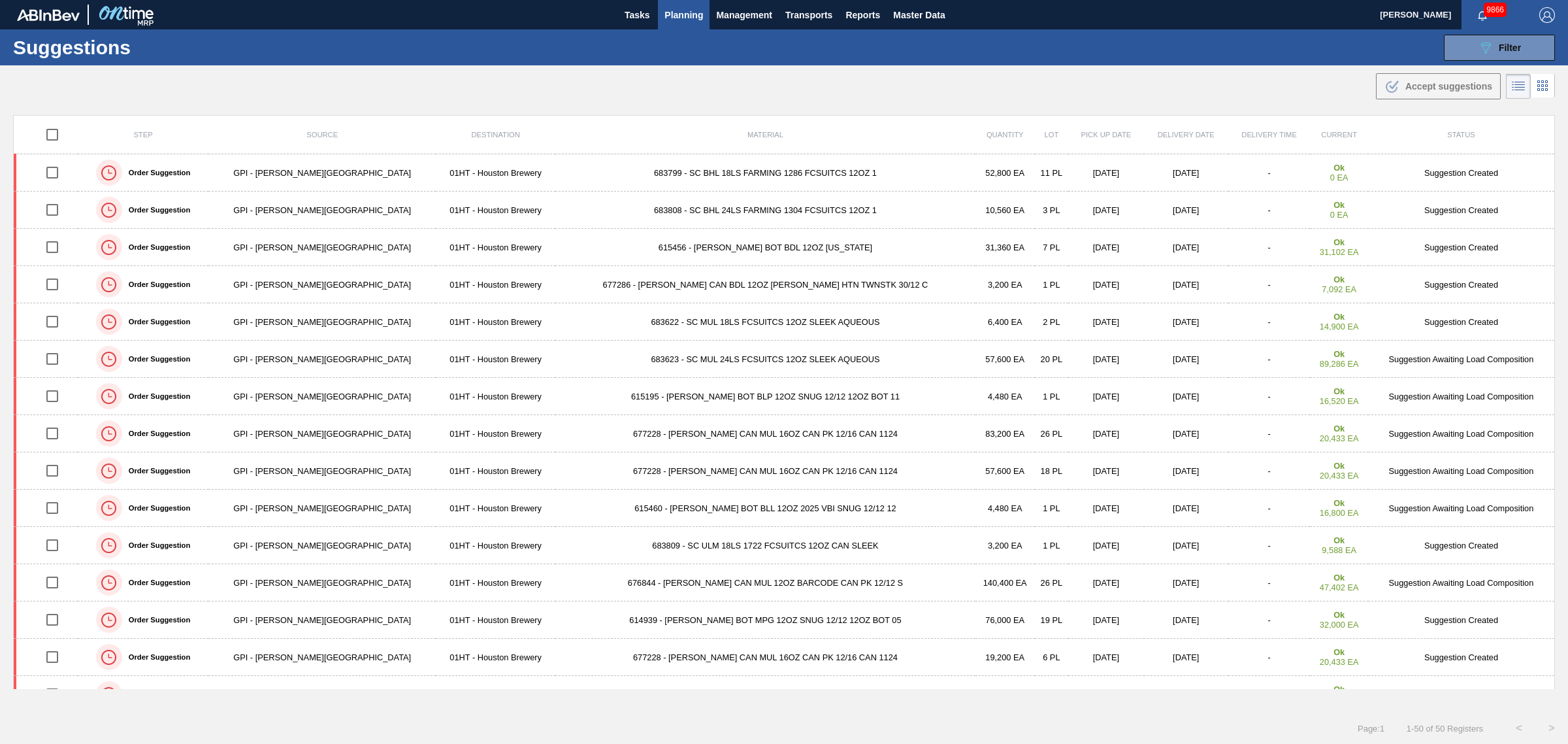
click at [696, 15] on span "Planning" at bounding box center [684, 15] width 38 height 16
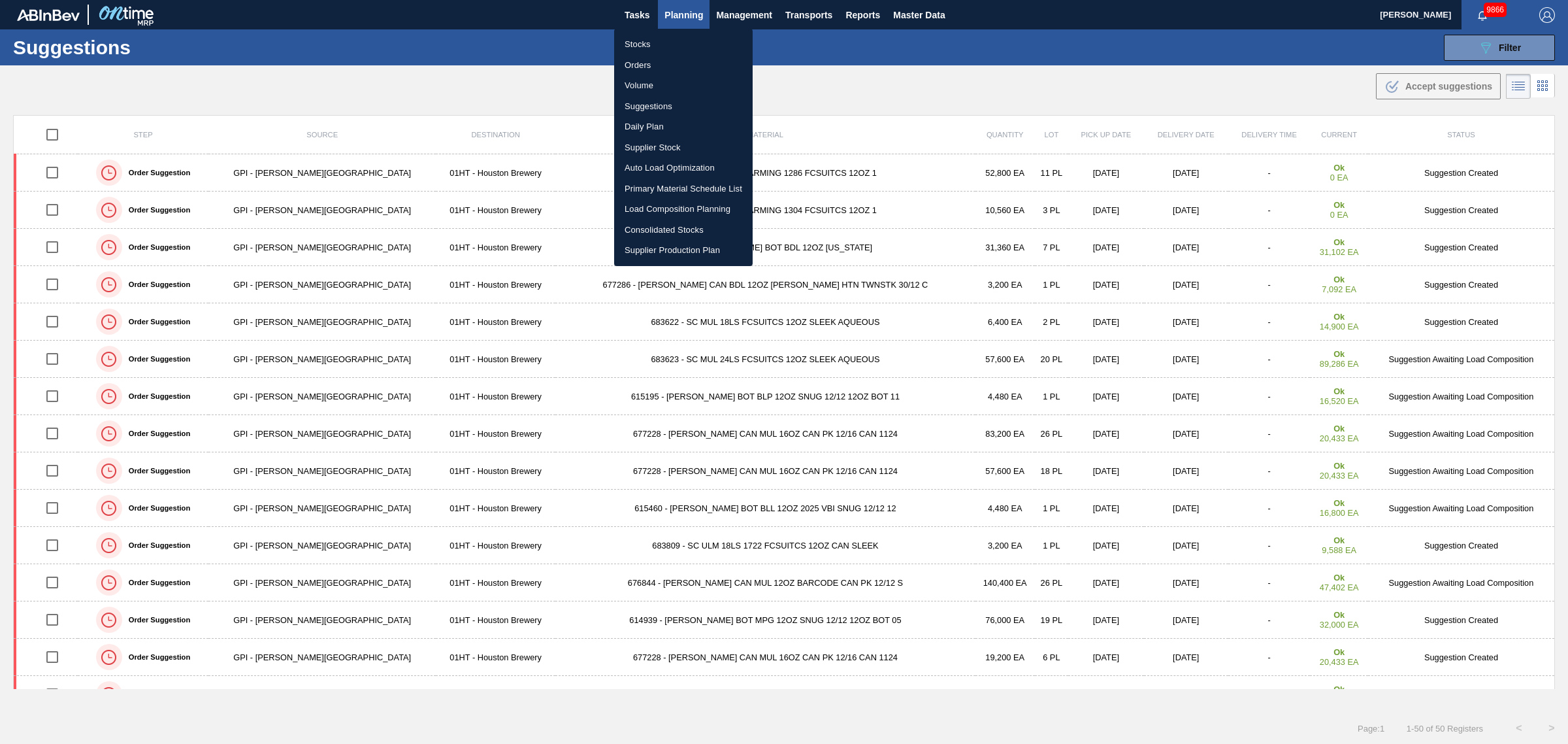
click at [645, 208] on li "Load Composition Planning" at bounding box center [684, 209] width 139 height 21
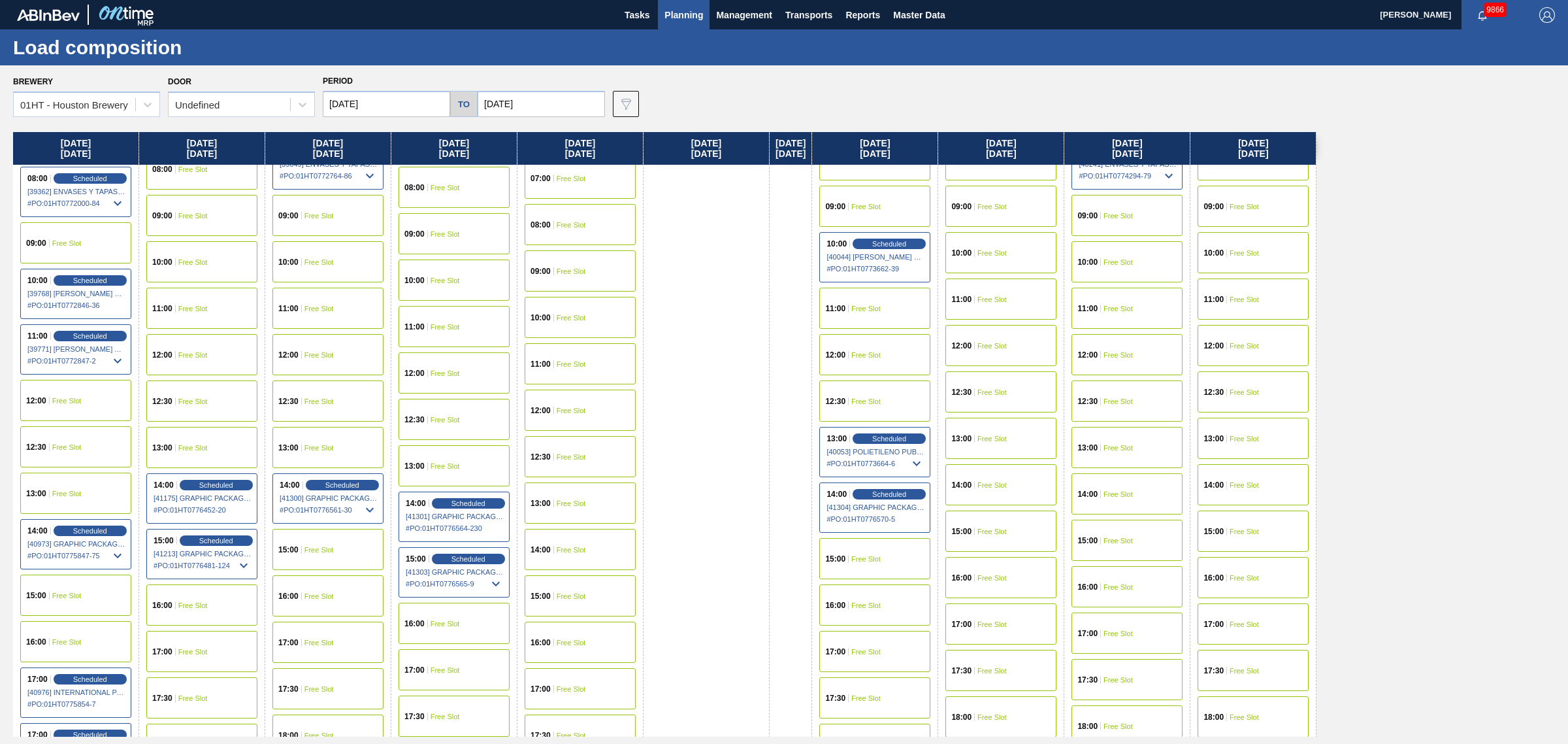
scroll to position [408, 0]
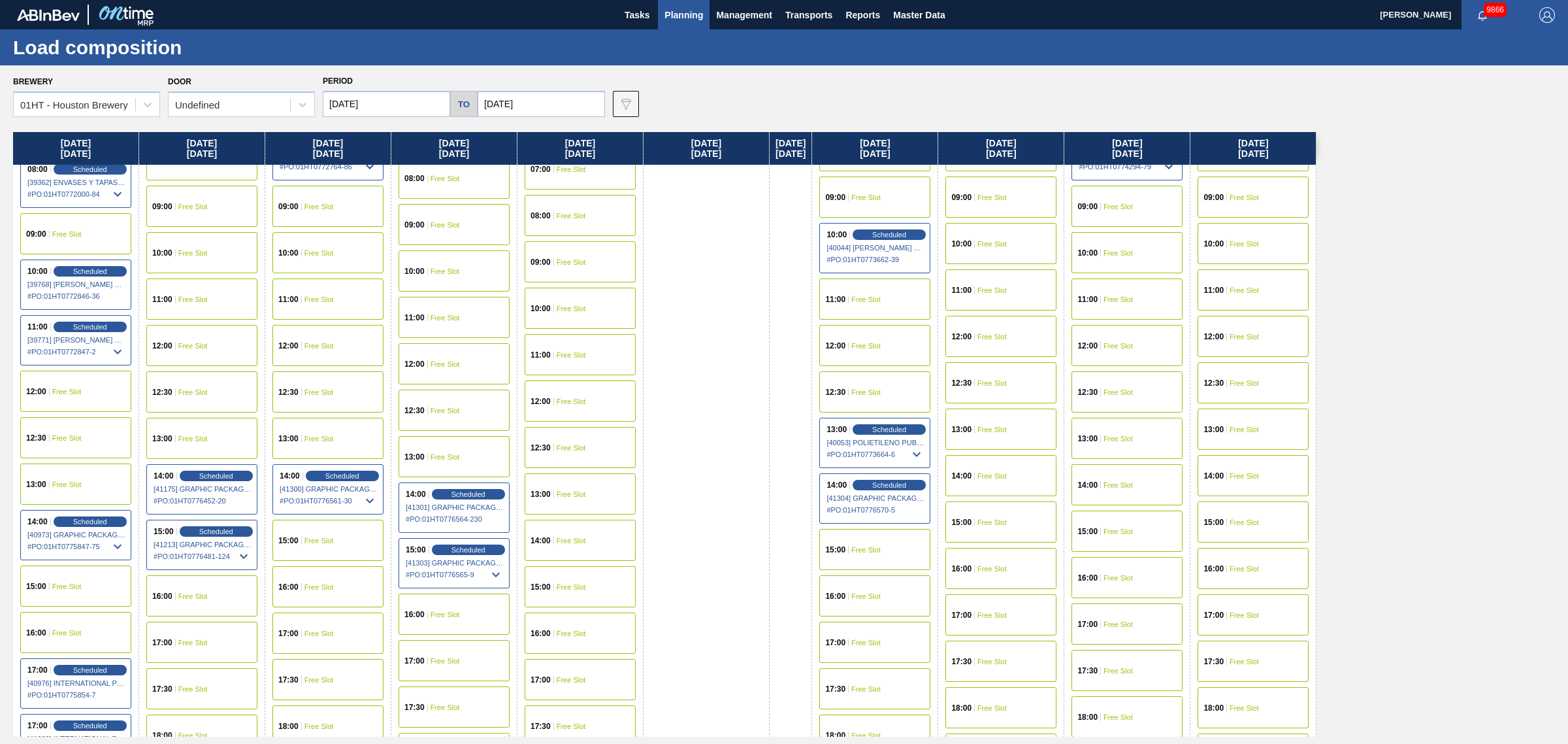
click at [883, 553] on div "15:00 Free Slot" at bounding box center [875, 549] width 111 height 41
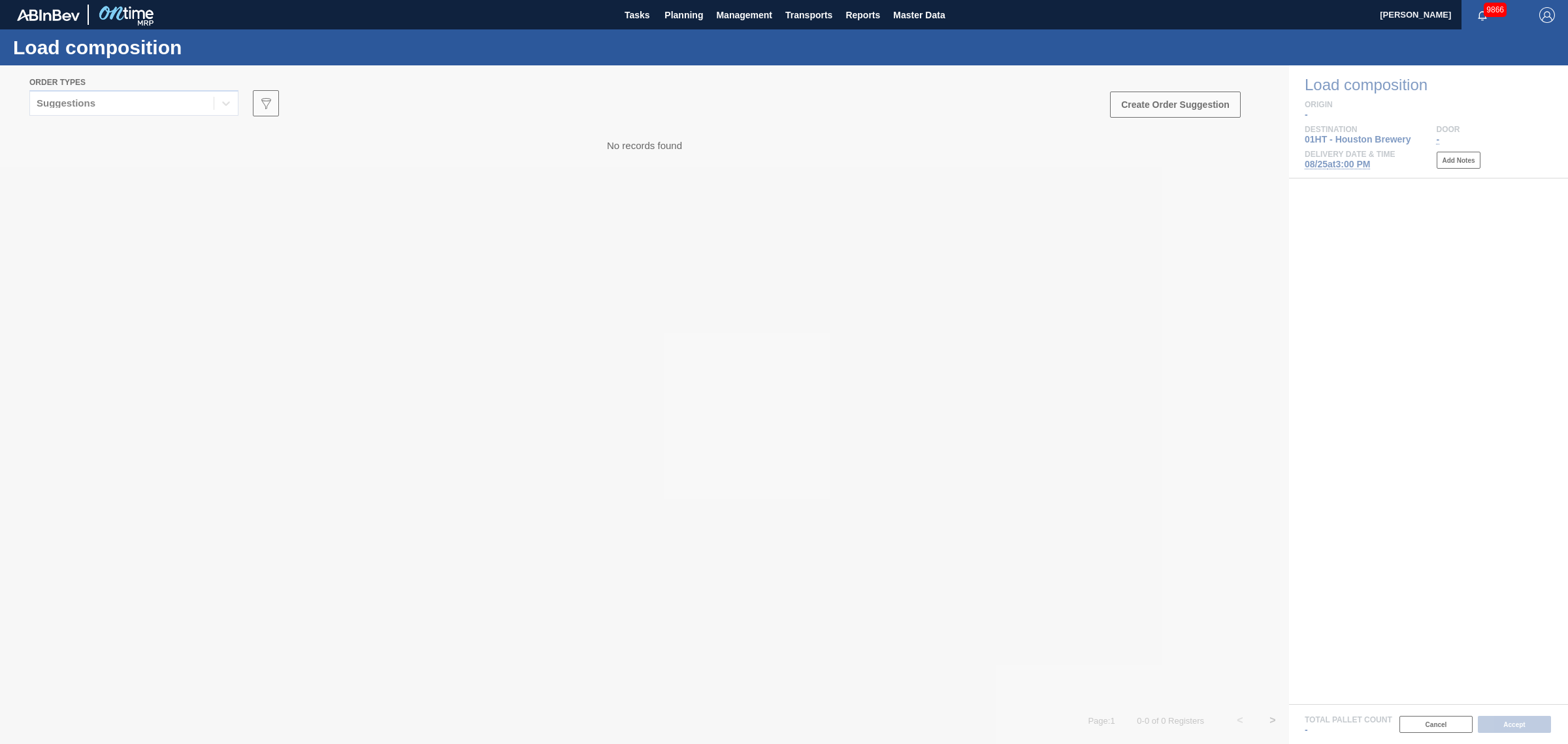
click at [144, 101] on div at bounding box center [784, 404] width 1568 height 678
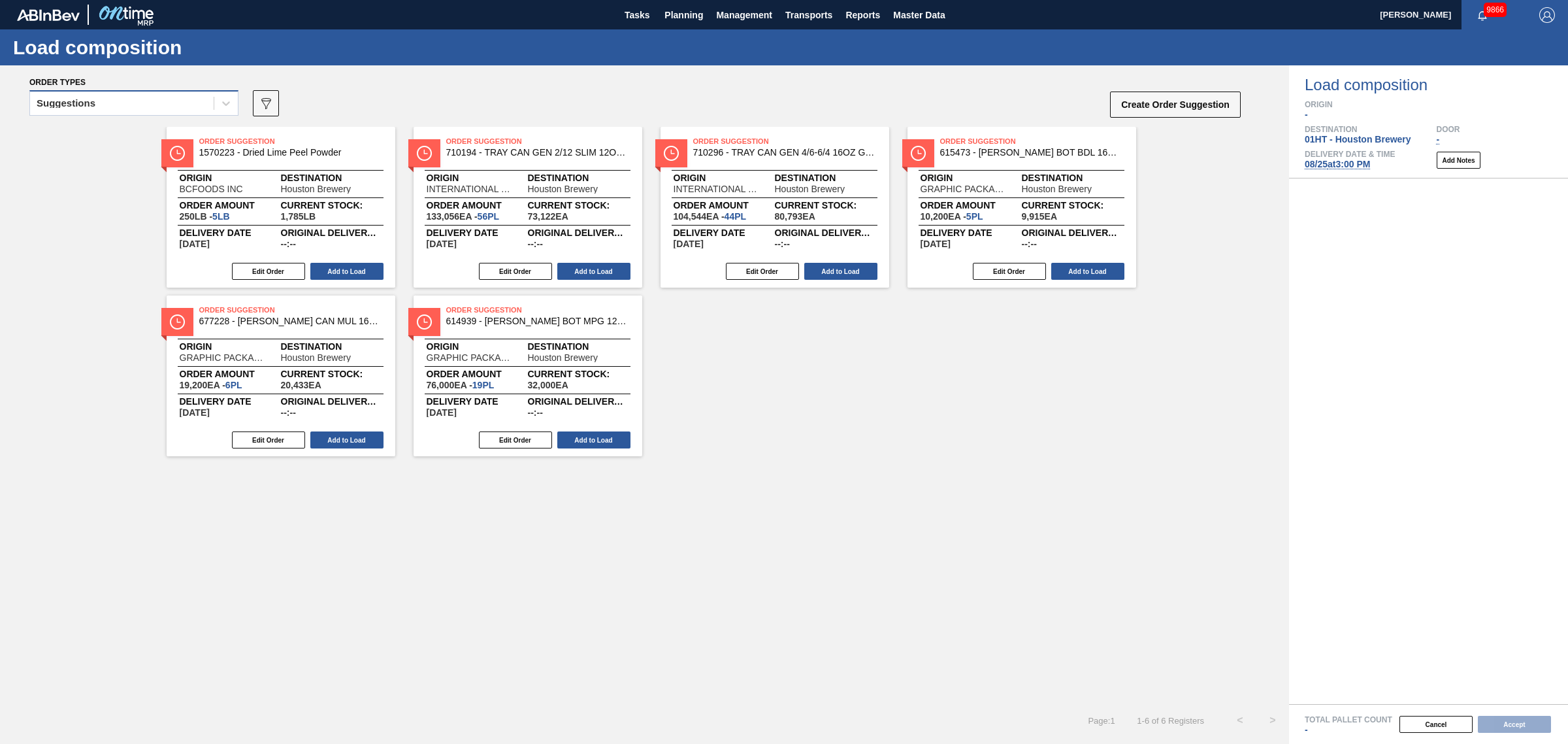
click at [154, 108] on div "Suggestions" at bounding box center [122, 104] width 184 height 19
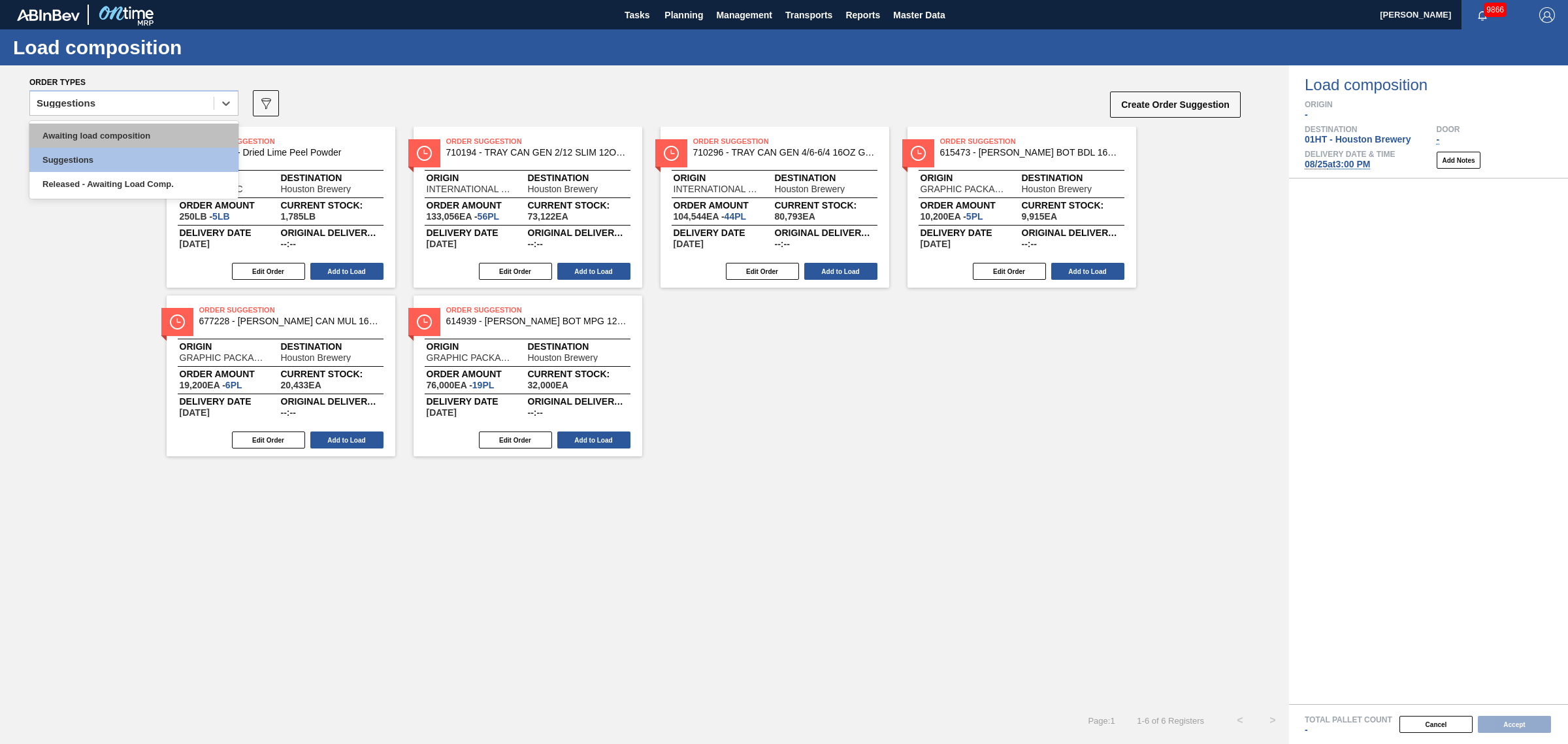
click at [146, 132] on div "Awaiting load composition" at bounding box center [133, 135] width 209 height 24
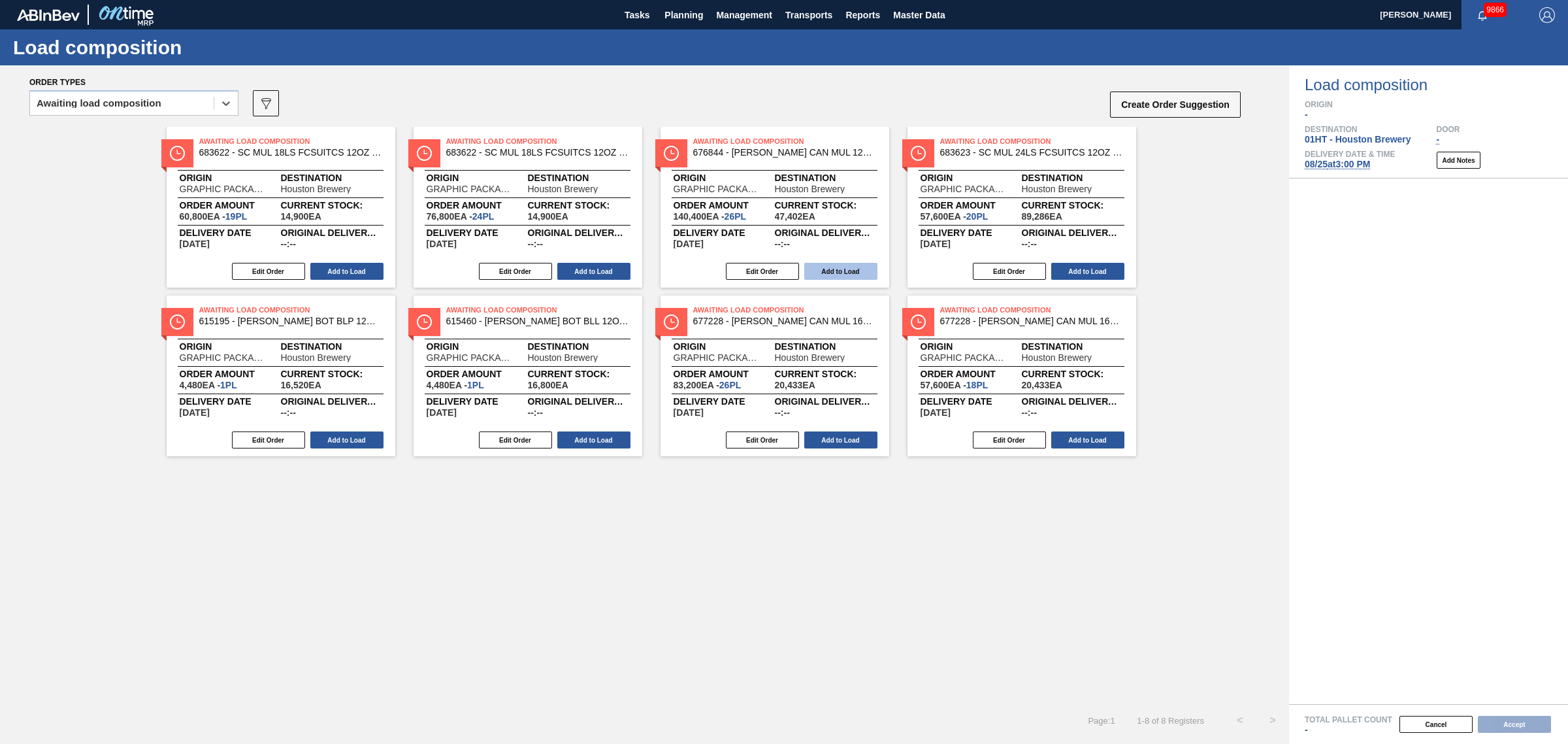
click at [843, 267] on button "Add to Load" at bounding box center [841, 271] width 73 height 17
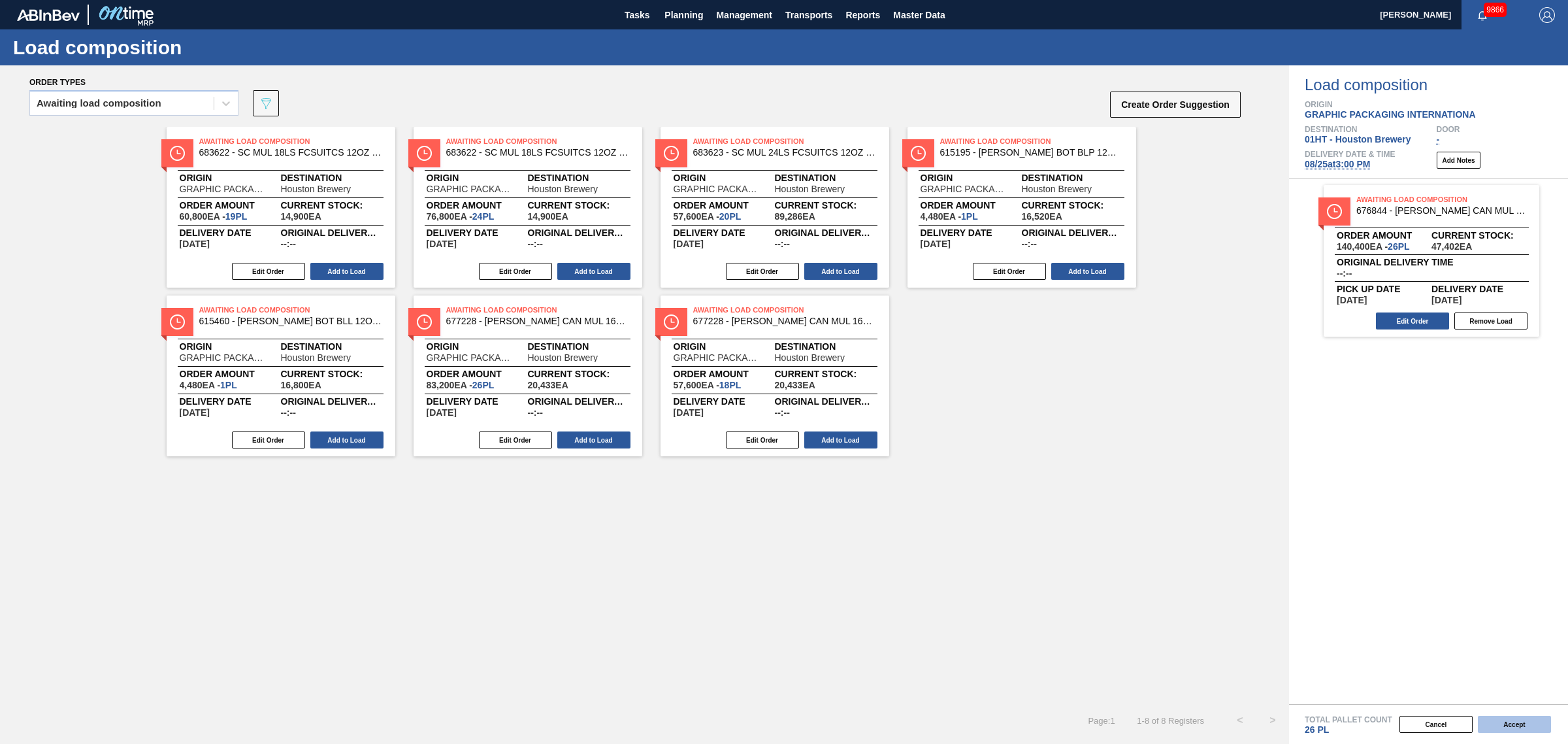
click at [1487, 722] on button "Accept" at bounding box center [1514, 724] width 73 height 17
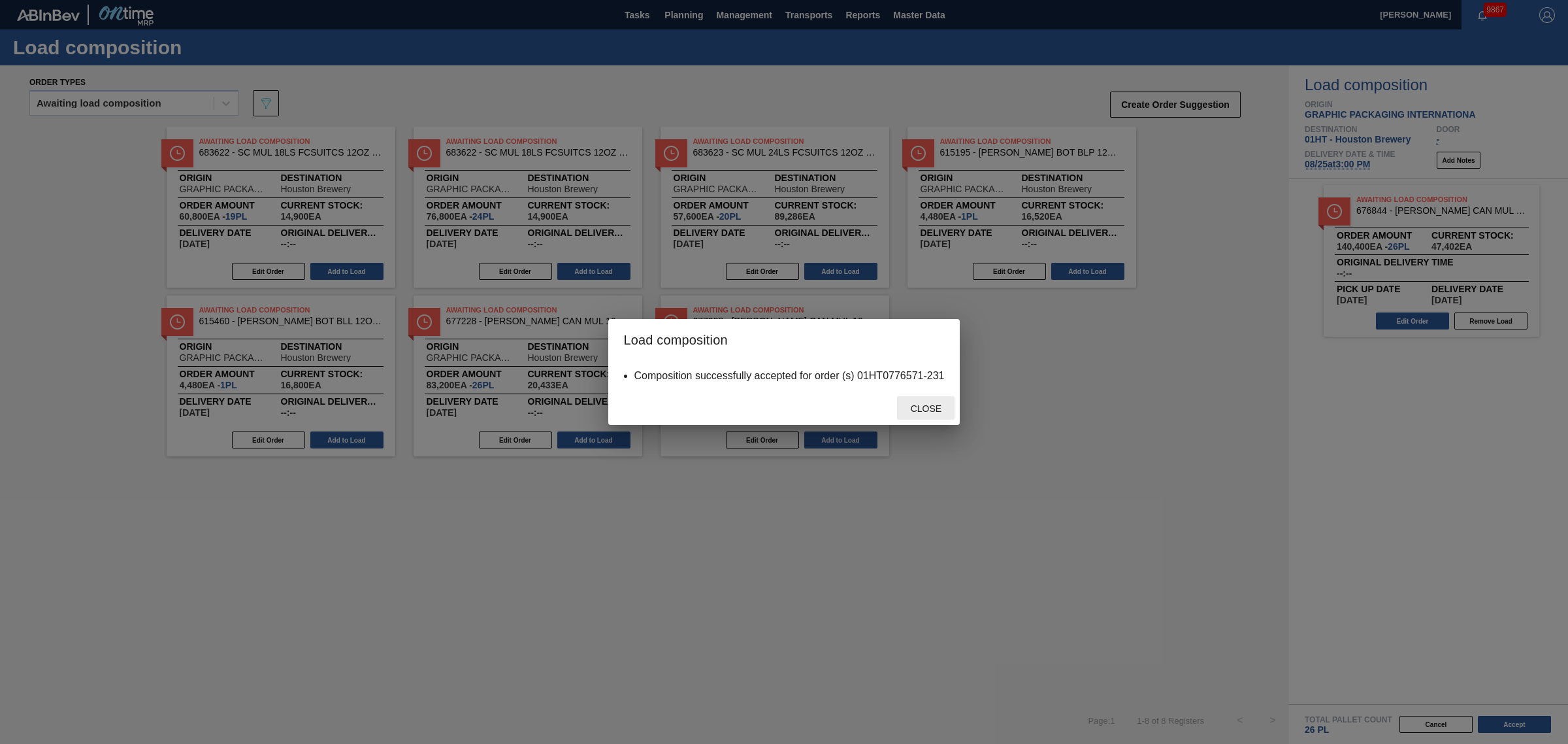
click at [936, 400] on div "Close" at bounding box center [926, 408] width 57 height 24
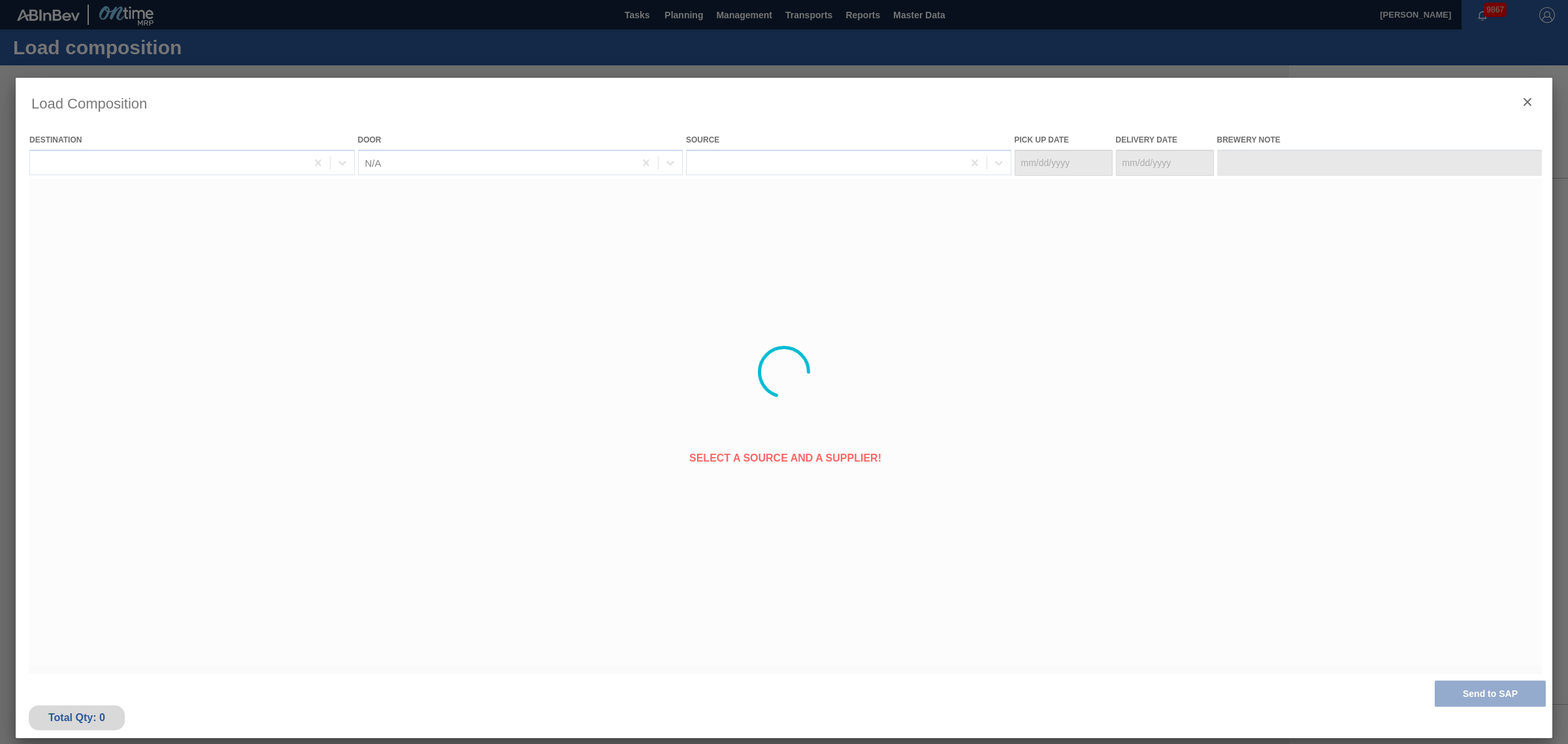
type Date "[DATE]"
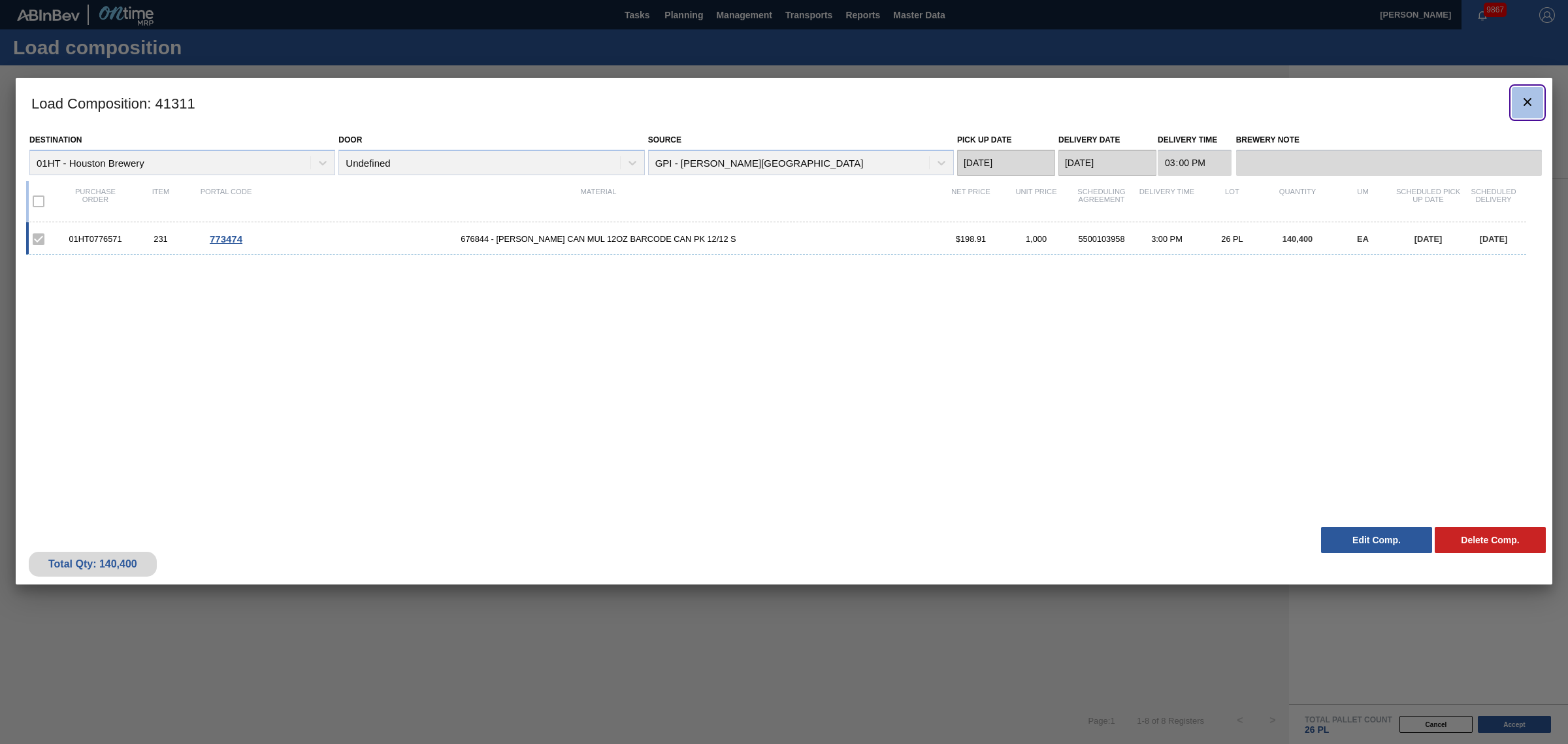
click at [1532, 100] on icon "botão de ícone" at bounding box center [1527, 102] width 16 height 16
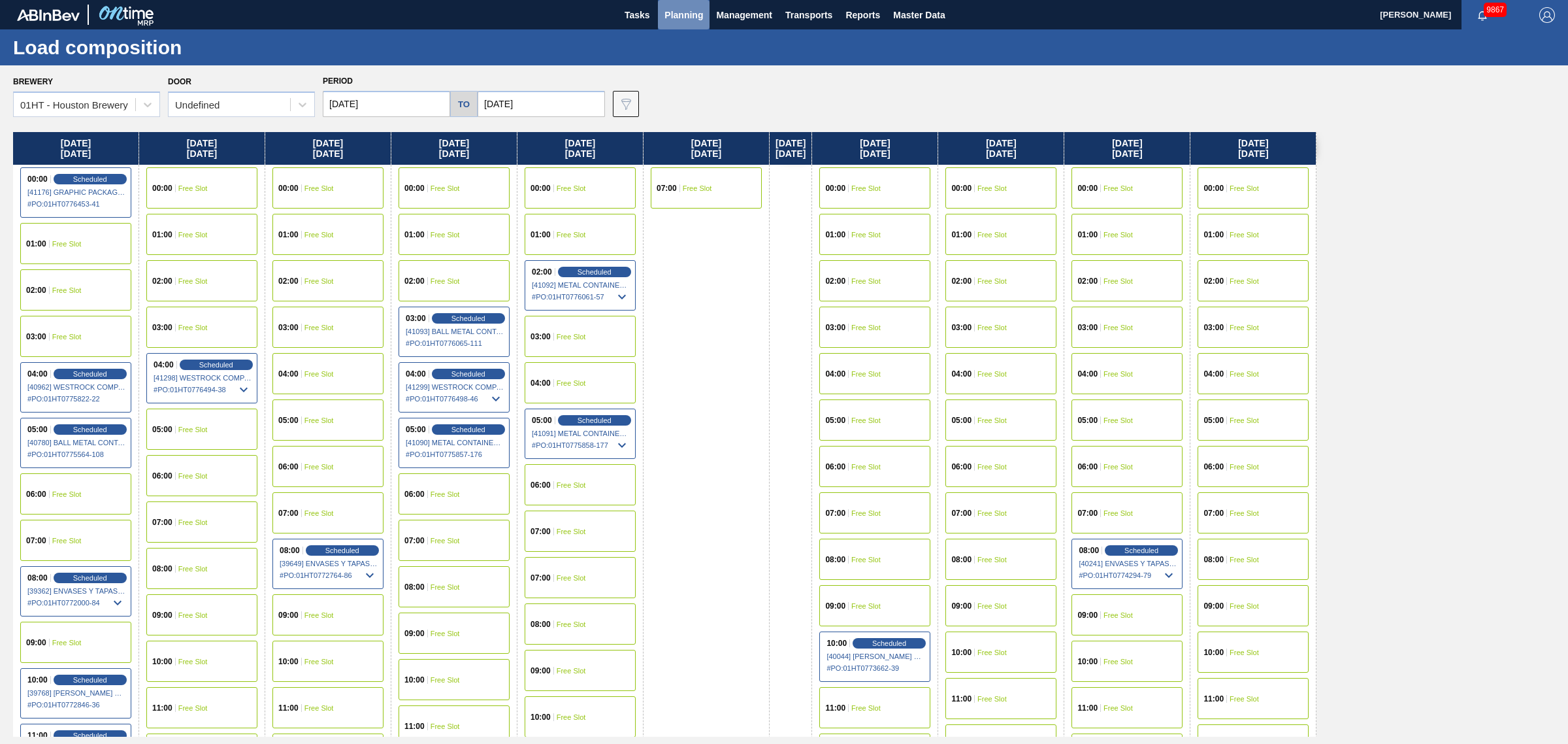
click at [678, 10] on span "Planning" at bounding box center [684, 15] width 38 height 16
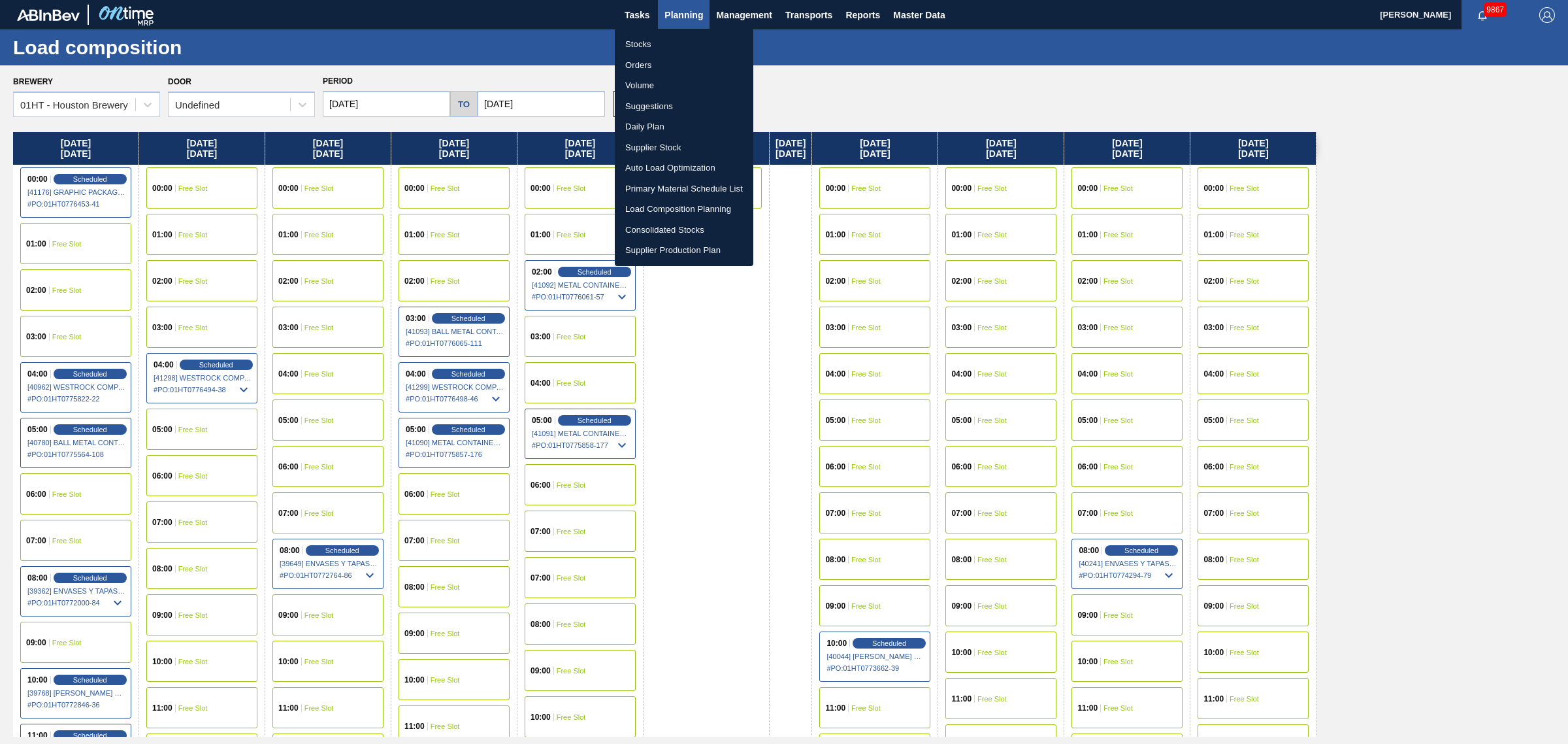
click at [1475, 539] on div at bounding box center [784, 372] width 1568 height 744
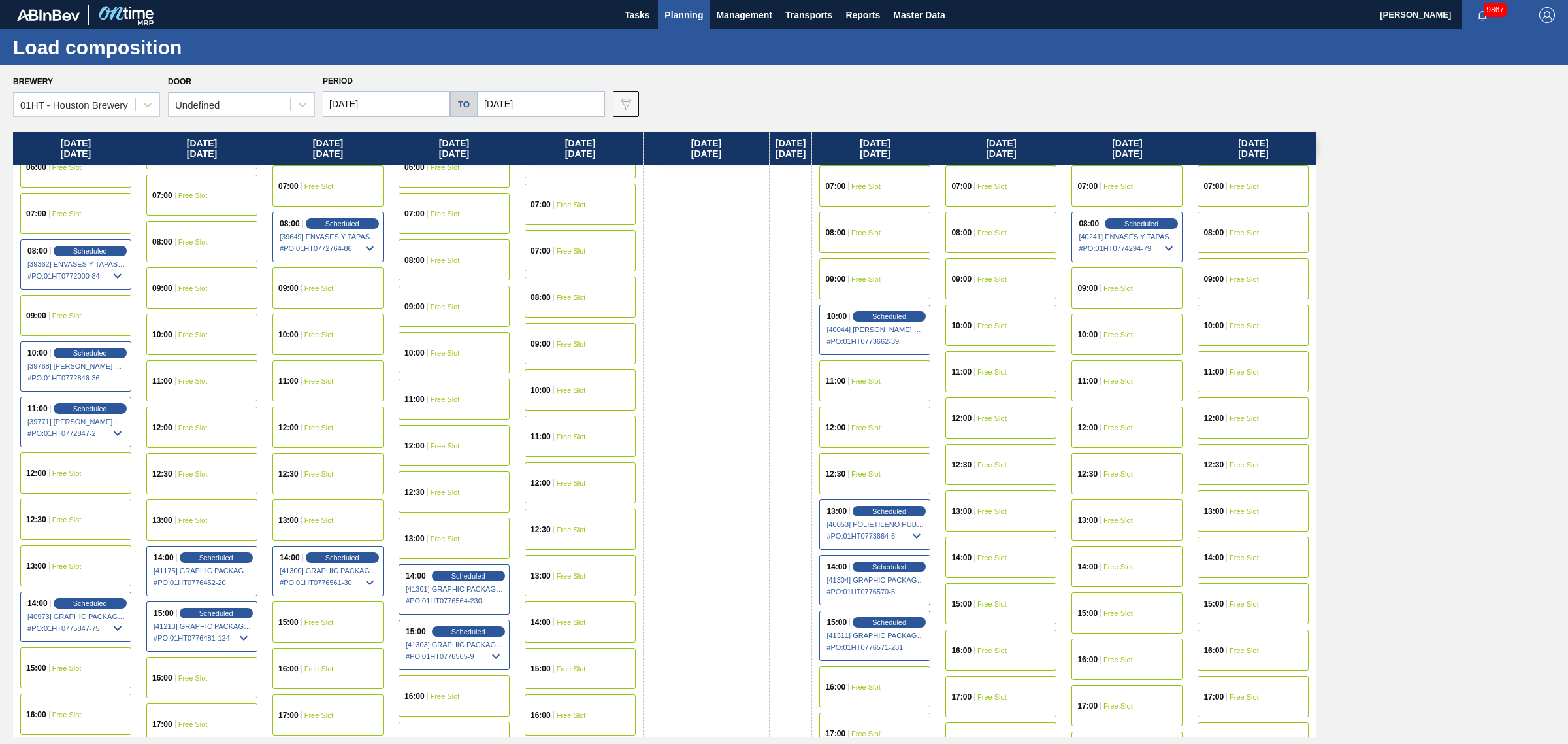
scroll to position [408, 0]
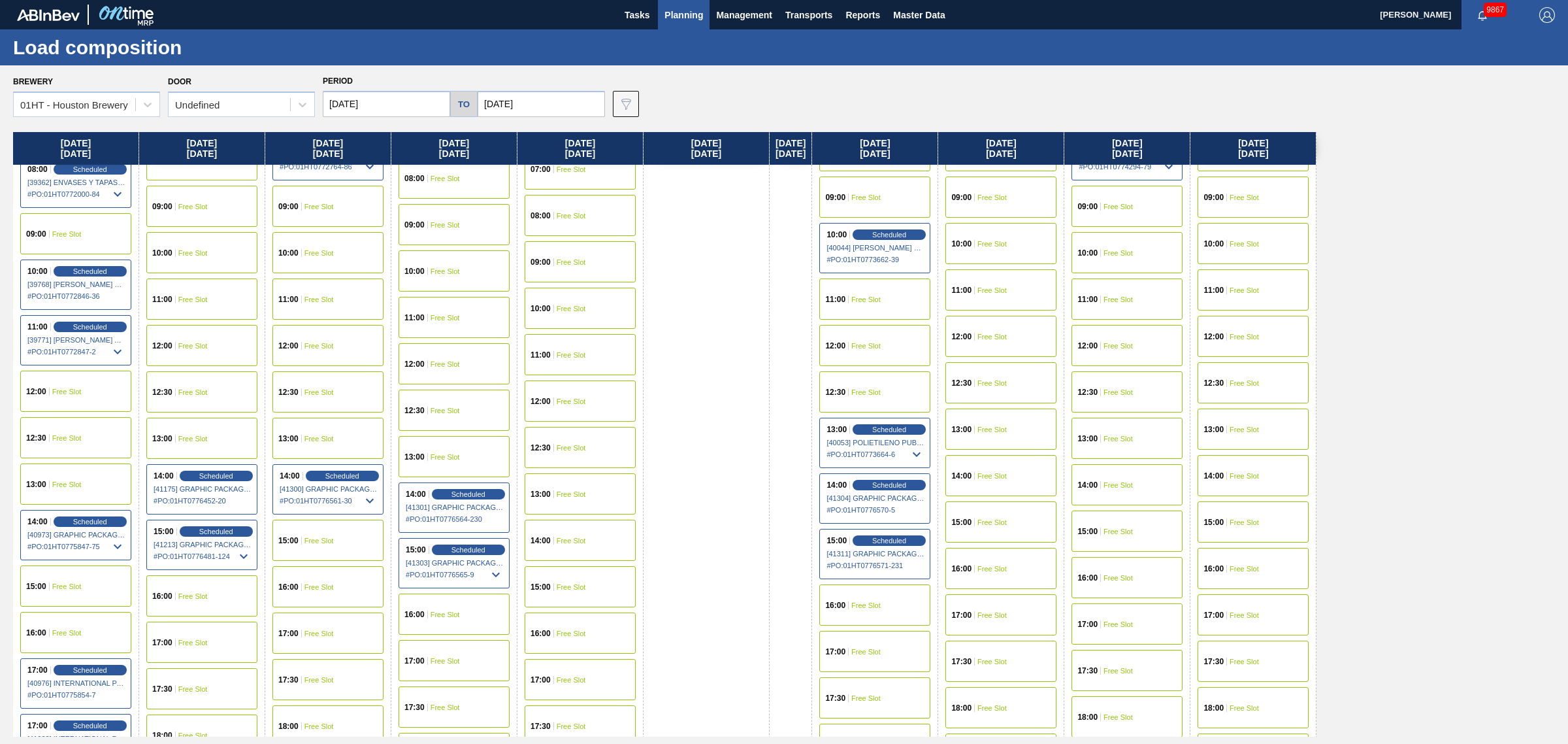
click at [569, 527] on div "14:00 Free Slot" at bounding box center [580, 539] width 111 height 41
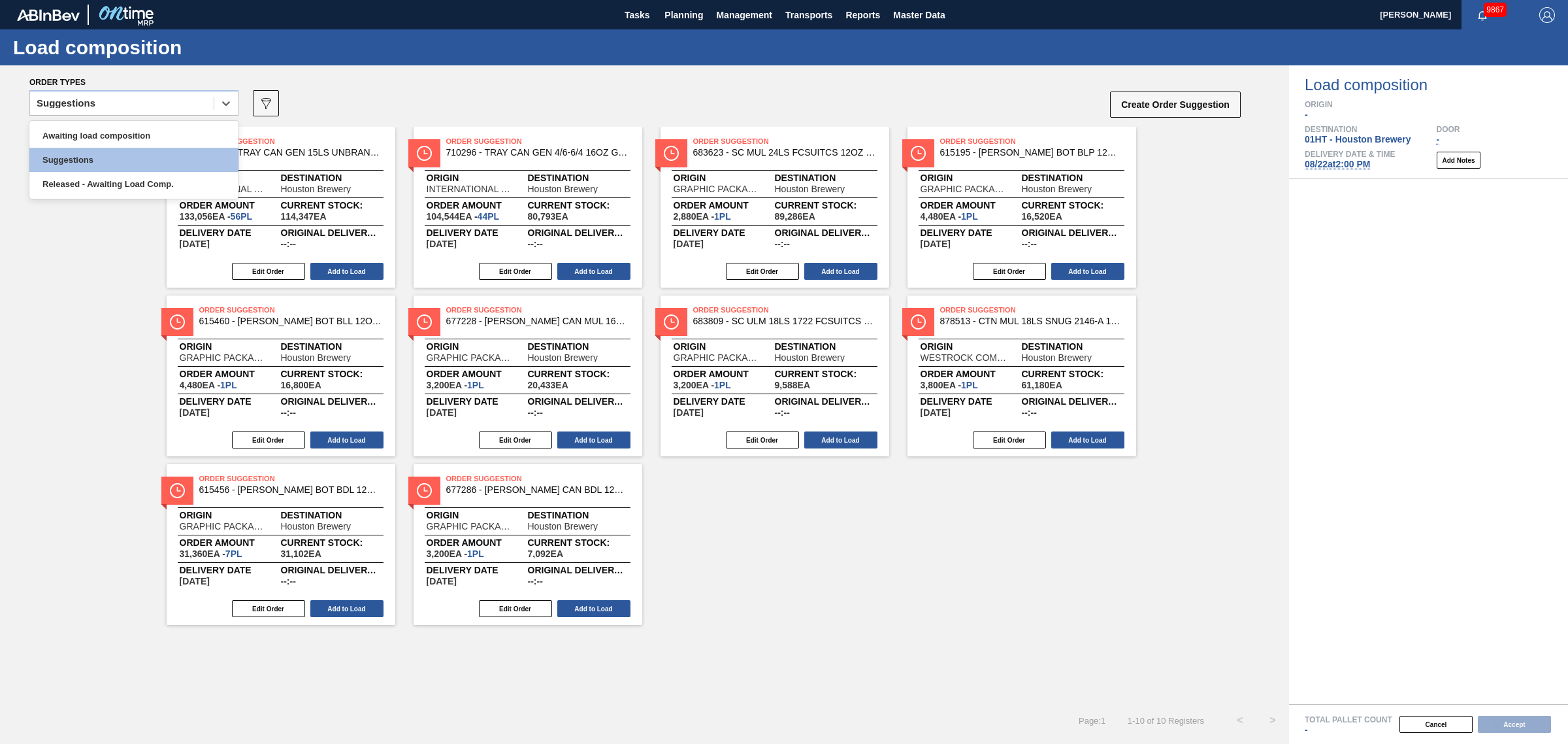
click at [75, 102] on div "Suggestions" at bounding box center [66, 103] width 59 height 10
click at [81, 131] on div "Awaiting load composition" at bounding box center [133, 135] width 209 height 24
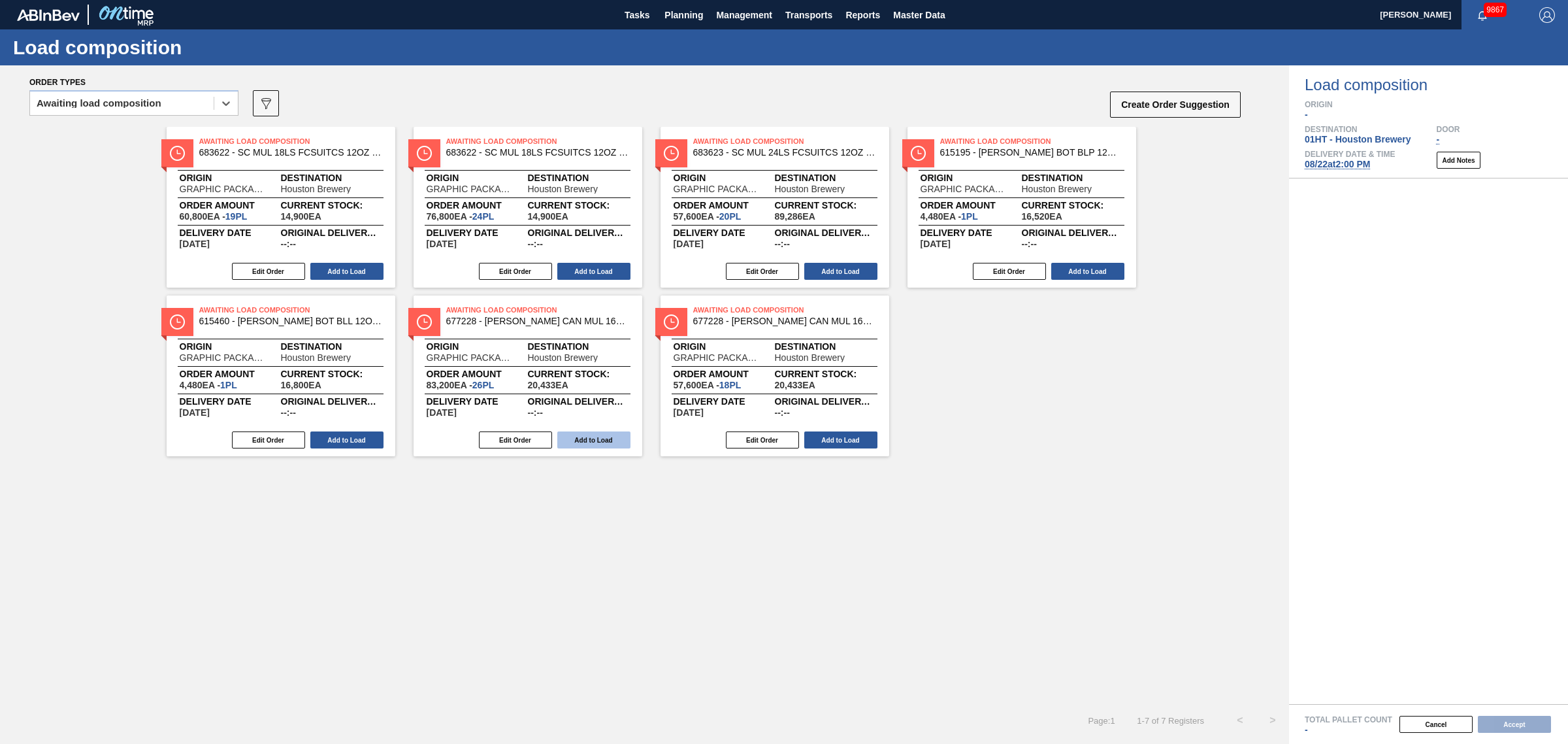
click at [583, 439] on button "Add to Load" at bounding box center [594, 441] width 73 height 17
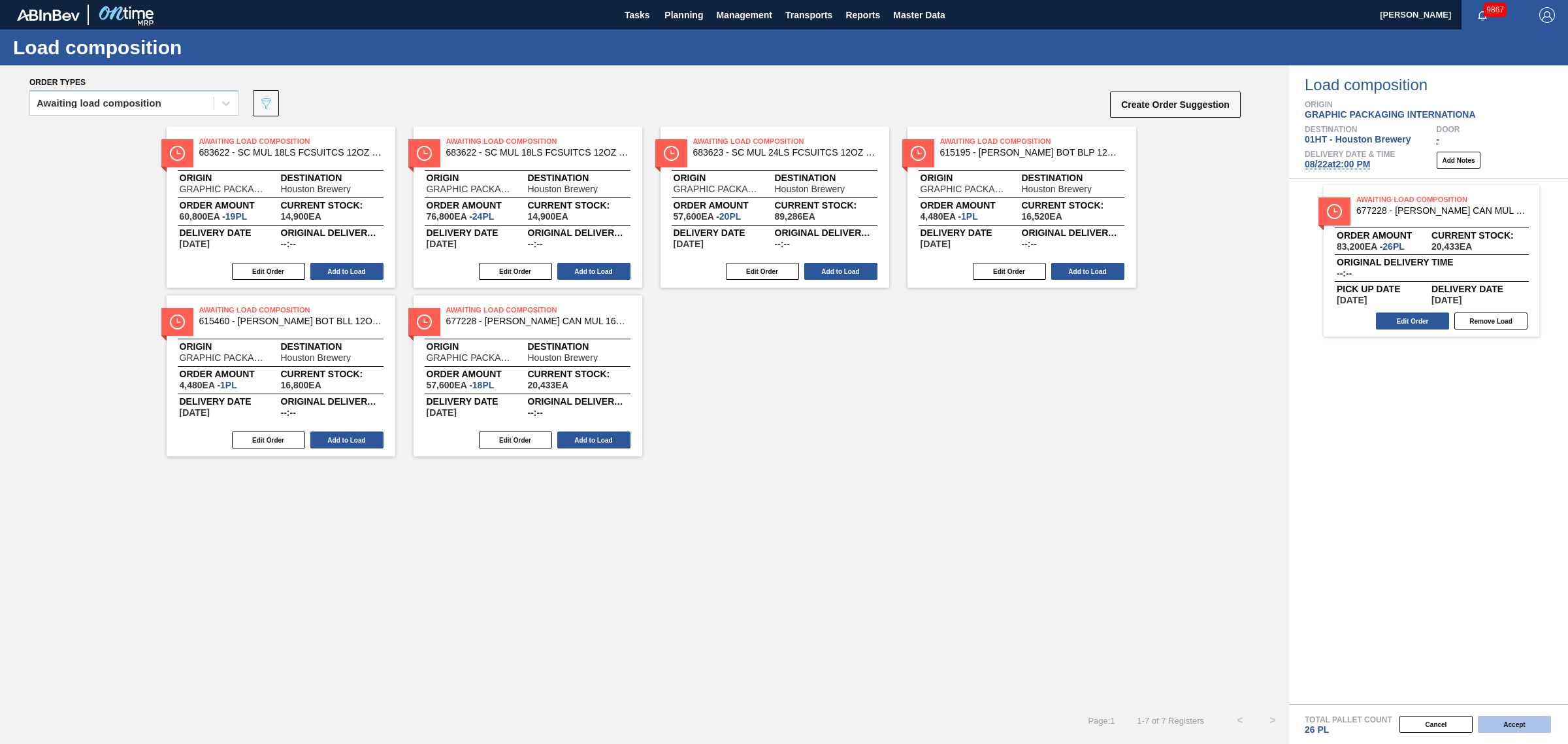
click at [1505, 721] on button "Accept" at bounding box center [1514, 724] width 73 height 17
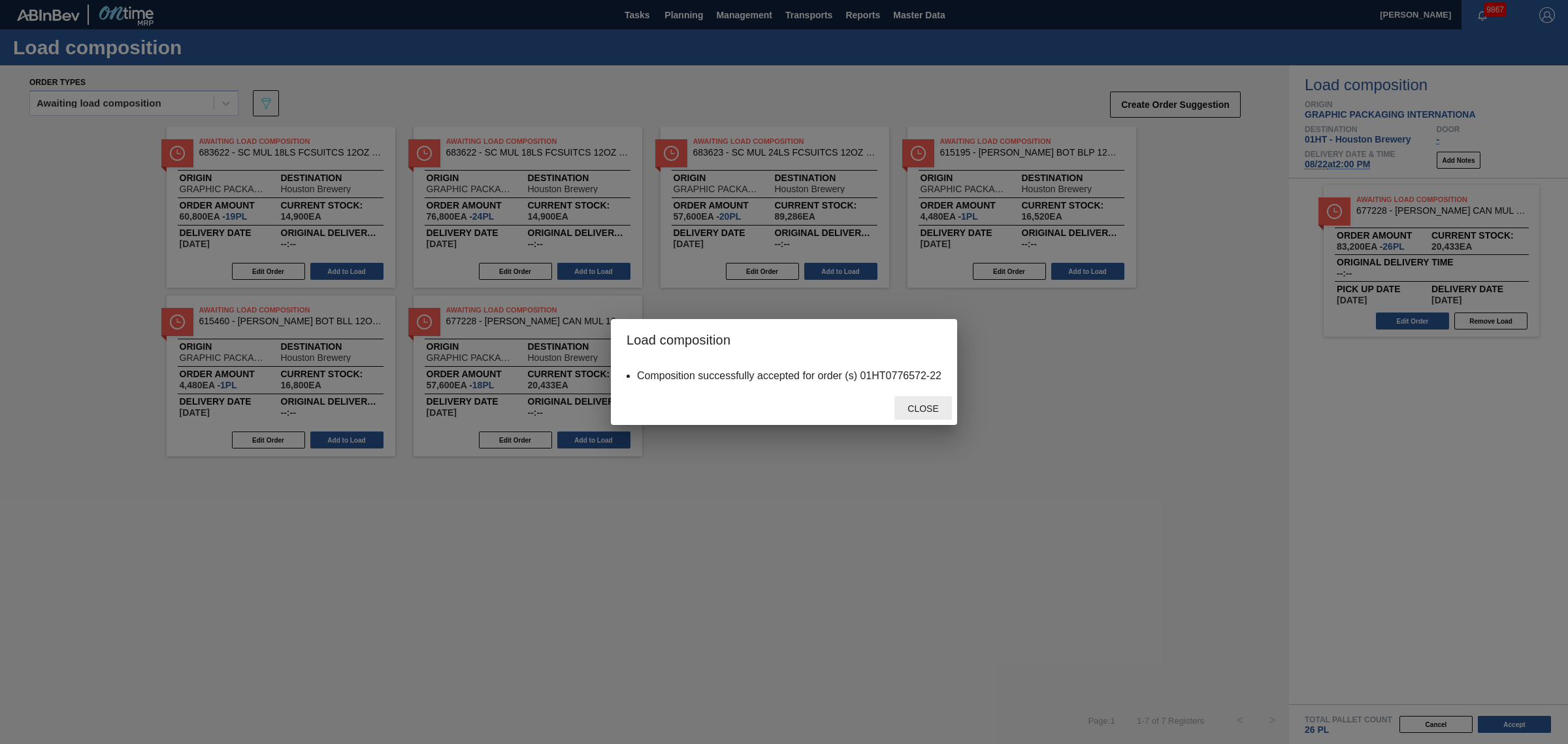
click at [923, 402] on div "Close" at bounding box center [923, 408] width 57 height 24
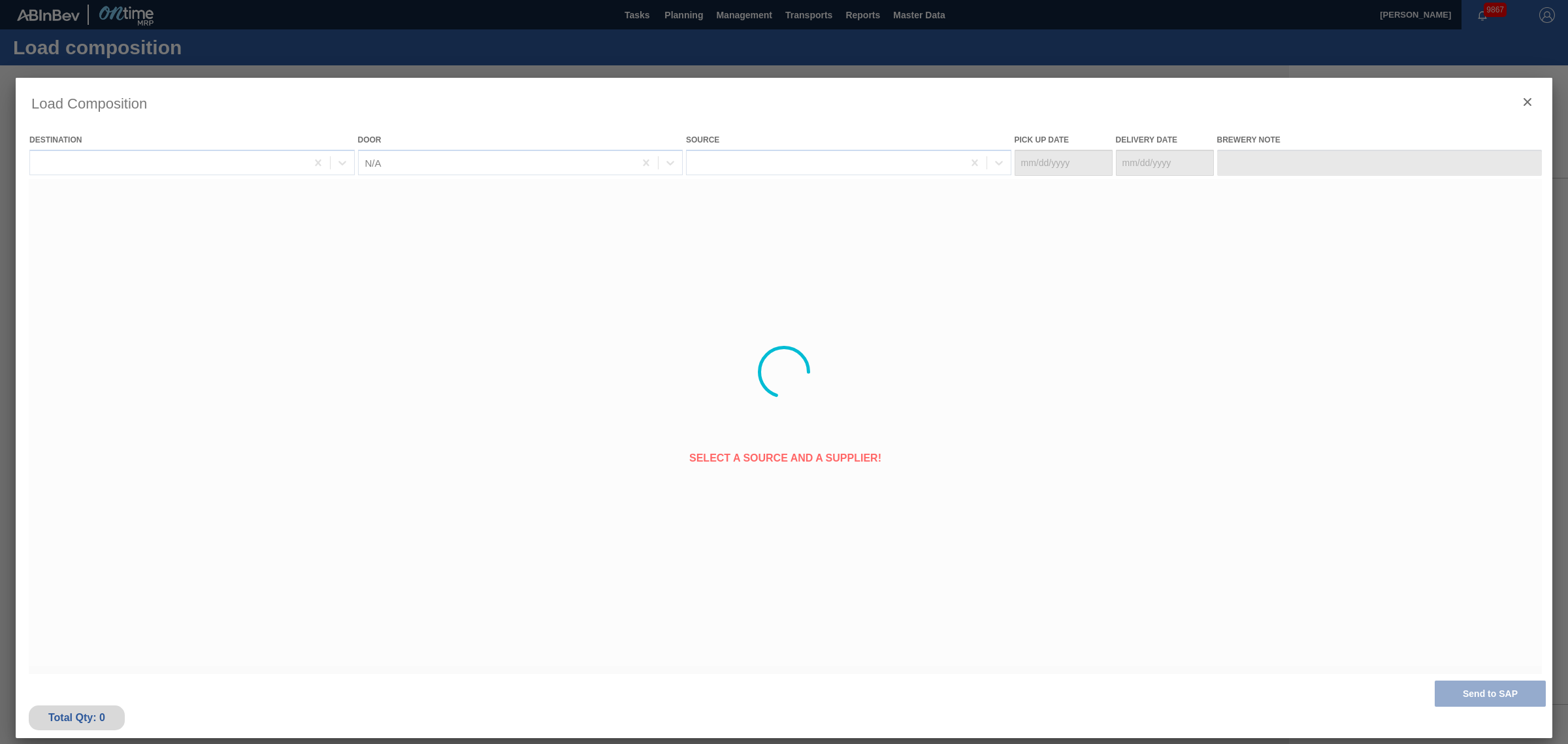
type Date "[DATE]"
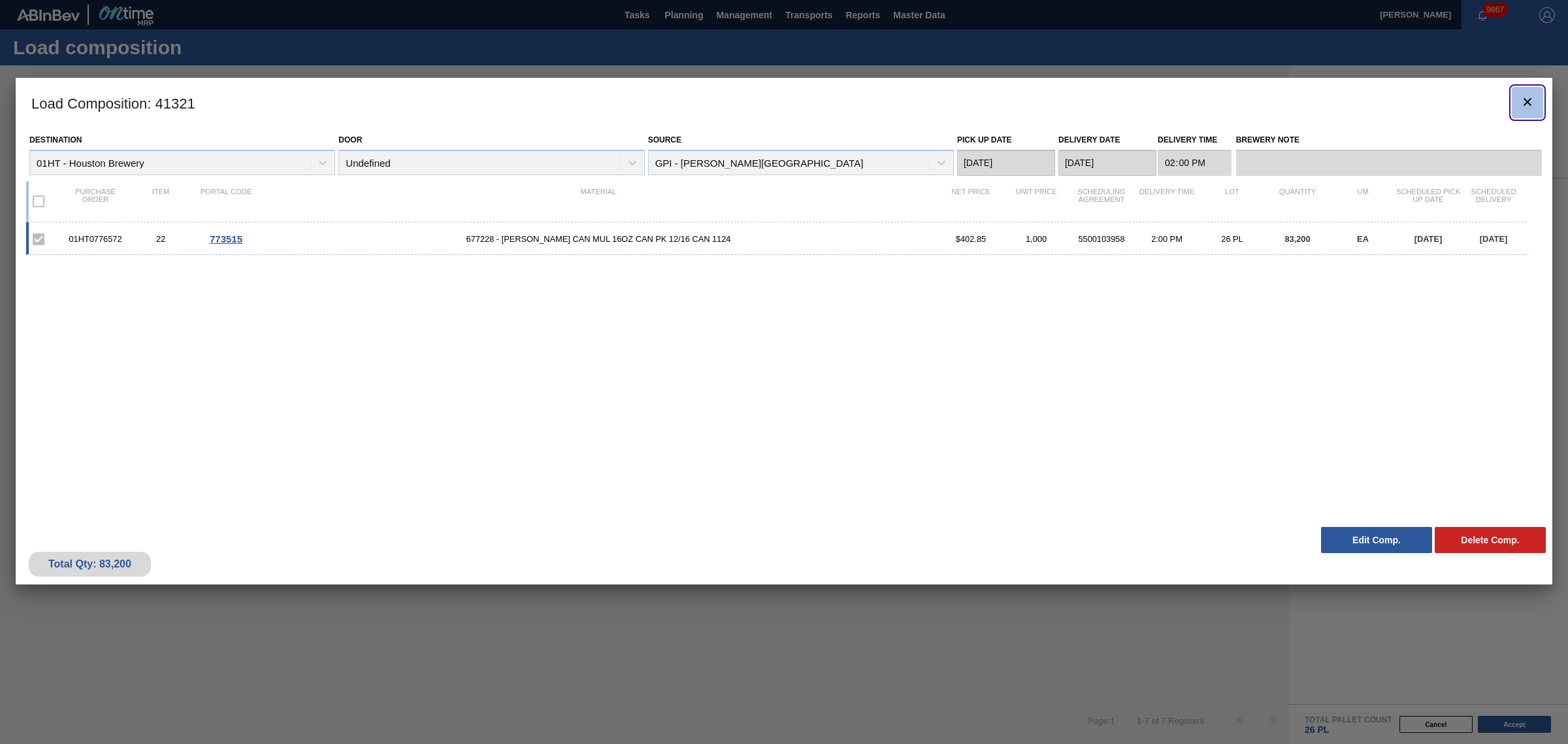
click at [1523, 102] on icon "botão de ícone" at bounding box center [1527, 102] width 16 height 16
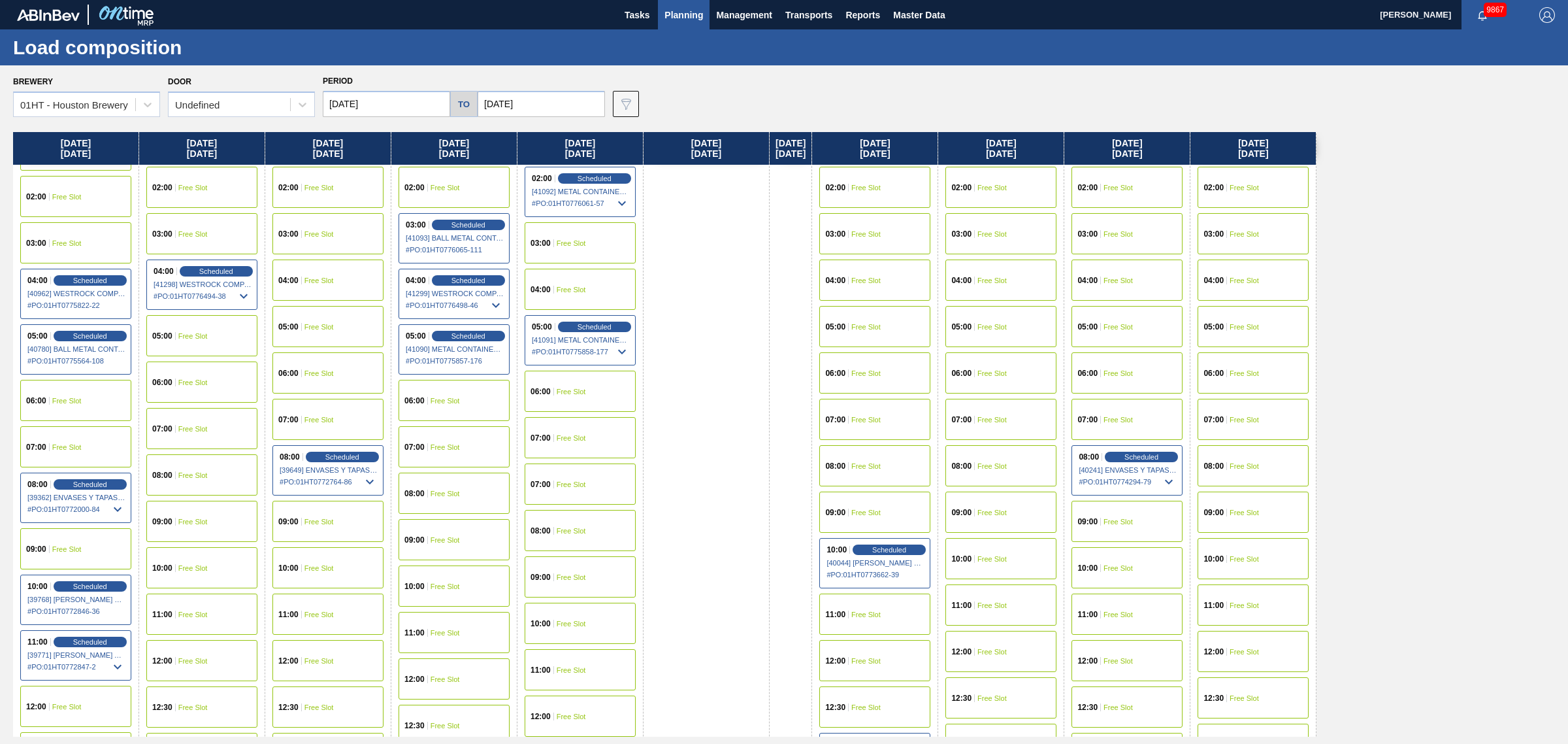
scroll to position [408, 0]
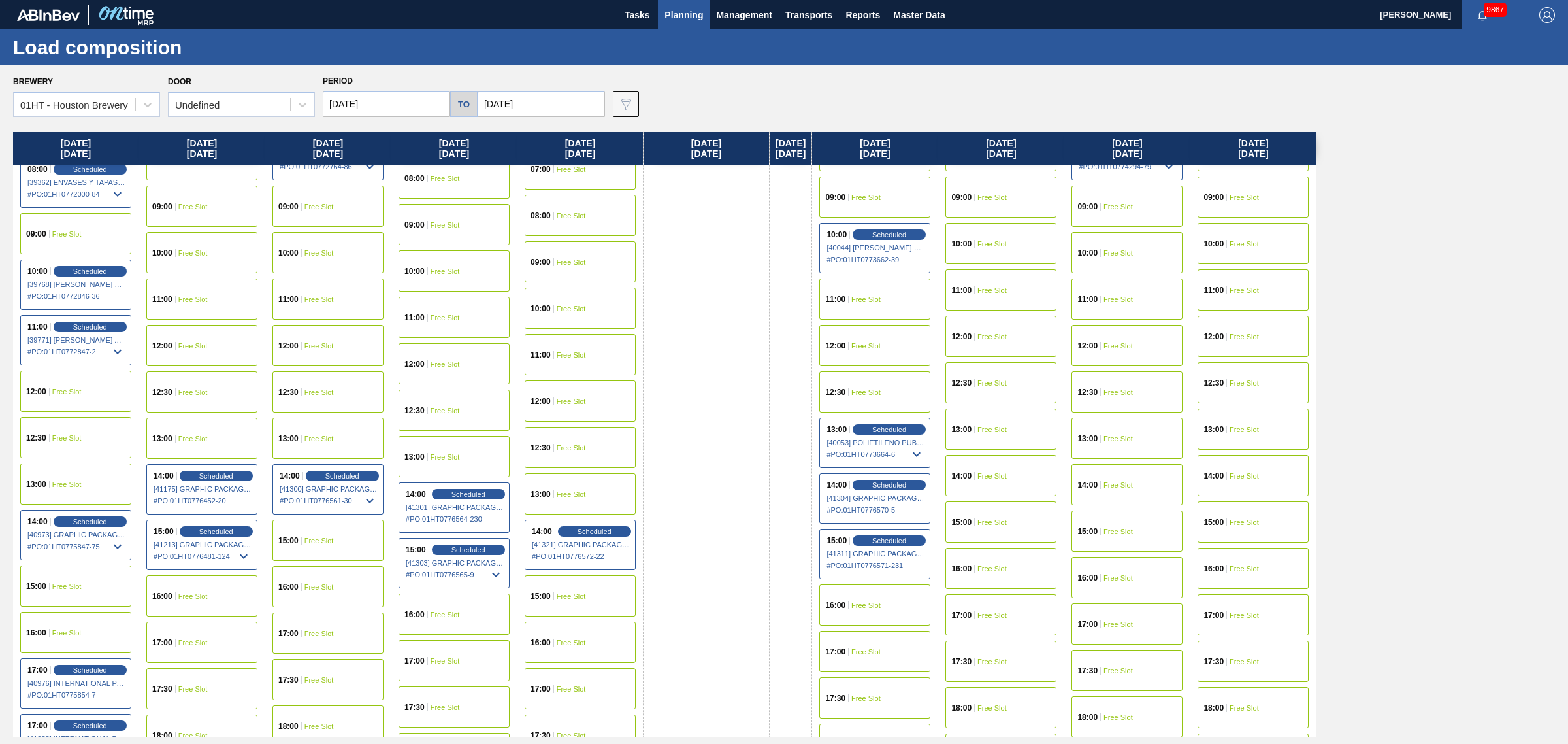
click at [569, 578] on div "15:00 Free Slot" at bounding box center [580, 595] width 111 height 41
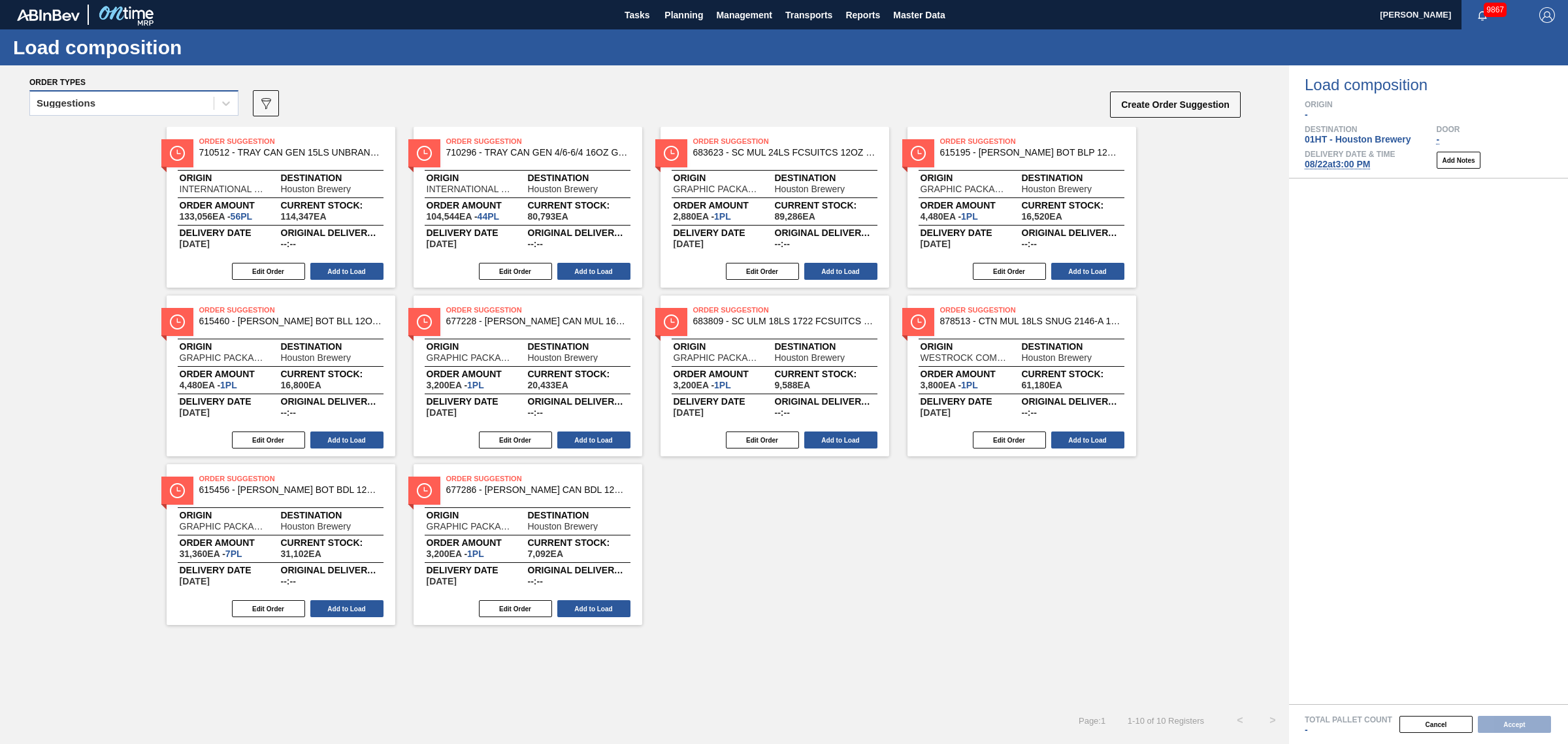
click at [177, 108] on div "Suggestions" at bounding box center [122, 104] width 184 height 19
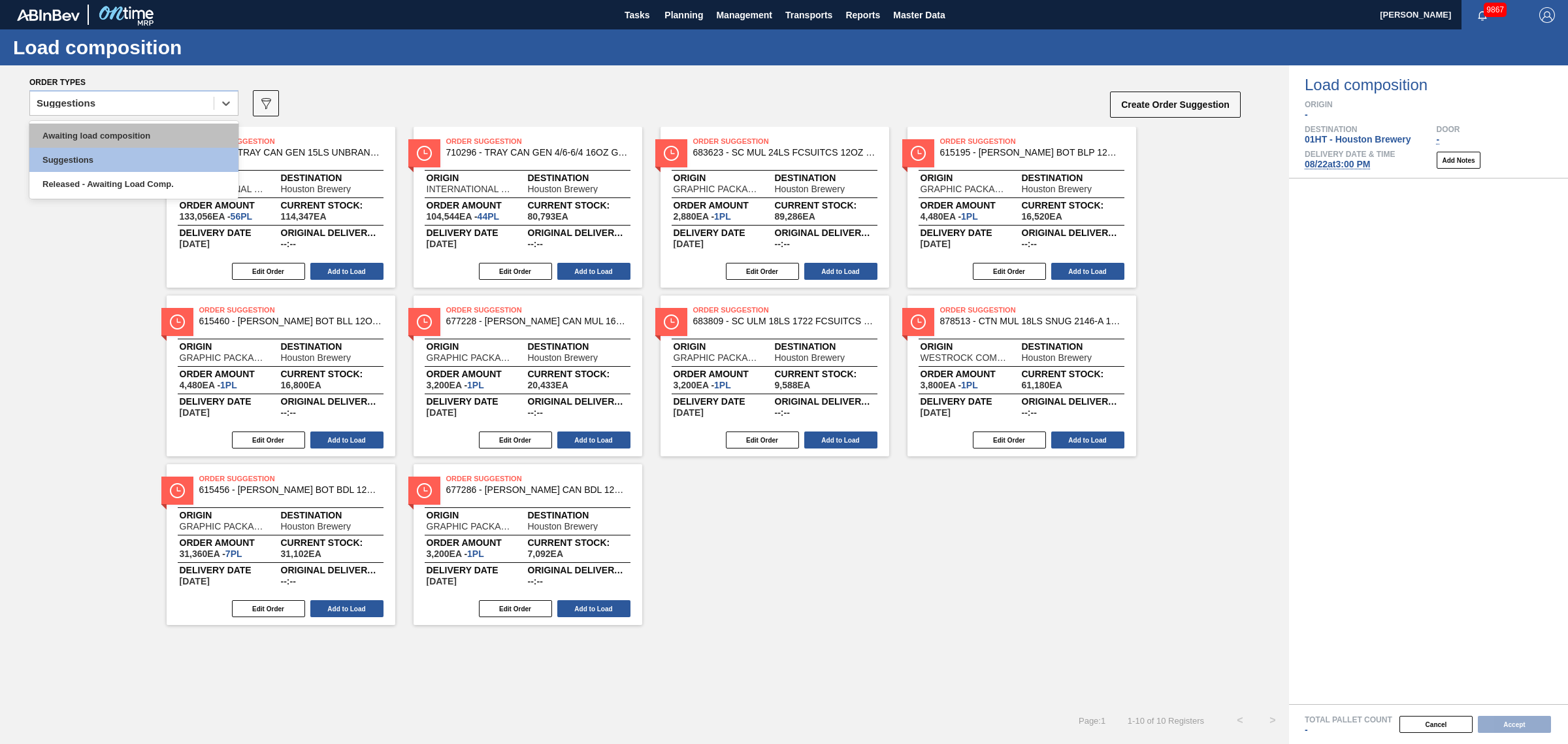
click at [174, 128] on div "Awaiting load composition" at bounding box center [133, 135] width 209 height 24
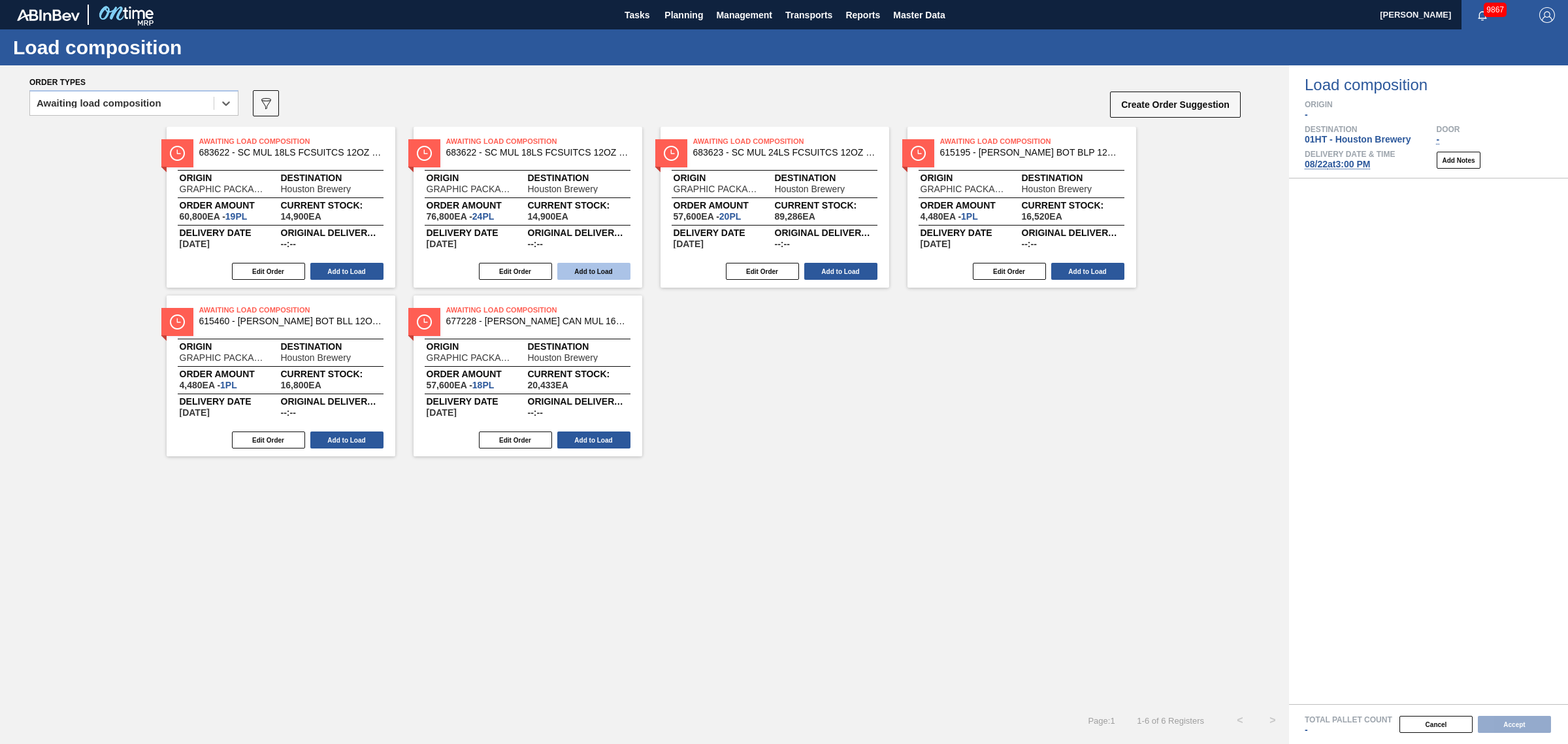
click at [591, 269] on button "Add to Load" at bounding box center [594, 271] width 73 height 17
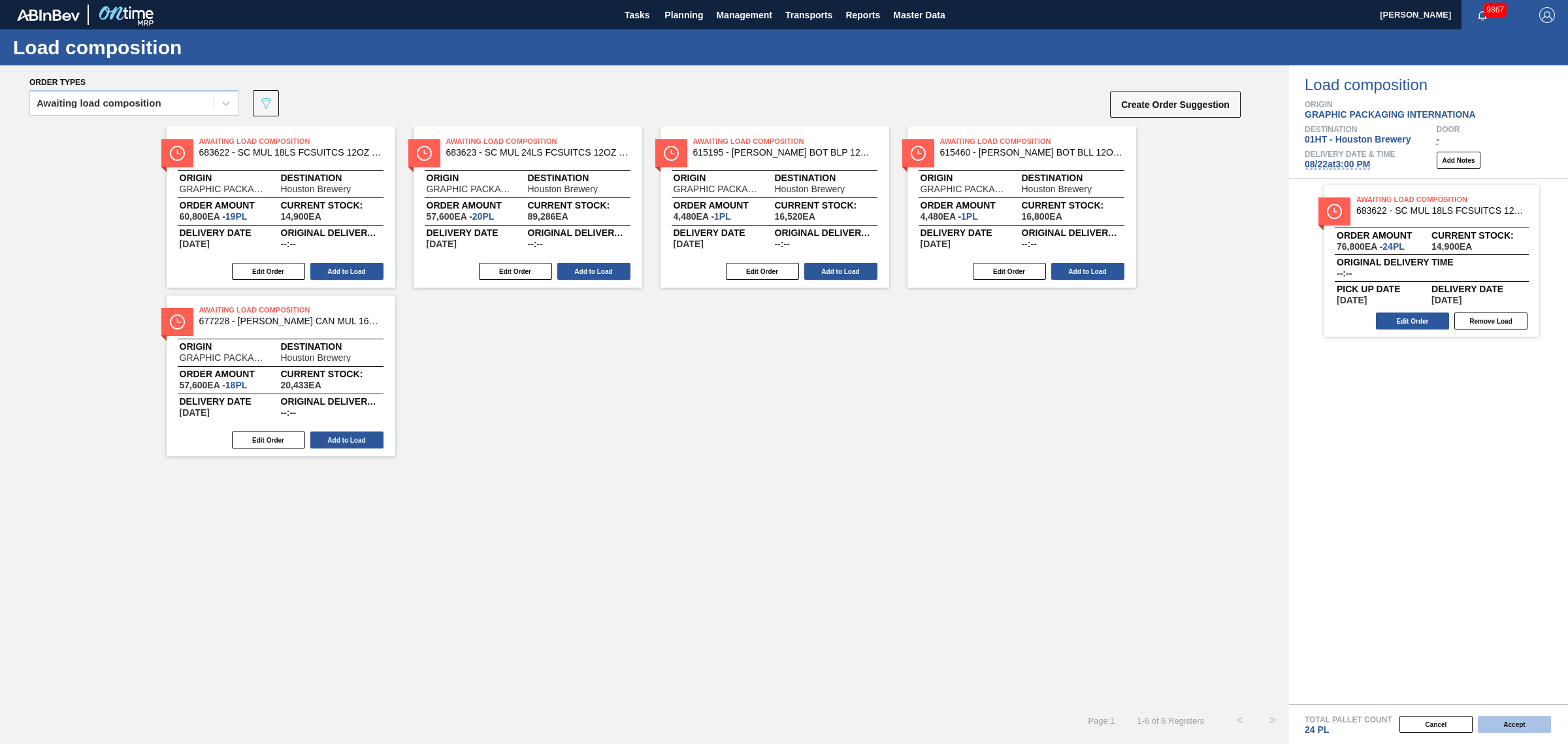
click at [1514, 727] on button "Accept" at bounding box center [1514, 724] width 73 height 17
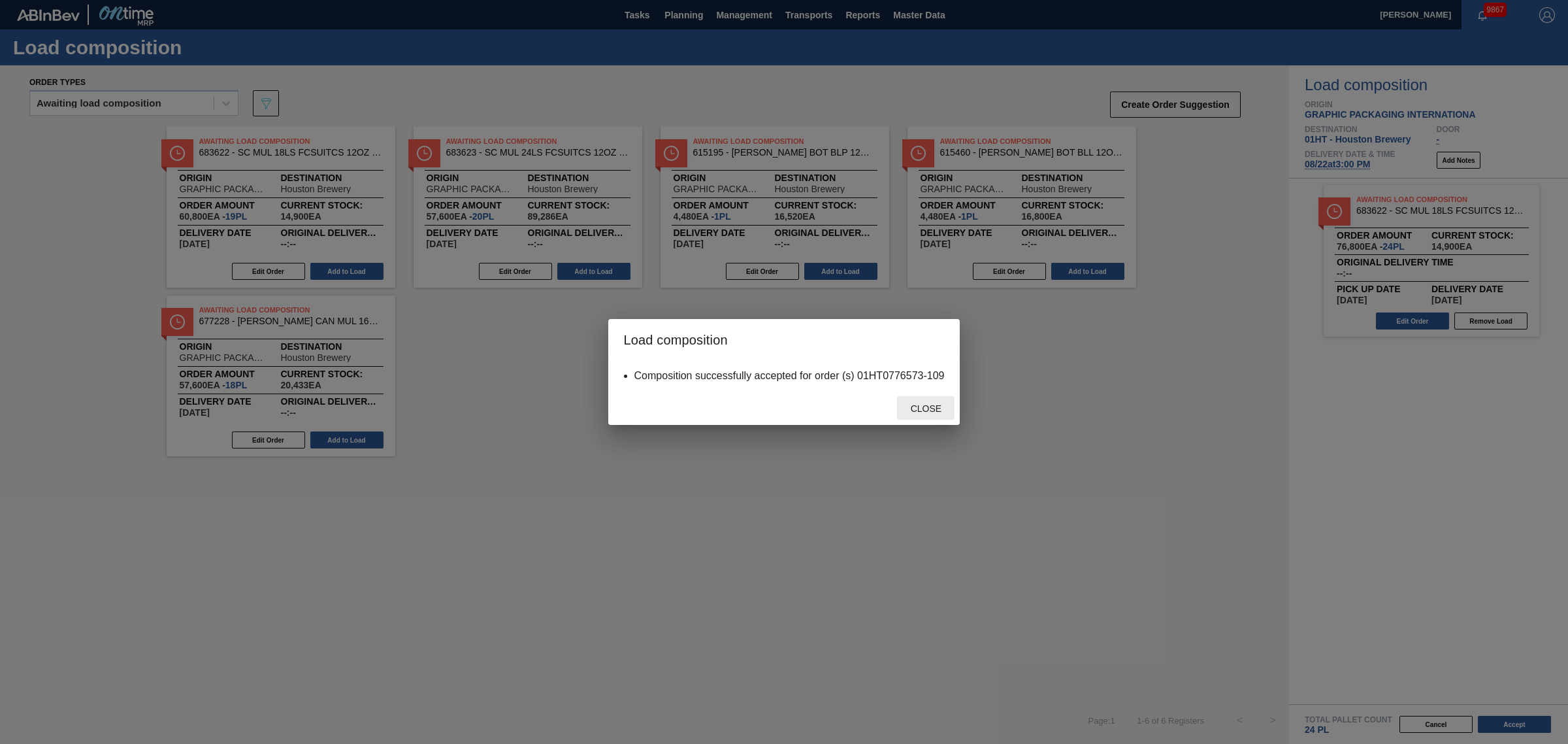
click at [923, 406] on span "Close" at bounding box center [927, 408] width 52 height 10
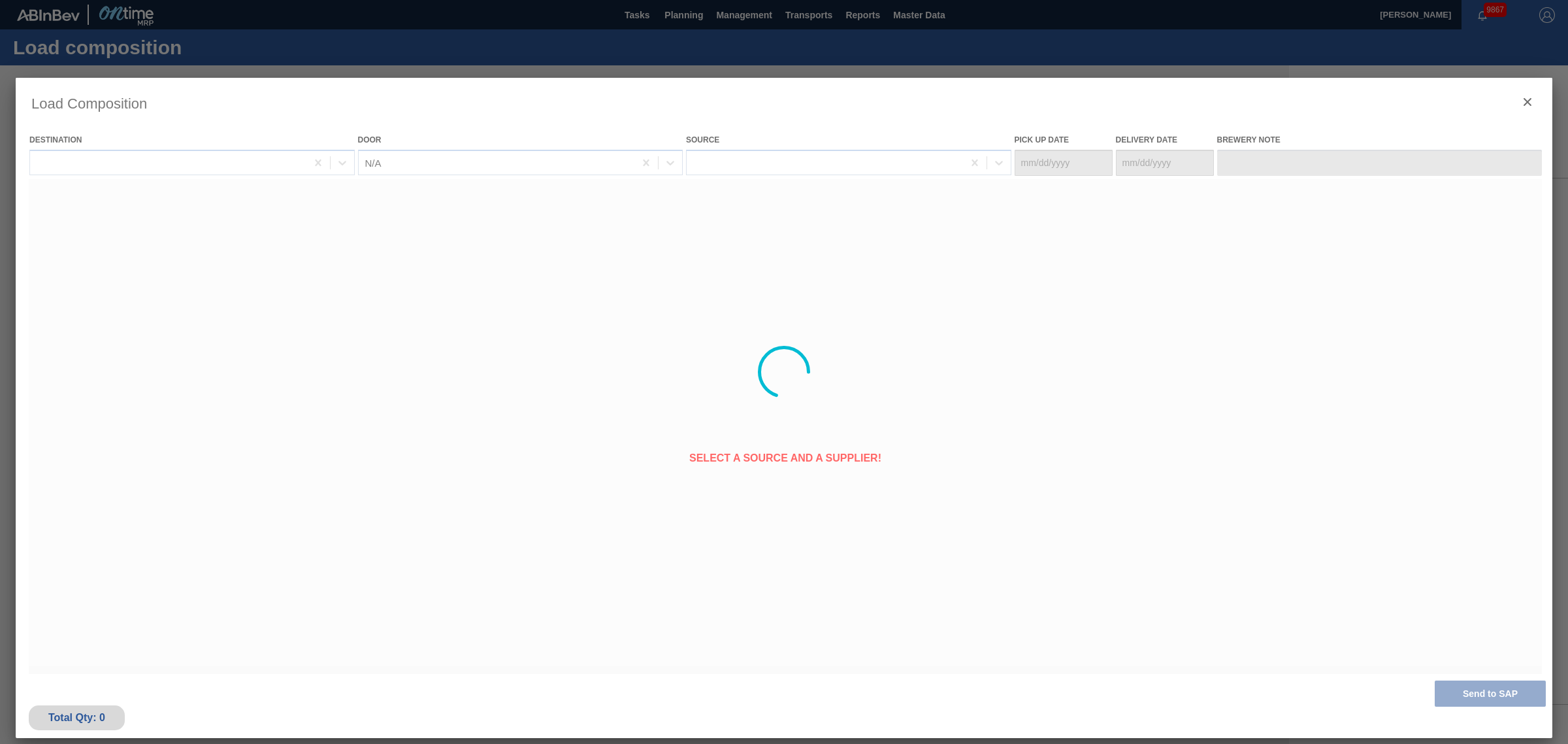
type Date "[DATE]"
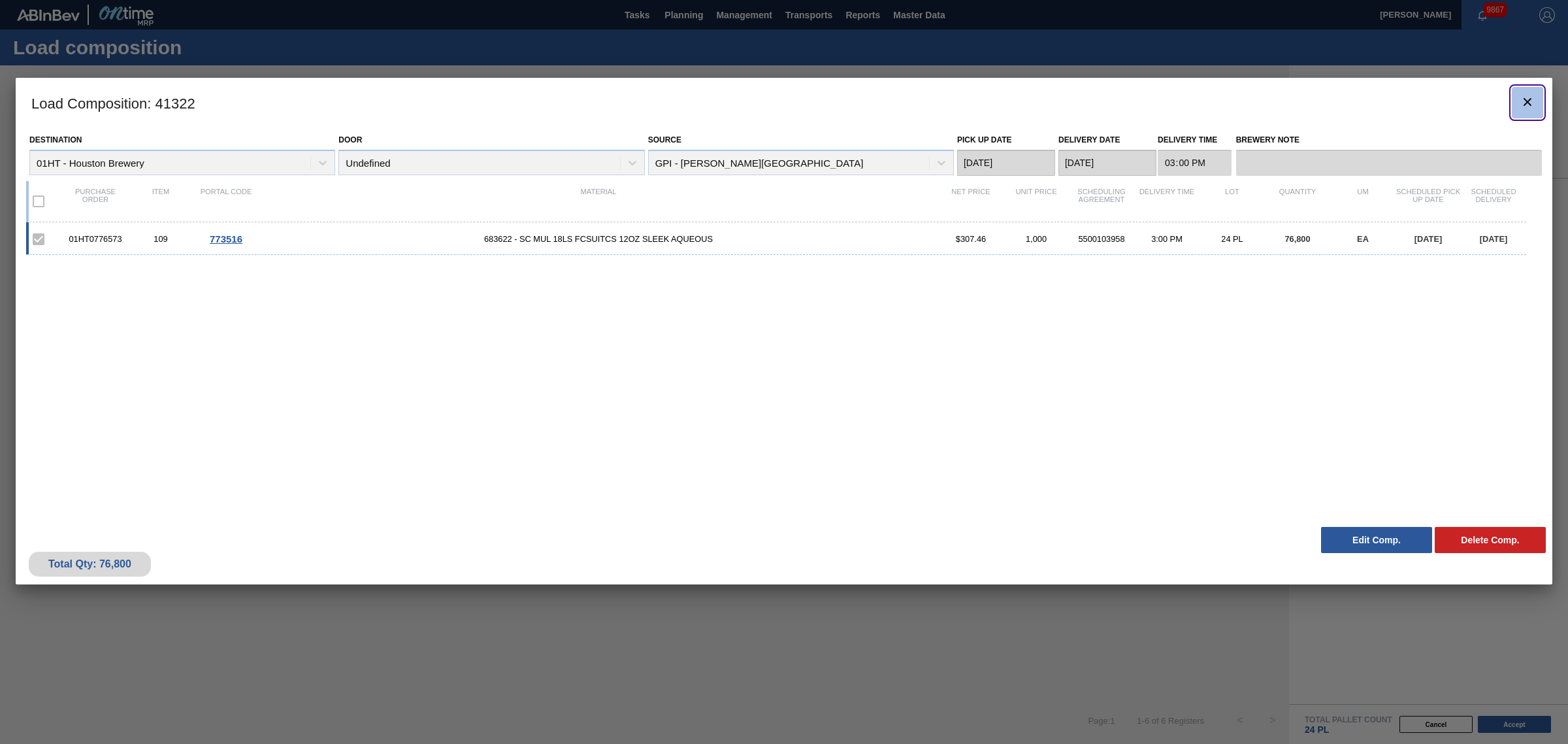
click at [1522, 97] on icon "botão de ícone" at bounding box center [1527, 102] width 16 height 16
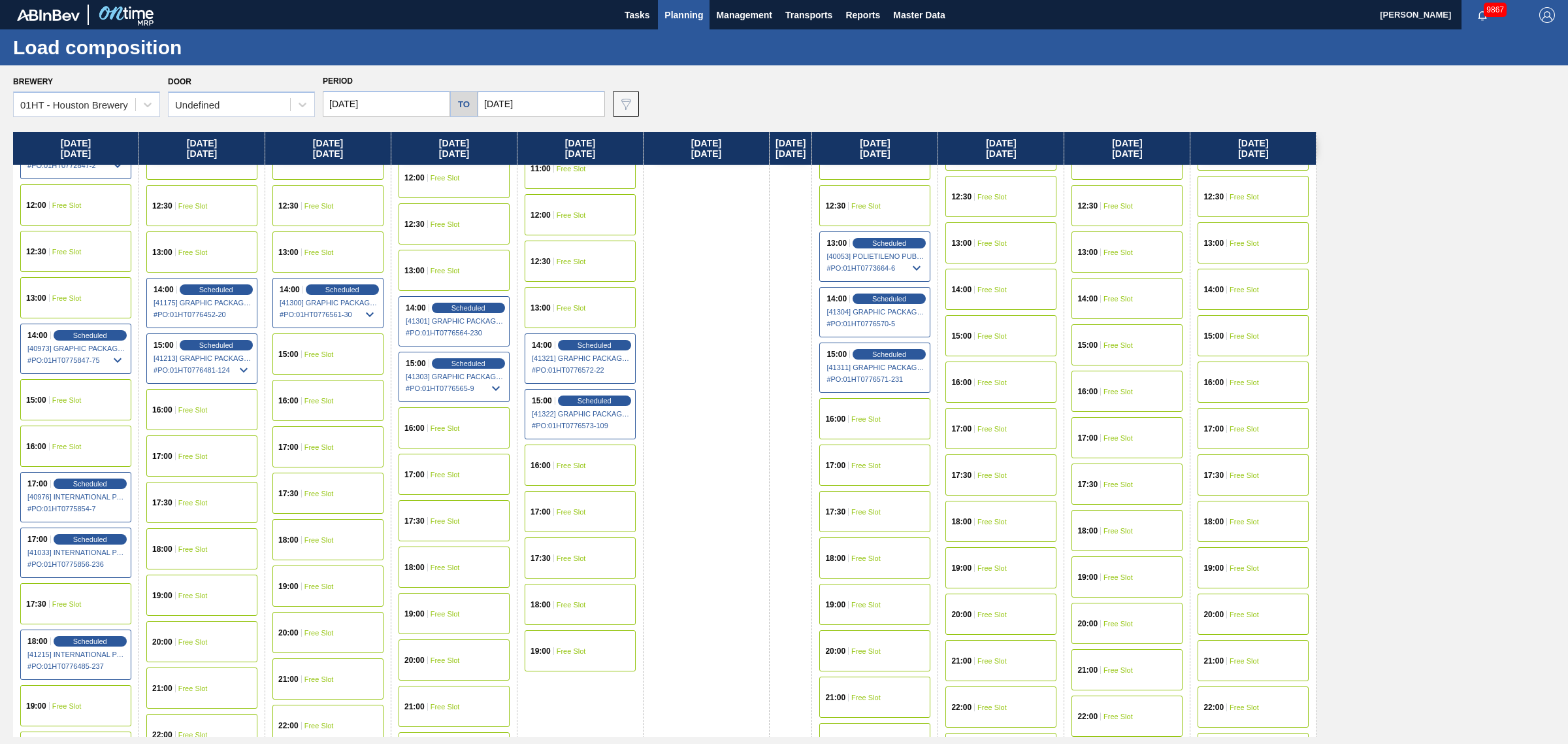
scroll to position [654, 0]
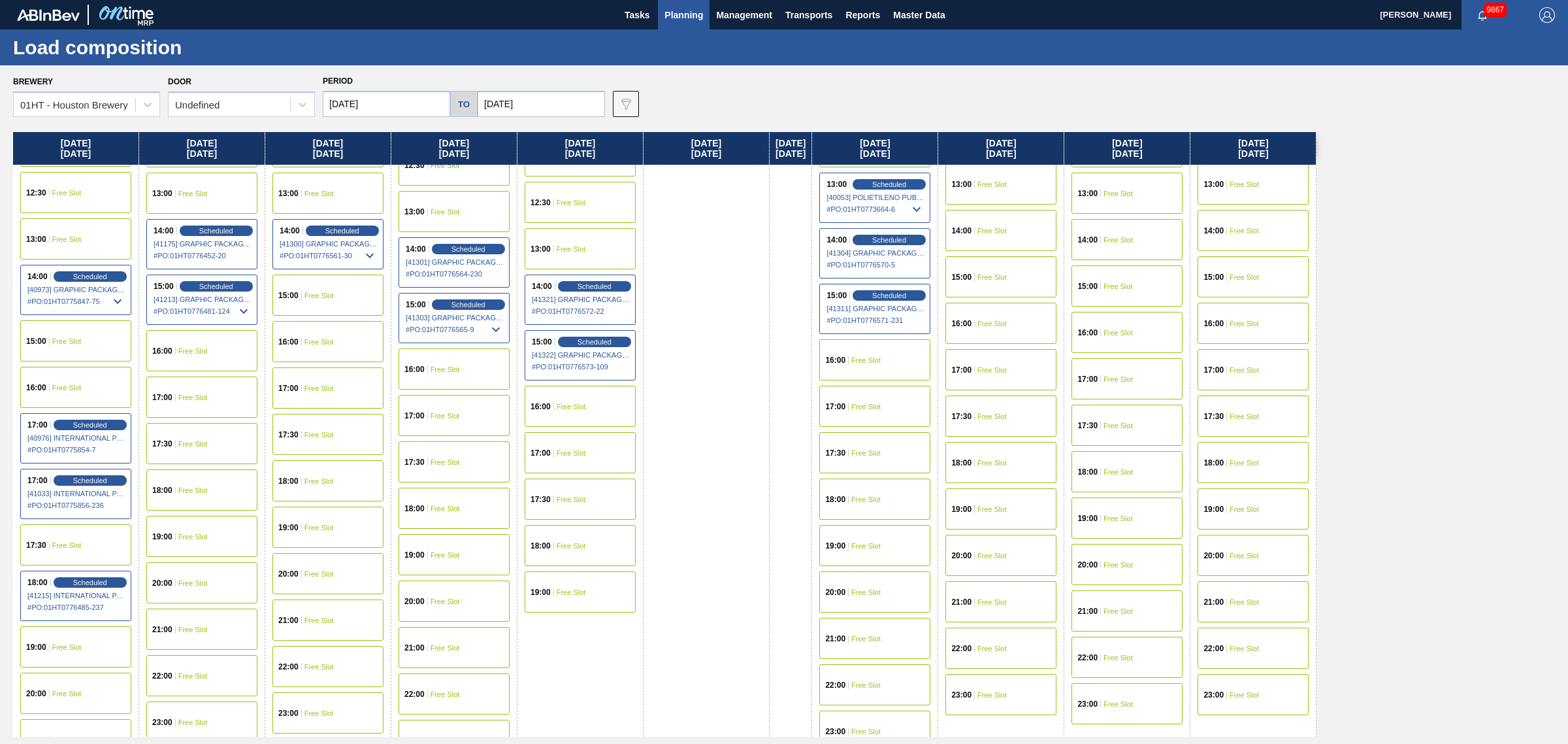
click at [566, 392] on div "16:00 Free Slot" at bounding box center [580, 406] width 111 height 41
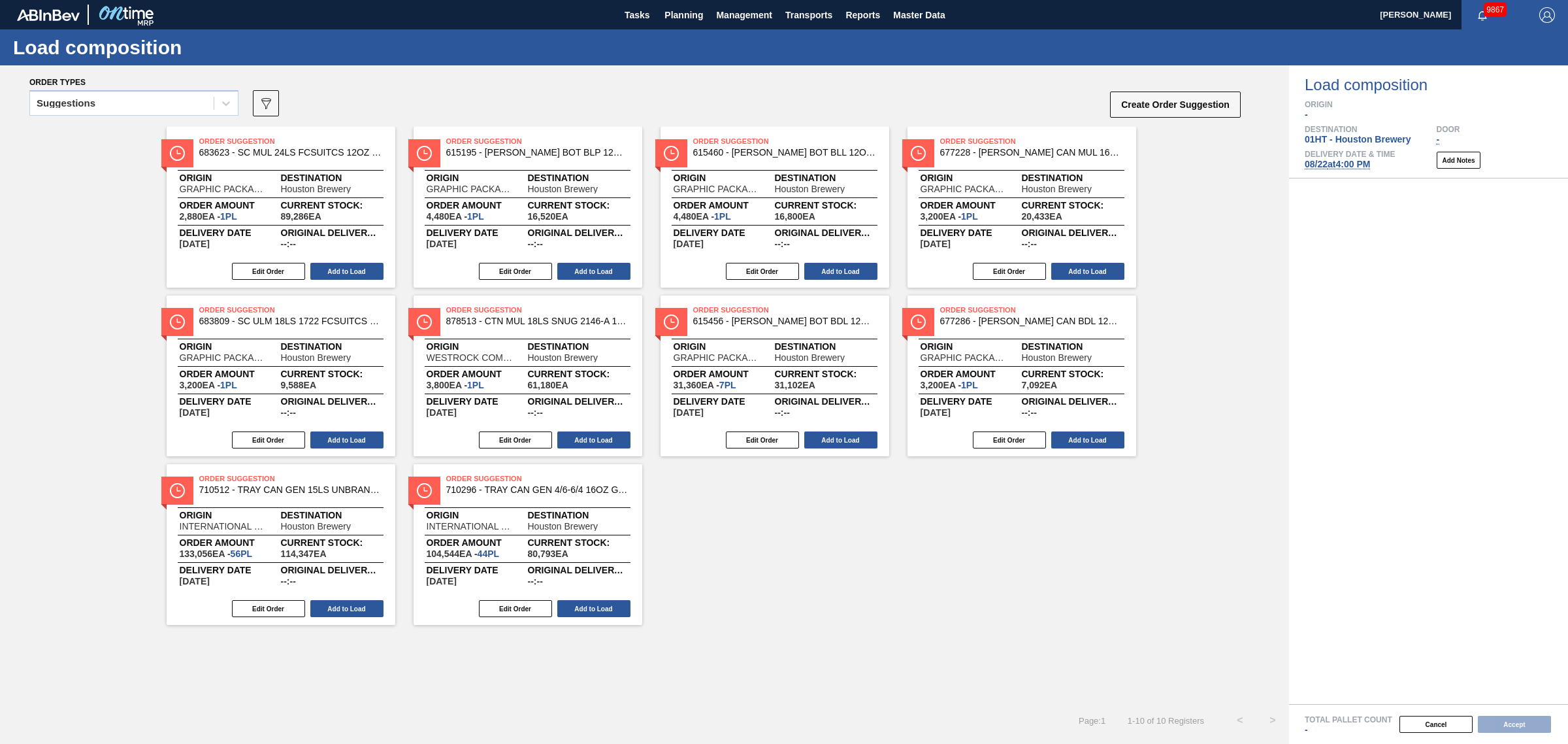
click at [138, 86] on div "Order types" at bounding box center [635, 82] width 1213 height 12
drag, startPoint x: 118, startPoint y: 93, endPoint x: 118, endPoint y: 105, distance: 12.0
click at [118, 92] on div "Suggestions" at bounding box center [133, 102] width 209 height 25
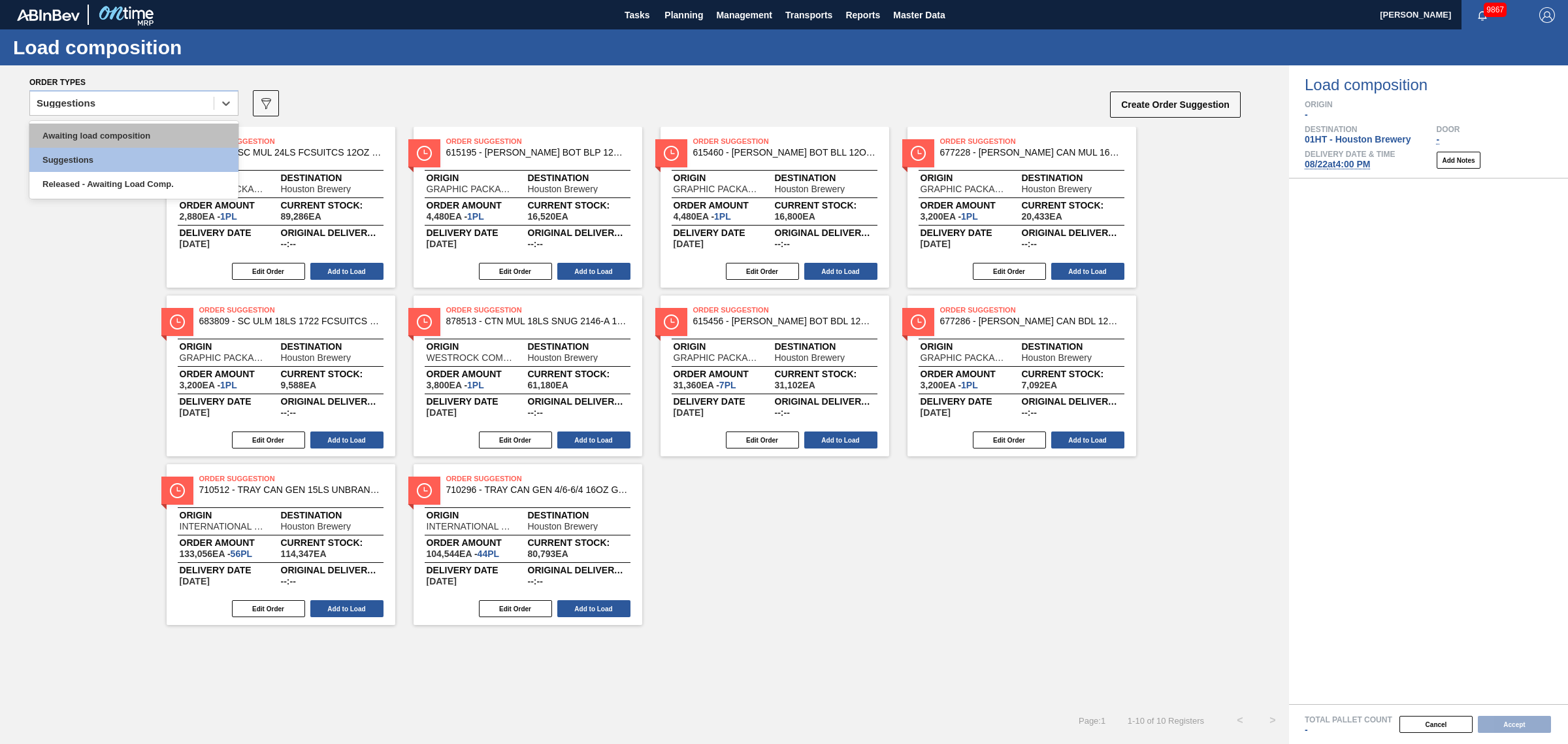
click at [118, 133] on div "Awaiting load composition" at bounding box center [133, 135] width 209 height 24
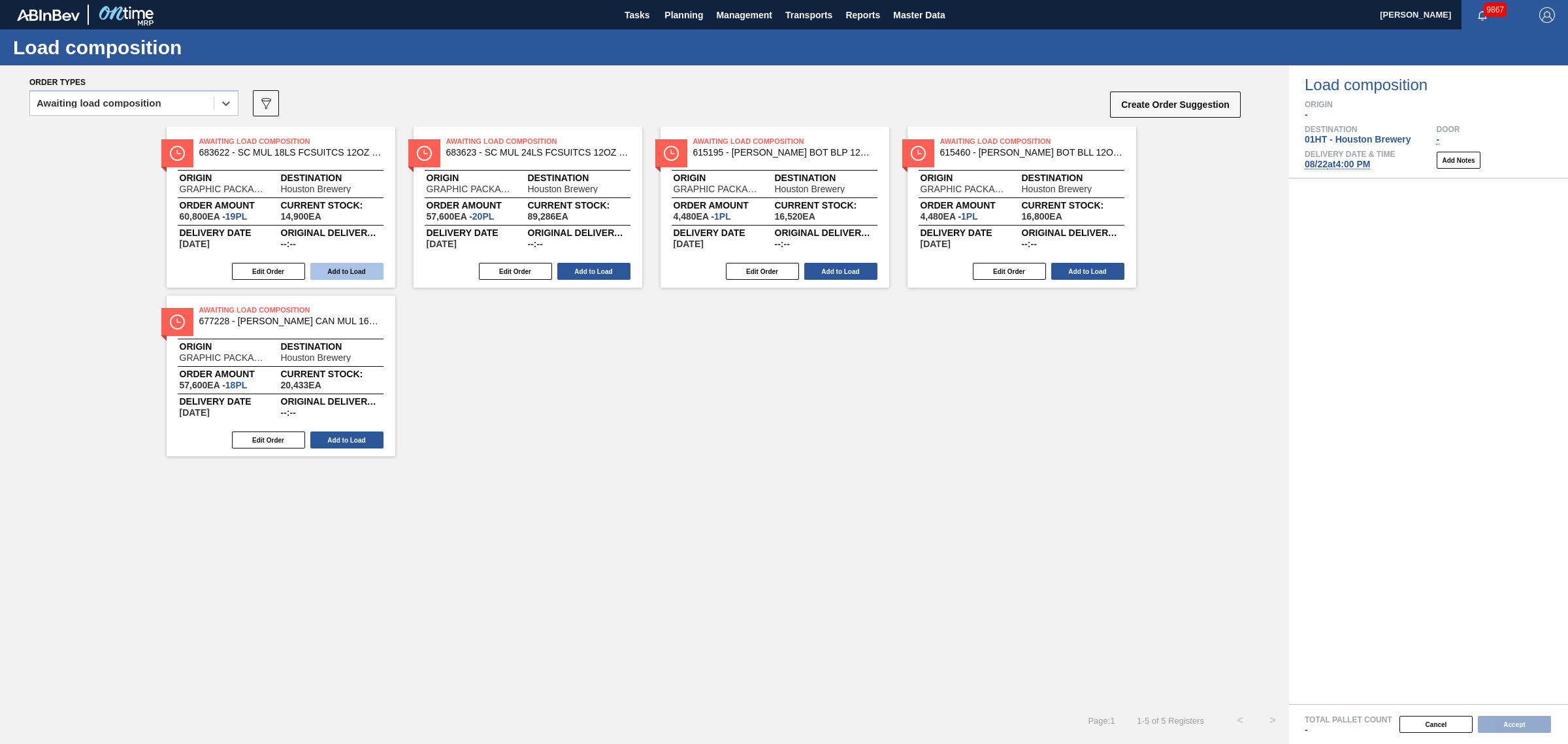
click at [357, 269] on button "Add to Load" at bounding box center [347, 271] width 73 height 17
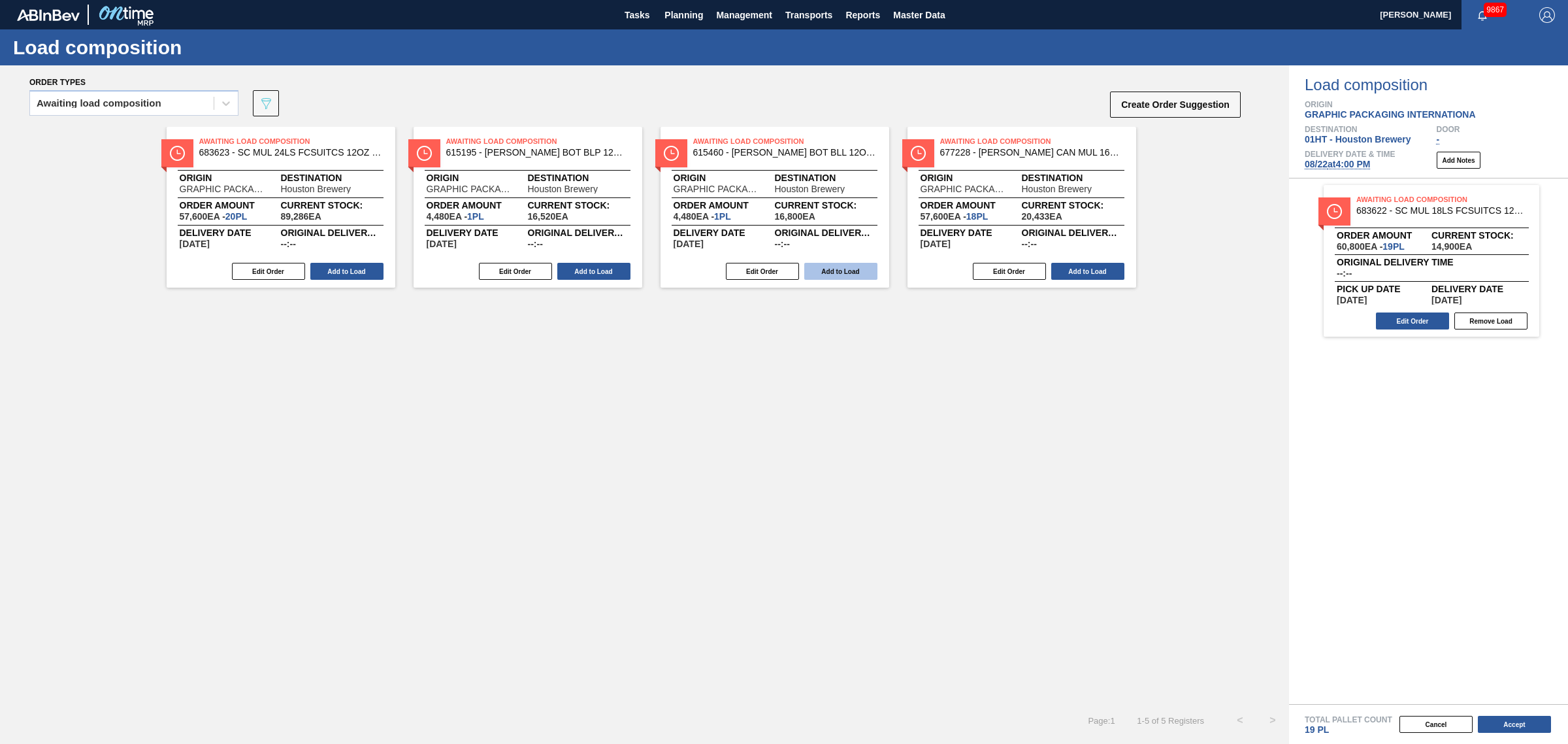
click at [827, 267] on button "Add to Load" at bounding box center [841, 271] width 73 height 17
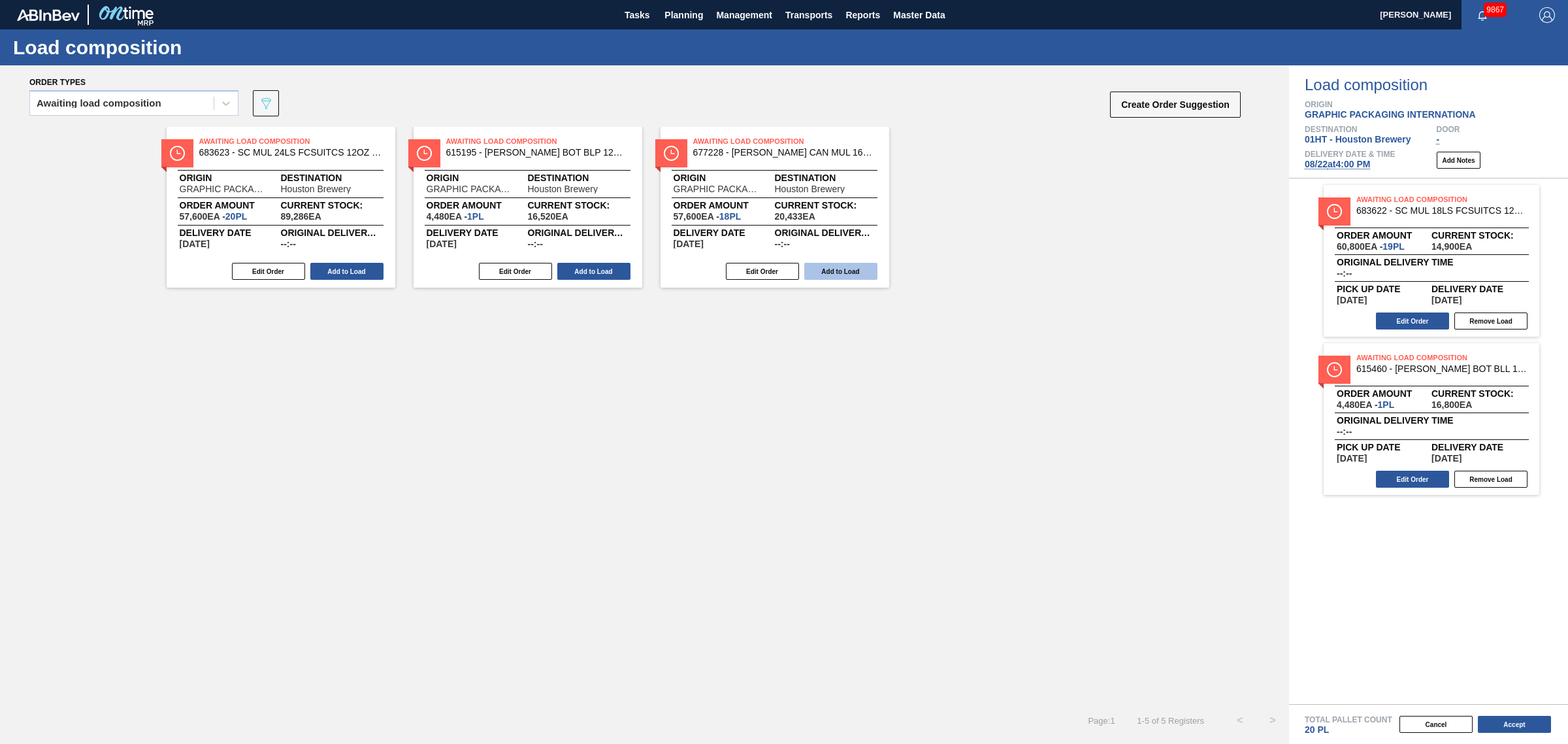
click at [602, 270] on button "Add to Load" at bounding box center [594, 271] width 73 height 17
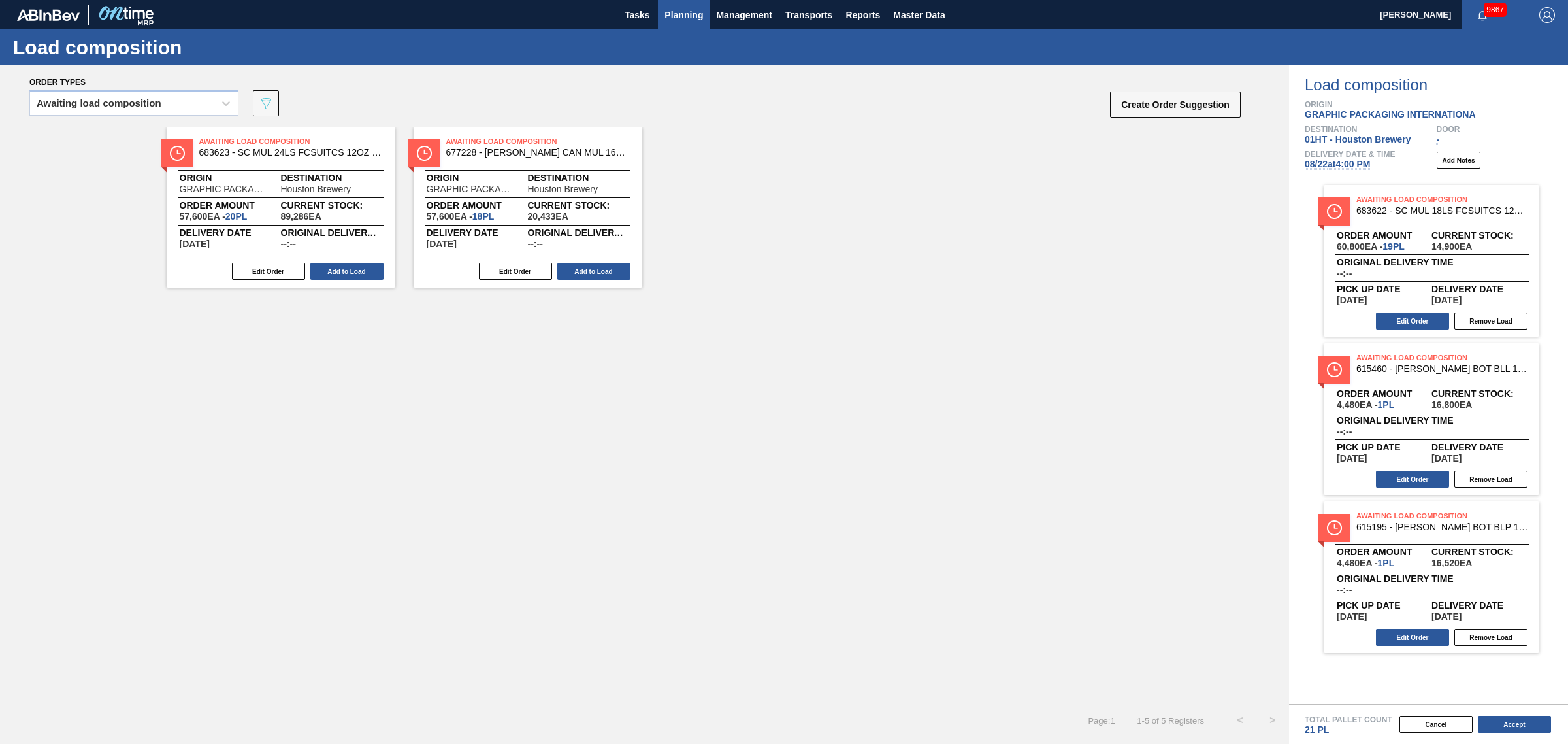
click at [699, 17] on span "Planning" at bounding box center [684, 15] width 38 height 16
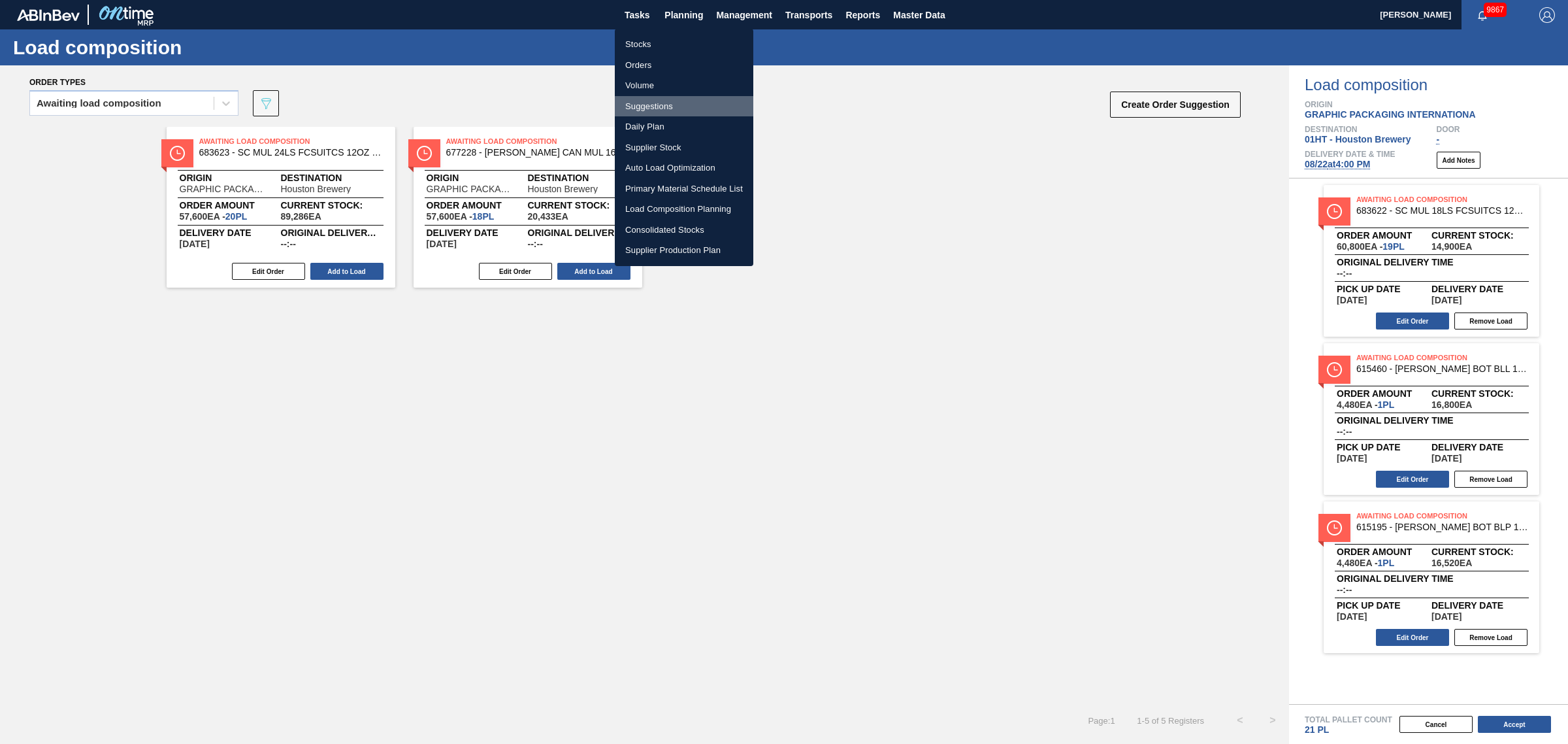
click at [657, 105] on li "Suggestions" at bounding box center [684, 107] width 139 height 21
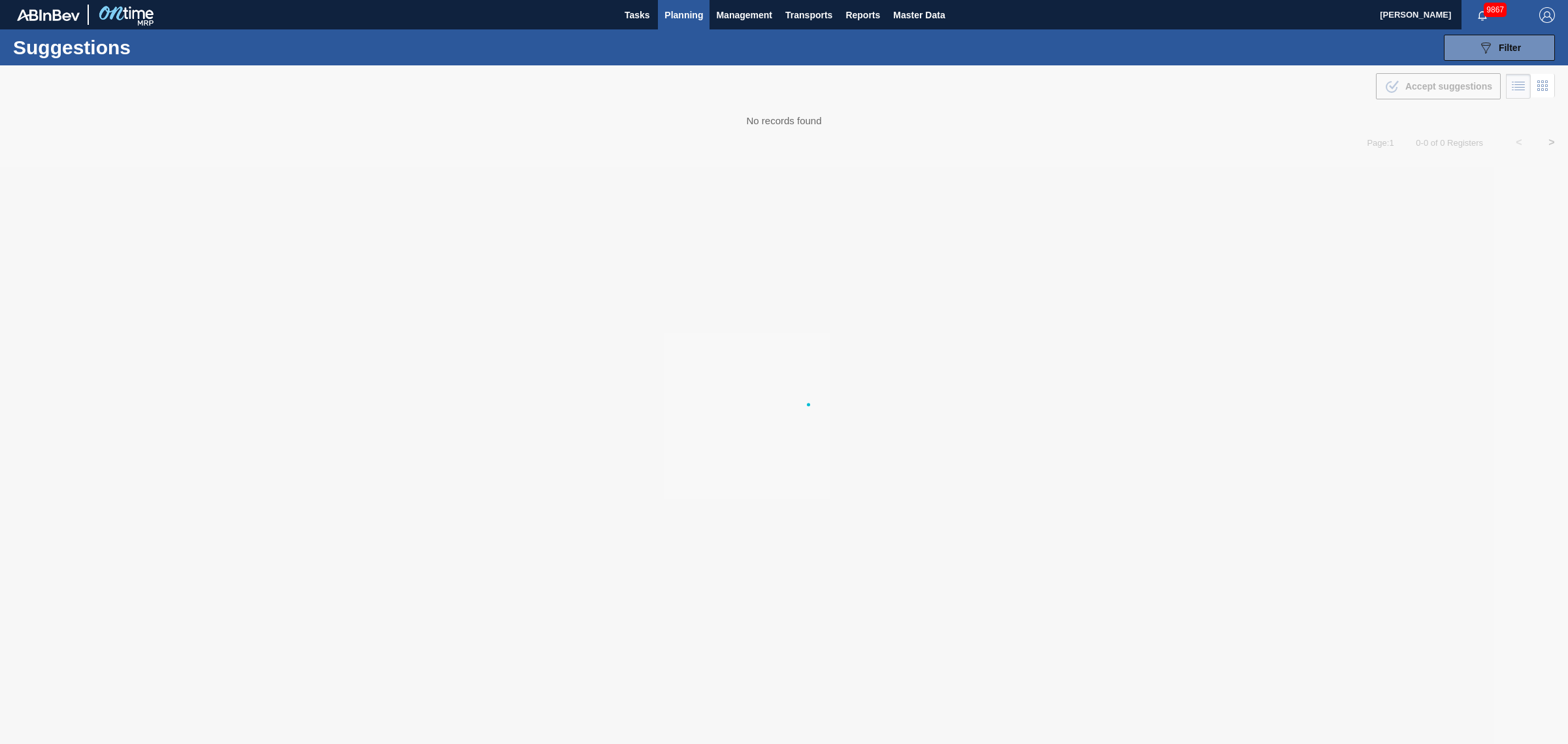
type from "[DATE]"
type to "[DATE]"
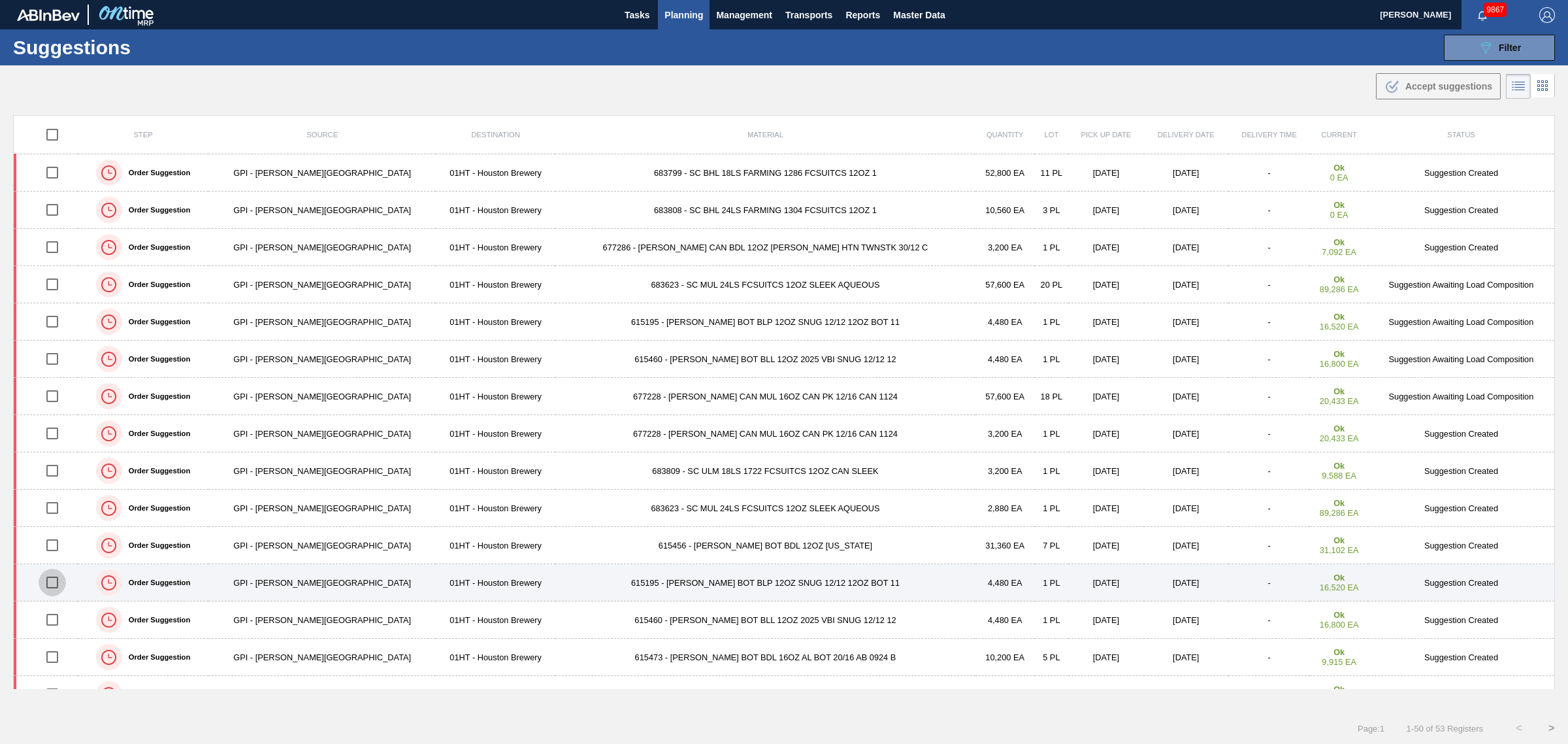
click at [63, 582] on input "checkbox" at bounding box center [52, 583] width 28 height 28
drag, startPoint x: 62, startPoint y: 580, endPoint x: 62, endPoint y: 572, distance: 8.0
click at [62, 579] on input "checkbox" at bounding box center [52, 583] width 28 height 28
checkbox input "false"
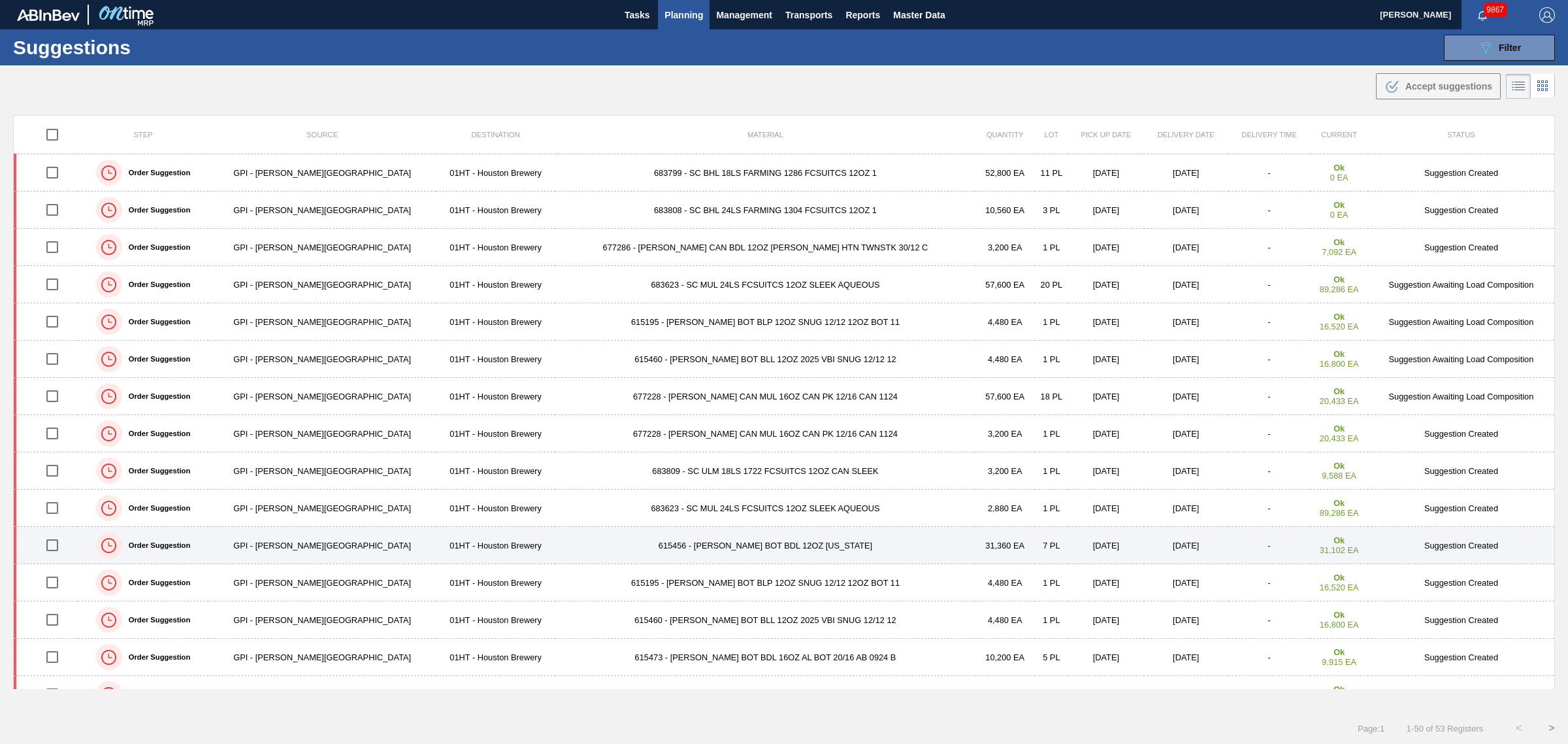
click at [63, 545] on input "checkbox" at bounding box center [52, 545] width 28 height 28
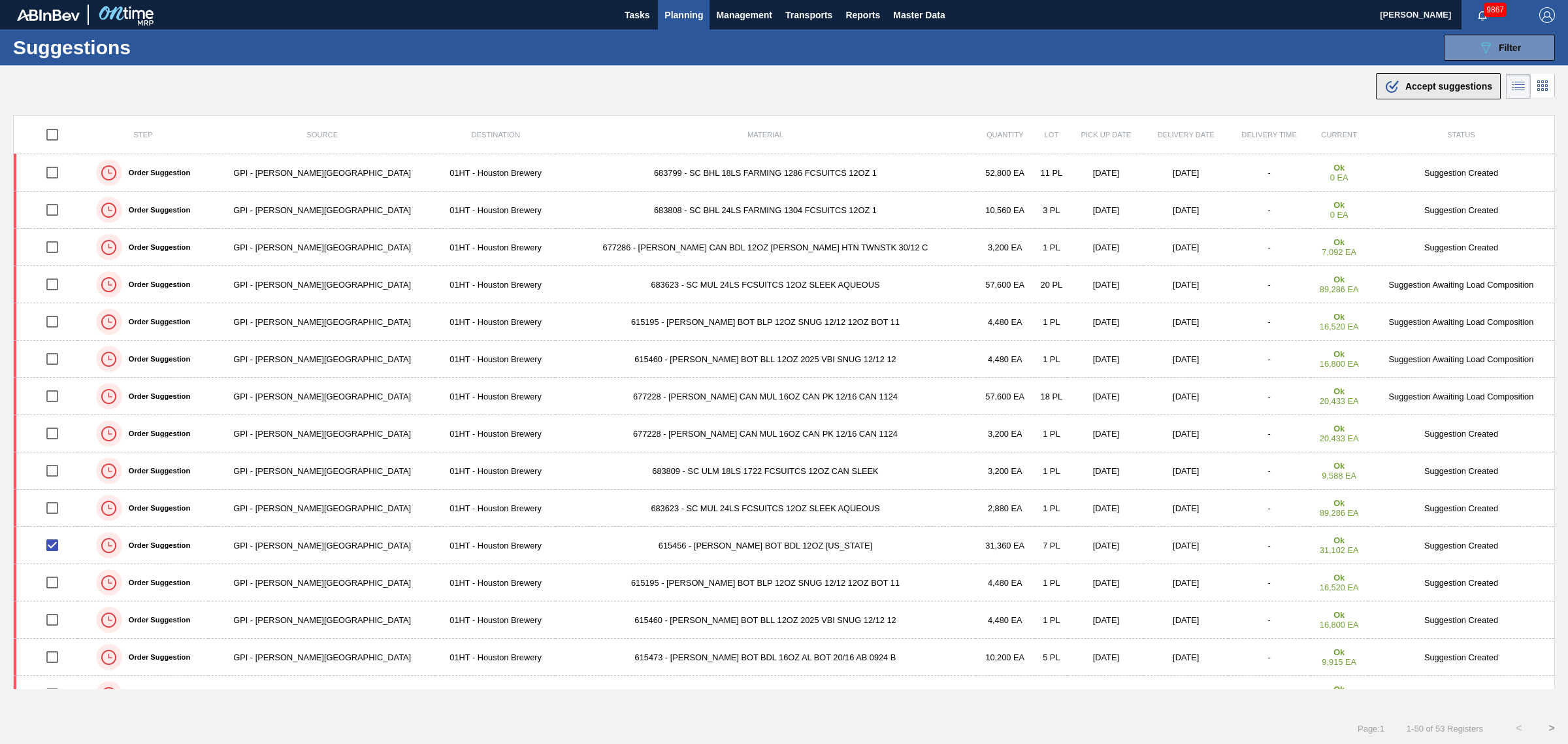
click at [1455, 82] on span "Accept suggestions" at bounding box center [1448, 86] width 87 height 10
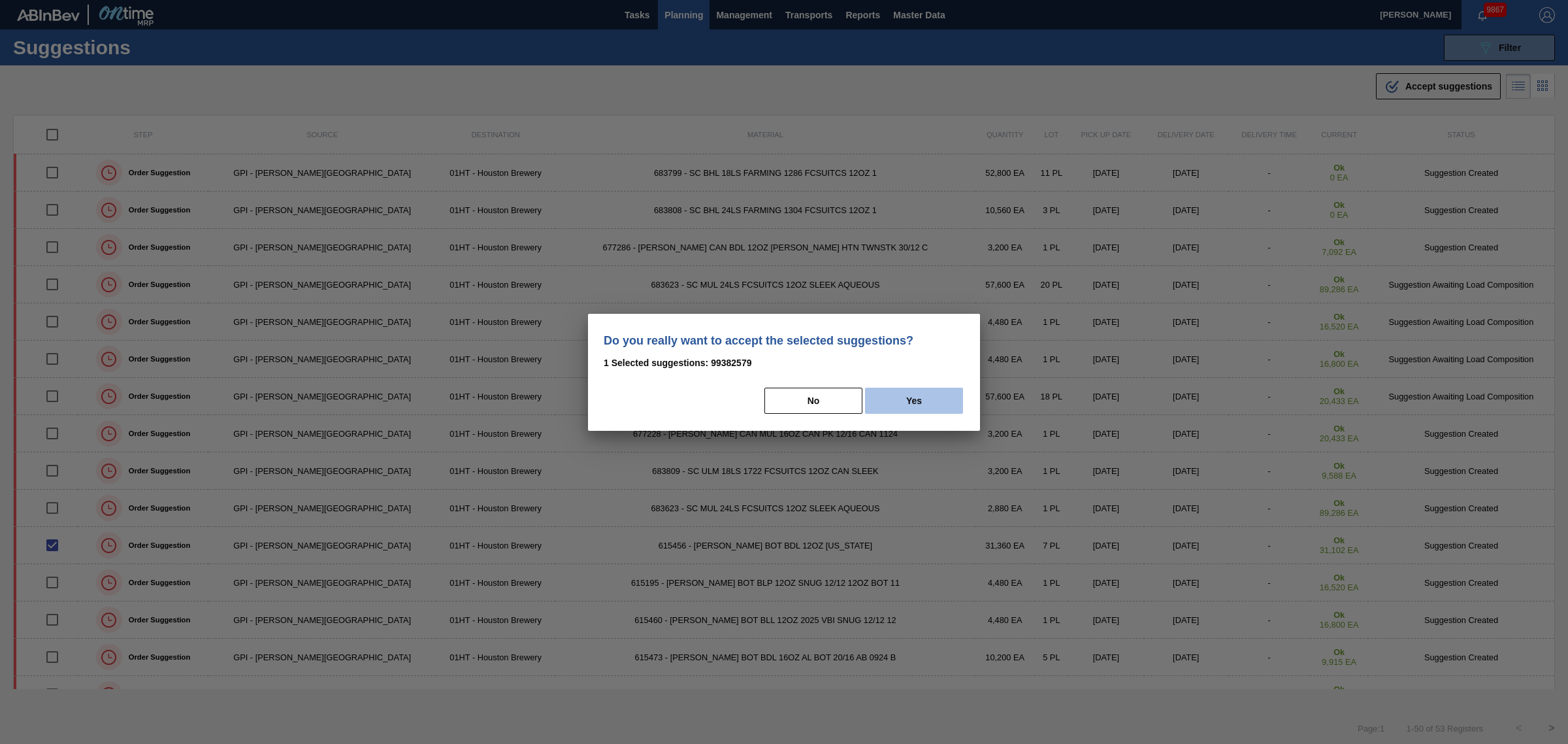
click at [954, 397] on button "Yes" at bounding box center [914, 401] width 98 height 26
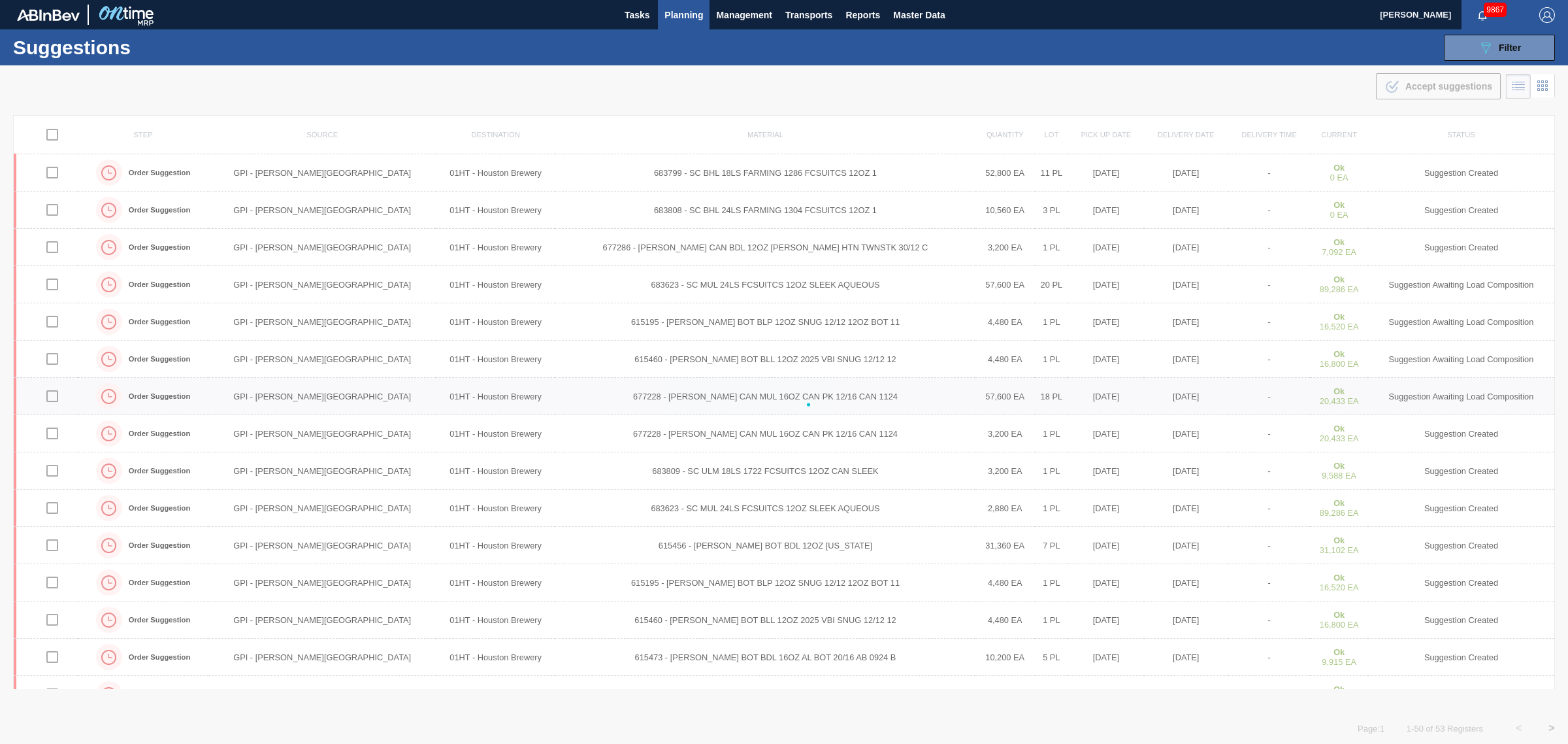
checkbox input "false"
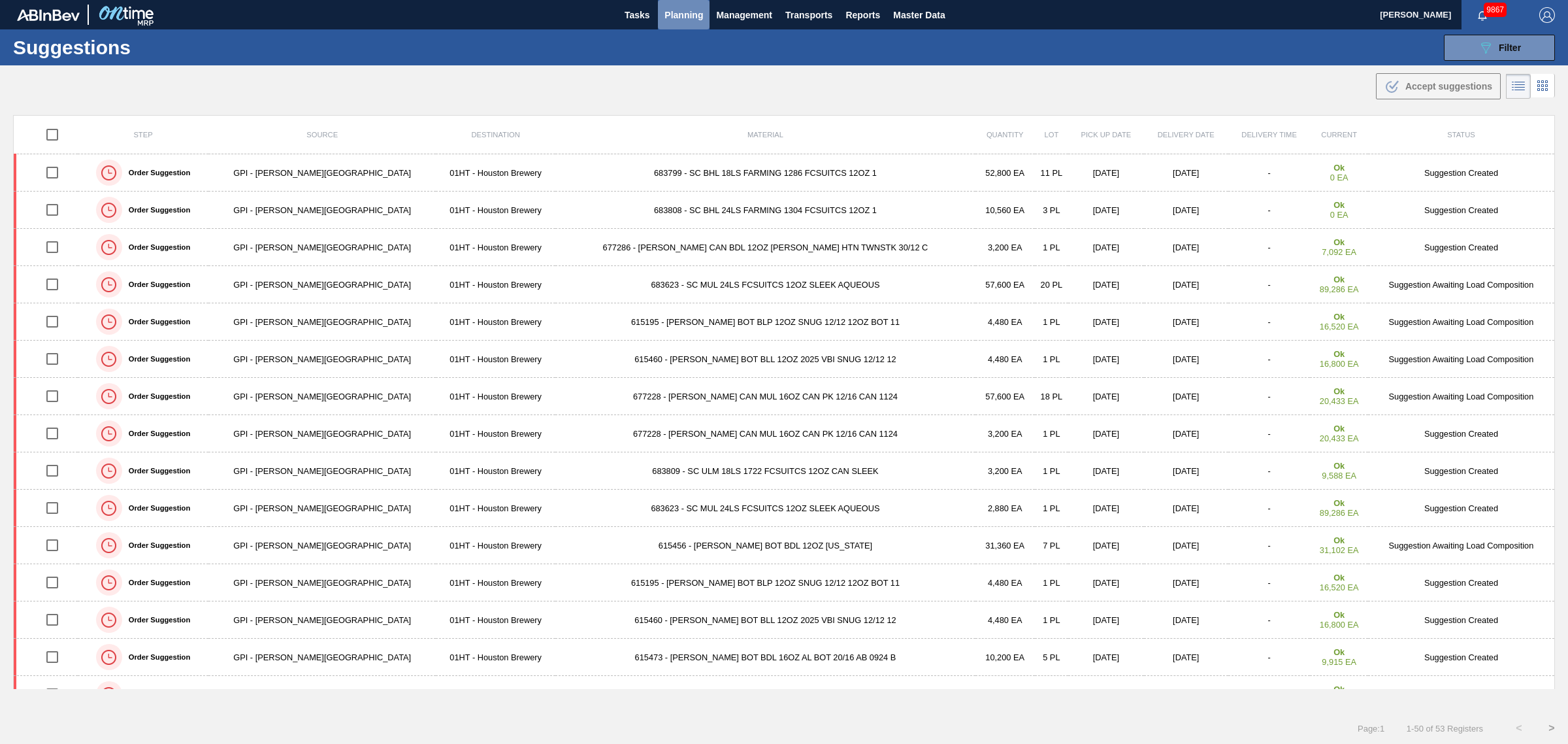
click at [684, 10] on span "Planning" at bounding box center [684, 15] width 38 height 16
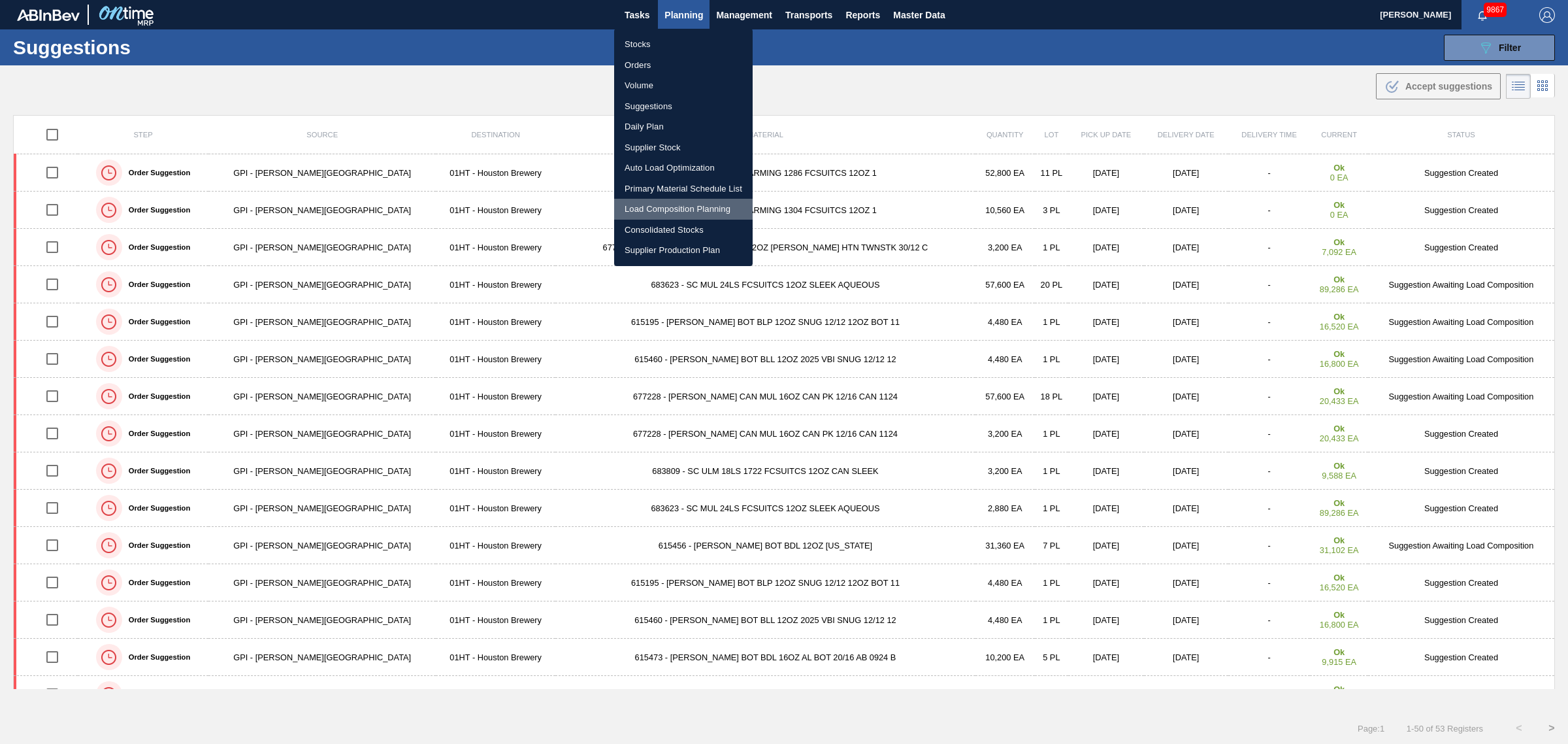
click at [671, 211] on li "Load Composition Planning" at bounding box center [684, 209] width 139 height 21
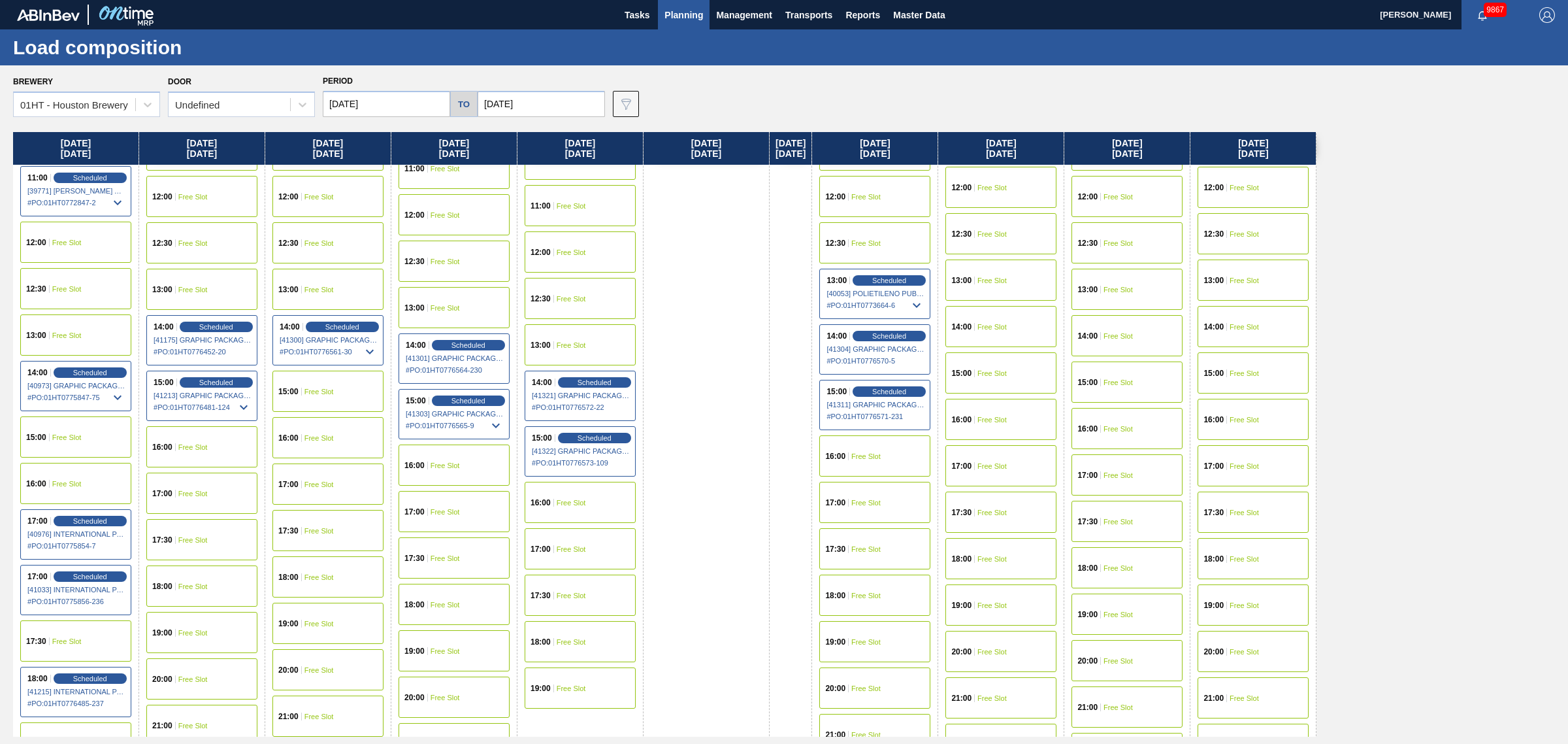
scroll to position [572, 0]
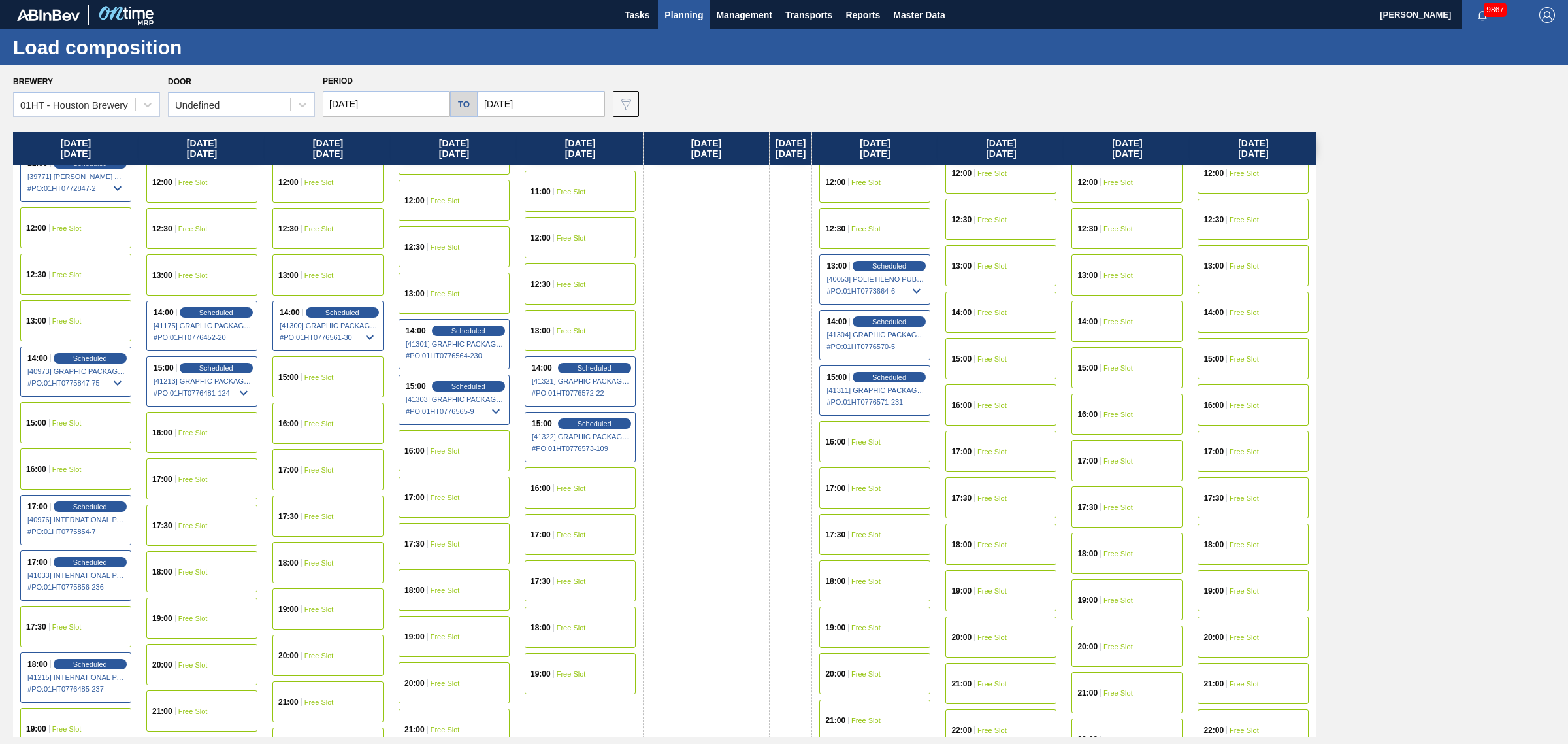
click at [579, 481] on div "16:00 Free Slot" at bounding box center [580, 487] width 111 height 41
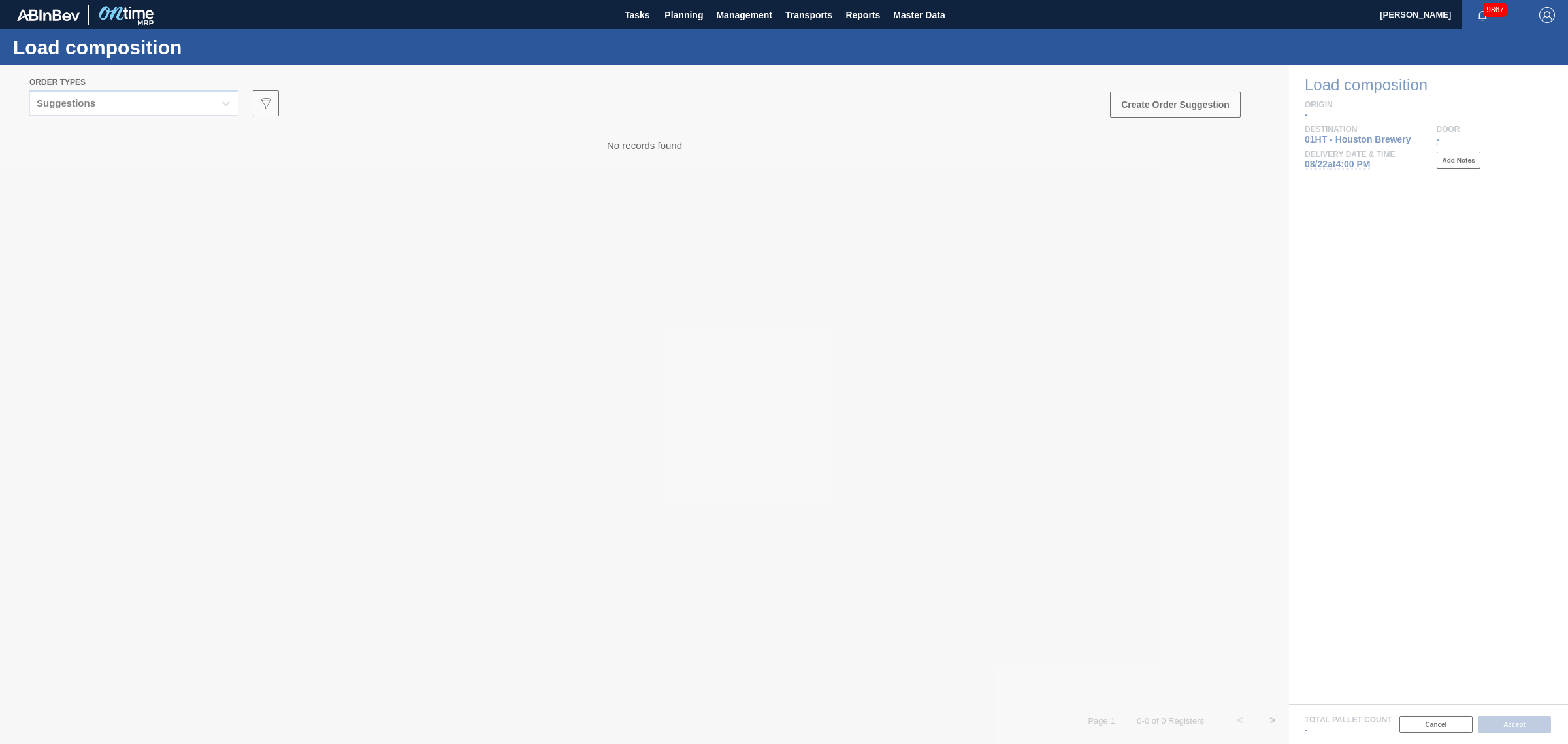
click at [132, 101] on div at bounding box center [784, 404] width 1568 height 678
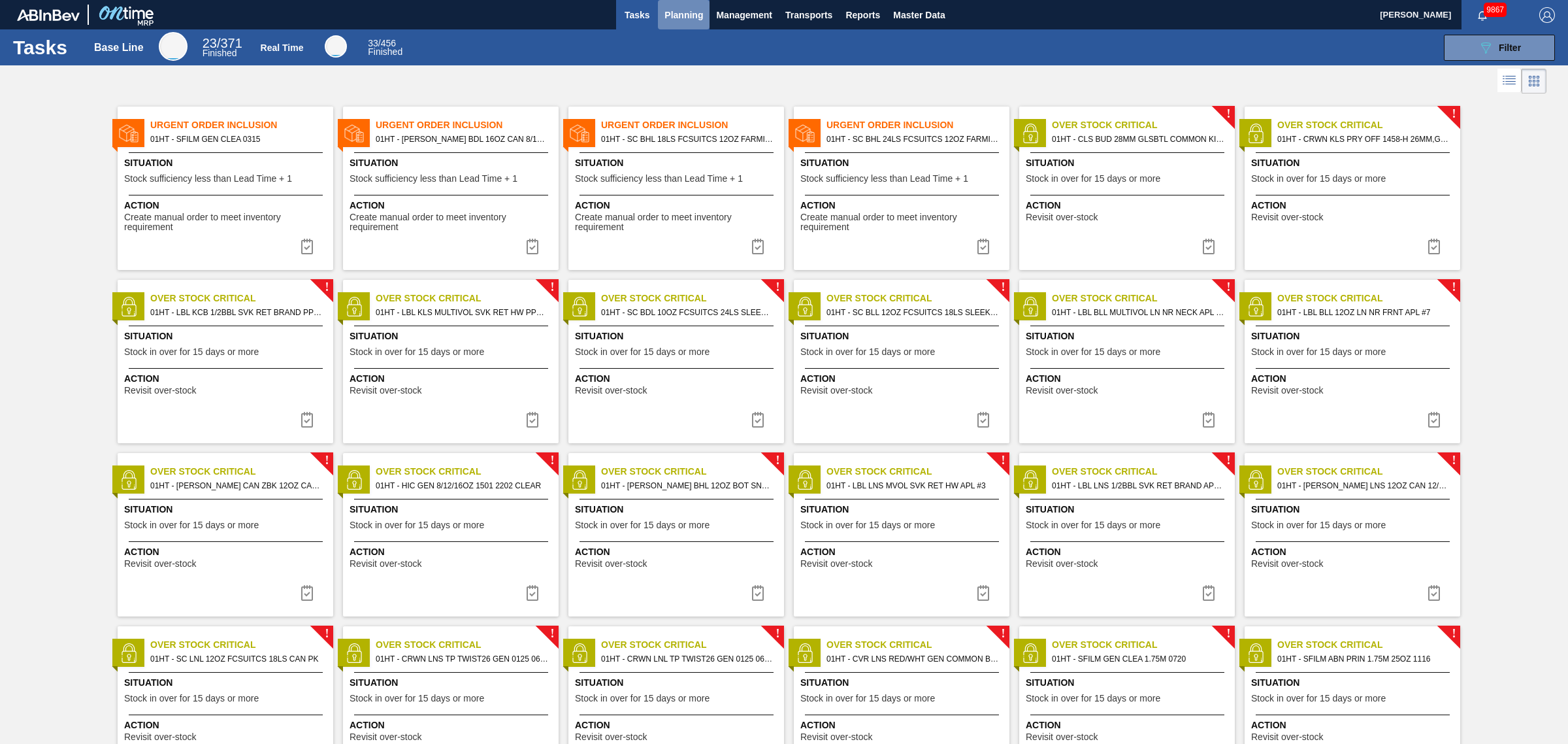
click at [687, 22] on span "Planning" at bounding box center [684, 15] width 38 height 16
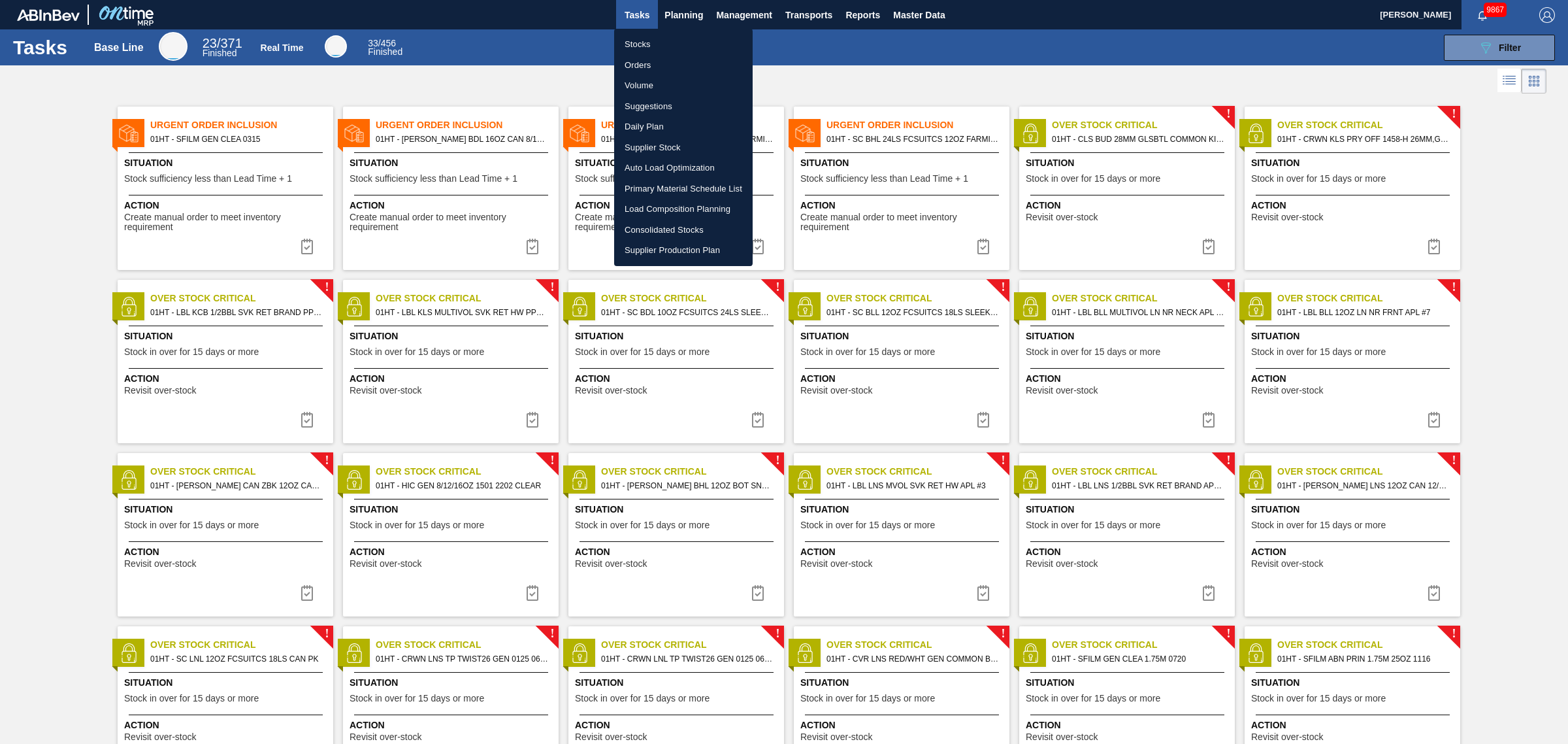
click at [651, 206] on li "Load Composition Planning" at bounding box center [684, 209] width 139 height 21
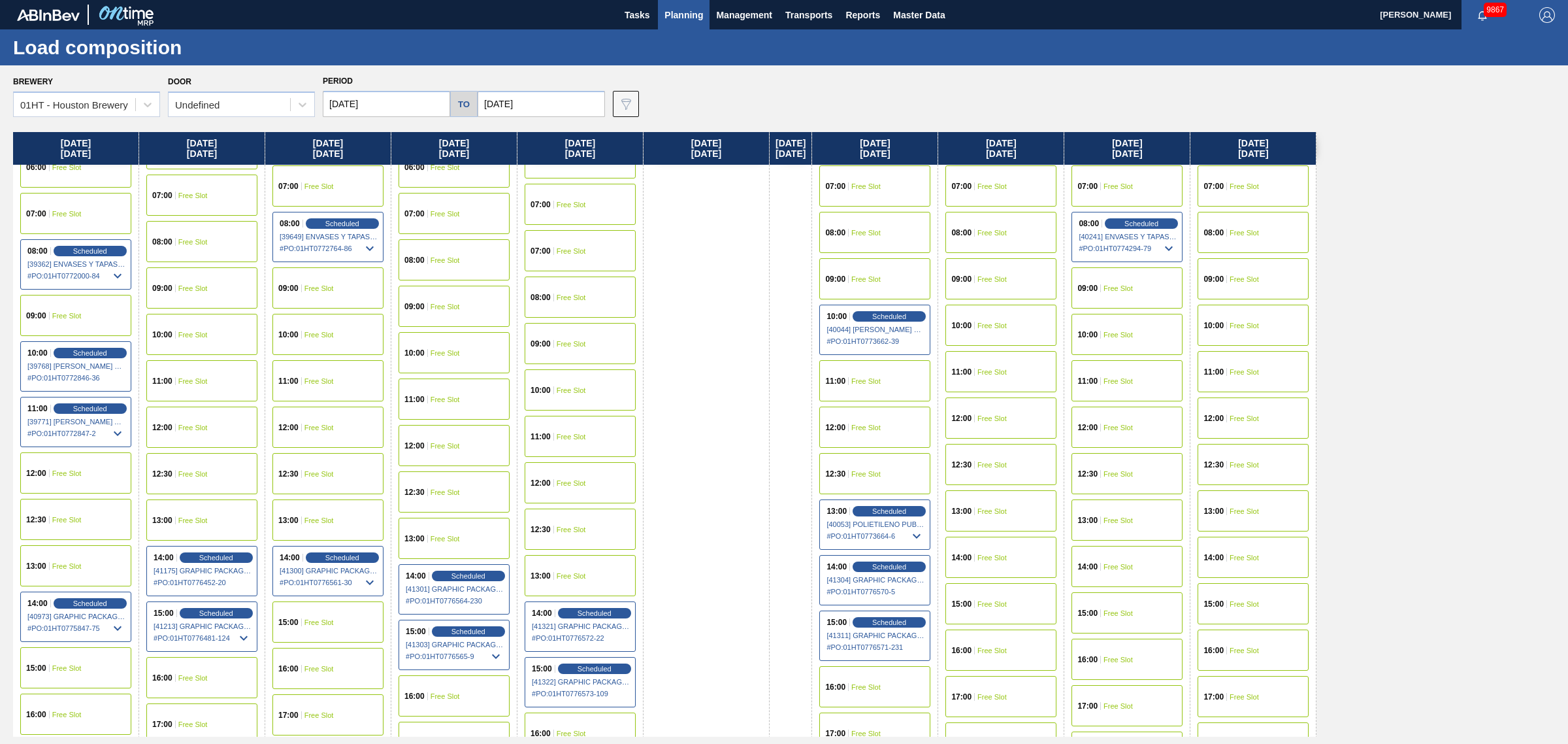
scroll to position [408, 0]
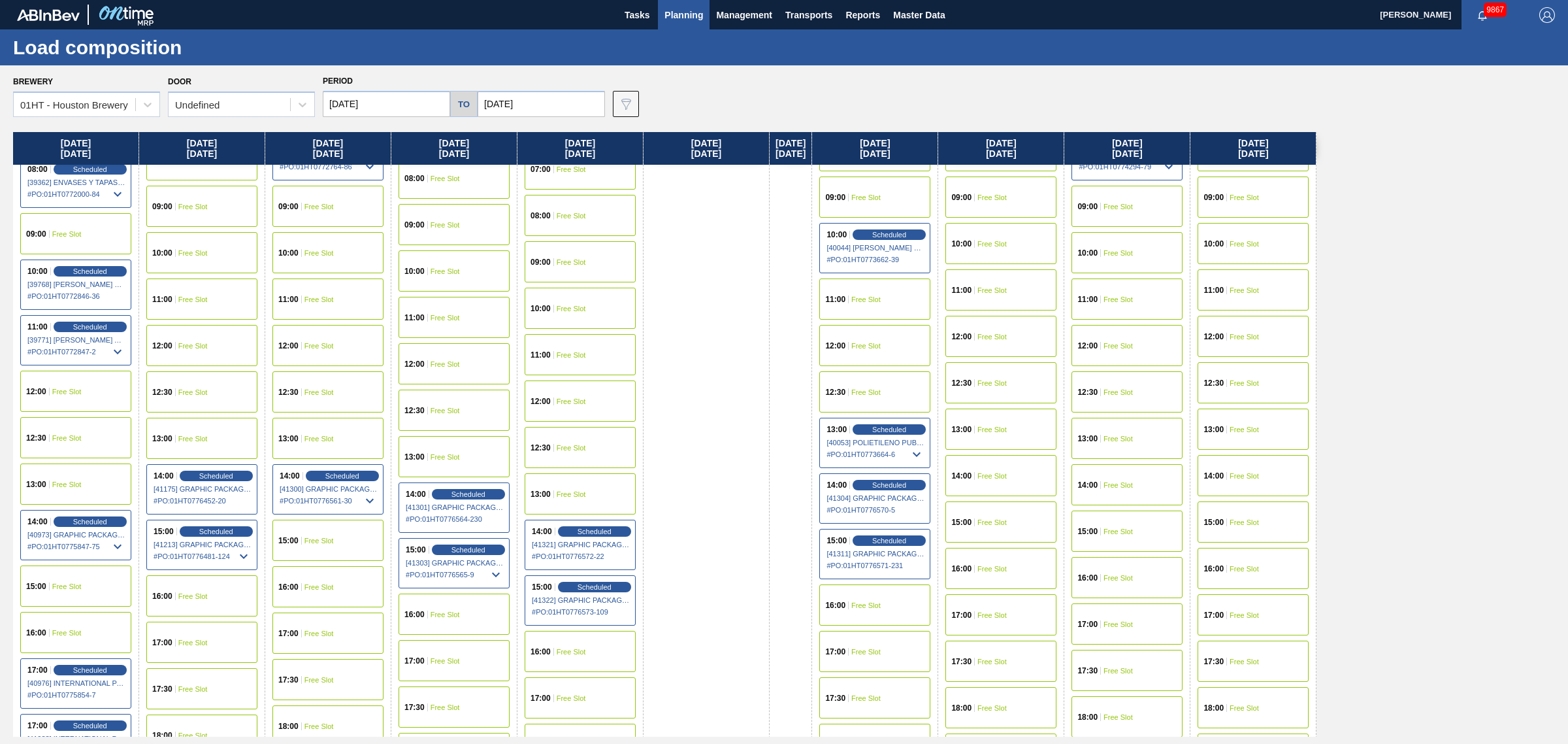
click at [585, 657] on div "16:00 Free Slot" at bounding box center [580, 650] width 111 height 41
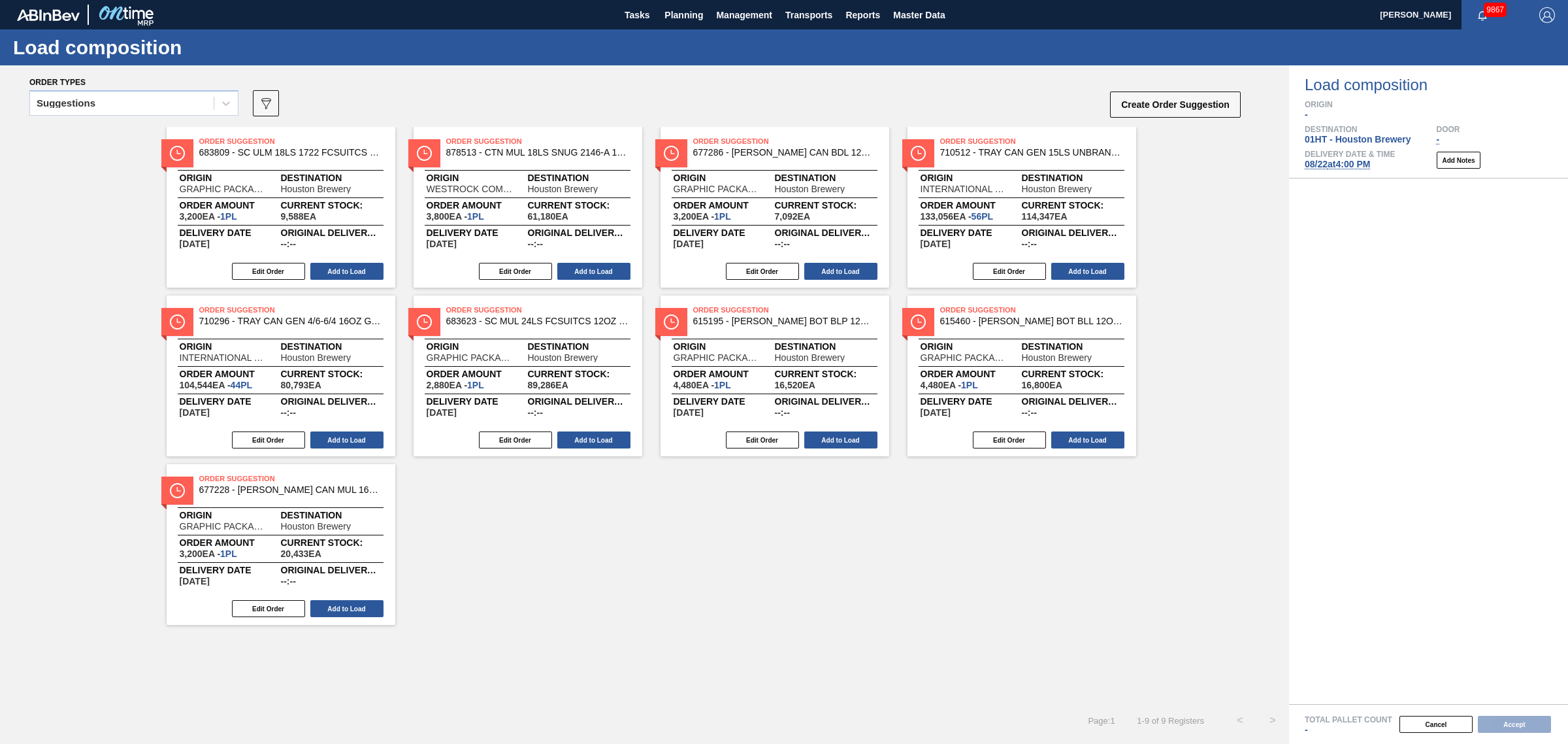
click at [139, 116] on div "Suggestions" at bounding box center [133, 107] width 209 height 34
click at [142, 113] on div "Suggestions" at bounding box center [122, 104] width 184 height 19
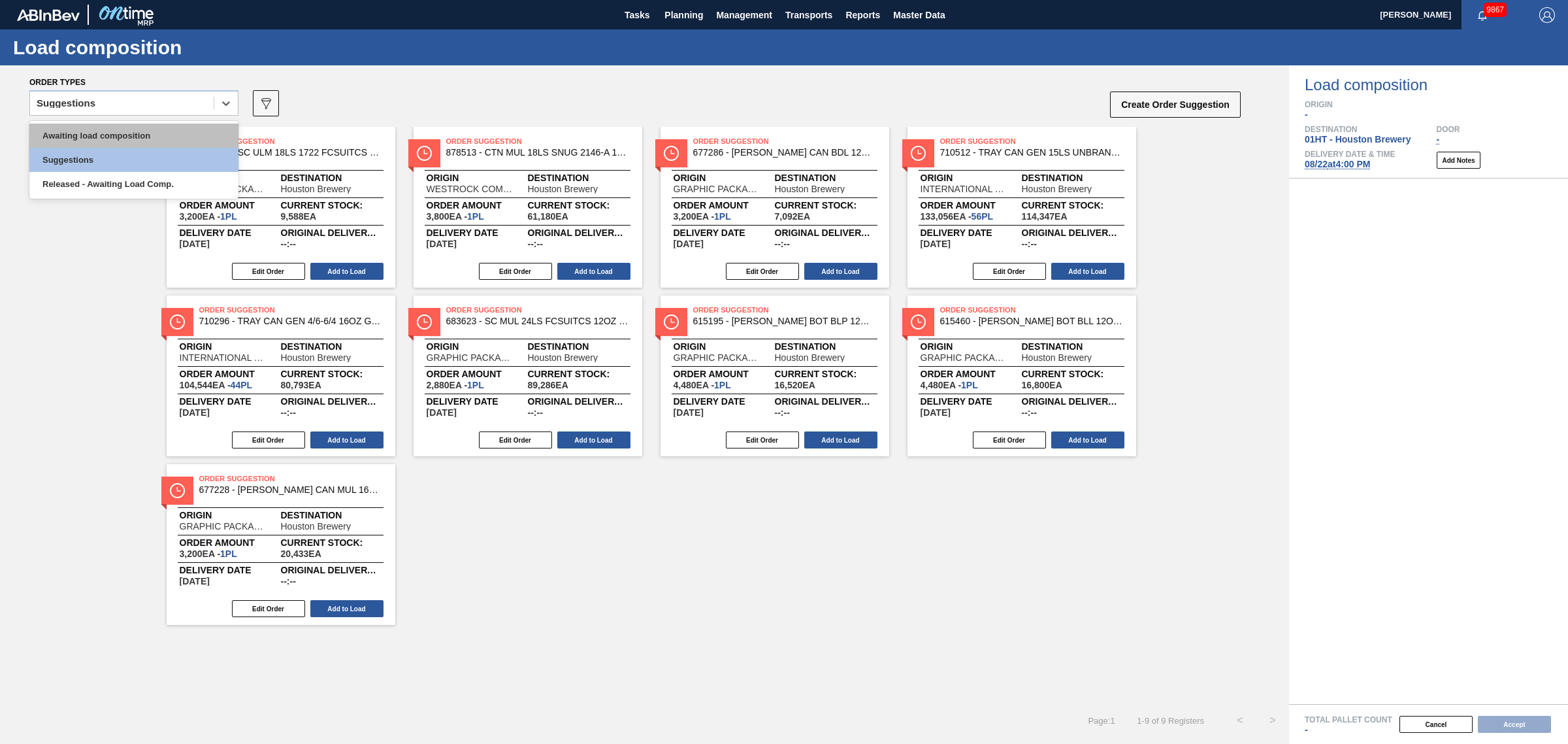
click at [140, 136] on div "Awaiting load composition" at bounding box center [133, 135] width 209 height 24
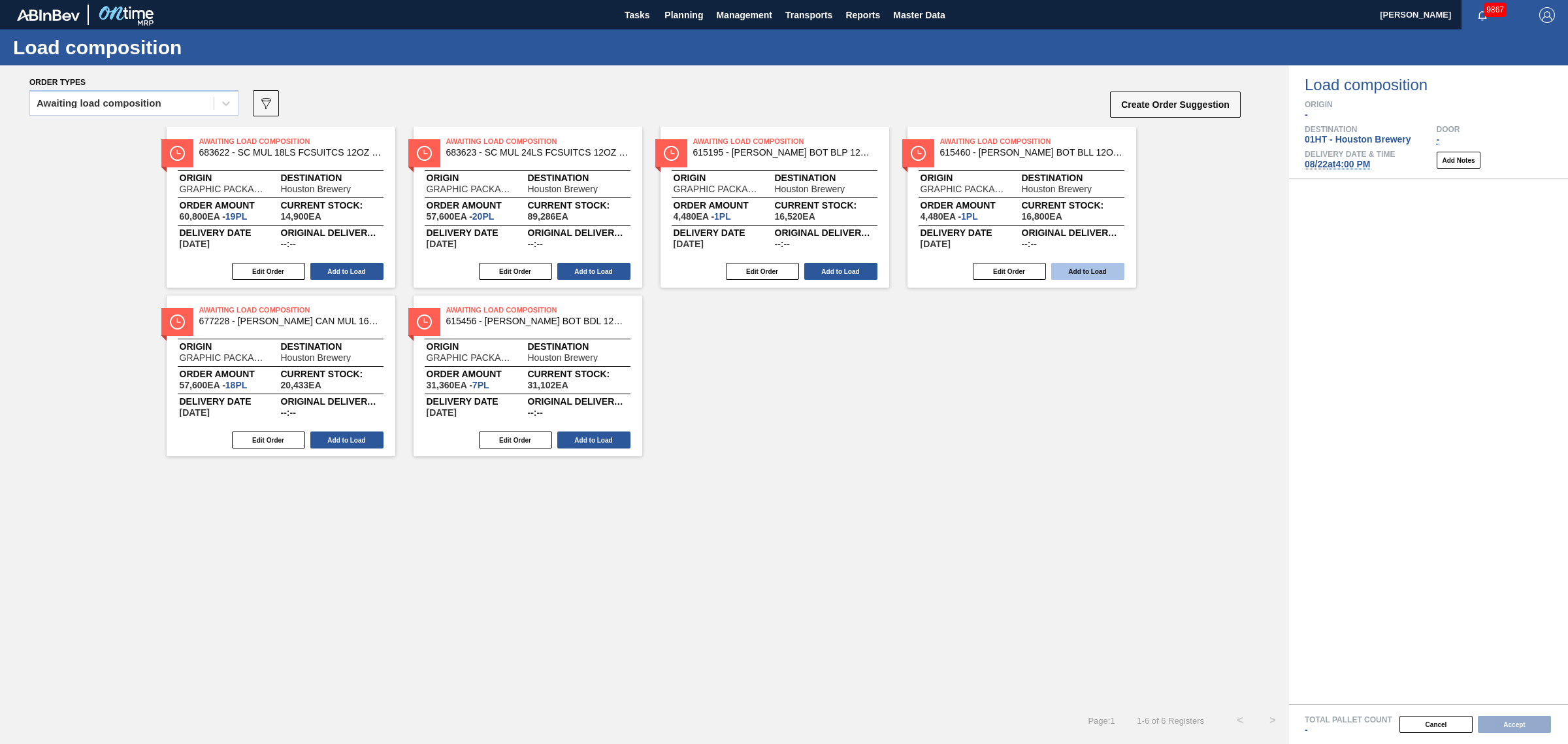
click at [1076, 272] on button "Add to Load" at bounding box center [1088, 271] width 73 height 17
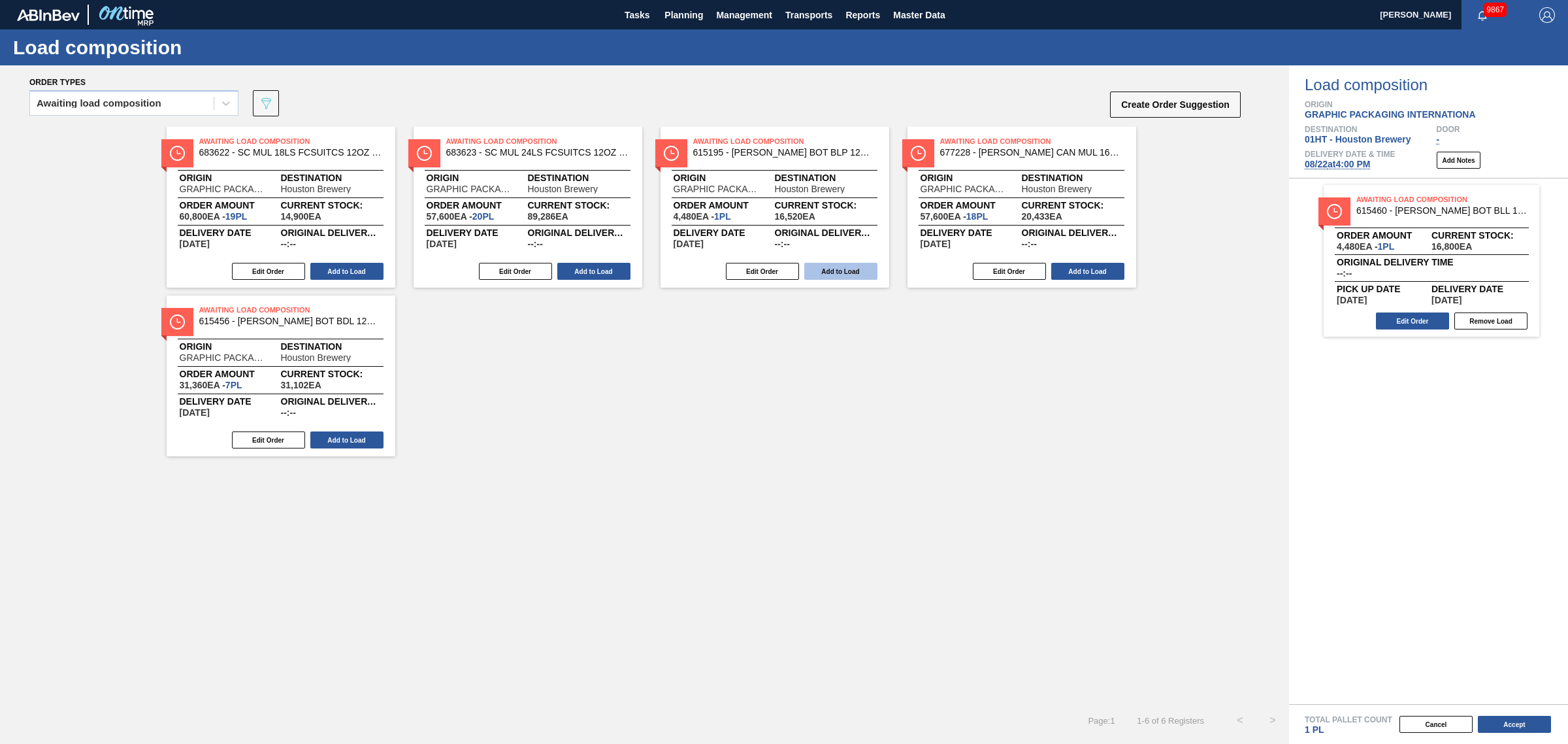
click at [853, 278] on button "Add to Load" at bounding box center [841, 271] width 73 height 17
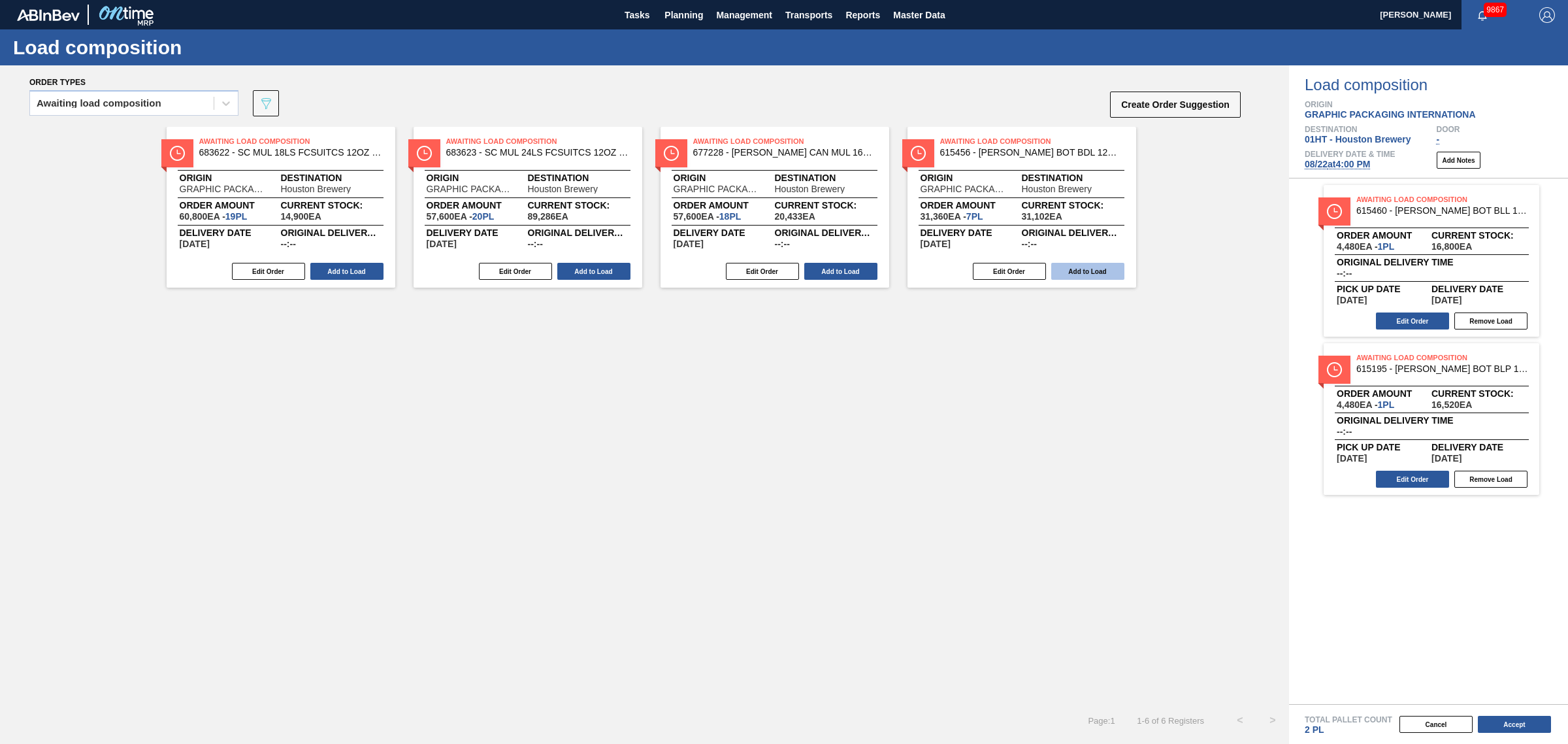
click at [1064, 268] on button "Add to Load" at bounding box center [1088, 271] width 73 height 17
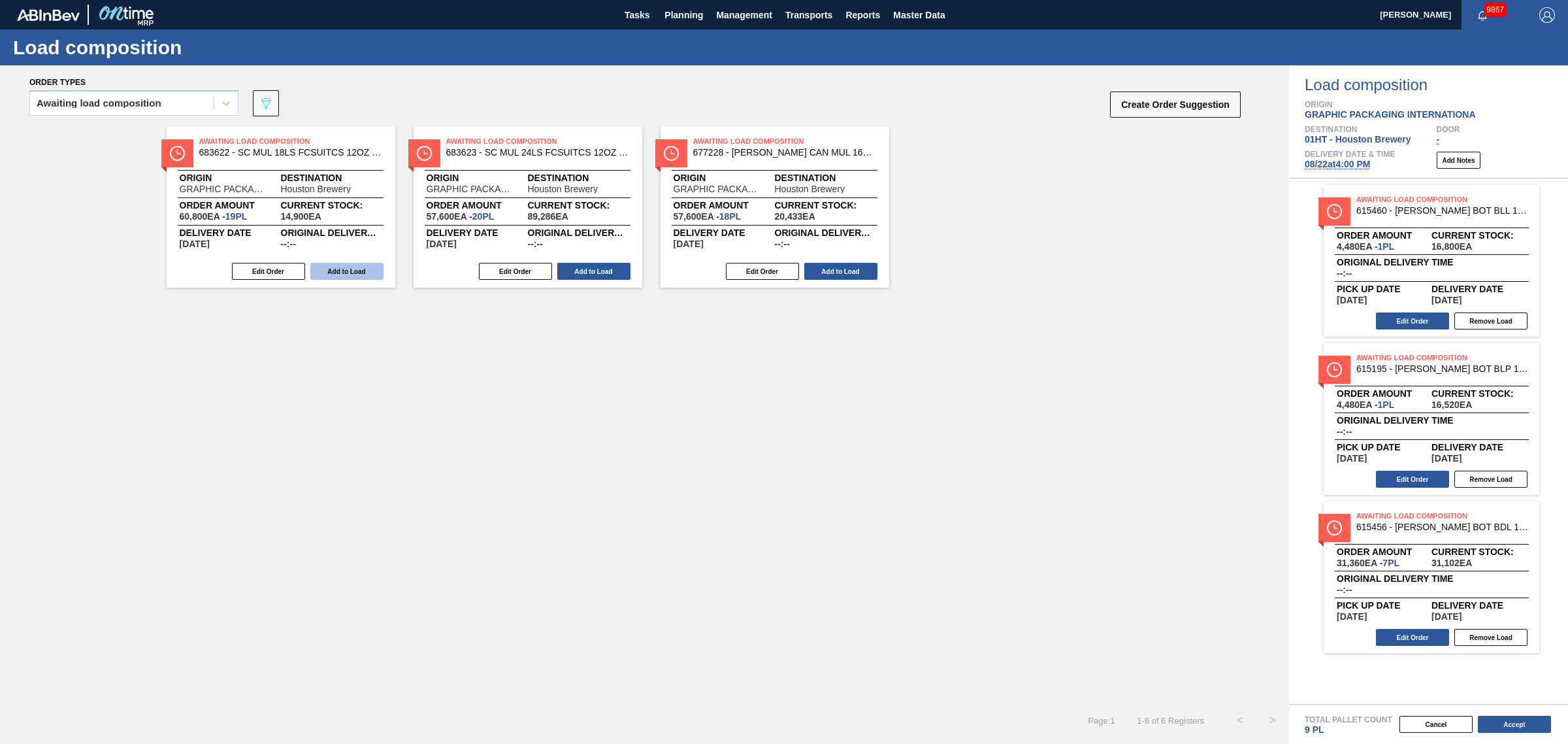
click at [358, 270] on button "Add to Load" at bounding box center [347, 271] width 73 height 17
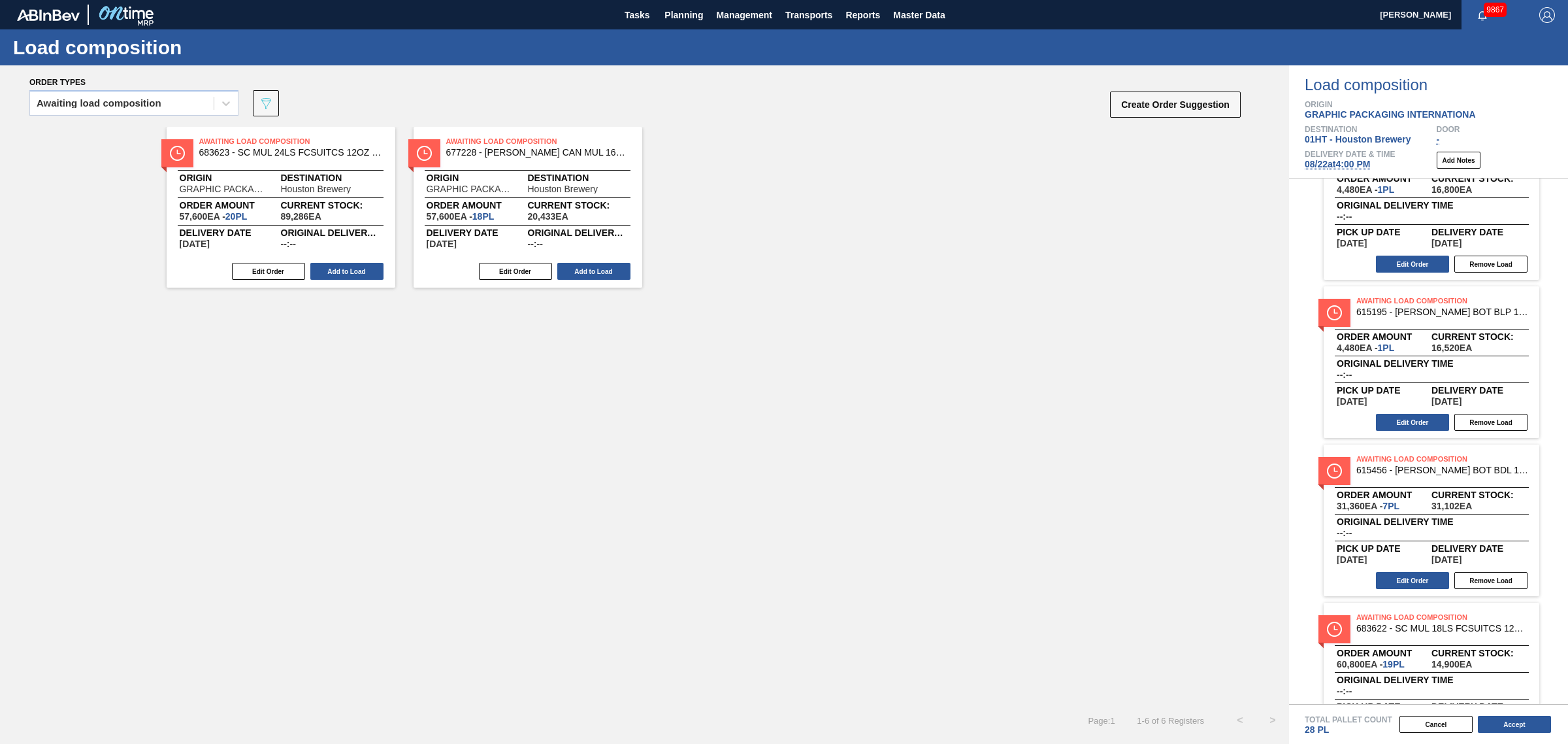
scroll to position [114, 0]
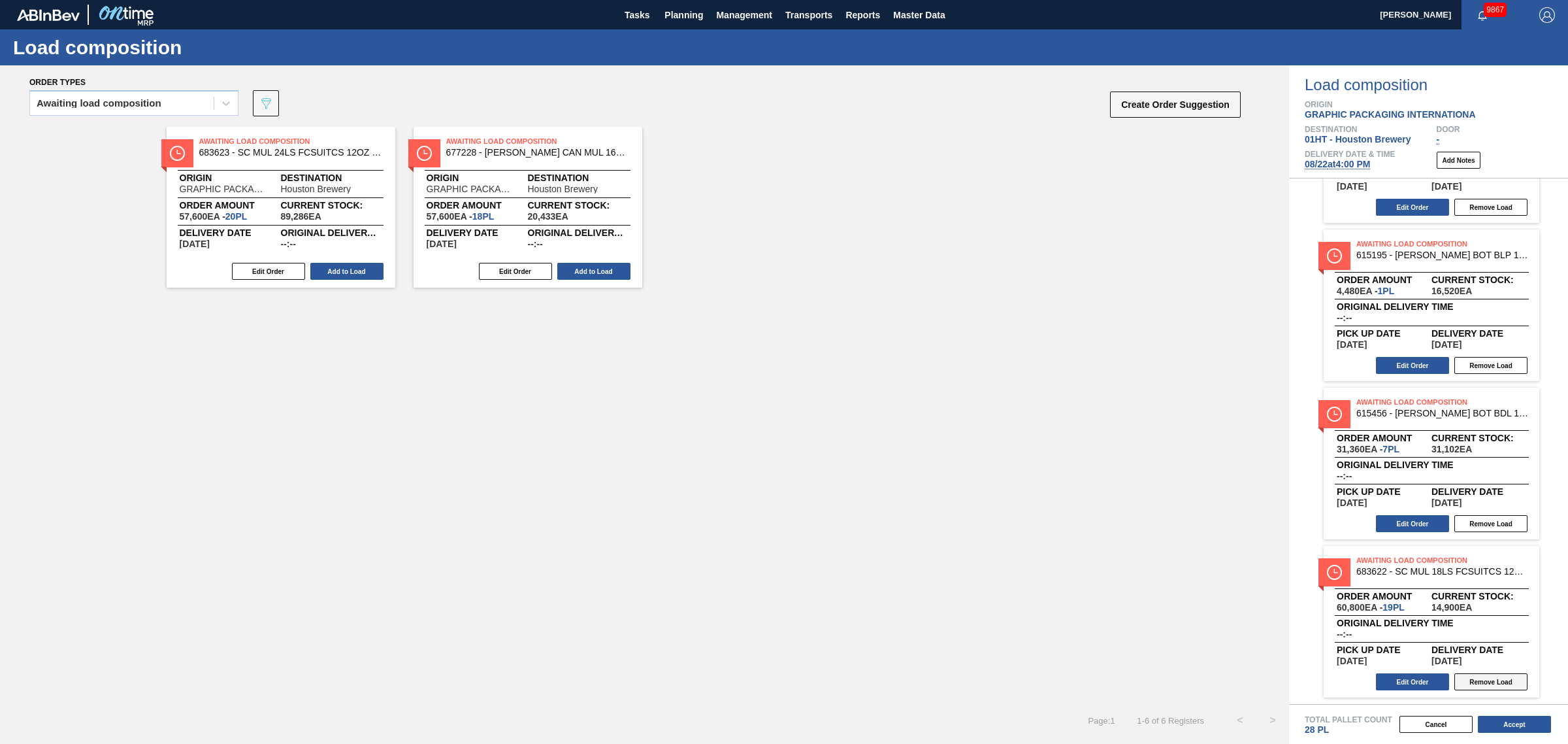
click at [1485, 678] on button "Remove Load" at bounding box center [1491, 682] width 73 height 17
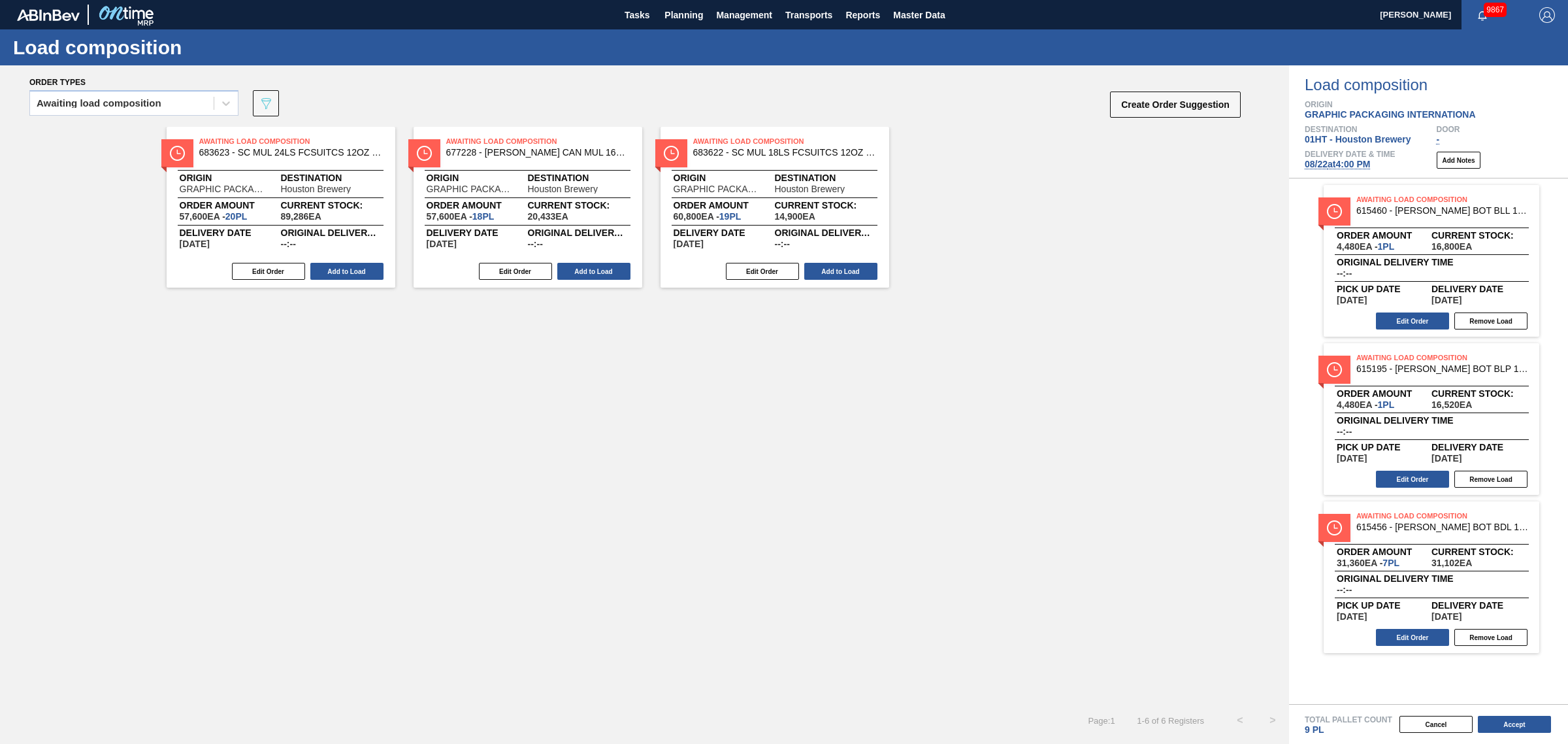
scroll to position [0, 0]
click at [615, 277] on button "Add to Load" at bounding box center [594, 271] width 73 height 17
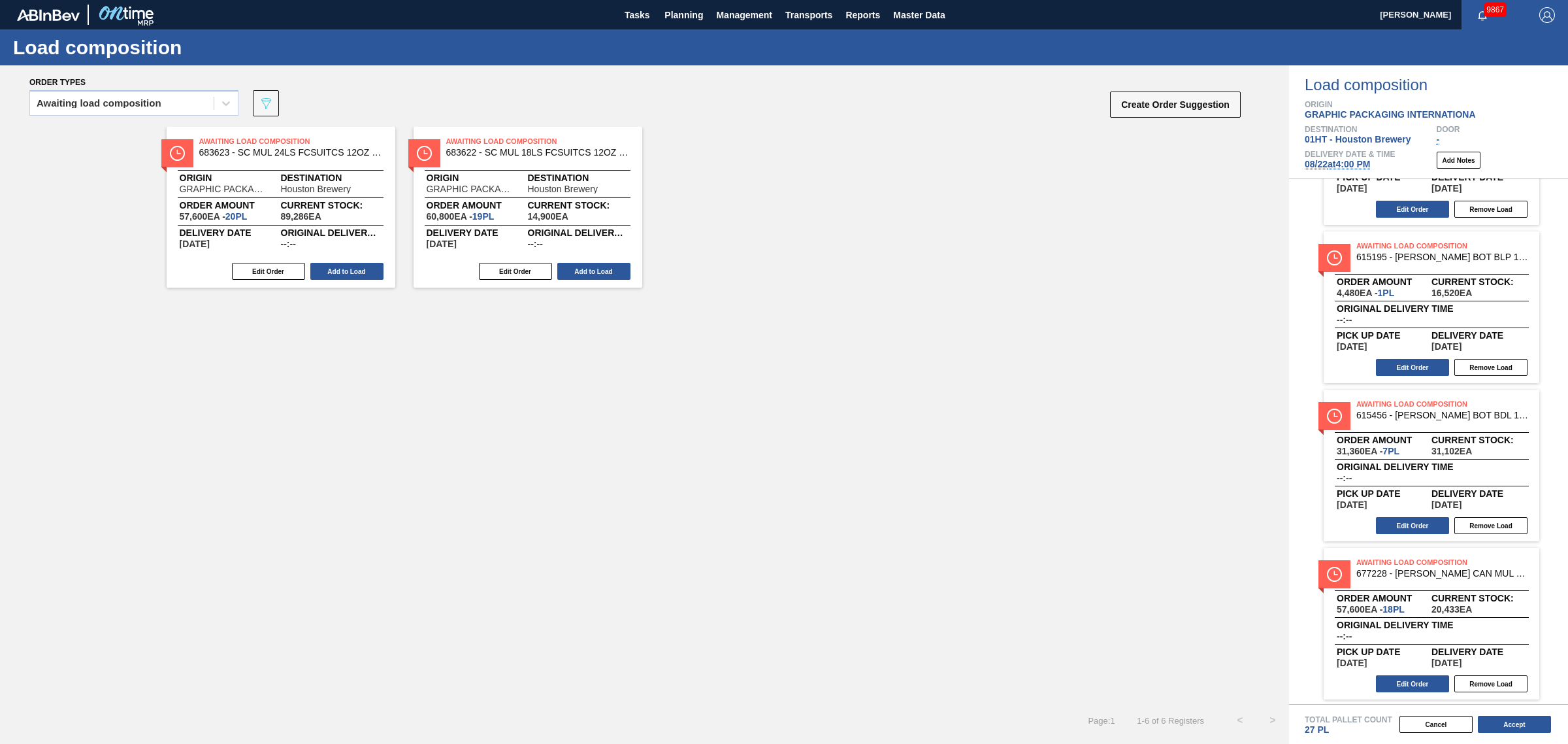
scroll to position [114, 0]
click at [1481, 681] on button "Remove Load" at bounding box center [1491, 682] width 73 height 17
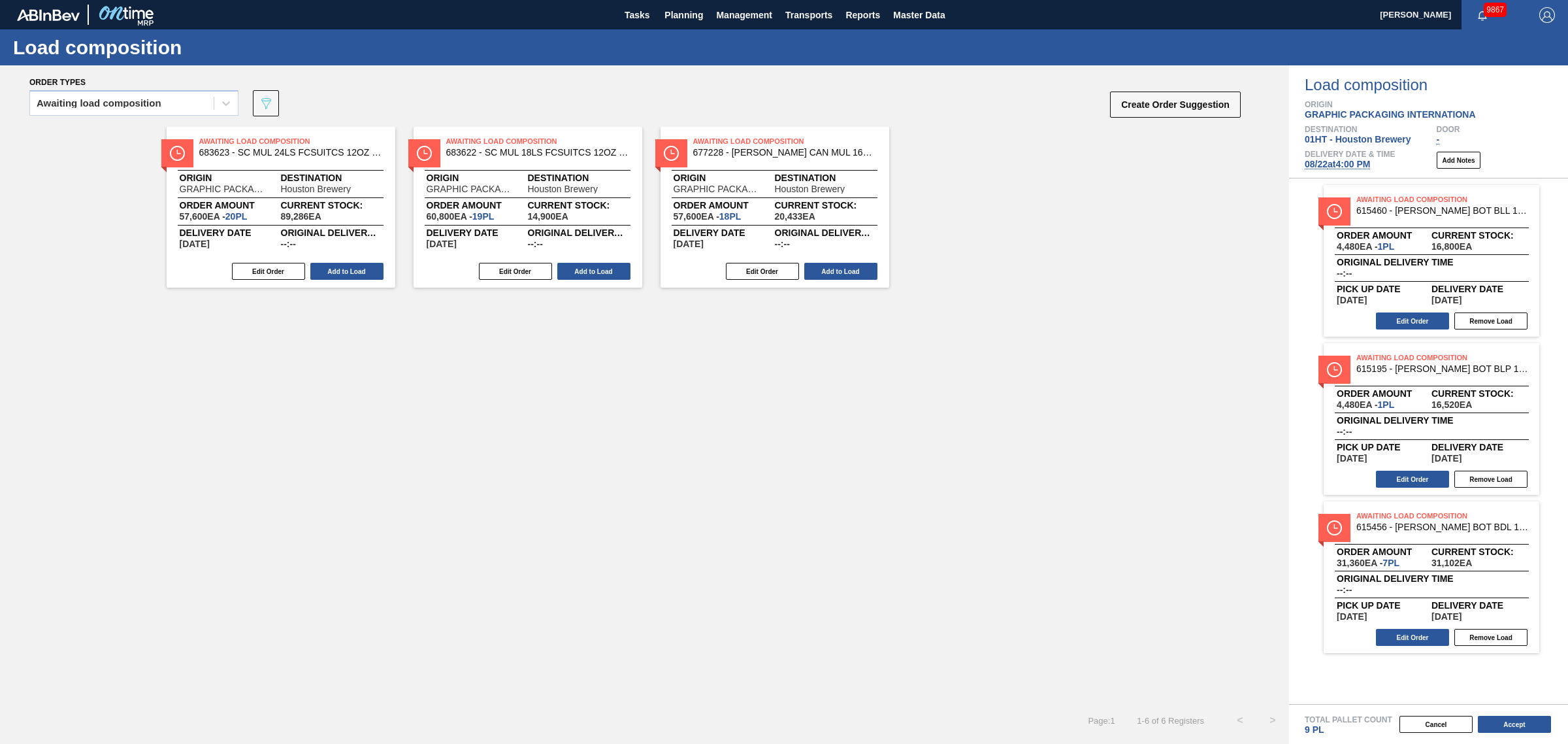
scroll to position [0, 0]
click at [588, 263] on button "Add to Load" at bounding box center [594, 271] width 73 height 17
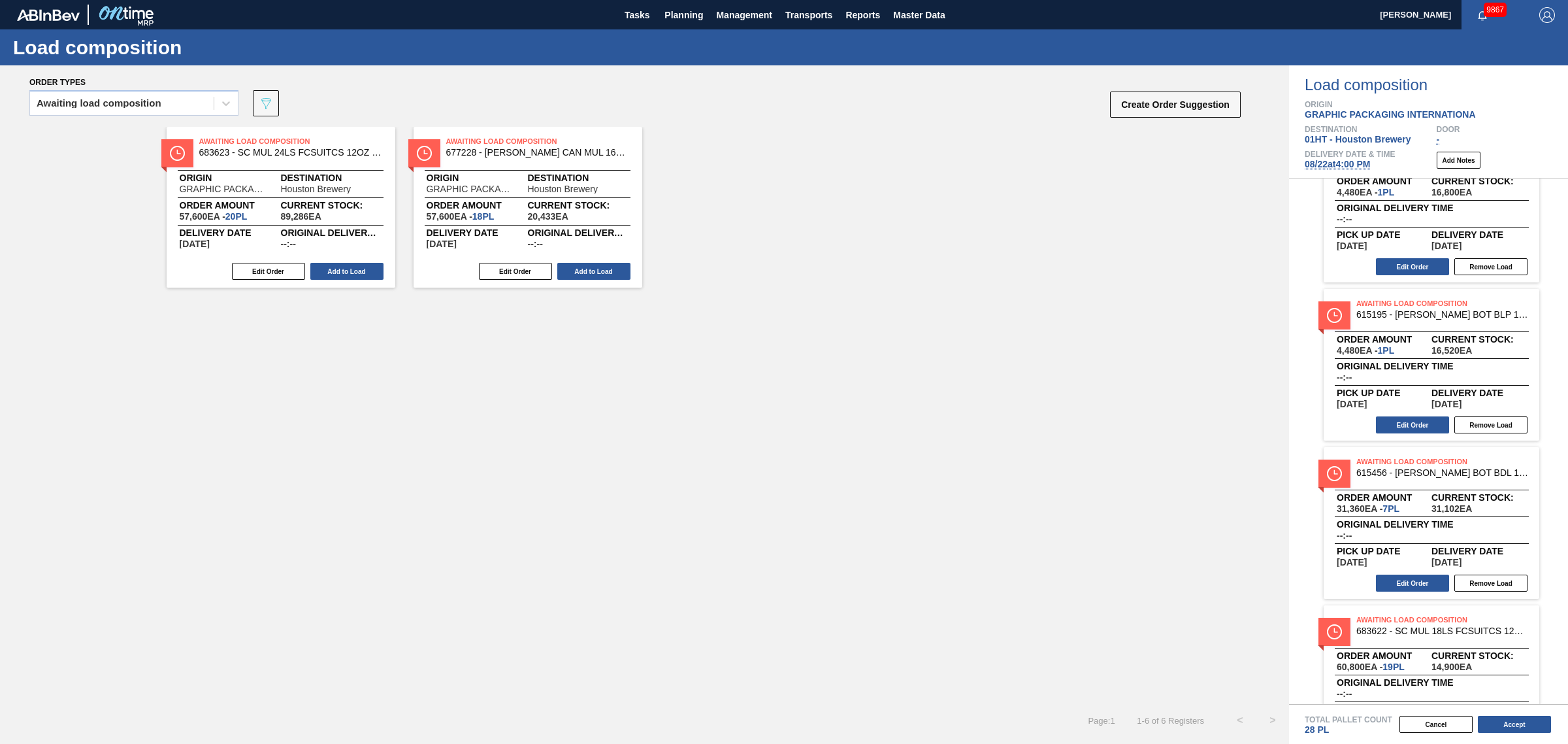
scroll to position [82, 0]
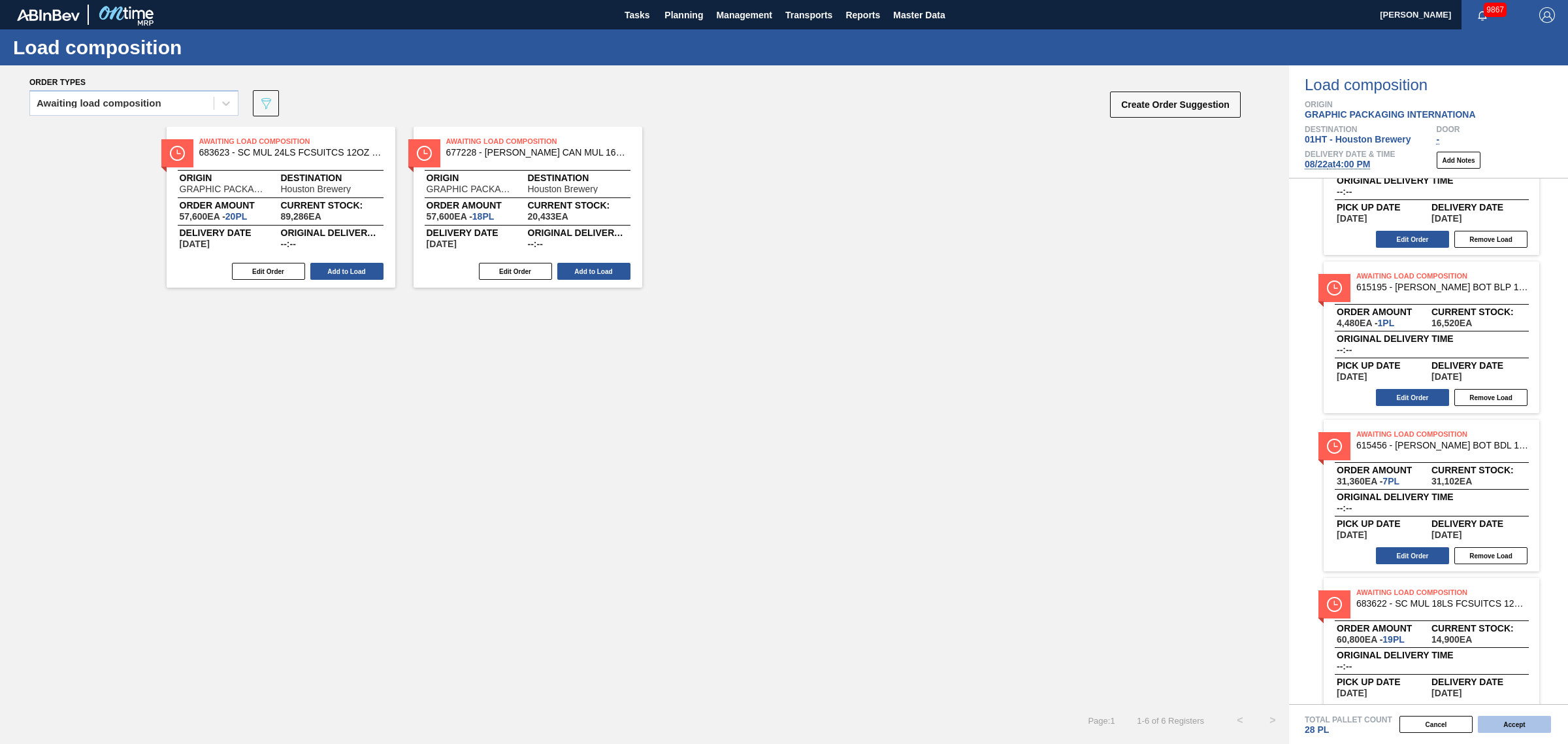
click at [1507, 717] on button "Accept" at bounding box center [1514, 724] width 73 height 17
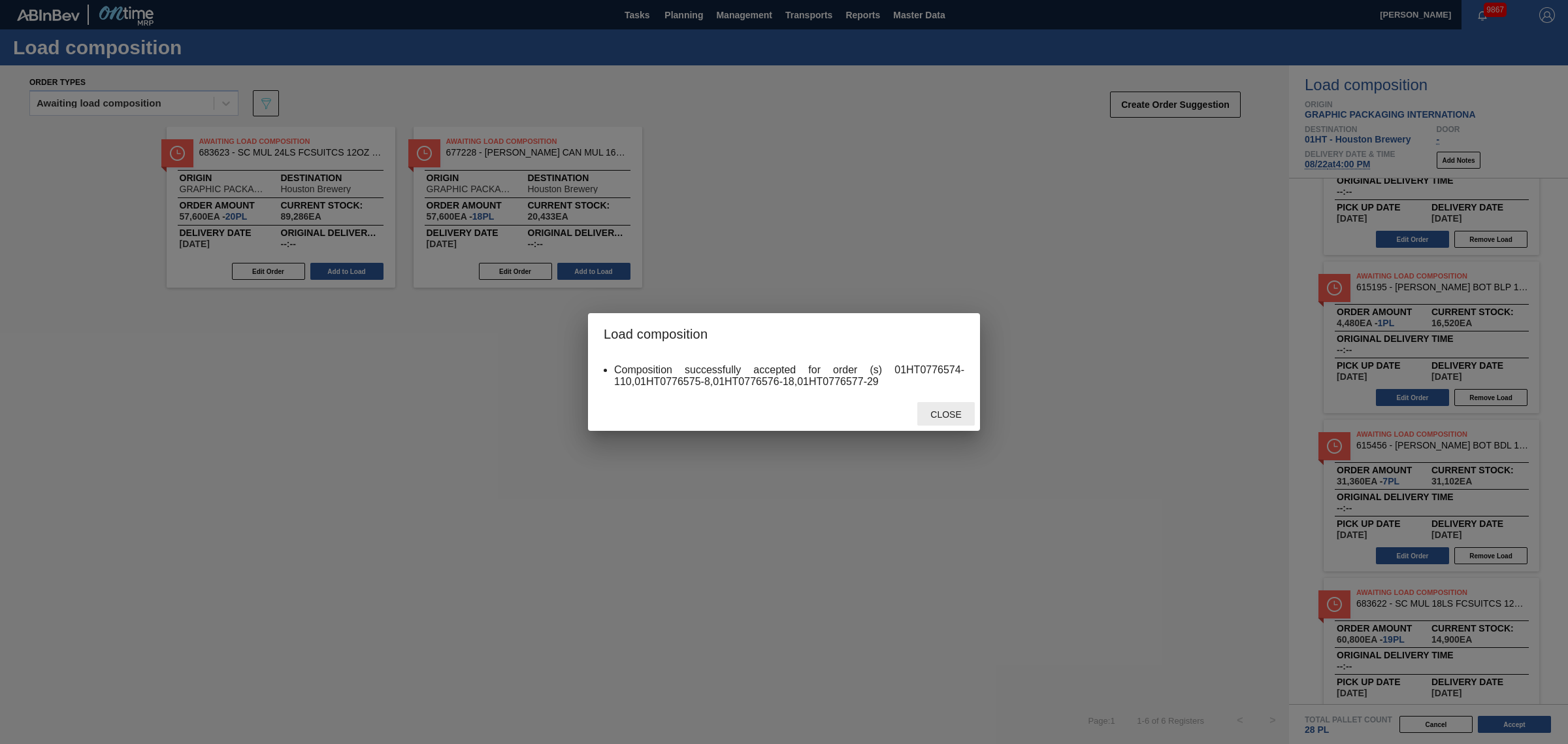
click at [948, 405] on div "Close" at bounding box center [946, 414] width 57 height 24
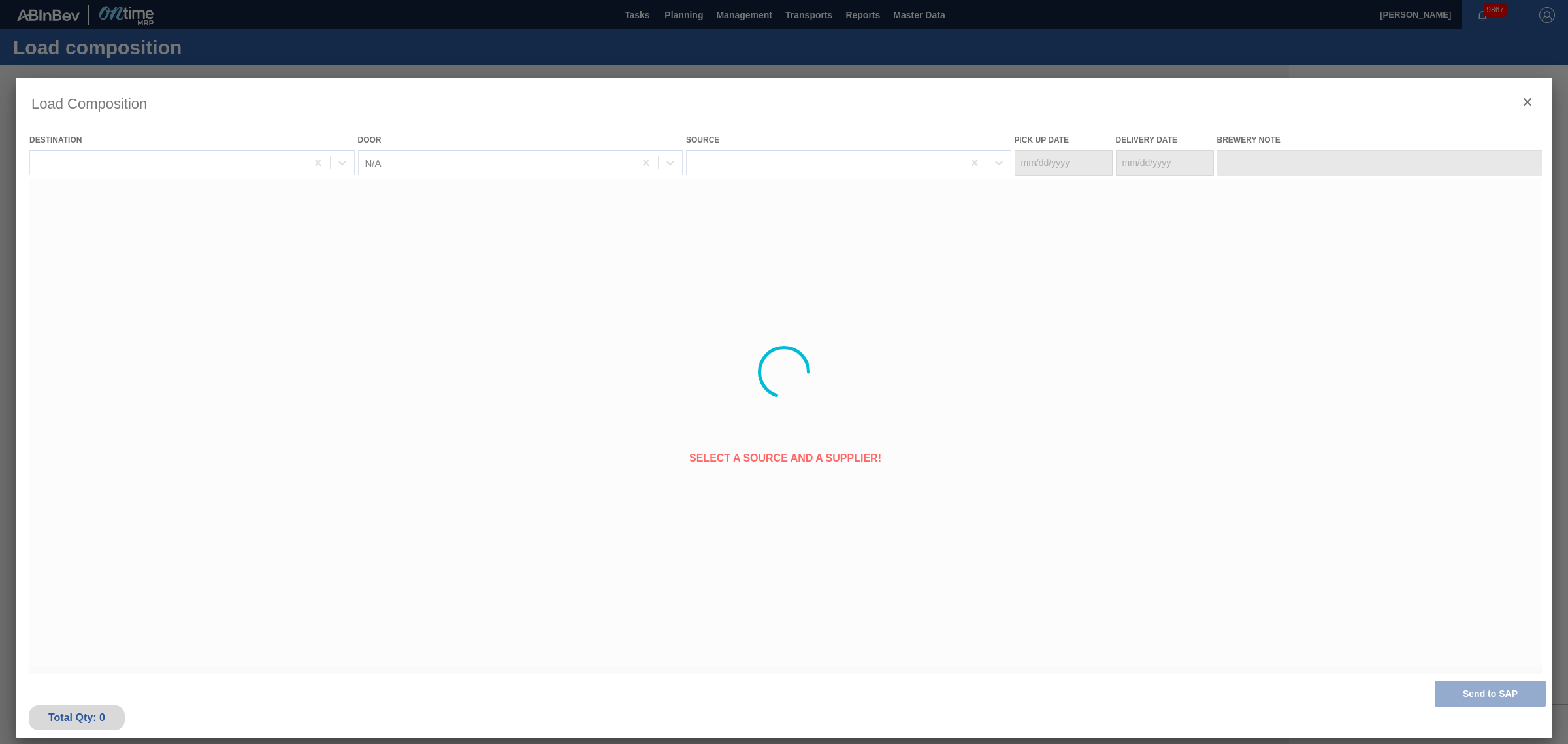
type Date "[DATE]"
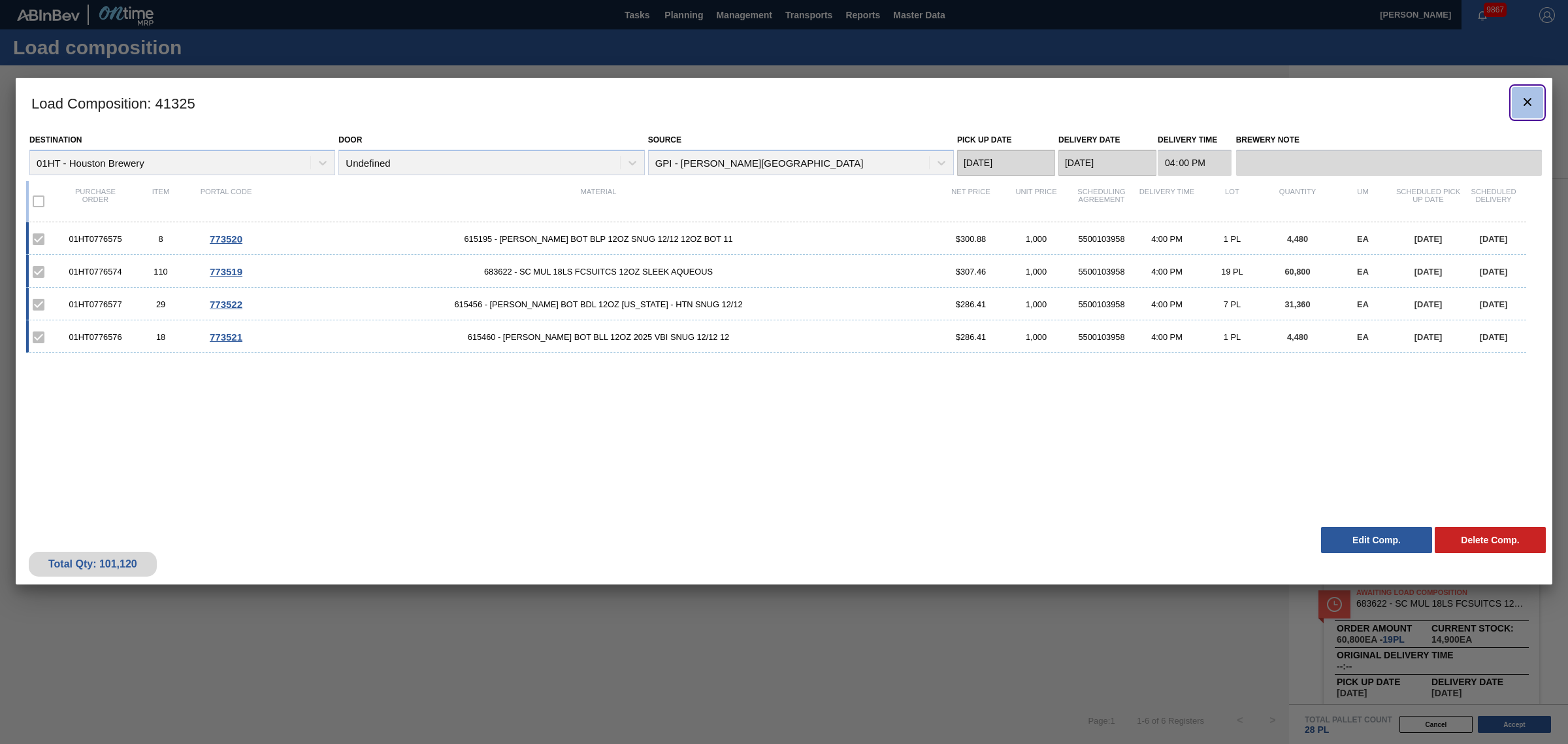
click at [1524, 97] on icon "botão de ícone" at bounding box center [1527, 102] width 16 height 16
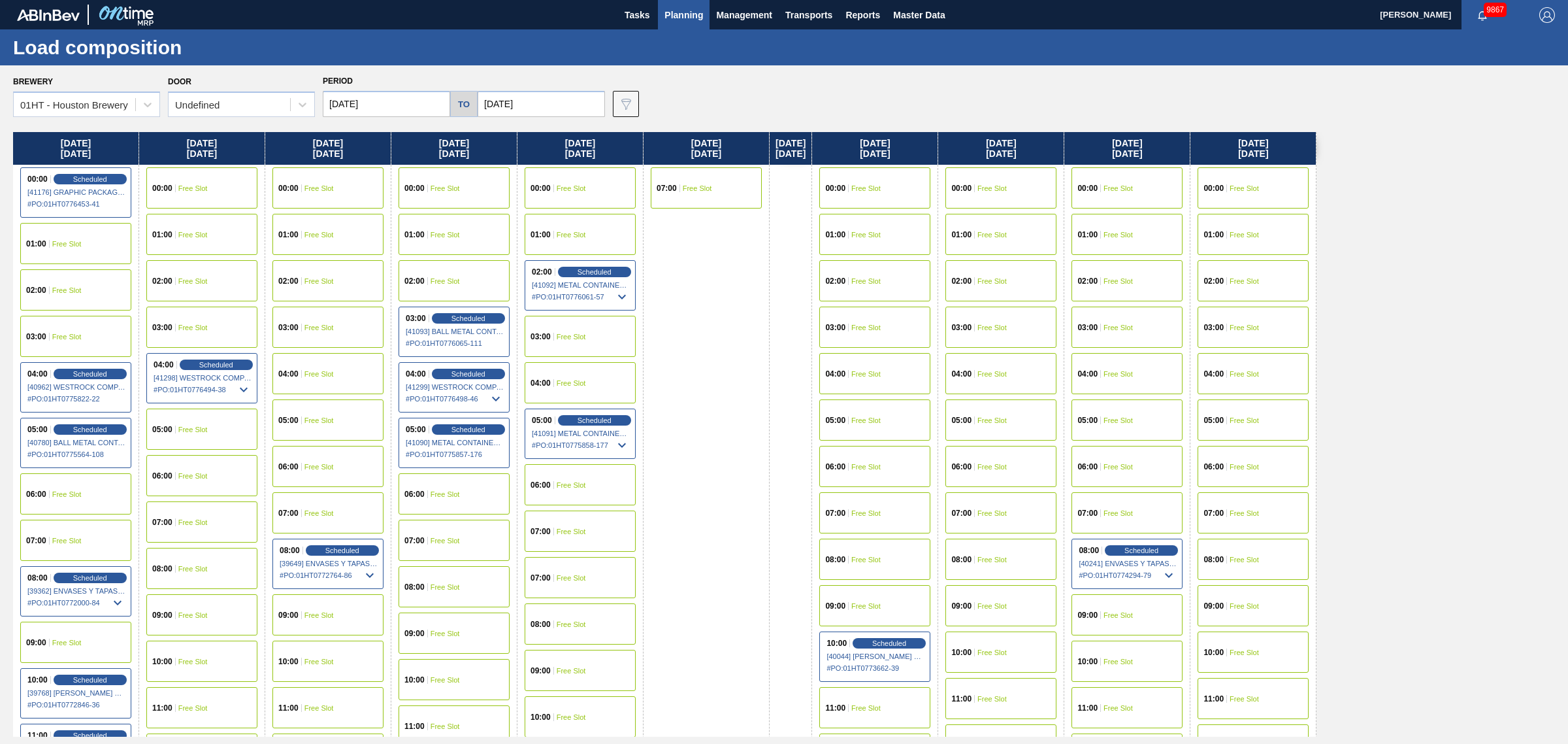
click at [582, 185] on span "Free Slot" at bounding box center [571, 188] width 29 height 8
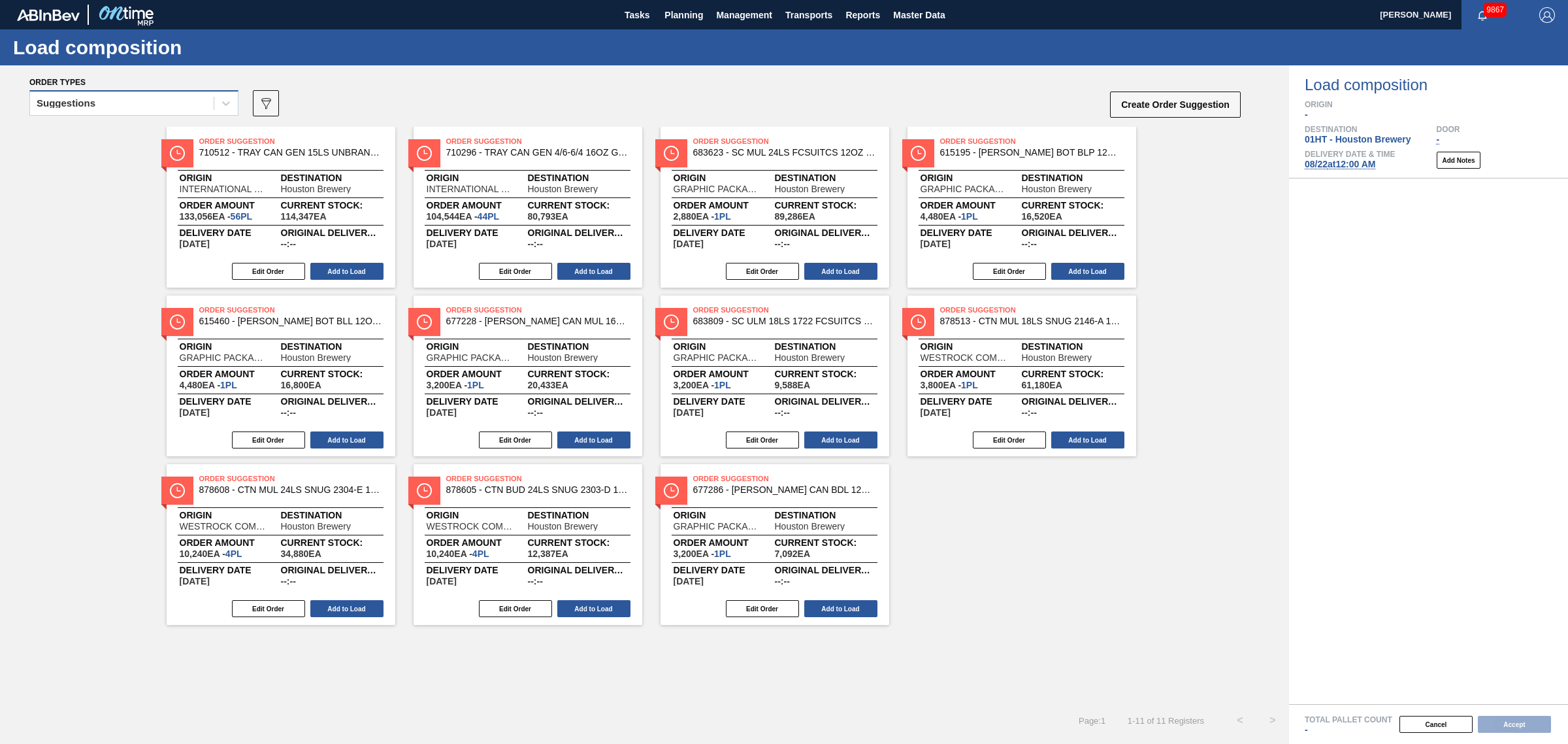
click at [119, 97] on div "Suggestions" at bounding box center [122, 104] width 184 height 19
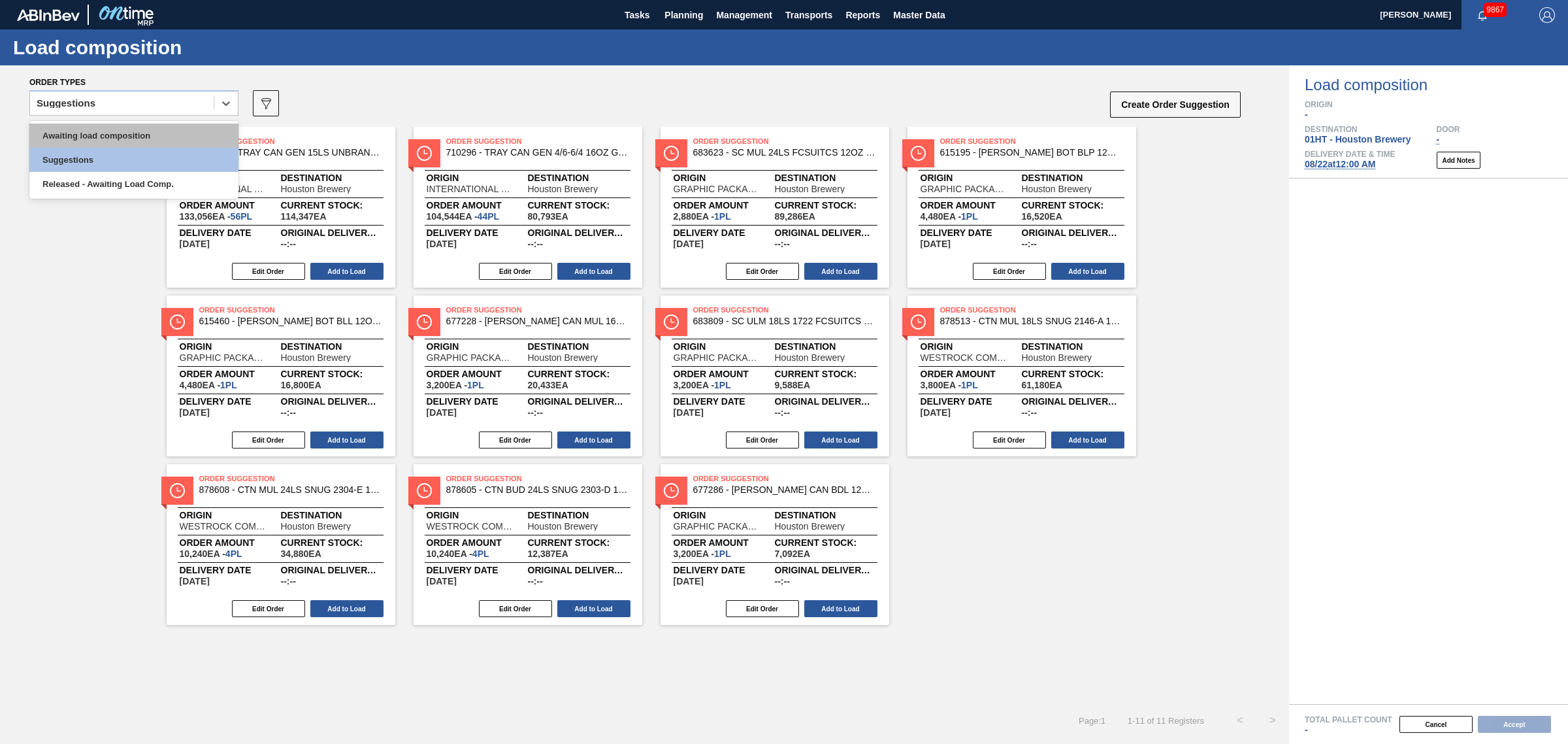
click at [116, 125] on div "Awaiting load composition" at bounding box center [133, 135] width 209 height 24
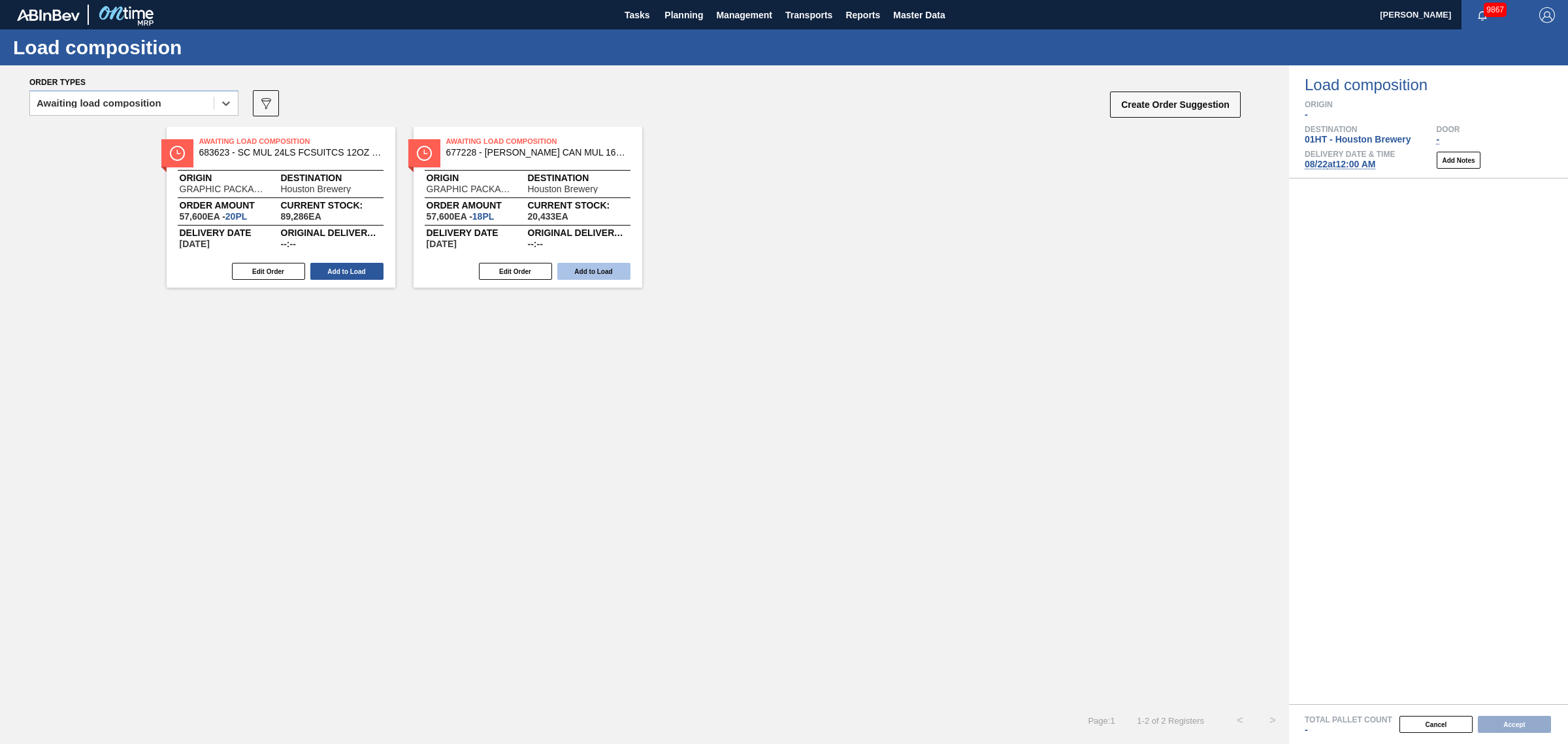
click at [590, 275] on button "Add to Load" at bounding box center [594, 271] width 73 height 17
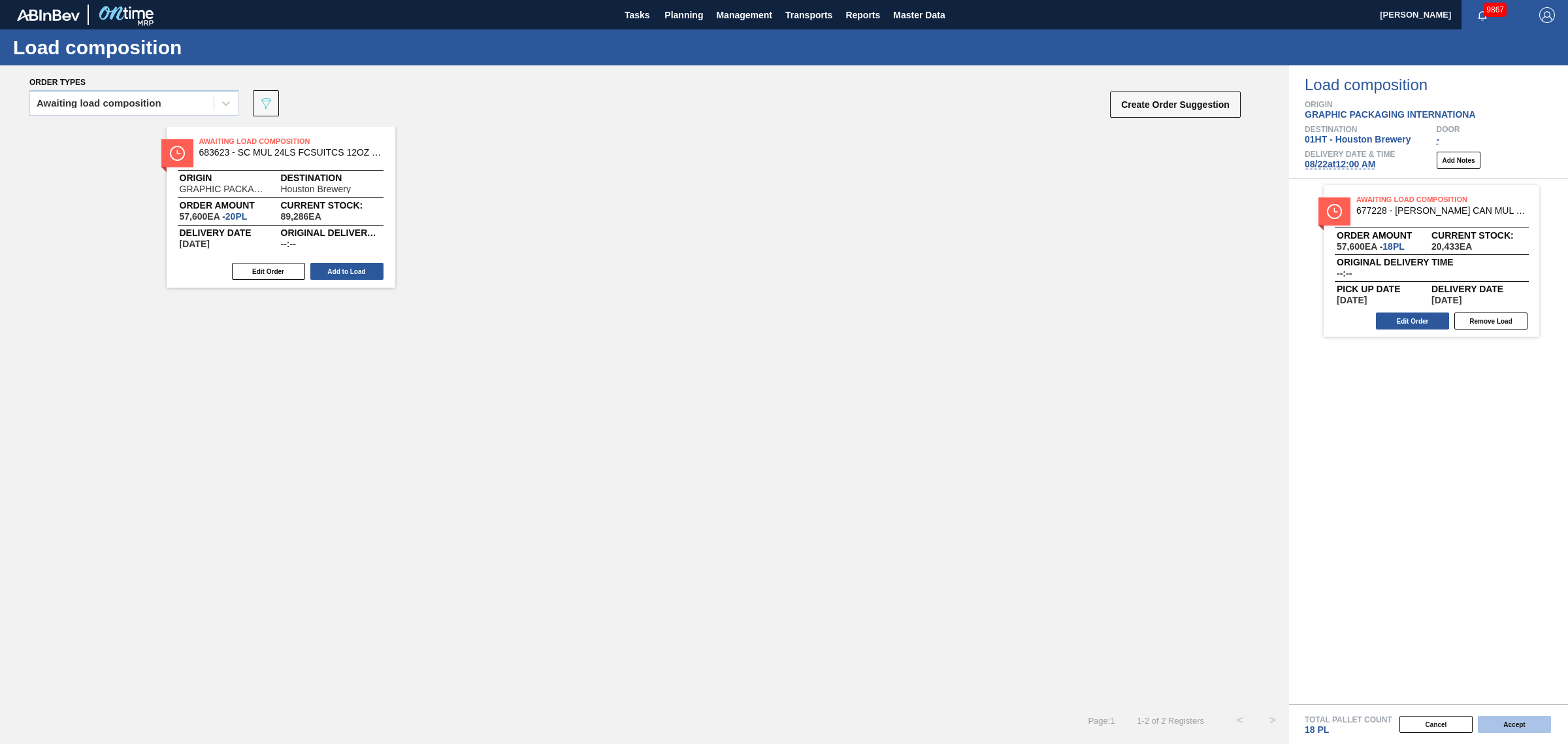
click at [1525, 732] on button "Accept" at bounding box center [1514, 724] width 73 height 17
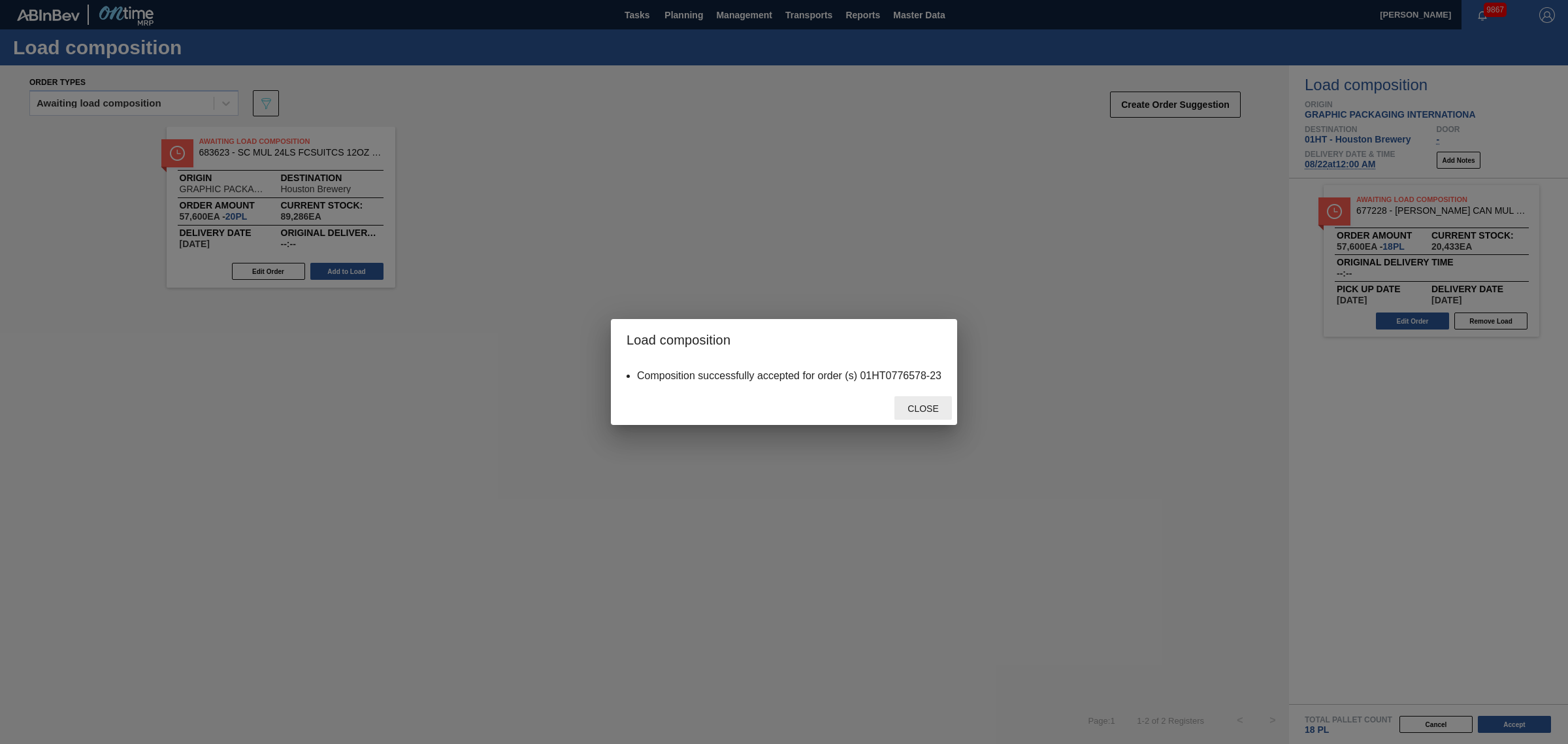
click at [927, 407] on span "Close" at bounding box center [923, 408] width 52 height 10
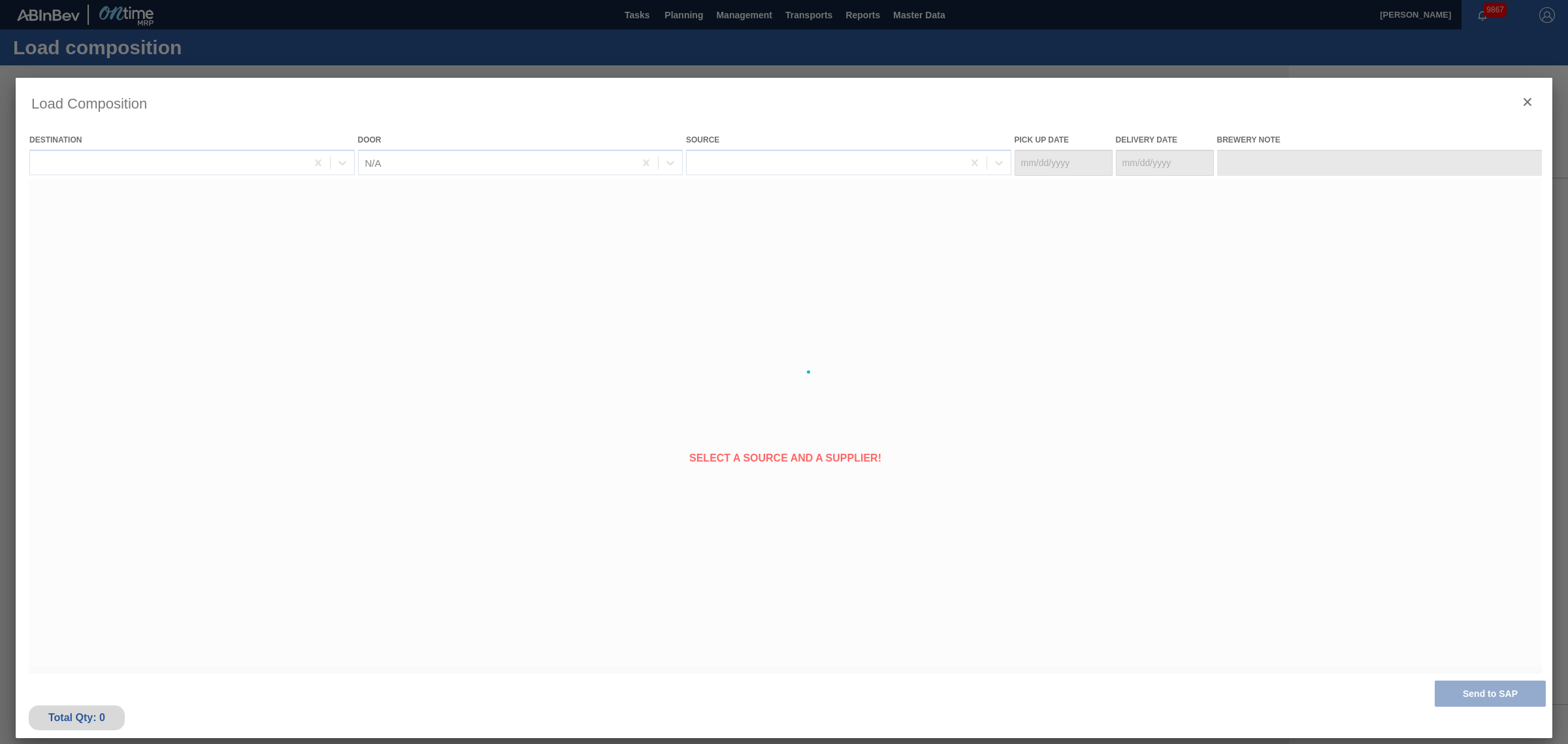
type Date "[DATE]"
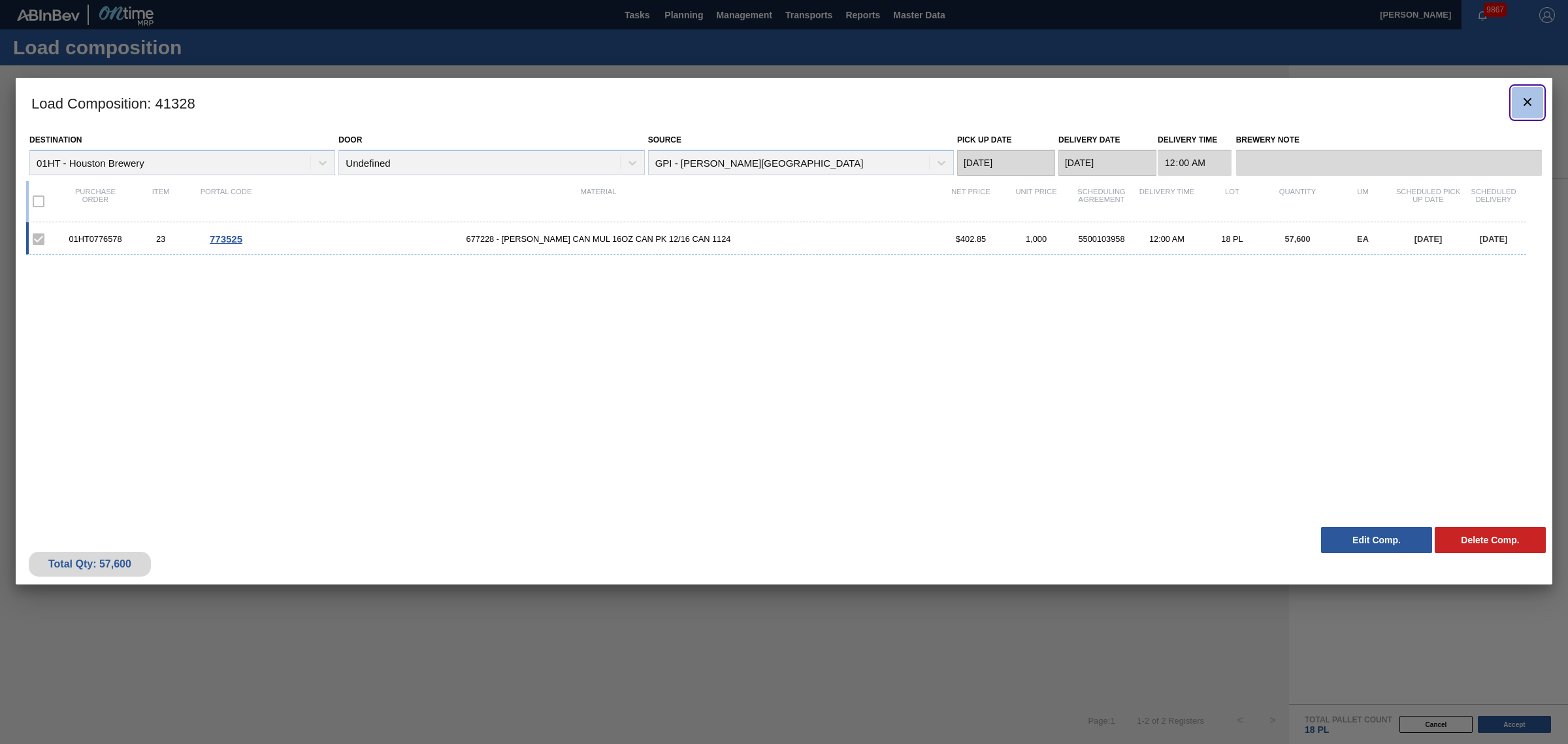
click at [1526, 102] on icon "botão de ícone" at bounding box center [1527, 101] width 8 height 8
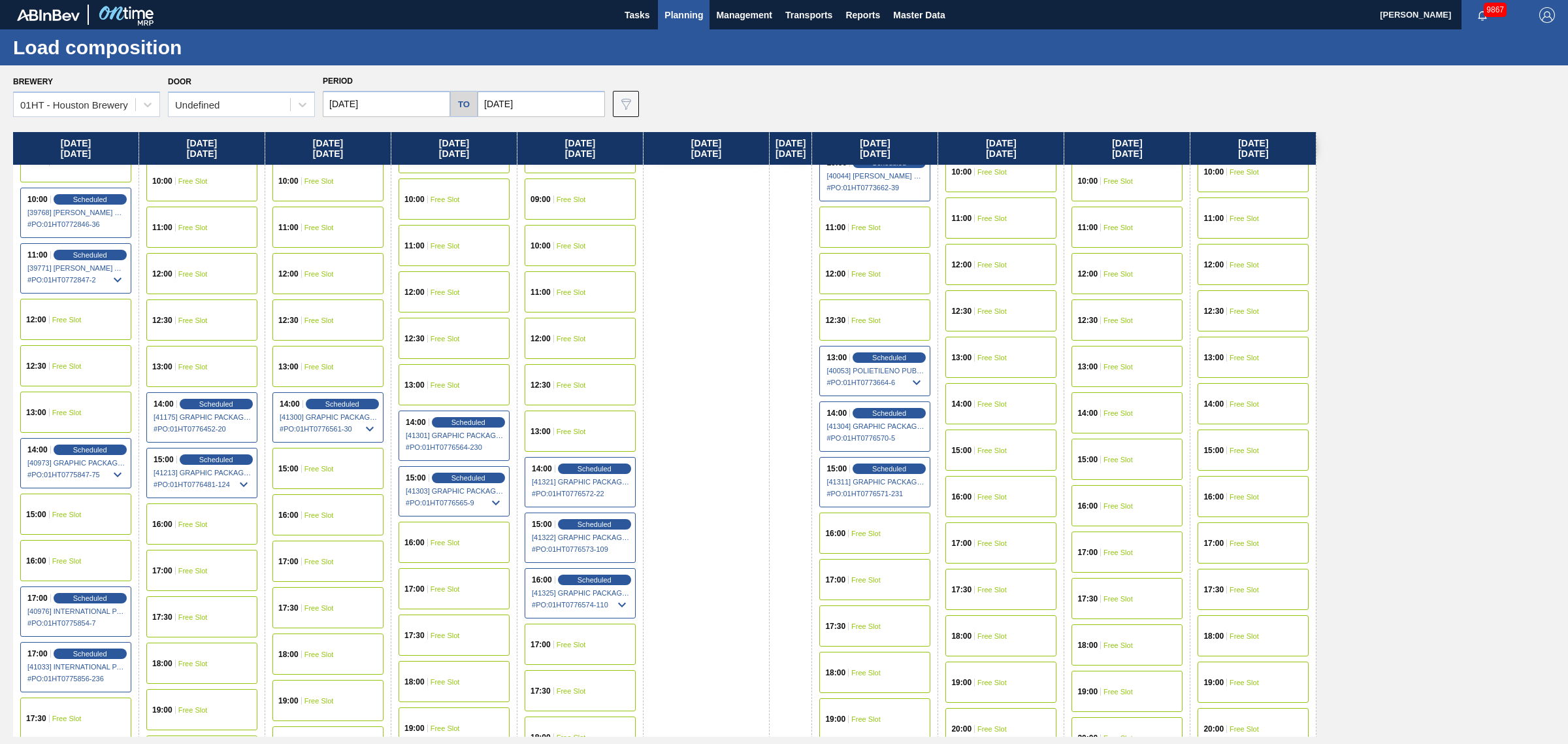
scroll to position [490, 0]
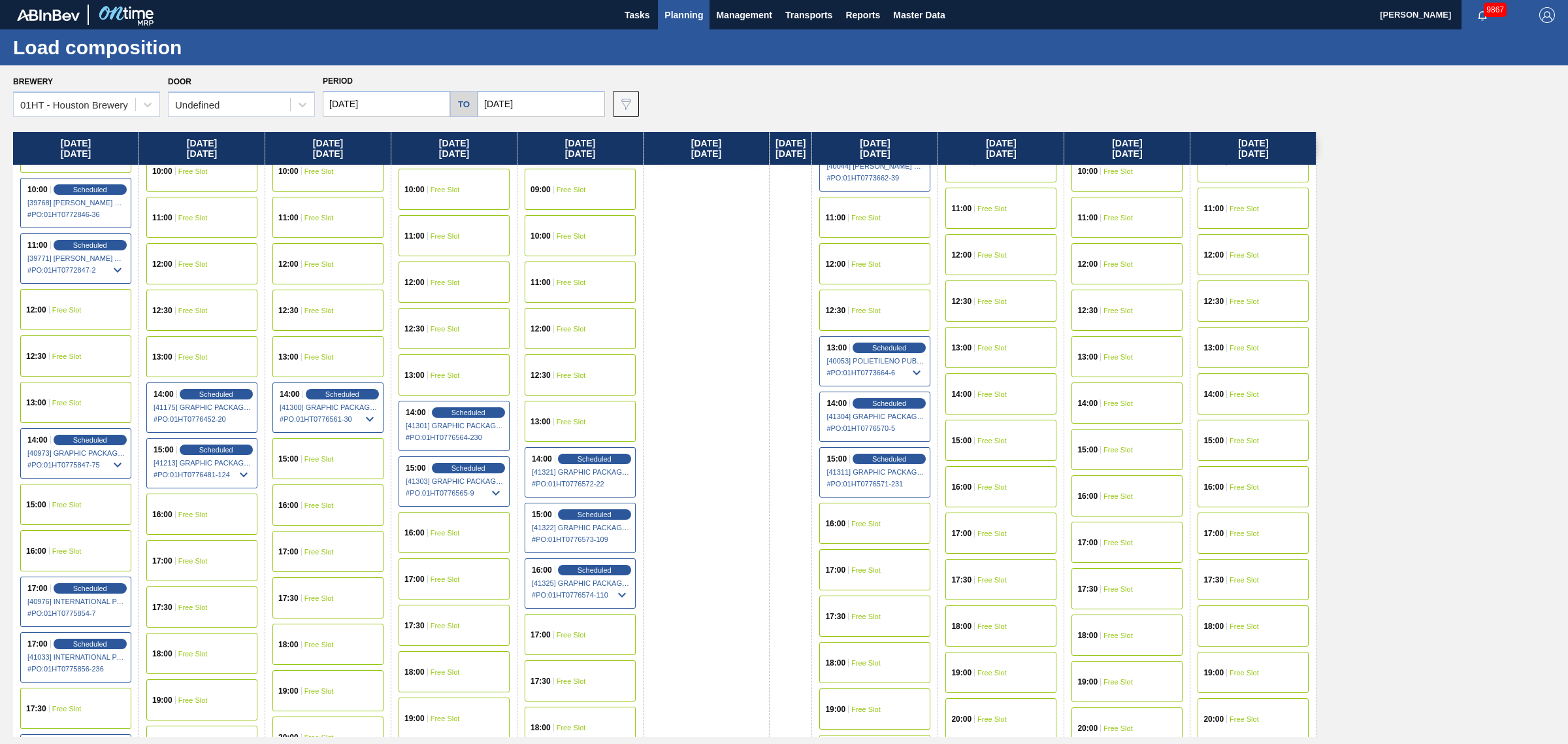
click at [463, 525] on div "16:00 Free Slot" at bounding box center [454, 532] width 111 height 41
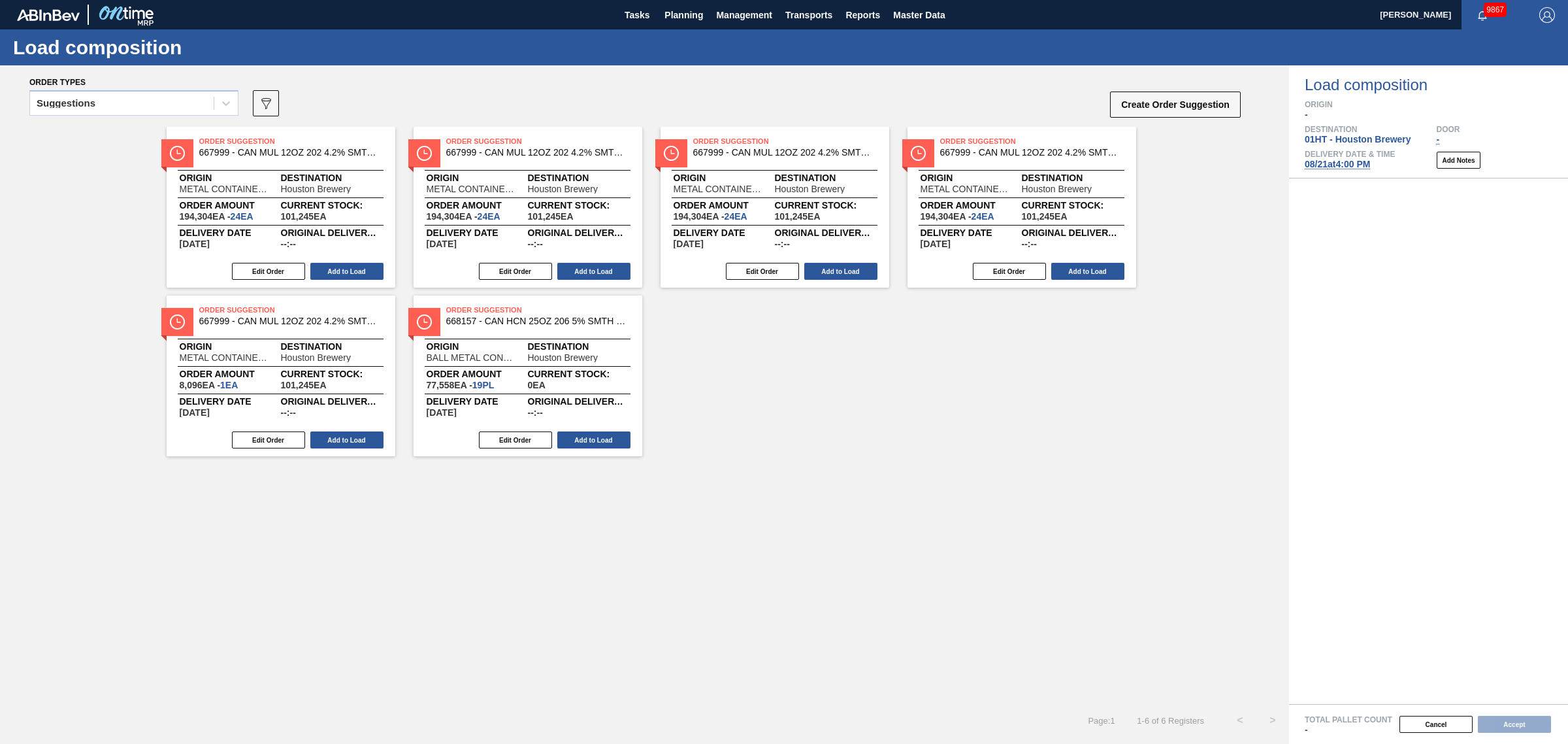
click at [158, 108] on div "Suggestions" at bounding box center [122, 104] width 184 height 19
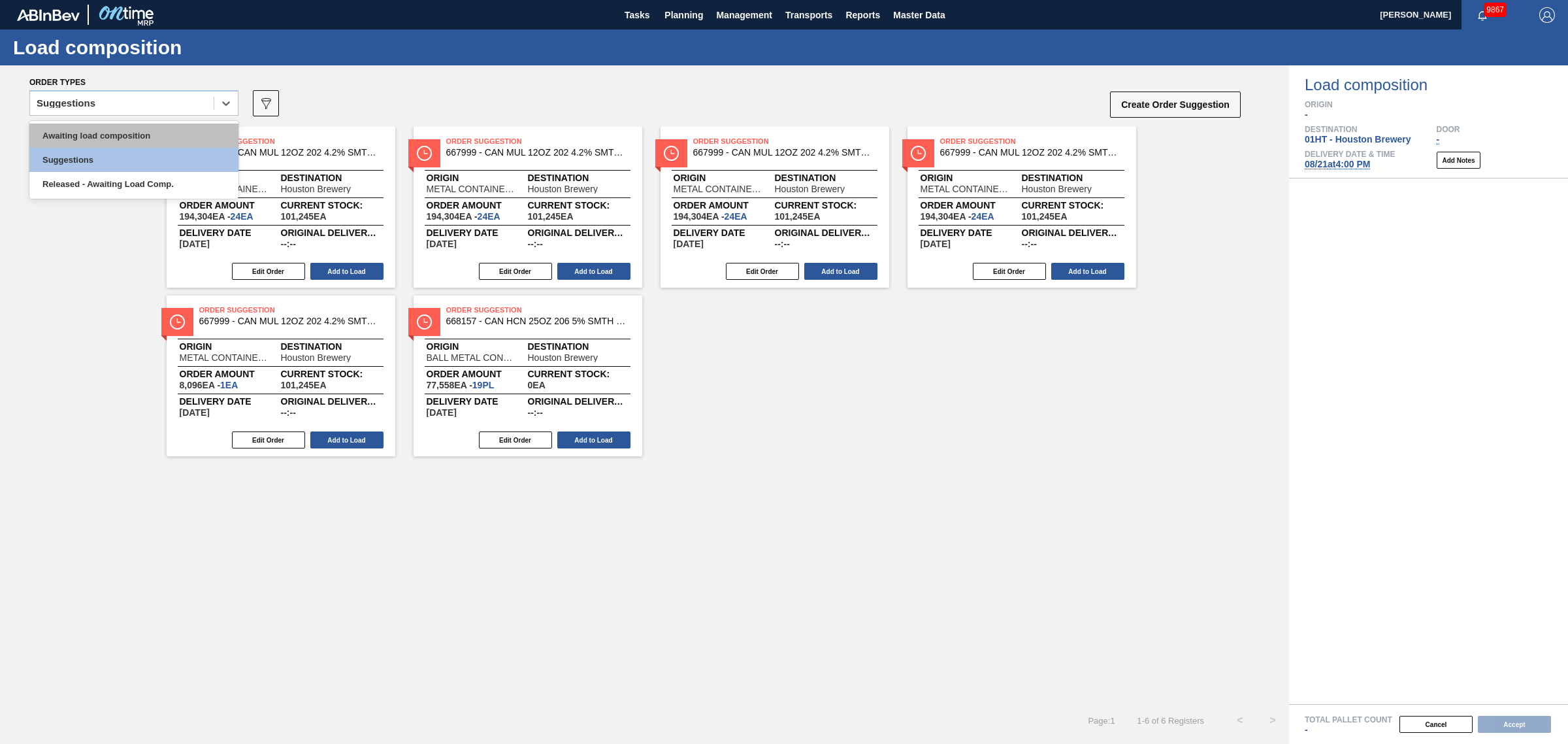
click at [158, 131] on div "Awaiting load composition" at bounding box center [133, 135] width 209 height 24
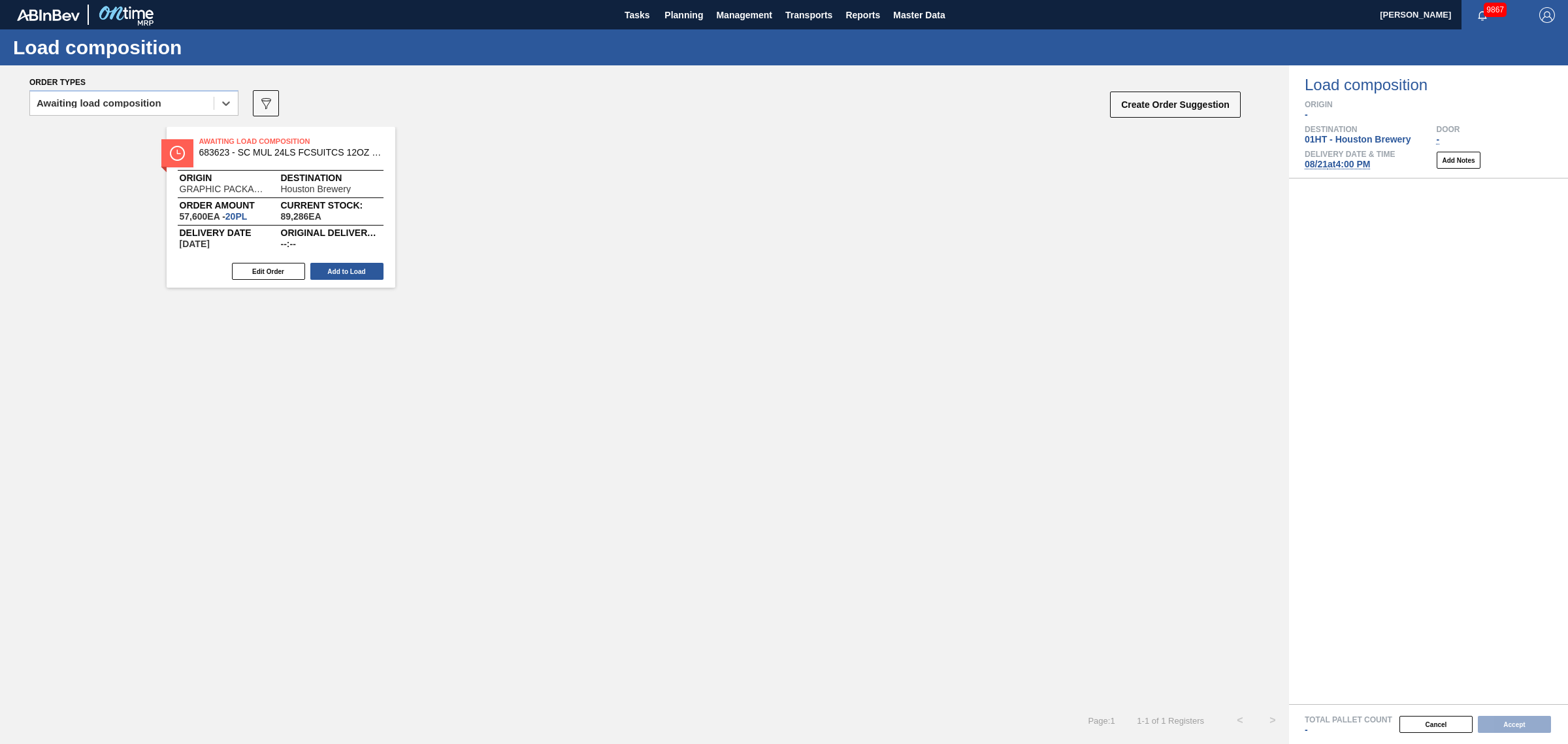
drag, startPoint x: 256, startPoint y: 193, endPoint x: 264, endPoint y: 193, distance: 8.0
click at [262, 193] on div "Awaiting Load Composition 683623 - SC MUL 24LS FCSUITCS 12OZ SLEEK AQUEOUS Orig…" at bounding box center [644, 206] width 1289 height 160
click at [353, 262] on div "Edit Order Add to Load" at bounding box center [276, 271] width 218 height 20
click at [345, 263] on button "Add to Load" at bounding box center [347, 271] width 73 height 17
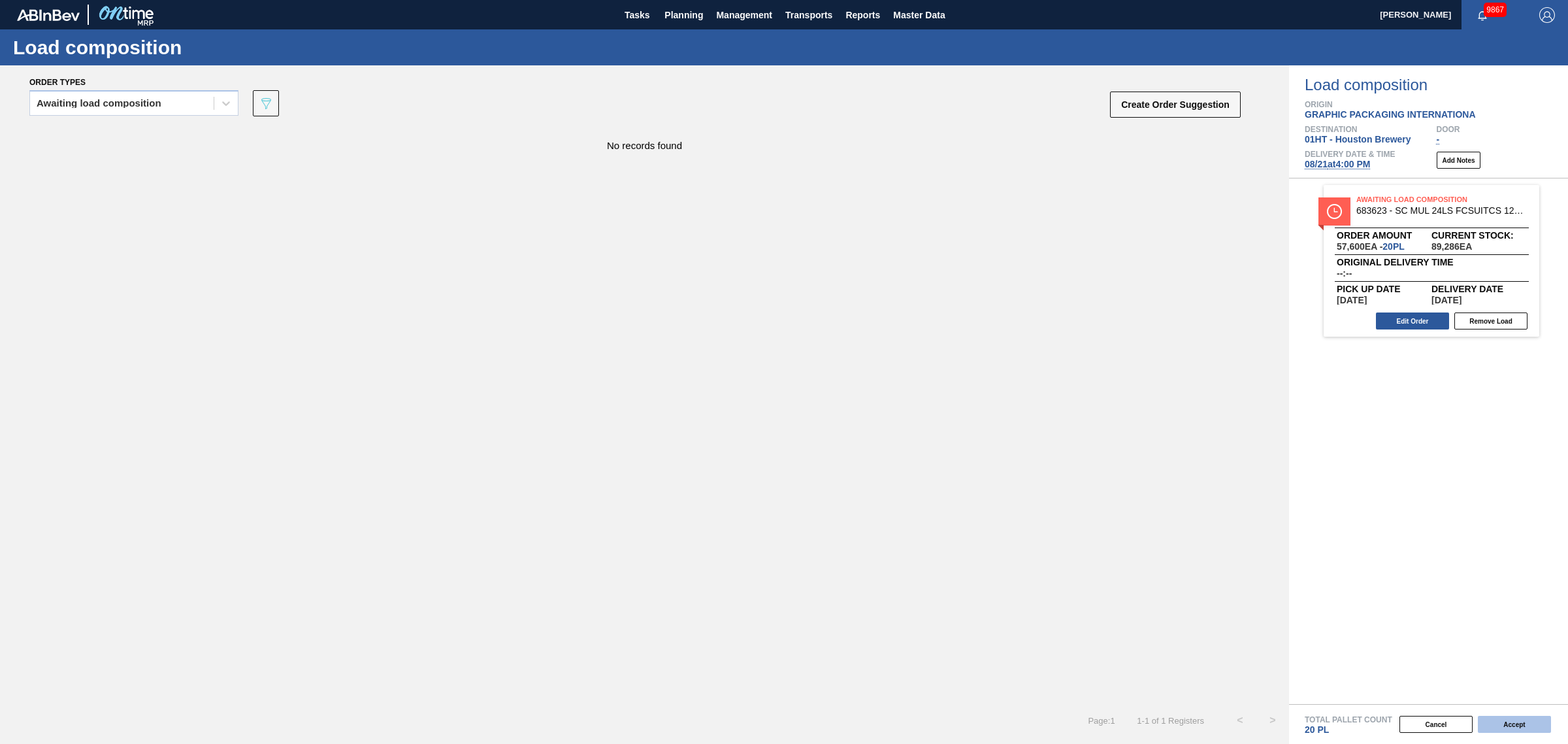
click at [1537, 721] on button "Accept" at bounding box center [1514, 724] width 73 height 17
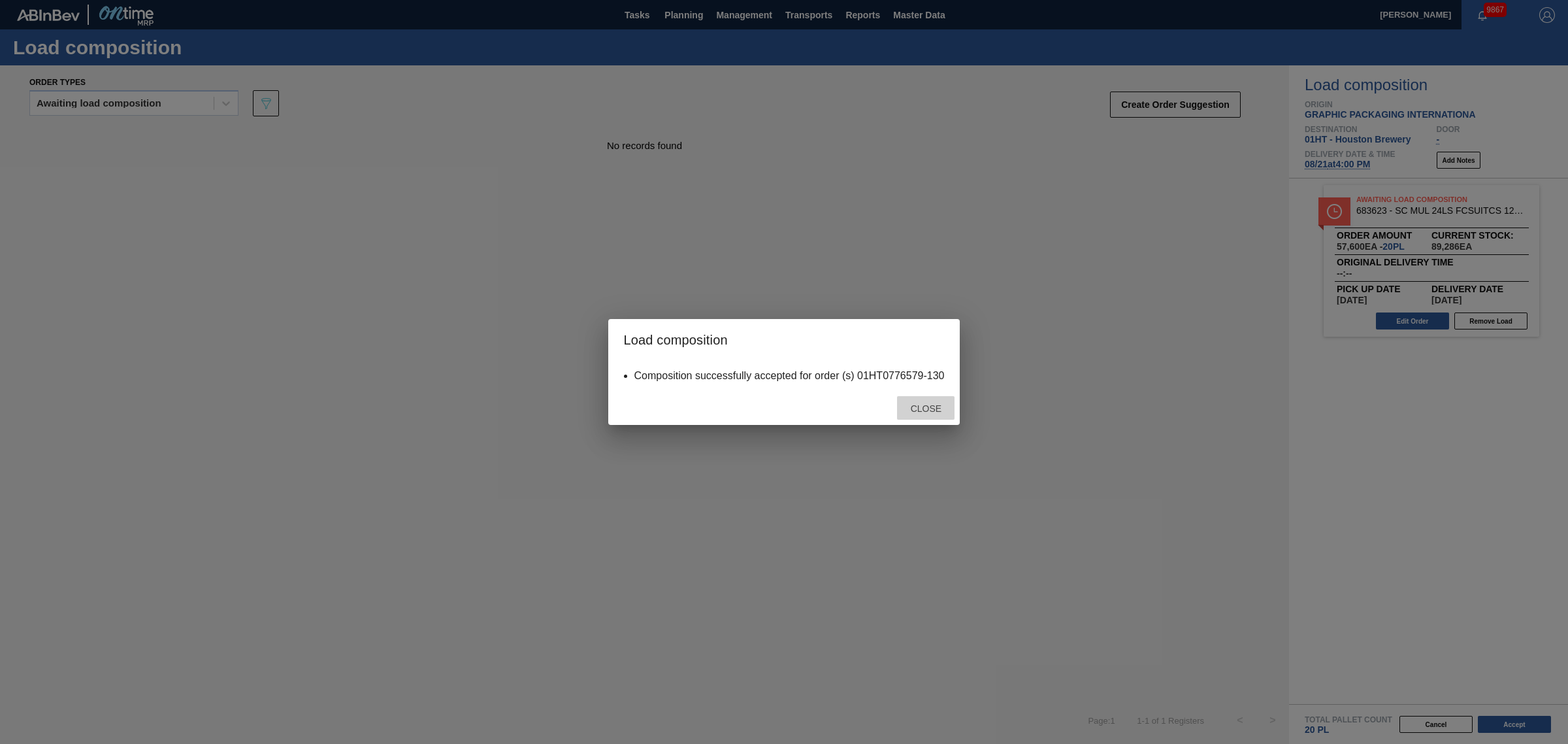
click at [917, 401] on div "Close" at bounding box center [926, 408] width 57 height 24
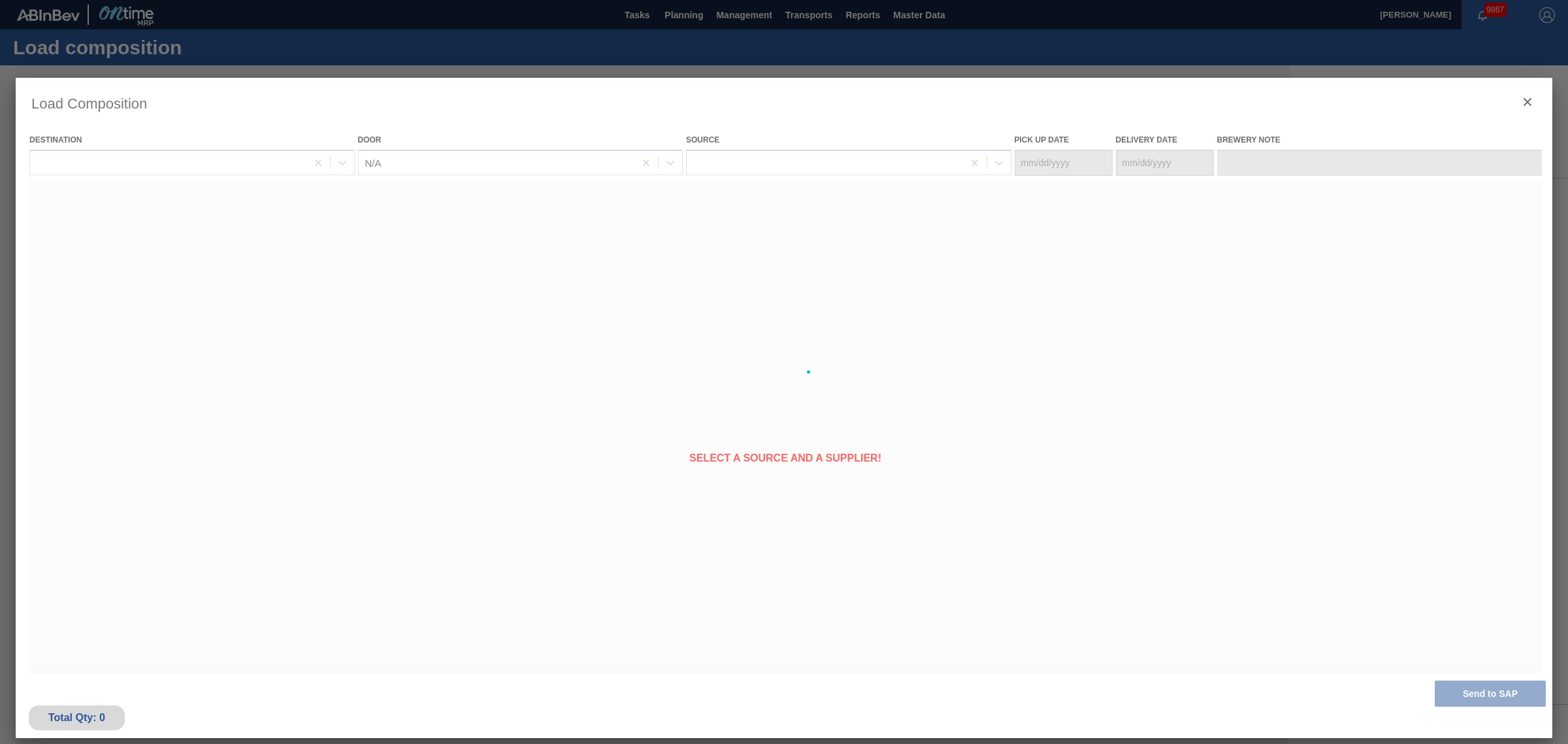
type Date "[DATE]"
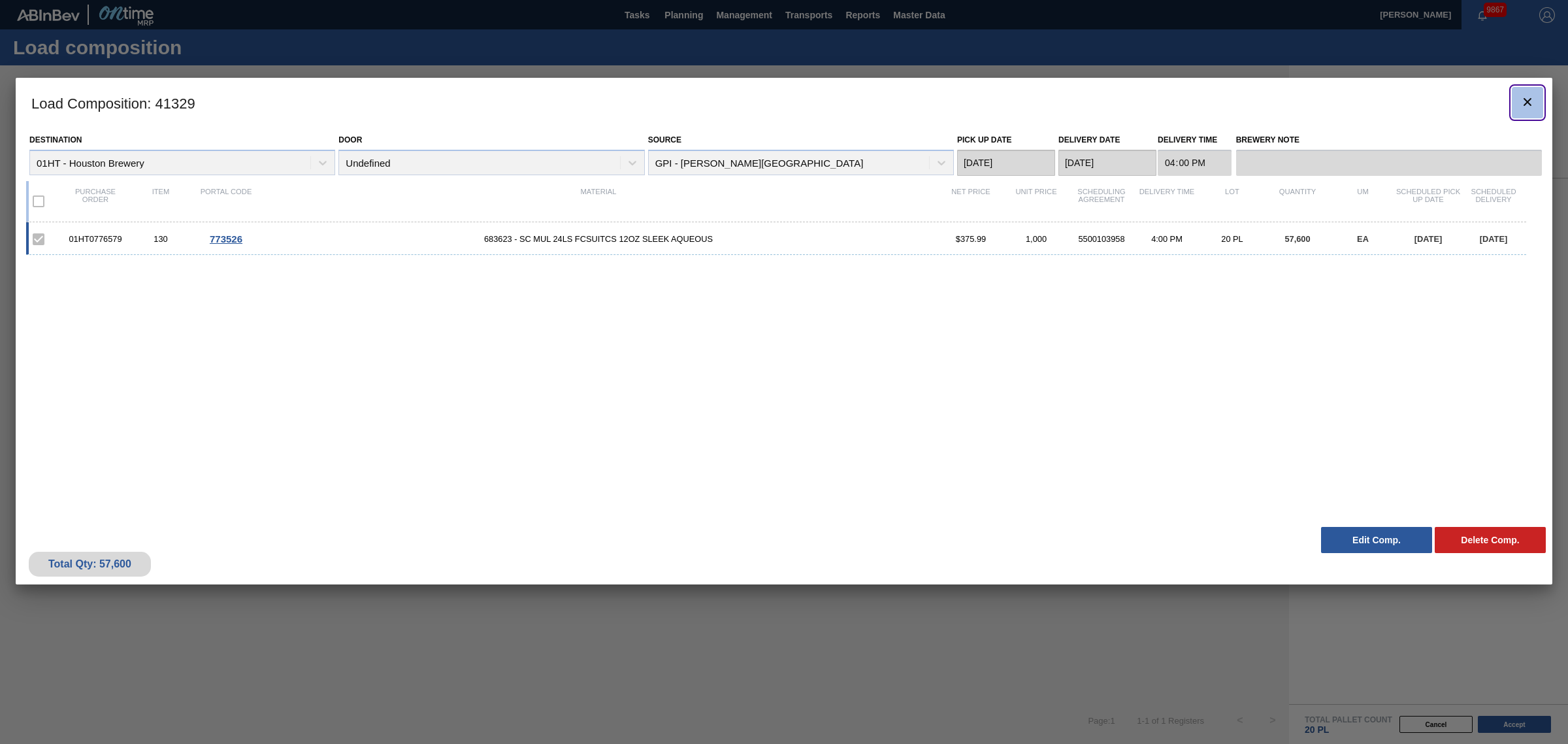
click at [1535, 101] on button "botão de ícone" at bounding box center [1527, 102] width 31 height 31
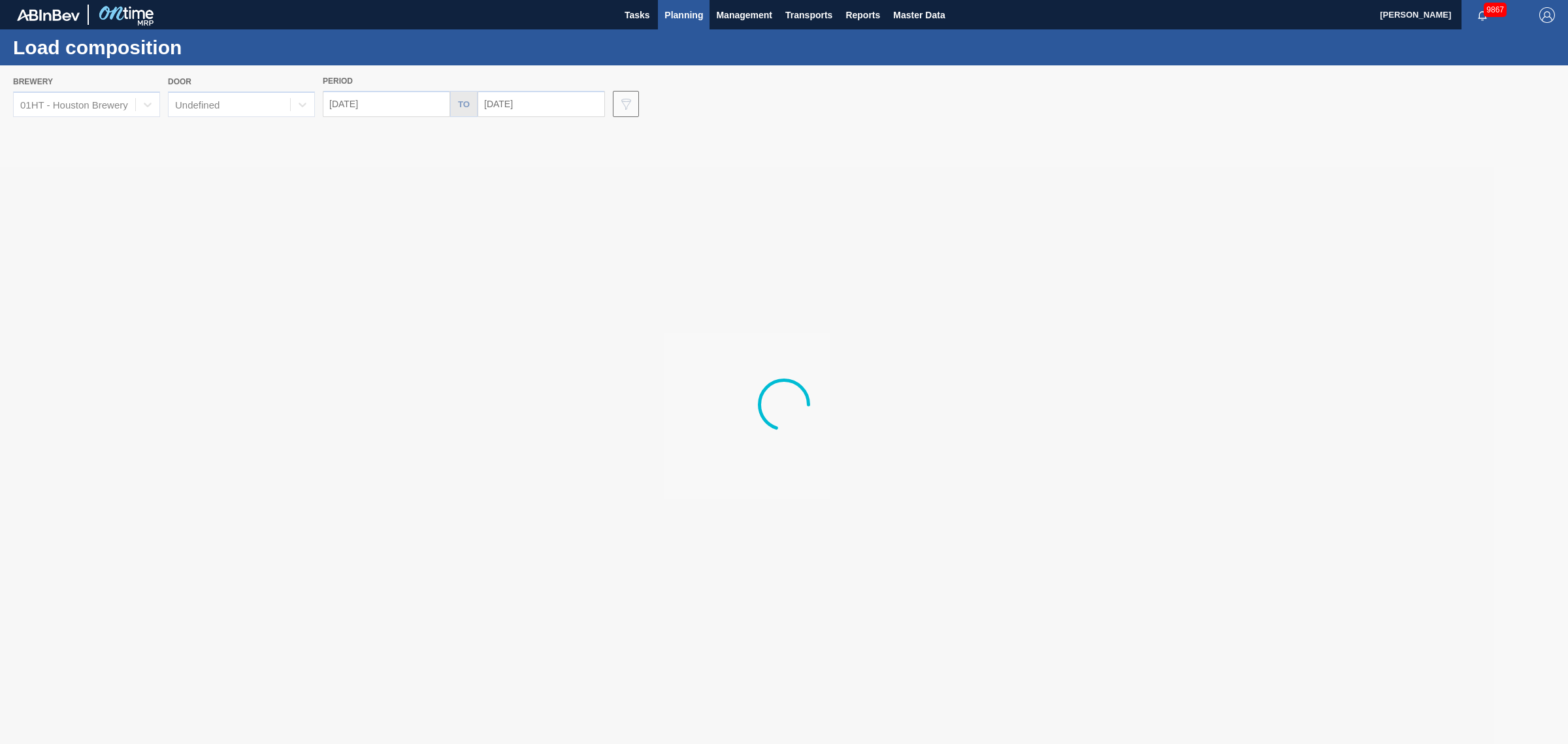
click at [694, 7] on span "Planning" at bounding box center [684, 15] width 38 height 16
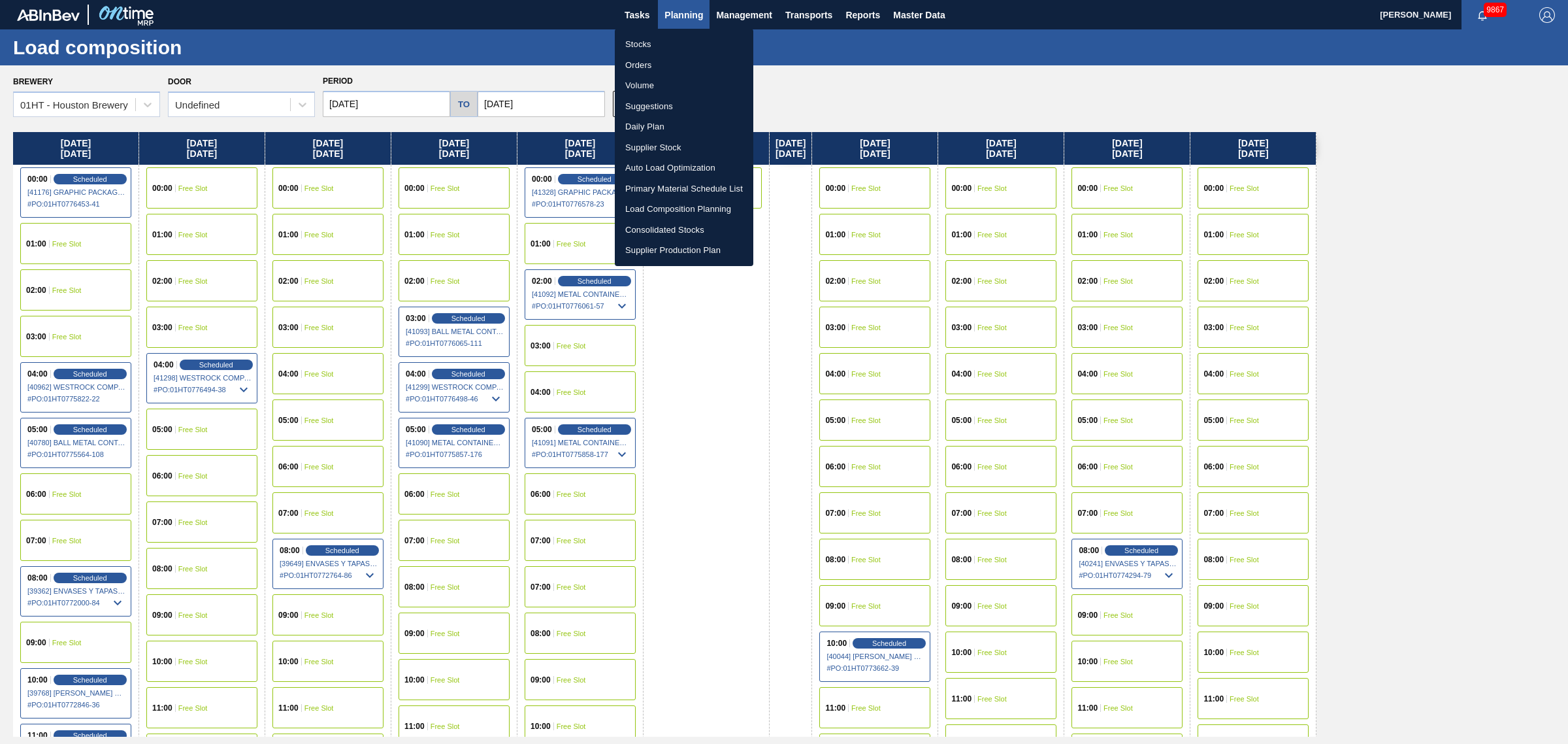
click at [661, 99] on li "Suggestions" at bounding box center [684, 107] width 139 height 21
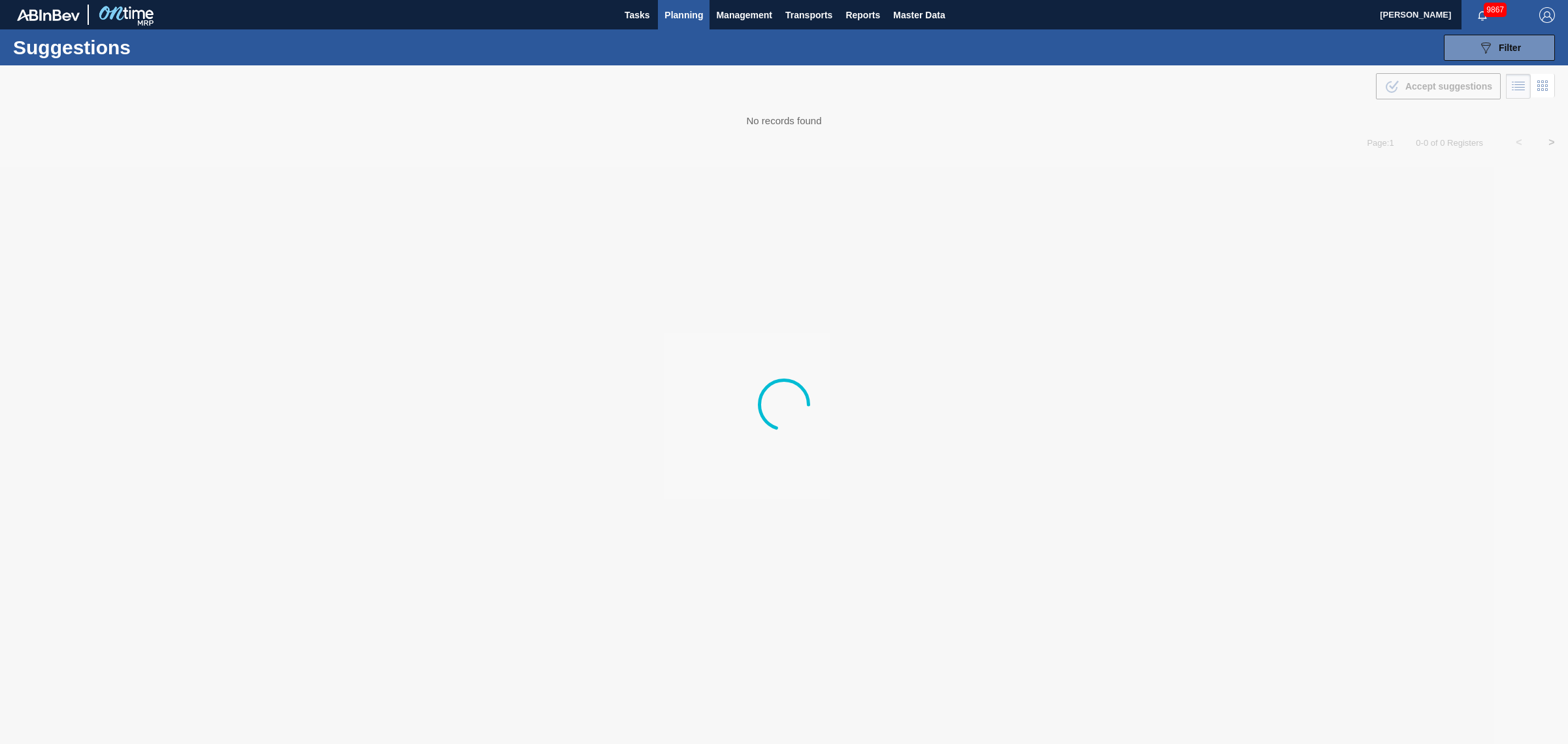
type from "[DATE]"
type to "[DATE]"
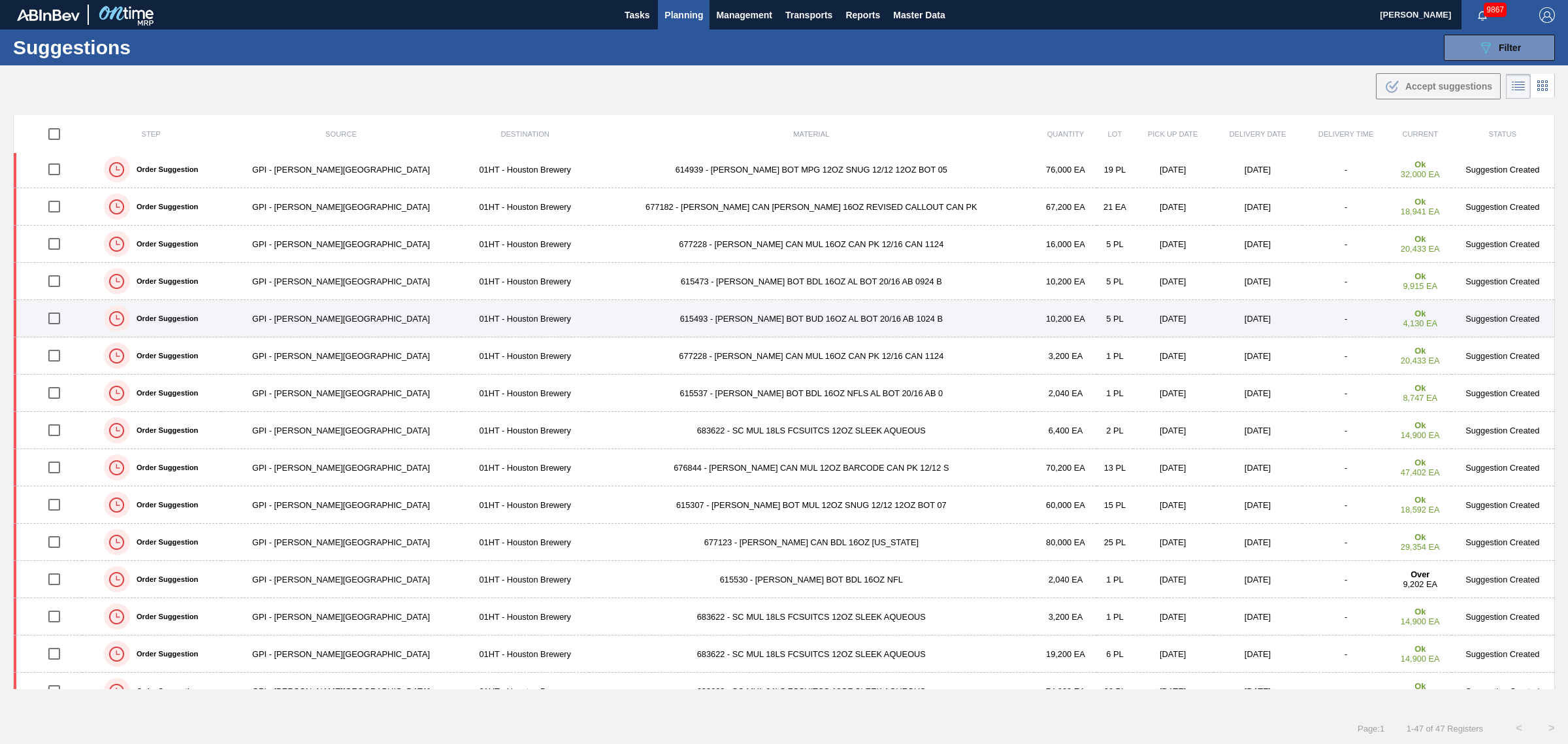
scroll to position [327, 0]
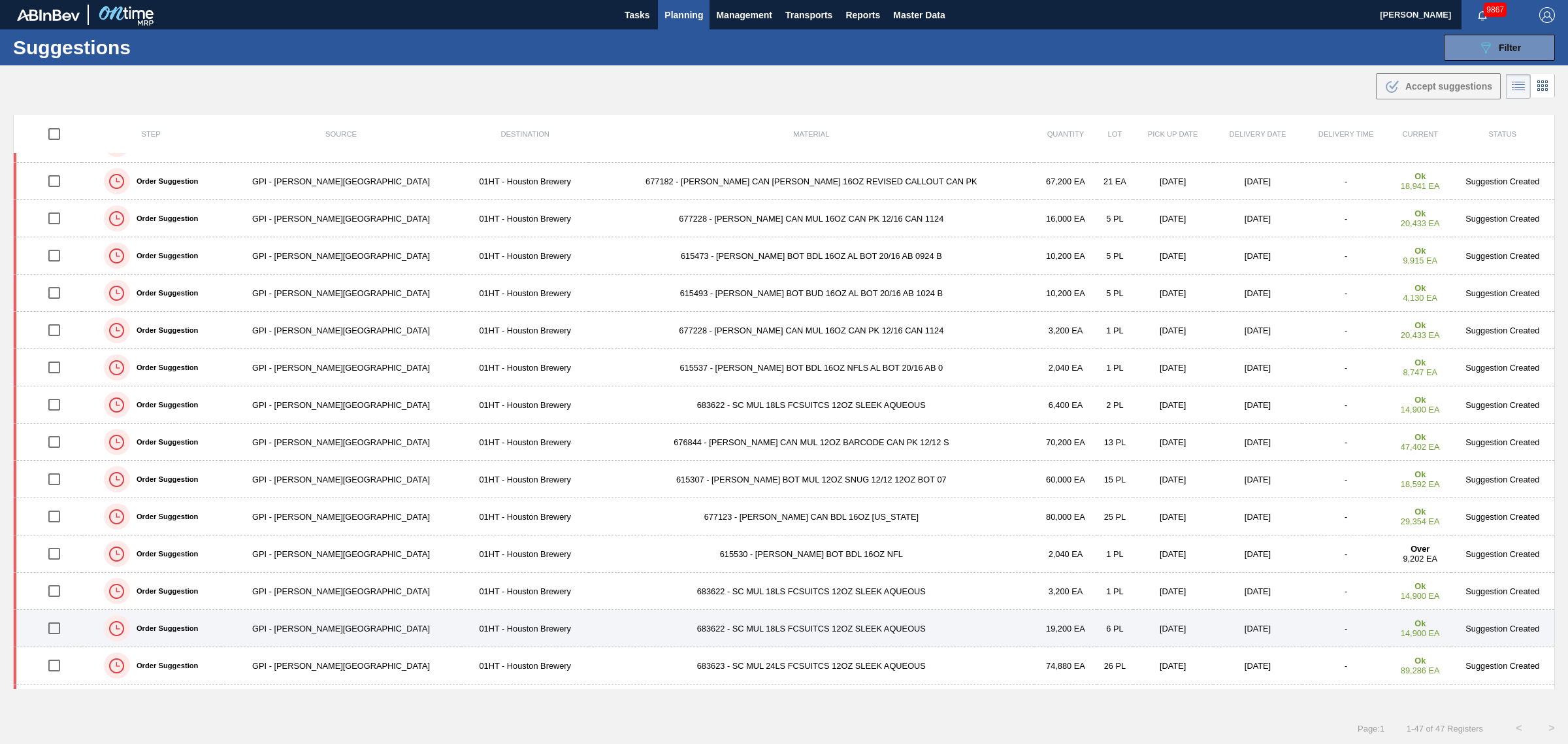
click at [57, 629] on input "checkbox" at bounding box center [55, 629] width 28 height 28
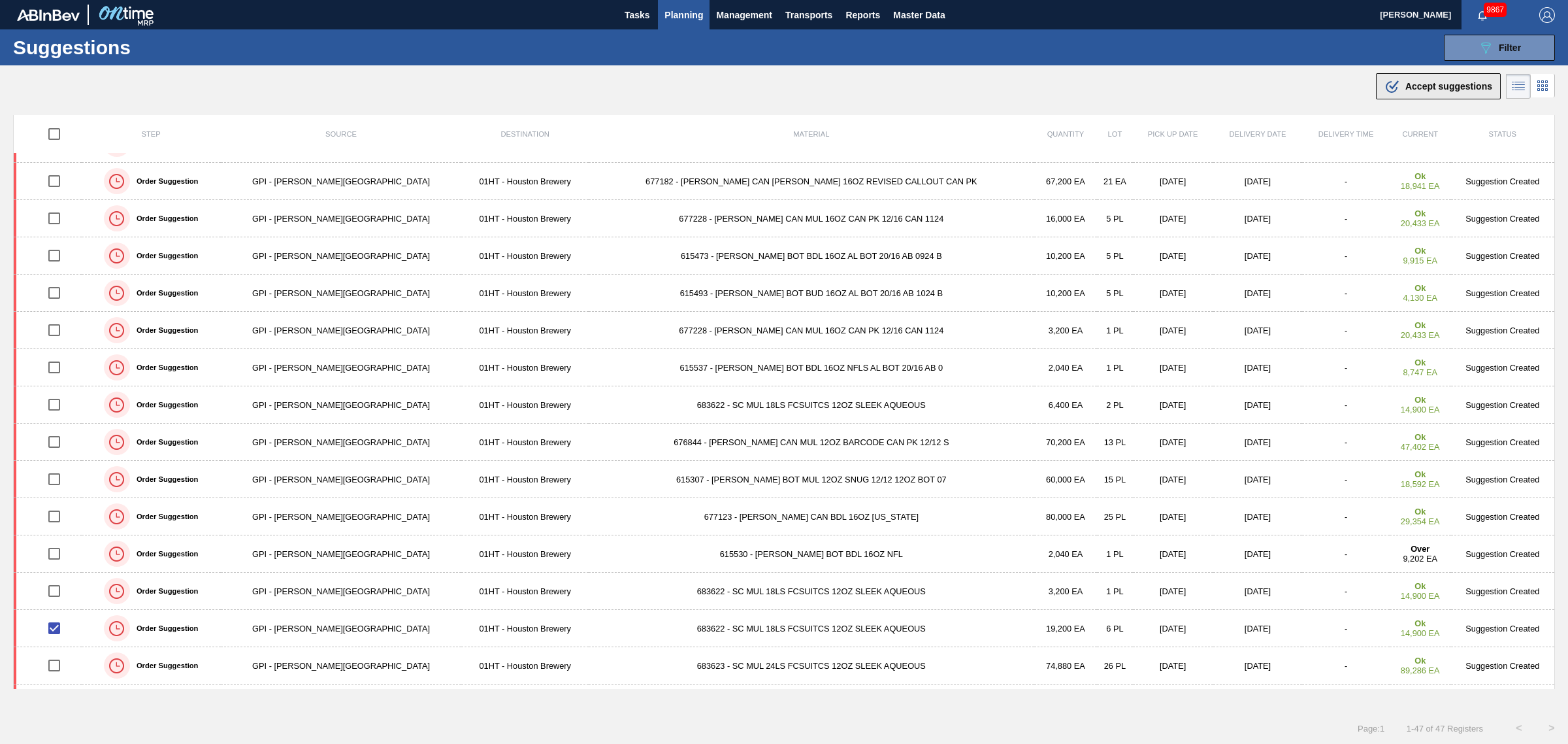
click at [1442, 79] on div ".b{fill:var(--color-action-default)} Accept suggestions" at bounding box center [1438, 86] width 107 height 16
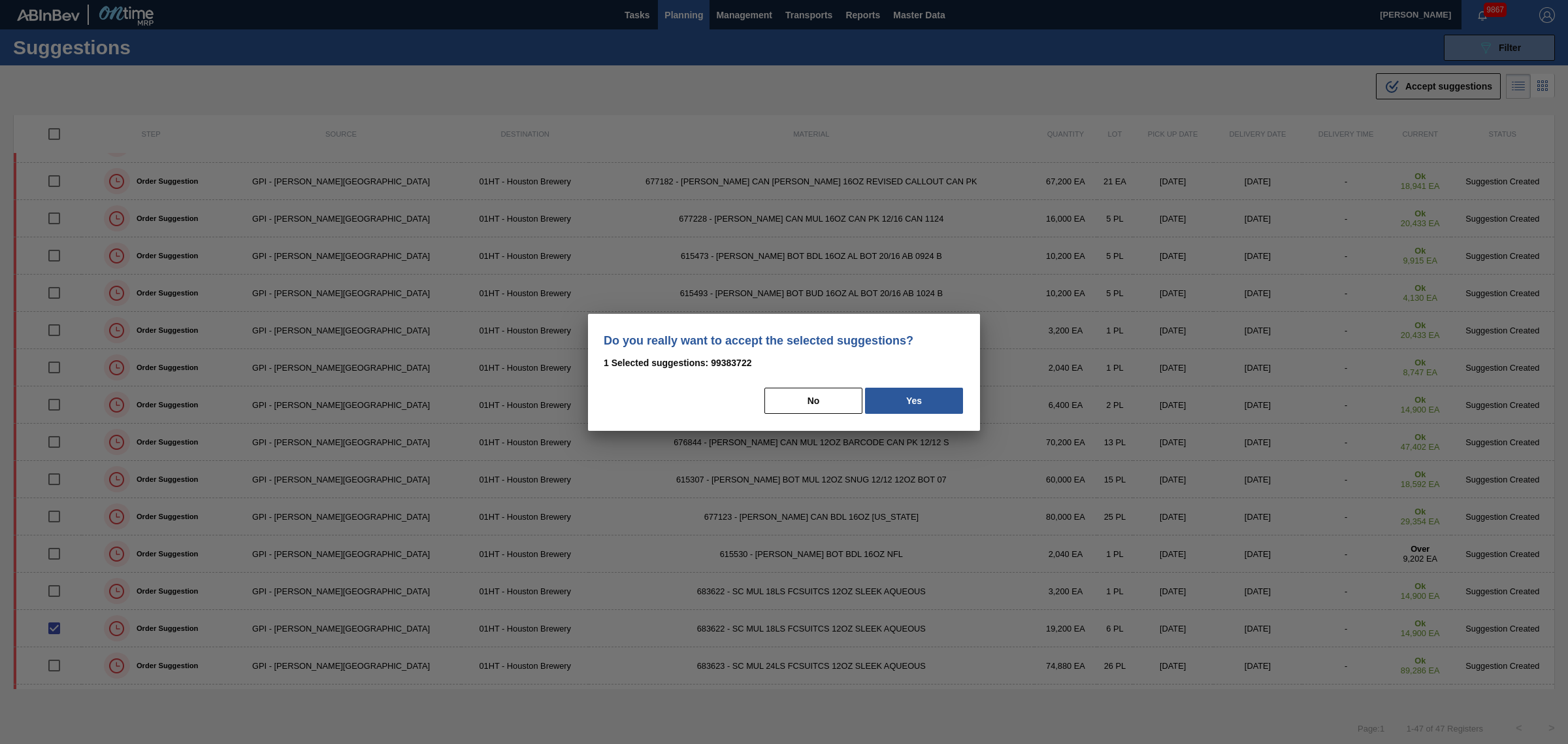
drag, startPoint x: 928, startPoint y: 402, endPoint x: 933, endPoint y: 397, distance: 7.1
click at [928, 402] on button "Yes" at bounding box center [914, 401] width 98 height 26
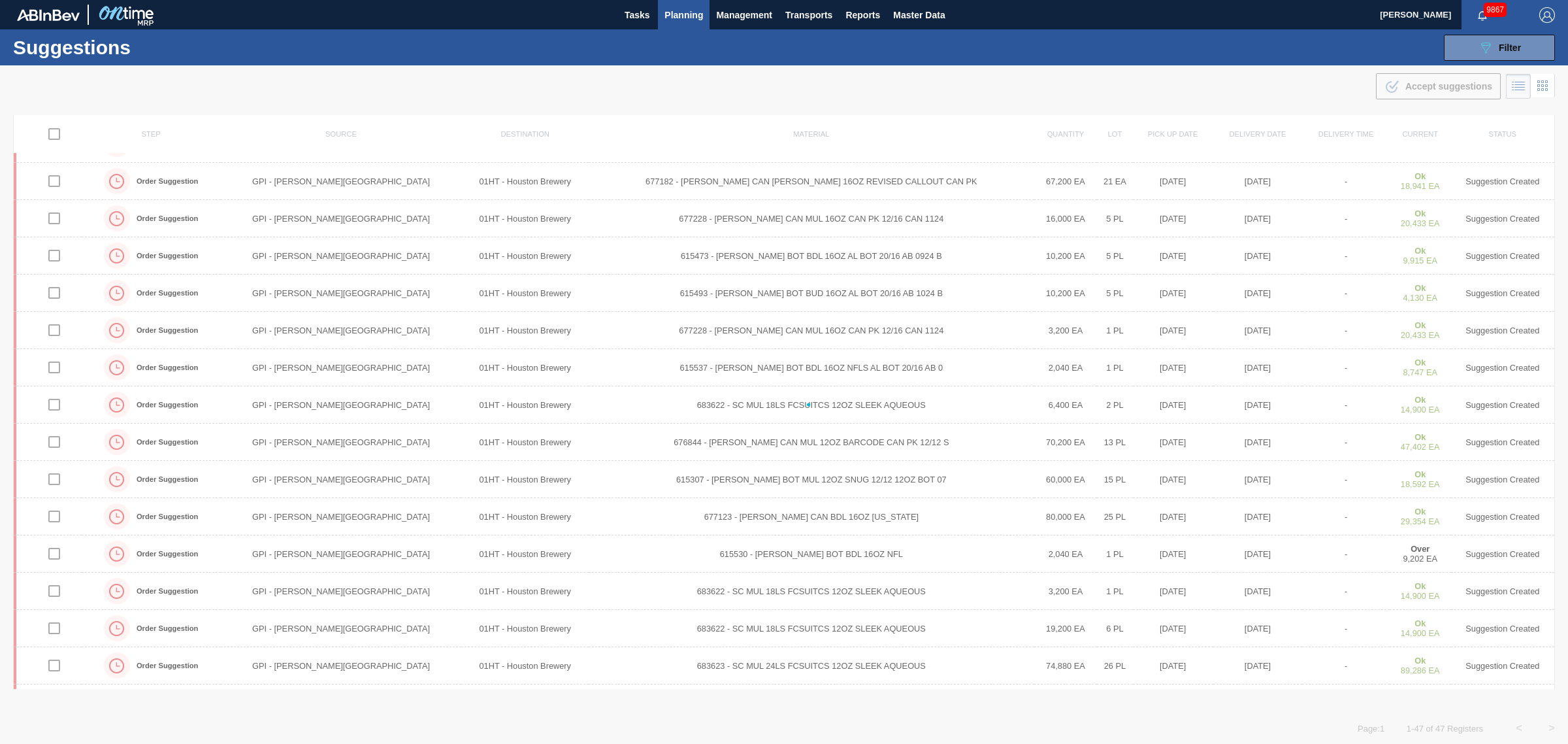
checkbox input "false"
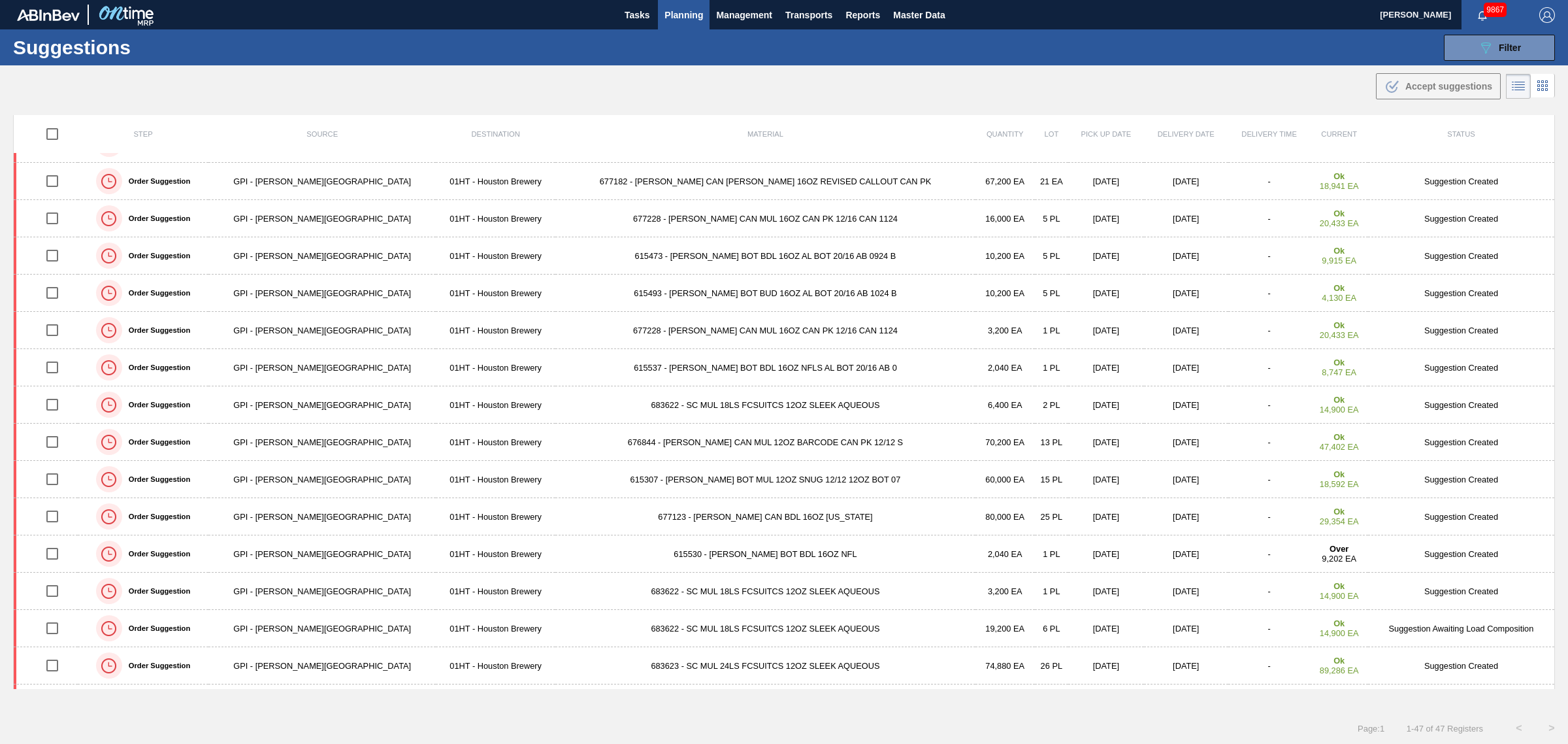
click at [692, 18] on span "Planning" at bounding box center [684, 15] width 38 height 16
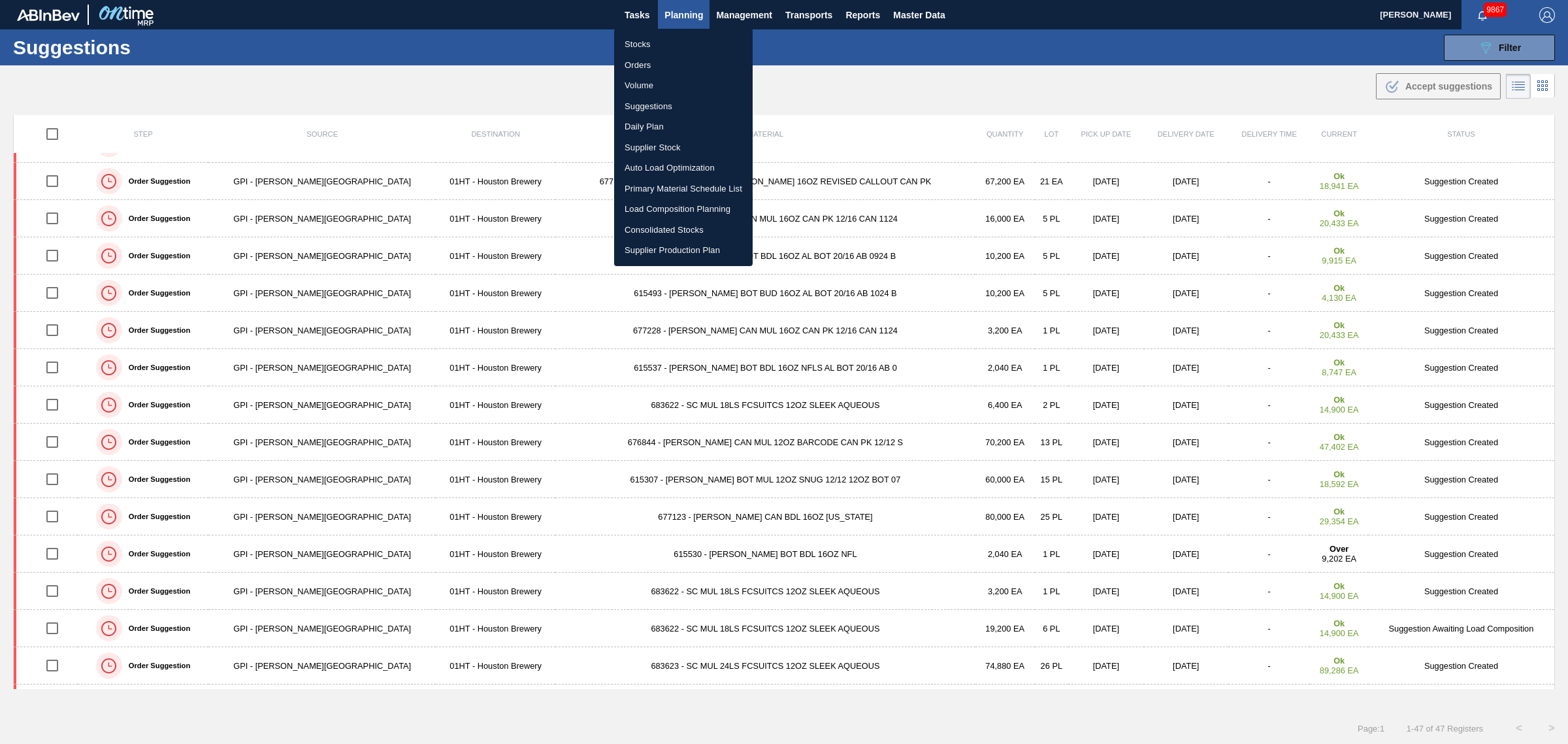
click at [644, 41] on li "Stocks" at bounding box center [684, 44] width 139 height 21
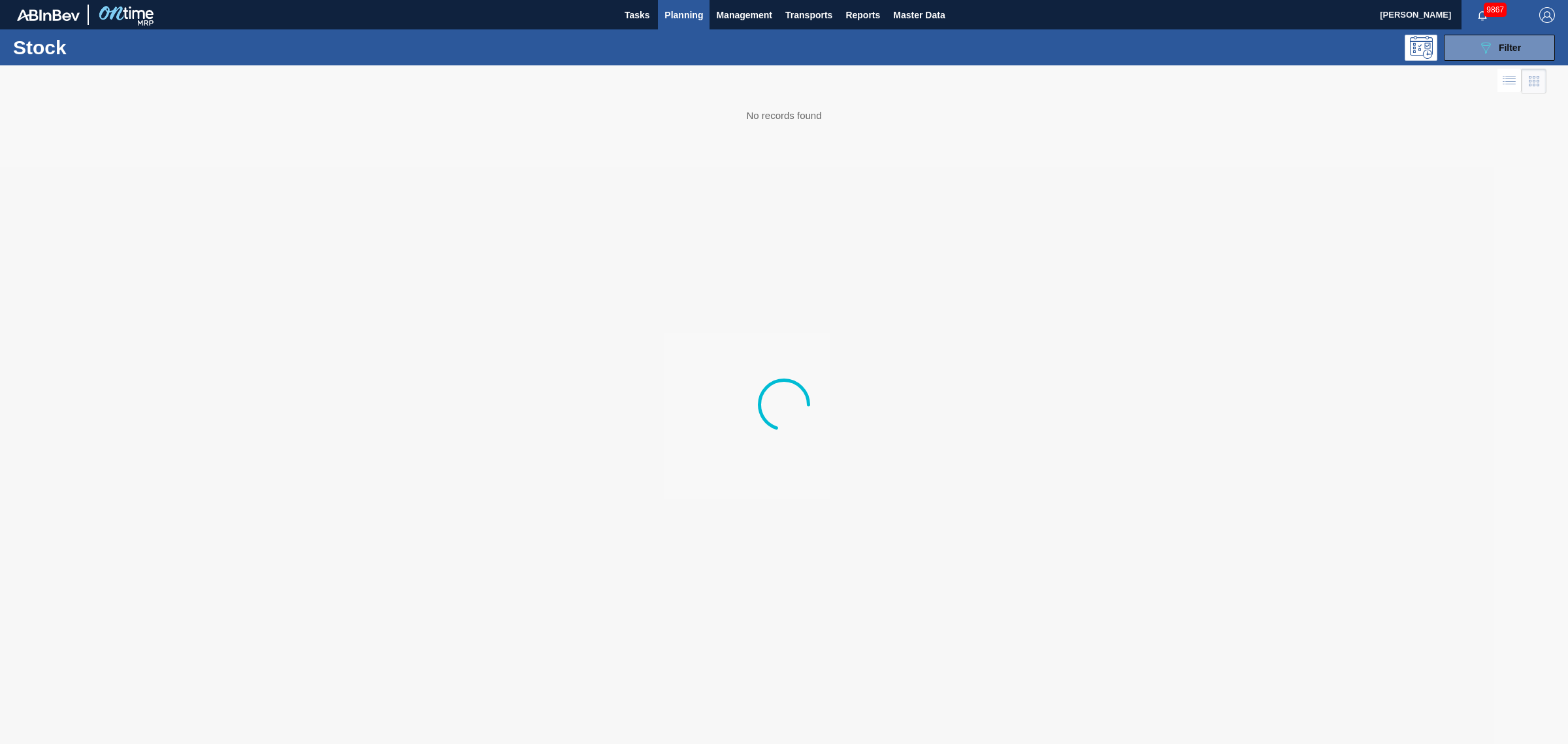
click at [689, 10] on span "Planning" at bounding box center [684, 15] width 38 height 16
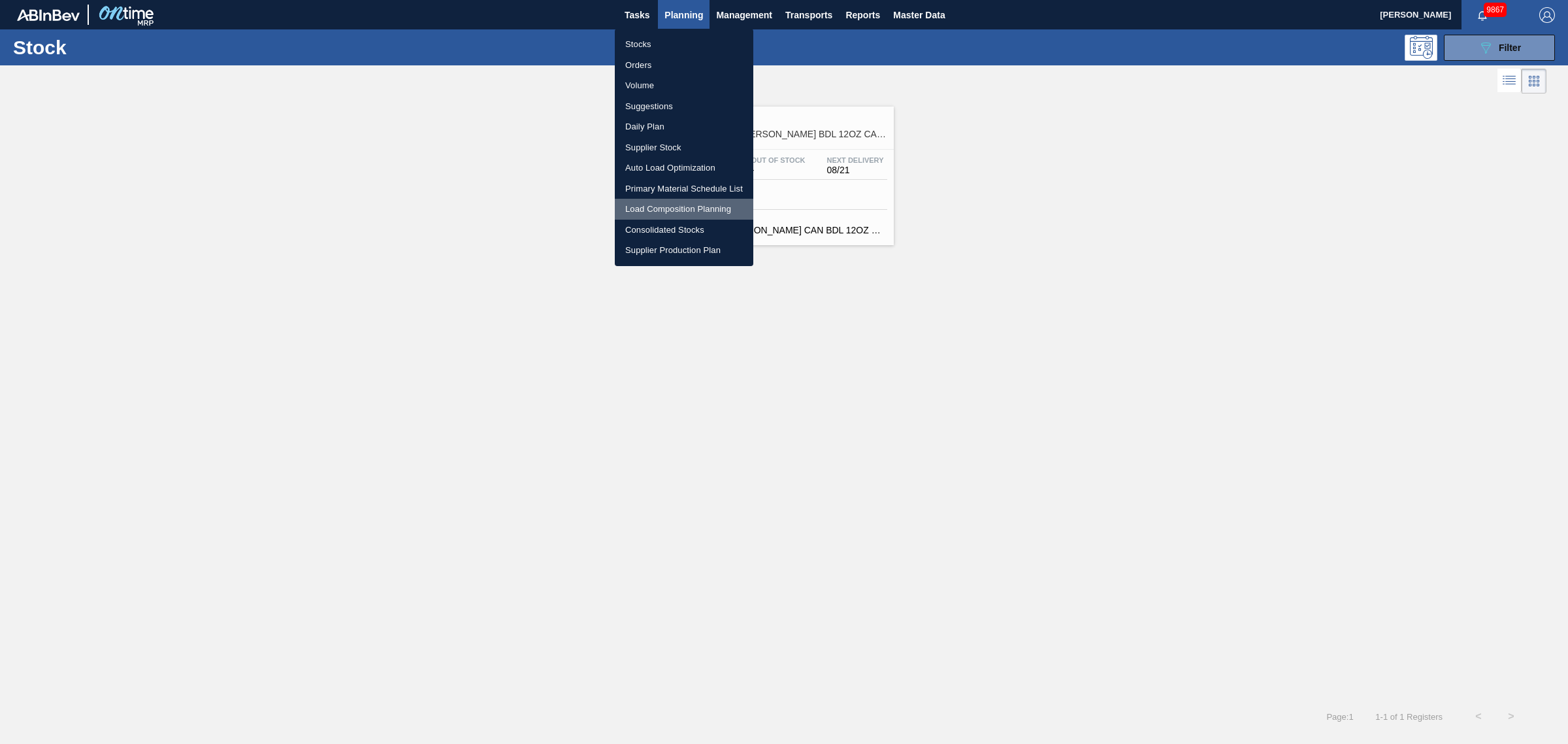
click at [680, 200] on li "Load Composition Planning" at bounding box center [684, 209] width 139 height 21
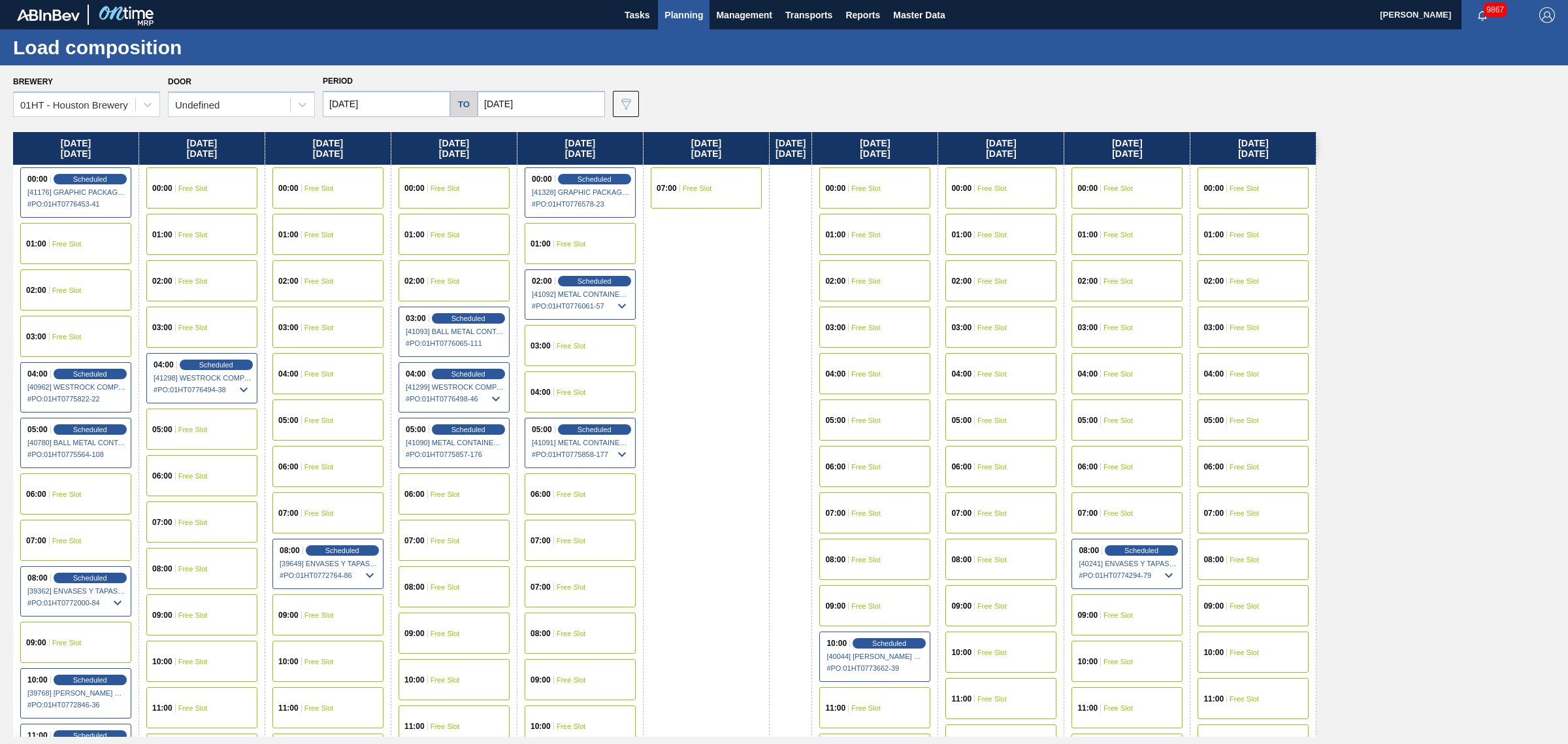
click at [426, 179] on div "00:00 Free Slot" at bounding box center [454, 187] width 111 height 41
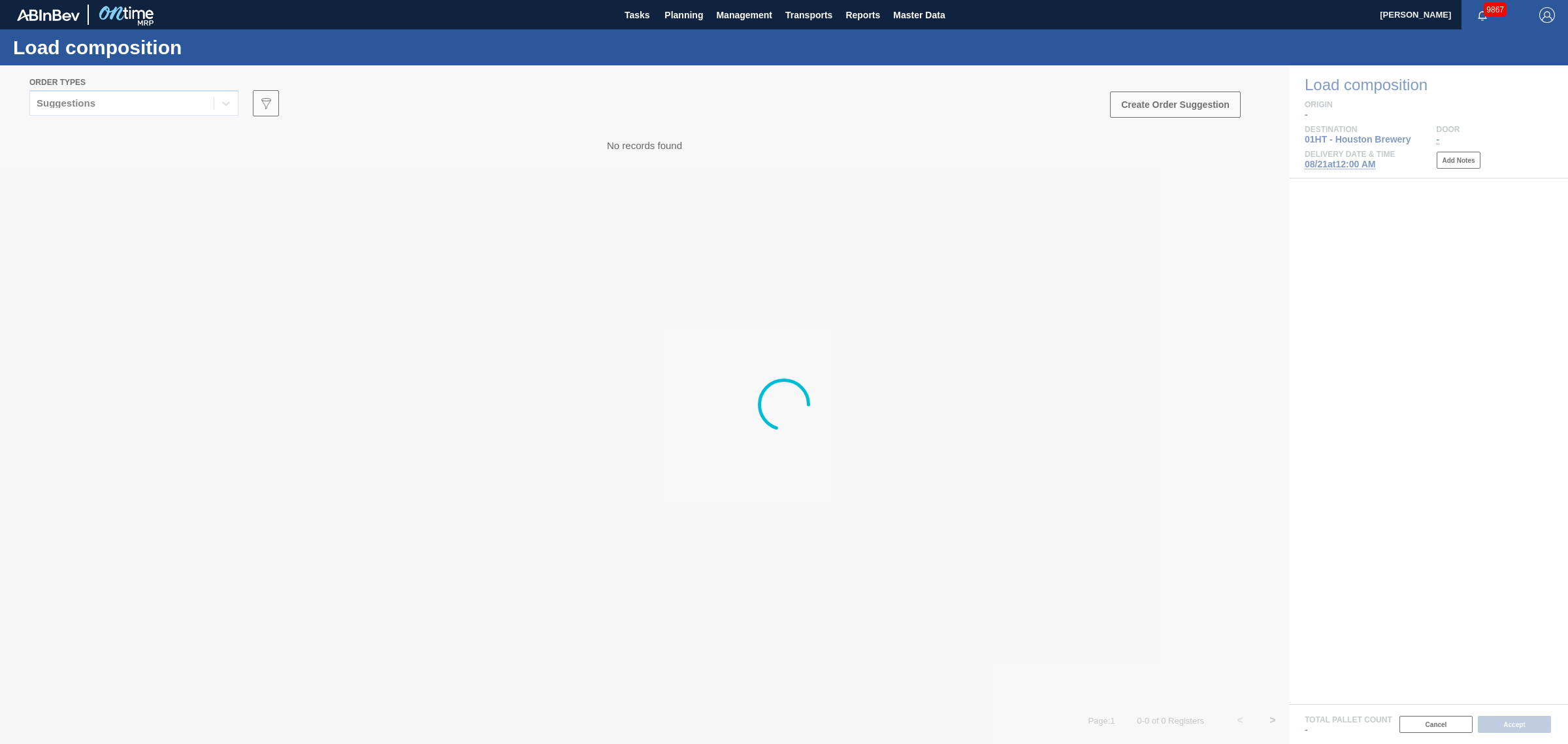
click at [201, 102] on div at bounding box center [784, 404] width 1568 height 678
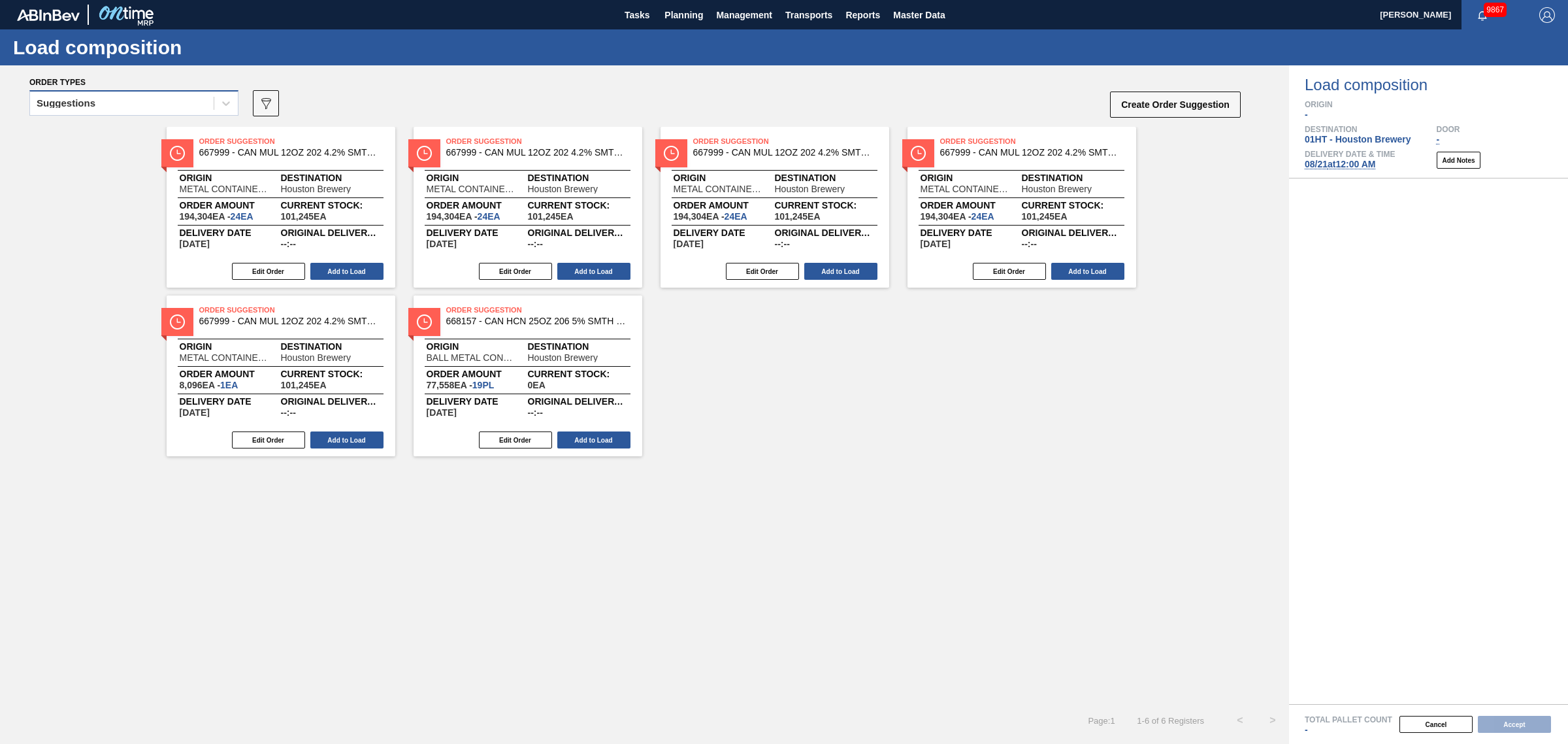
click at [194, 113] on div "Suggestions" at bounding box center [133, 102] width 209 height 25
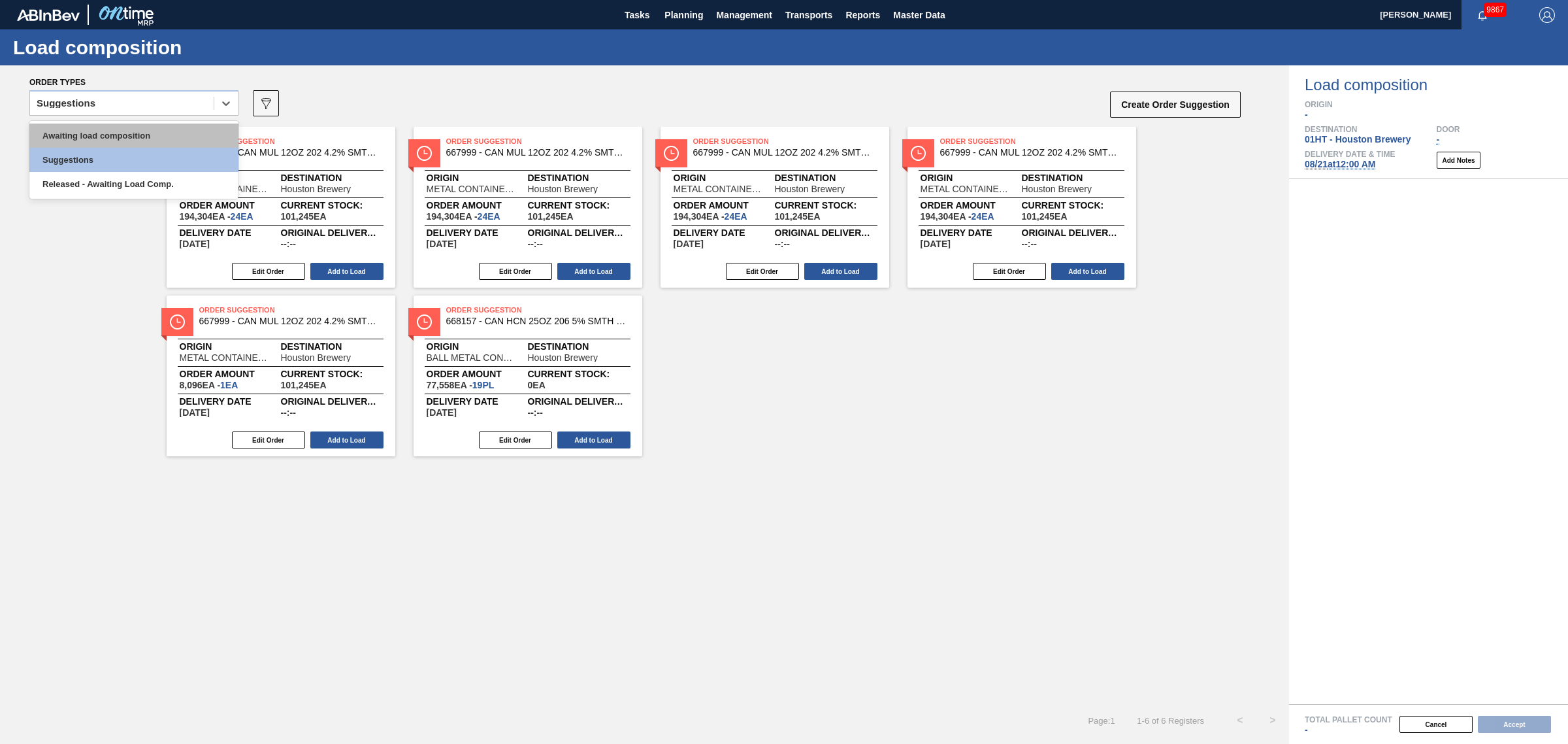
click at [190, 146] on div "Awaiting load composition" at bounding box center [133, 135] width 209 height 24
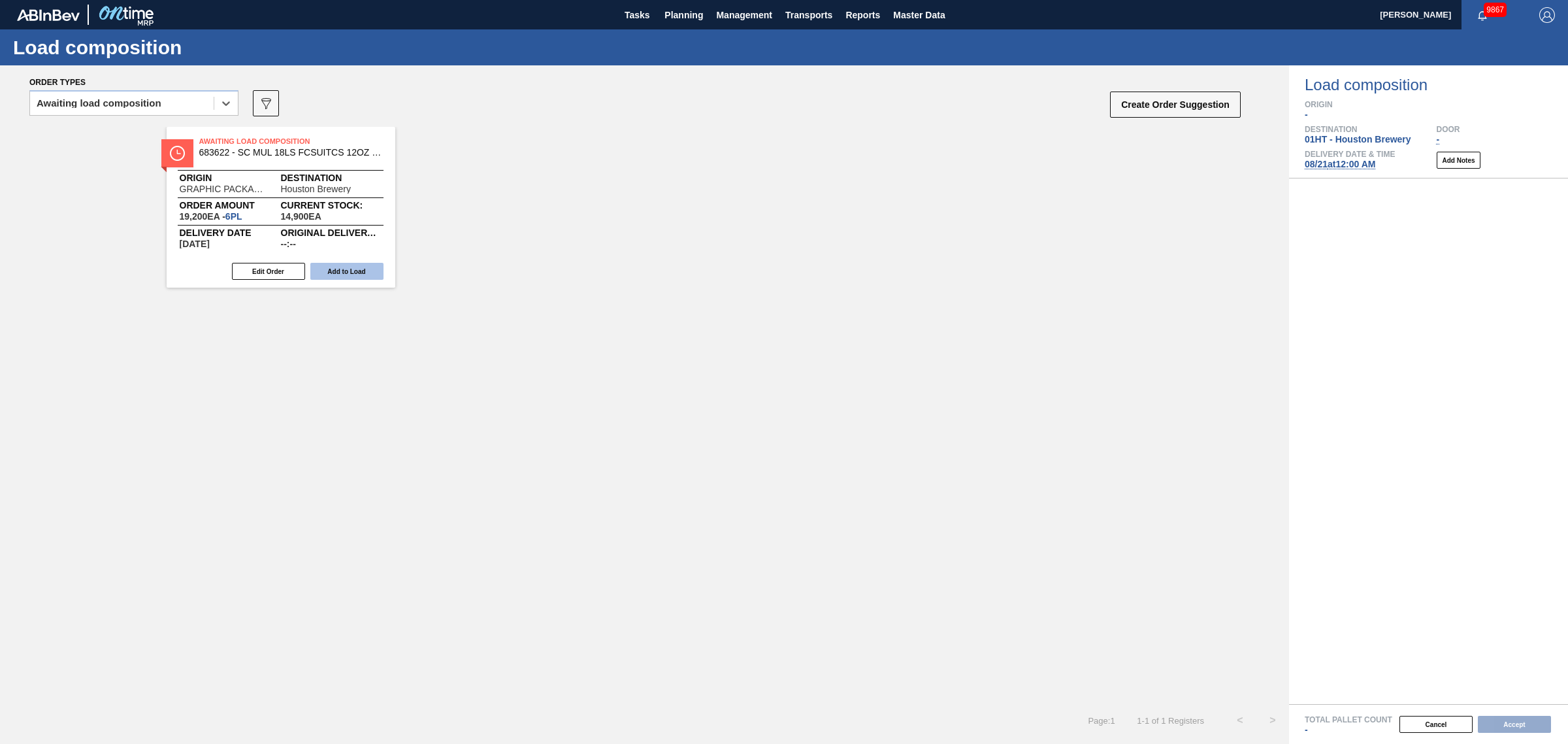
click at [375, 272] on button "Add to Load" at bounding box center [347, 271] width 73 height 17
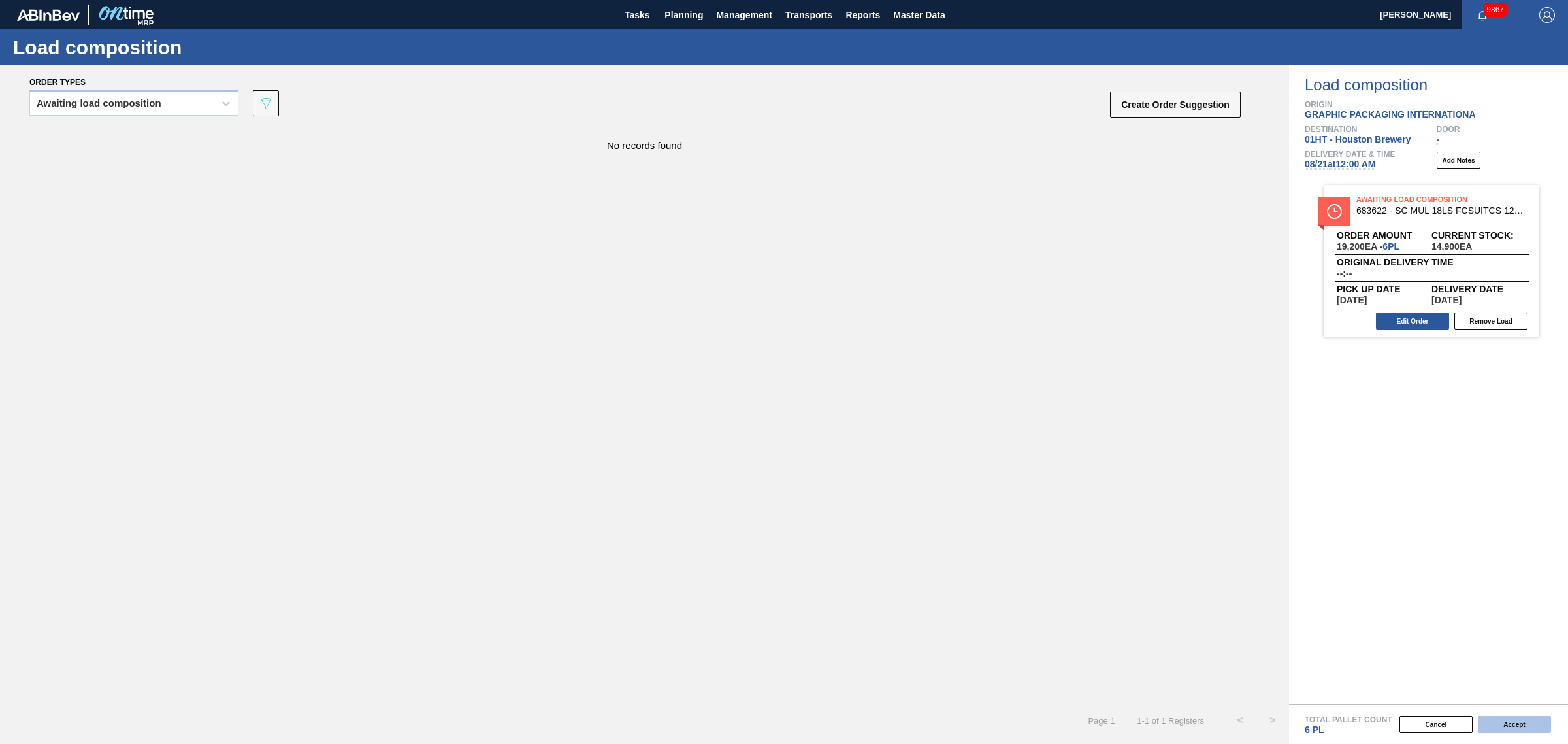
click at [1532, 729] on button "Accept" at bounding box center [1514, 724] width 73 height 17
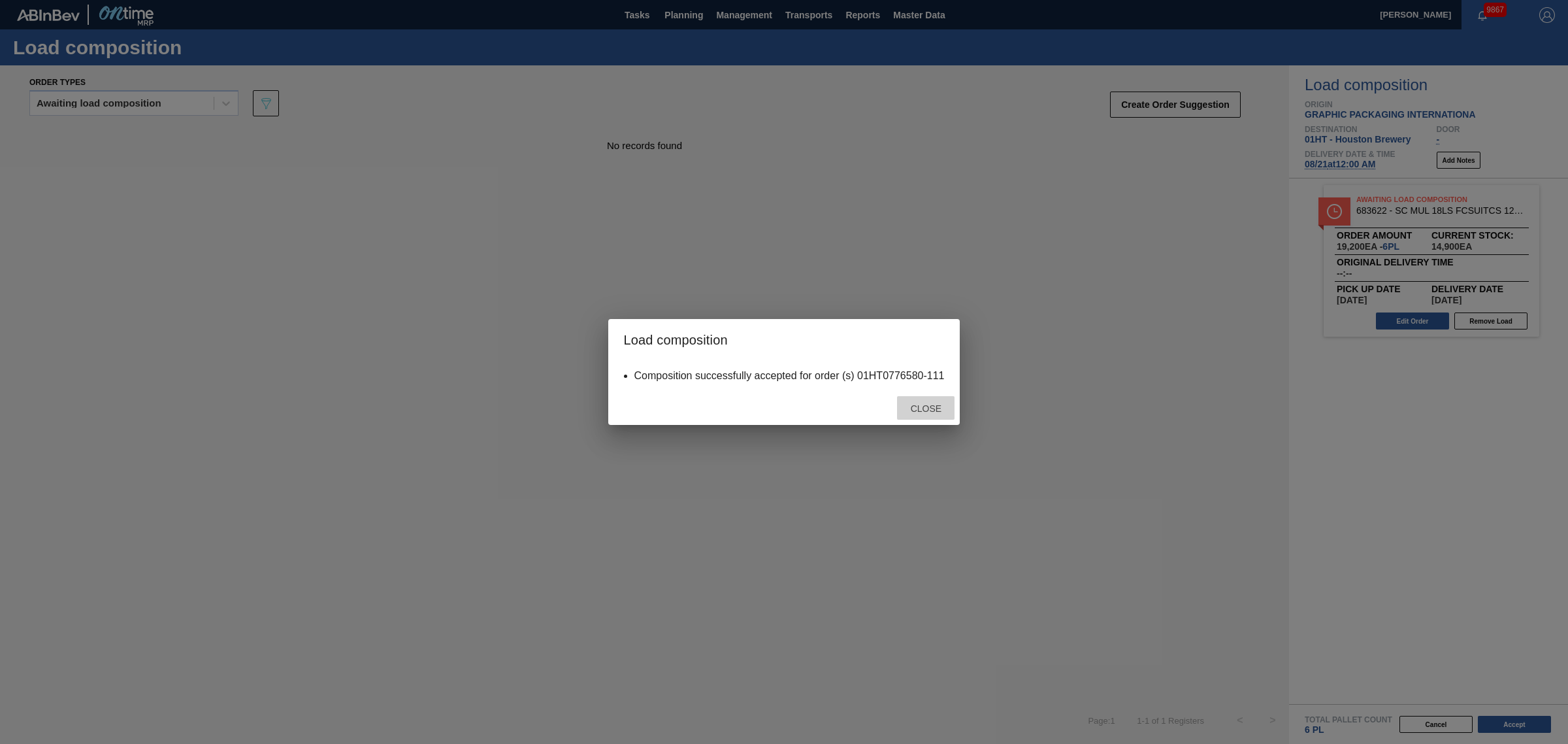
click at [933, 415] on div "Close" at bounding box center [926, 408] width 57 height 24
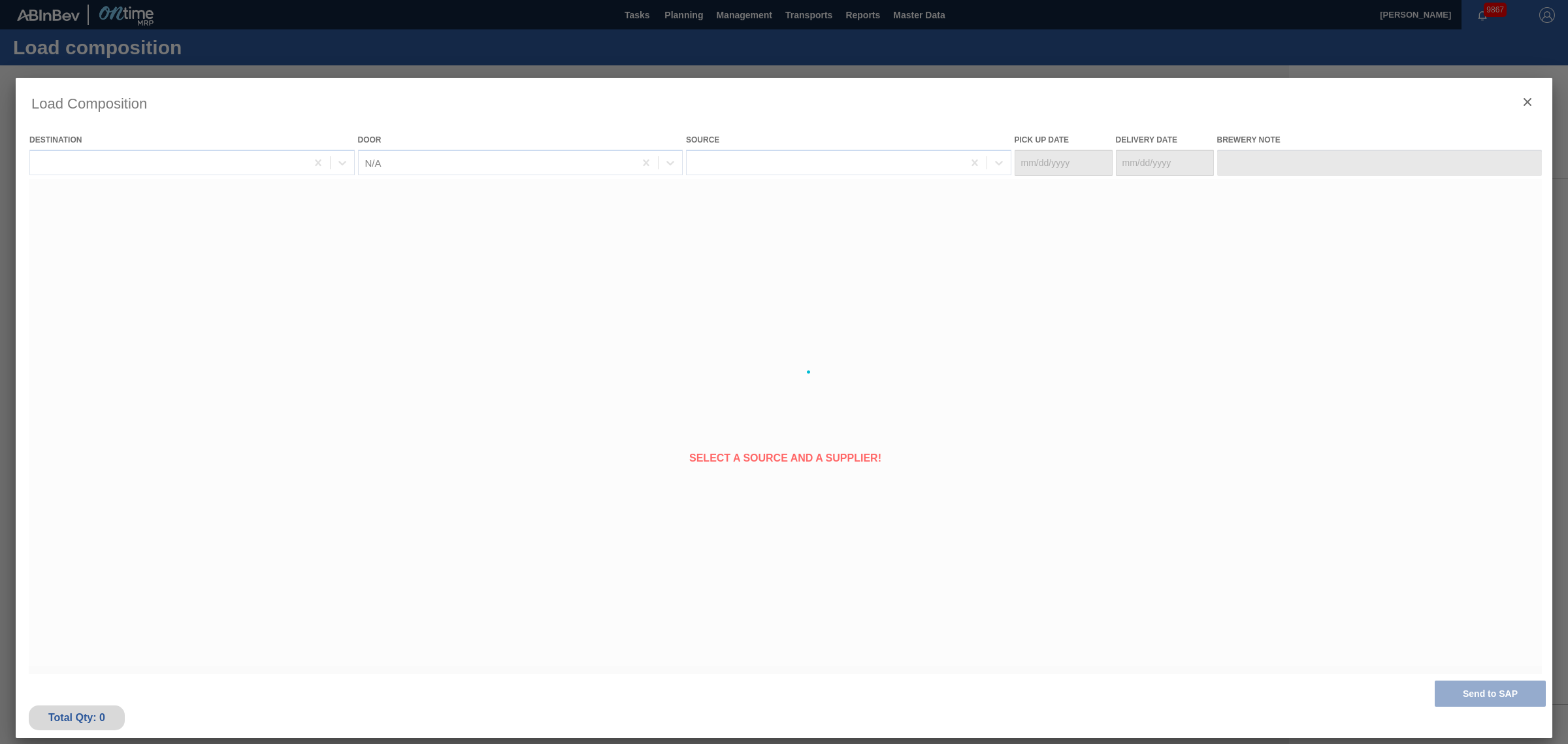
type Date "[DATE]"
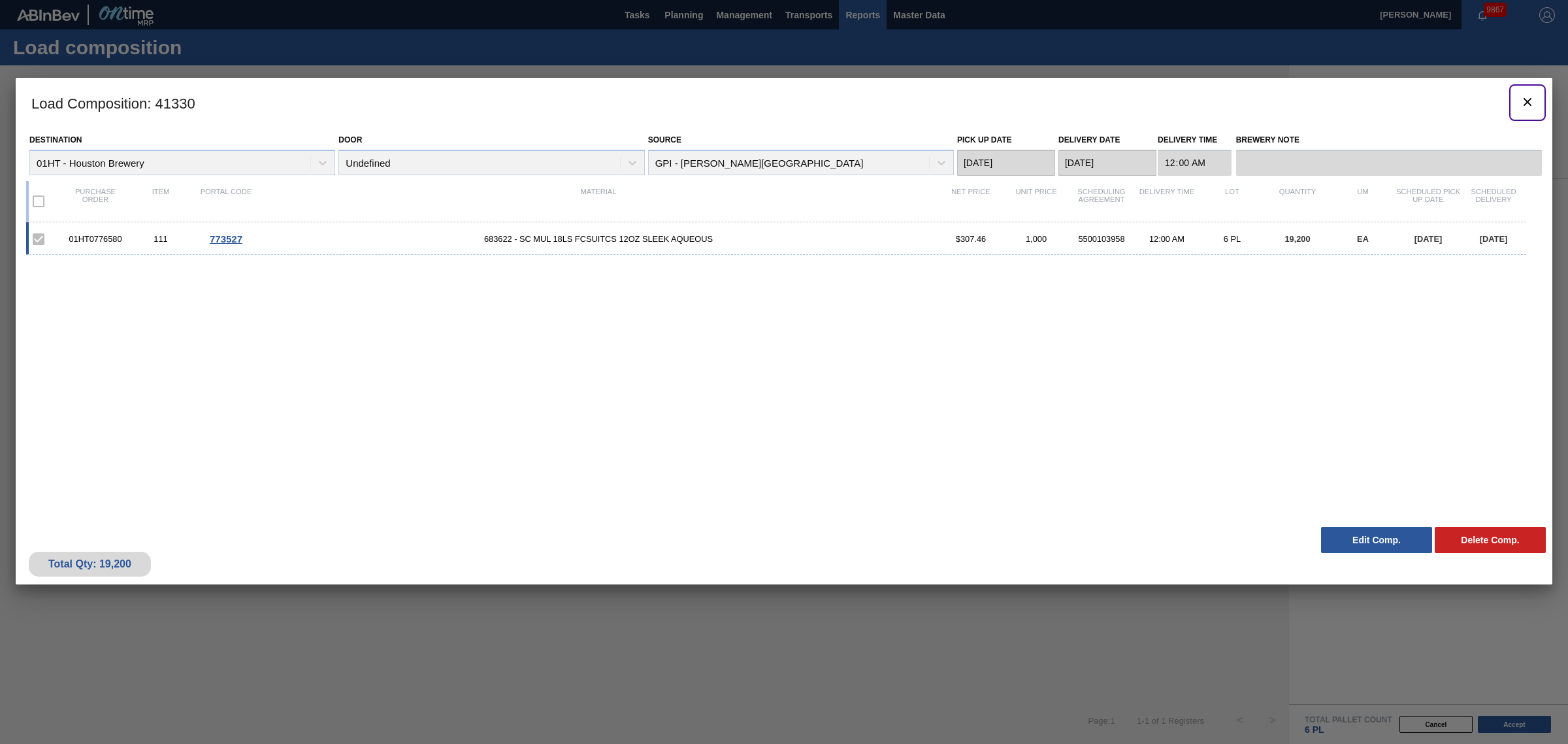
drag, startPoint x: 1532, startPoint y: 100, endPoint x: 881, endPoint y: 26, distance: 655.2
click at [1532, 100] on icon "botão de ícone" at bounding box center [1527, 102] width 16 height 16
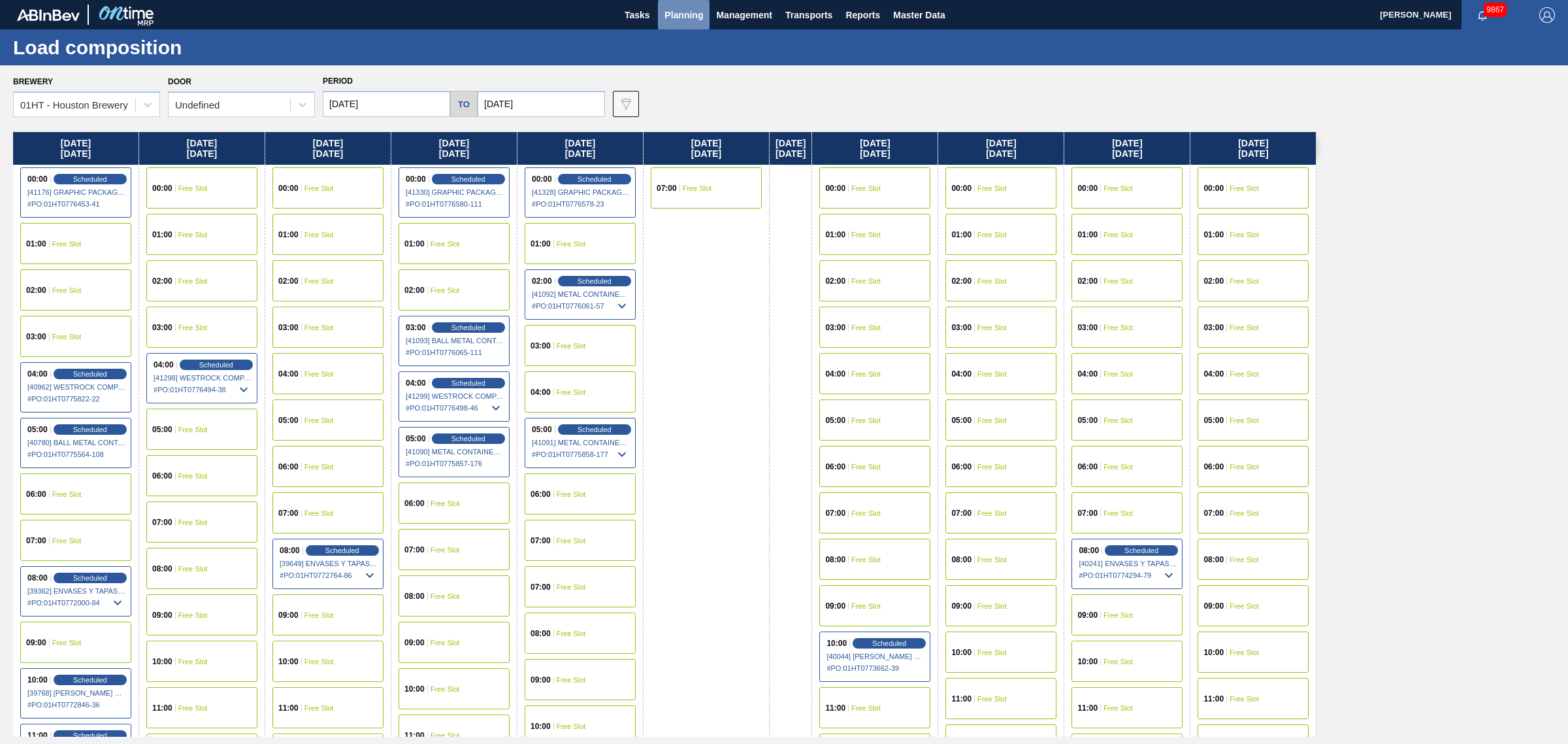
click at [680, 10] on span "Planning" at bounding box center [684, 15] width 38 height 16
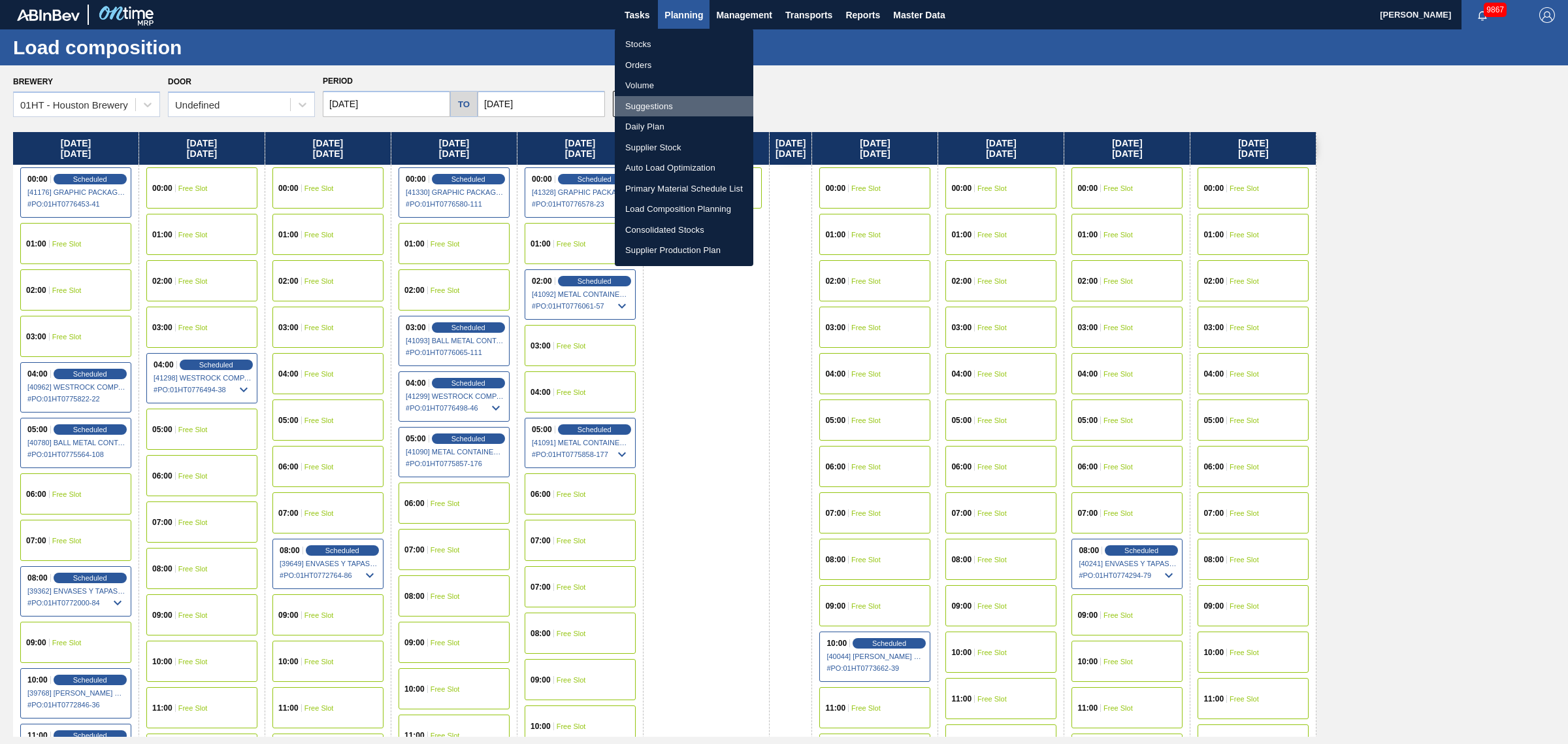
click at [641, 105] on li "Suggestions" at bounding box center [684, 107] width 139 height 21
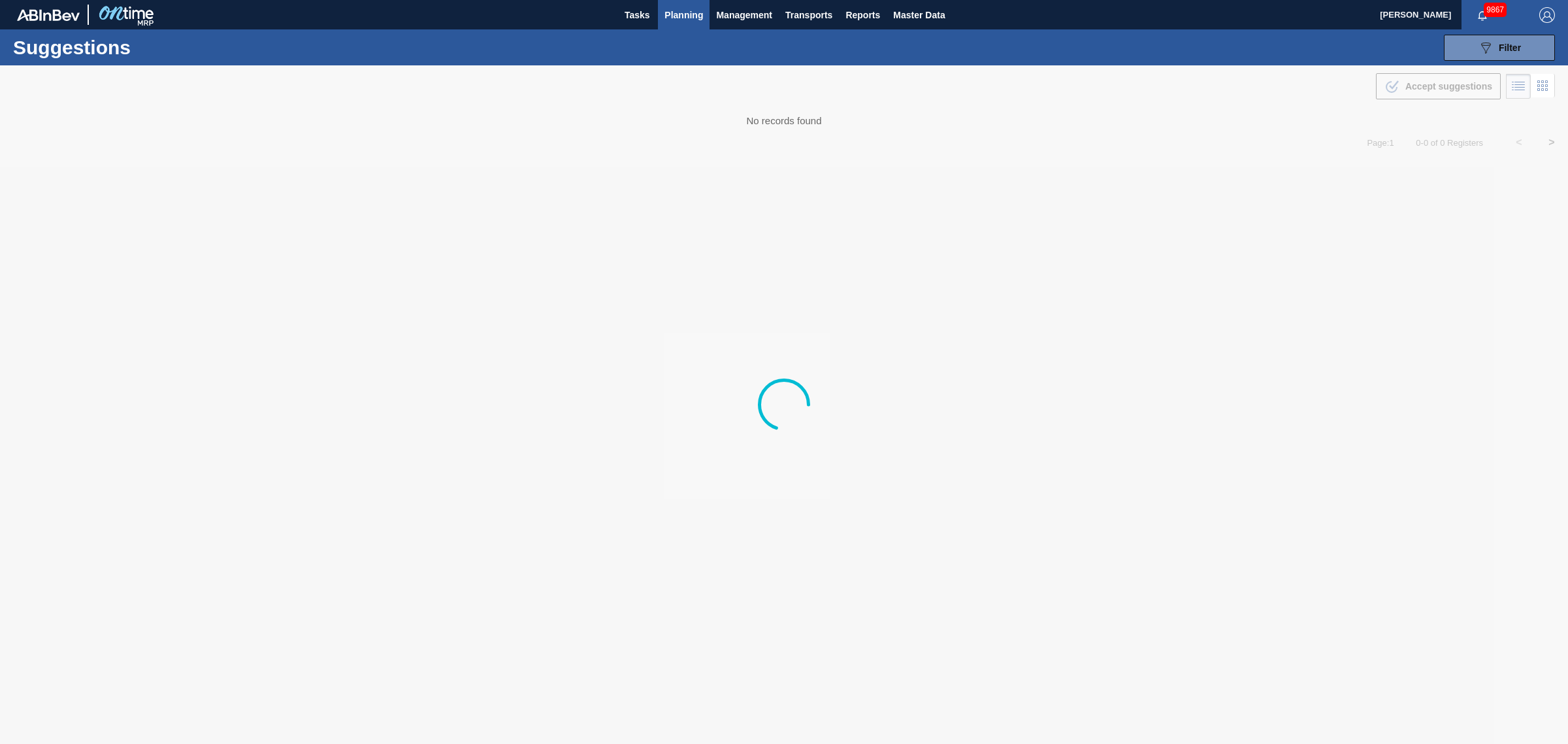
type from "[DATE]"
type to "[DATE]"
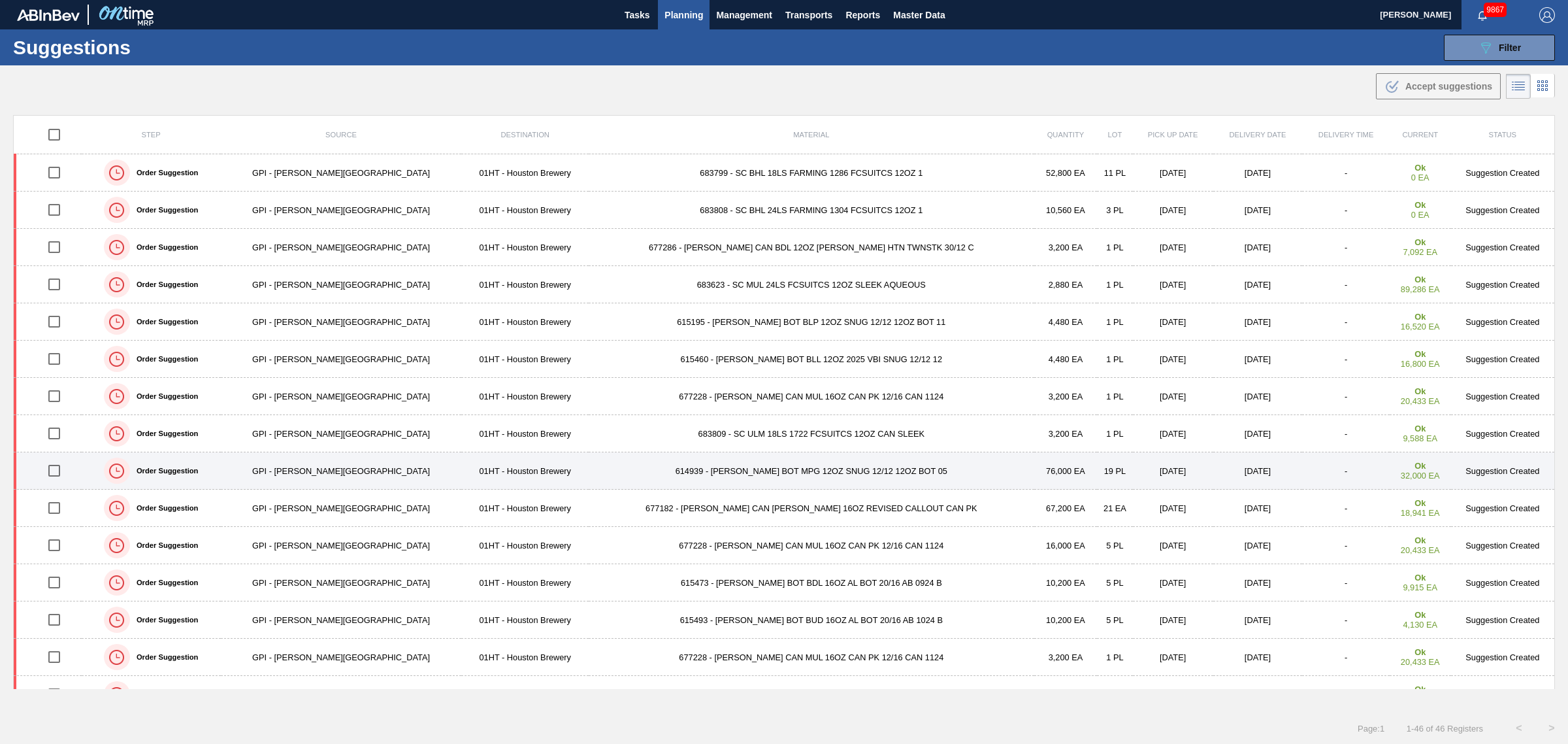
click at [54, 468] on input "checkbox" at bounding box center [55, 471] width 28 height 28
checkbox input "true"
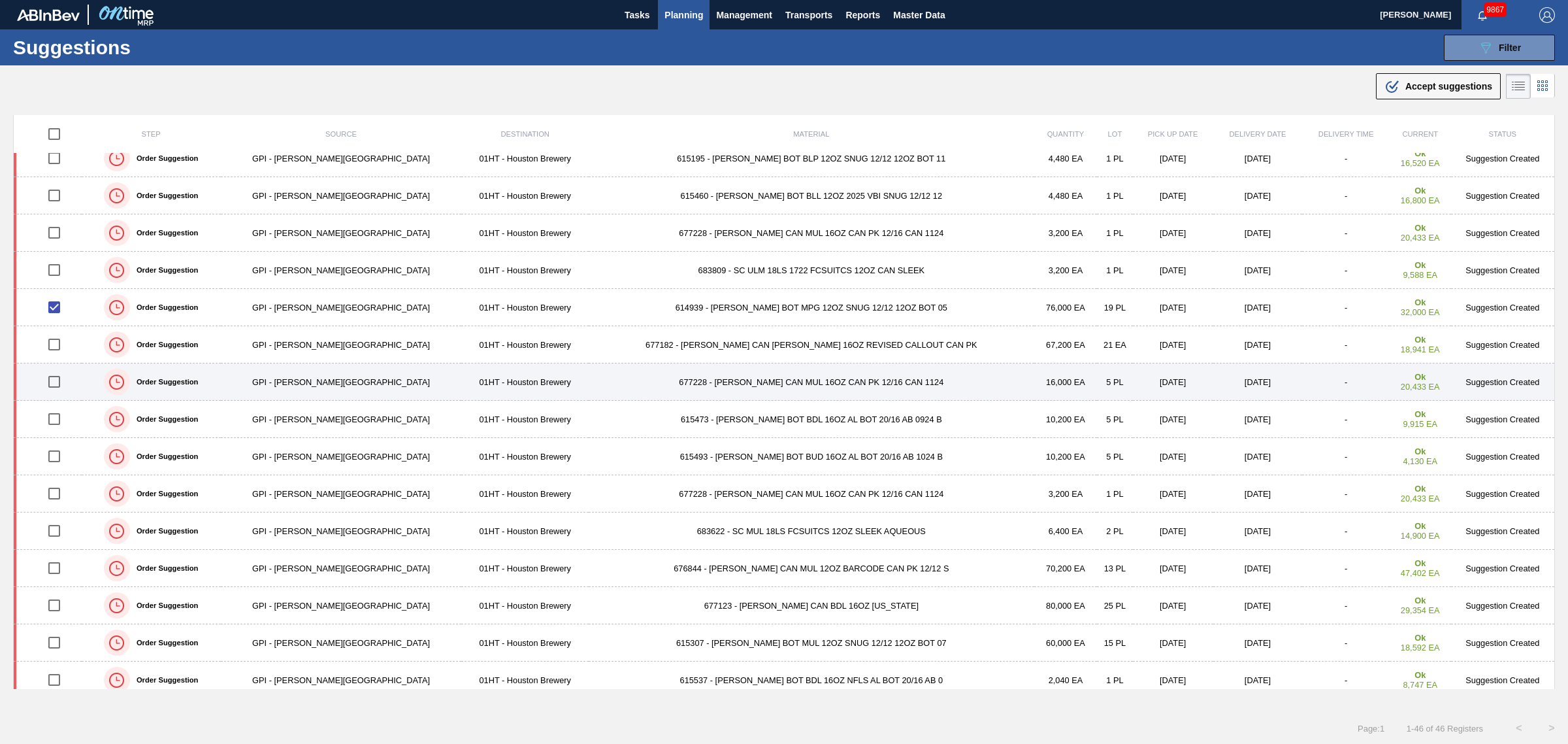
scroll to position [245, 0]
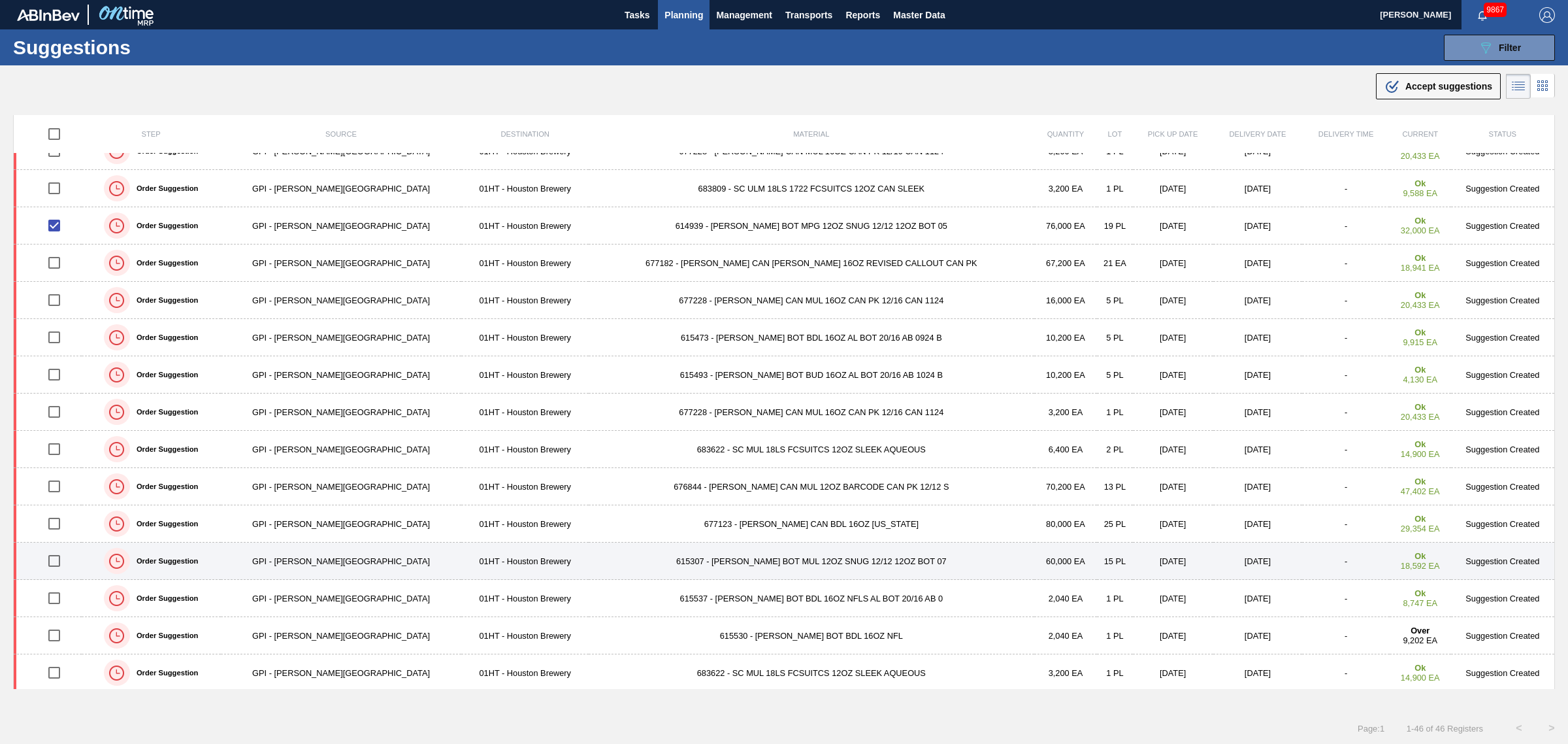
click at [59, 563] on input "checkbox" at bounding box center [55, 561] width 28 height 28
checkbox input "true"
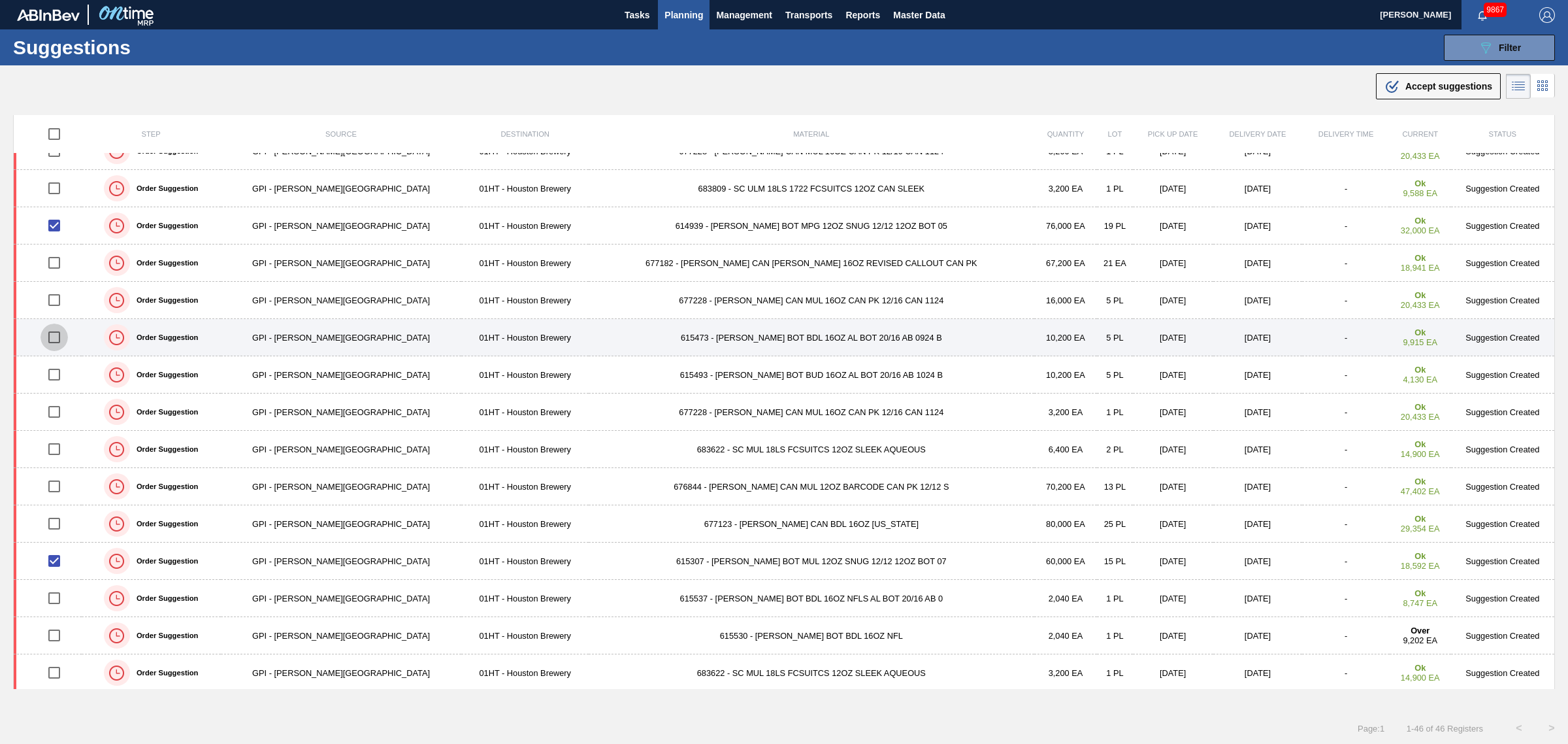
click at [62, 338] on input "checkbox" at bounding box center [55, 337] width 28 height 28
checkbox input "true"
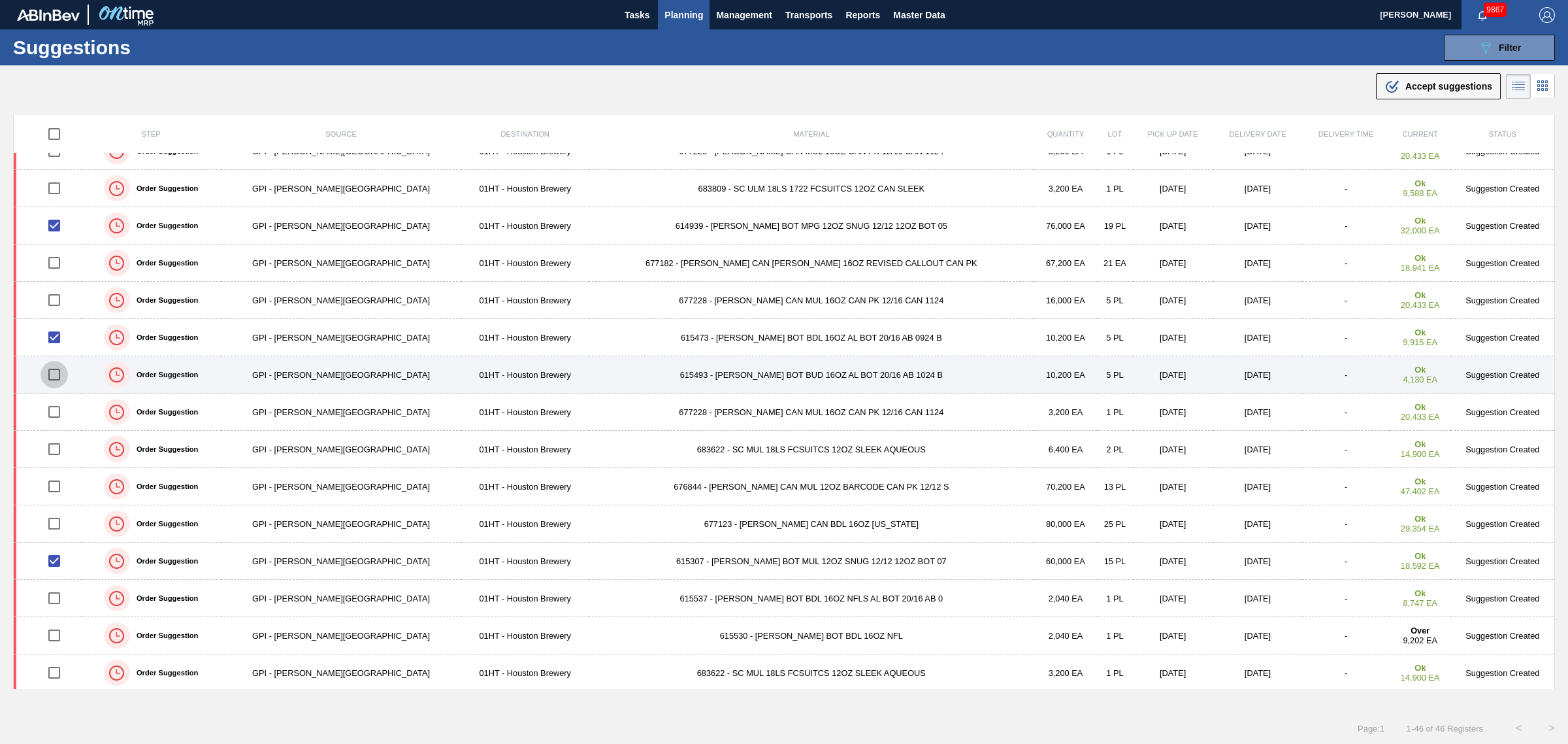
click at [60, 373] on input "checkbox" at bounding box center [55, 375] width 28 height 28
checkbox input "true"
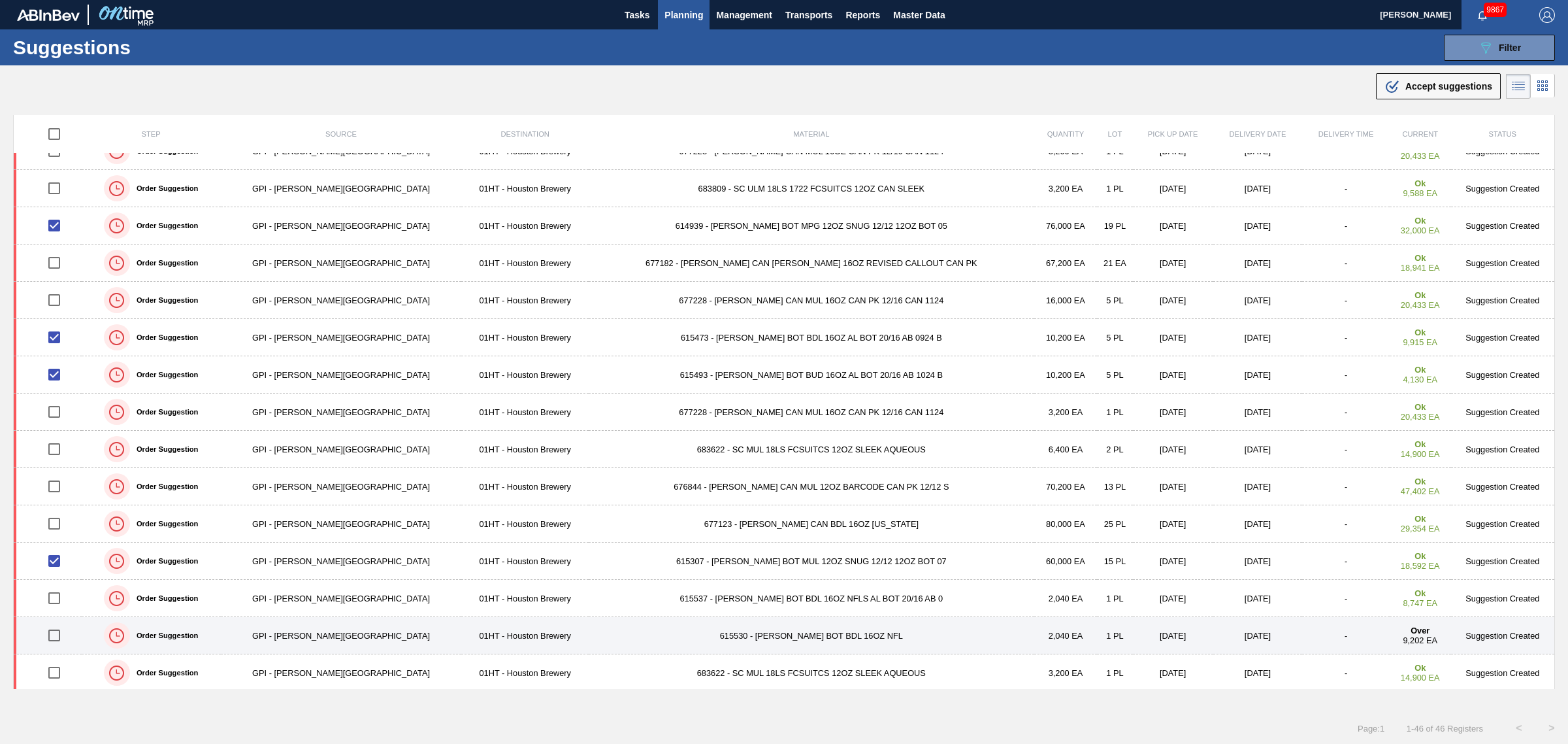
click at [61, 638] on input "checkbox" at bounding box center [55, 636] width 28 height 28
checkbox input "true"
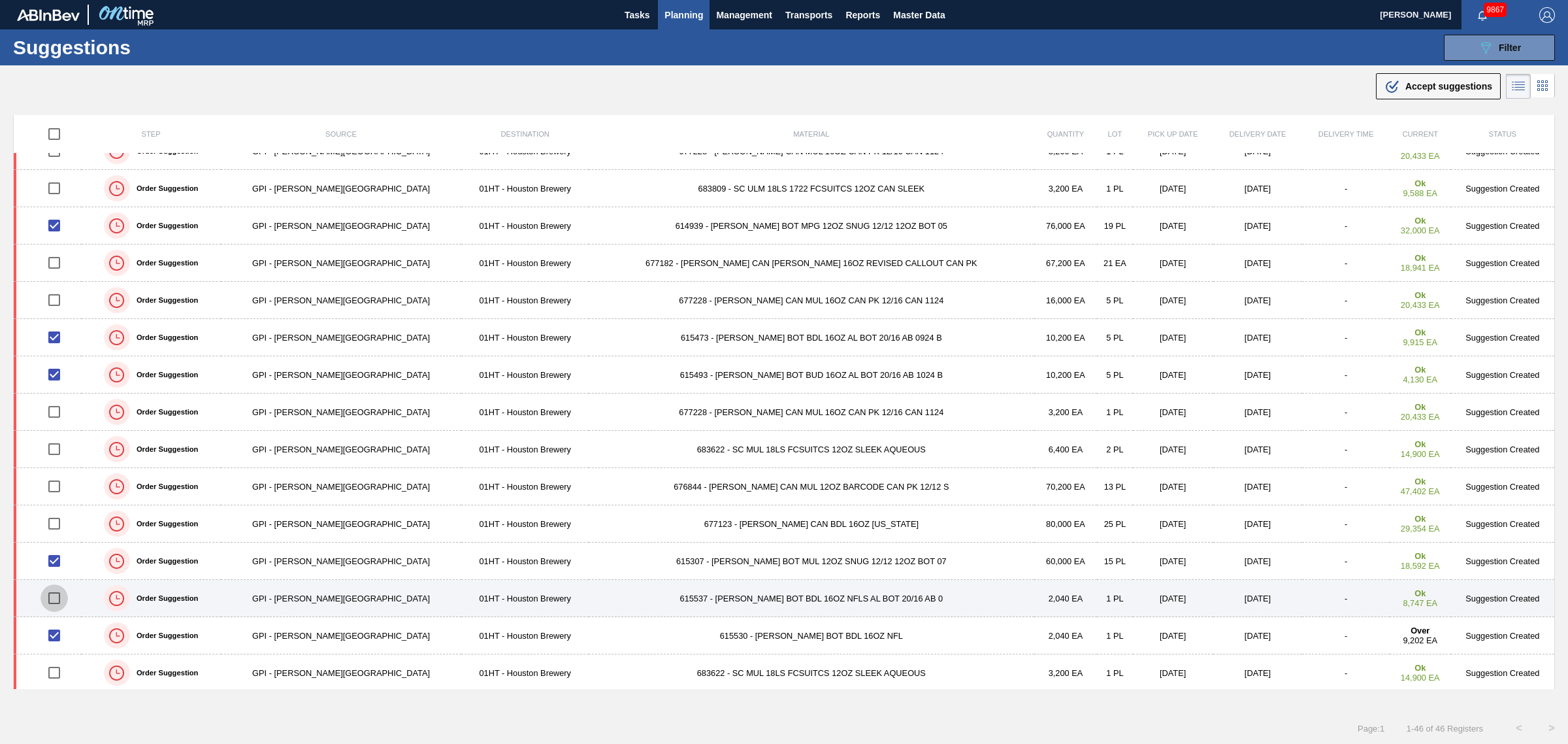
click at [59, 605] on input "checkbox" at bounding box center [55, 598] width 28 height 28
checkbox input "true"
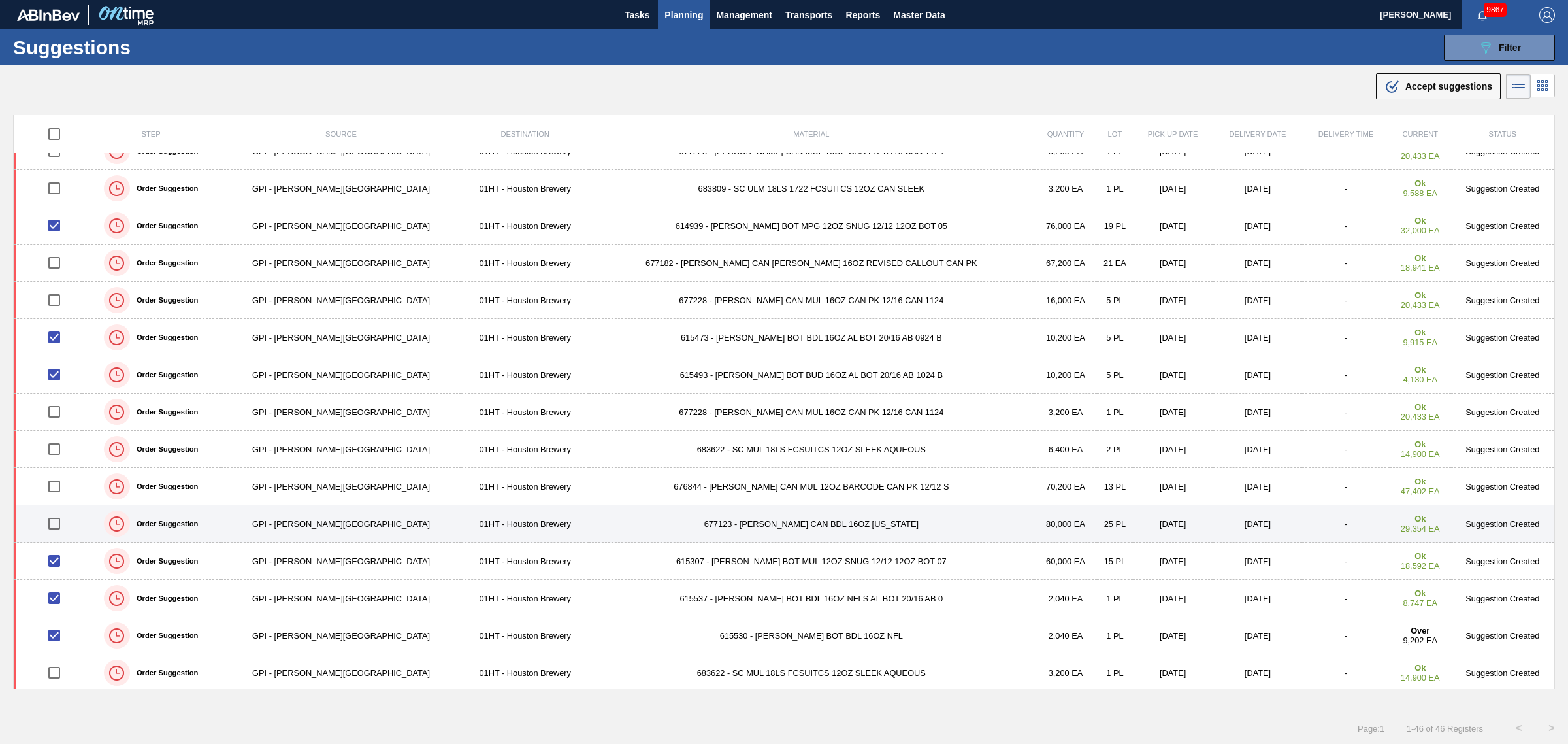
click at [62, 525] on input "checkbox" at bounding box center [55, 524] width 28 height 28
checkbox input "true"
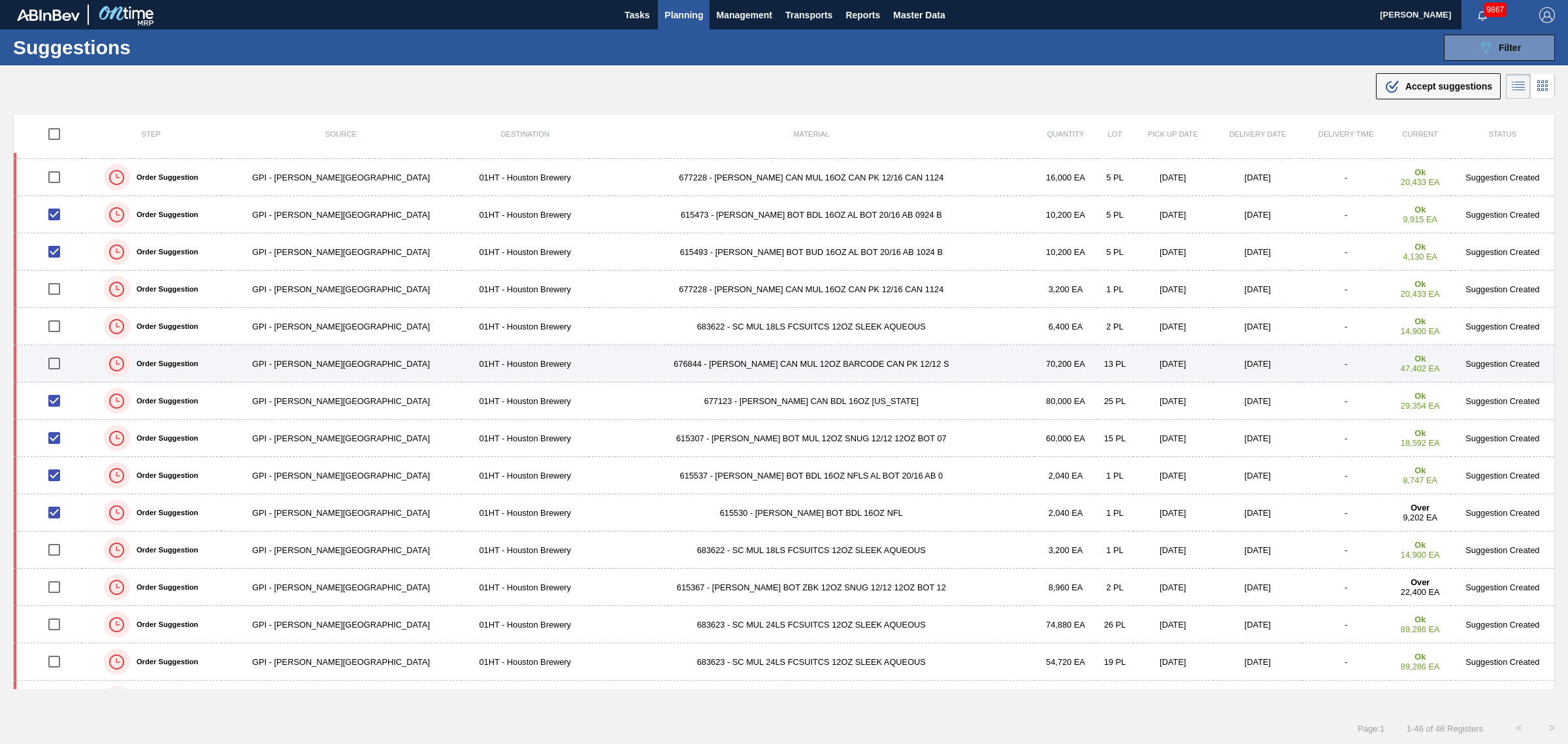
scroll to position [286, 0]
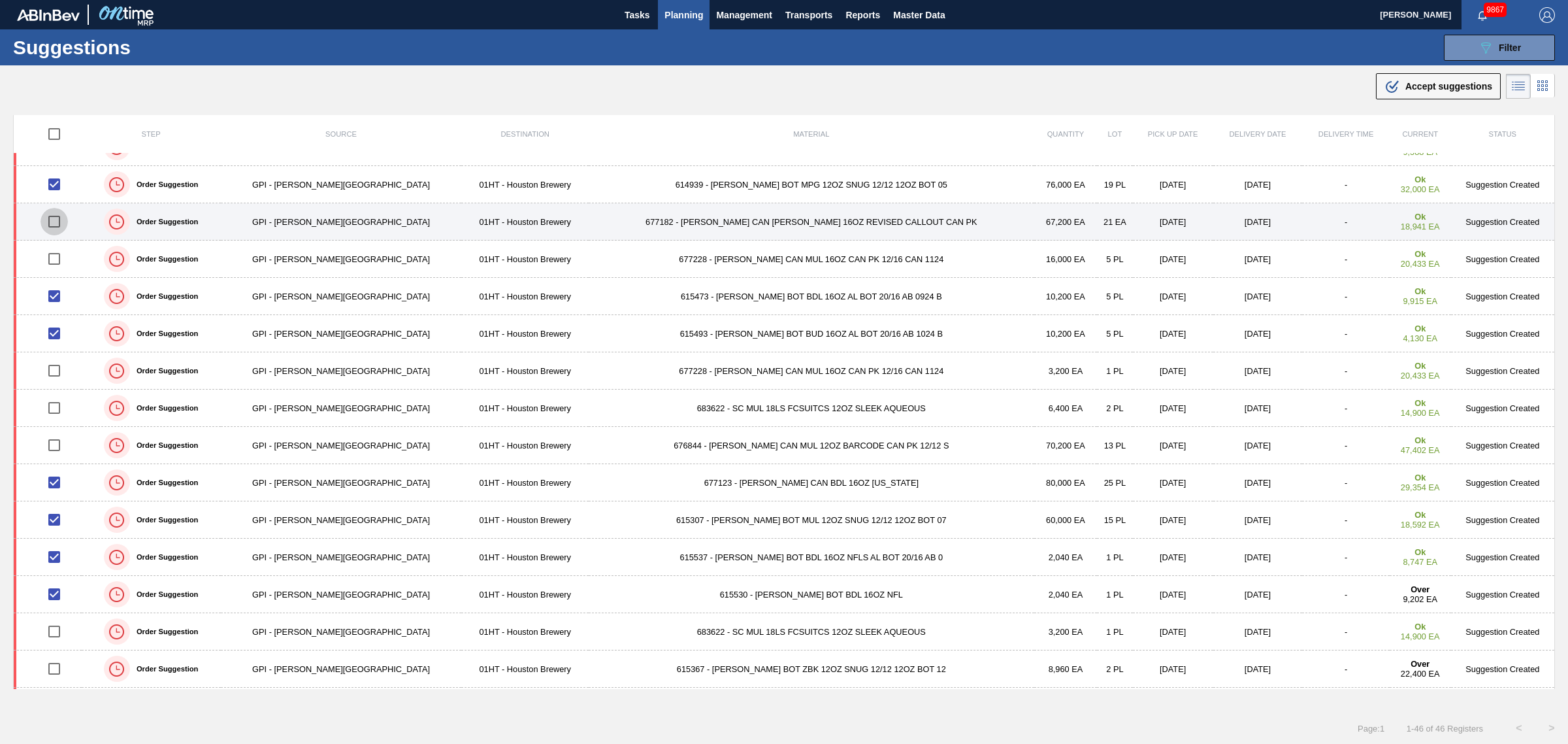
click at [64, 220] on input "checkbox" at bounding box center [55, 222] width 28 height 28
checkbox input "true"
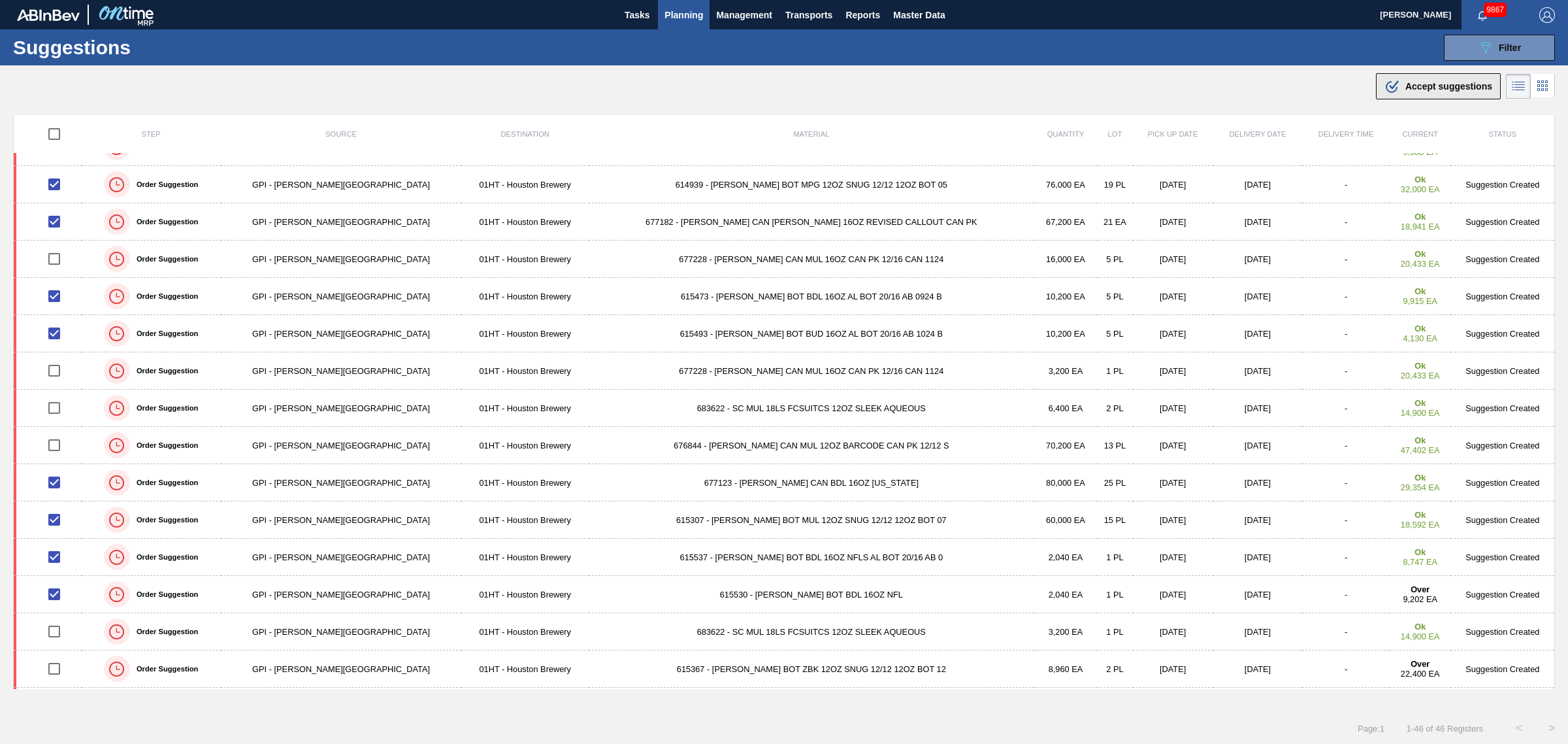
click at [1379, 88] on button ".b{fill:var(--color-action-default)} Accept suggestions" at bounding box center [1439, 86] width 125 height 26
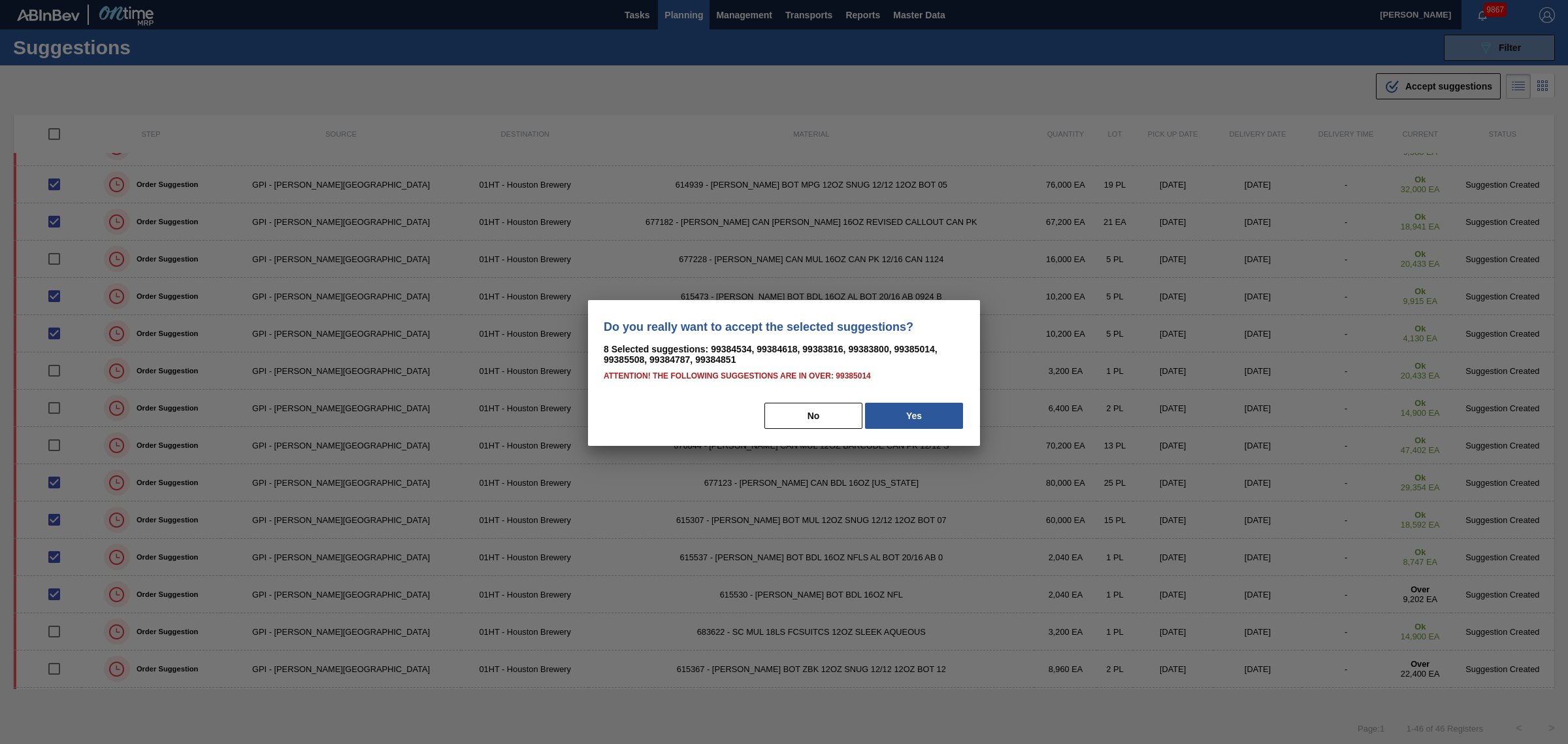
click at [895, 427] on div "No Yes" at bounding box center [784, 415] width 361 height 29
click at [895, 407] on button "Yes" at bounding box center [914, 415] width 98 height 26
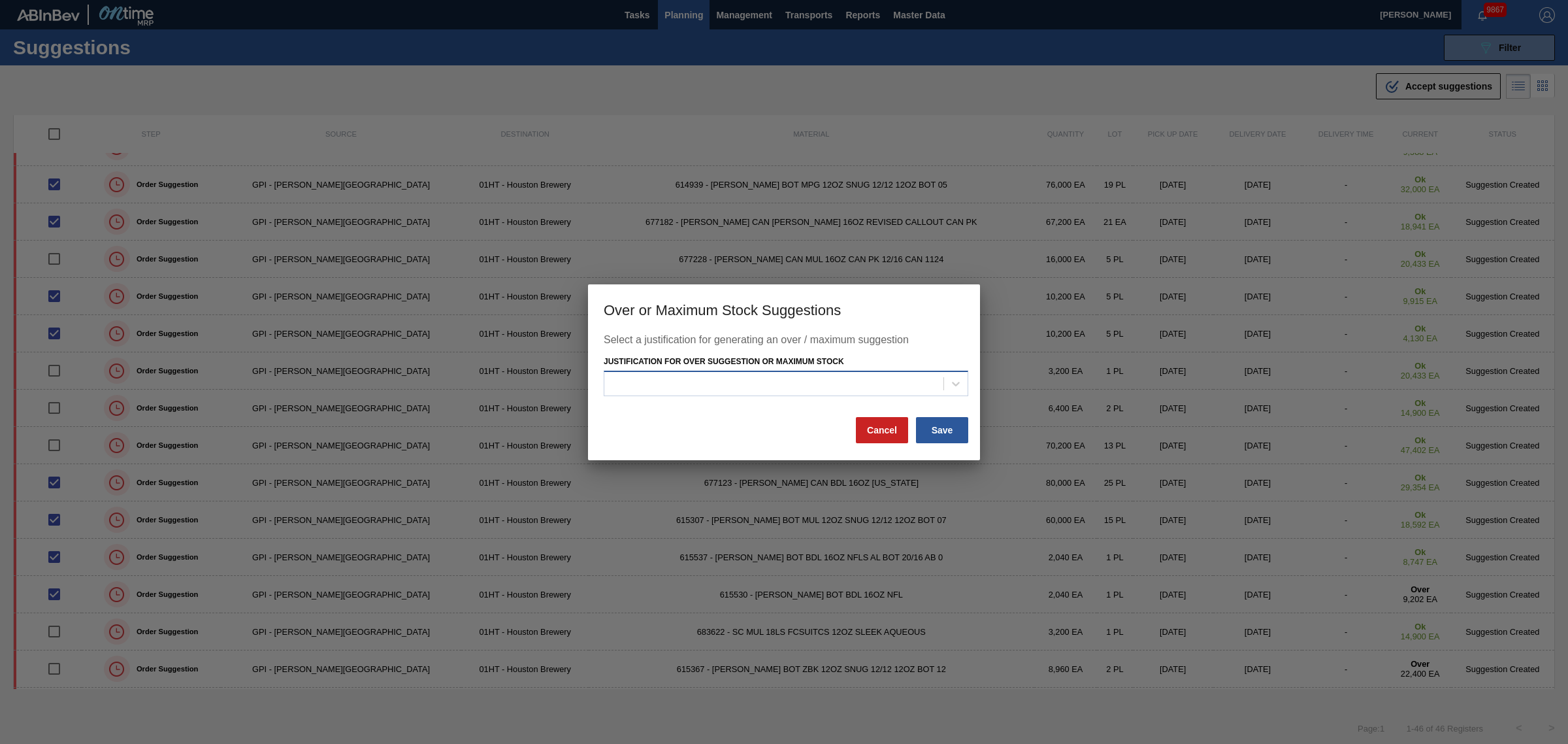
click at [834, 383] on div at bounding box center [773, 384] width 339 height 19
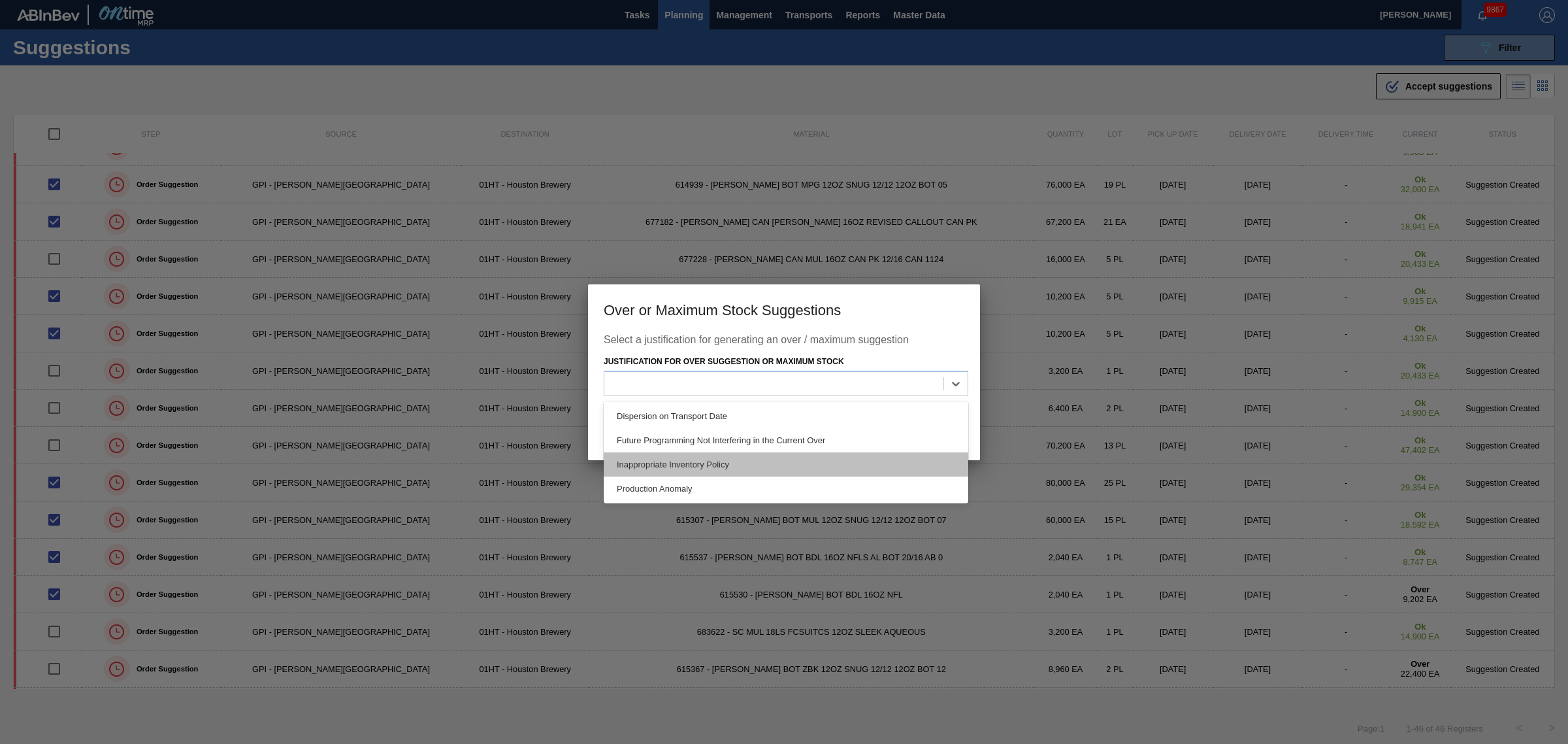
drag, startPoint x: 790, startPoint y: 439, endPoint x: 790, endPoint y: 455, distance: 16.0
click at [790, 455] on div "Dispersion on Transport Date Future Programming Not Interfering in the Current …" at bounding box center [786, 453] width 365 height 102
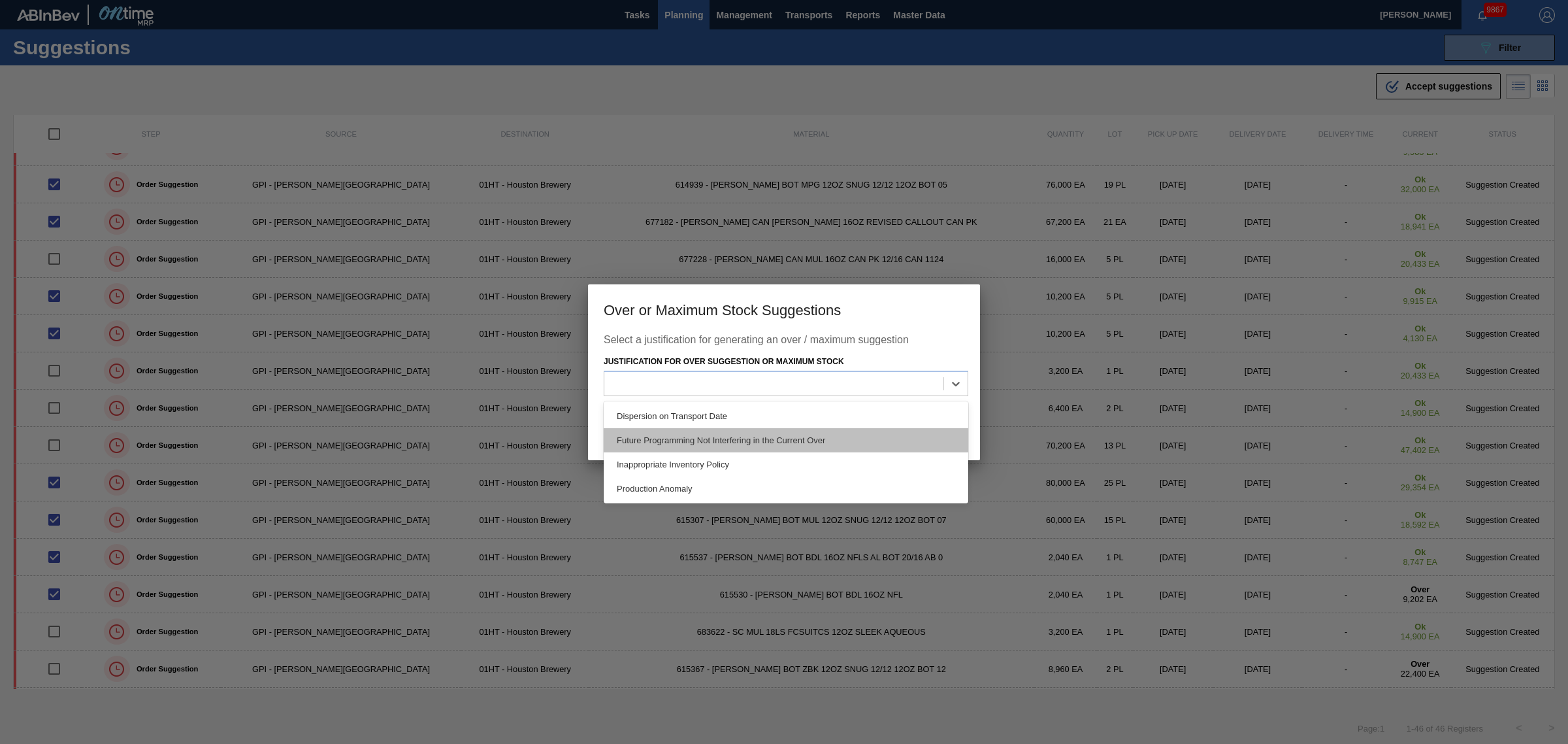
click at [791, 443] on div "Future Programming Not Interfering in the Current Over" at bounding box center [786, 441] width 365 height 24
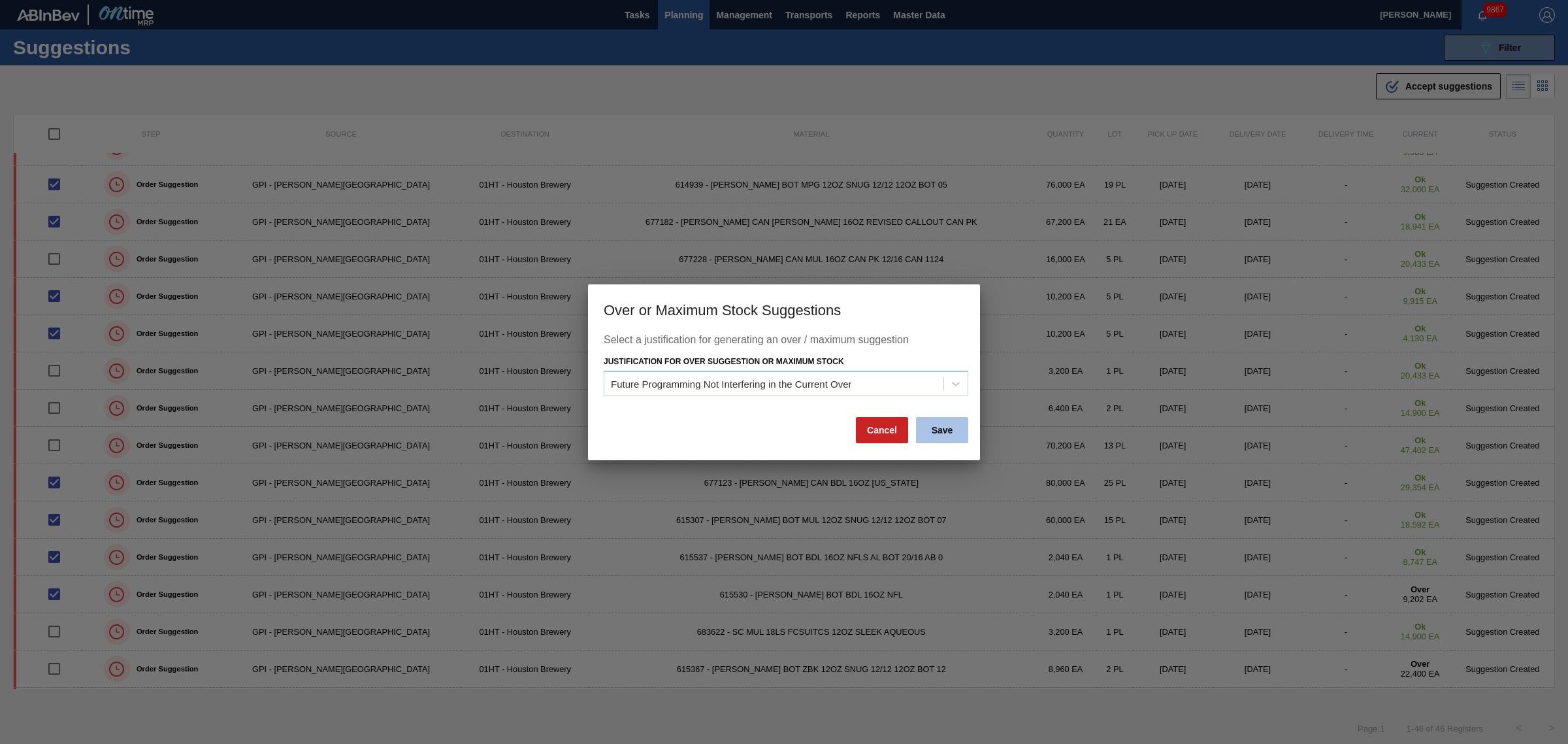
click at [957, 421] on button "Save" at bounding box center [942, 430] width 52 height 26
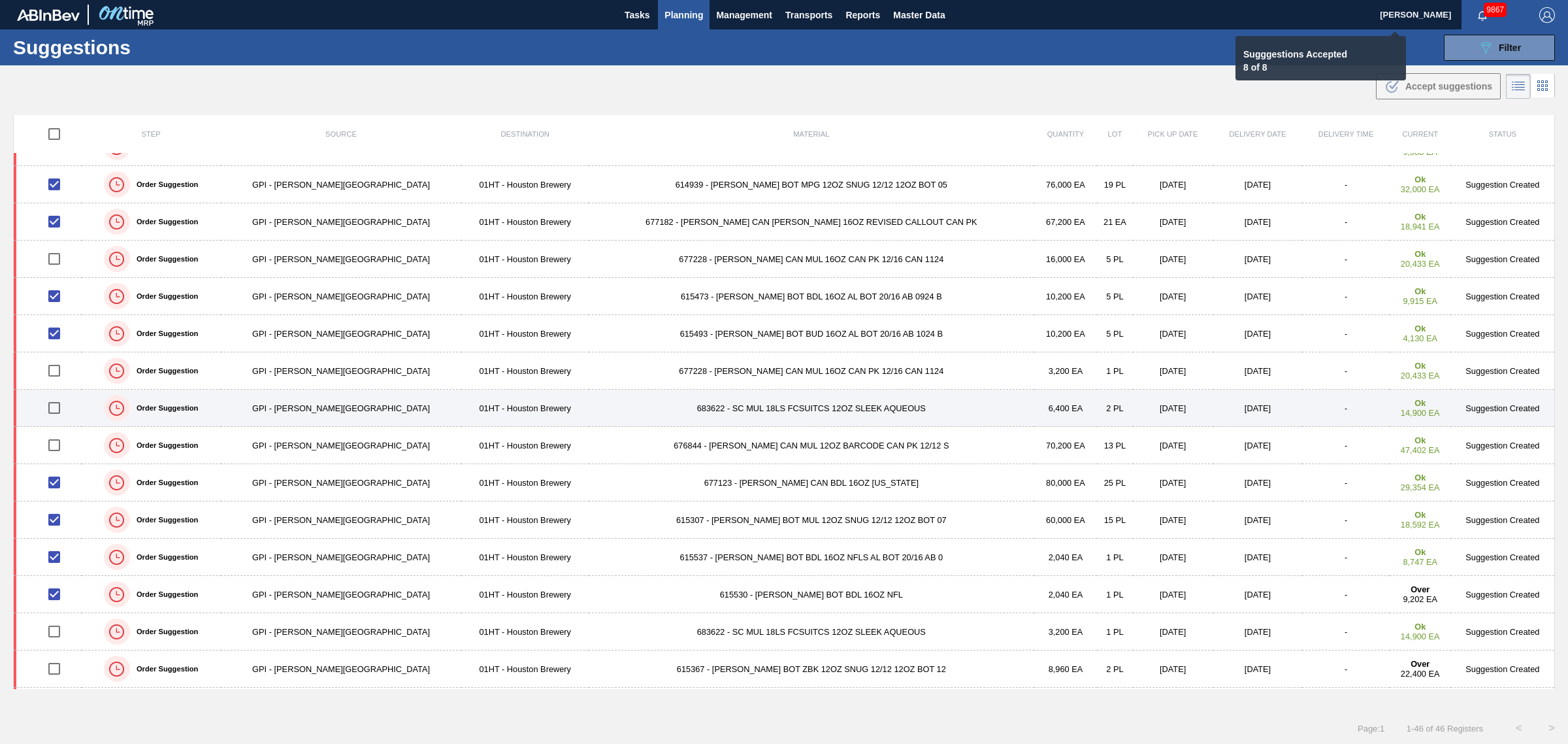
checkbox input "false"
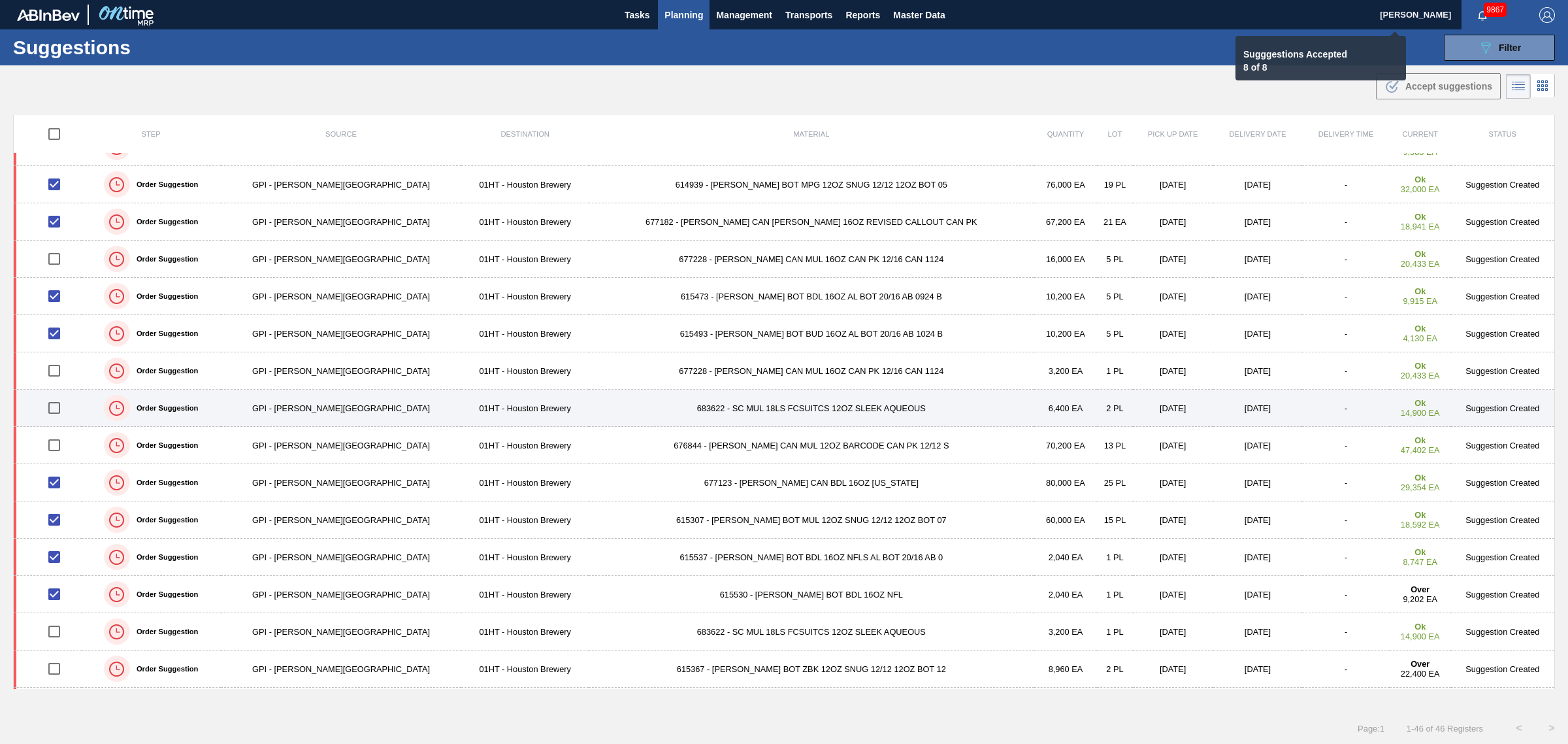
checkbox input "false"
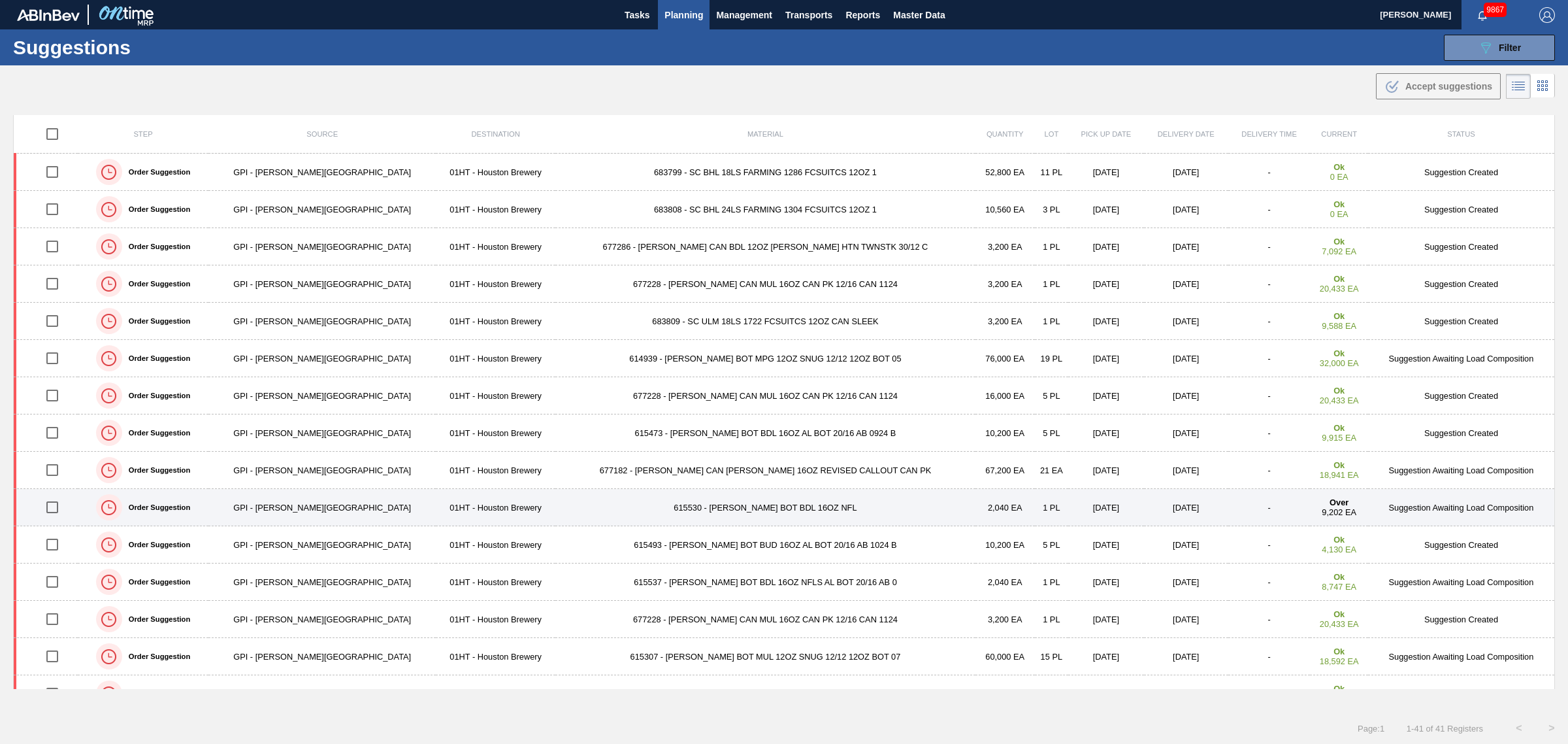
scroll to position [0, 0]
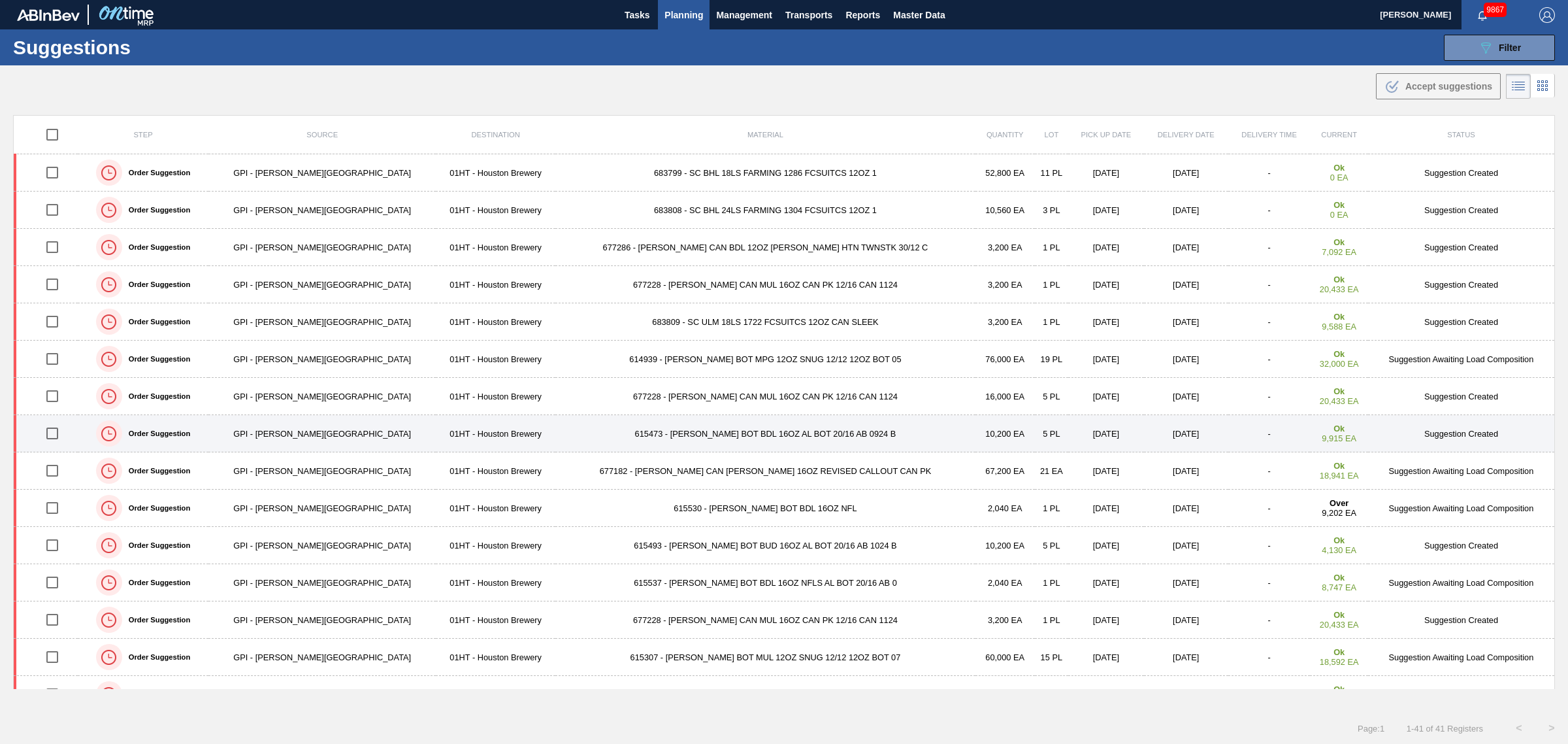
click at [62, 434] on input "checkbox" at bounding box center [52, 434] width 28 height 28
checkbox input "true"
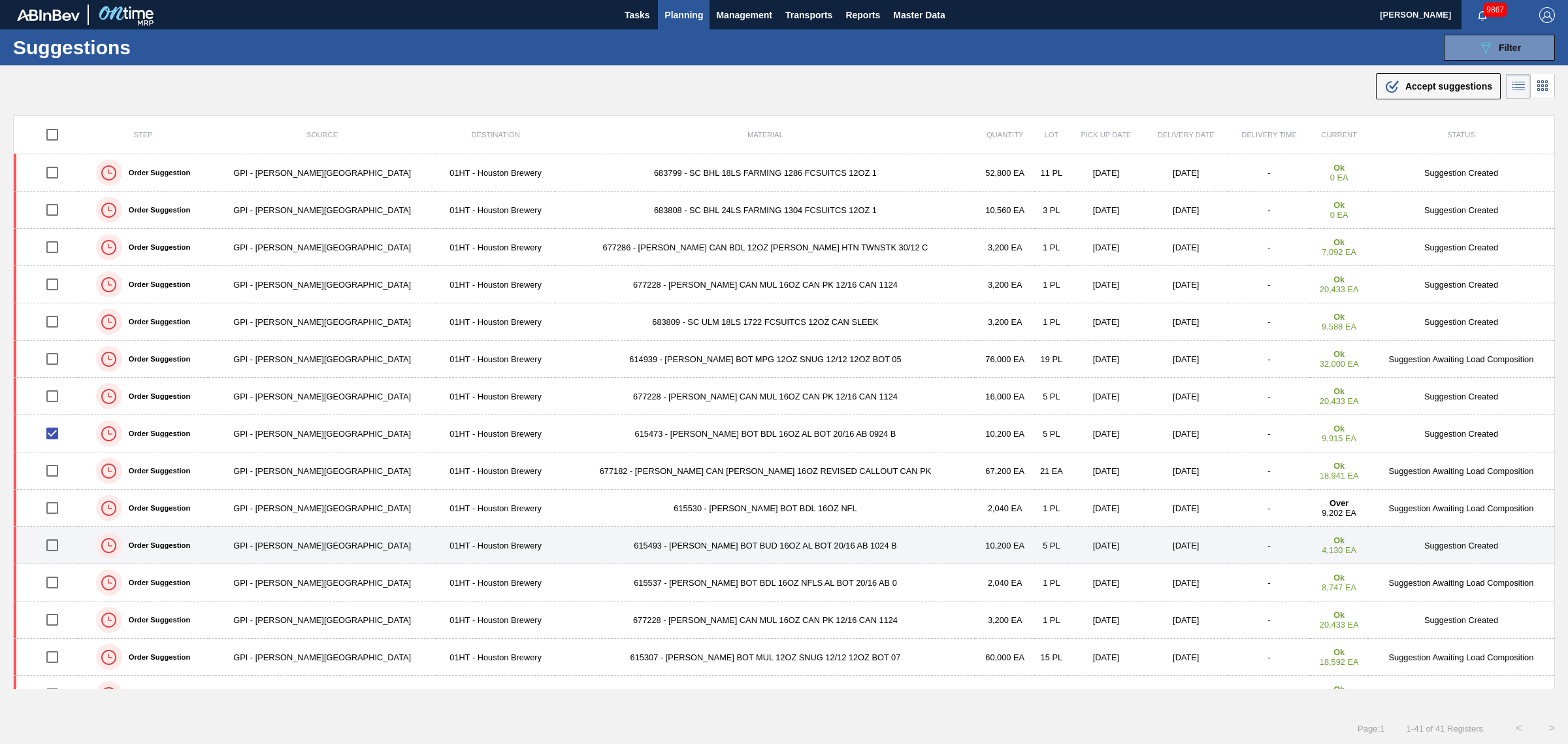
click at [50, 549] on input "checkbox" at bounding box center [52, 545] width 28 height 28
checkbox input "true"
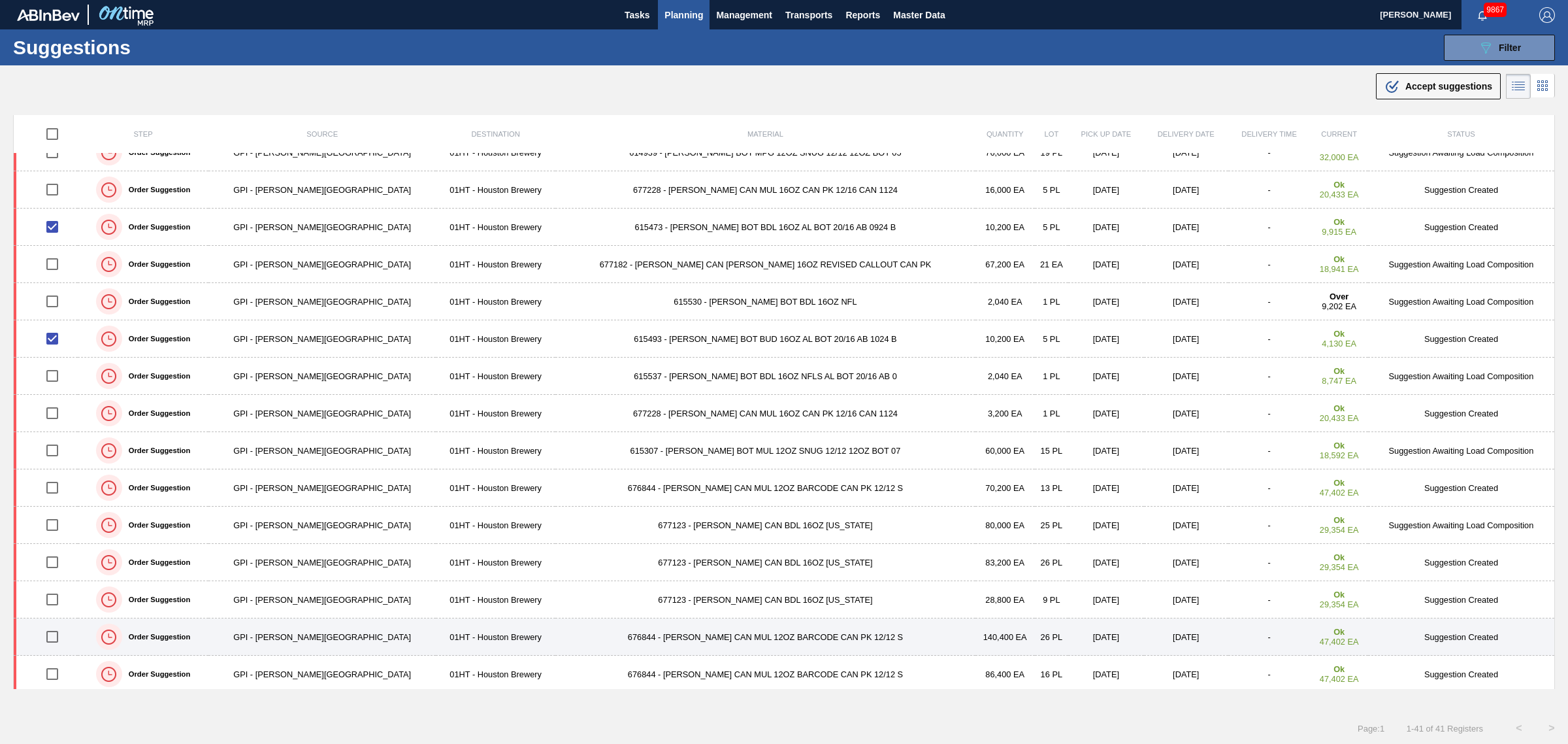
scroll to position [245, 0]
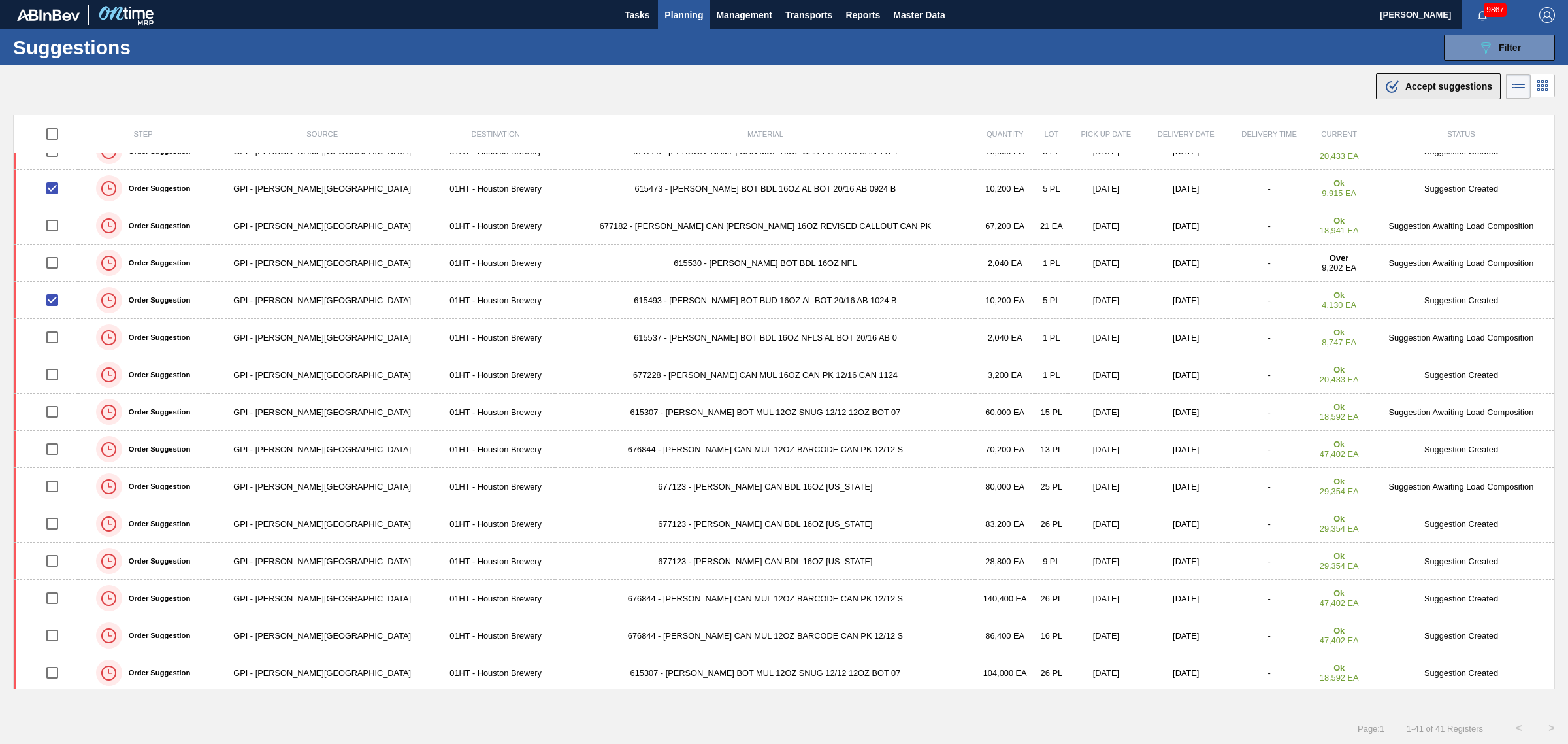
click at [1415, 87] on span "Accept suggestions" at bounding box center [1448, 86] width 87 height 10
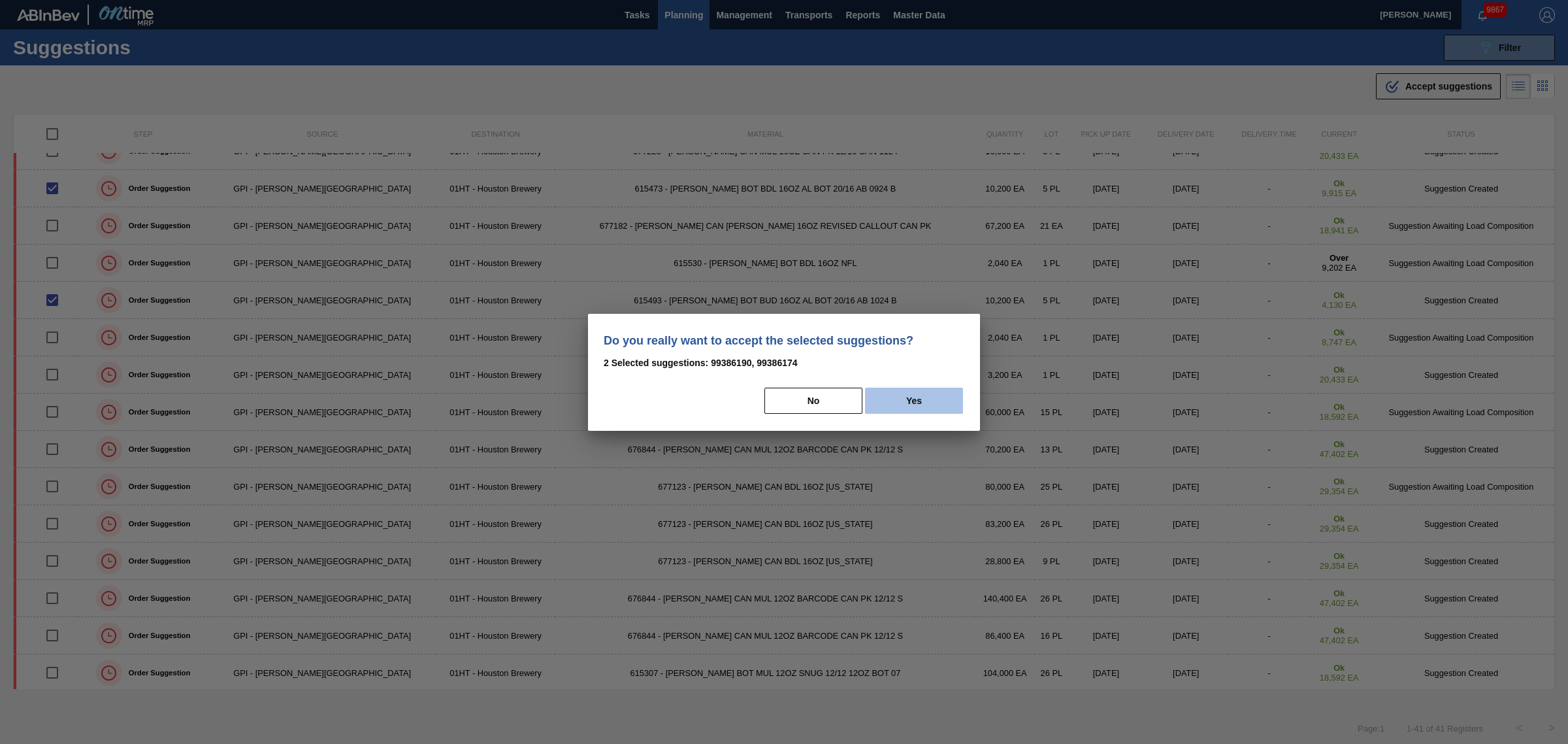
click at [952, 389] on button "Yes" at bounding box center [914, 401] width 98 height 26
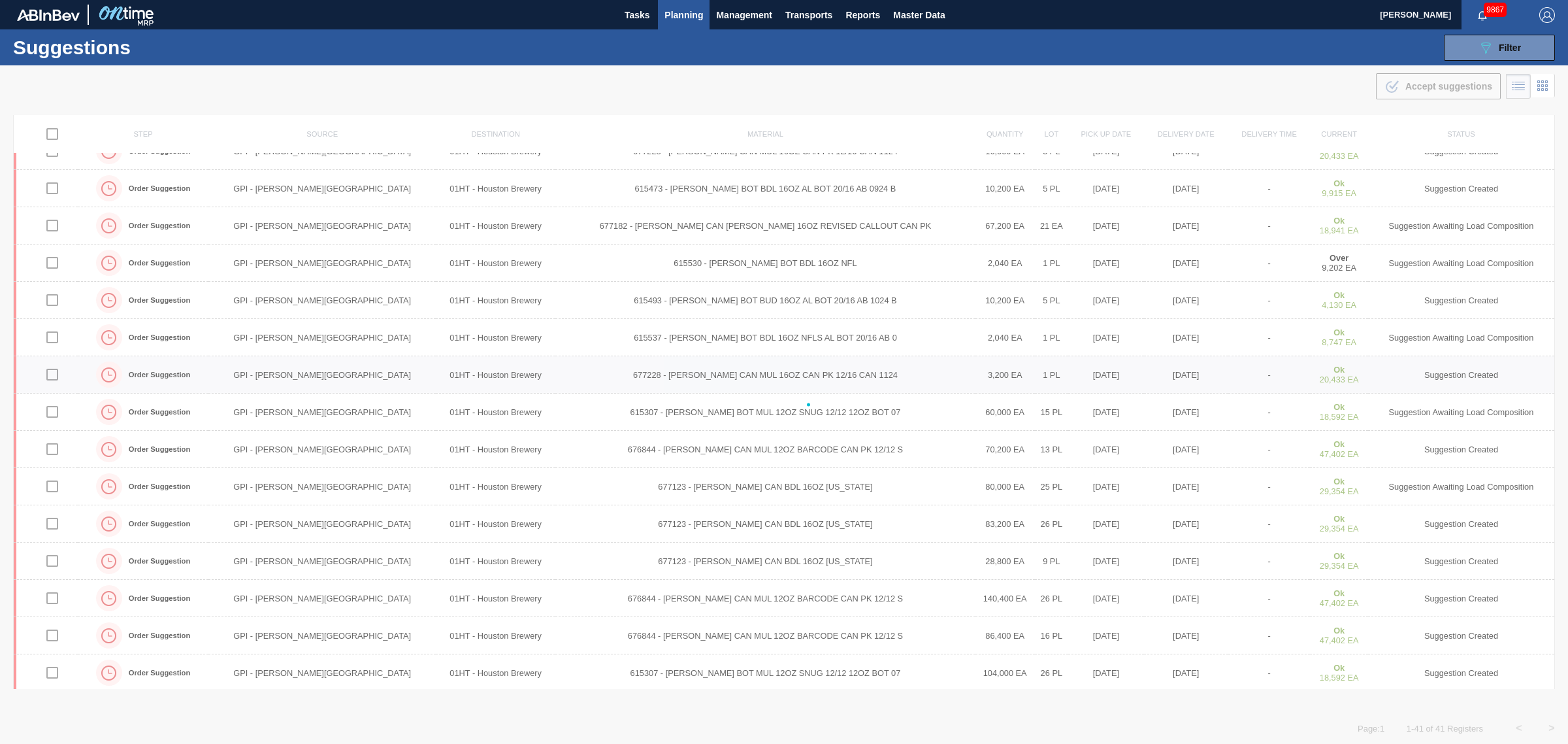
checkbox input "false"
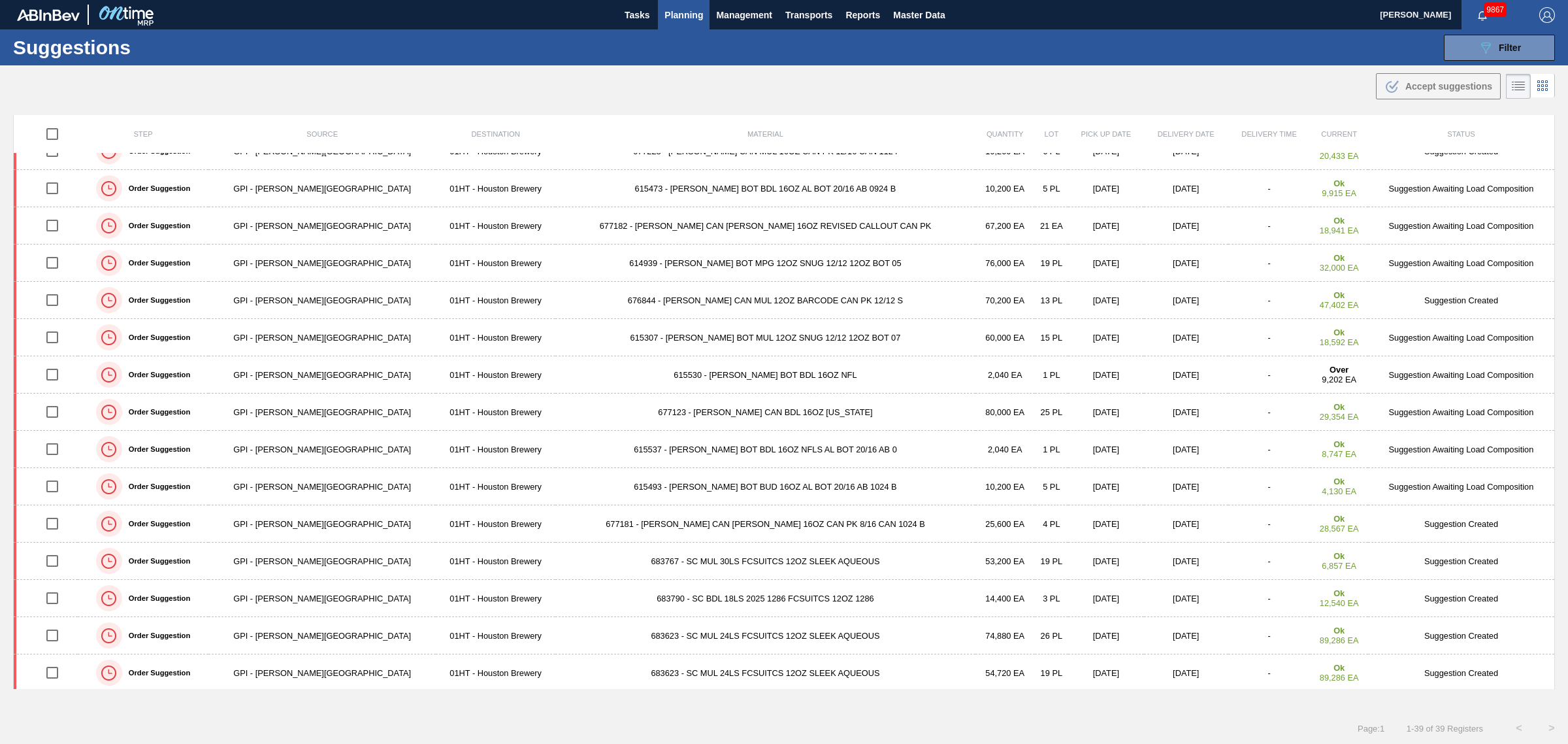
click at [685, 15] on span "Planning" at bounding box center [684, 15] width 38 height 16
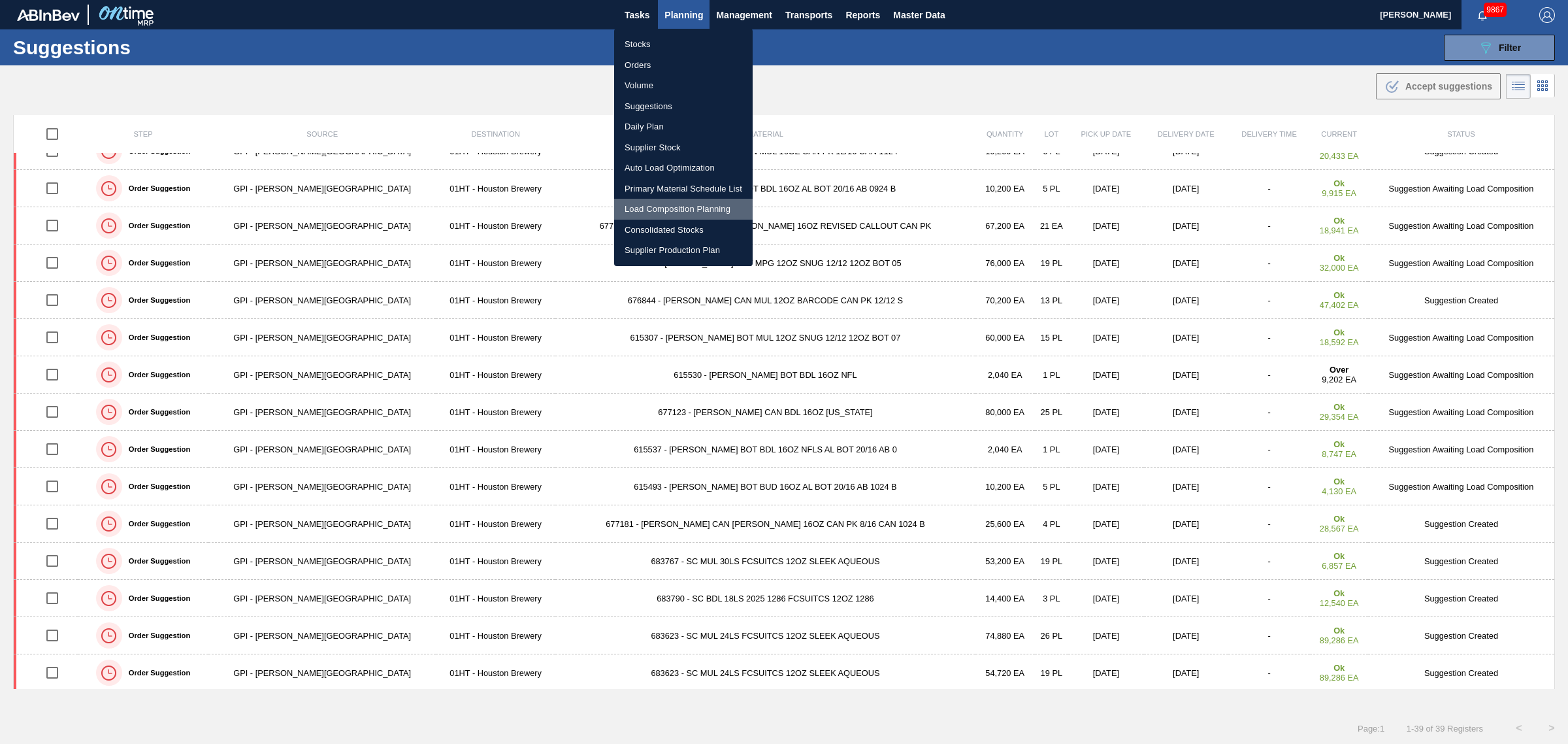
click at [641, 204] on li "Load Composition Planning" at bounding box center [684, 209] width 139 height 21
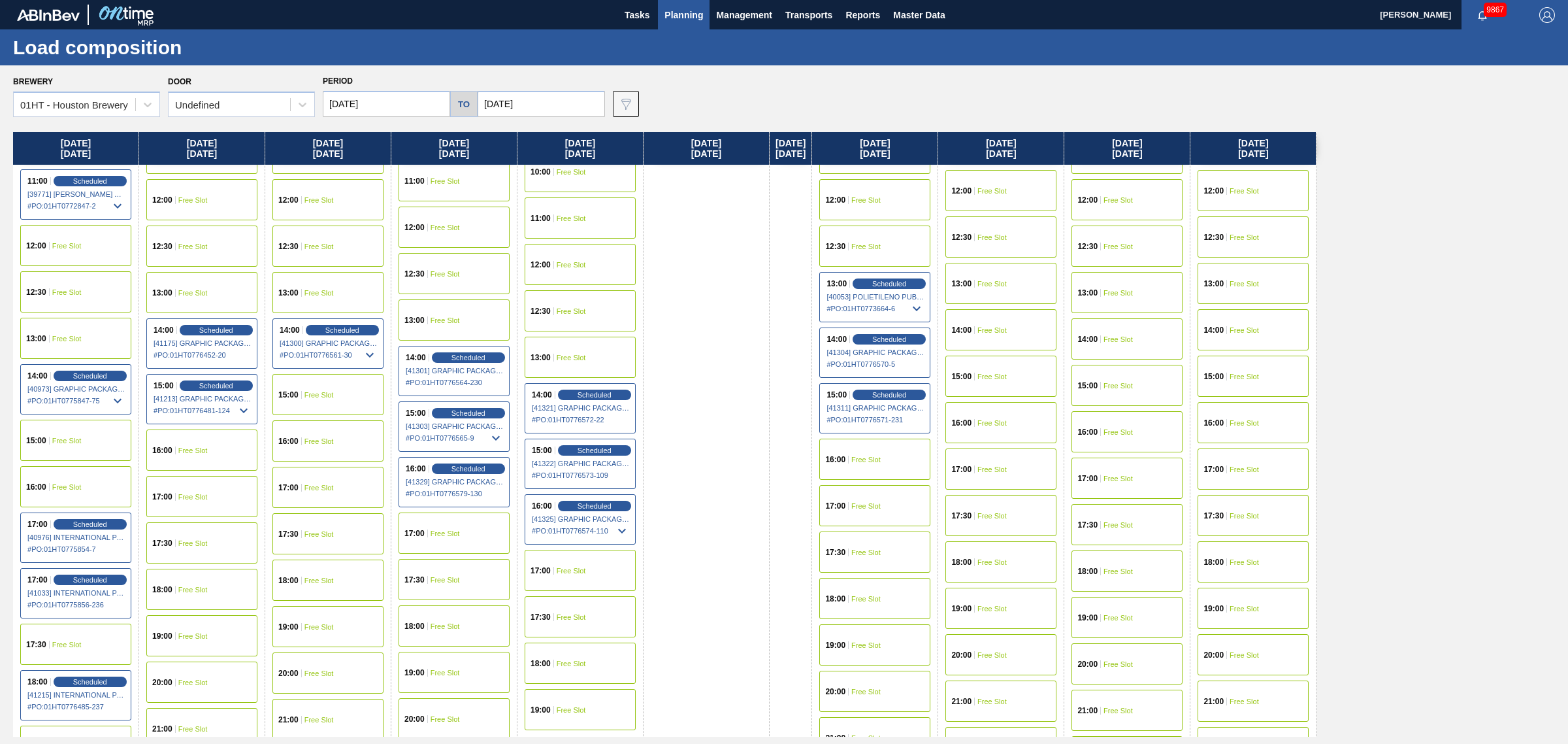
scroll to position [654, 0]
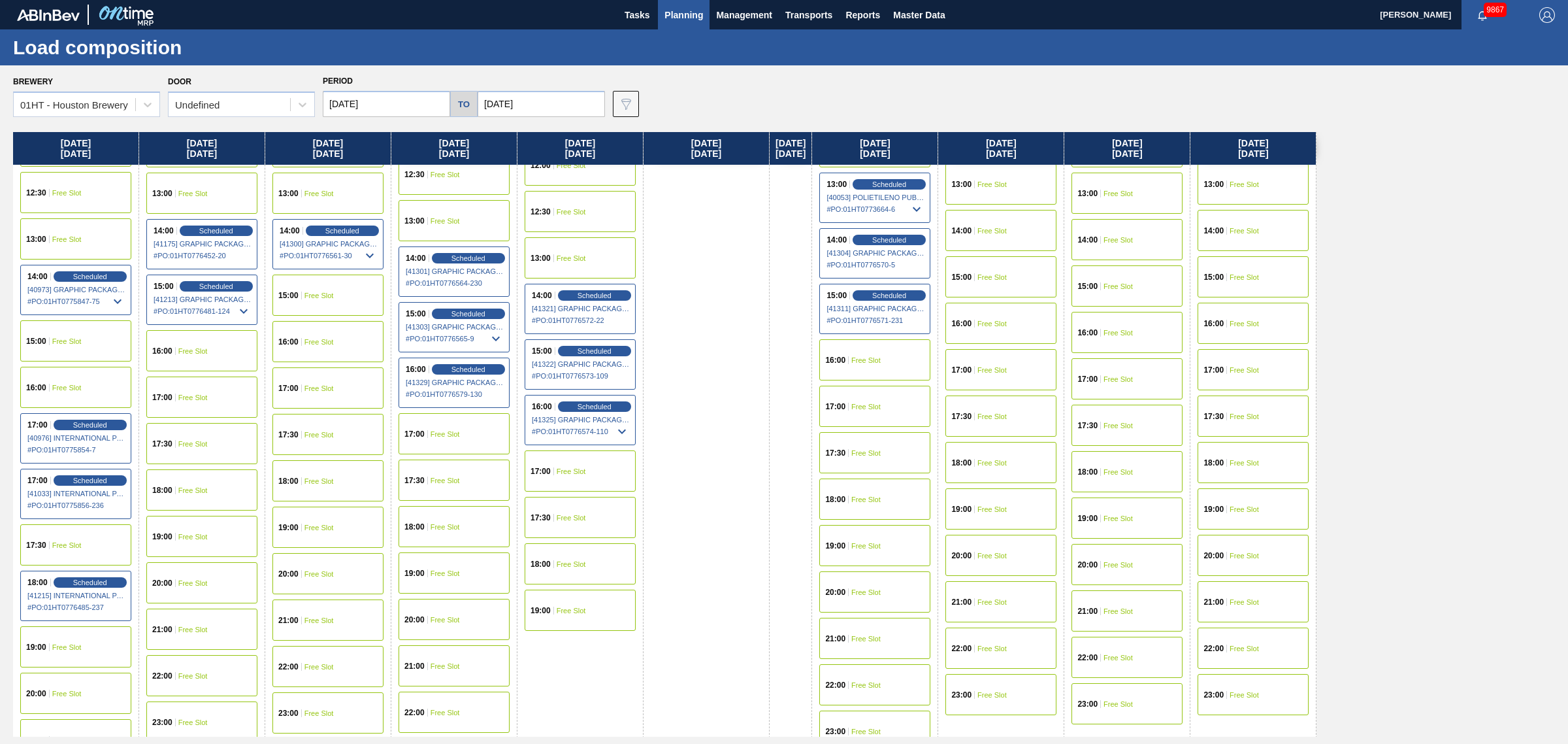
click at [1001, 232] on div "14:00 Free Slot" at bounding box center [1001, 230] width 111 height 41
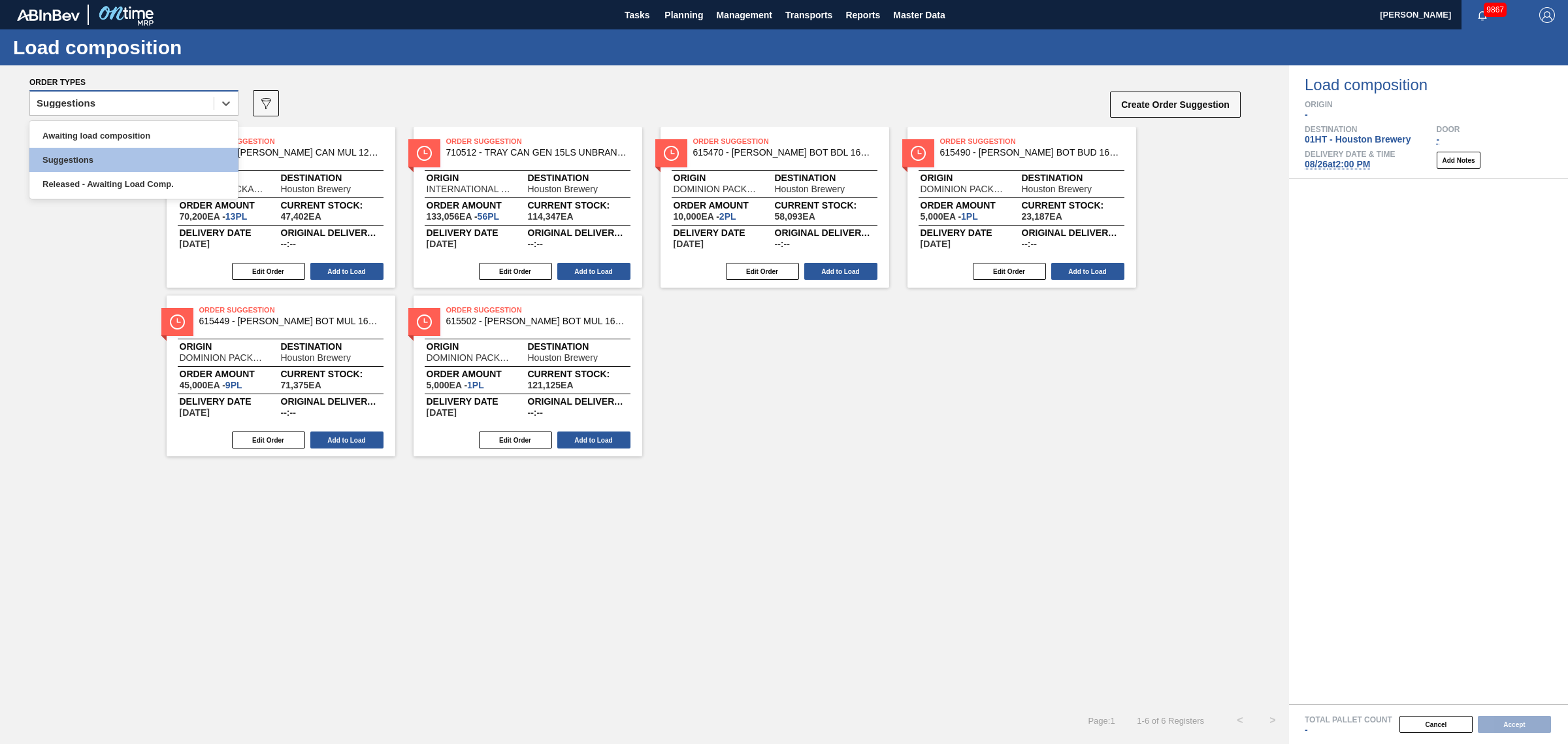
click at [128, 106] on div "Suggestions" at bounding box center [122, 104] width 184 height 19
click at [128, 133] on div "Awaiting load composition" at bounding box center [133, 135] width 209 height 24
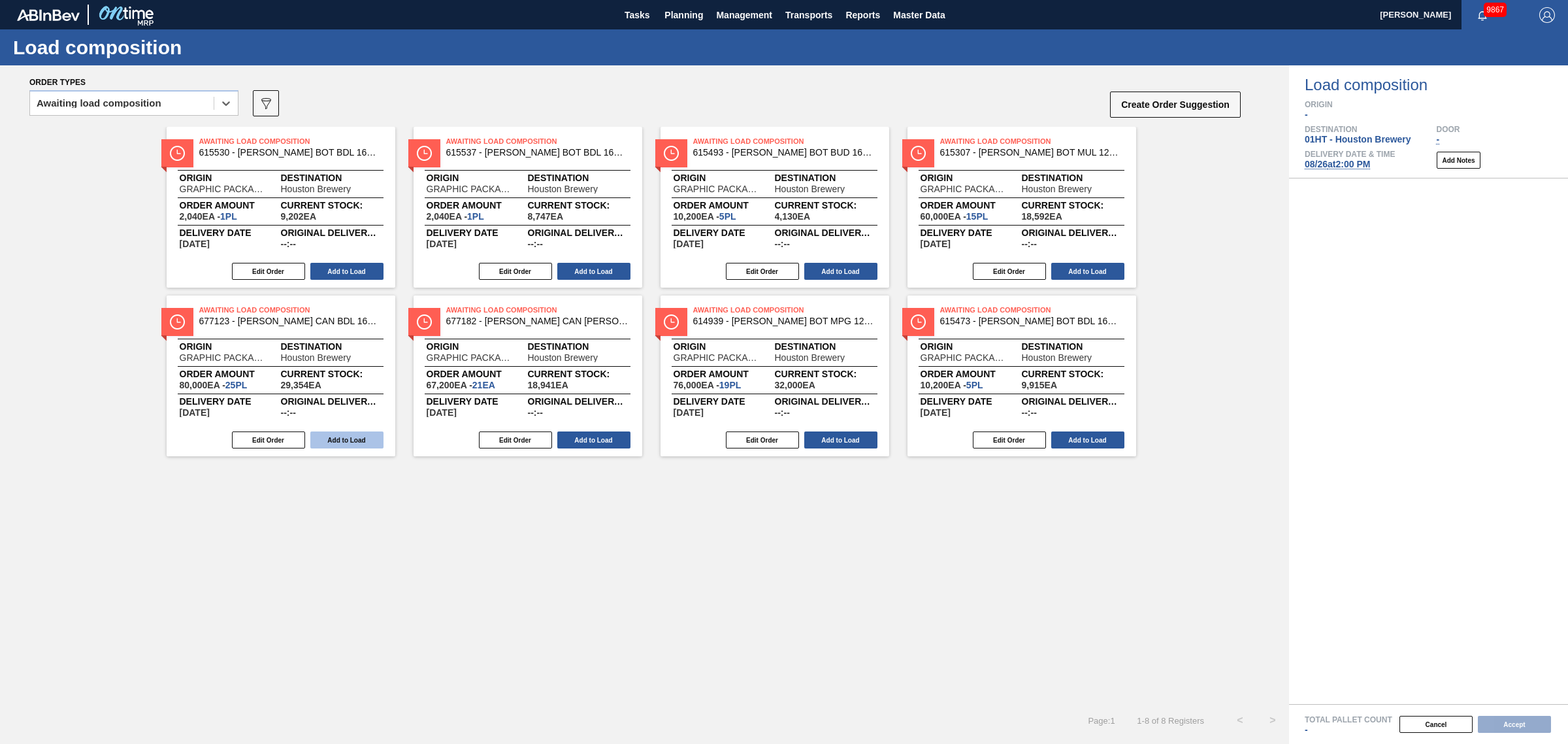
click at [322, 436] on button "Add to Load" at bounding box center [347, 441] width 73 height 17
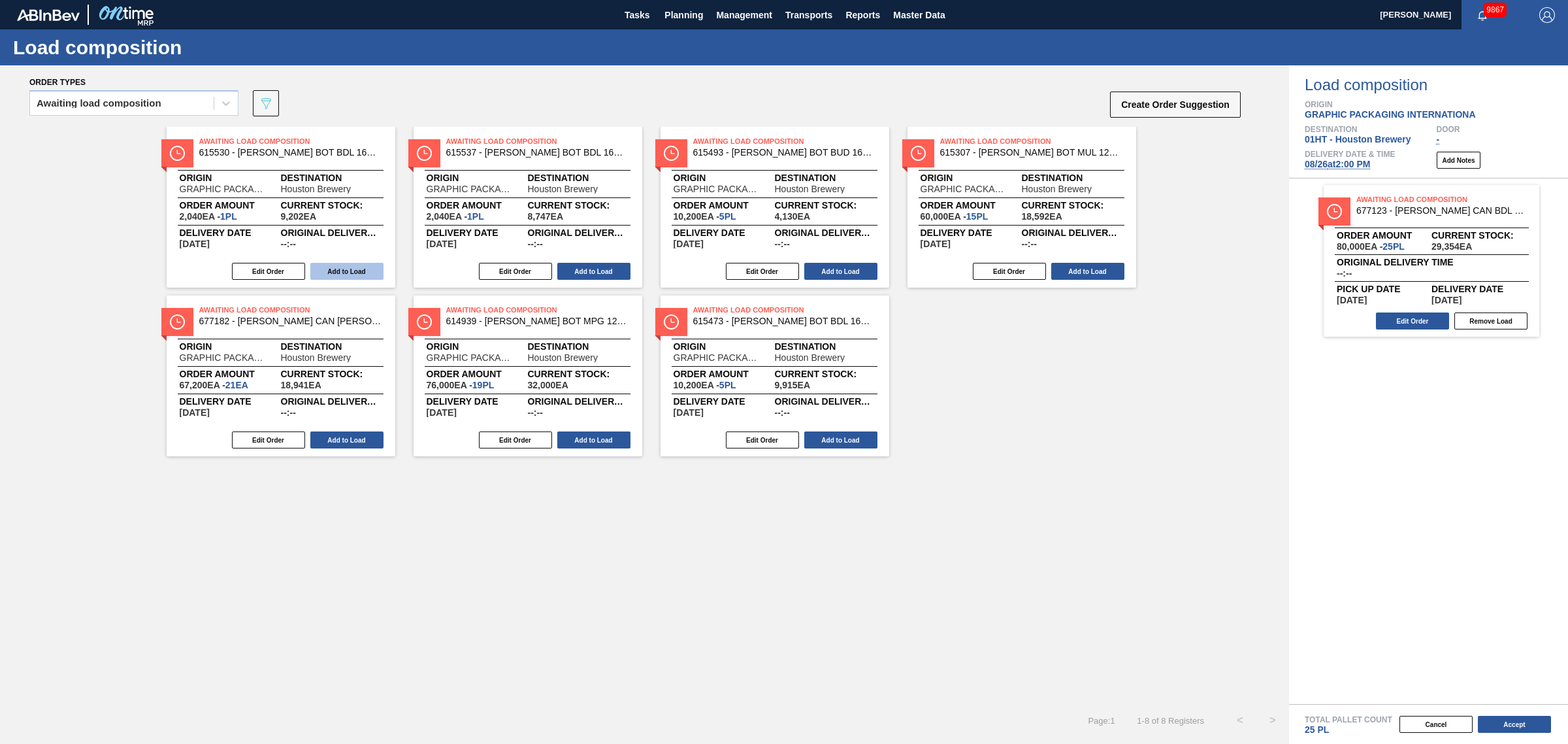
click at [336, 270] on button "Add to Load" at bounding box center [347, 271] width 73 height 17
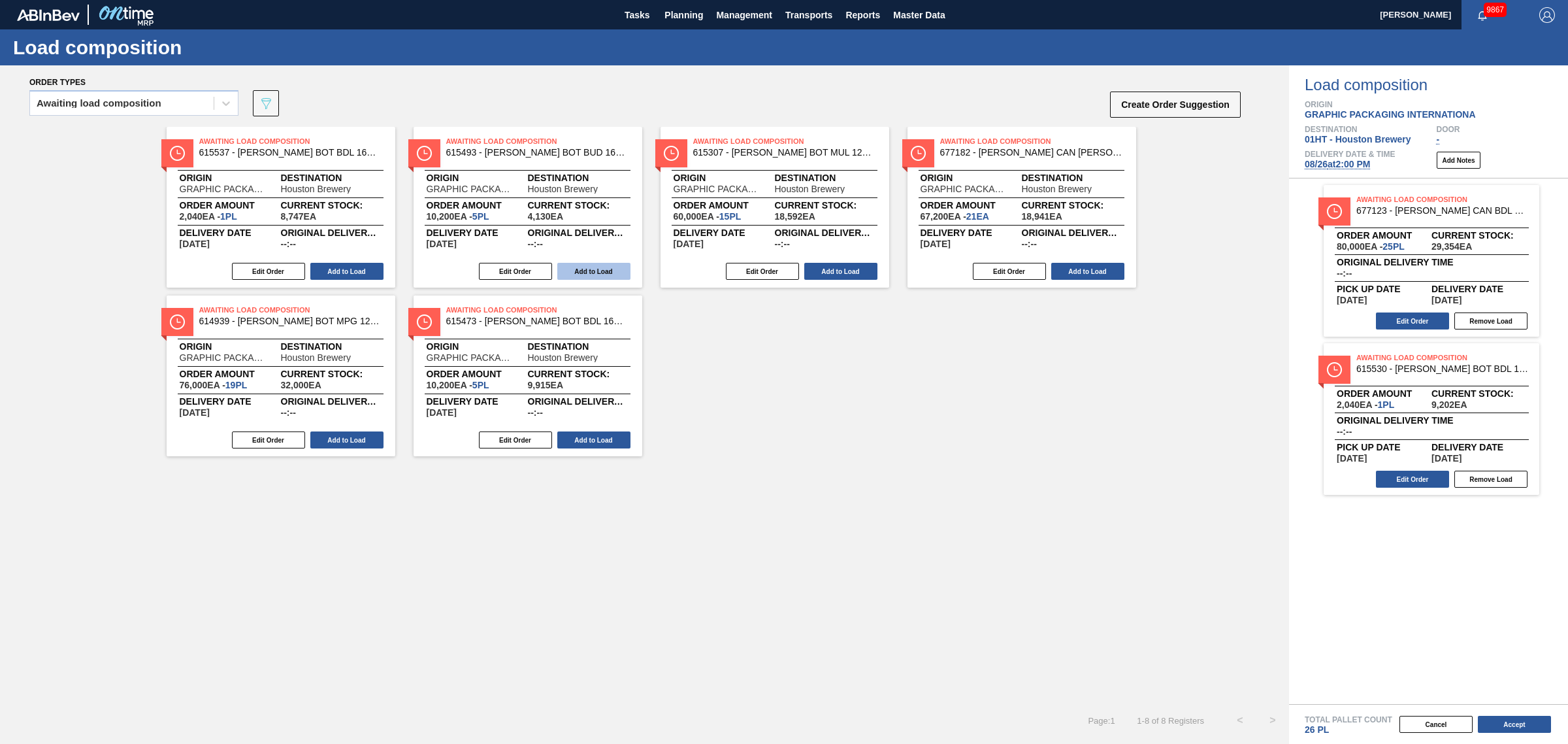
click at [609, 264] on button "Add to Load" at bounding box center [594, 271] width 73 height 17
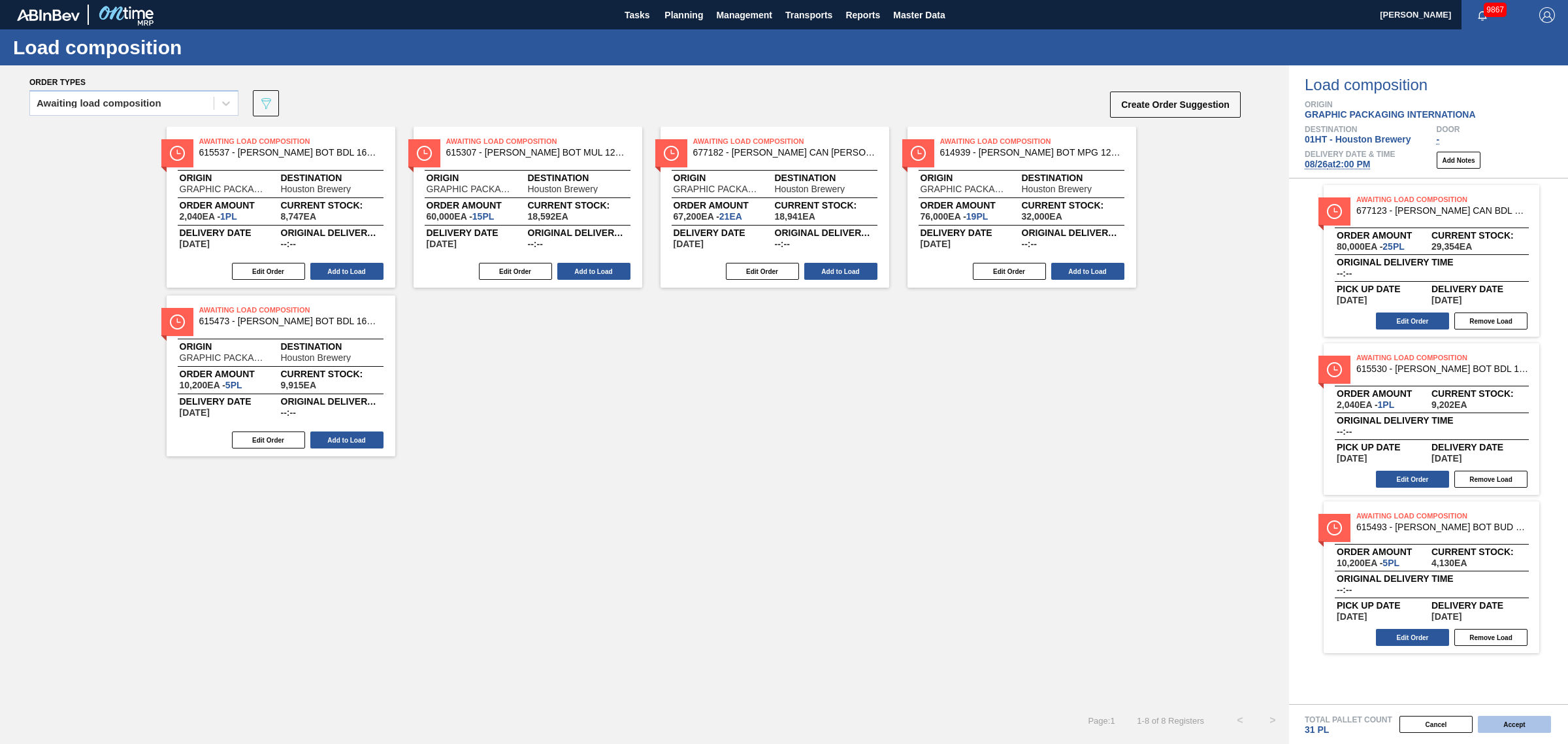
click at [1523, 716] on button "Accept" at bounding box center [1514, 724] width 73 height 17
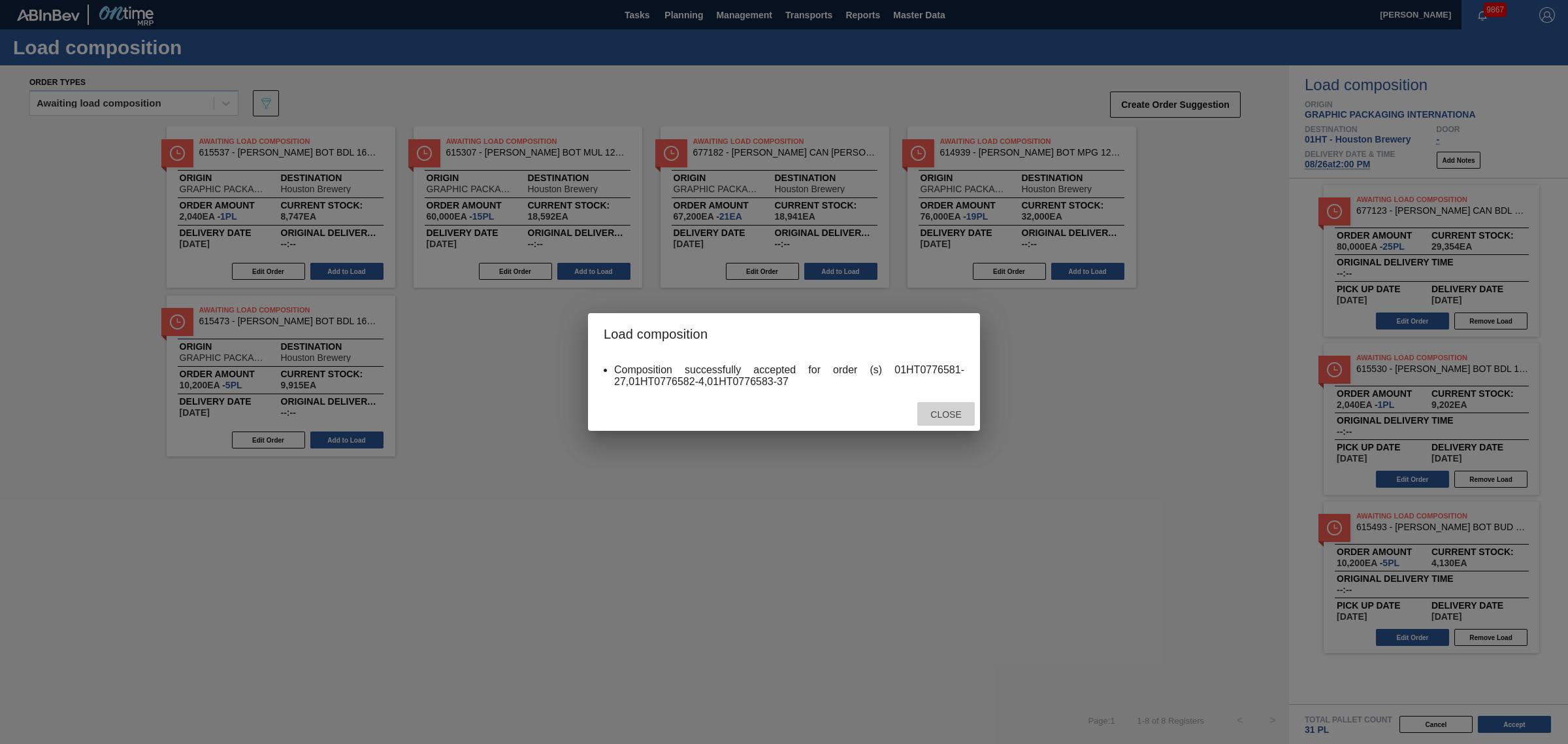
click at [940, 414] on span "Close" at bounding box center [946, 414] width 52 height 10
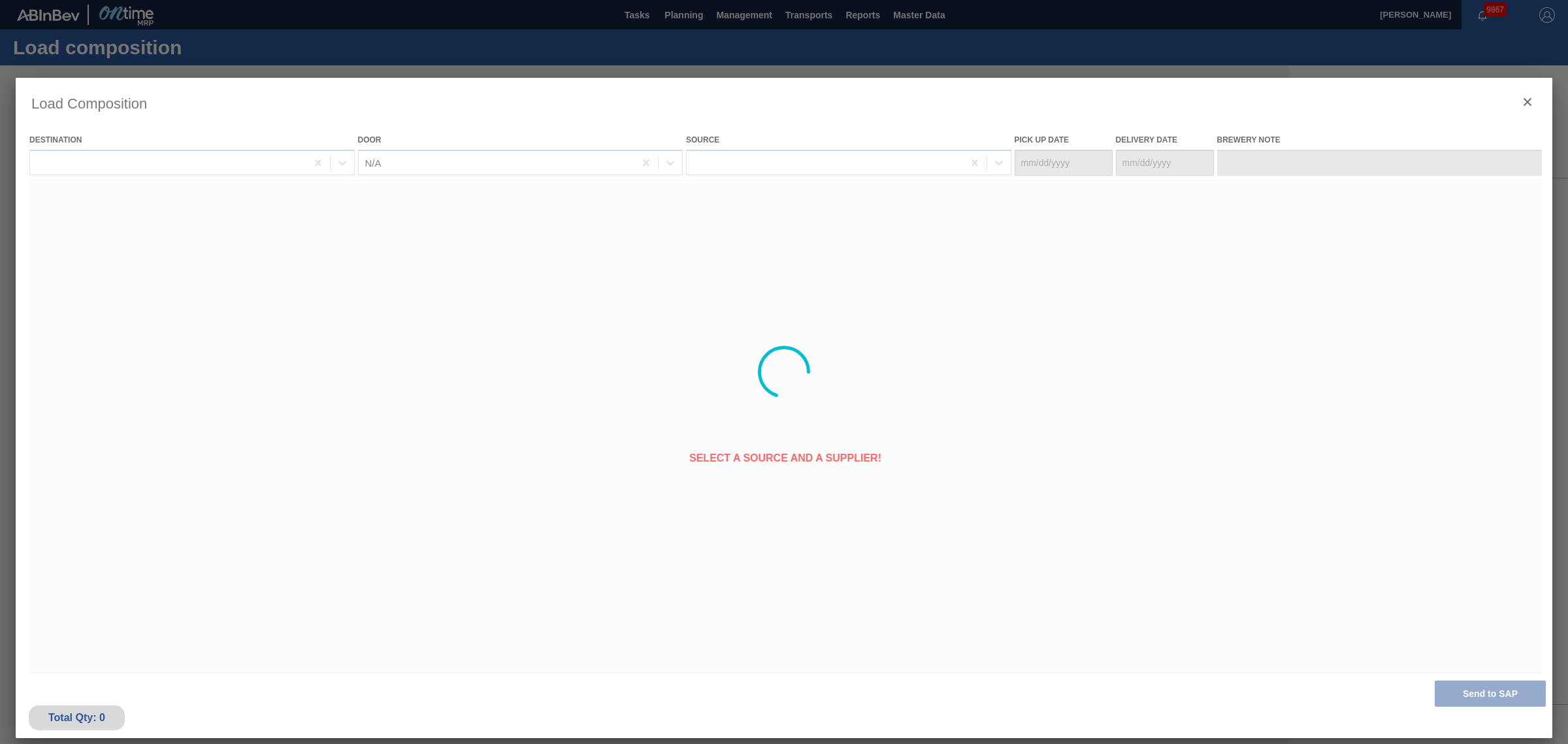
type Date "[DATE]"
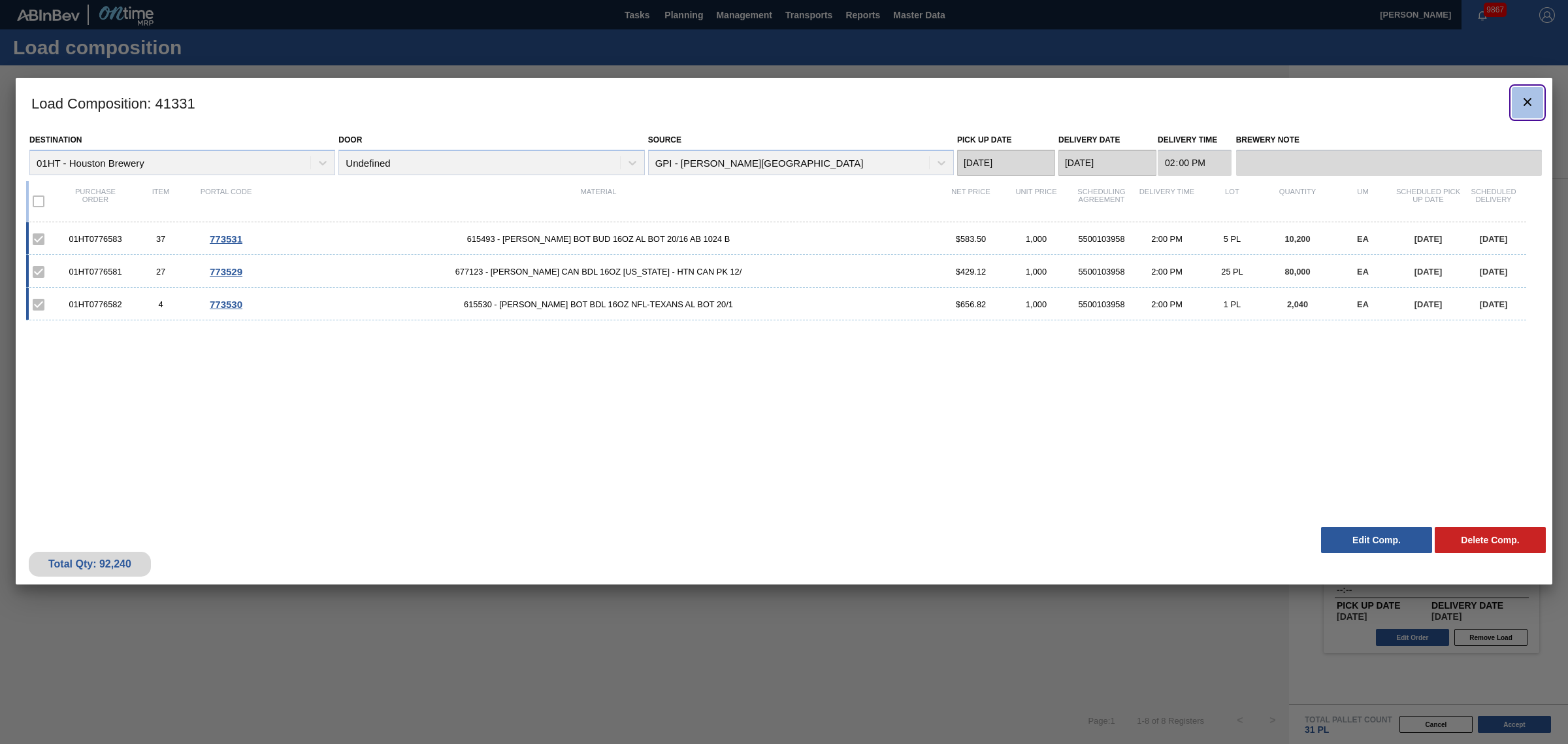
click at [1522, 101] on icon "botão de ícone" at bounding box center [1527, 102] width 16 height 16
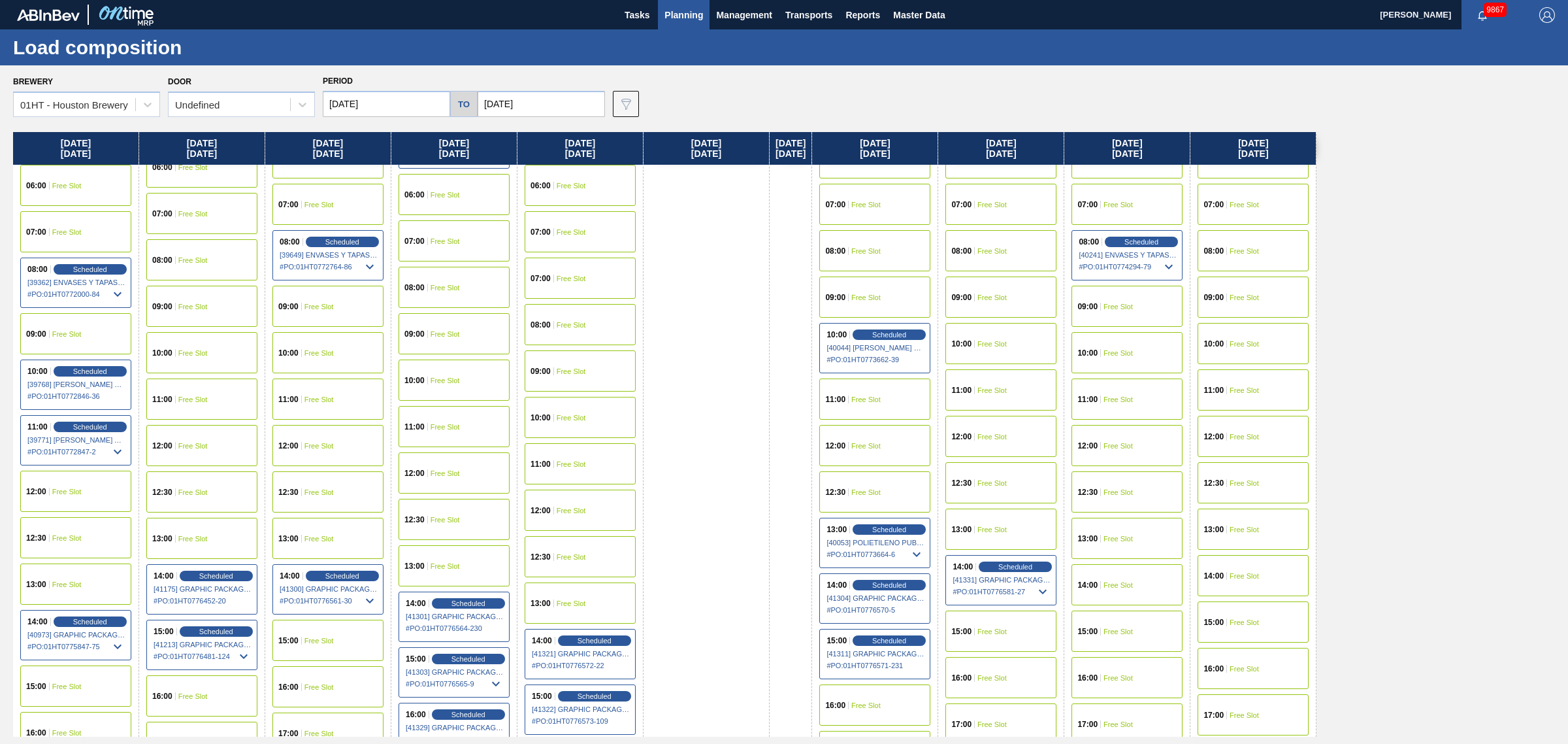
scroll to position [408, 0]
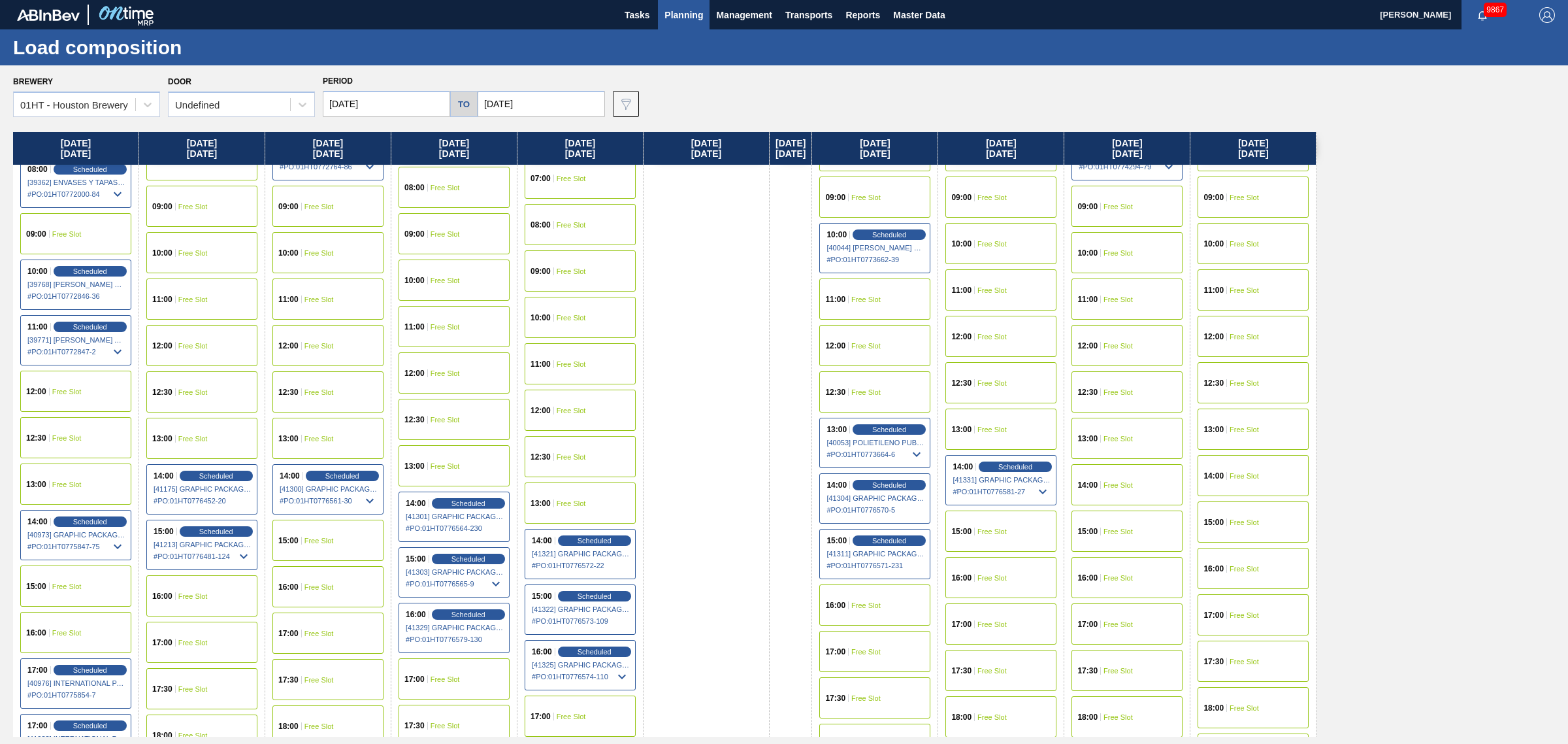
click at [881, 601] on span "Free Slot" at bounding box center [866, 604] width 29 height 8
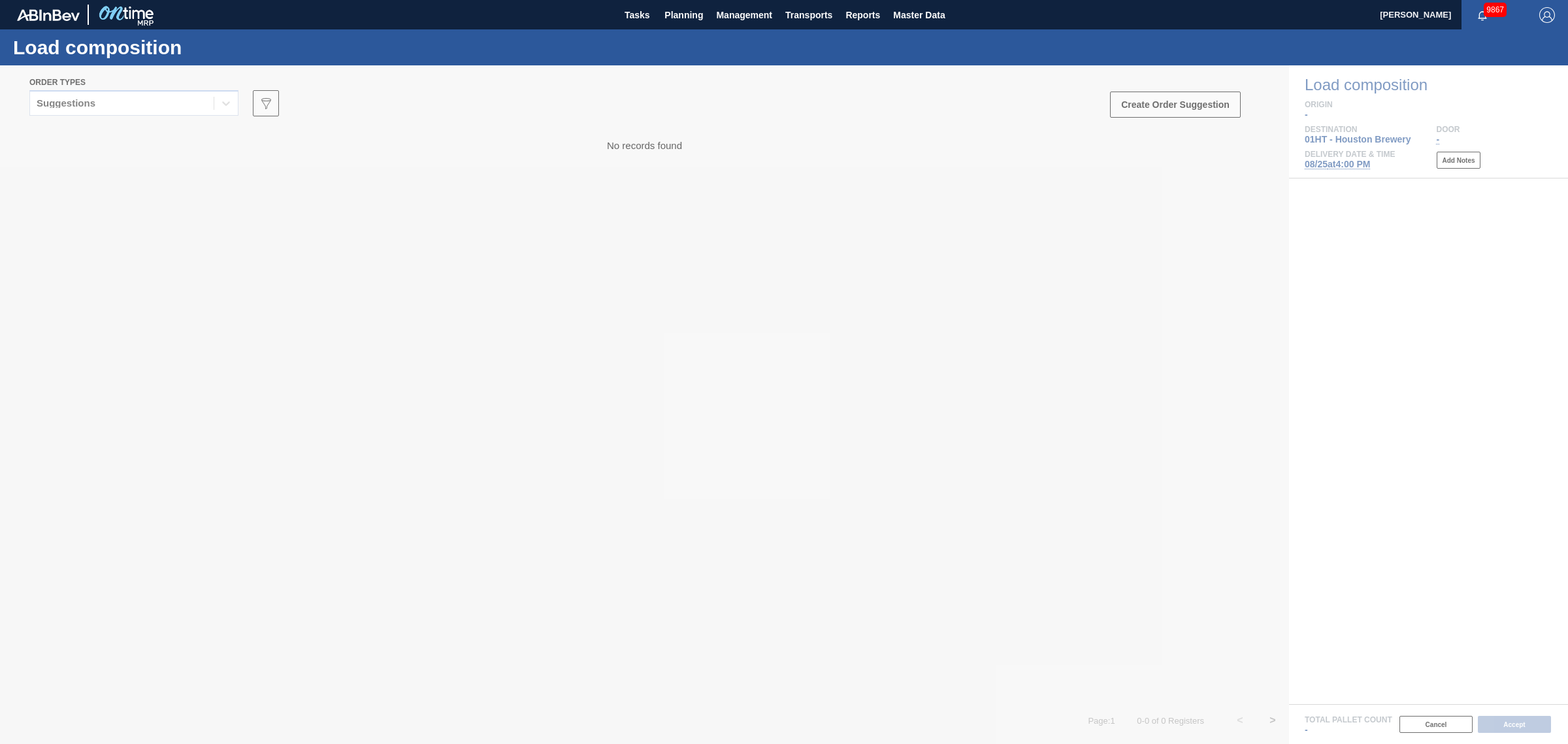
click at [95, 95] on div at bounding box center [784, 404] width 1568 height 678
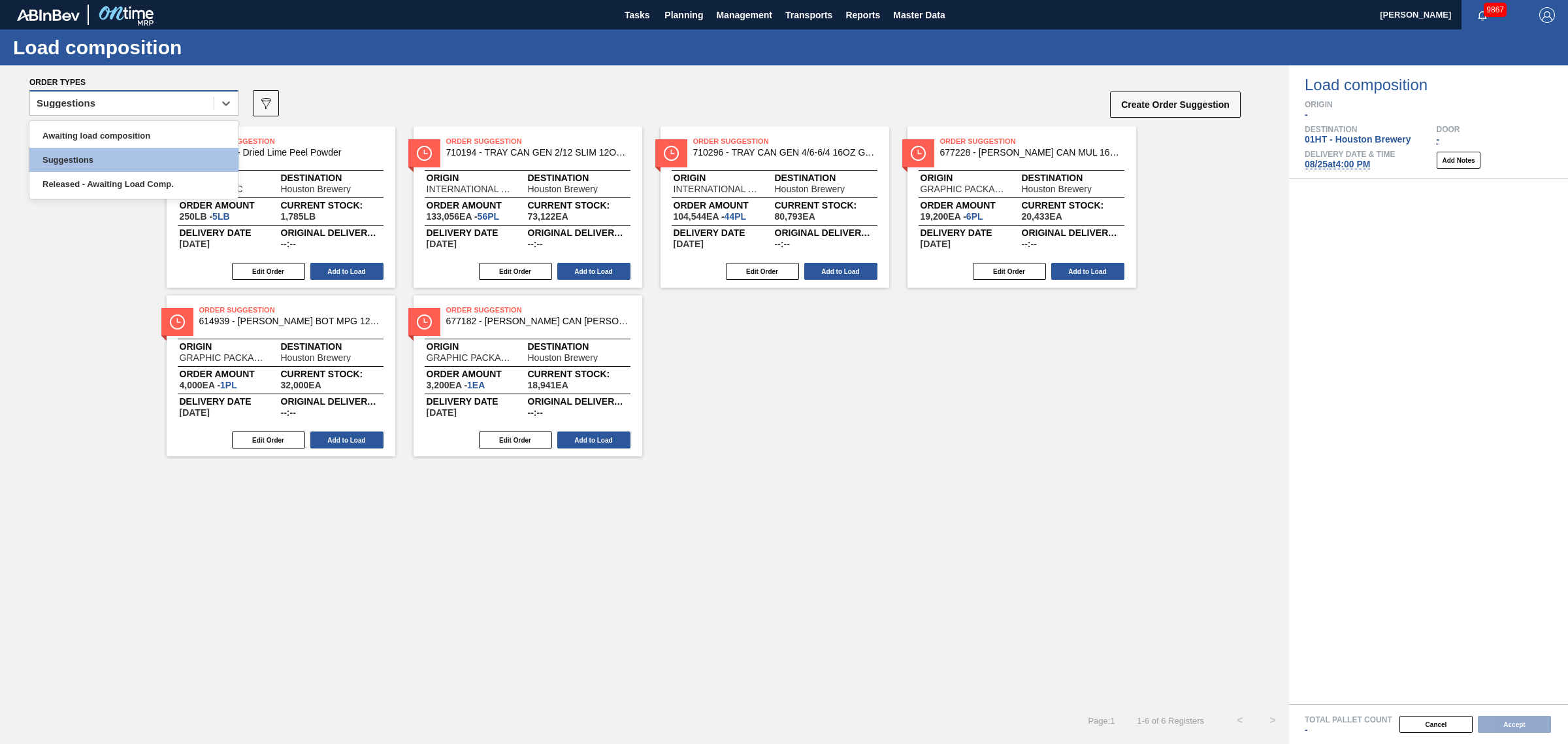
click at [112, 105] on div "Suggestions" at bounding box center [122, 104] width 184 height 19
click at [112, 135] on div "Awaiting load composition" at bounding box center [133, 135] width 209 height 24
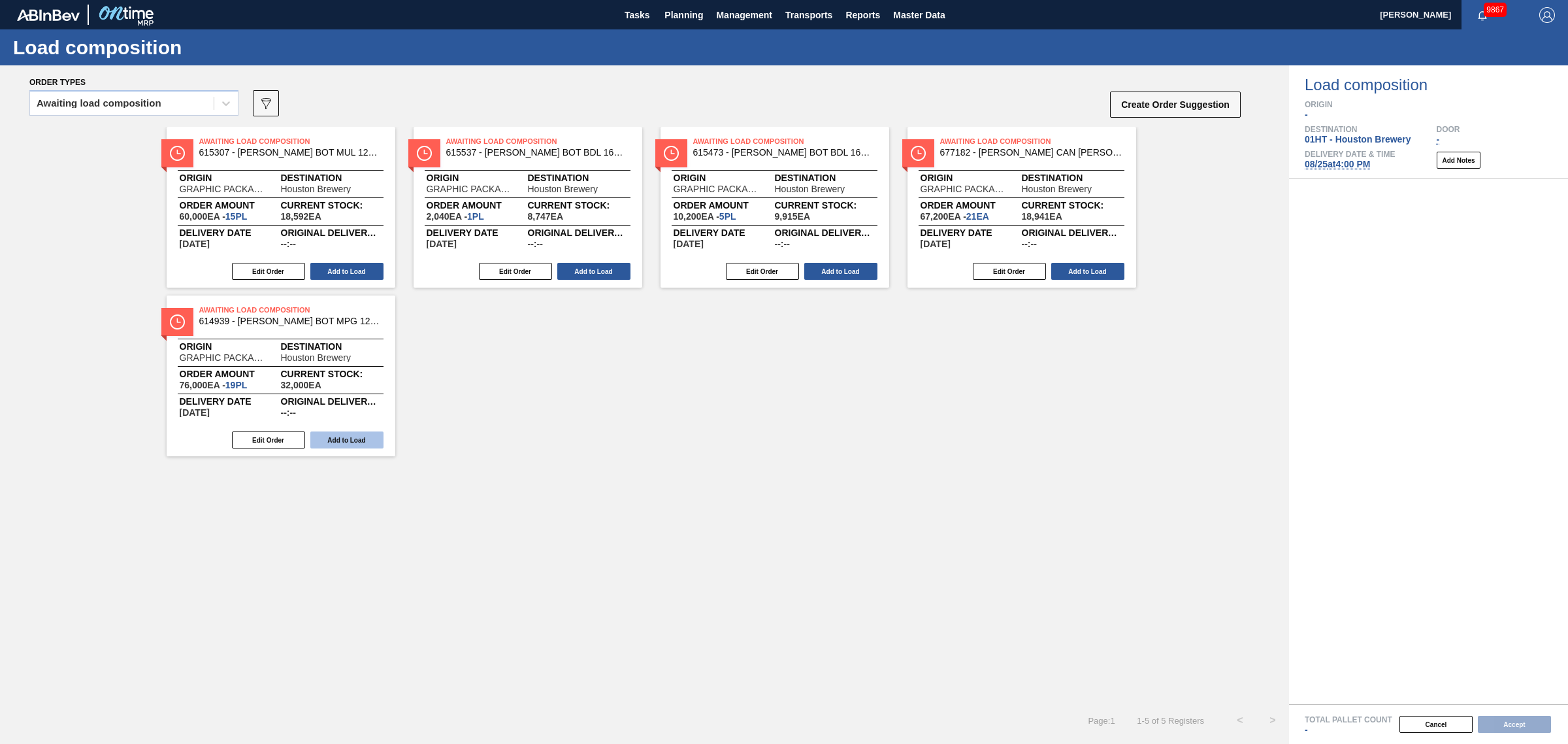
click at [338, 436] on button "Add to Load" at bounding box center [347, 441] width 73 height 17
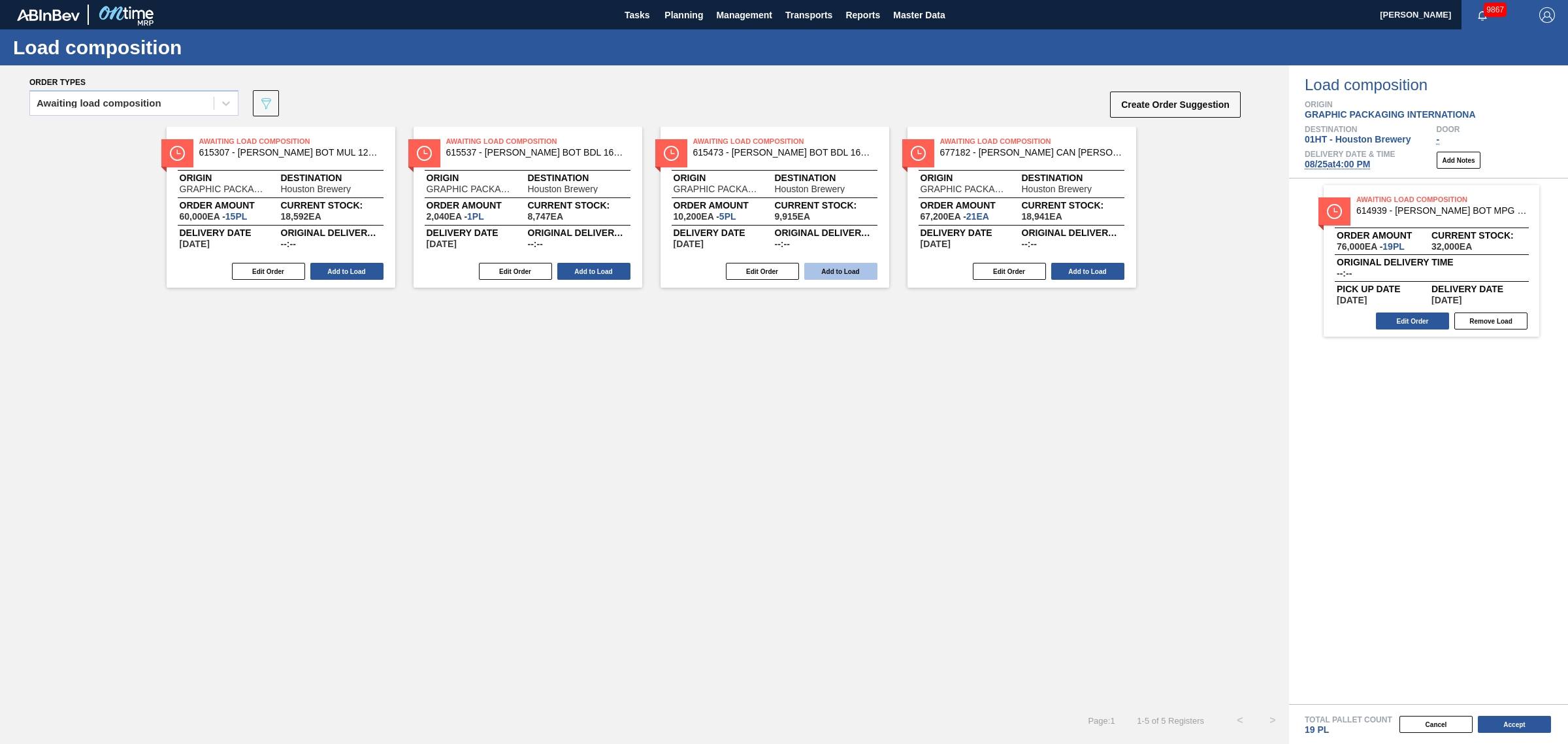
click at [834, 271] on button "Add to Load" at bounding box center [841, 271] width 73 height 17
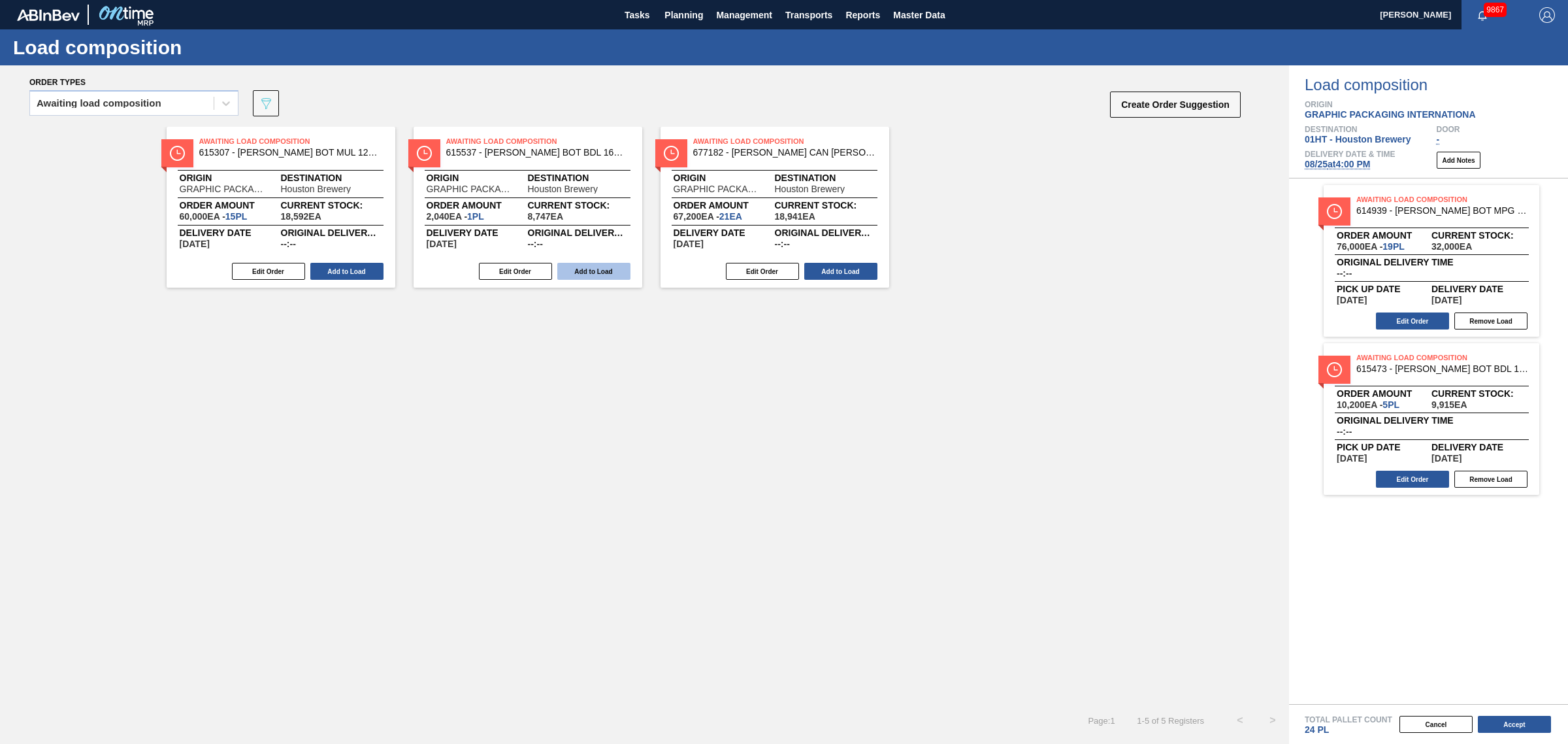
click at [575, 265] on button "Add to Load" at bounding box center [594, 271] width 73 height 17
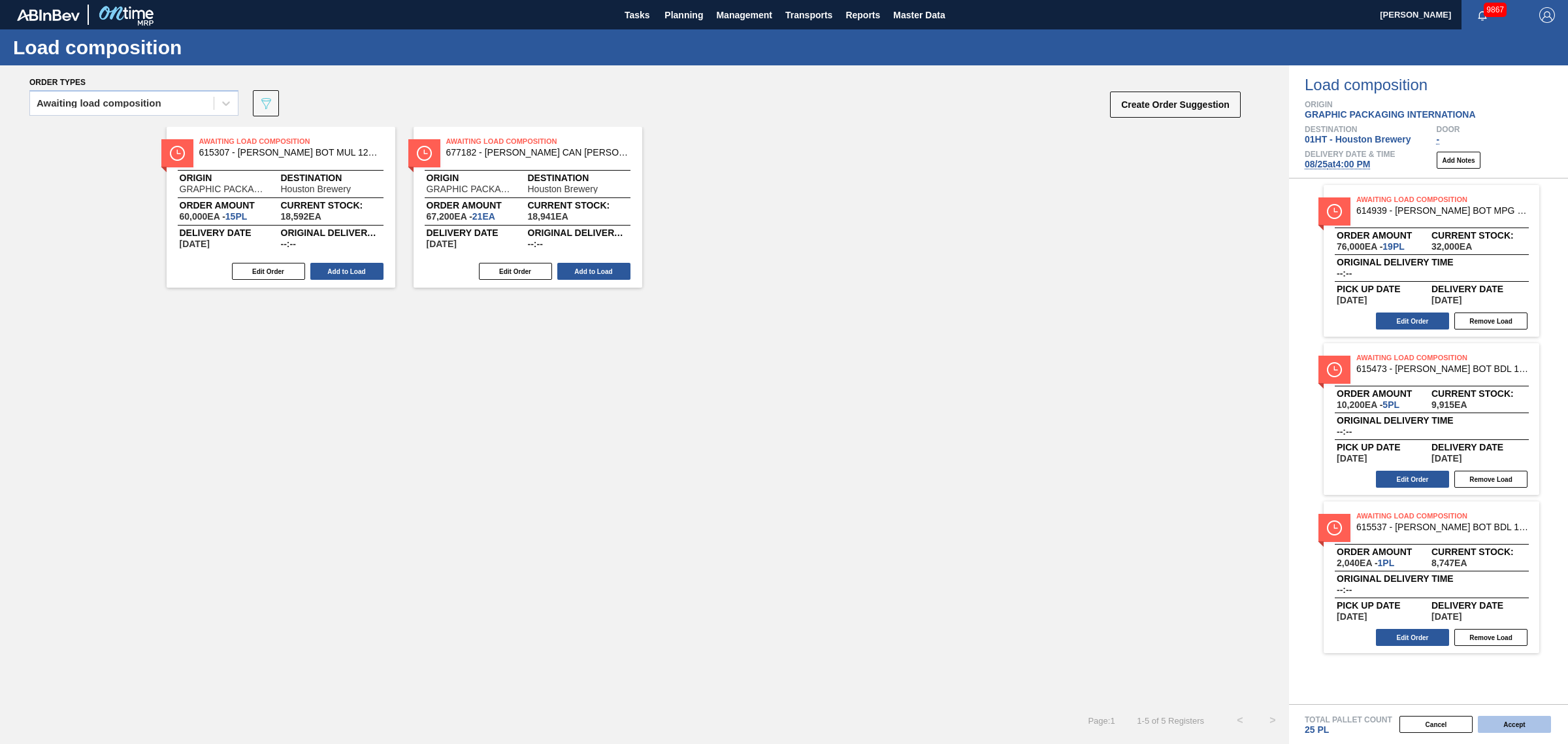
click at [1533, 720] on button "Accept" at bounding box center [1514, 724] width 73 height 17
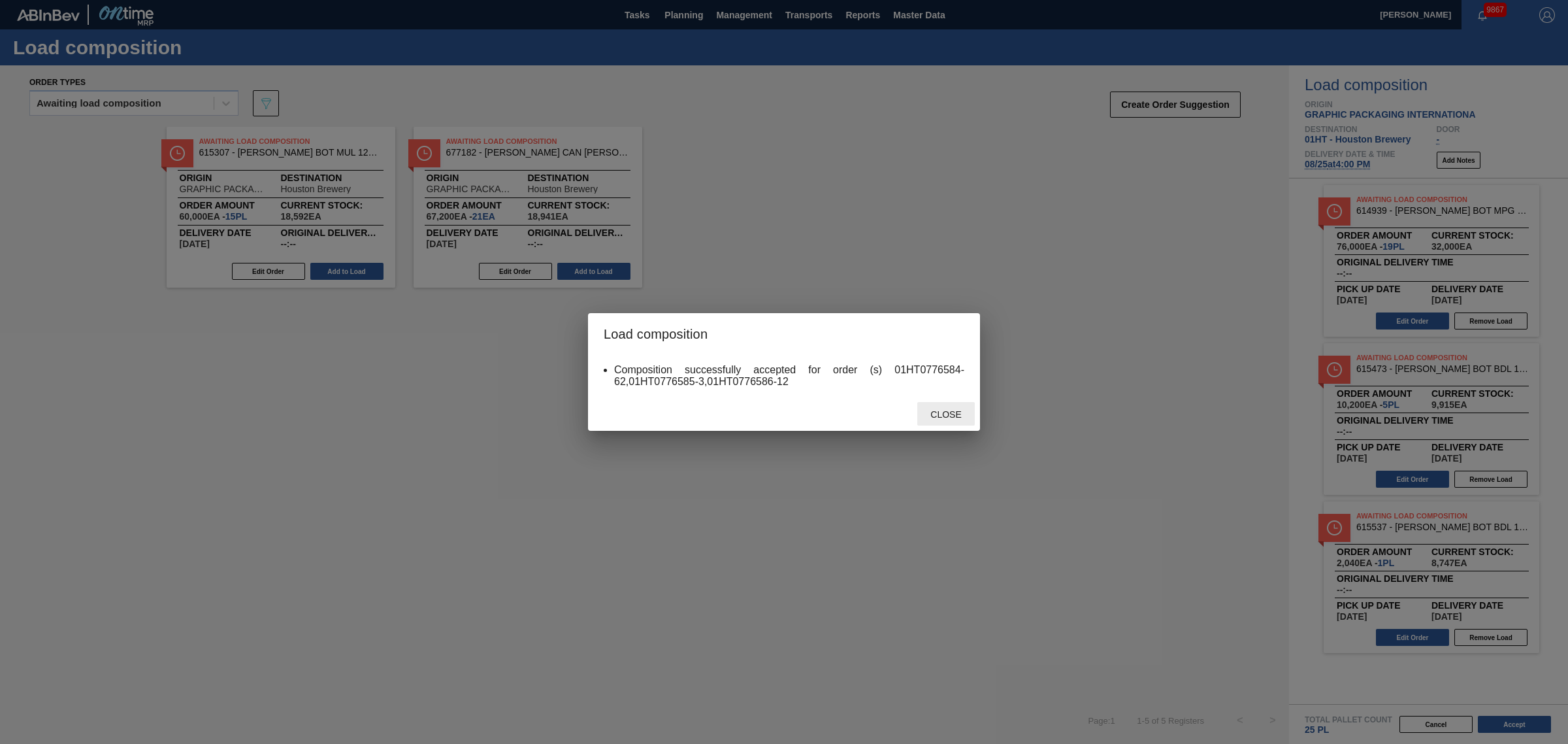
click at [949, 415] on span "Close" at bounding box center [946, 414] width 52 height 10
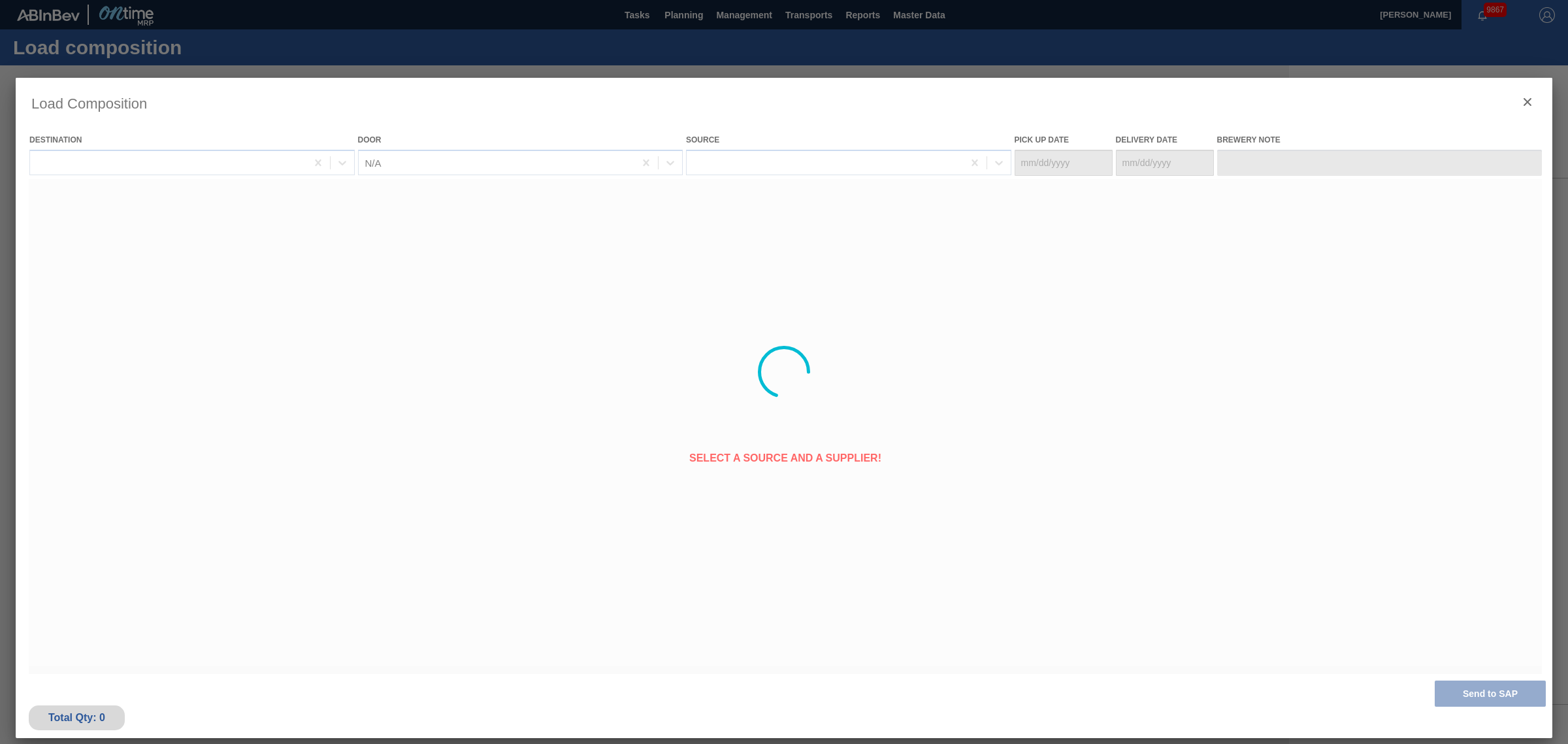
type Date "[DATE]"
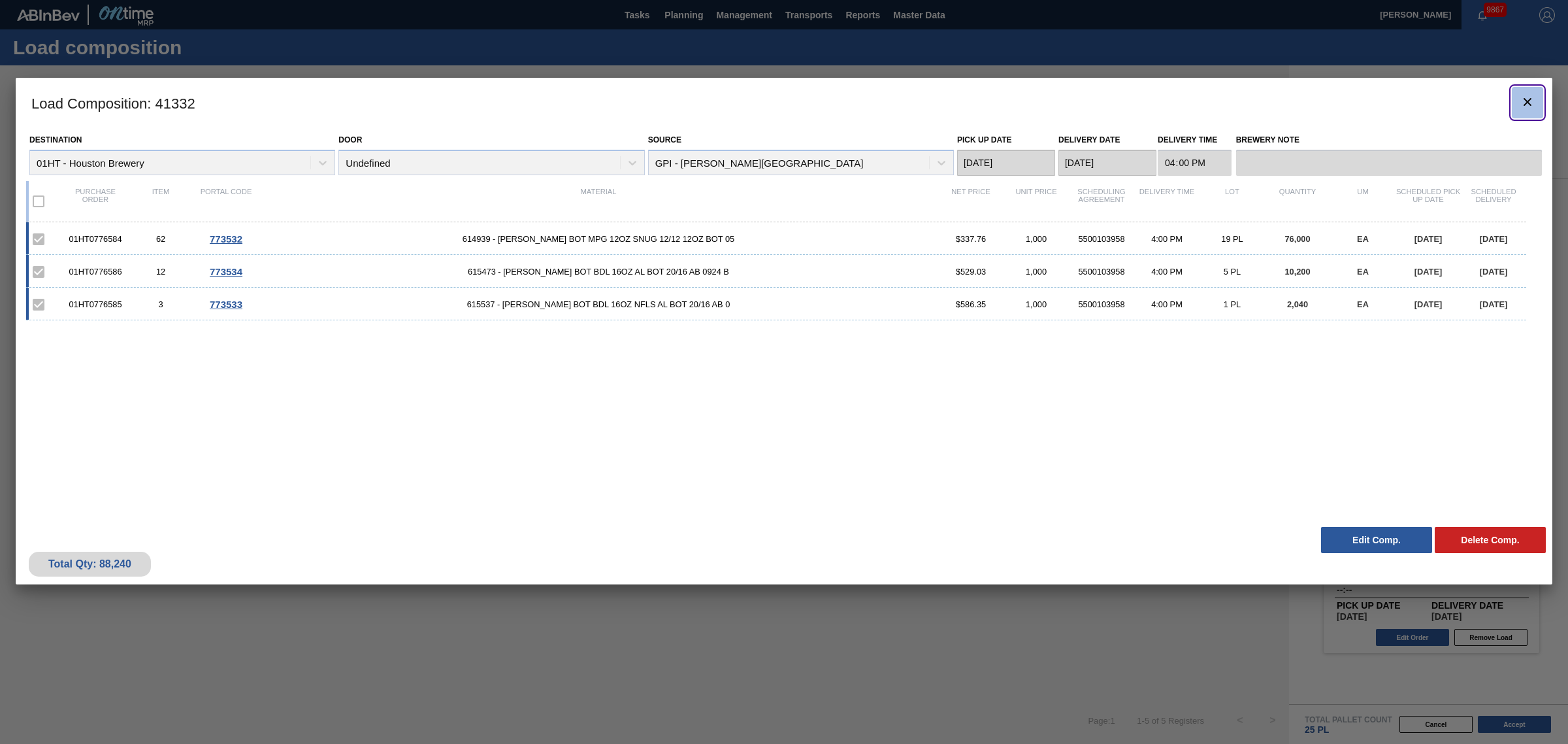
click at [1527, 100] on icon "botão de ícone" at bounding box center [1527, 102] width 16 height 16
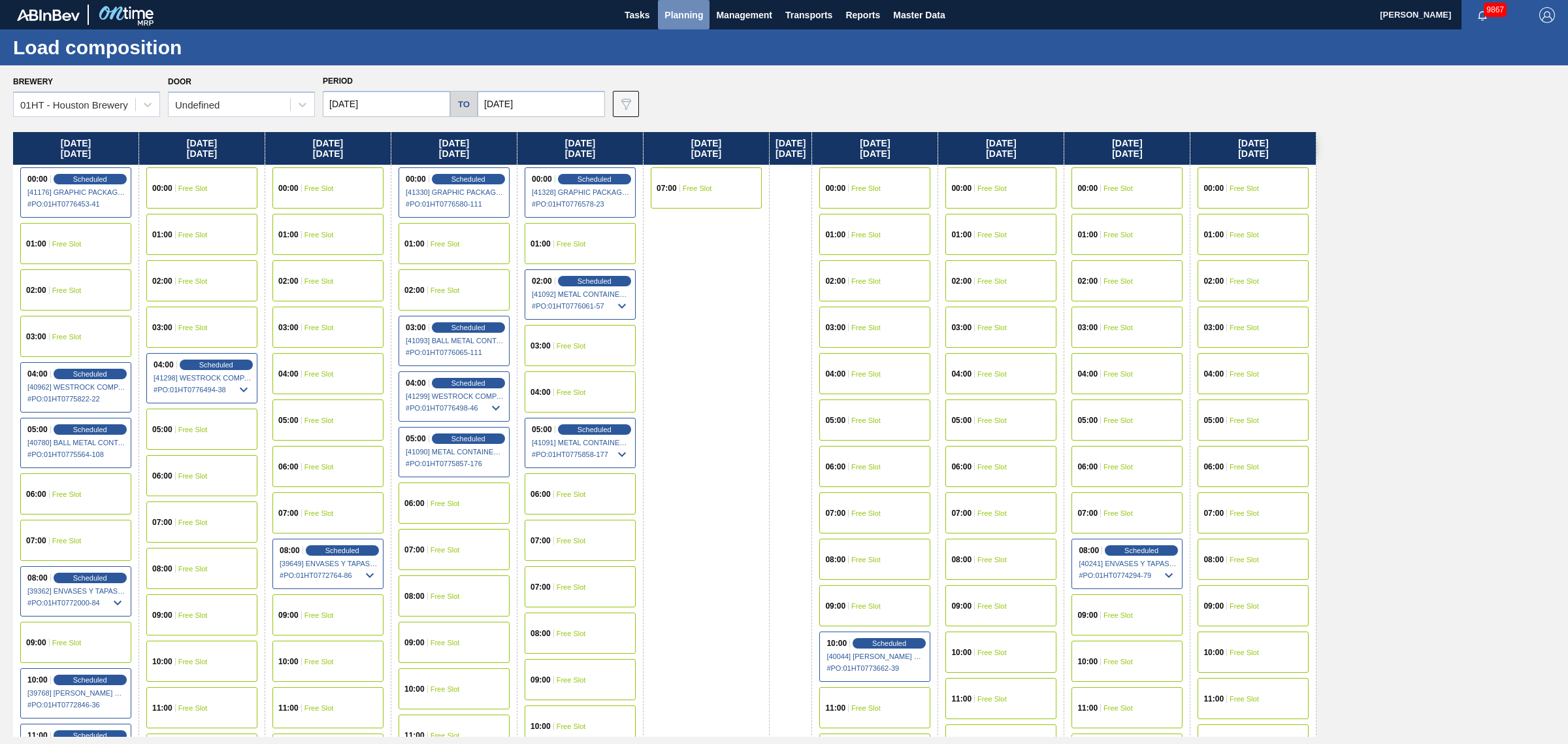
click at [678, 12] on span "Planning" at bounding box center [684, 15] width 38 height 16
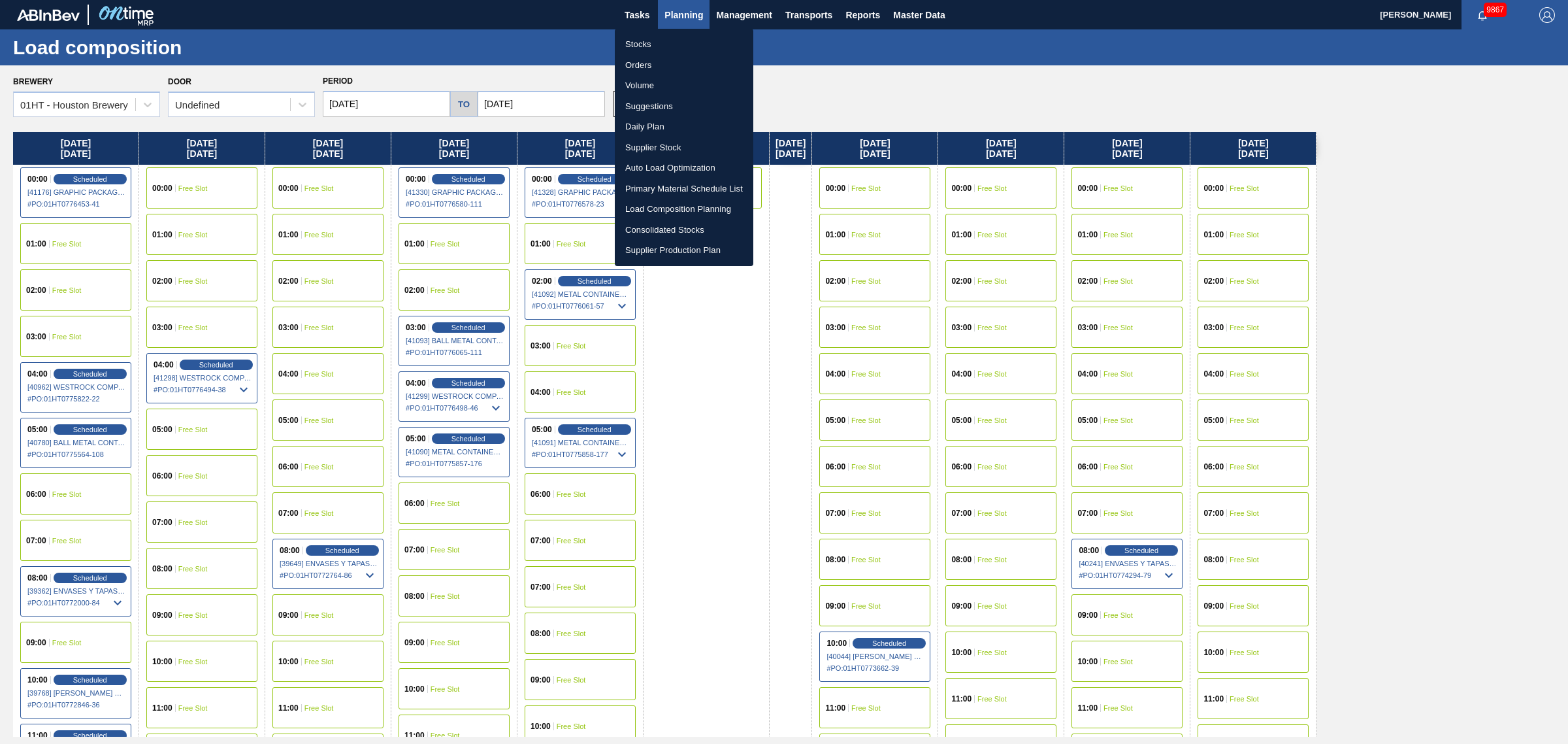
click at [641, 100] on li "Suggestions" at bounding box center [684, 107] width 139 height 21
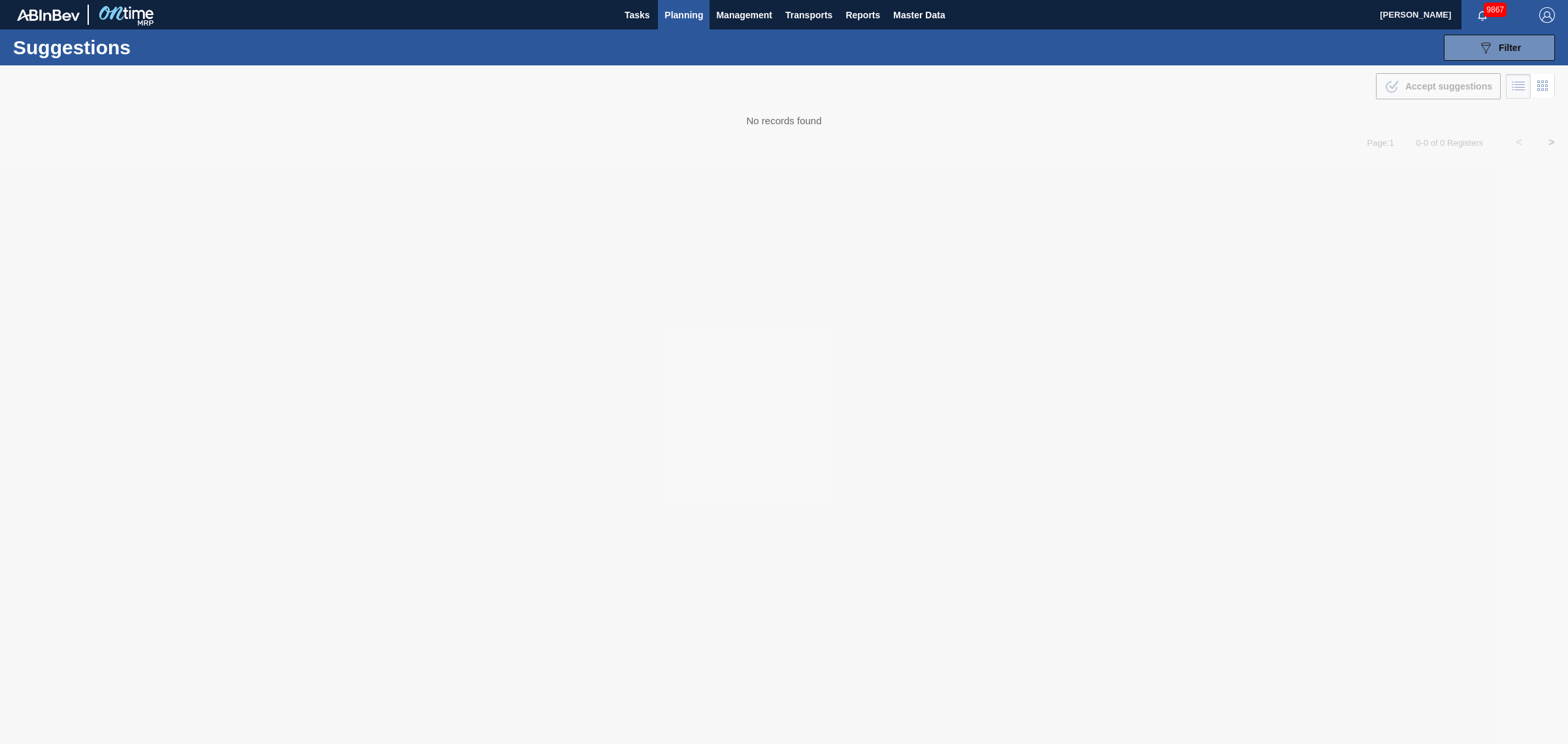
type from "[DATE]"
type to "[DATE]"
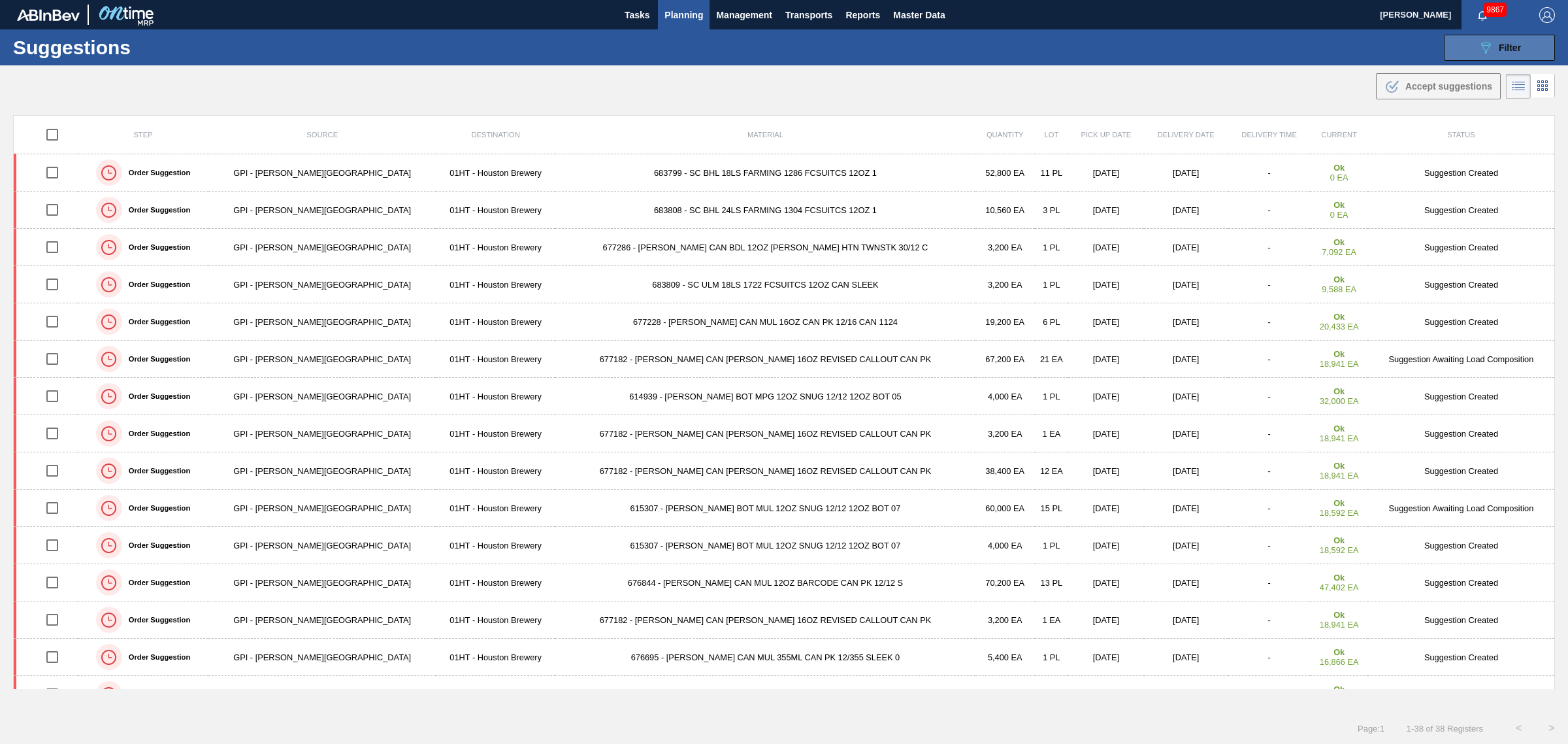
click at [1527, 36] on button "089F7B8B-B2A5-4AFE-B5C0-19BA573D28AC Filter" at bounding box center [1500, 48] width 111 height 26
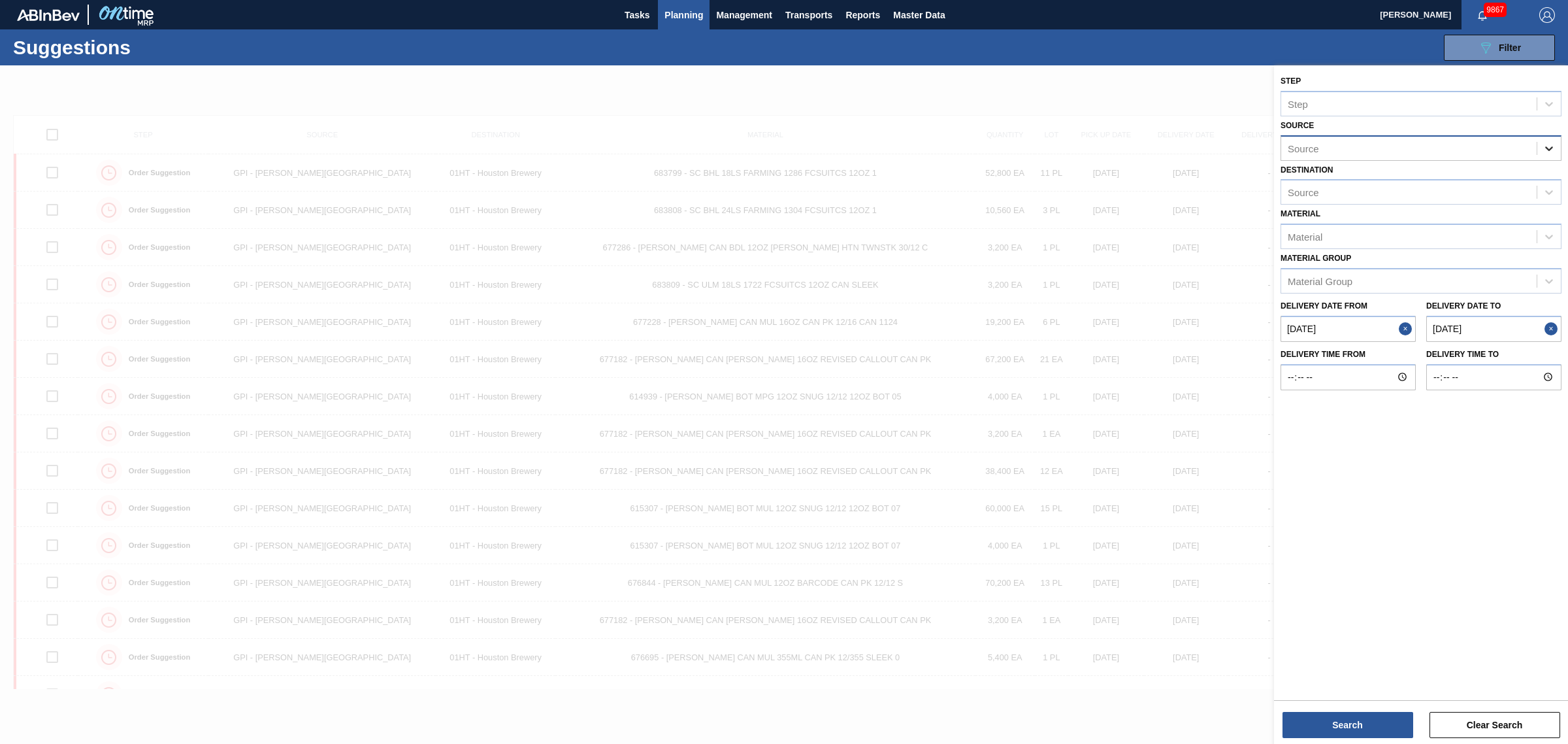
click at [1546, 142] on icon at bounding box center [1549, 148] width 13 height 13
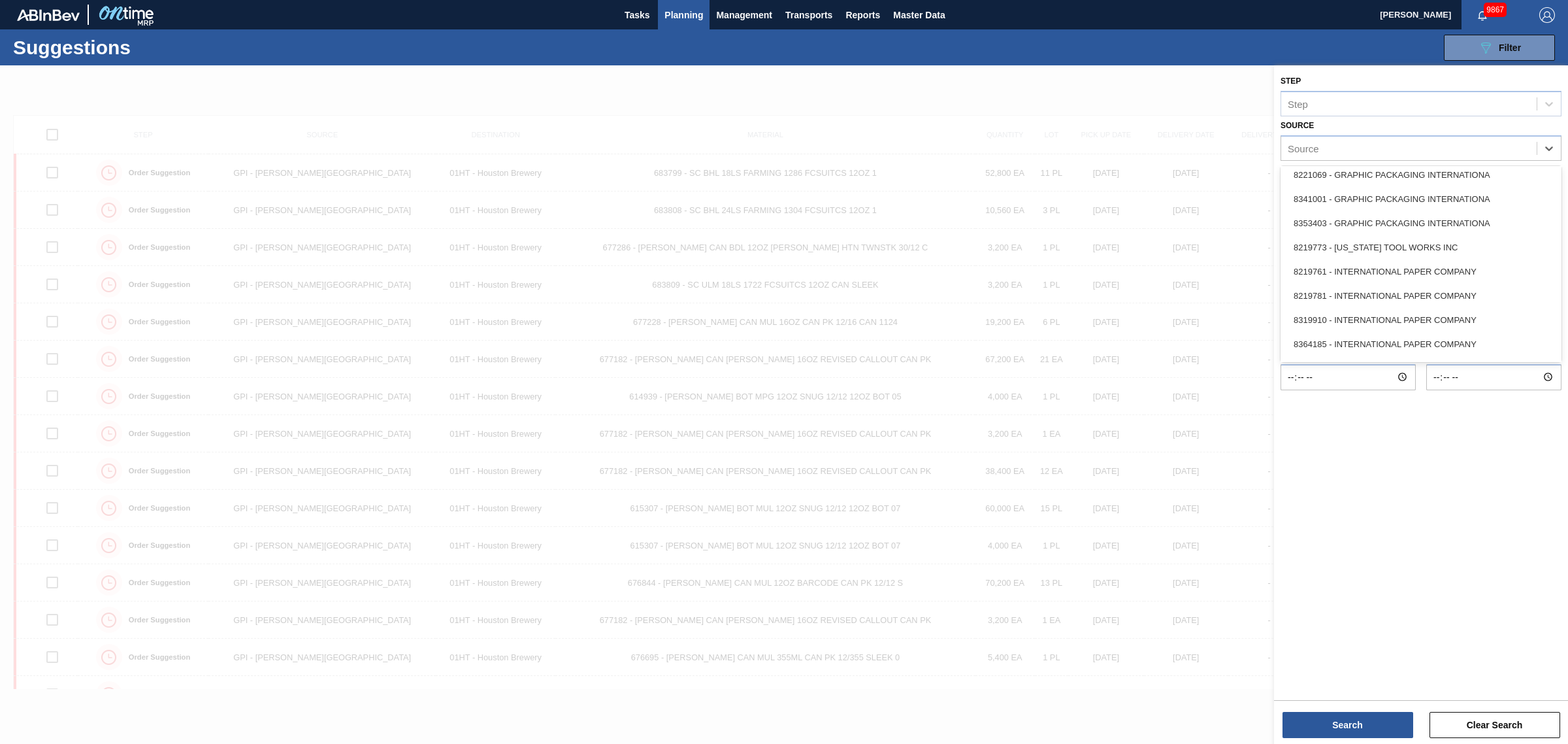
scroll to position [314, 0]
click at [1380, 338] on div "8319910 - INTERNATIONAL PAPER COMPANY" at bounding box center [1421, 350] width 281 height 24
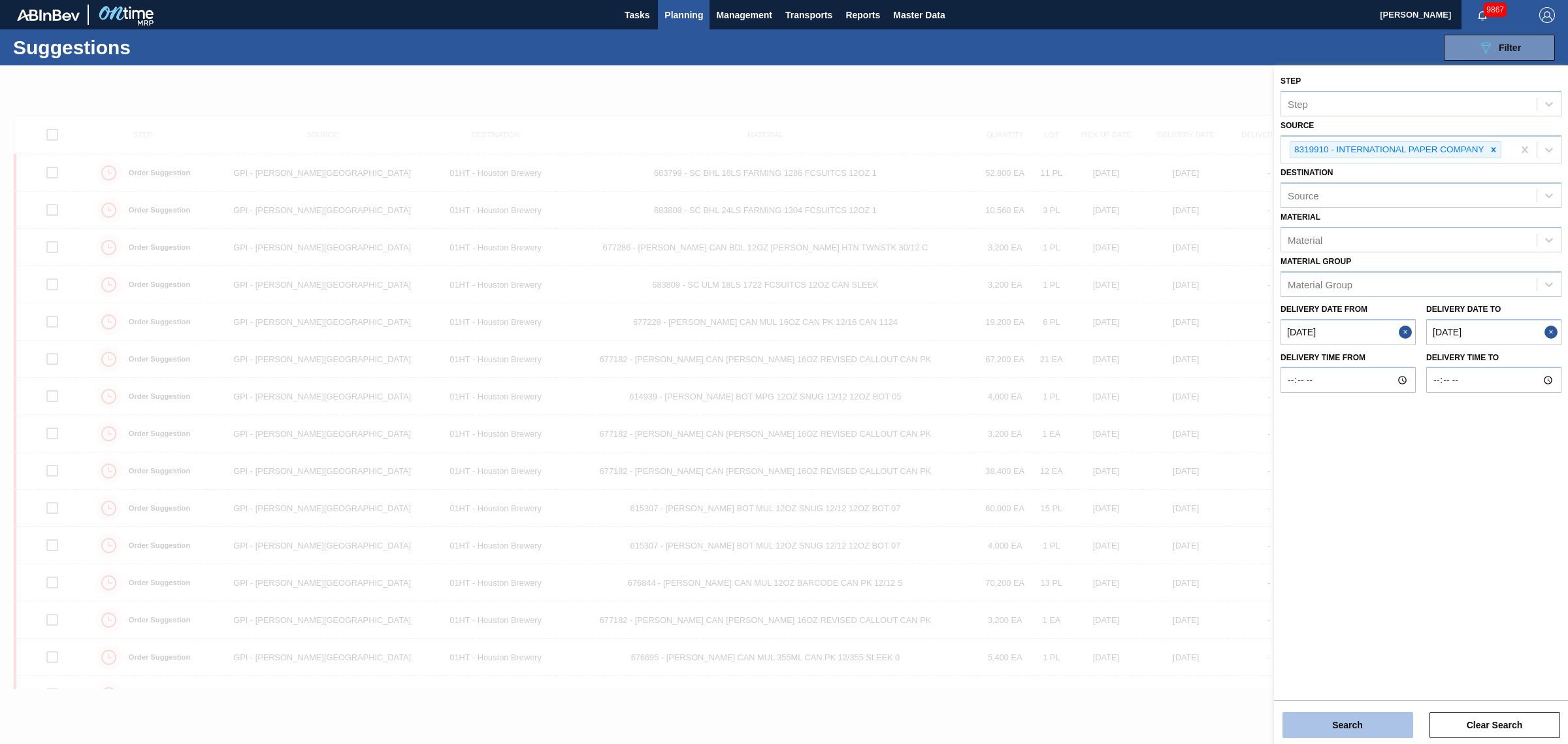
click at [1357, 719] on button "Search" at bounding box center [1348, 725] width 131 height 26
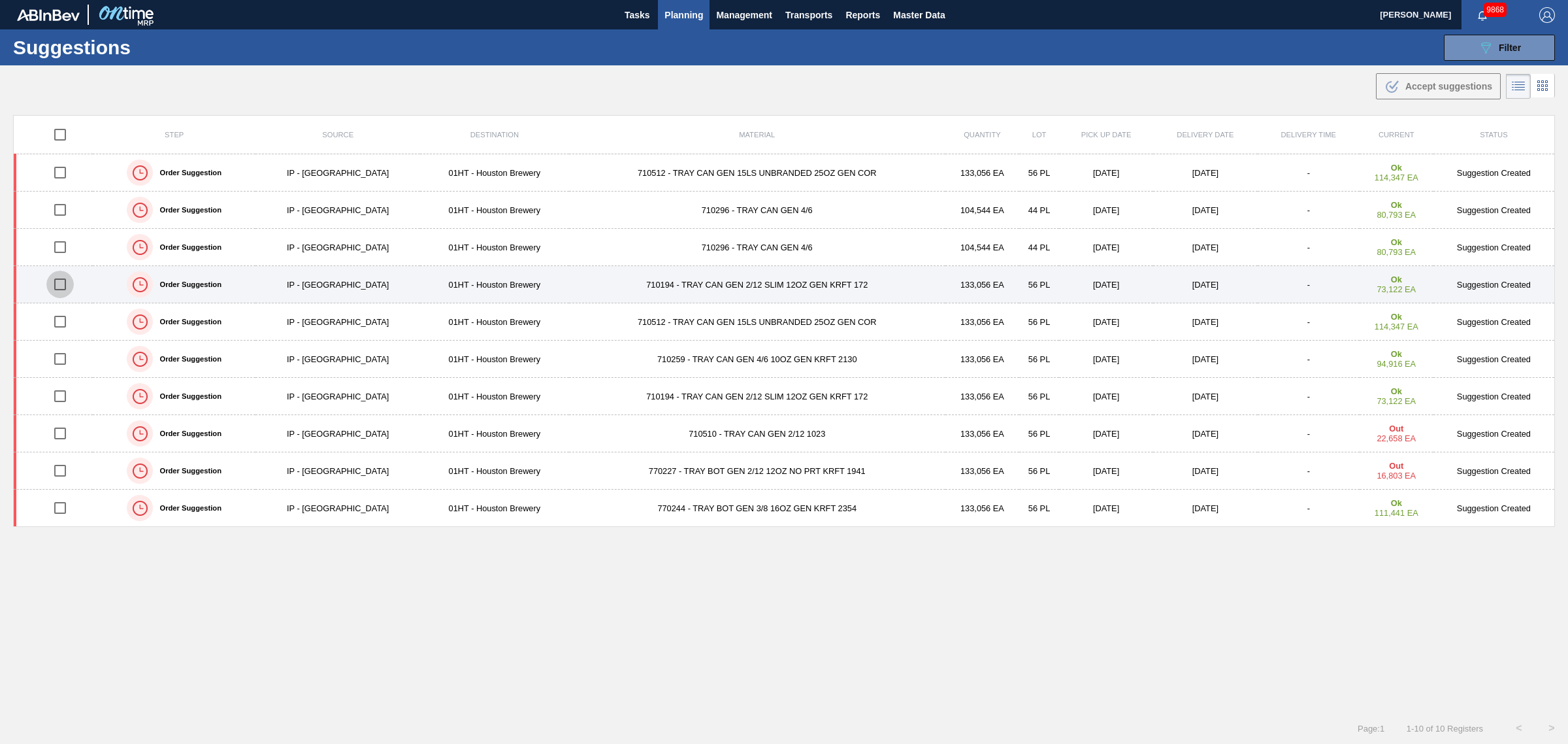
click at [47, 288] on input "checkbox" at bounding box center [61, 284] width 28 height 28
checkbox input "true"
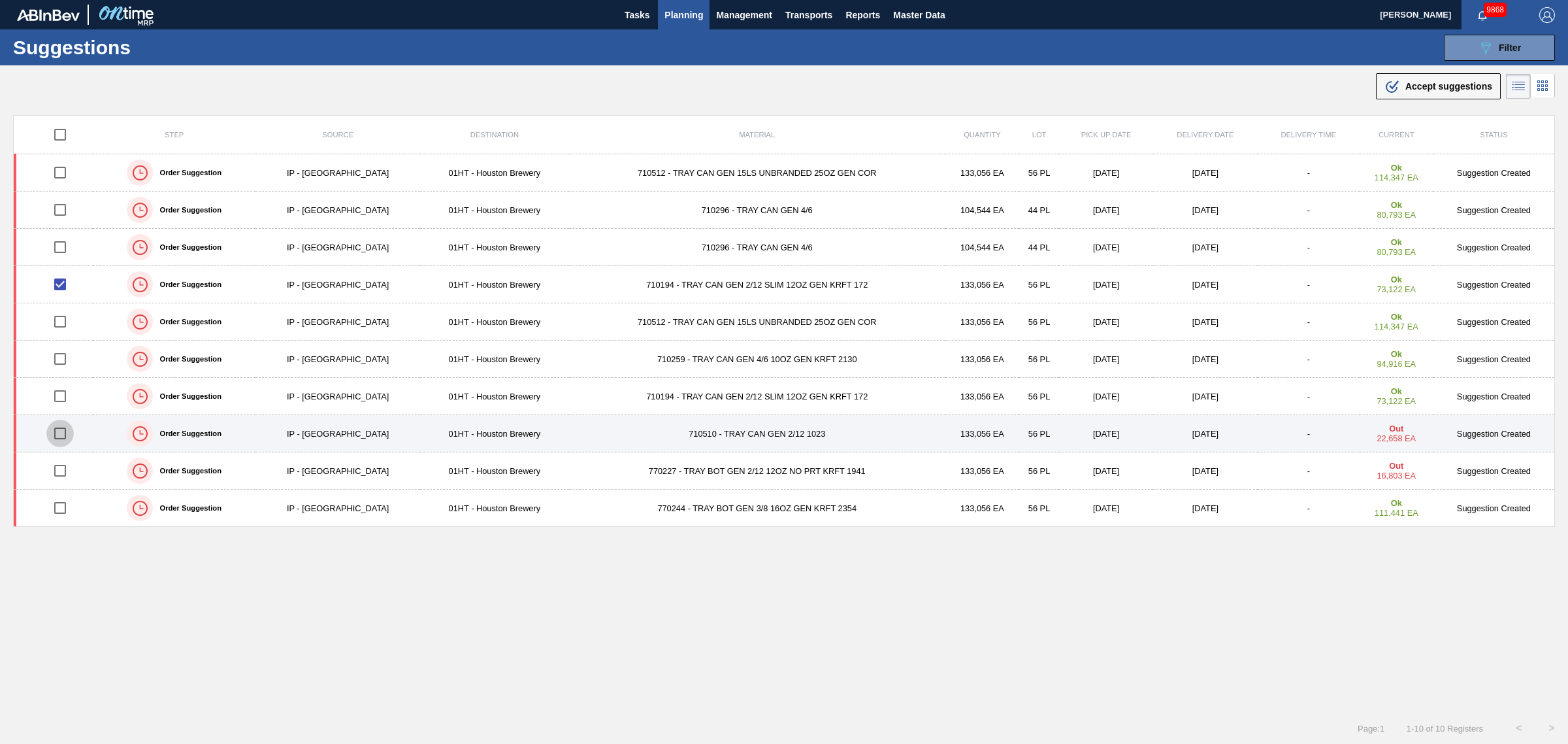
click at [51, 428] on input "checkbox" at bounding box center [61, 434] width 28 height 28
checkbox input "true"
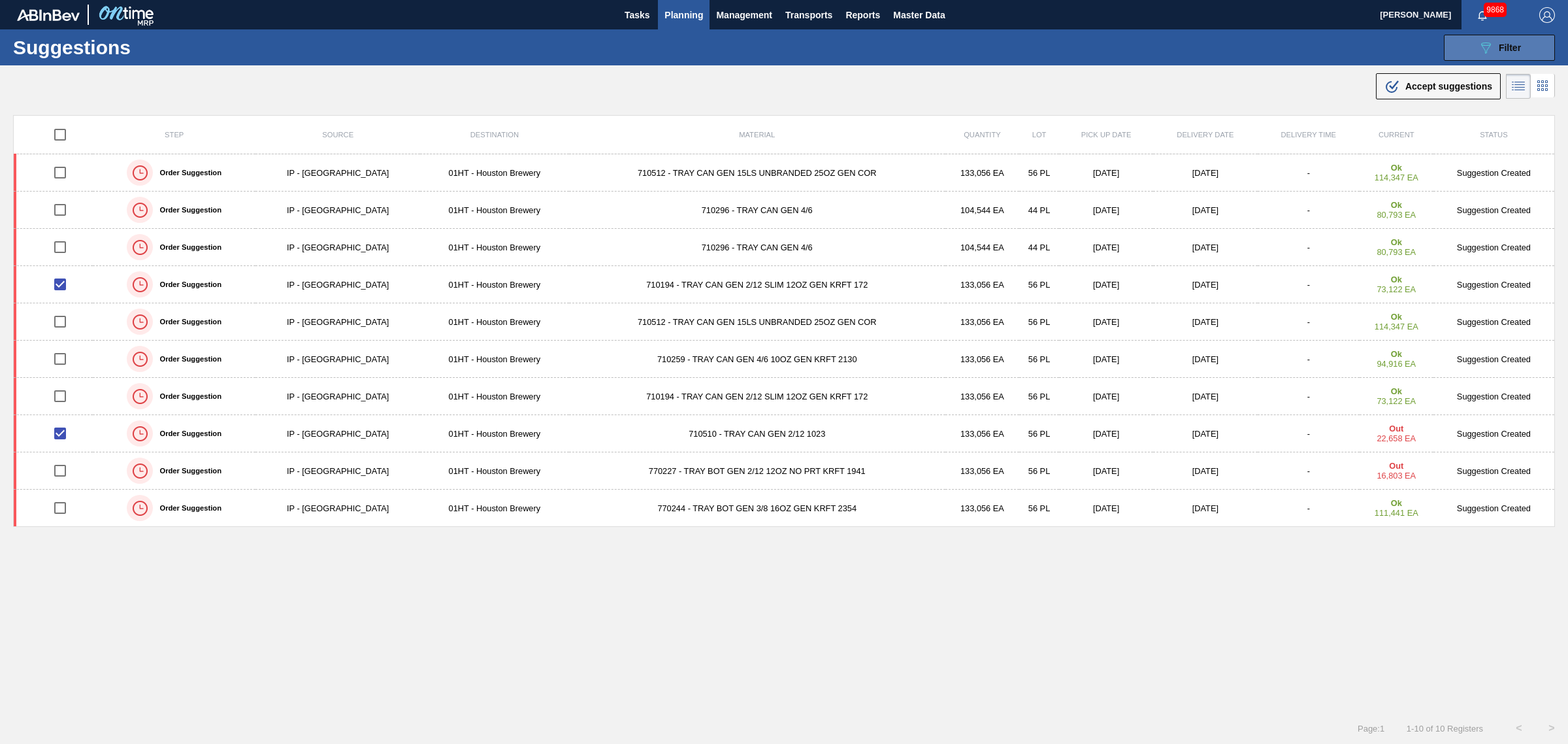
click at [1495, 43] on div "089F7B8B-B2A5-4AFE-B5C0-19BA573D28AC Filter" at bounding box center [1500, 48] width 43 height 16
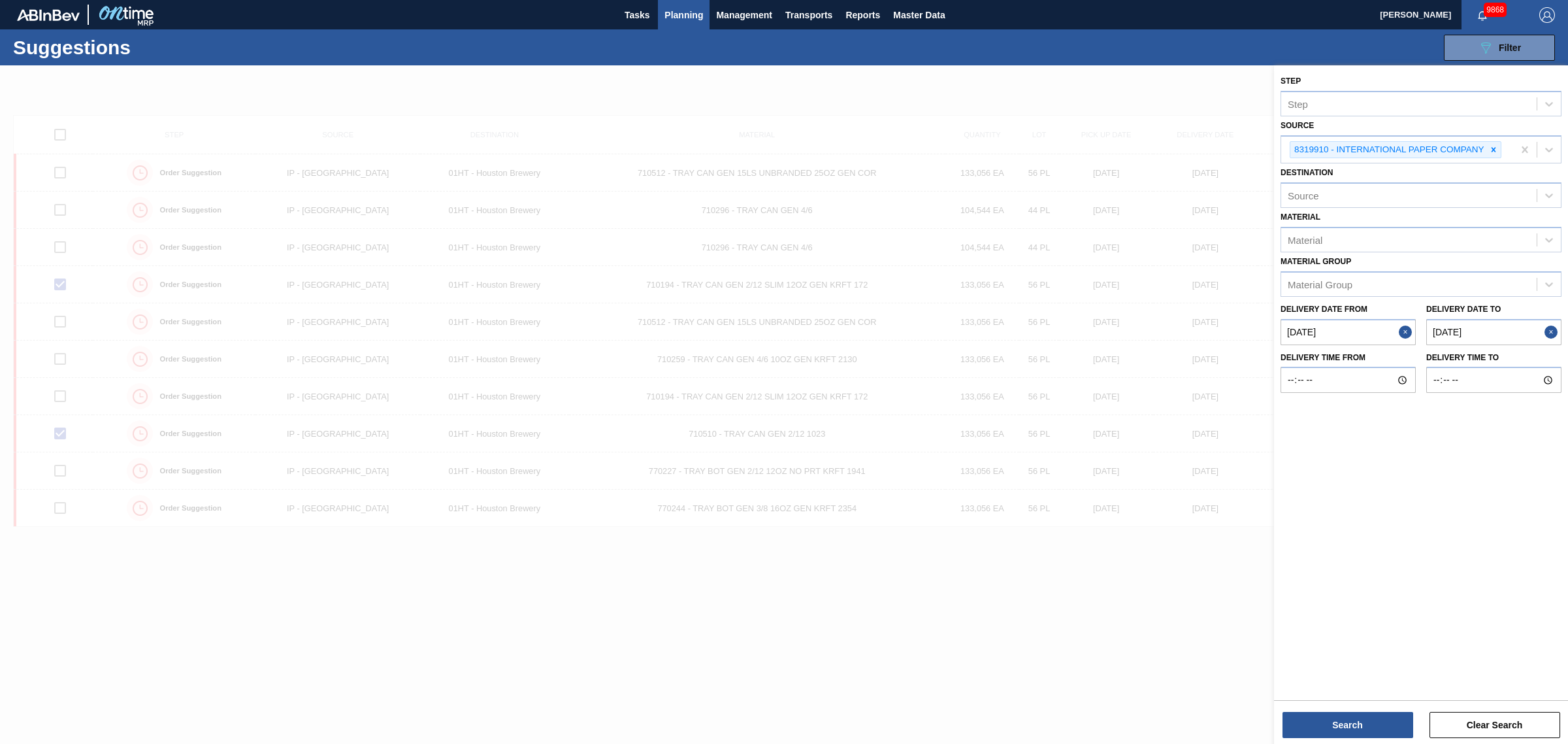
click at [1347, 335] on from "[DATE]" at bounding box center [1348, 332] width 135 height 26
click at [1402, 441] on div "15" at bounding box center [1402, 447] width 17 height 17
type from "[DATE]"
click at [1368, 714] on button "Search" at bounding box center [1348, 725] width 131 height 26
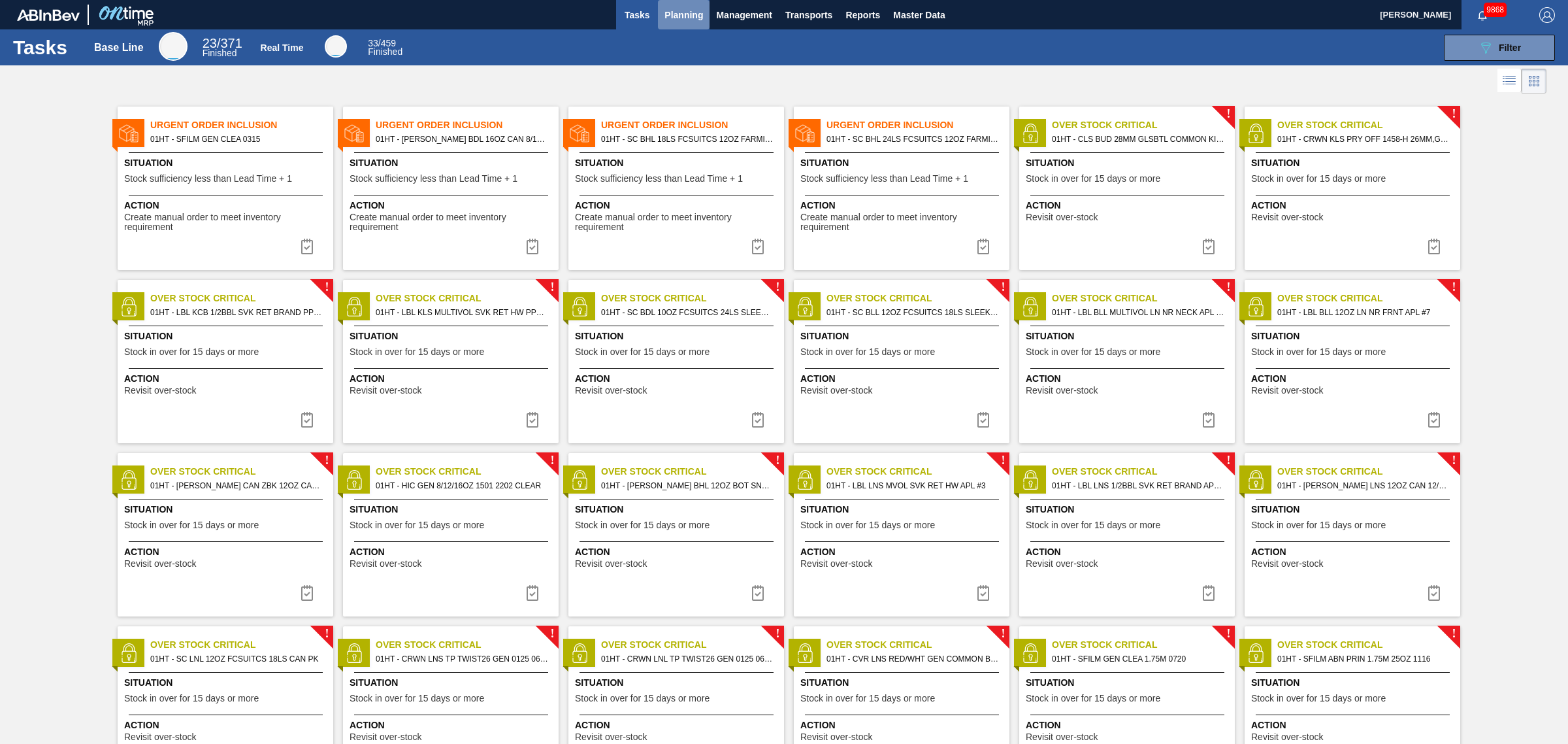
click at [672, 17] on span "Planning" at bounding box center [684, 15] width 38 height 16
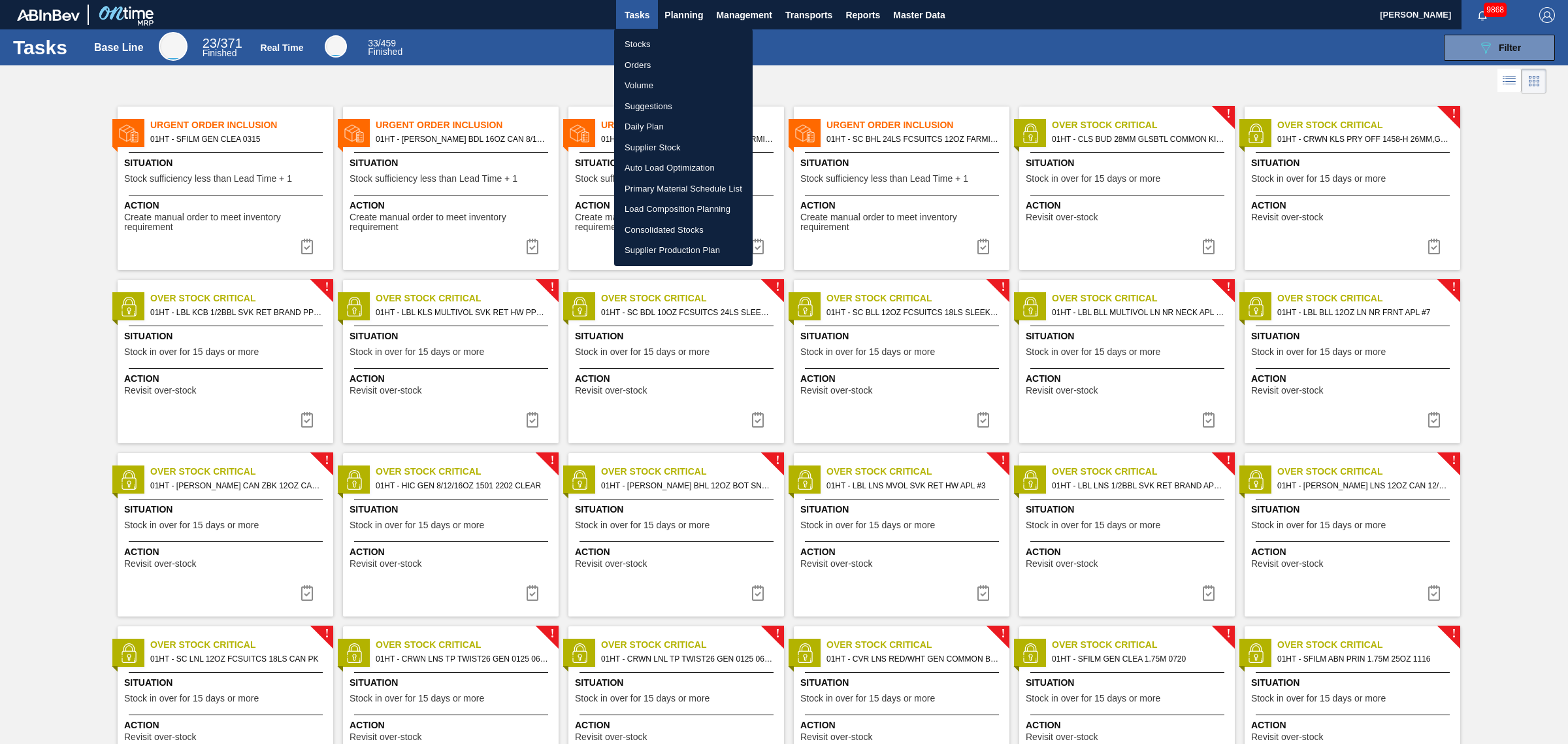
click at [667, 205] on li "Load Composition Planning" at bounding box center [684, 209] width 139 height 21
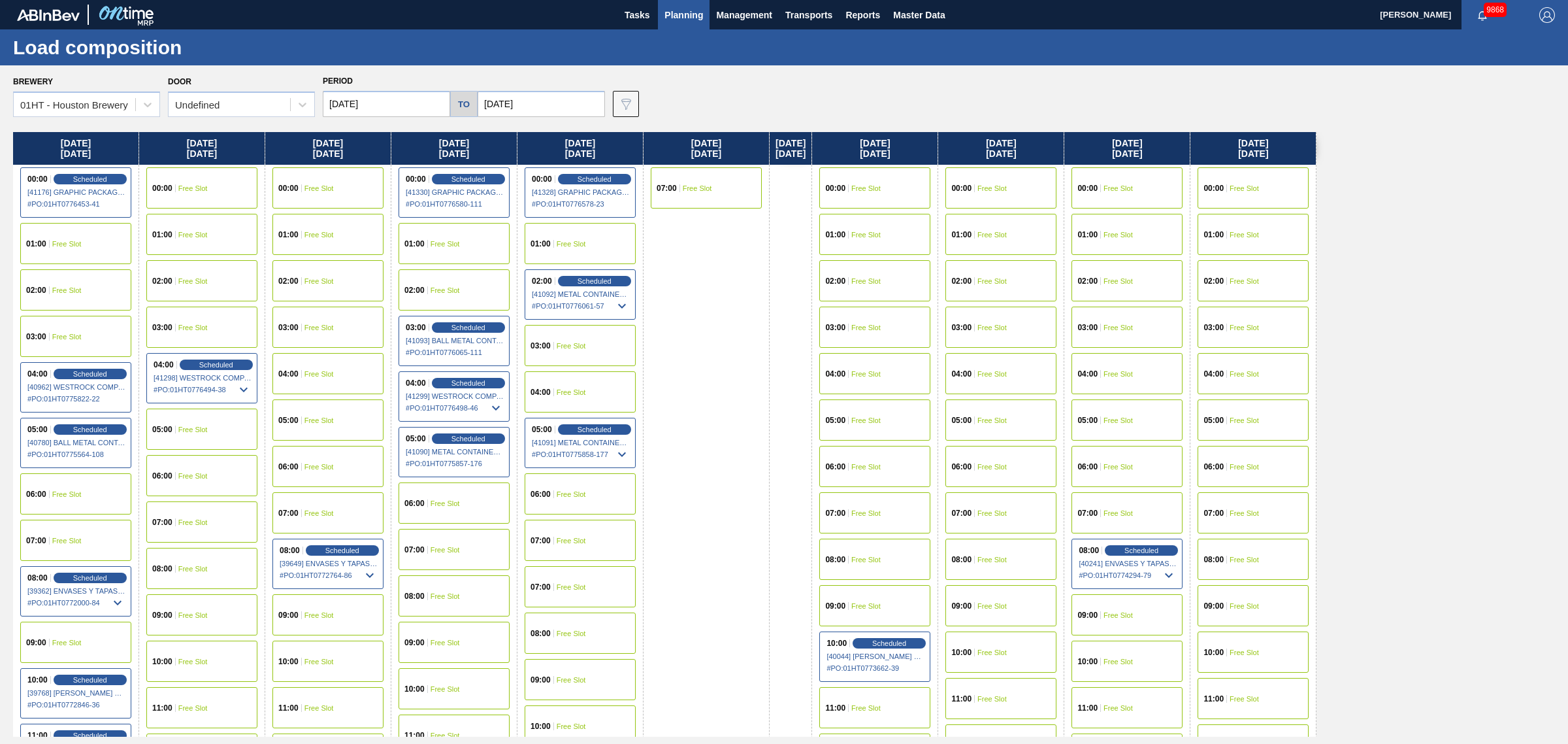
click at [683, 10] on span "Planning" at bounding box center [684, 15] width 38 height 16
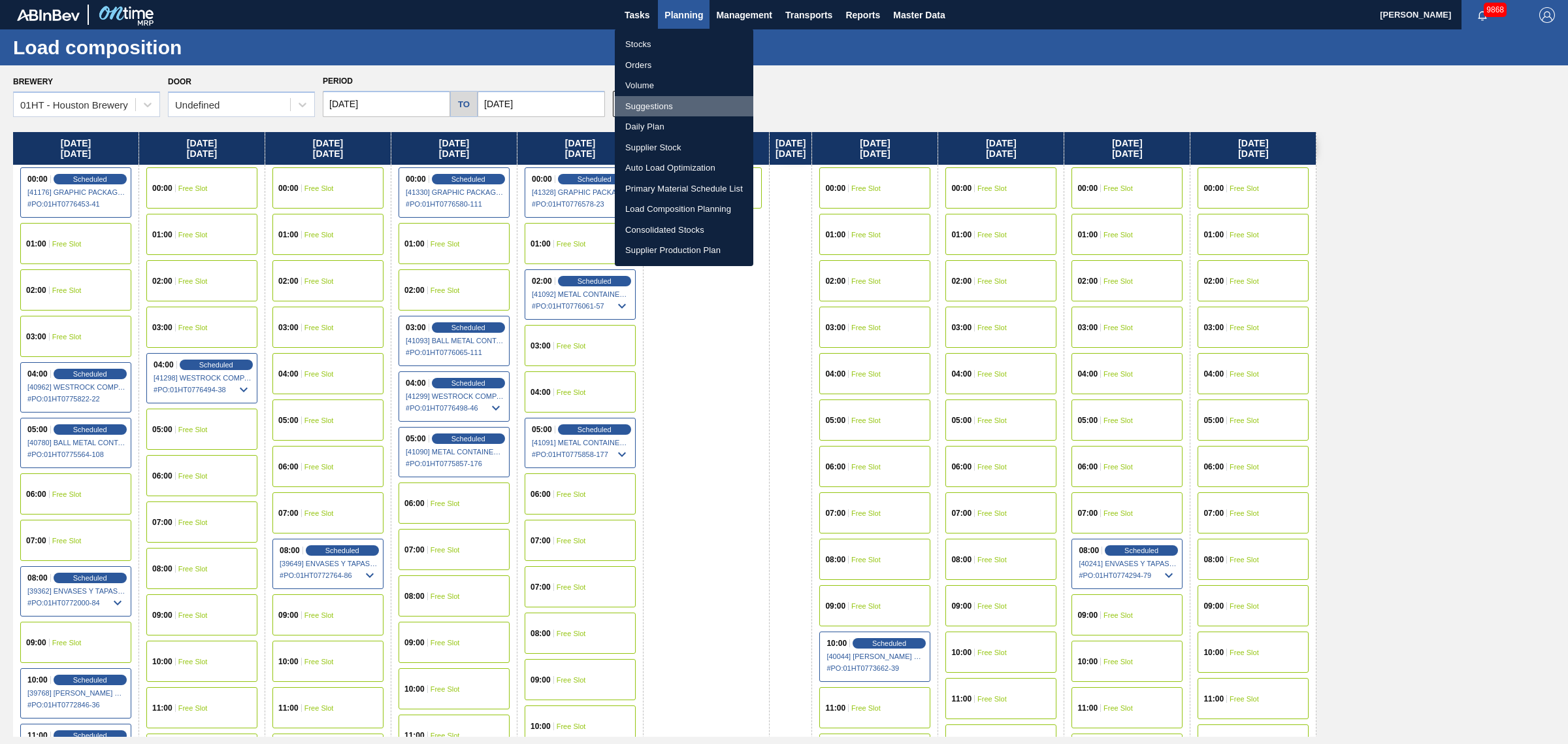
click at [650, 107] on li "Suggestions" at bounding box center [684, 107] width 139 height 21
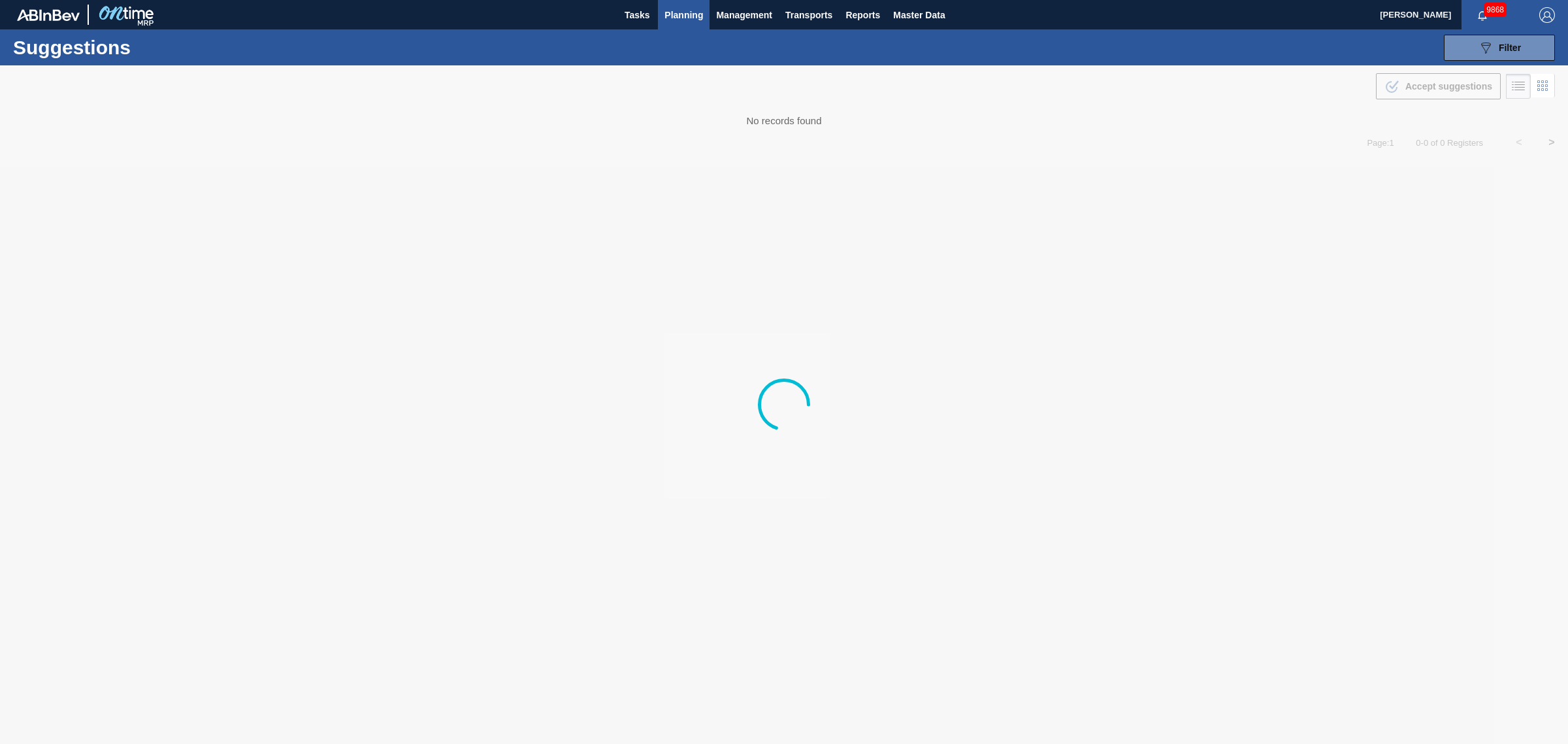
type from "[DATE]"
type to "[DATE]"
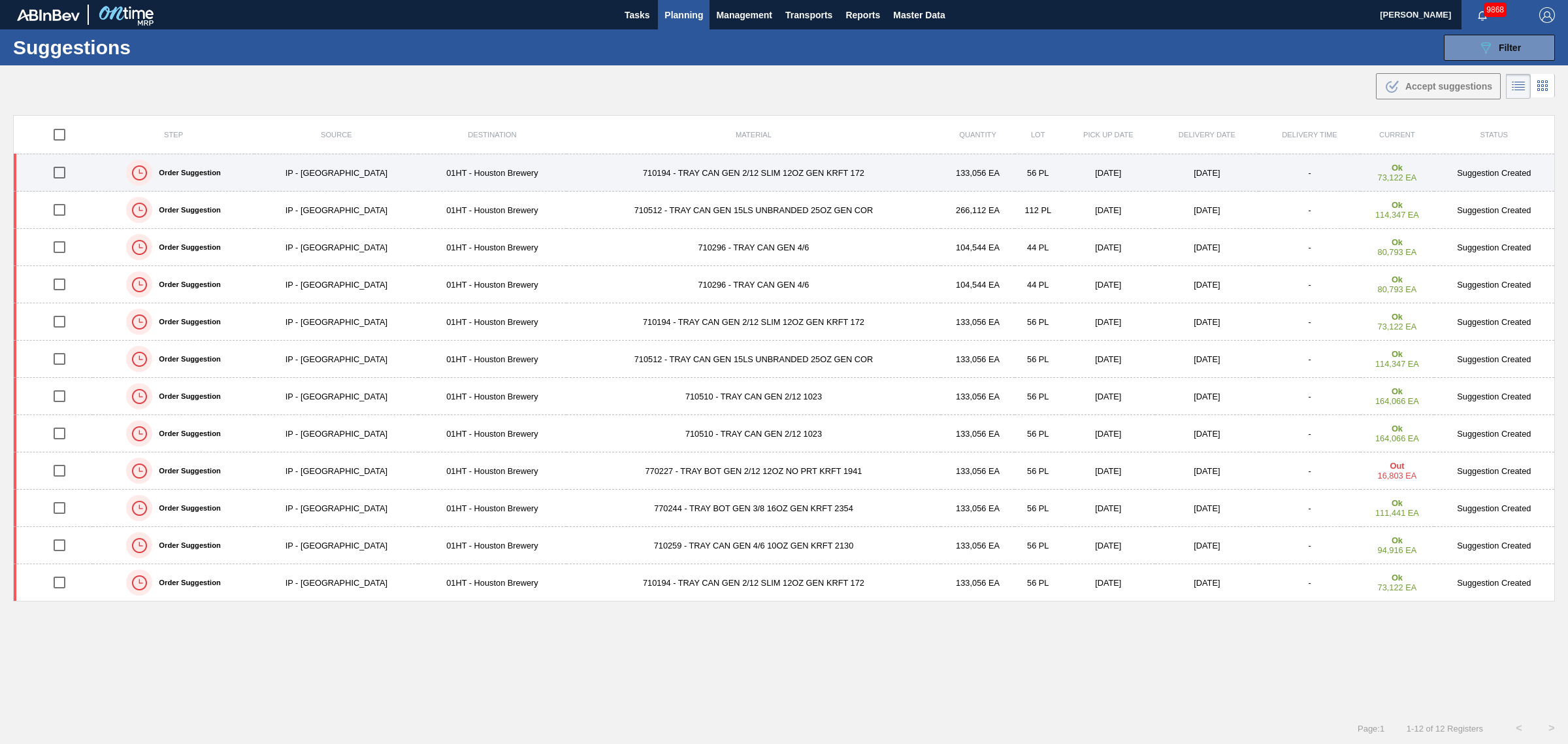
click at [62, 167] on input "checkbox" at bounding box center [60, 173] width 28 height 28
checkbox input "true"
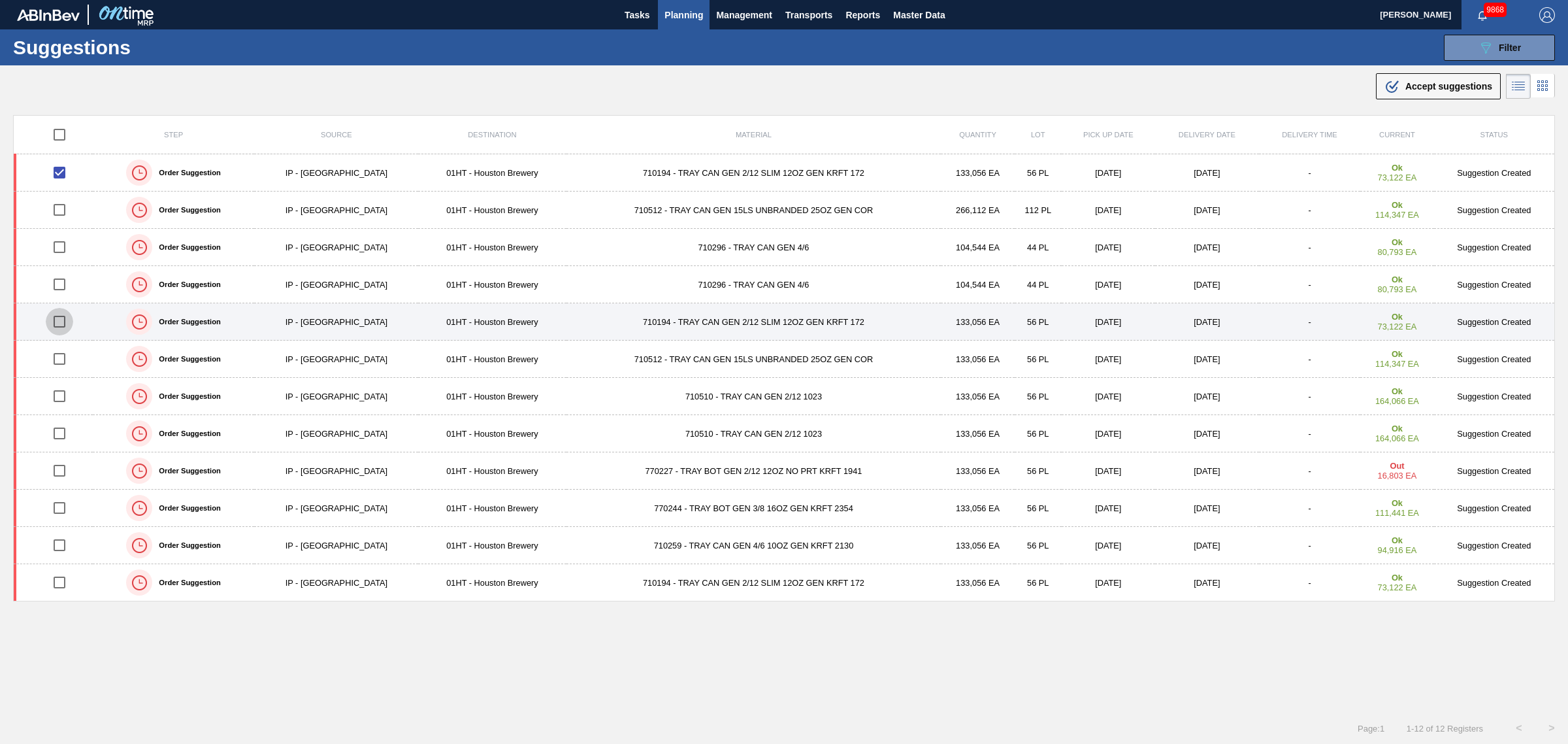
click at [60, 324] on input "checkbox" at bounding box center [60, 322] width 28 height 28
checkbox input "true"
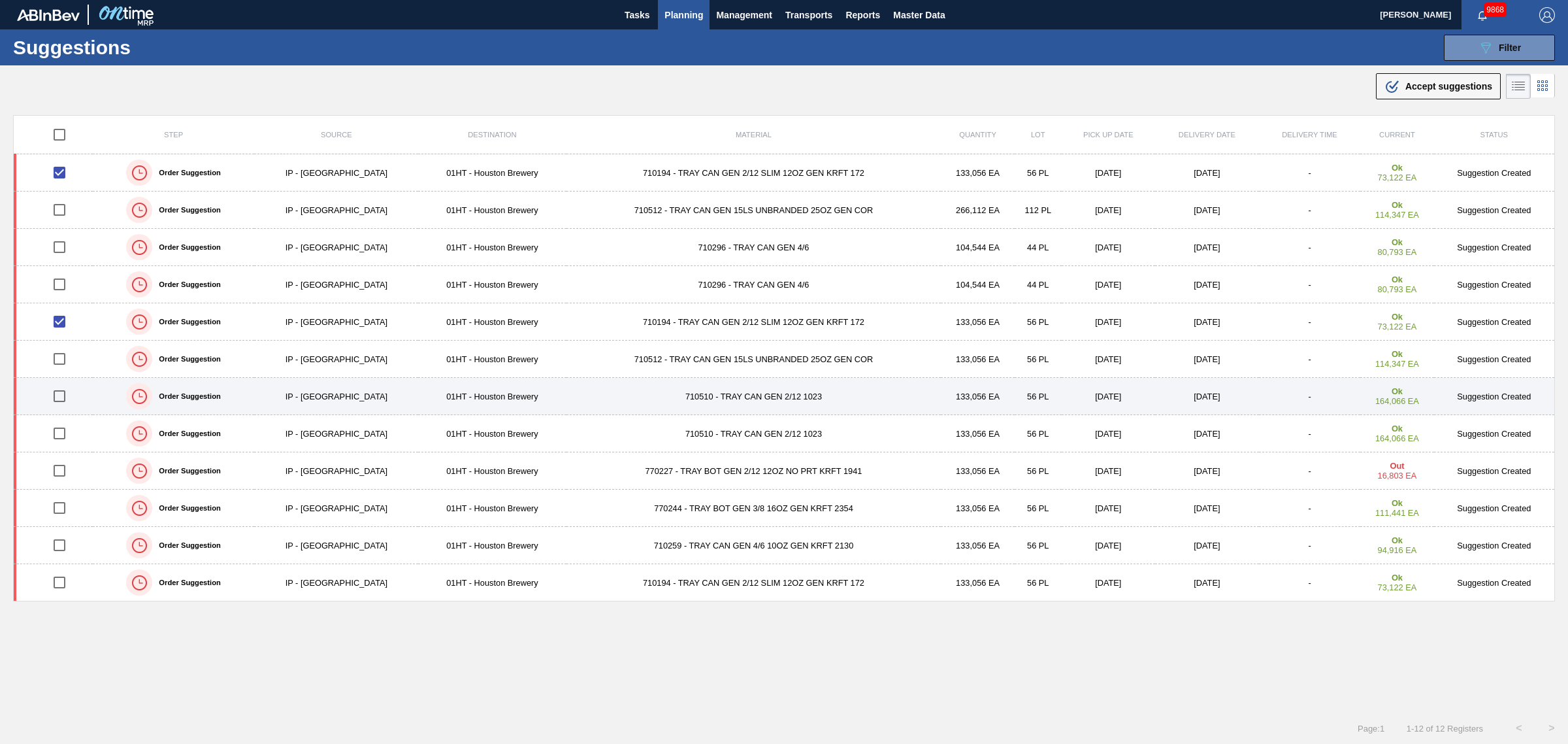
click at [66, 397] on input "checkbox" at bounding box center [60, 396] width 28 height 28
checkbox input "true"
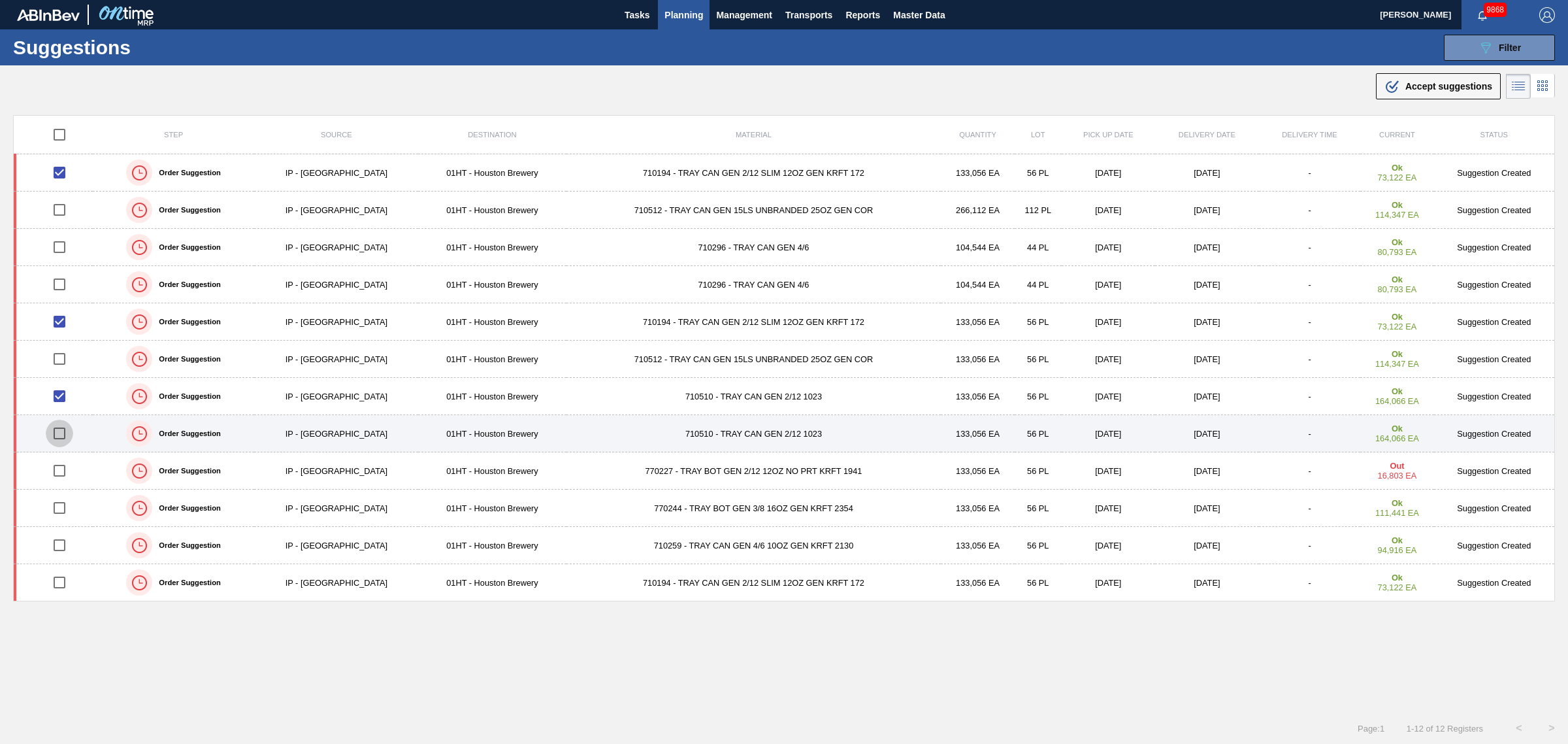
click at [60, 436] on input "checkbox" at bounding box center [60, 434] width 28 height 28
checkbox input "true"
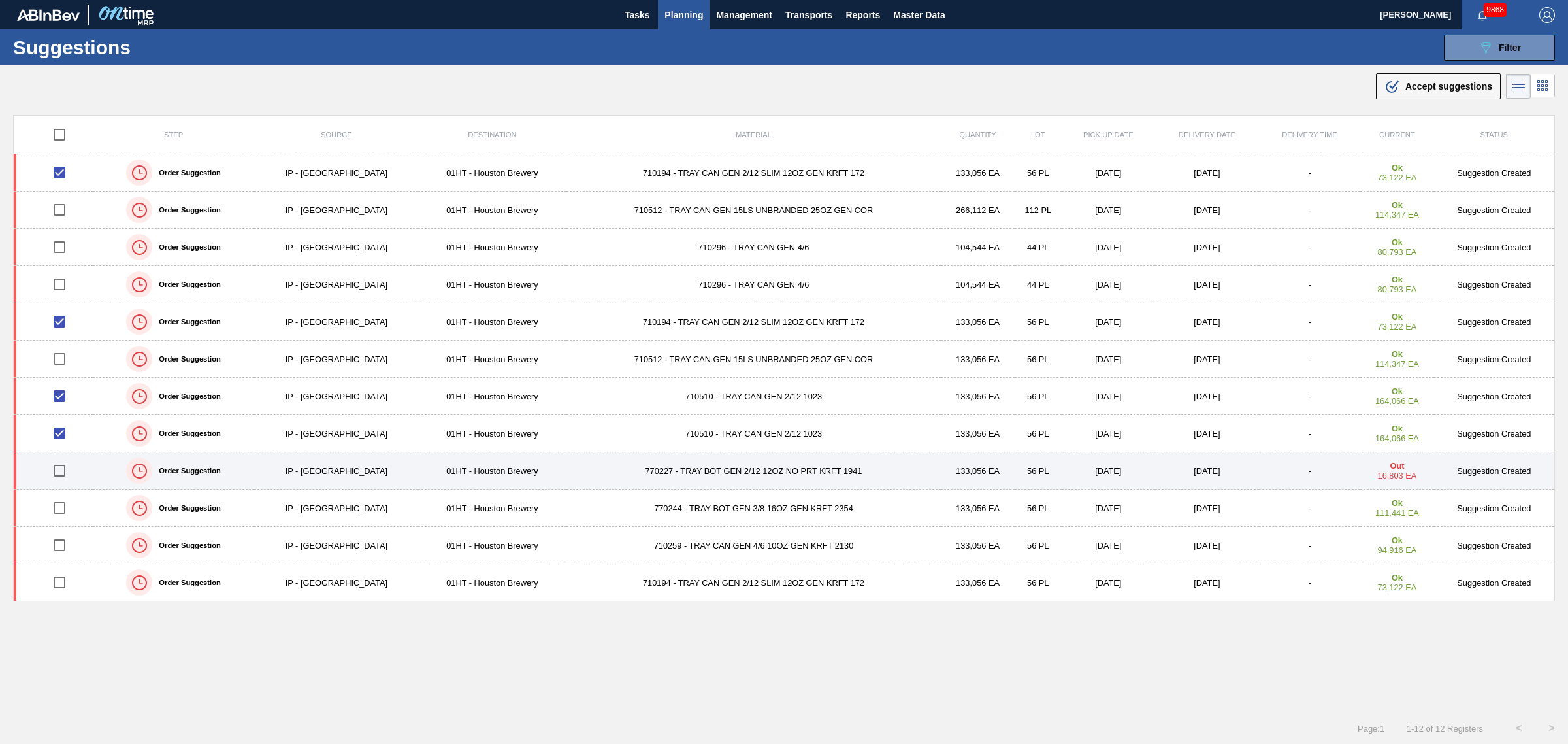
click at [56, 471] on input "checkbox" at bounding box center [60, 471] width 28 height 28
checkbox input "true"
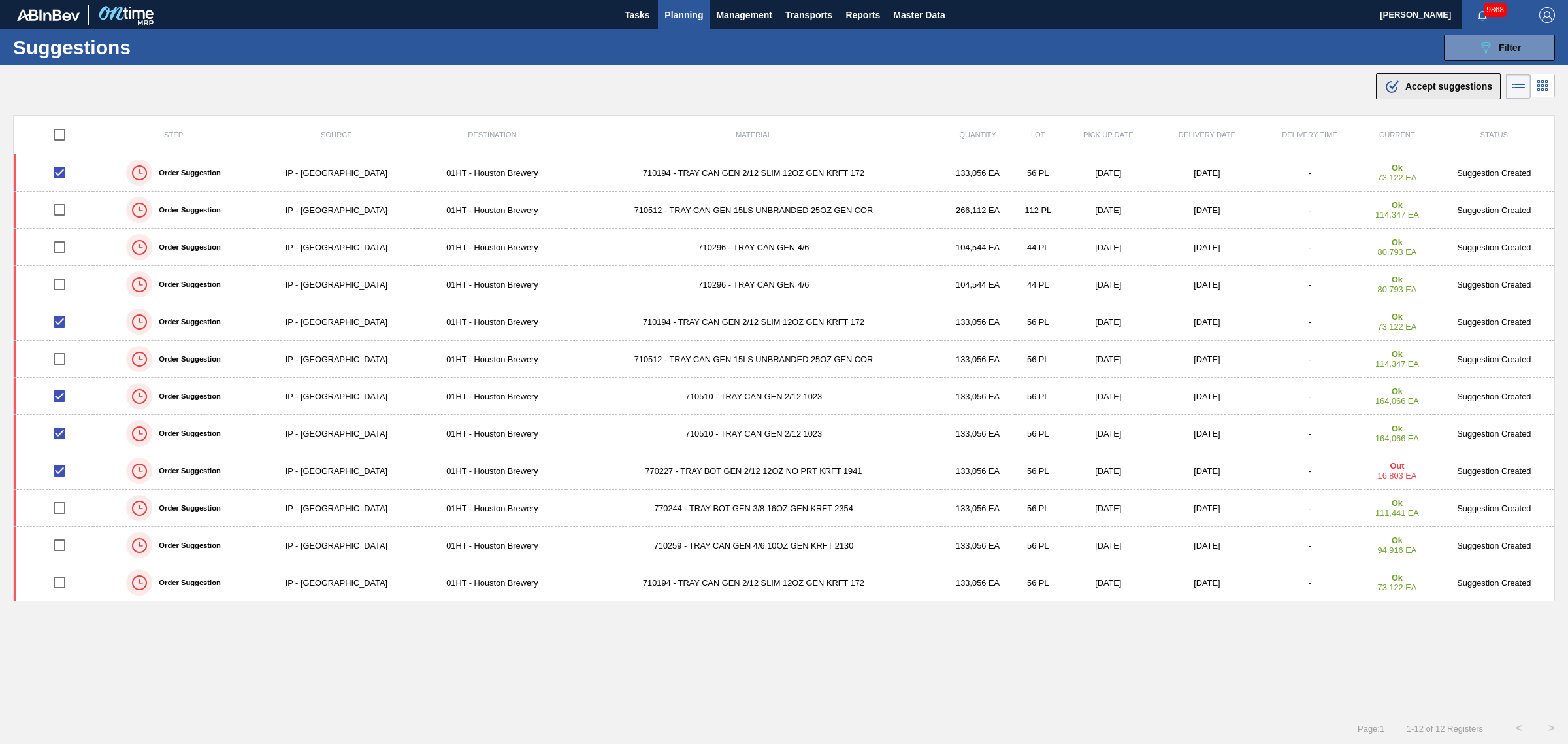
click at [1409, 87] on span "Accept suggestions" at bounding box center [1448, 86] width 87 height 10
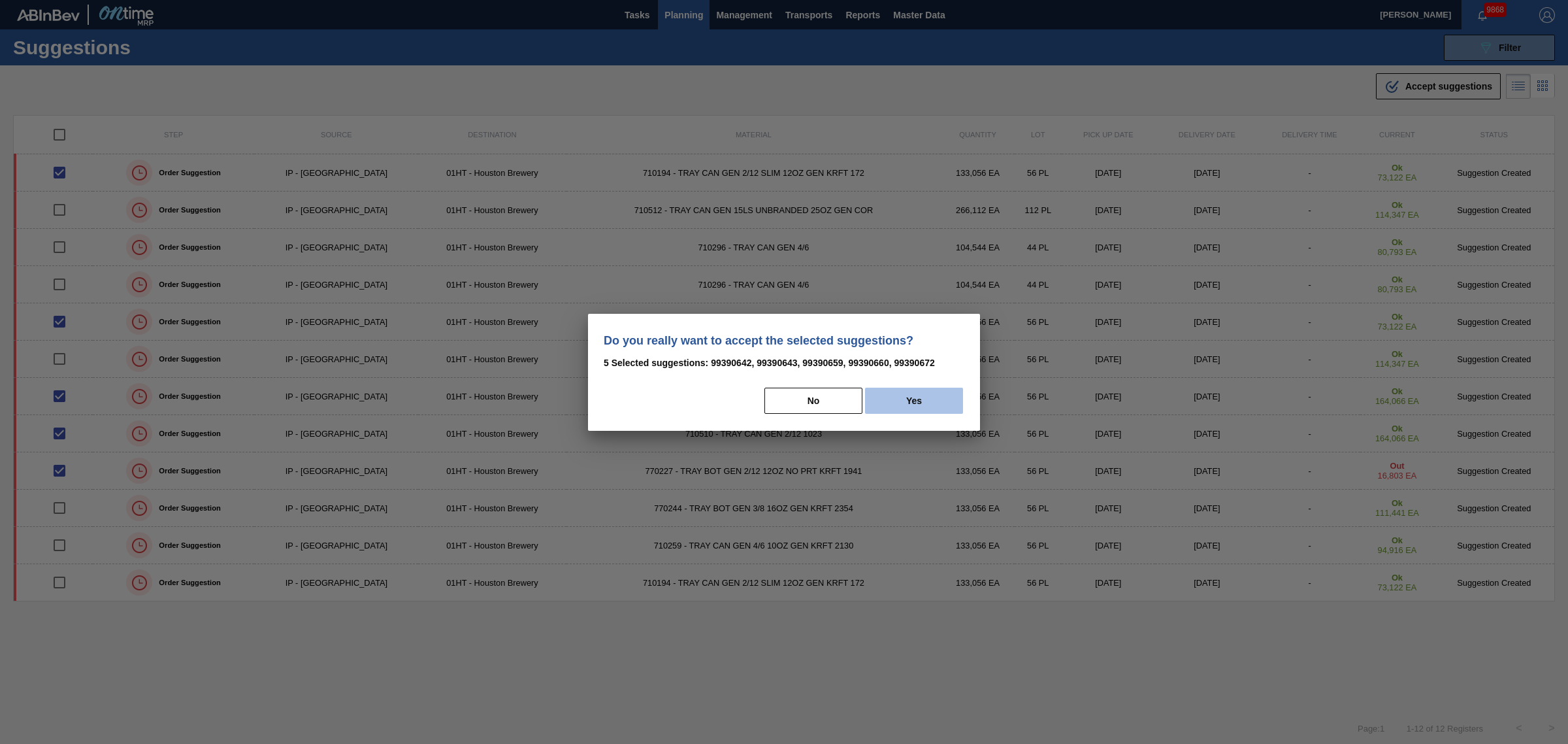
click at [912, 401] on button "Yes" at bounding box center [914, 401] width 98 height 26
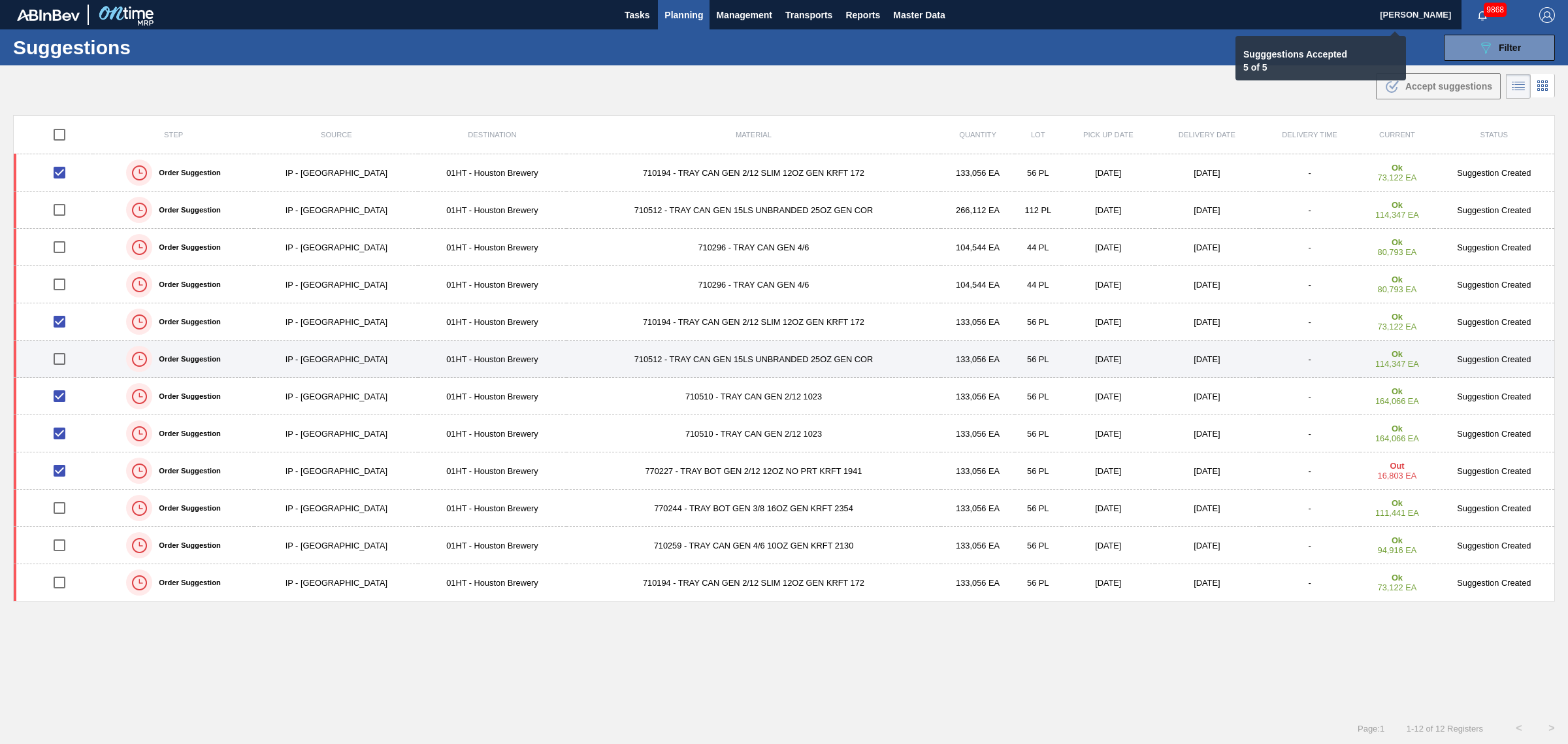
checkbox input "false"
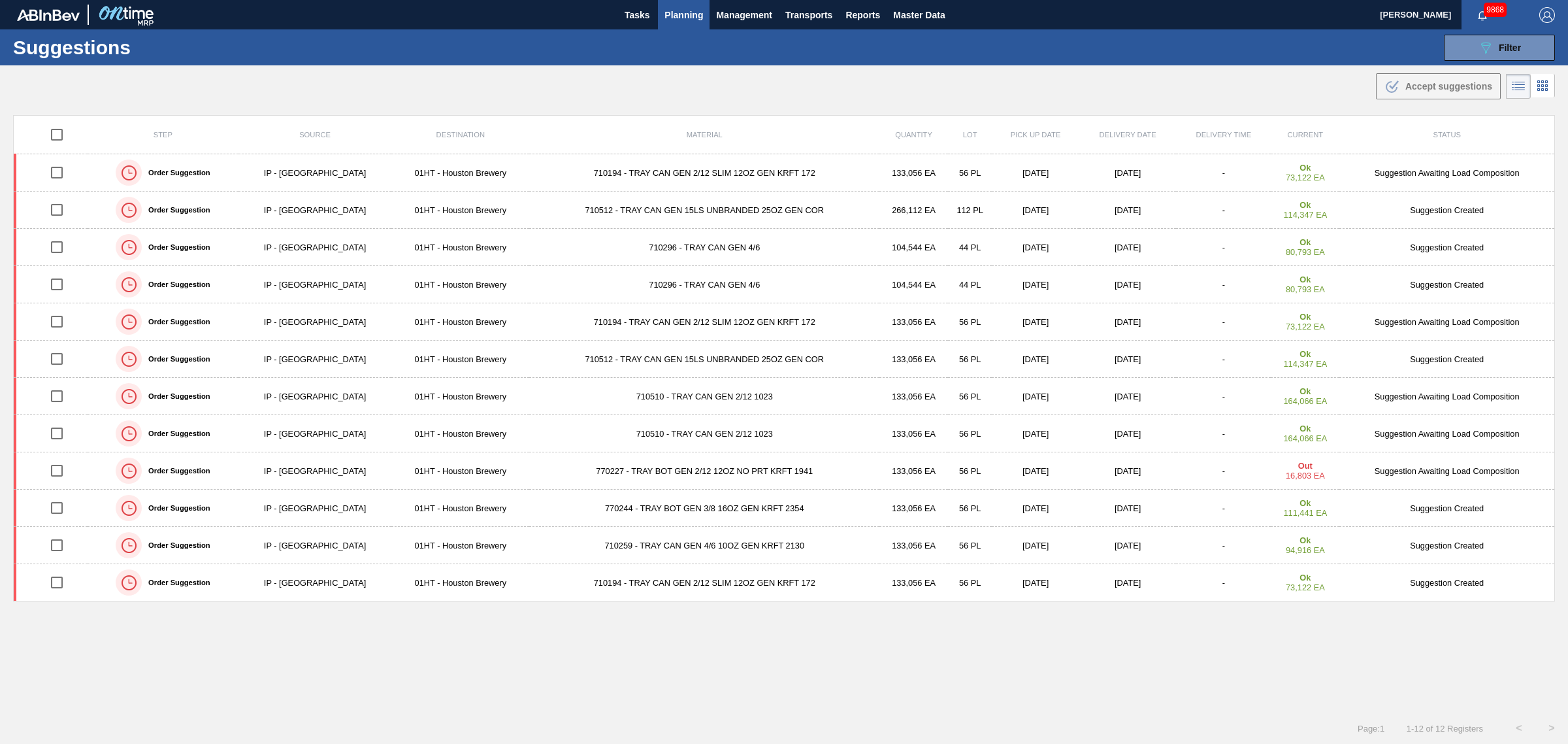
click at [686, 10] on span "Planning" at bounding box center [684, 15] width 38 height 16
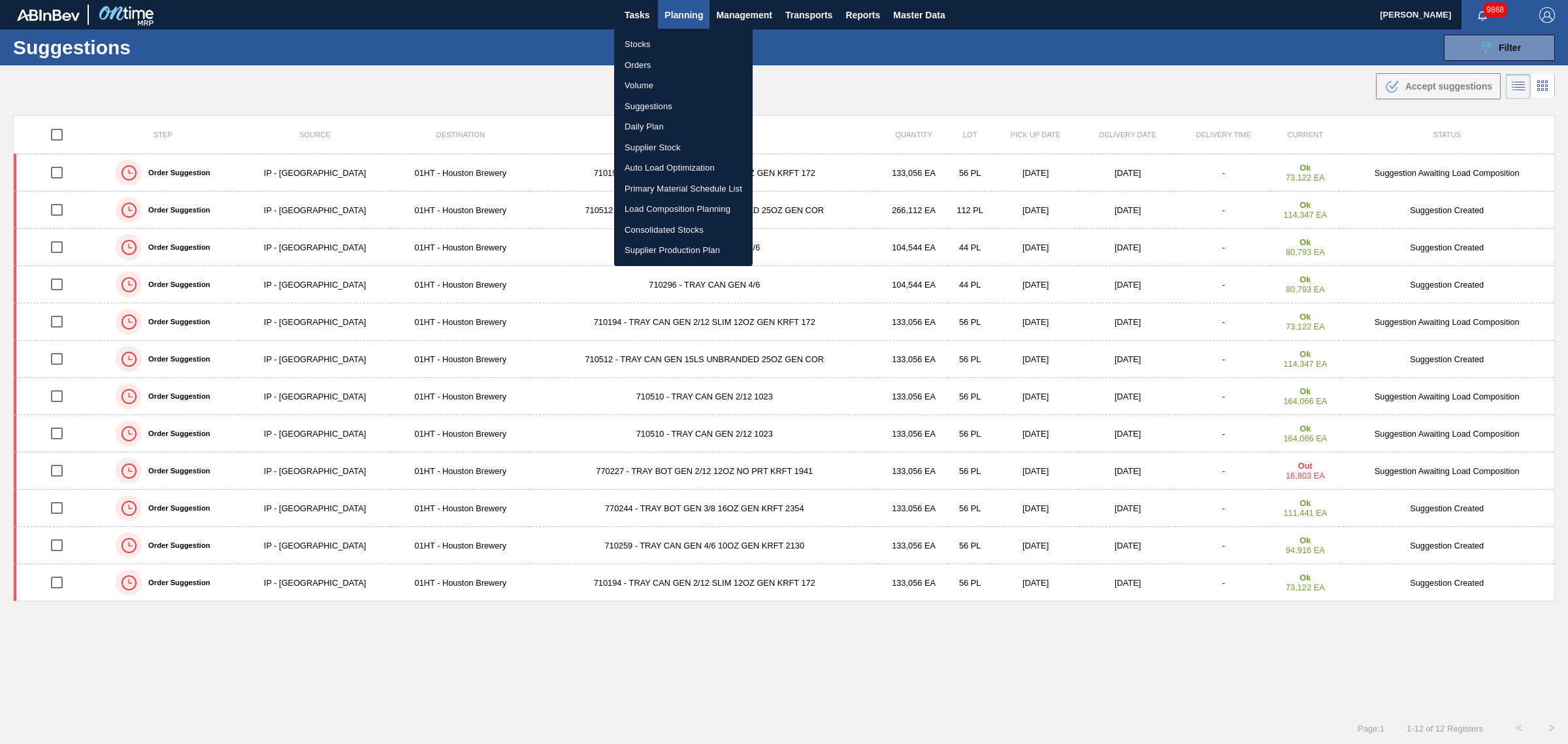
click at [658, 206] on li "Load Composition Planning" at bounding box center [684, 209] width 139 height 21
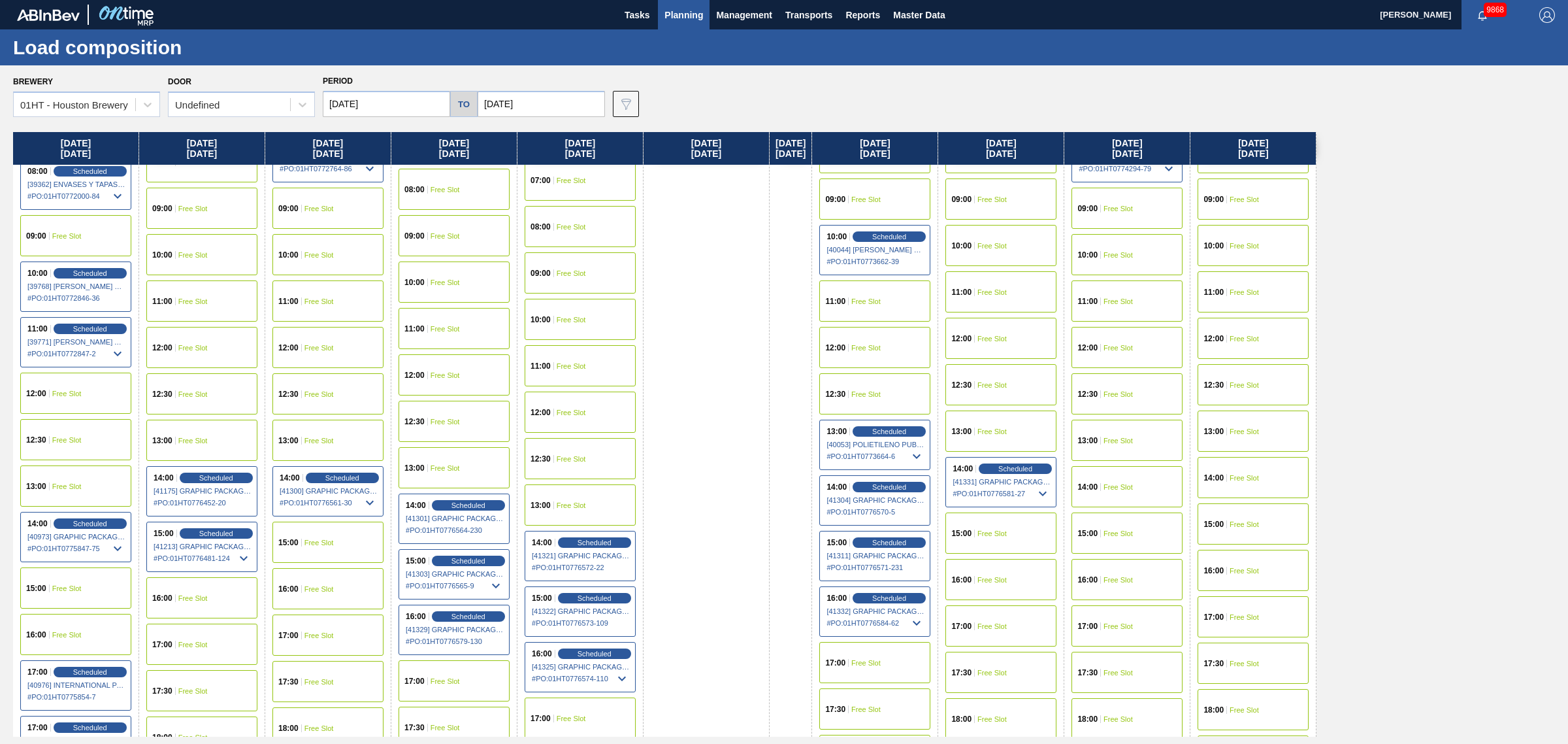
scroll to position [408, 0]
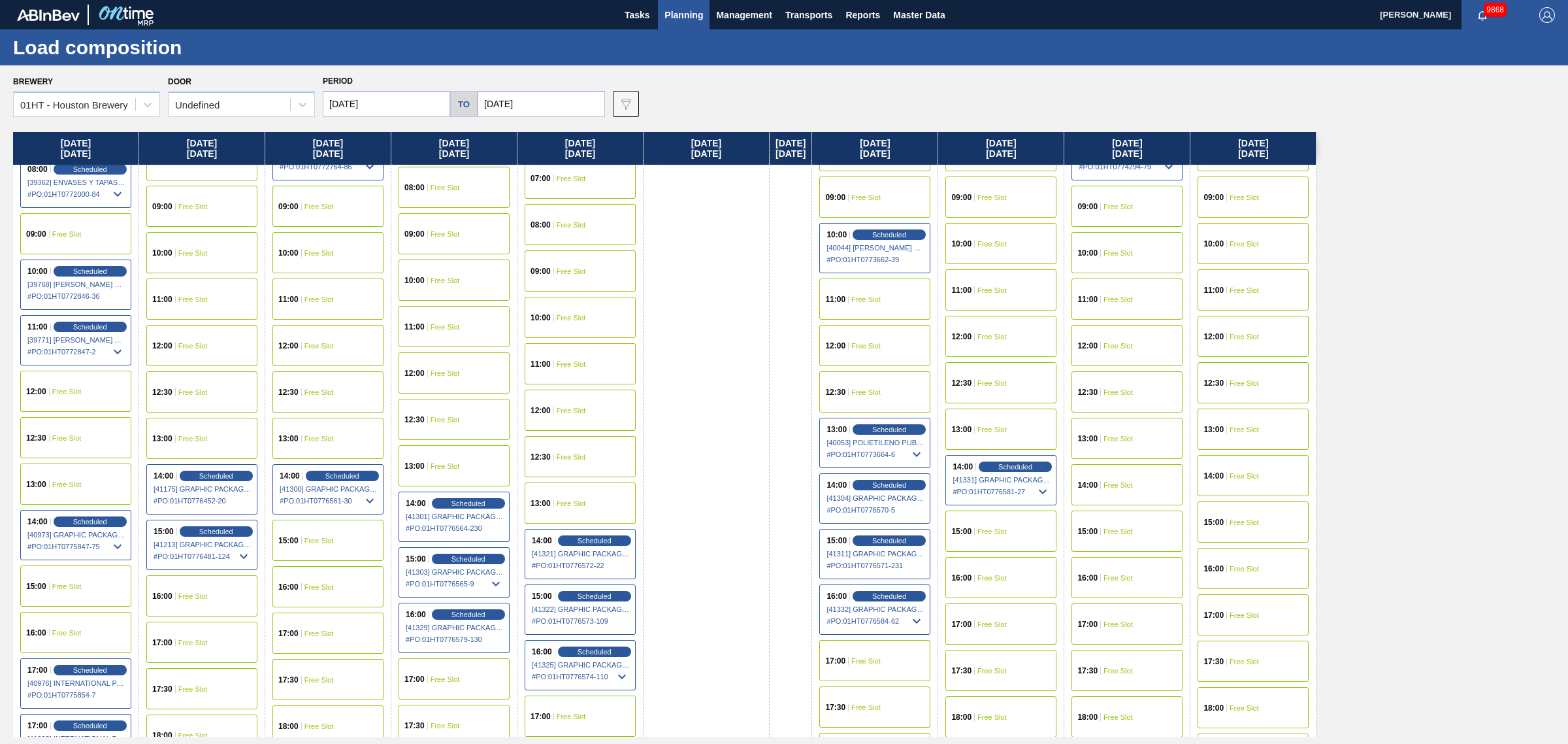
click at [330, 639] on div "17:00 Free Slot" at bounding box center [328, 632] width 111 height 41
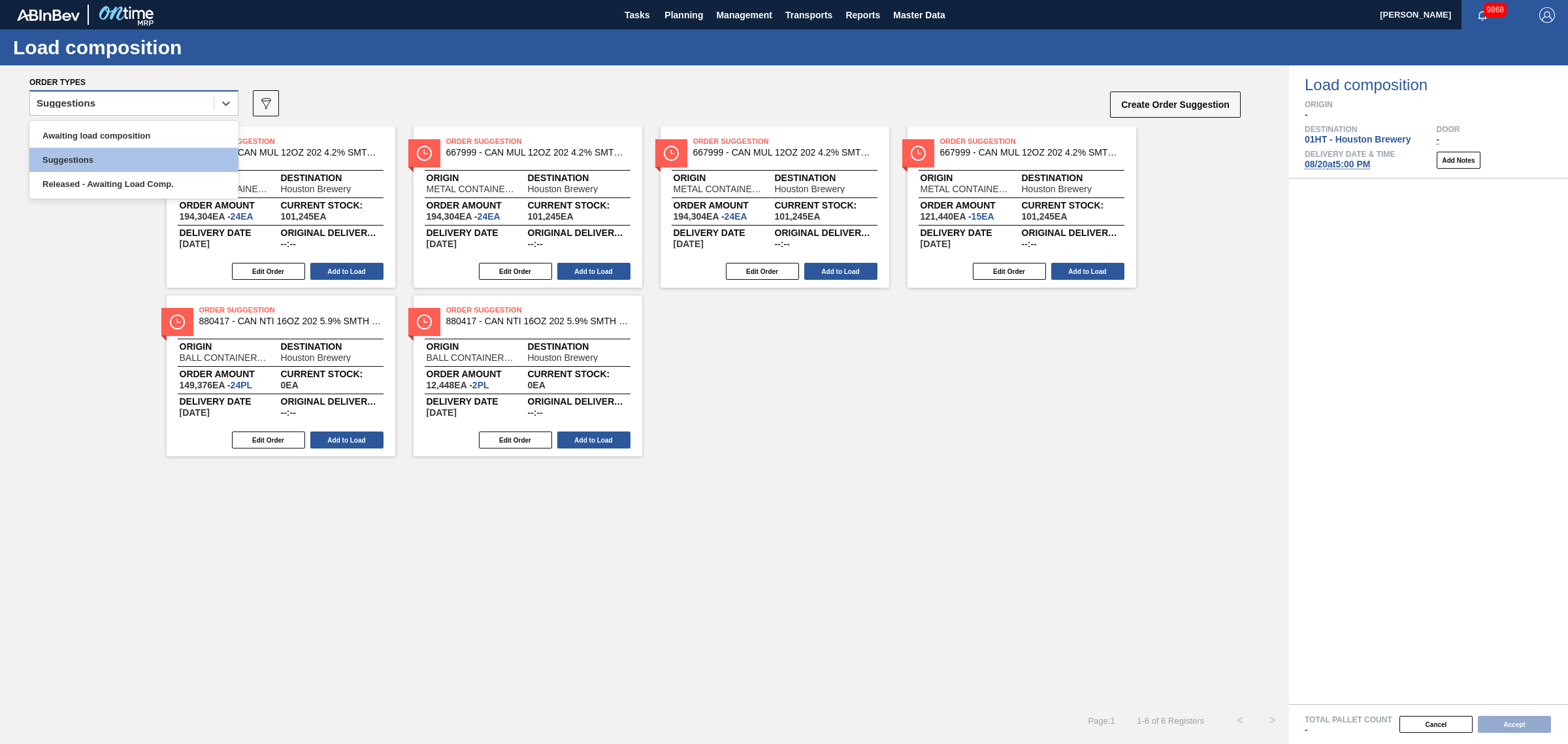
click at [185, 110] on div "Suggestions" at bounding box center [122, 104] width 184 height 19
click at [173, 128] on div "Awaiting load composition" at bounding box center [133, 135] width 209 height 24
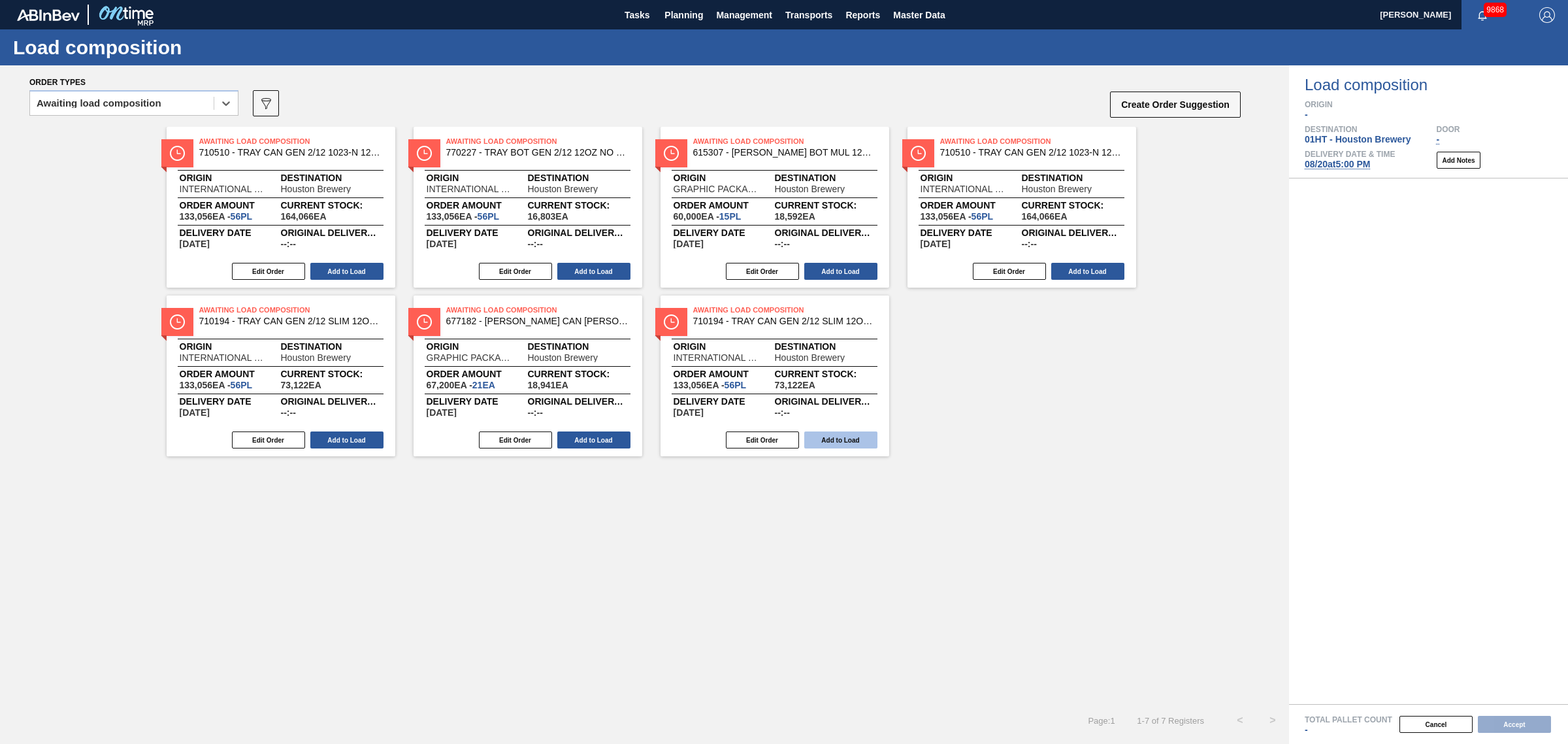
click at [850, 434] on button "Add to Load" at bounding box center [841, 441] width 73 height 17
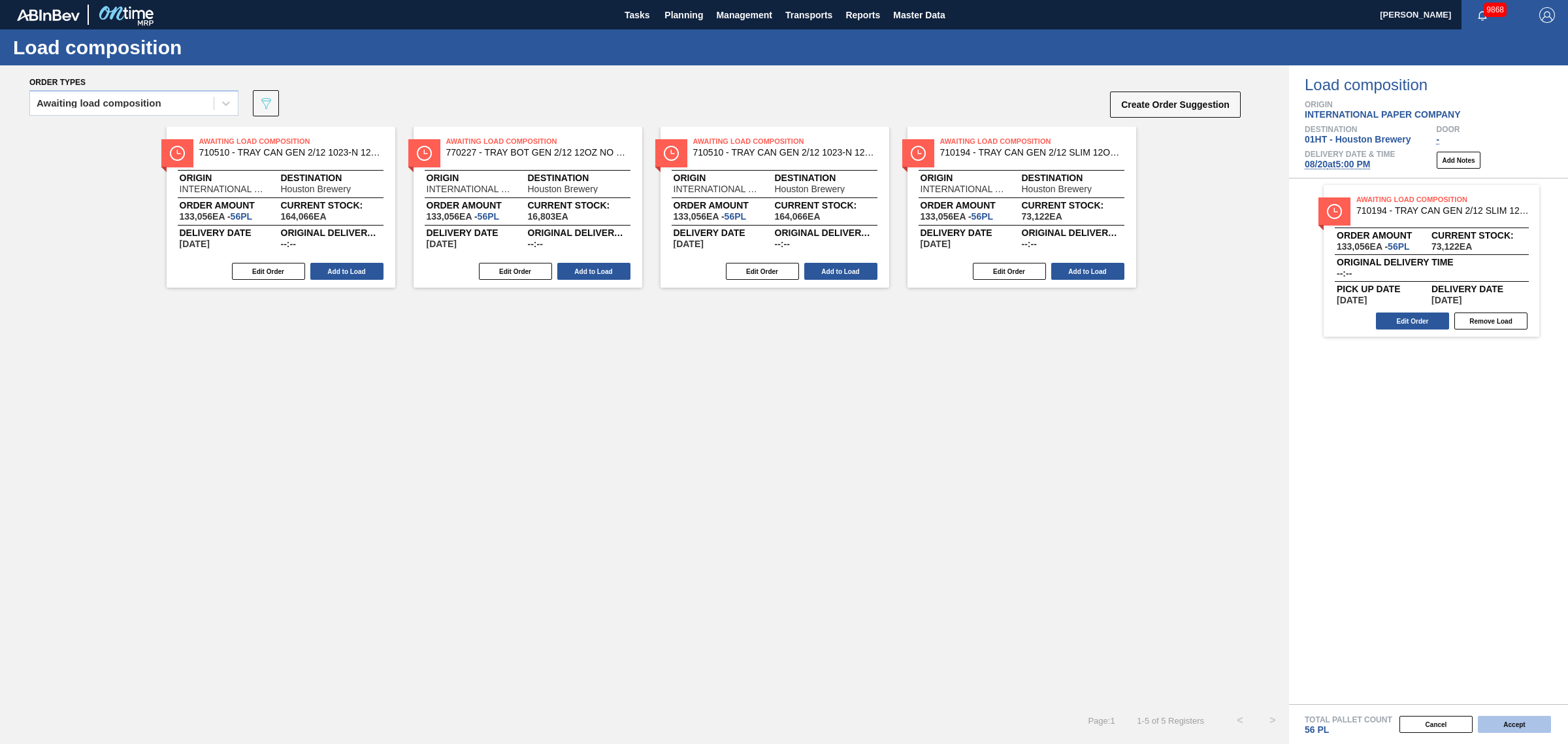
click at [1511, 728] on button "Accept" at bounding box center [1514, 724] width 73 height 17
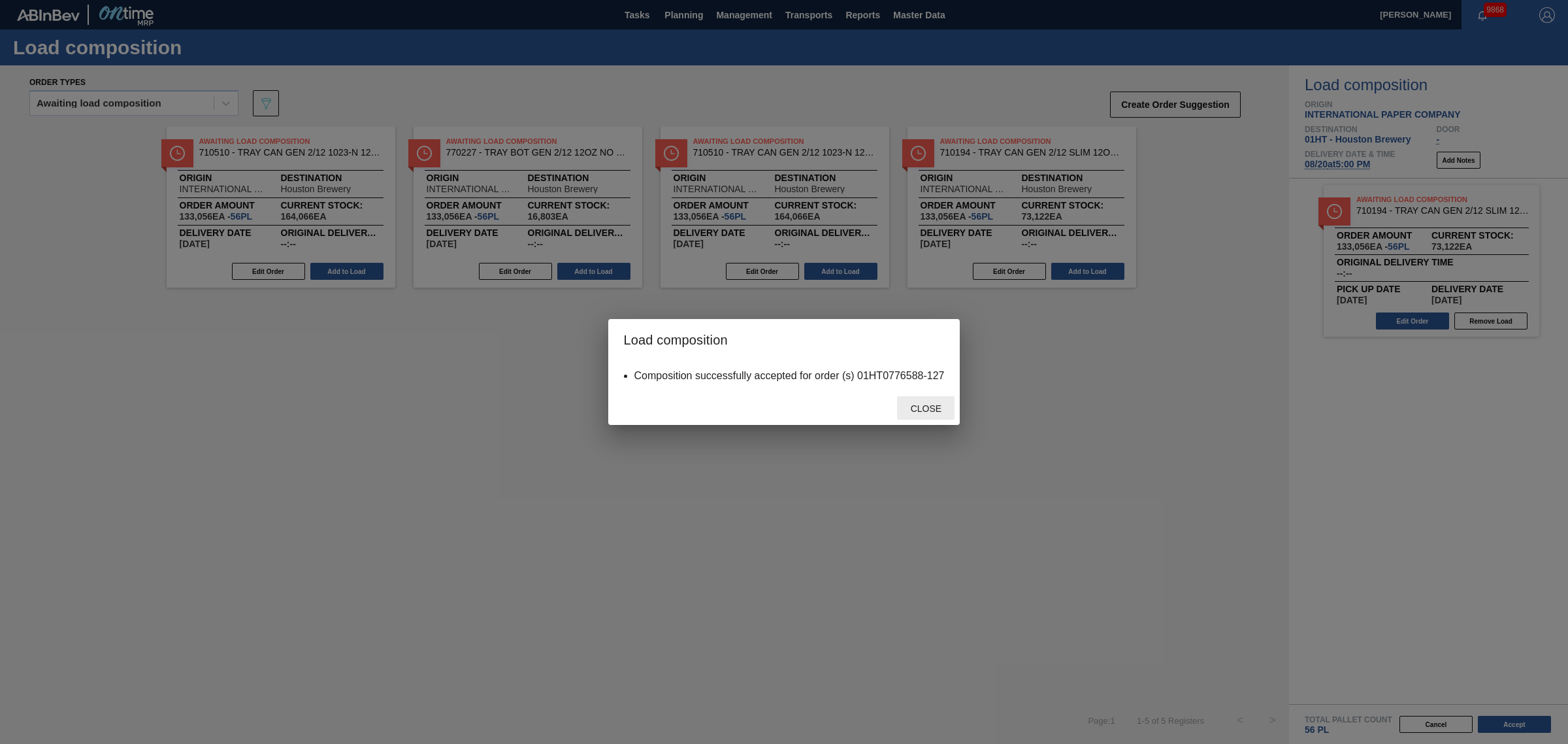
click at [923, 408] on span "Close" at bounding box center [927, 408] width 52 height 10
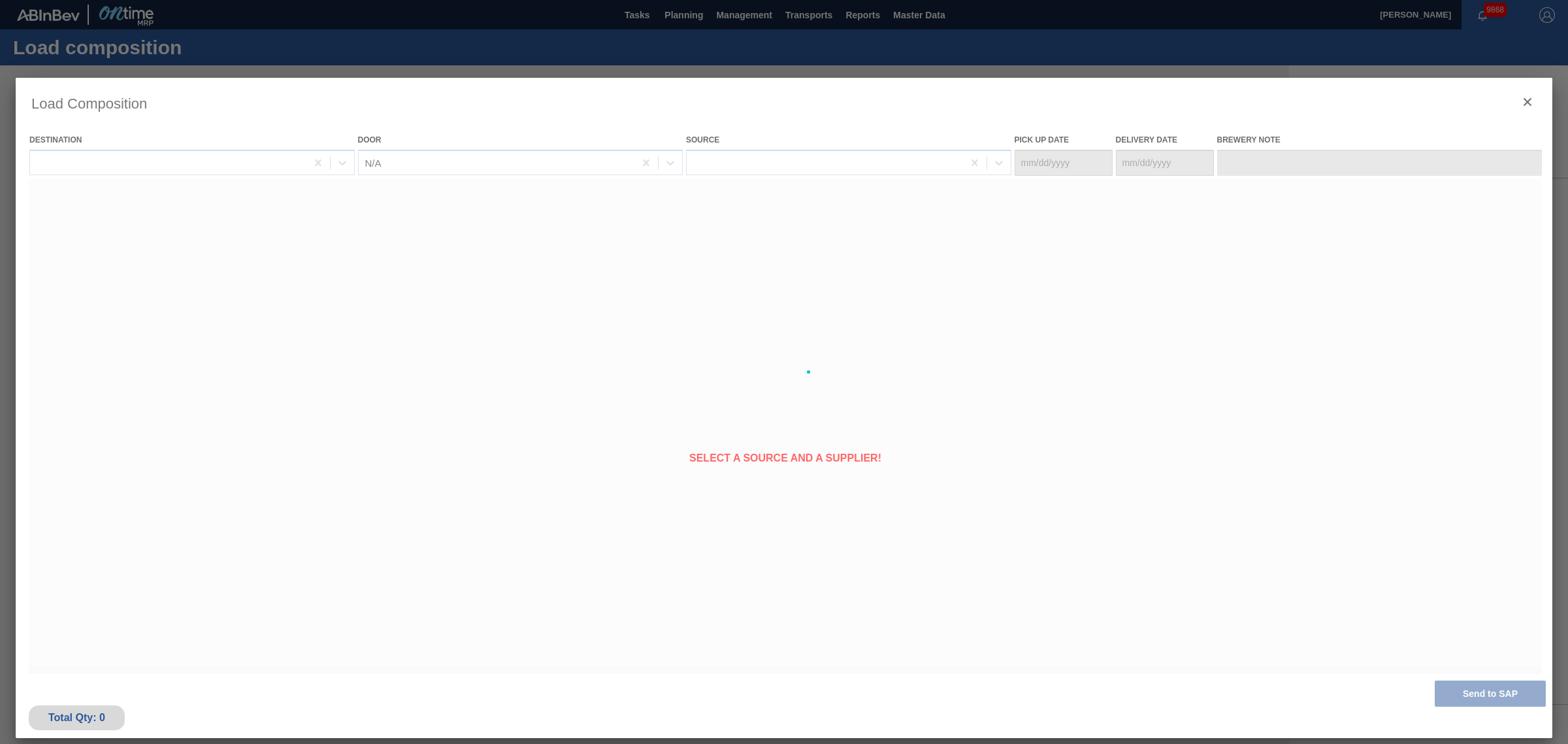
type Date "[DATE]"
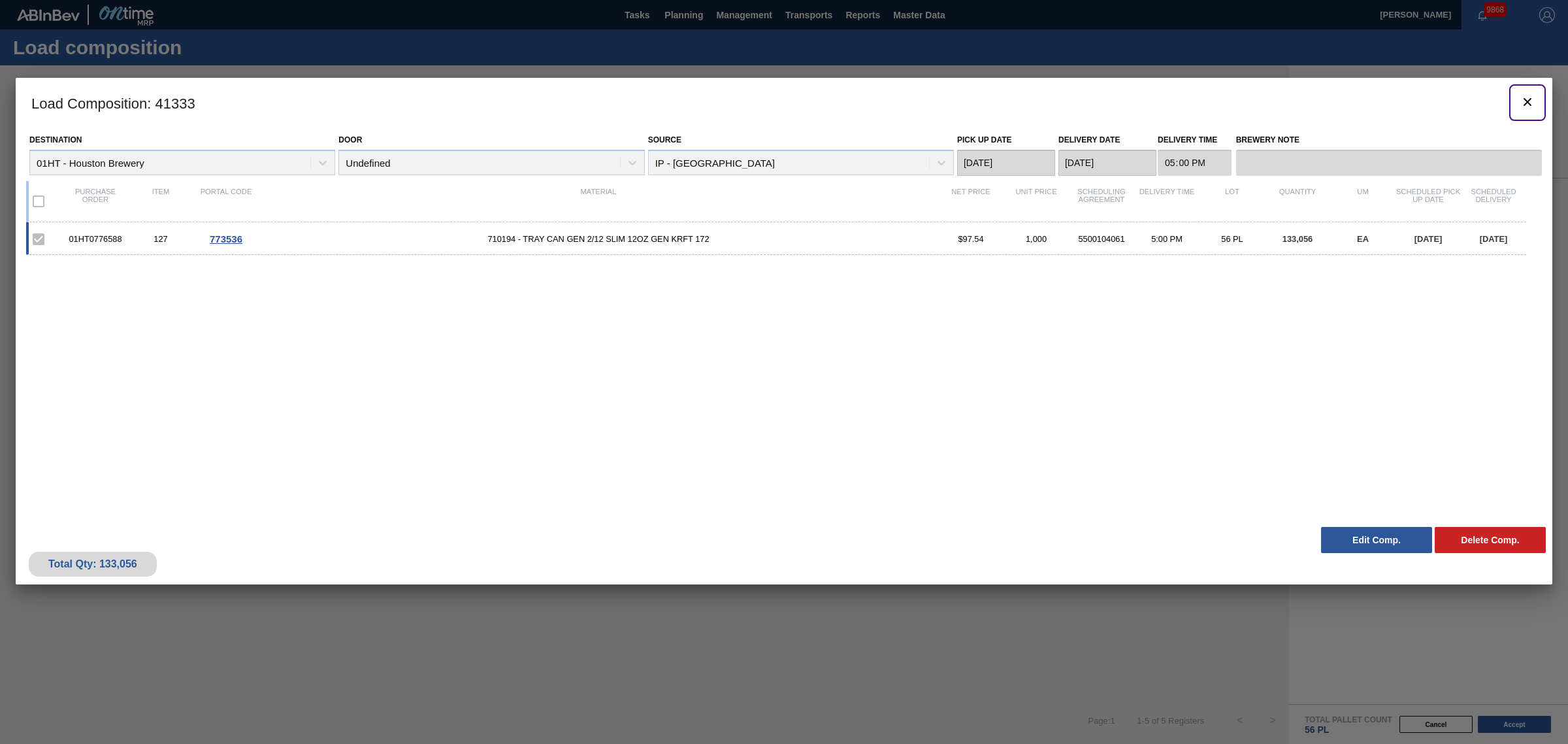
click at [1526, 105] on icon "botão de ícone" at bounding box center [1527, 102] width 16 height 16
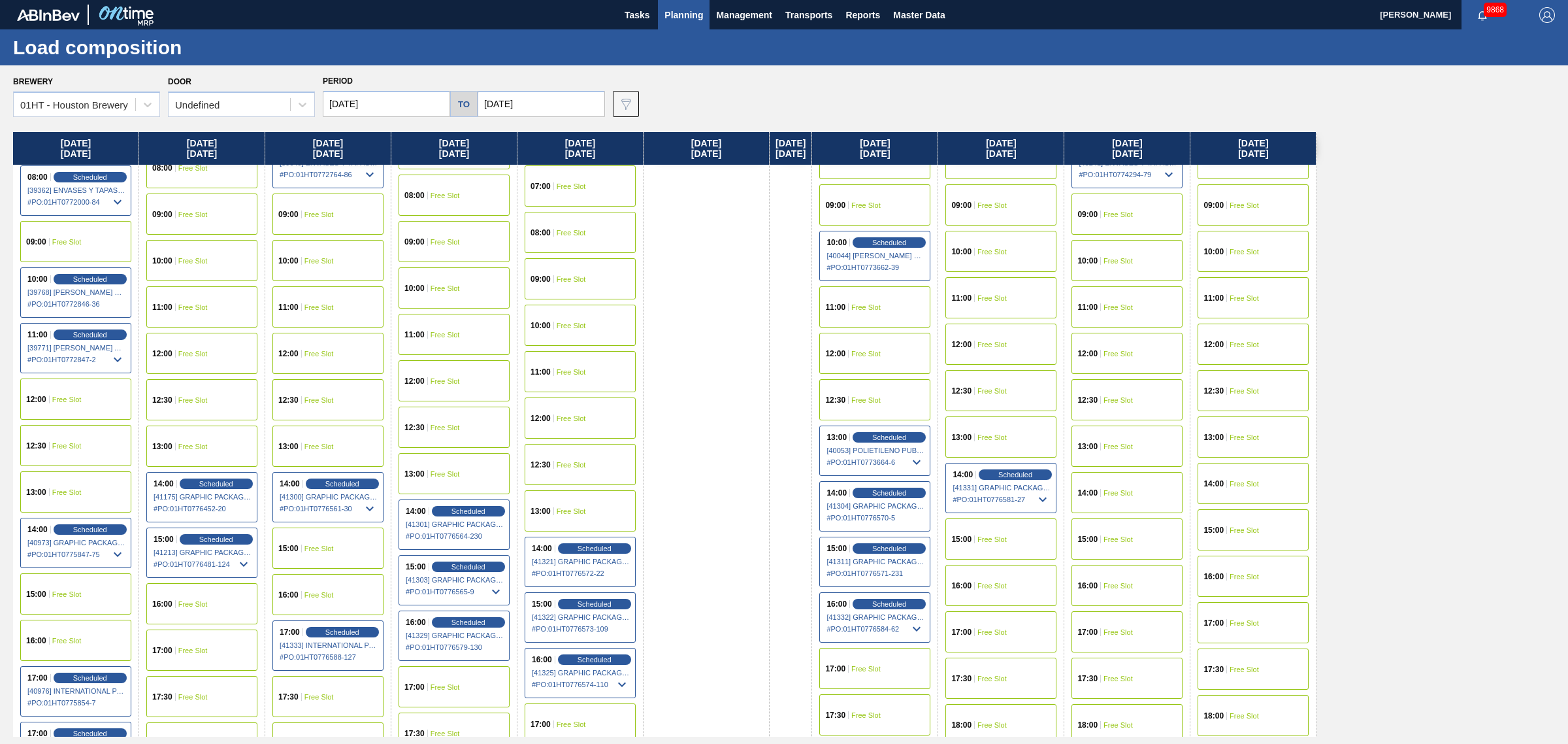
scroll to position [654, 0]
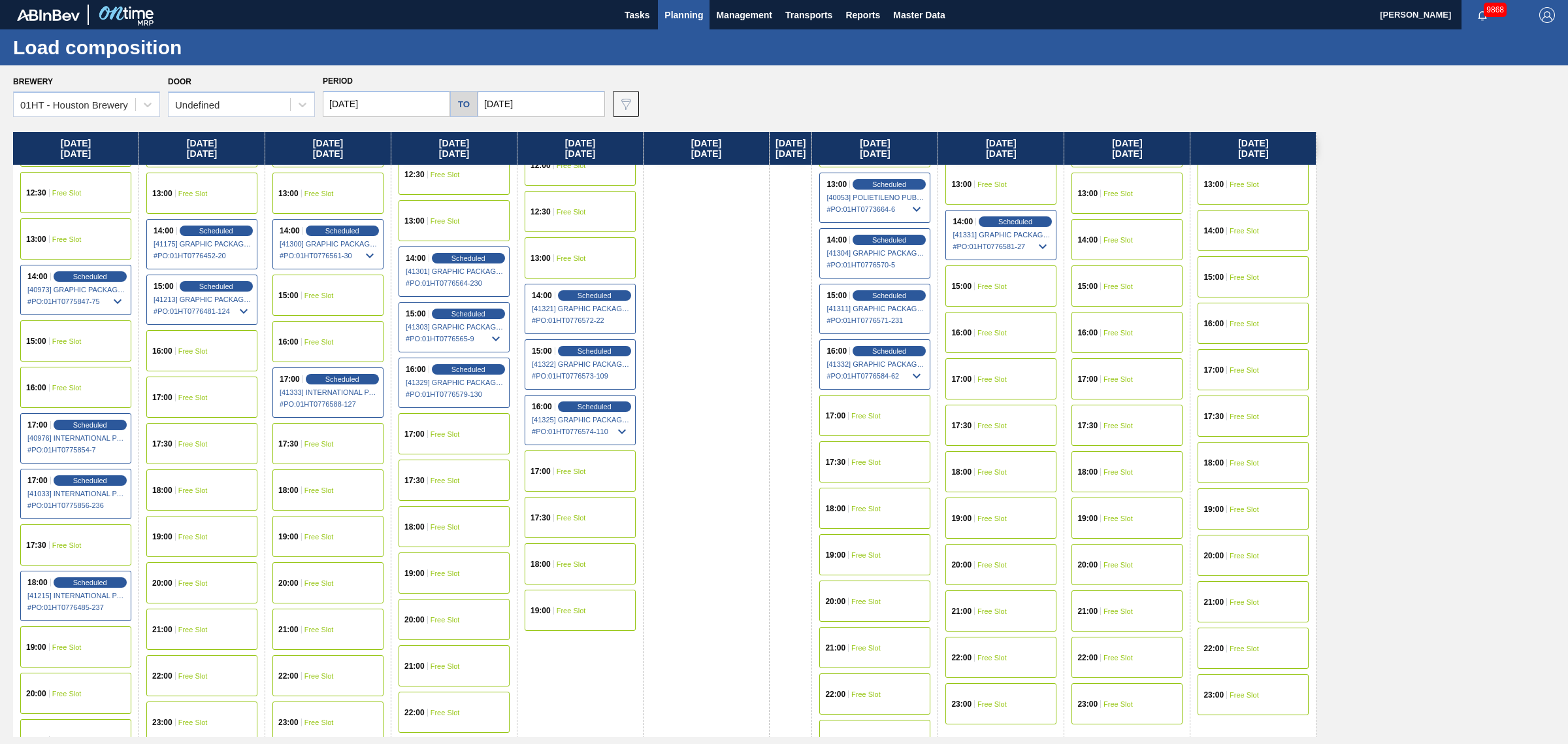
click at [448, 437] on span "Free Slot" at bounding box center [446, 434] width 29 height 8
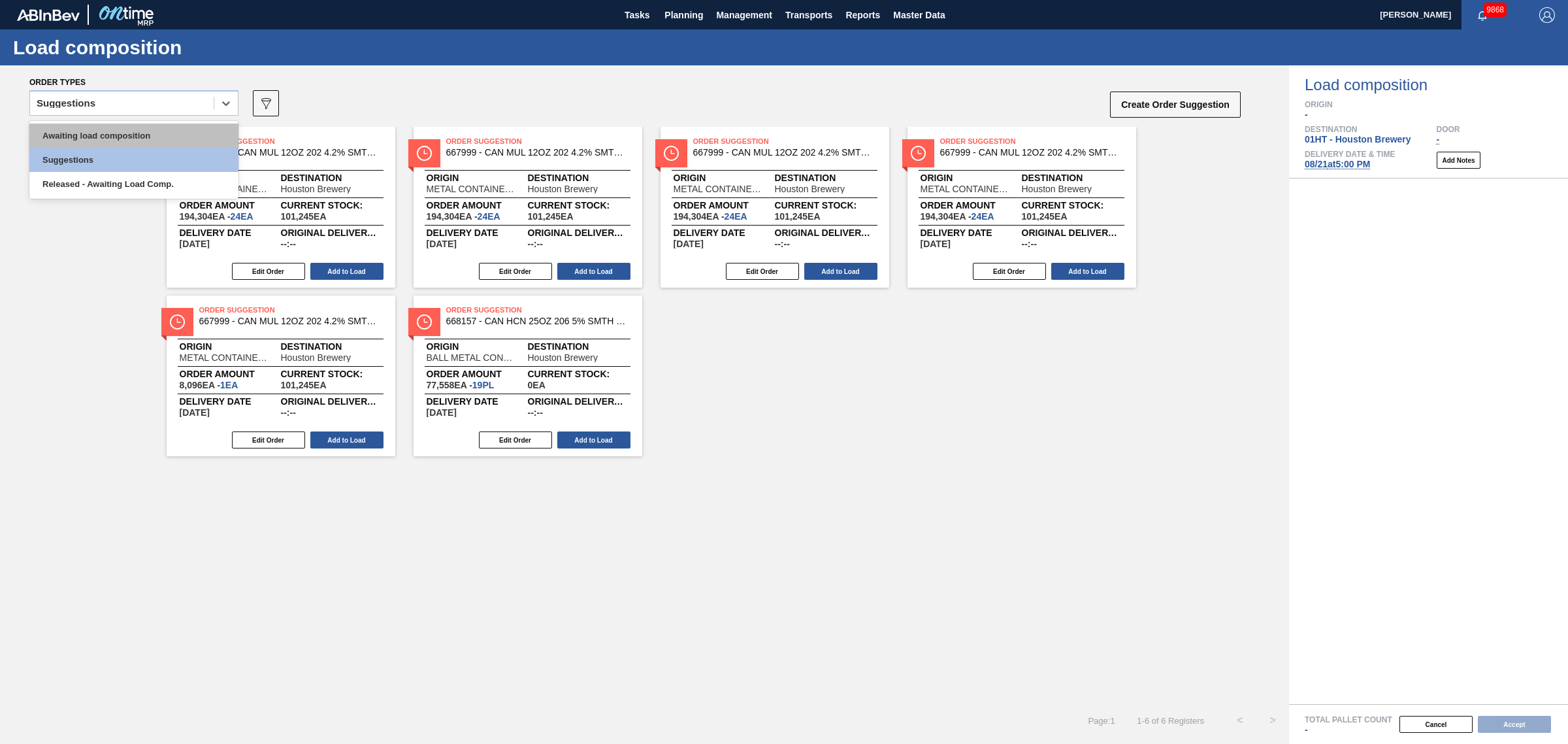
drag, startPoint x: 165, startPoint y: 105, endPoint x: 155, endPoint y: 126, distance: 23.3
click at [163, 105] on div "Suggestions" at bounding box center [122, 104] width 184 height 19
click at [153, 132] on div "Awaiting load composition" at bounding box center [133, 135] width 209 height 24
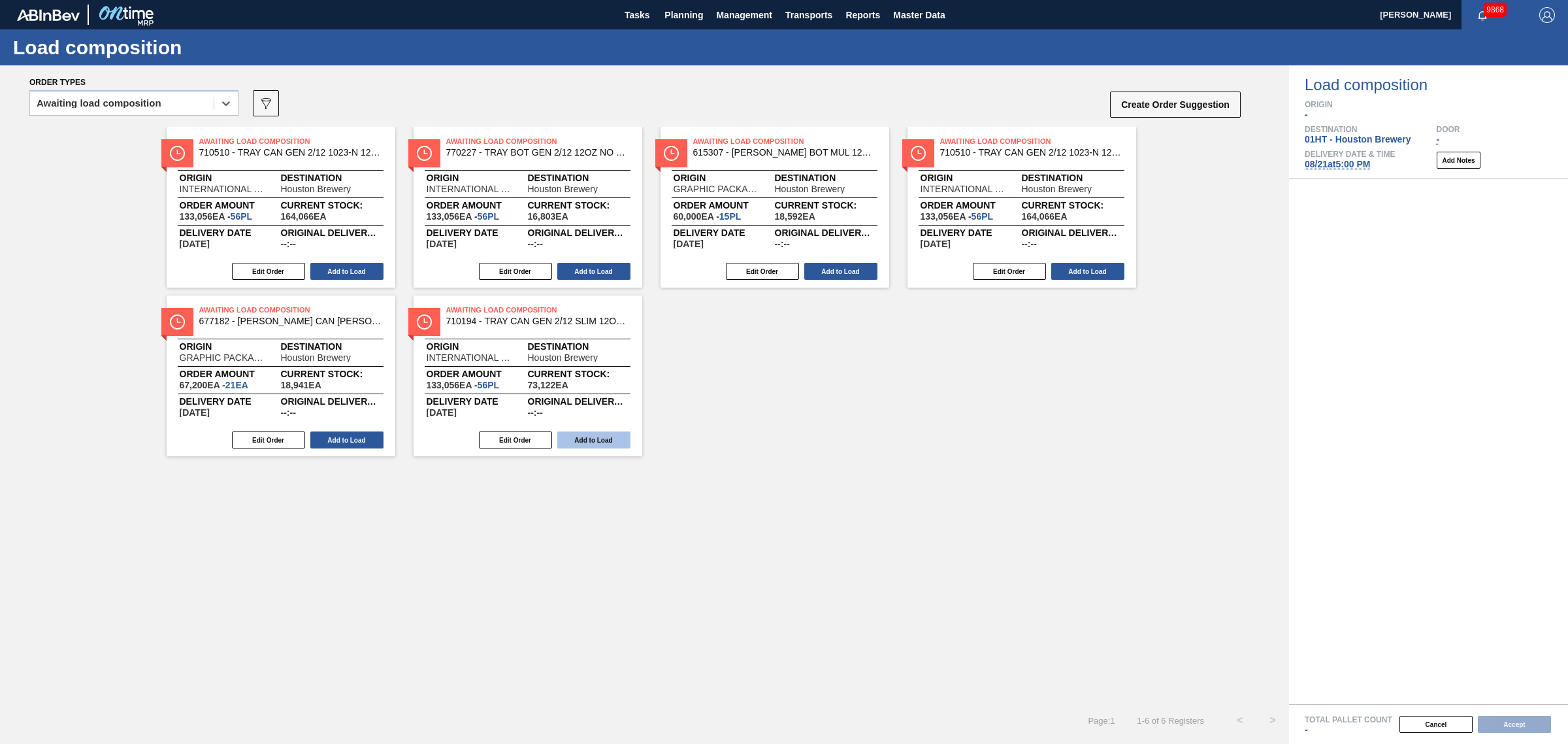
click at [595, 439] on button "Add to Load" at bounding box center [594, 441] width 73 height 17
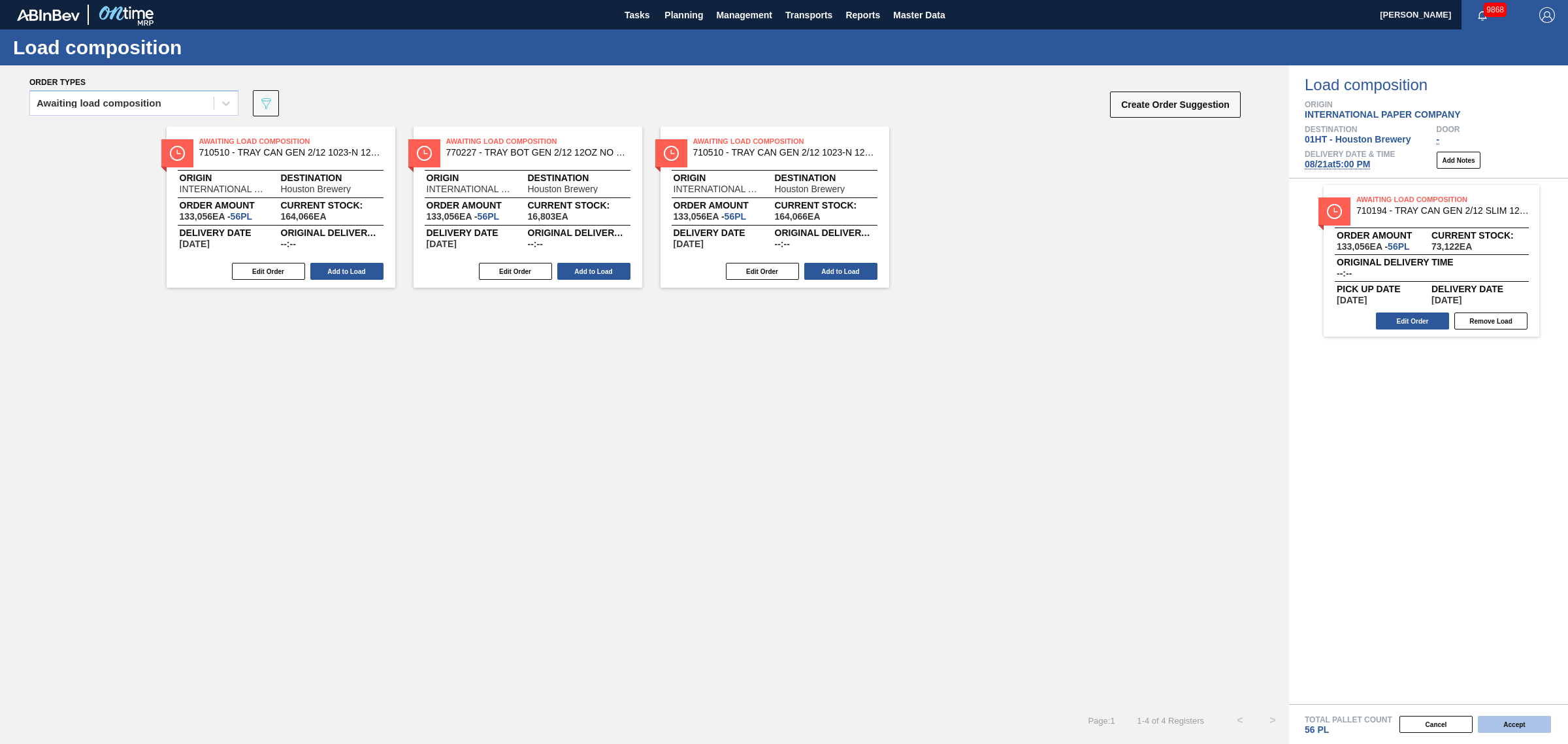
click at [1513, 723] on button "Accept" at bounding box center [1514, 724] width 73 height 17
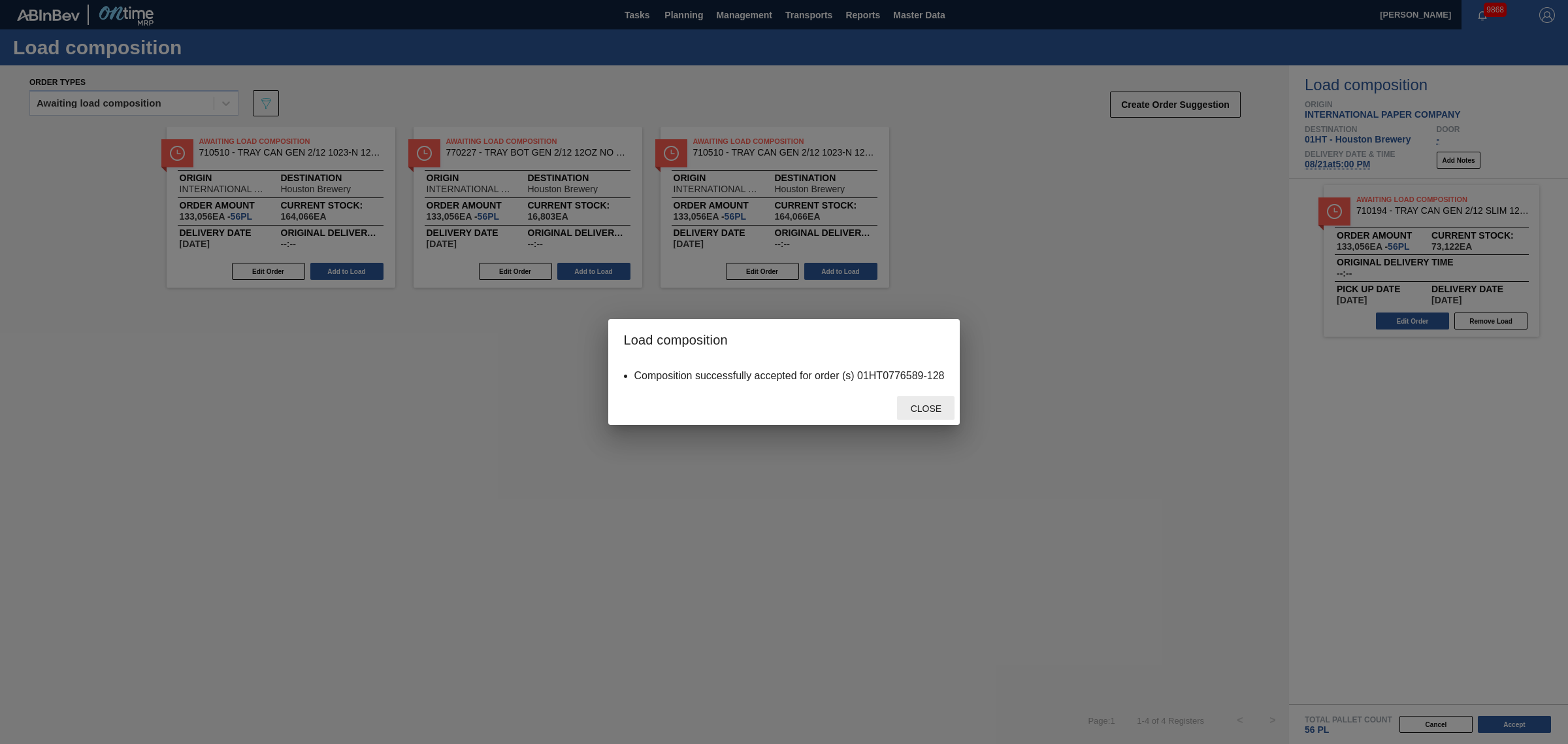
click at [926, 413] on div "Close" at bounding box center [926, 408] width 57 height 24
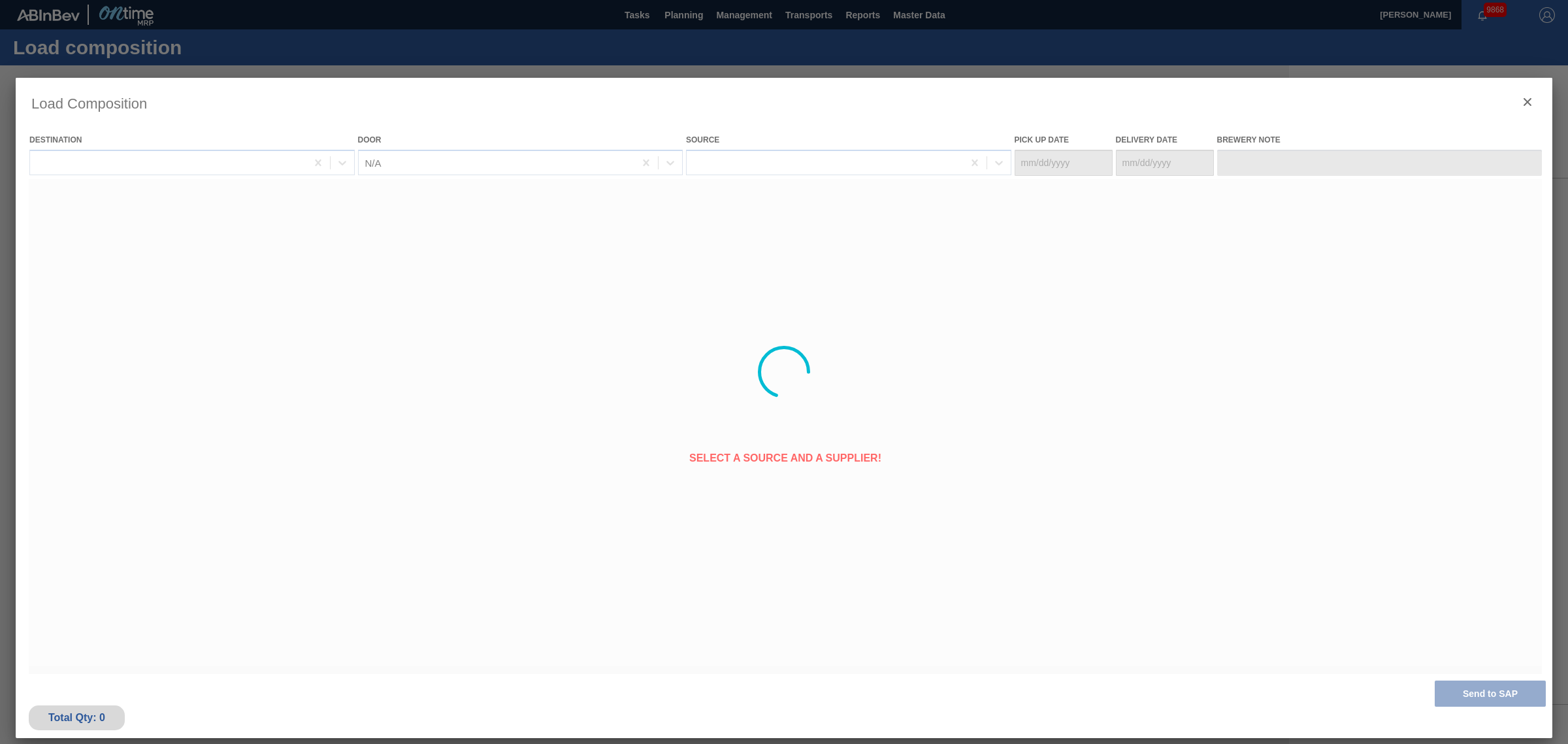
type Date "[DATE]"
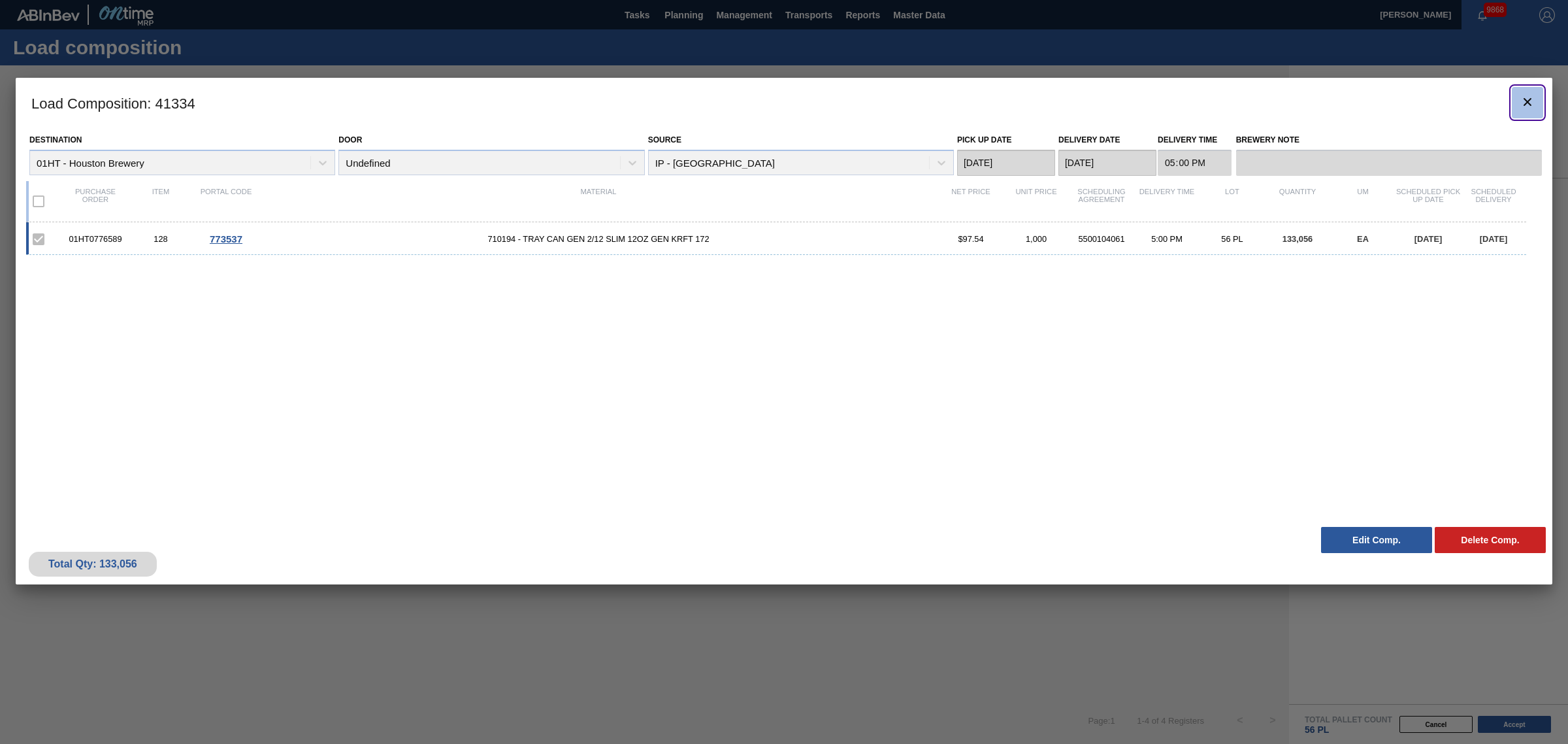
click at [1530, 95] on icon "botão de ícone" at bounding box center [1527, 102] width 16 height 16
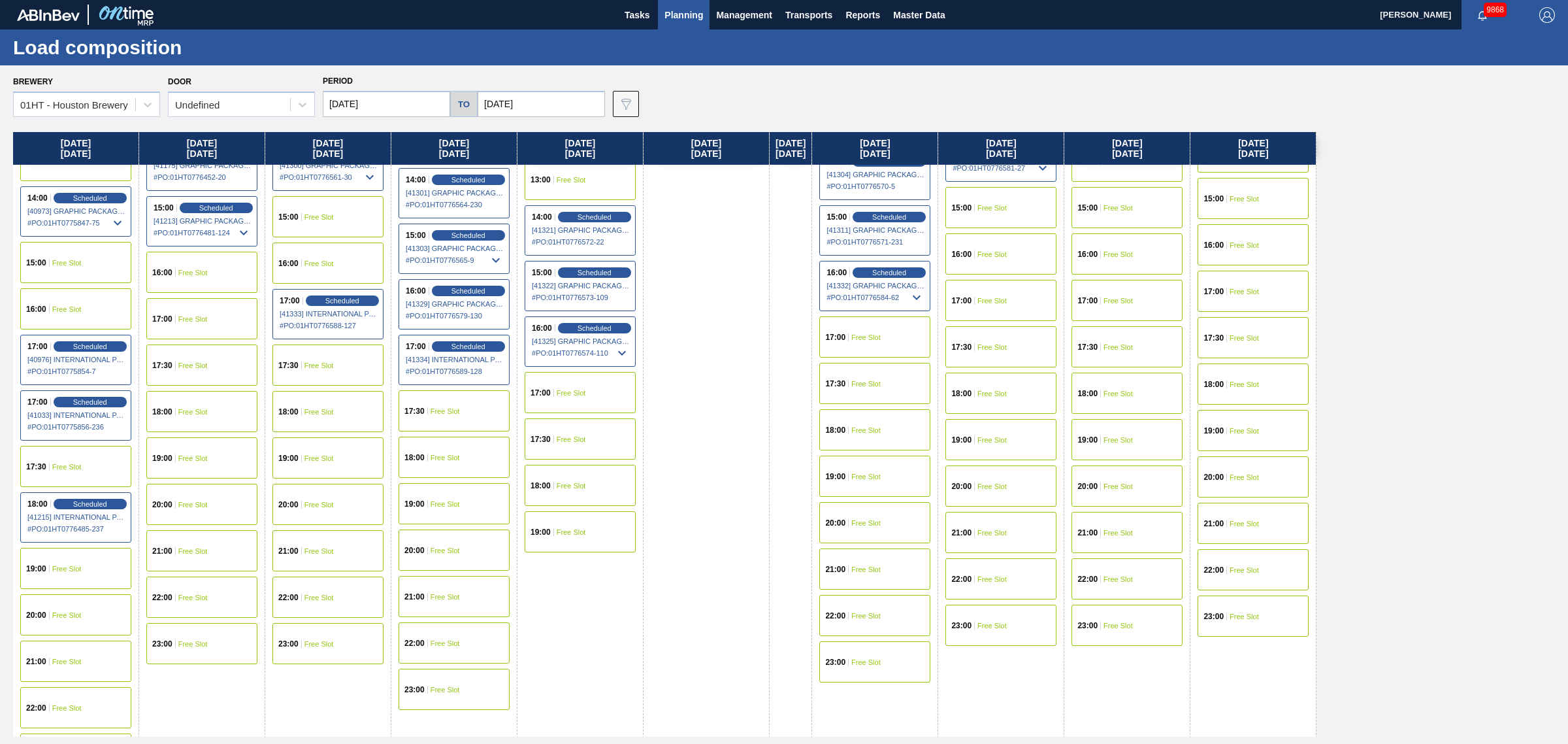
scroll to position [735, 0]
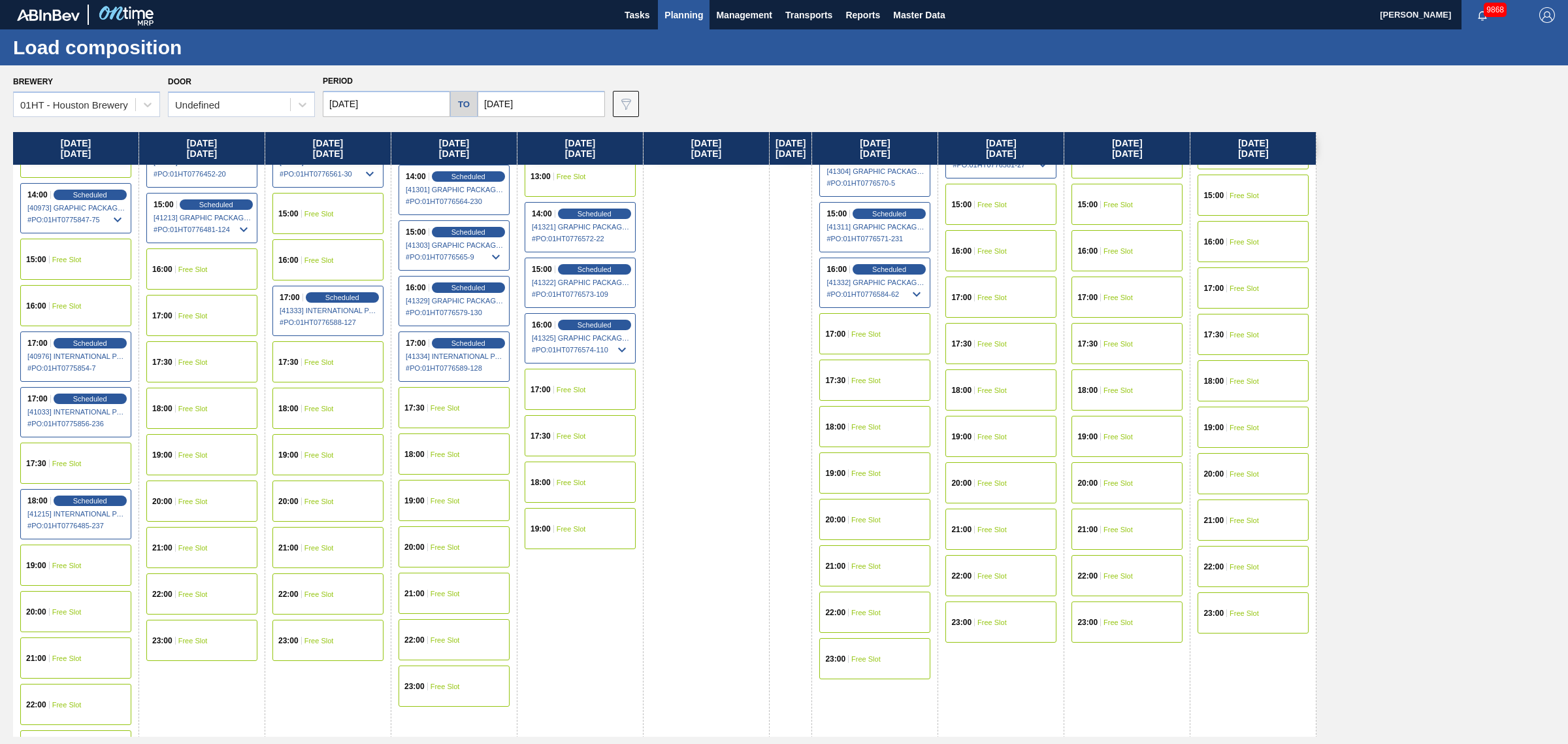
click at [191, 297] on div "17:00 Free Slot" at bounding box center [202, 315] width 111 height 41
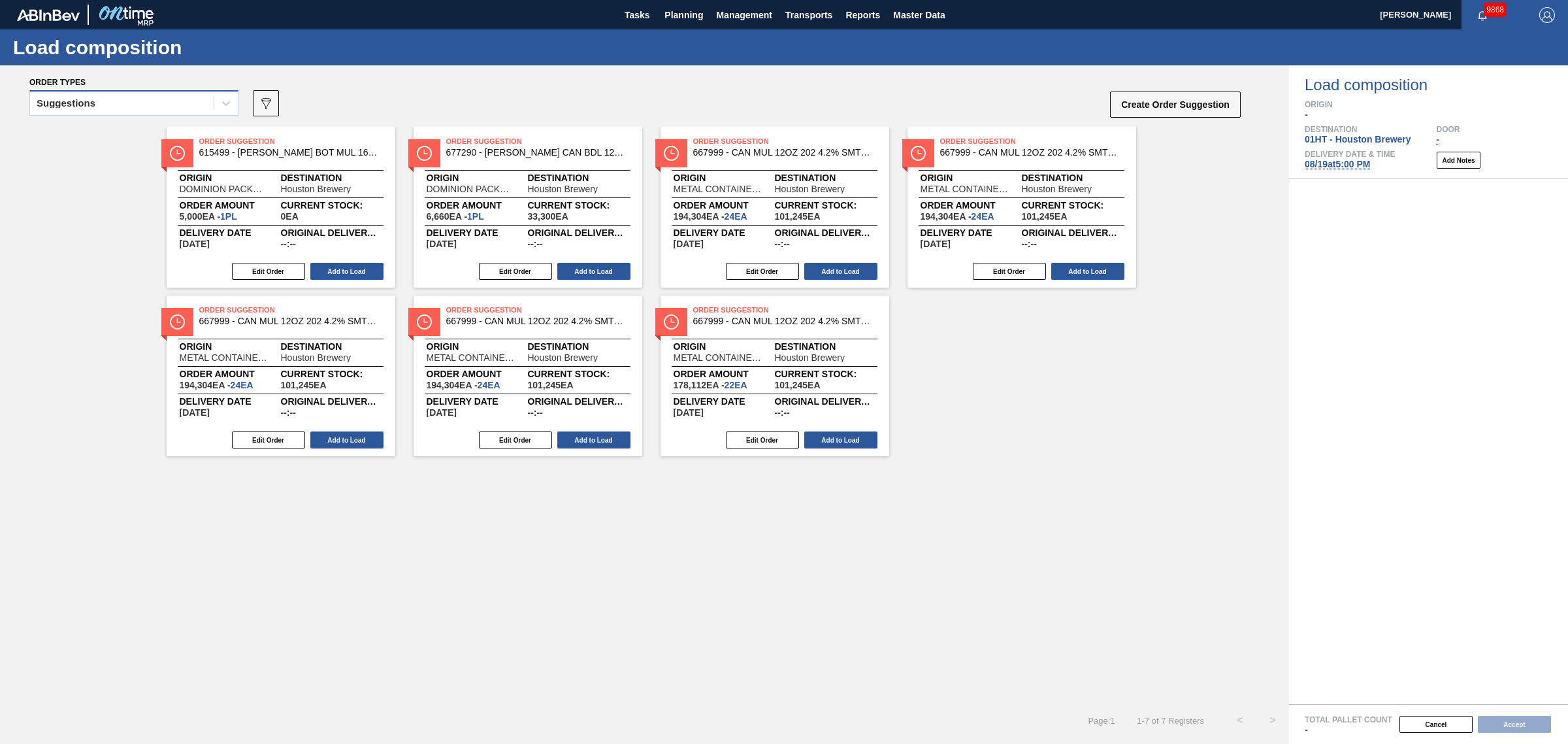
click at [188, 100] on div "Suggestions" at bounding box center [122, 104] width 184 height 19
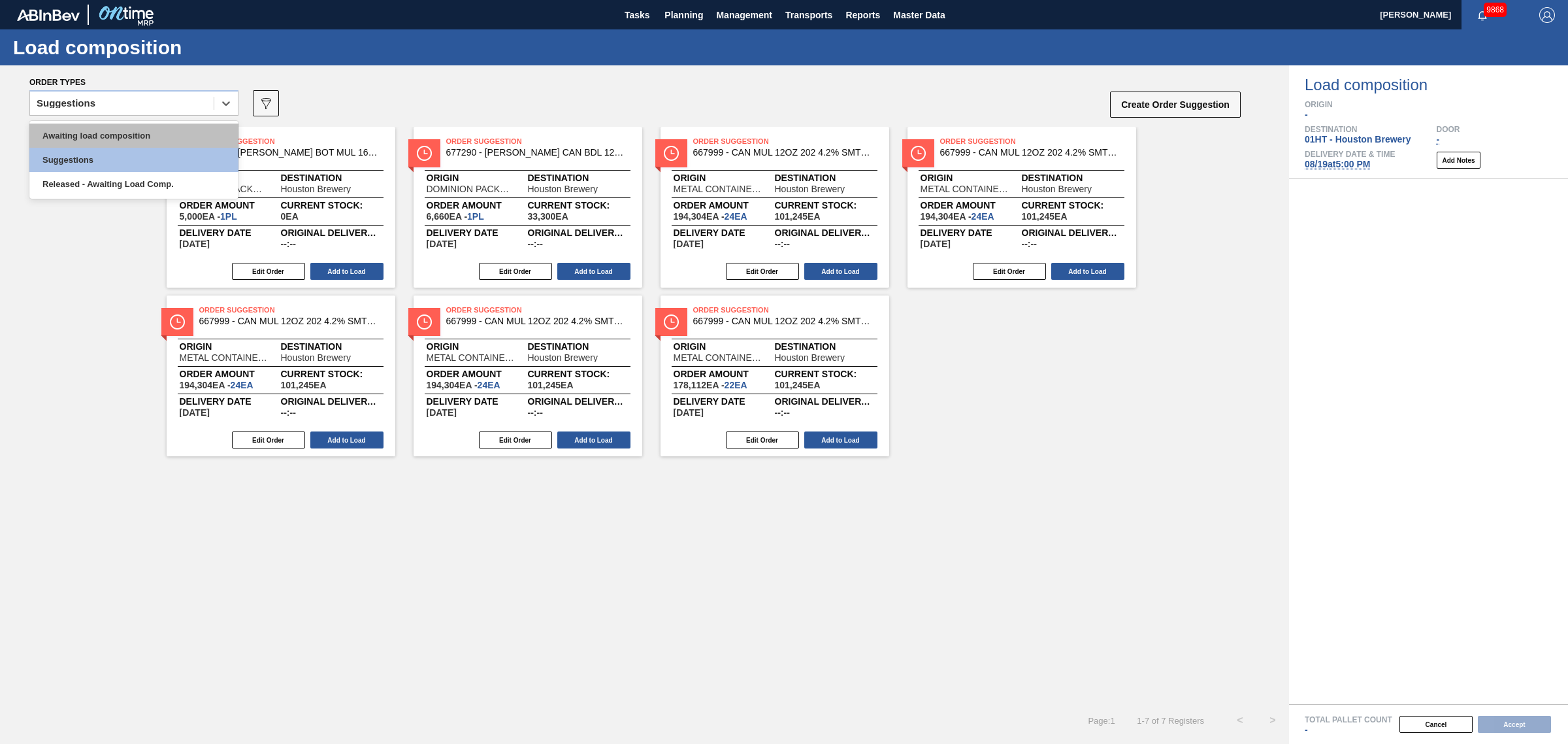
click at [173, 129] on div "Awaiting load composition" at bounding box center [133, 135] width 209 height 24
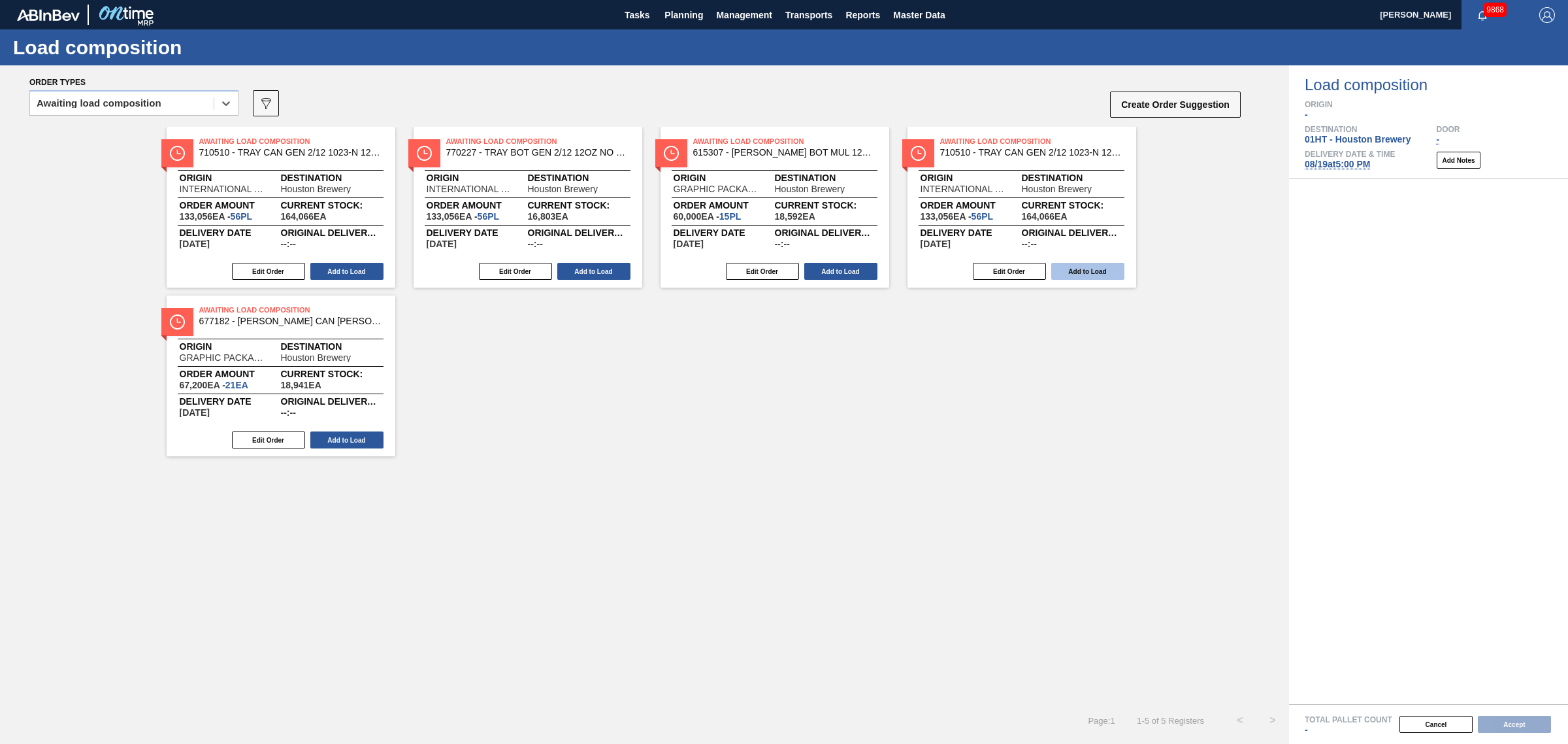
click at [1070, 270] on button "Add to Load" at bounding box center [1088, 271] width 73 height 17
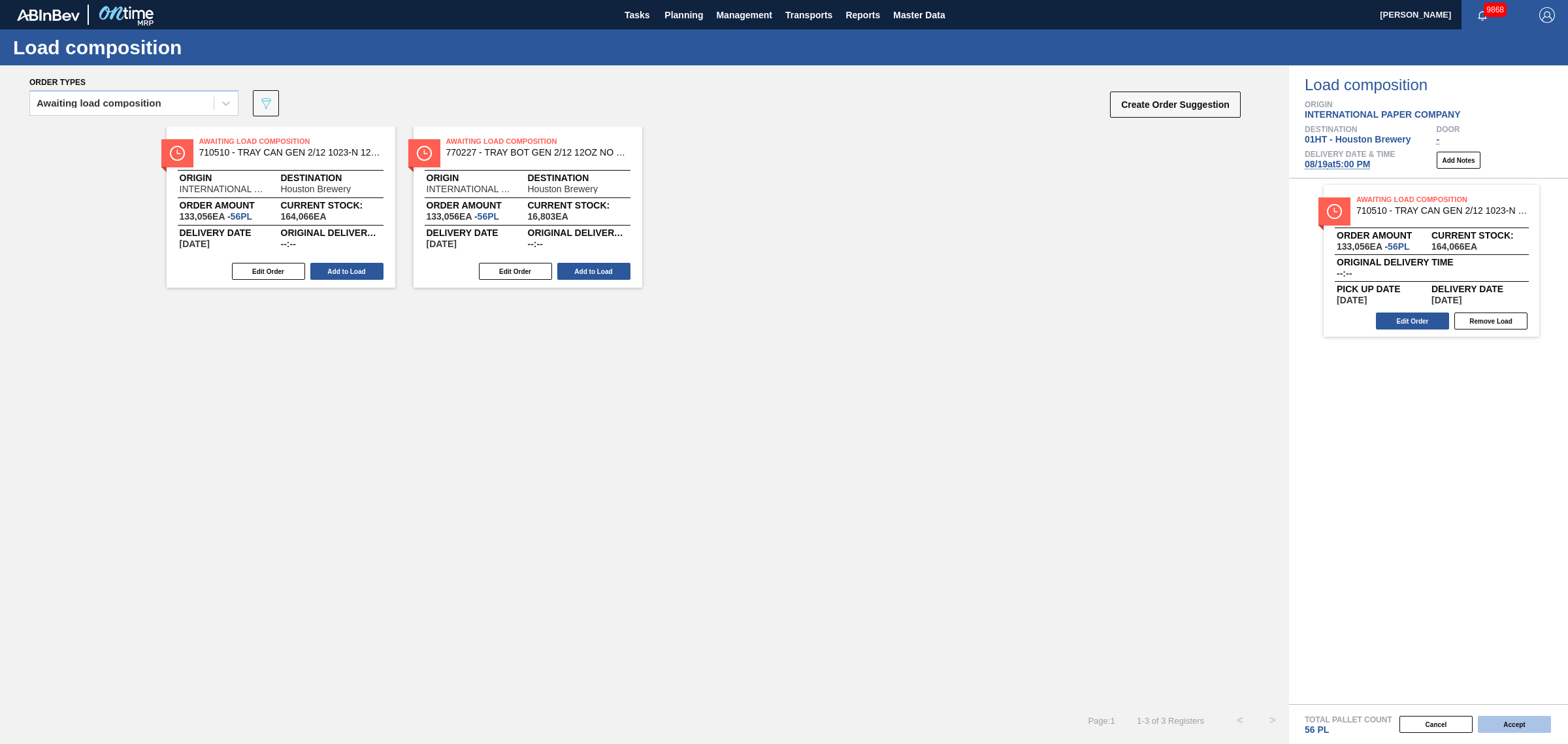
click at [1498, 723] on button "Accept" at bounding box center [1514, 724] width 73 height 17
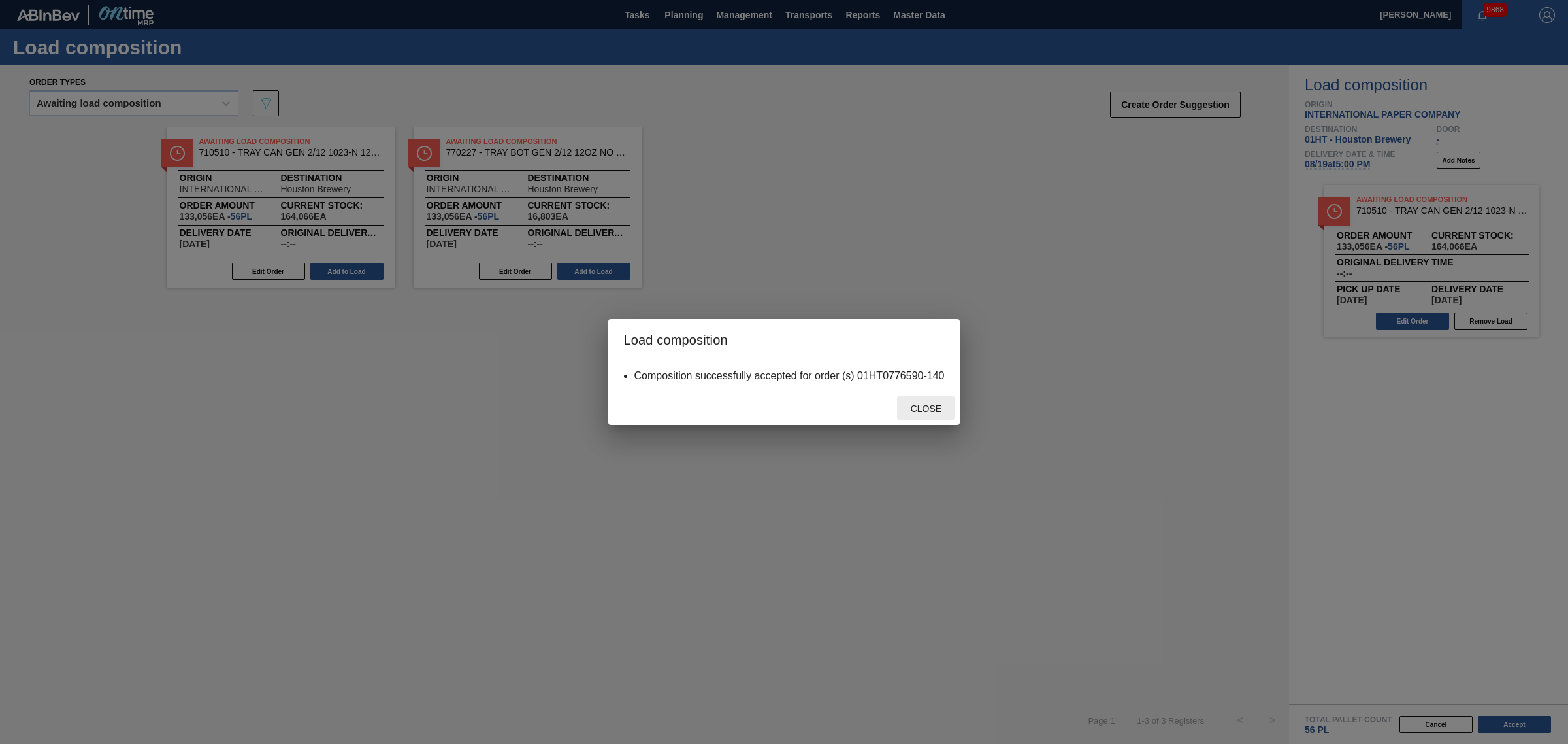
click at [925, 410] on span "Close" at bounding box center [927, 408] width 52 height 10
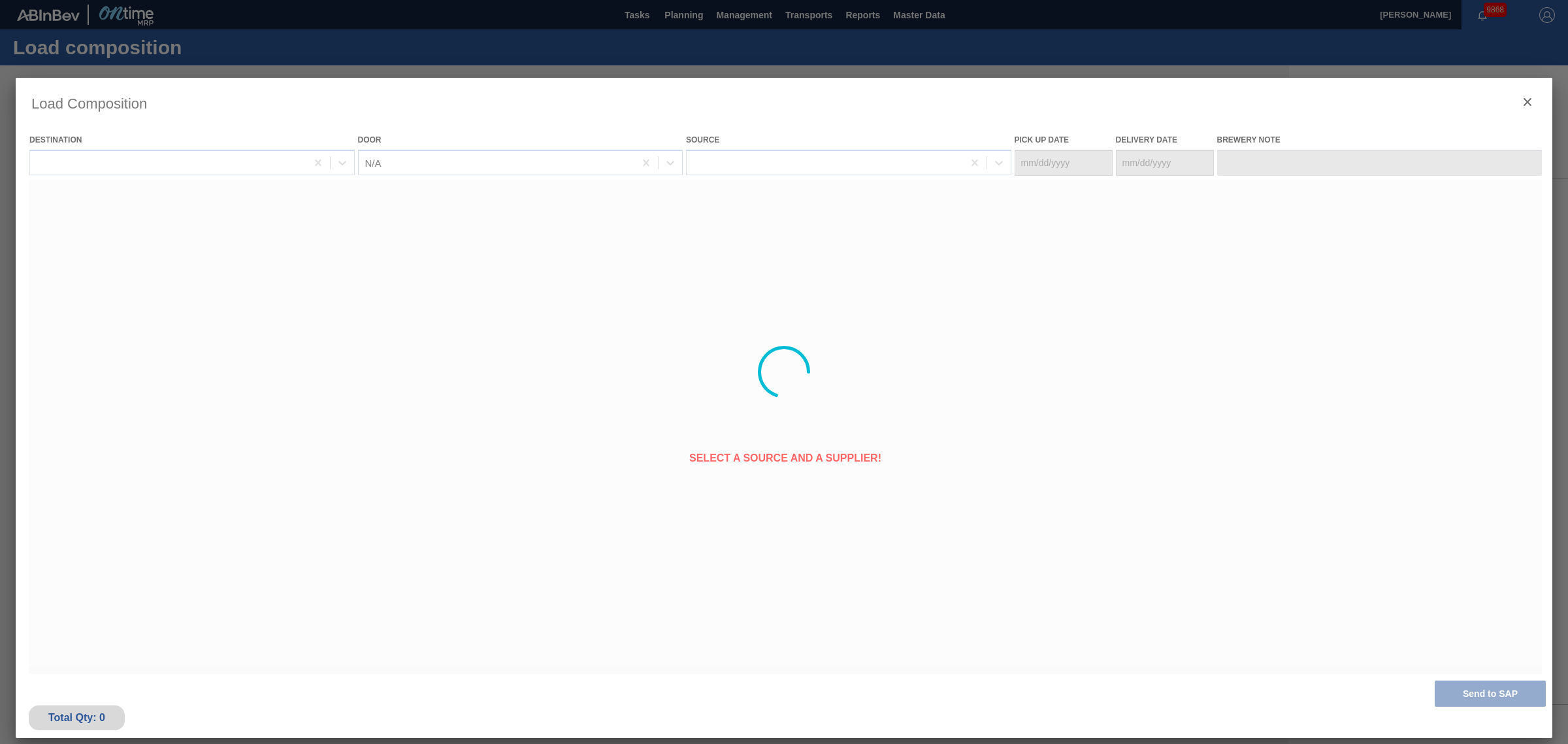
type Date "[DATE]"
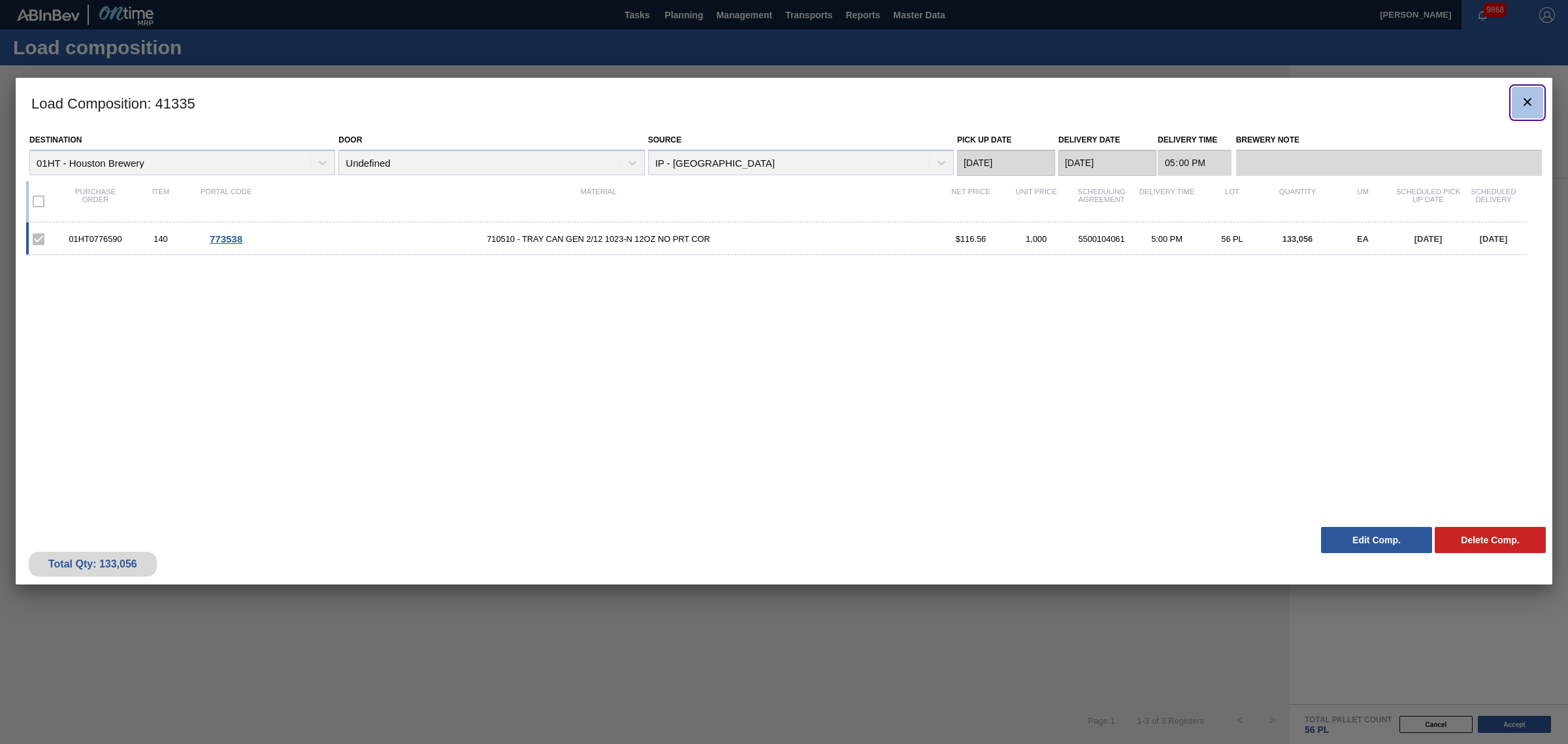
click at [1523, 100] on icon "botão de ícone" at bounding box center [1527, 102] width 16 height 16
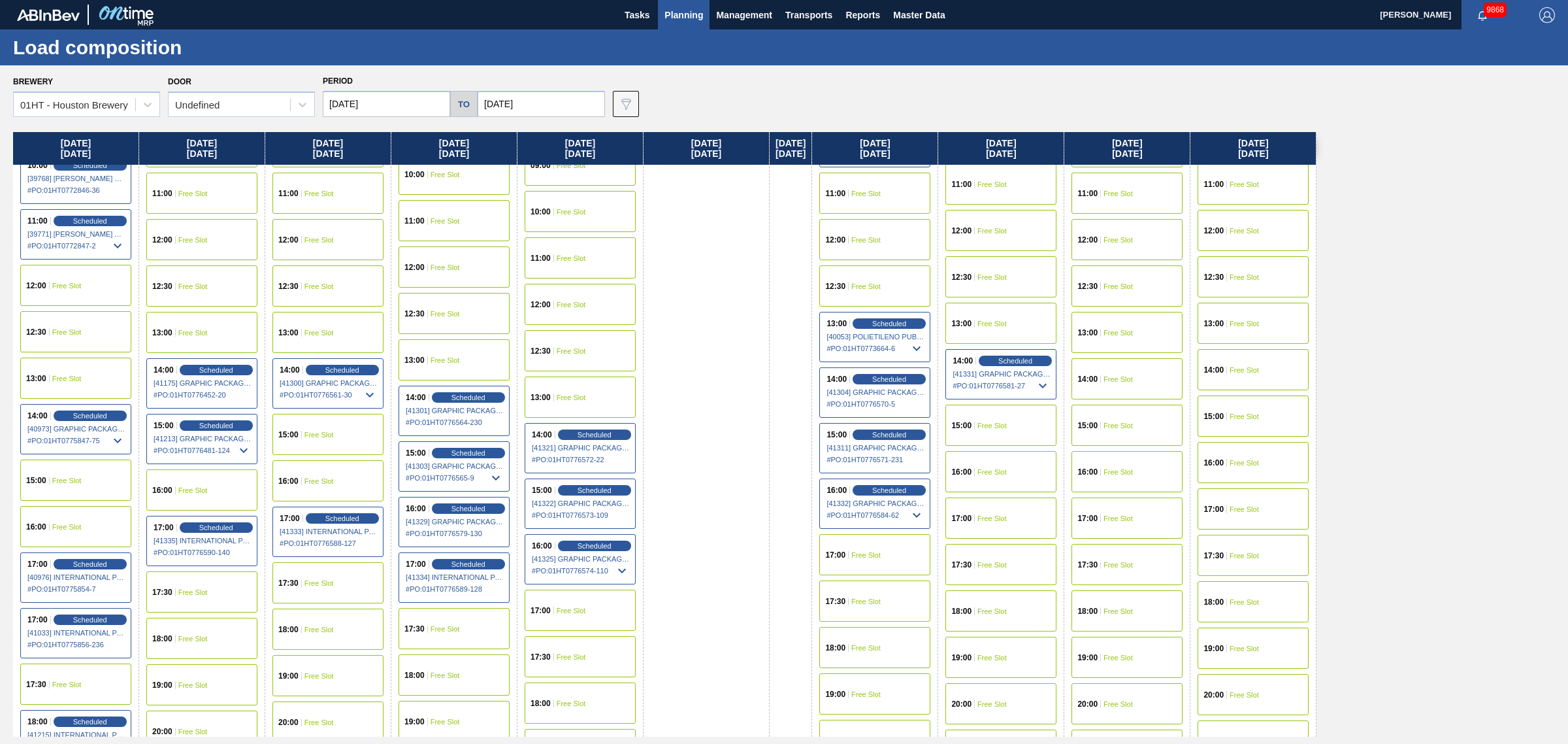
scroll to position [572, 0]
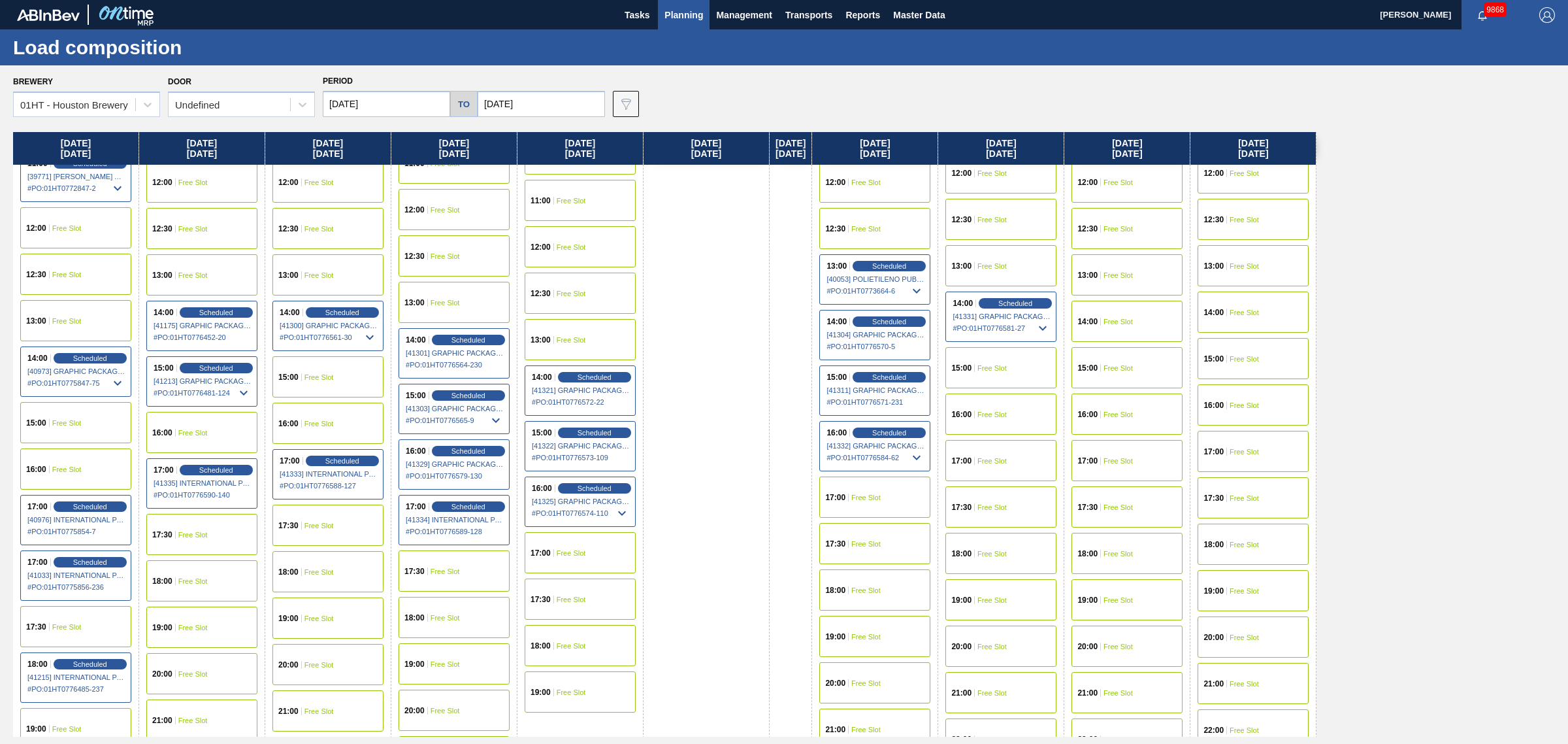
click at [917, 508] on div "17:00 Free Slot" at bounding box center [875, 497] width 111 height 41
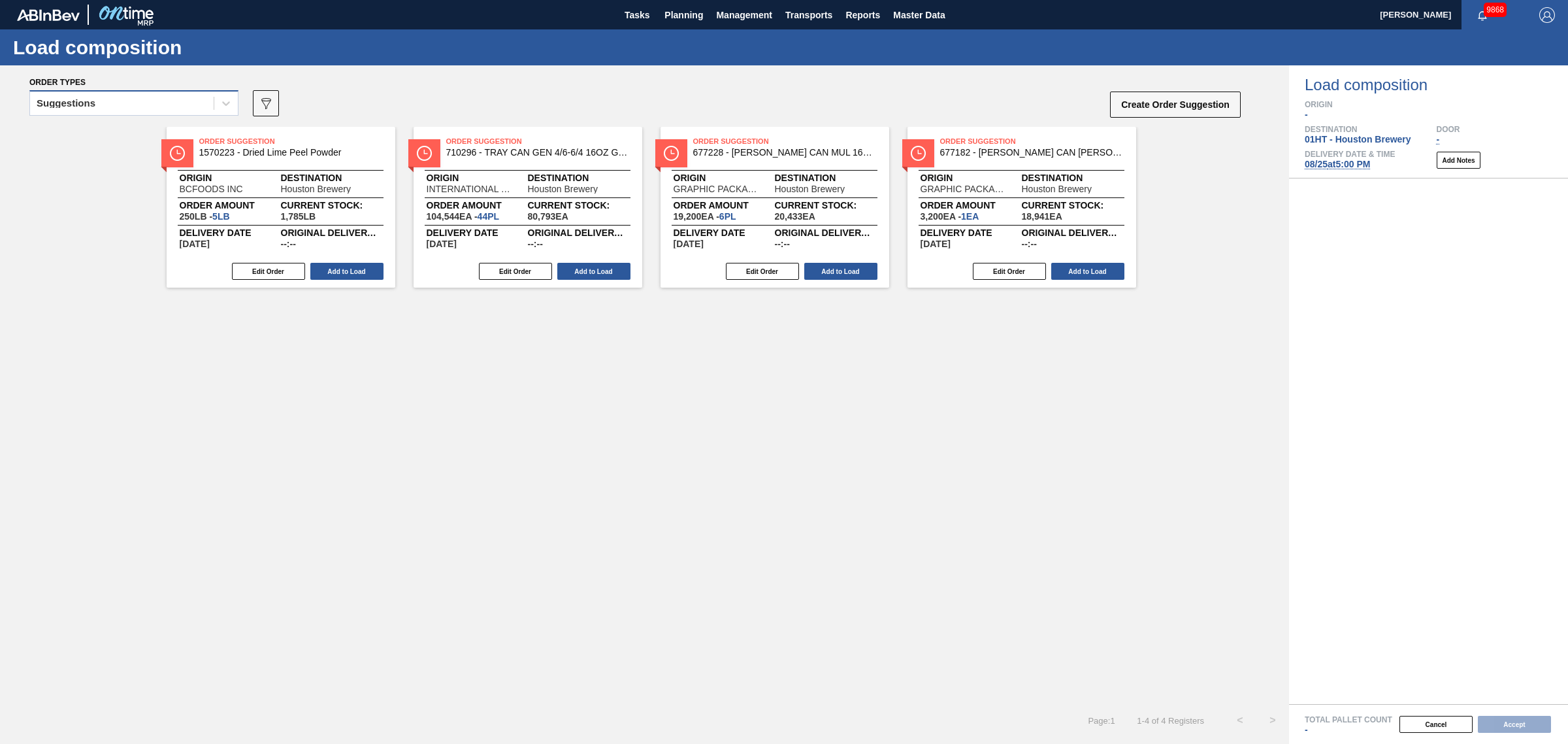
drag, startPoint x: 179, startPoint y: 109, endPoint x: 175, endPoint y: 115, distance: 7.2
click at [178, 110] on div "Suggestions" at bounding box center [122, 104] width 184 height 19
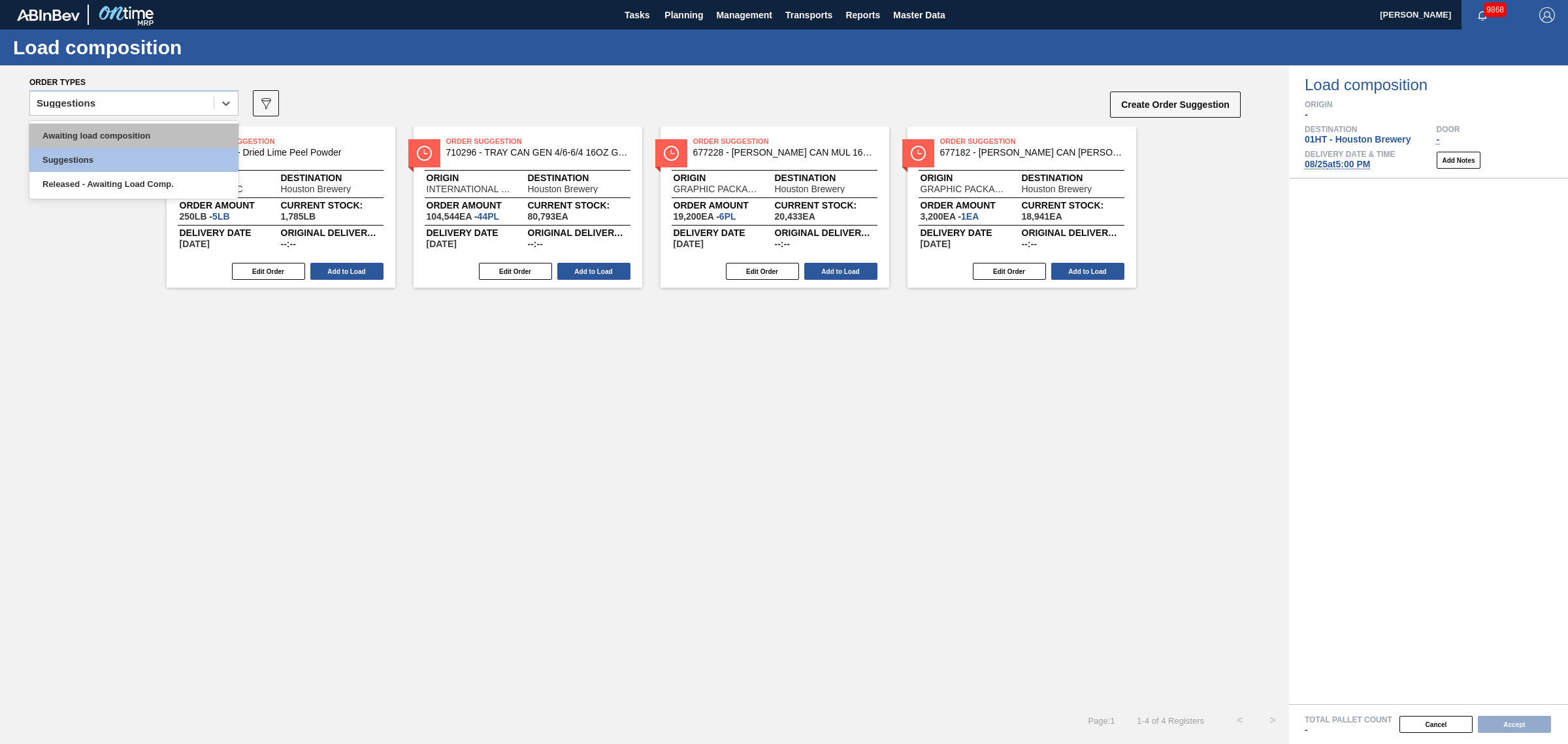
click at [161, 142] on div "Awaiting load composition" at bounding box center [133, 135] width 209 height 24
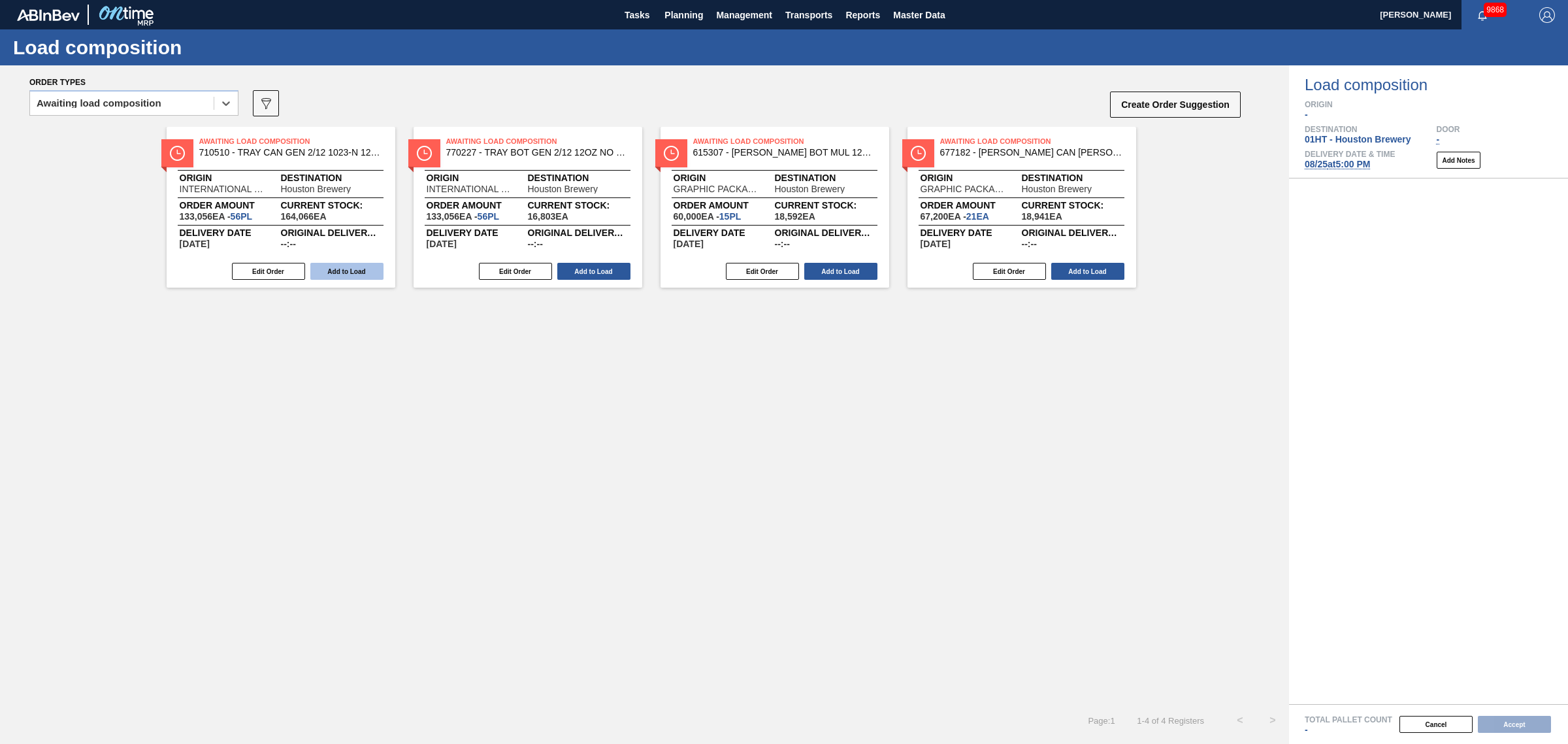
click at [368, 268] on button "Add to Load" at bounding box center [347, 271] width 73 height 17
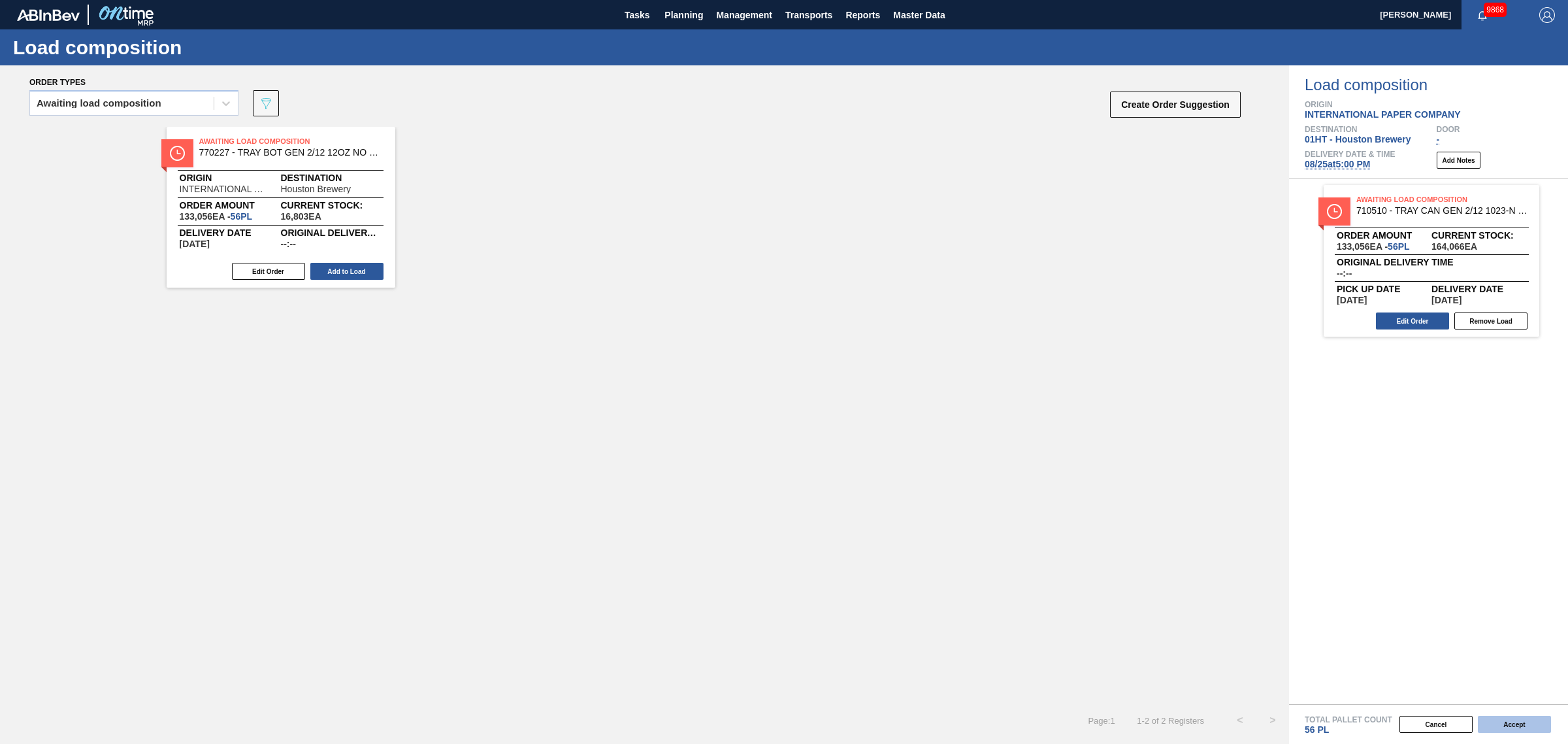
click at [1517, 718] on button "Accept" at bounding box center [1514, 724] width 73 height 17
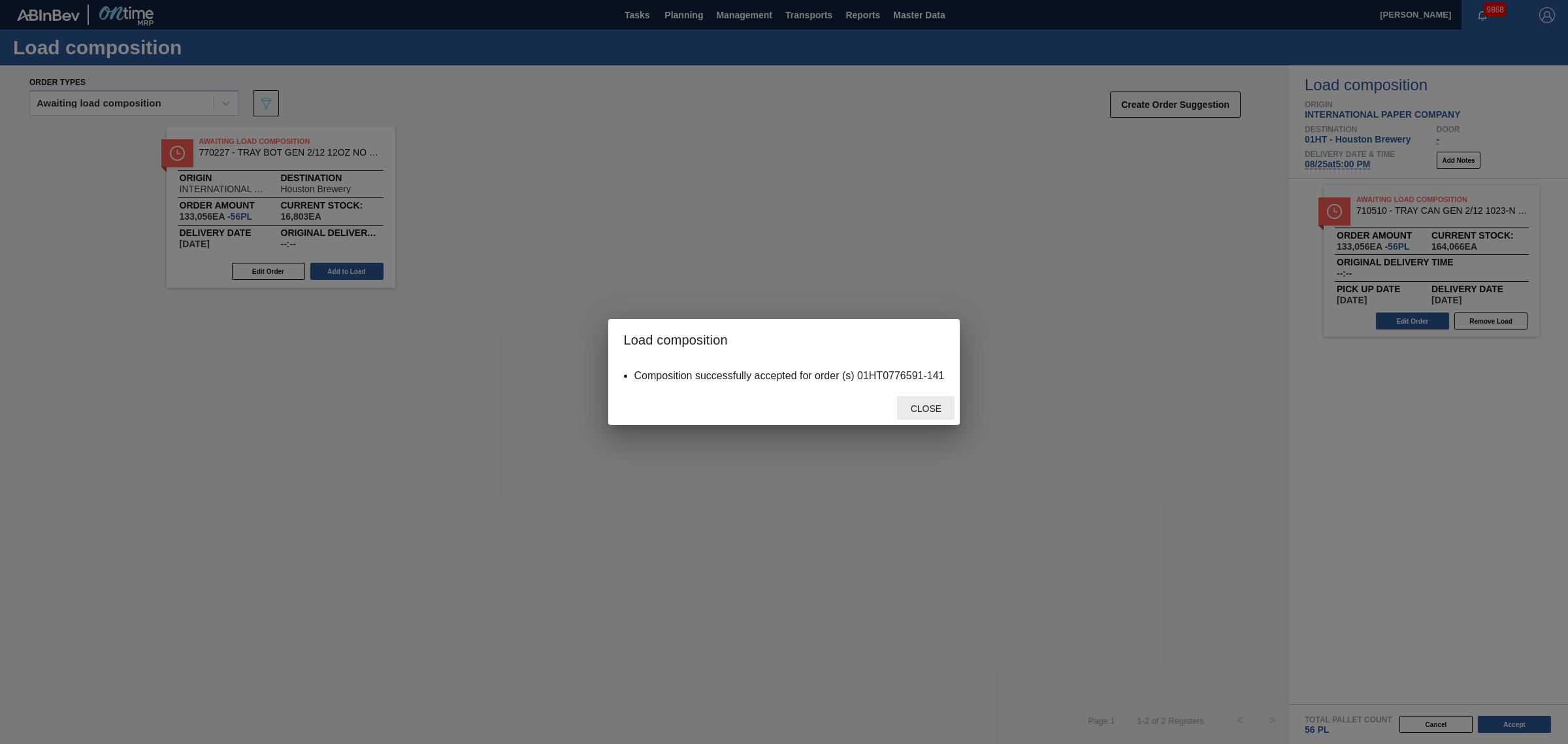
drag, startPoint x: 921, startPoint y: 402, endPoint x: 913, endPoint y: 400, distance: 8.2
click at [913, 400] on div "Close" at bounding box center [926, 408] width 57 height 24
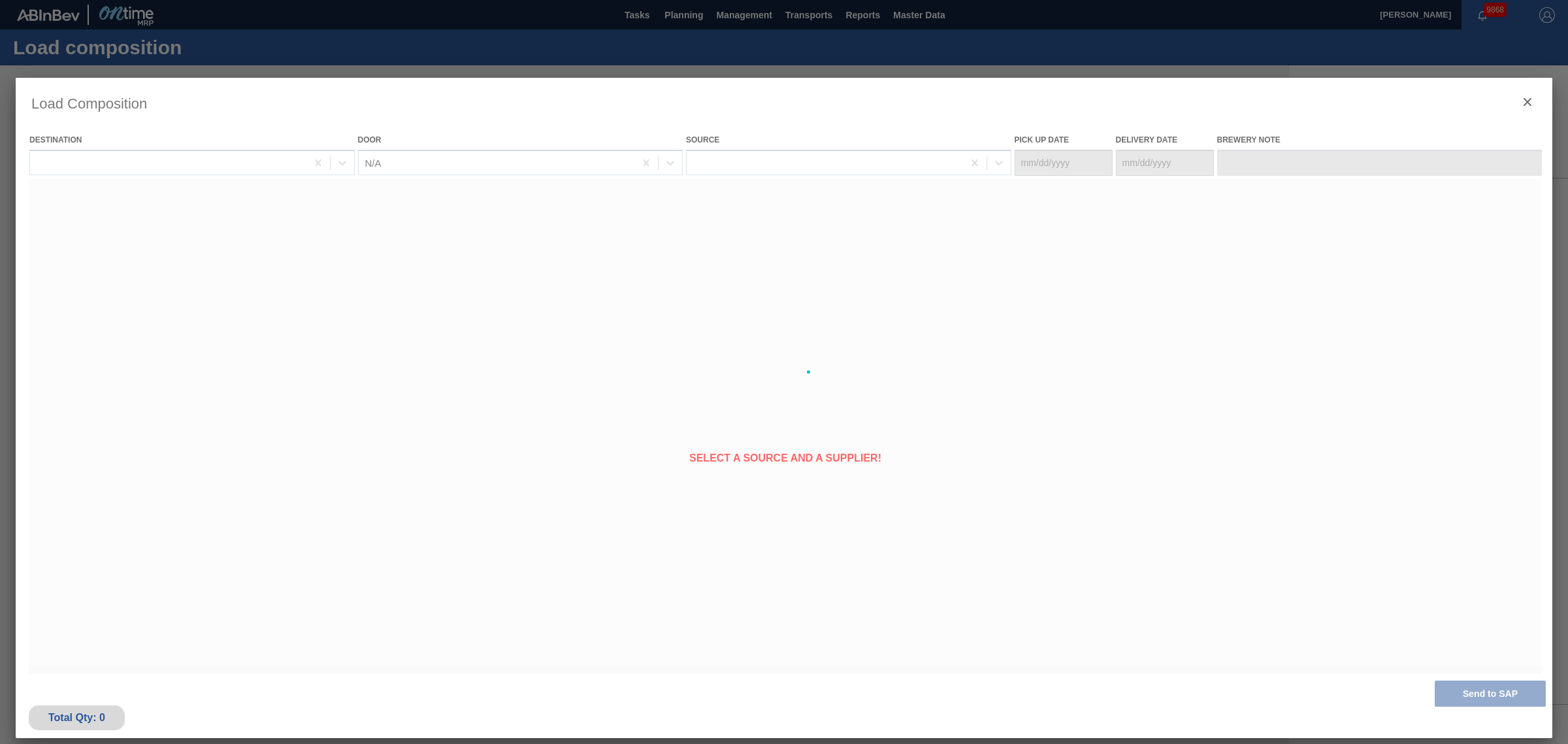
type Date "[DATE]"
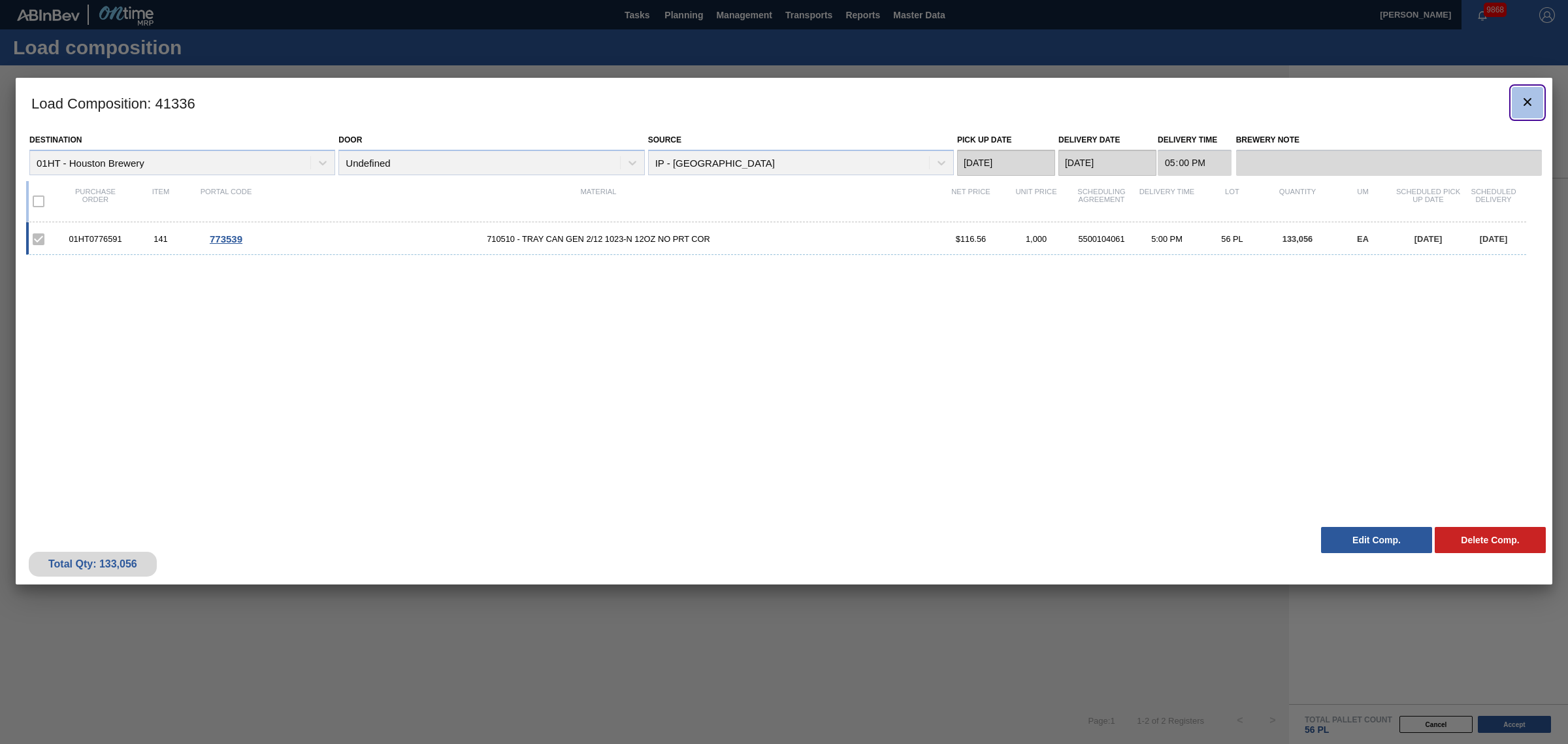
click at [1530, 97] on icon "botão de ícone" at bounding box center [1527, 102] width 16 height 16
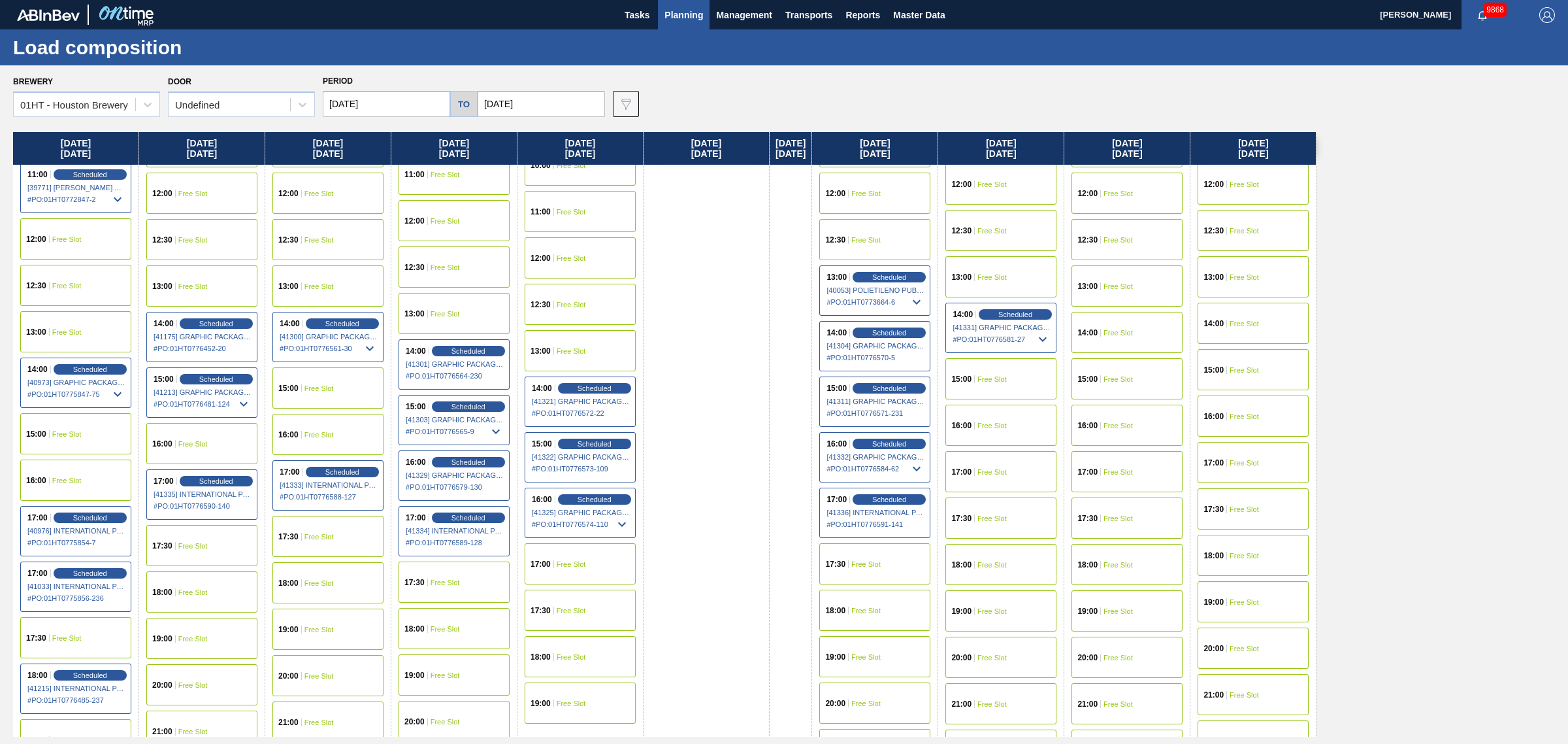
scroll to position [572, 0]
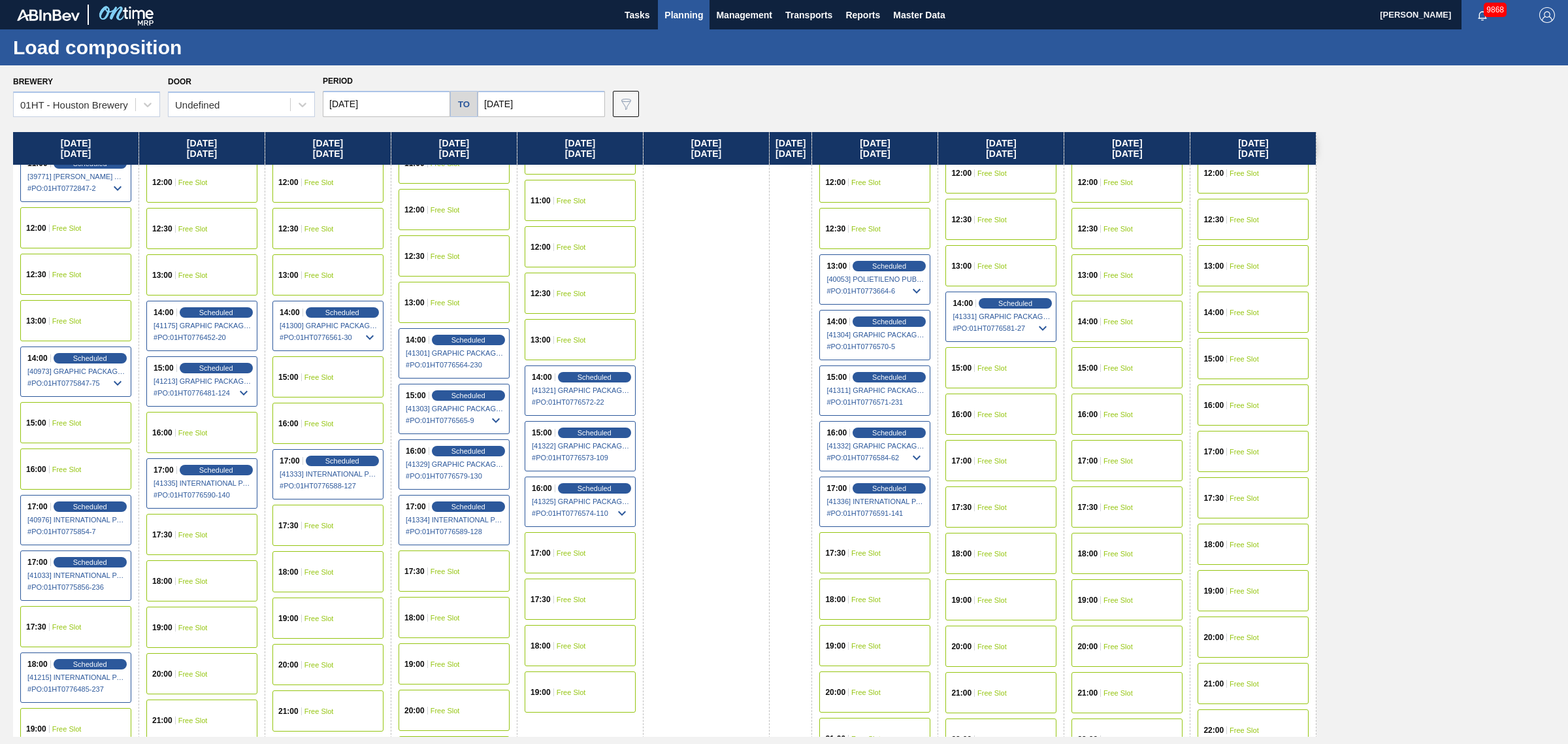
click at [893, 583] on div "18:00 Free Slot" at bounding box center [875, 598] width 111 height 41
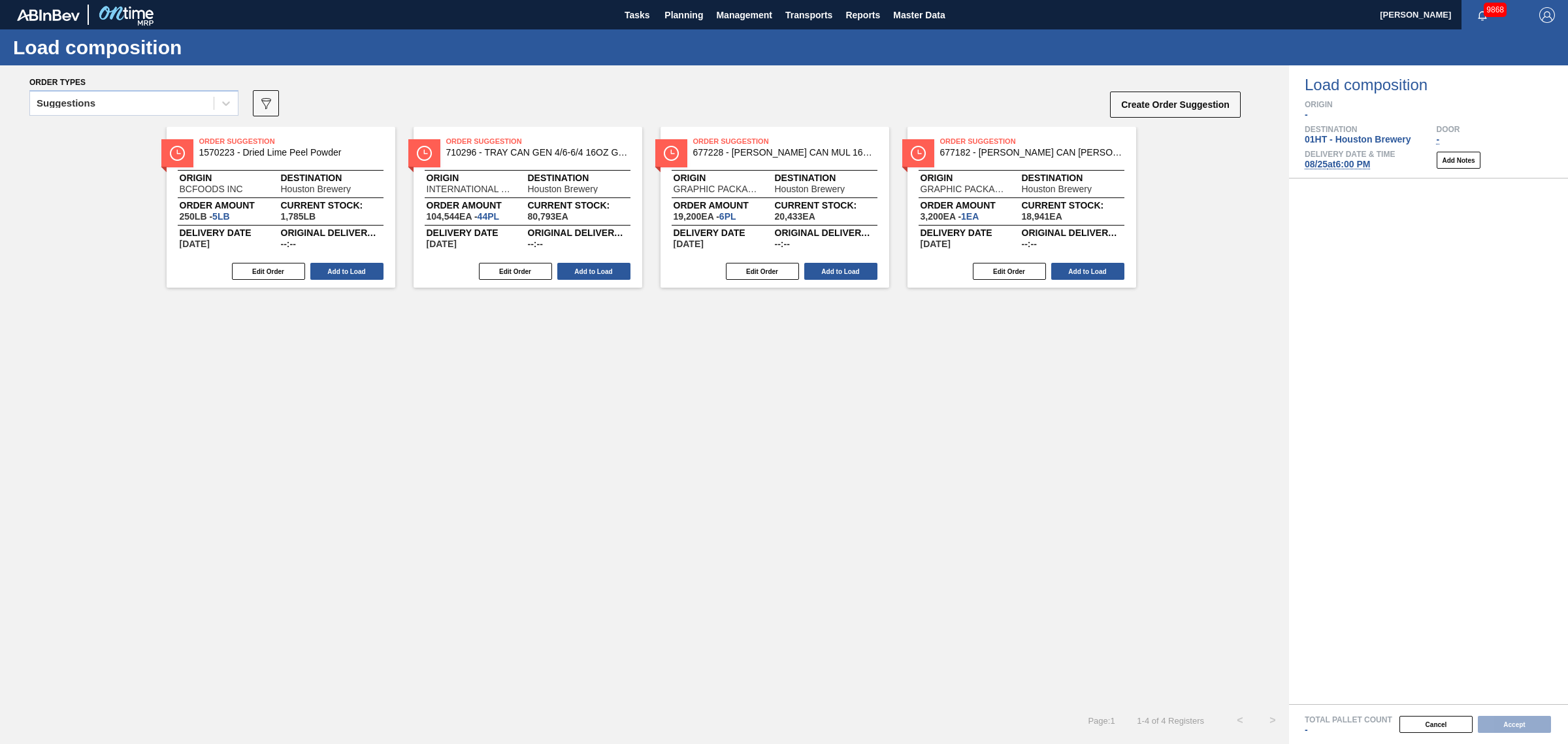
click at [159, 106] on div "Suggestions" at bounding box center [122, 104] width 184 height 19
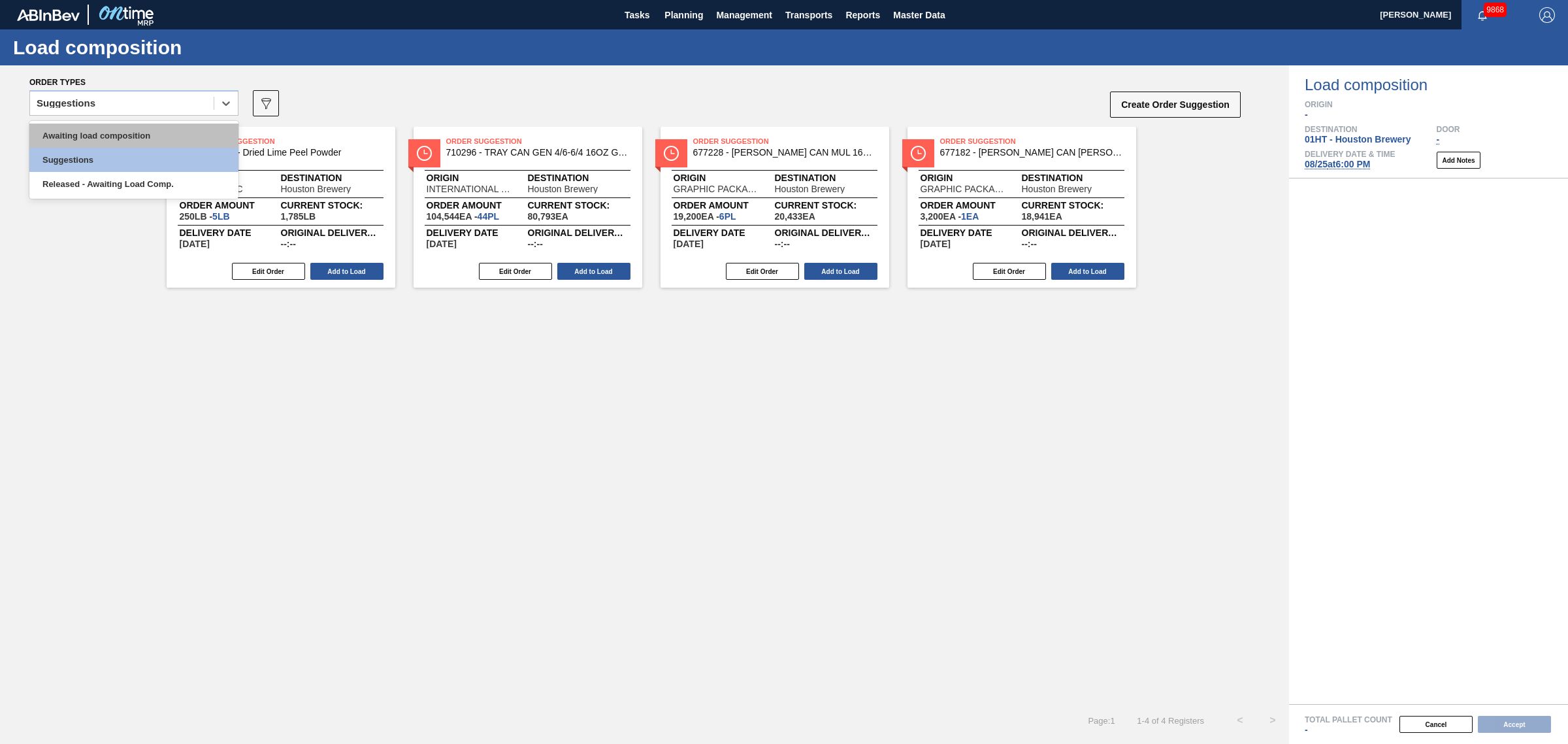
click at [120, 134] on div "Awaiting load composition" at bounding box center [133, 135] width 209 height 24
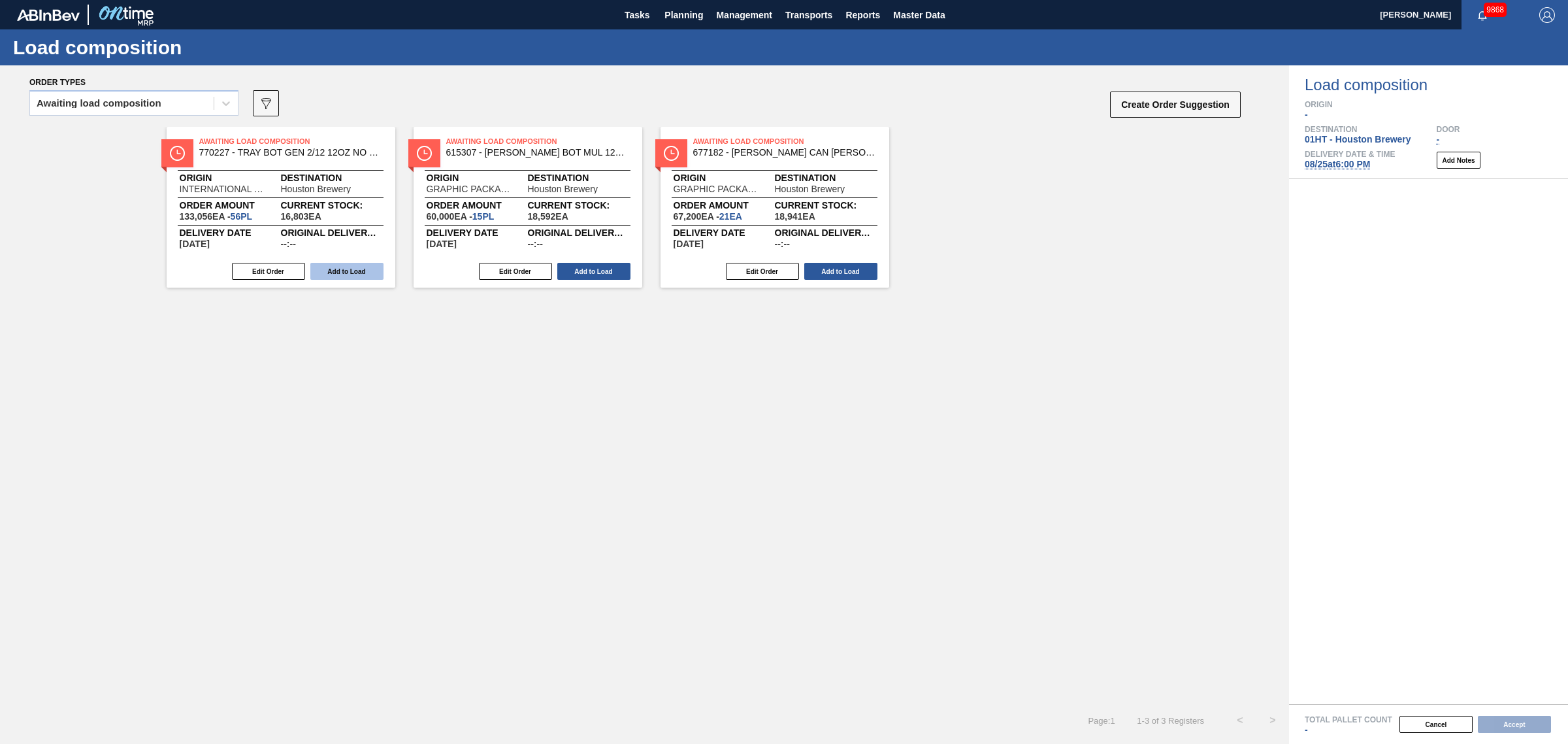
click at [347, 266] on button "Add to Load" at bounding box center [347, 271] width 73 height 17
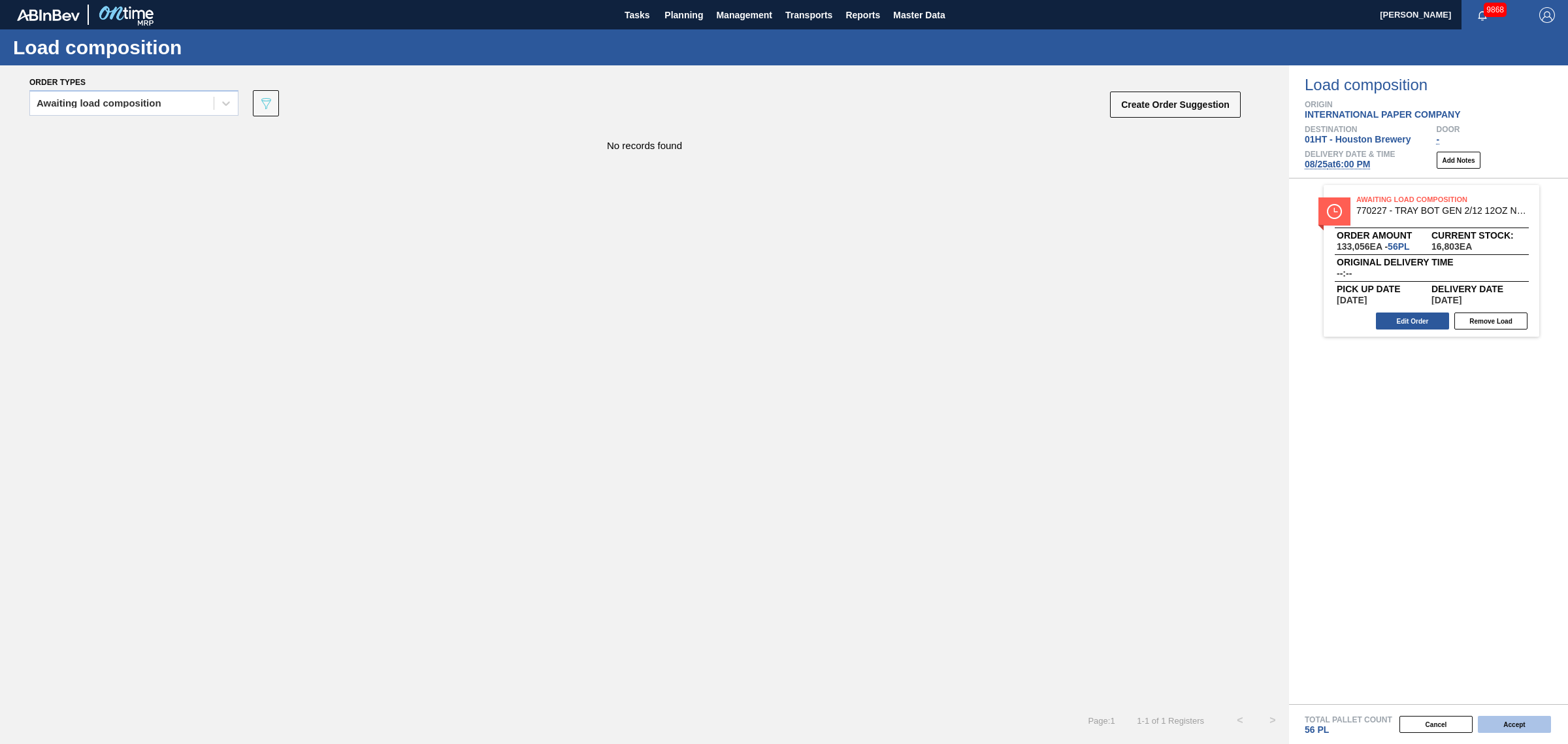
click at [1521, 728] on button "Accept" at bounding box center [1514, 724] width 73 height 17
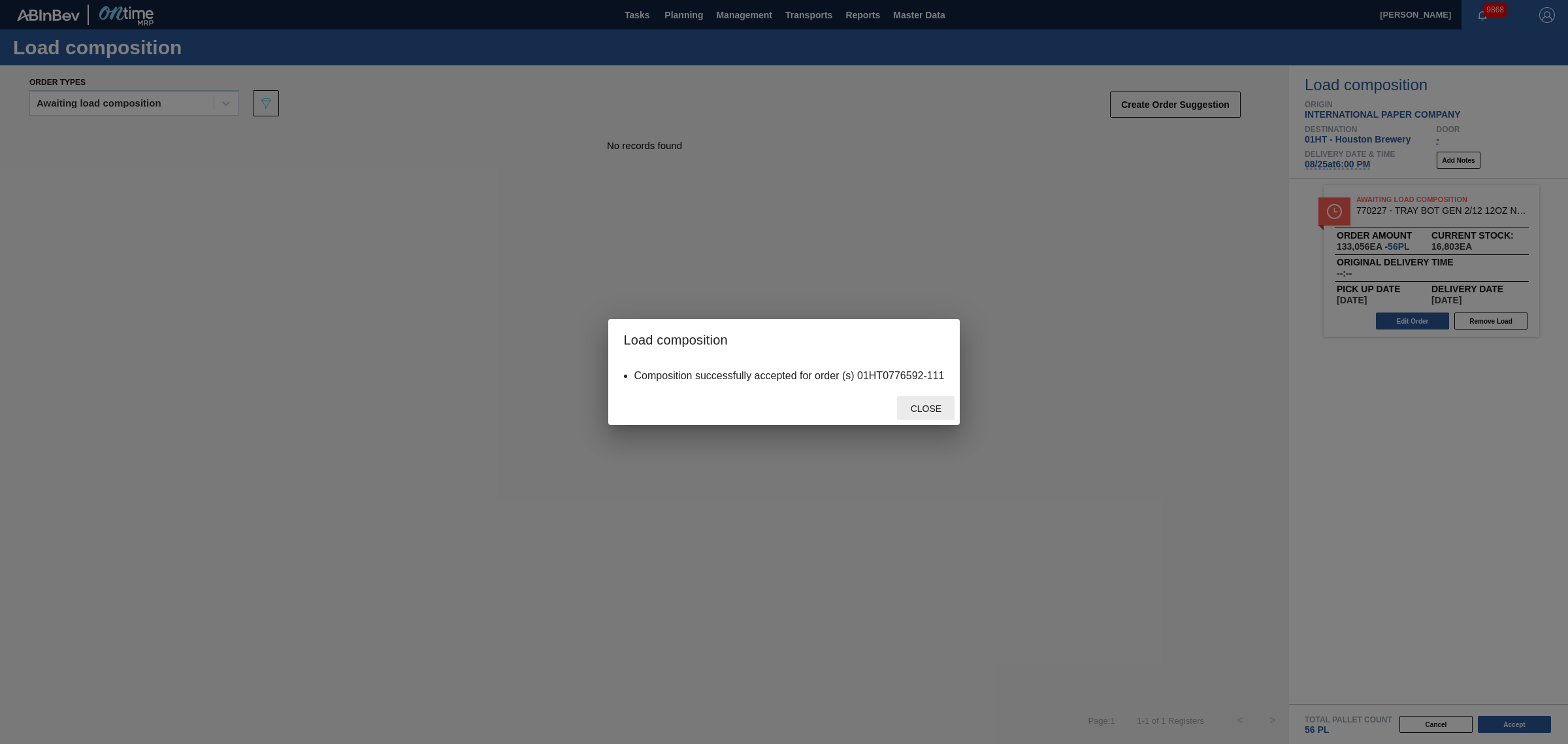
click at [923, 412] on span "Close" at bounding box center [927, 408] width 52 height 10
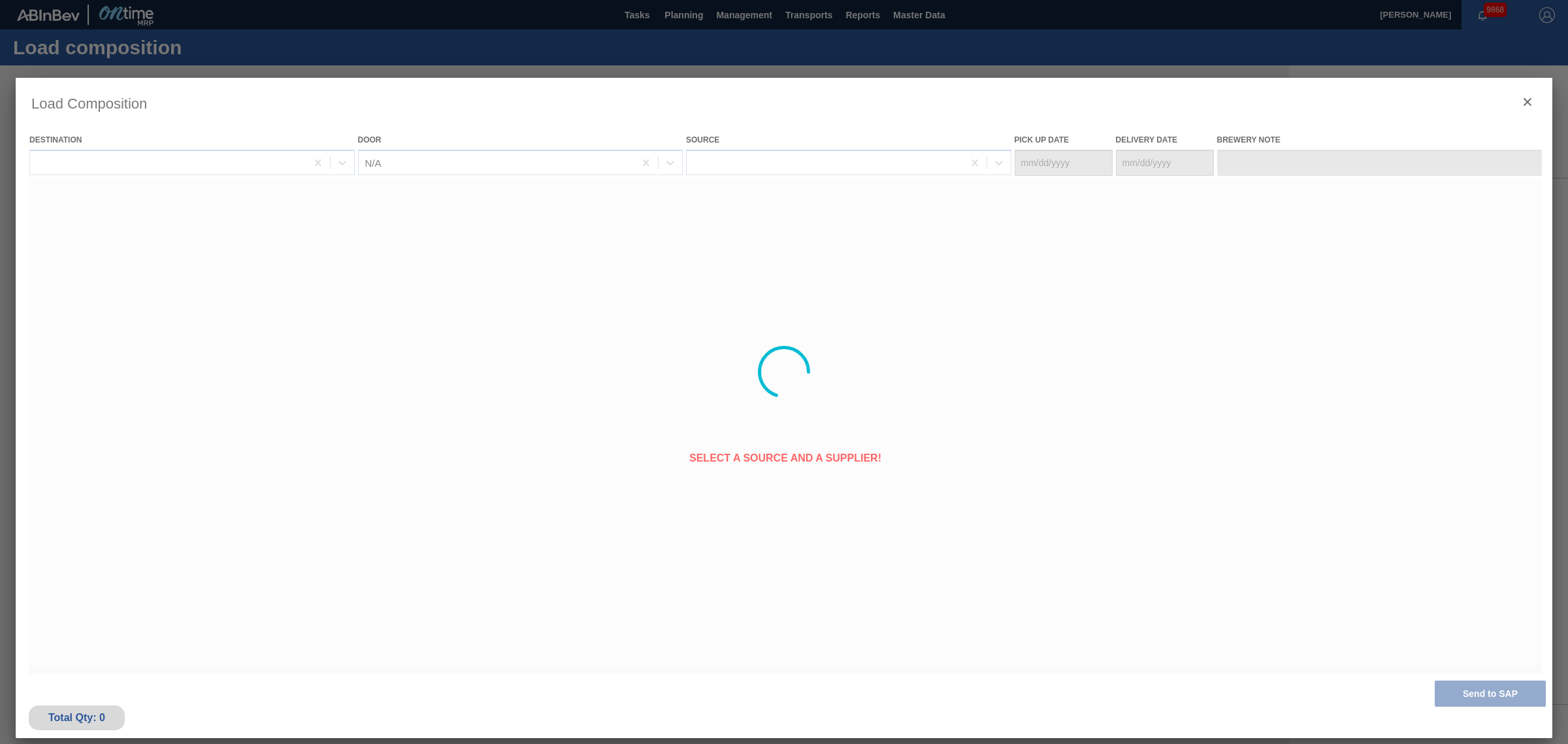
type Date "[DATE]"
